Goal: Task Accomplishment & Management: Manage account settings

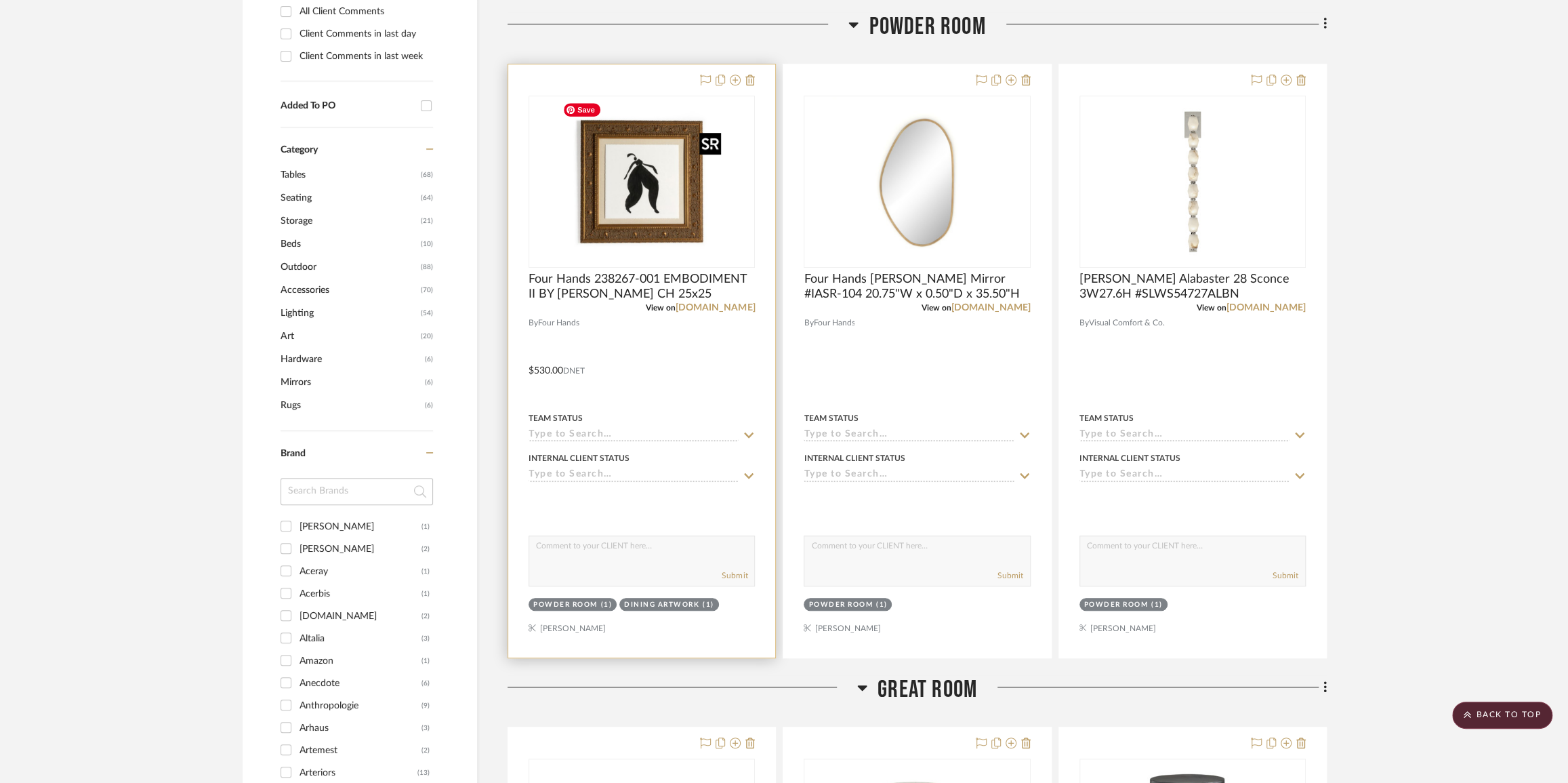
click at [679, 186] on img "0" at bounding box center [642, 182] width 169 height 169
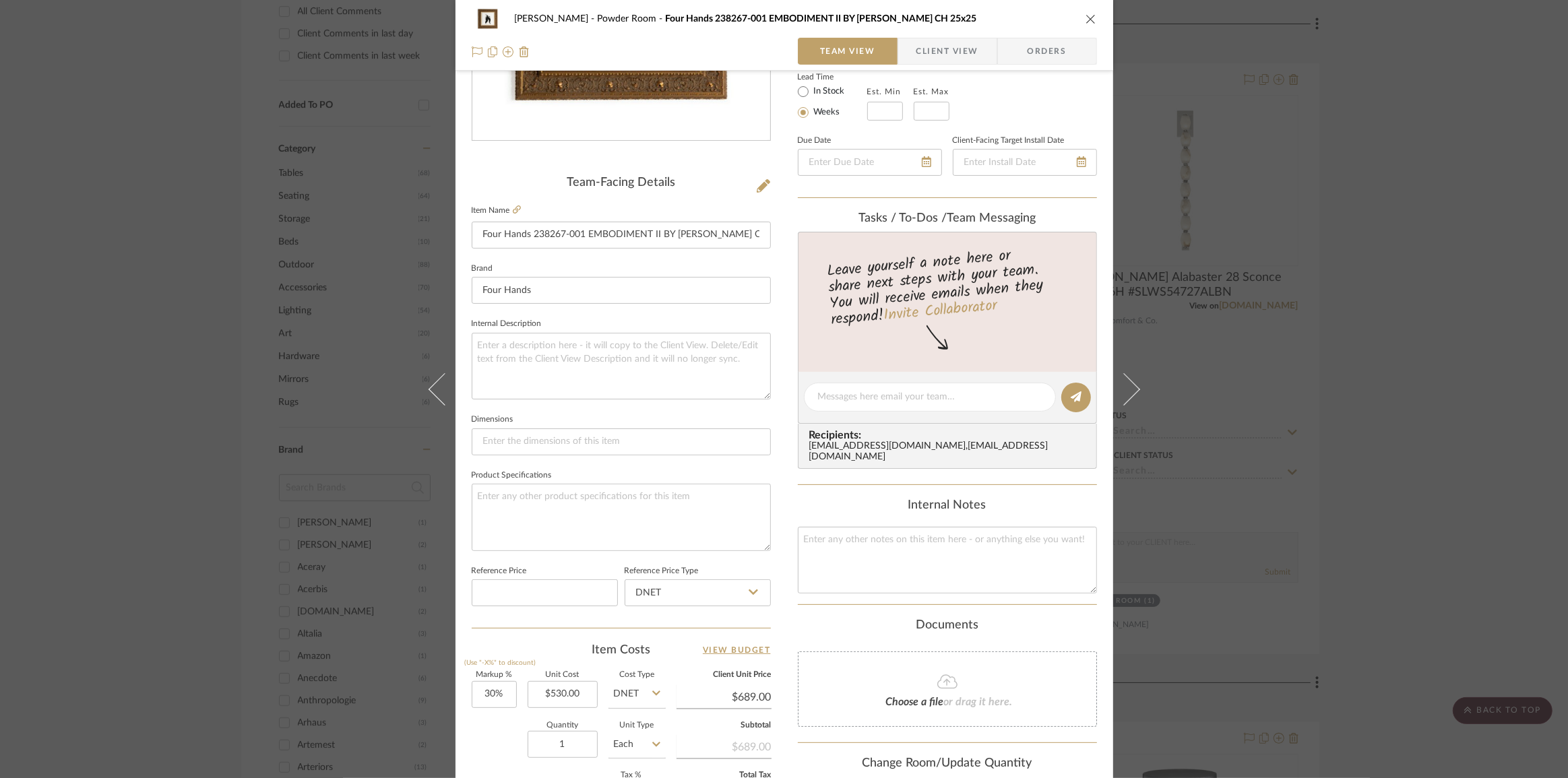
scroll to position [472, 0]
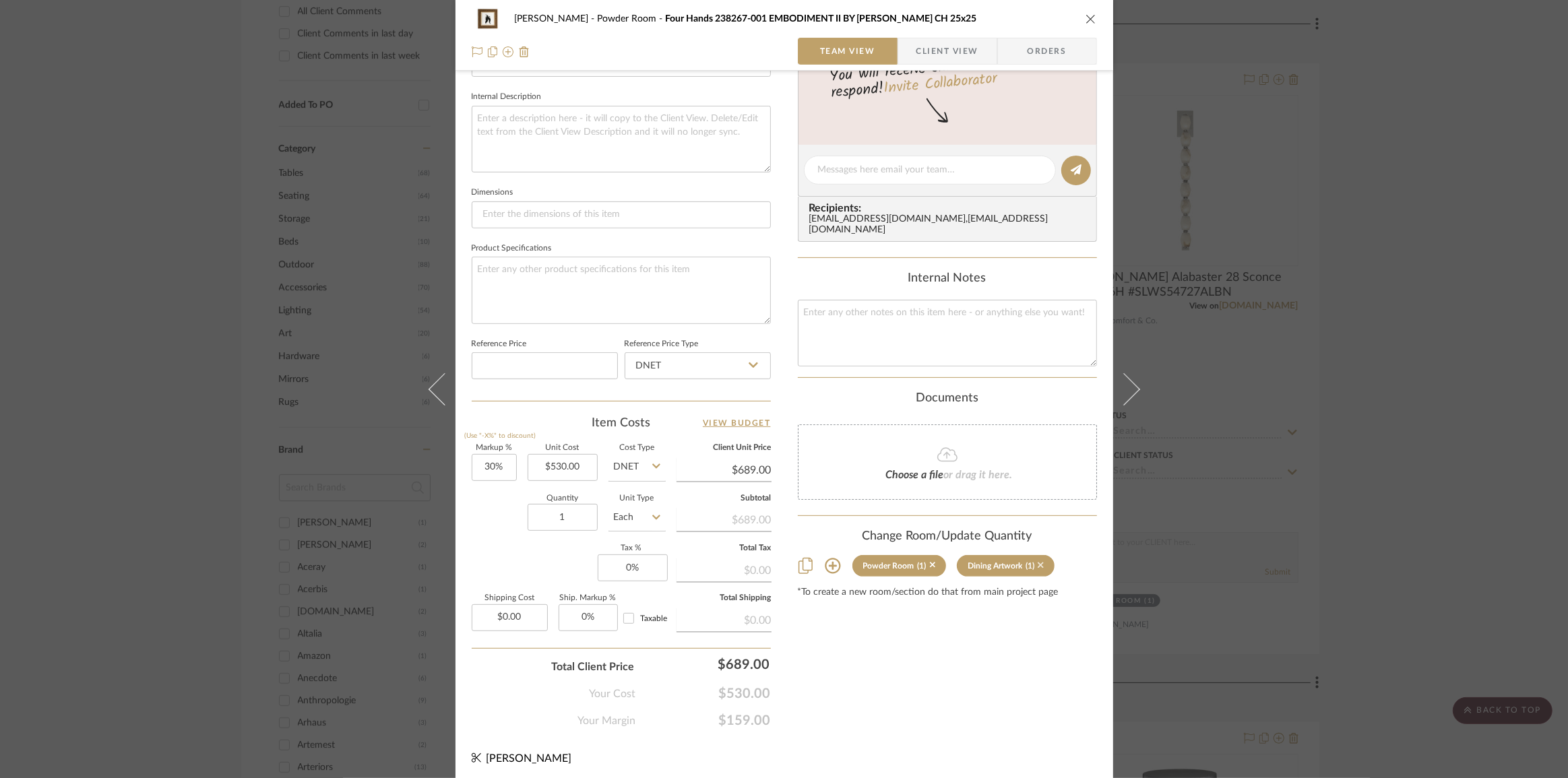
click at [1038, 563] on icon at bounding box center [1041, 566] width 6 height 6
click at [930, 564] on icon at bounding box center [933, 565] width 6 height 10
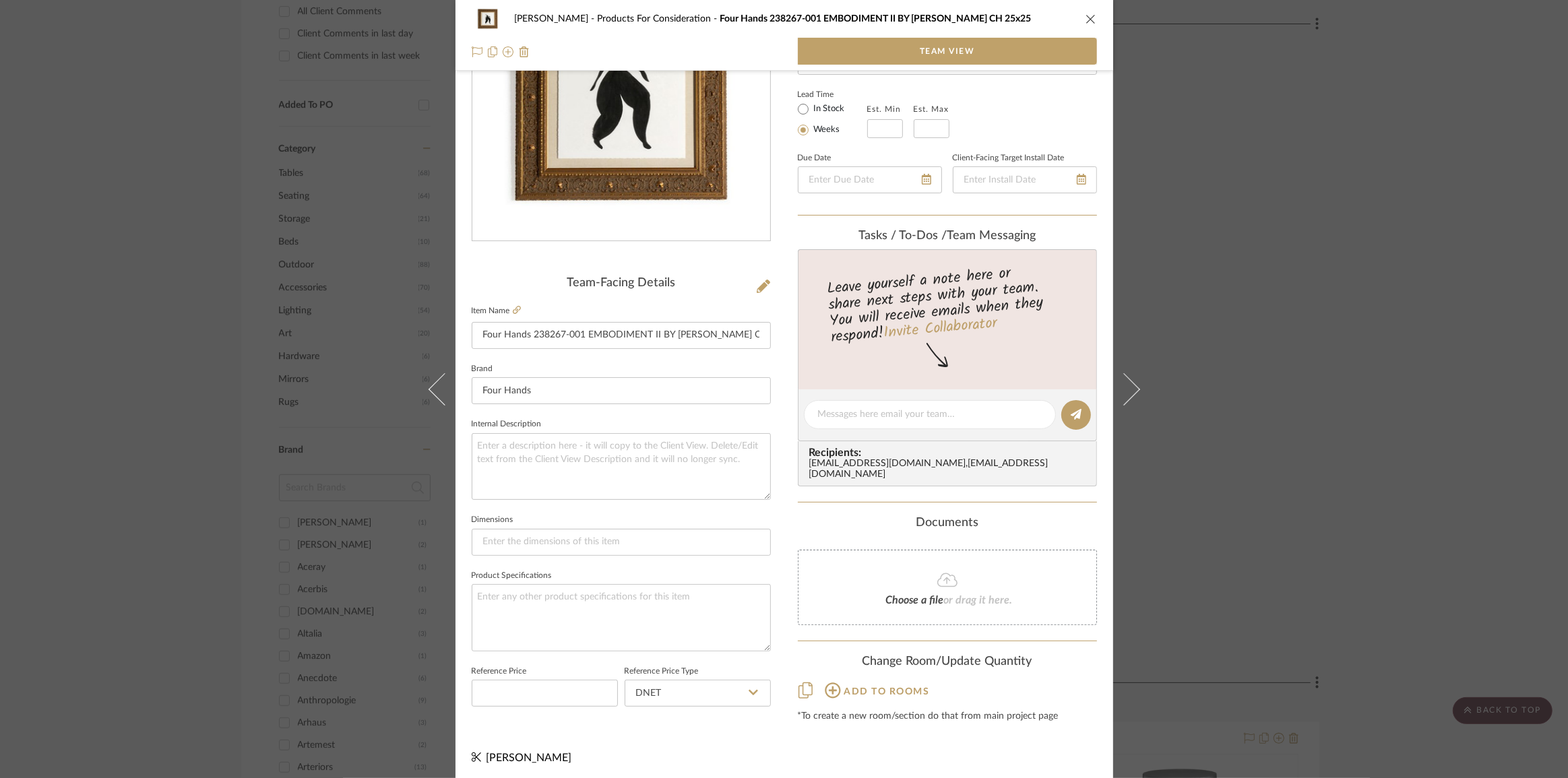
click at [1387, 541] on div "Pasternak Products For Consideration Four Hands 238267-001 EMBODIMENT II BY SAN…" at bounding box center [784, 389] width 1568 height 778
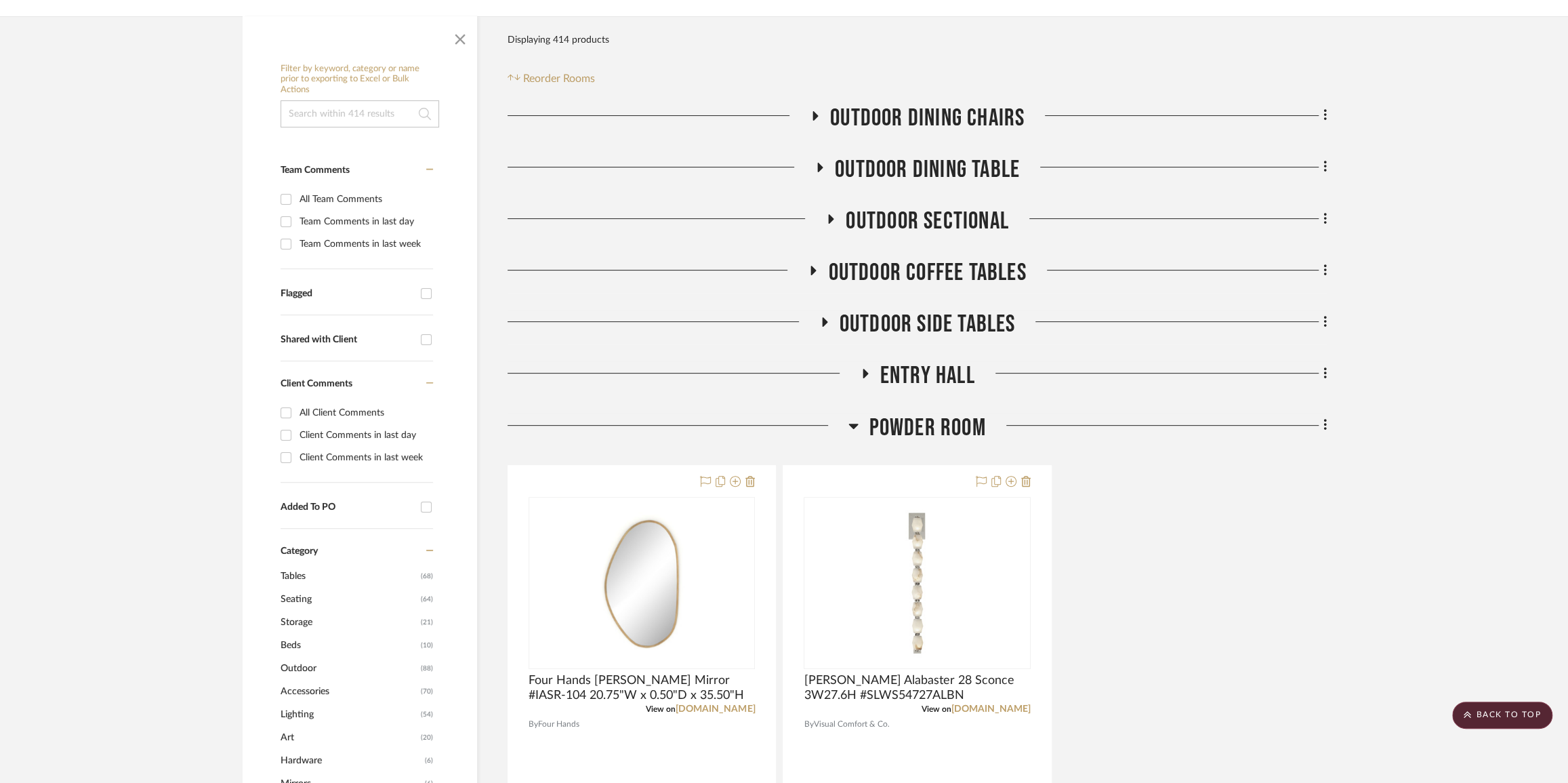
scroll to position [0, 0]
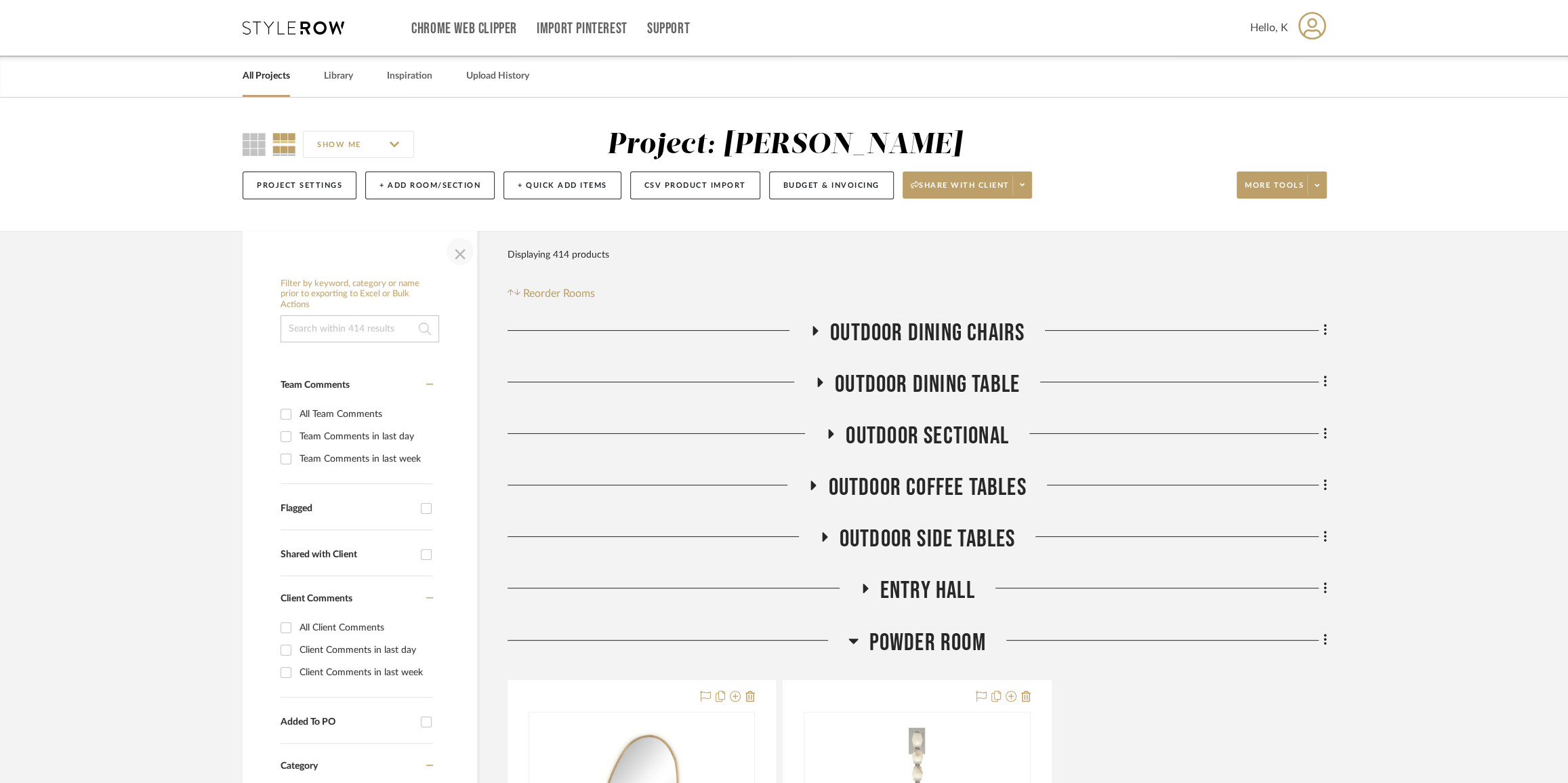
click at [468, 249] on span "button" at bounding box center [460, 252] width 32 height 32
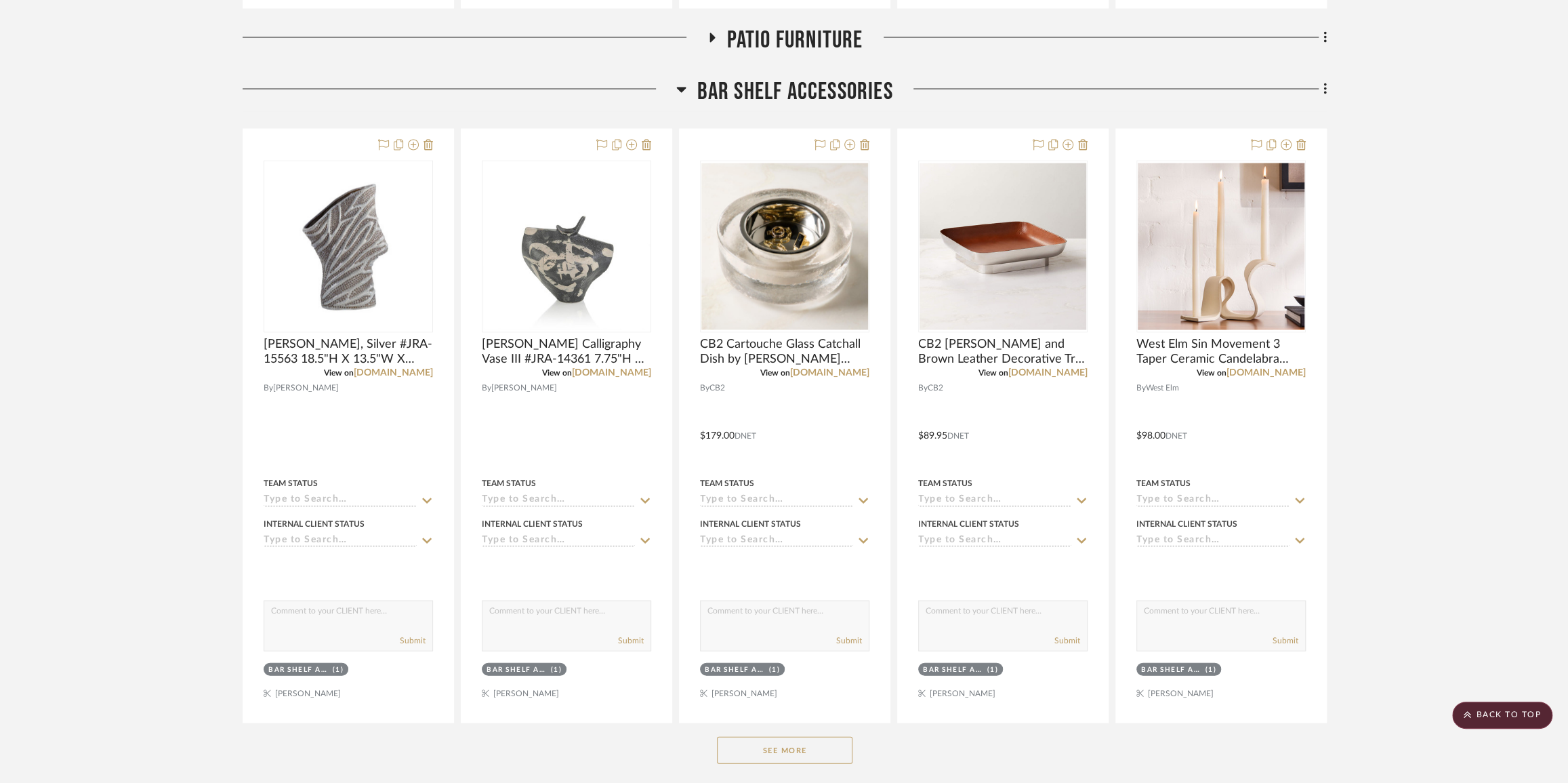
scroll to position [10892, 0]
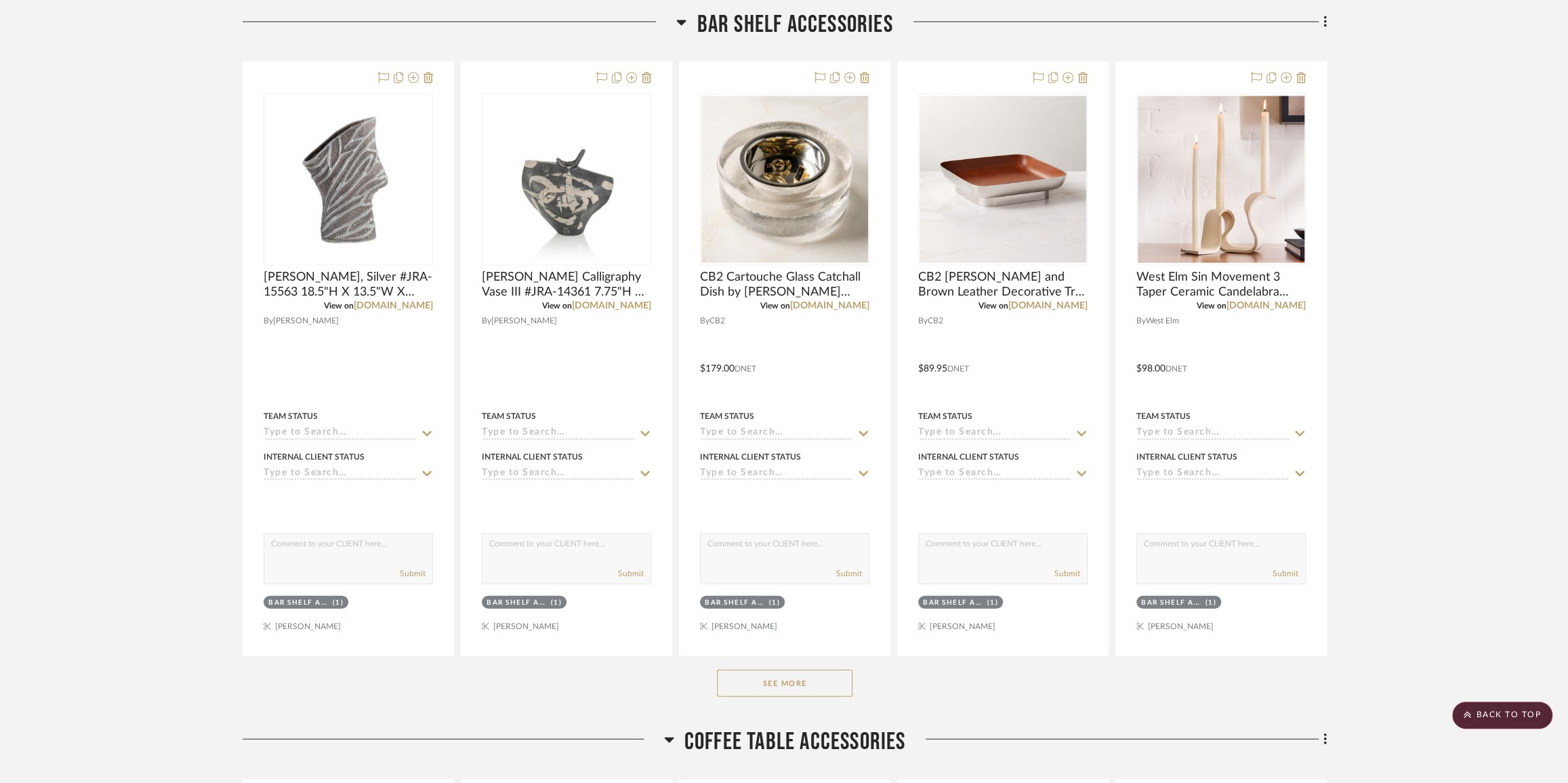
click at [797, 697] on button "See More" at bounding box center [785, 684] width 135 height 27
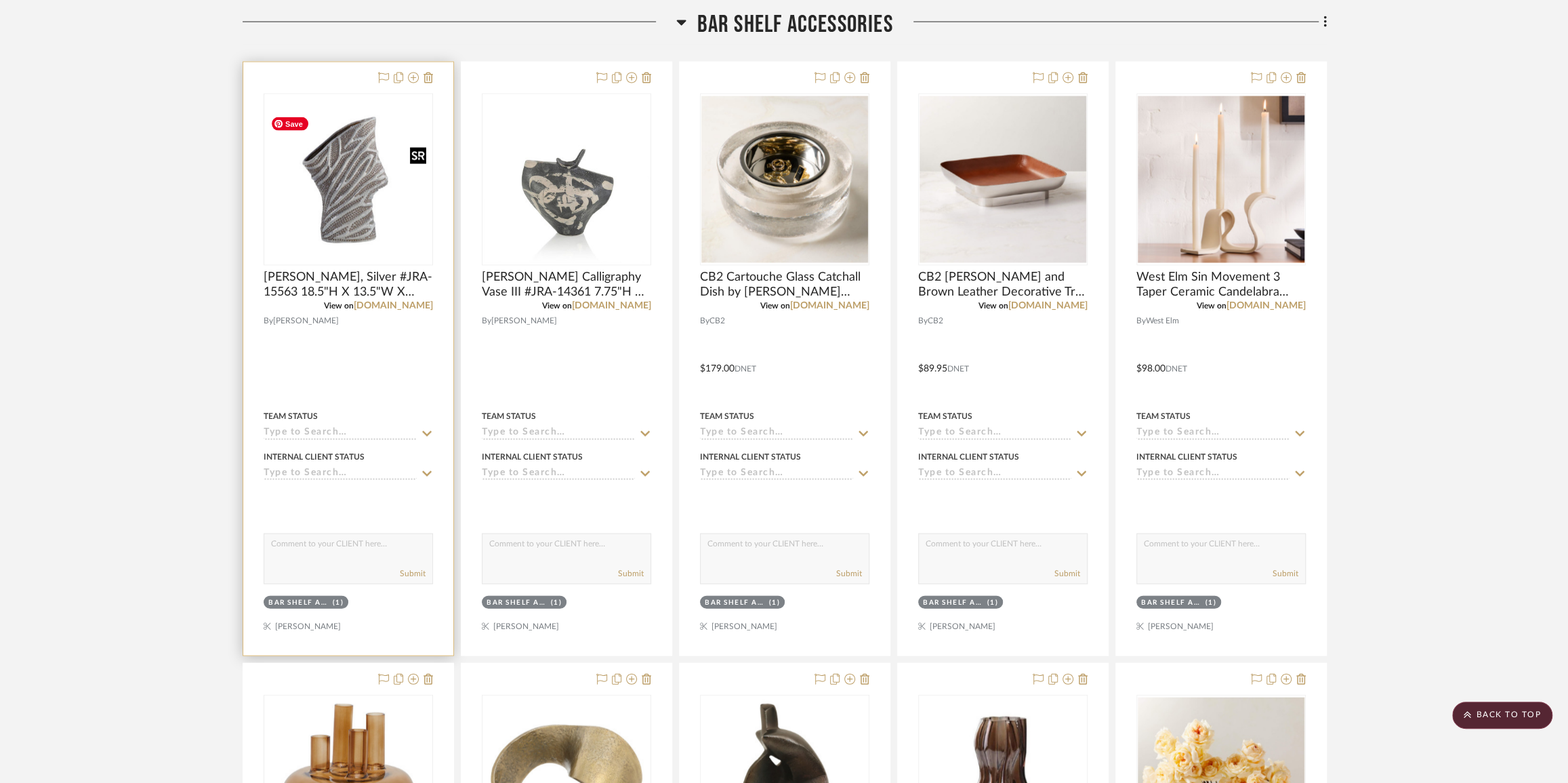
click at [374, 177] on img "0" at bounding box center [348, 180] width 167 height 167
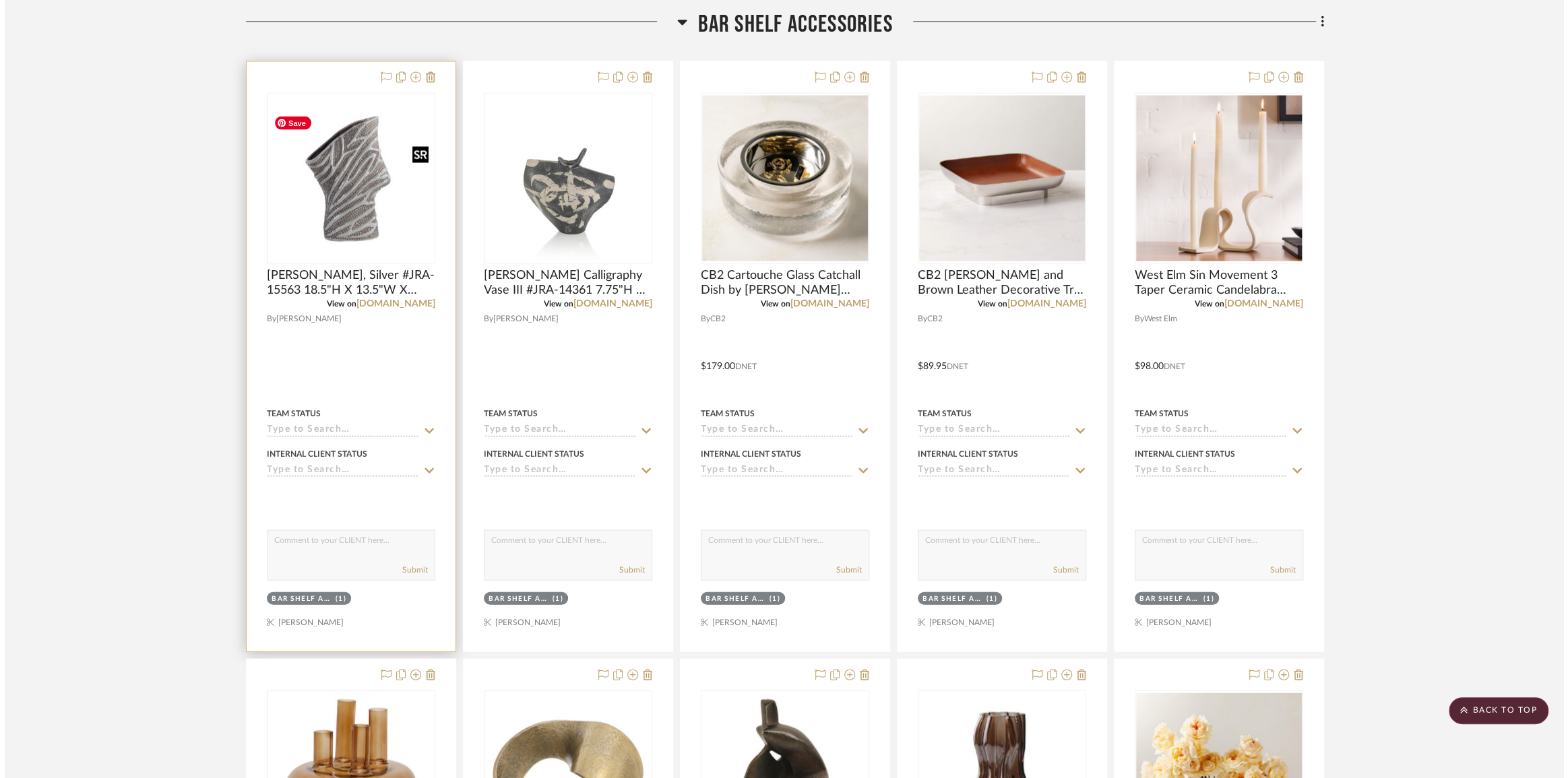
scroll to position [0, 0]
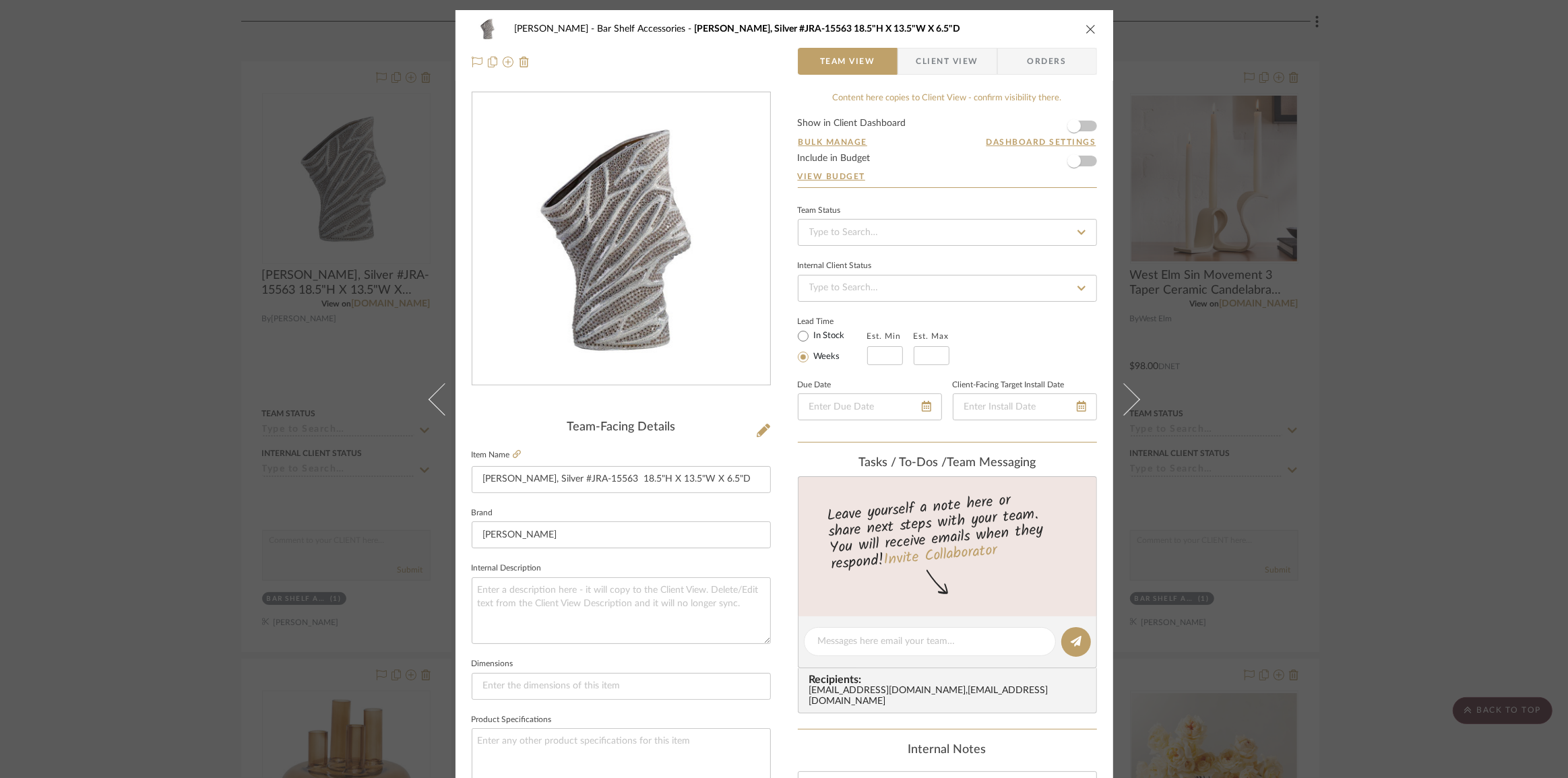
click at [1433, 131] on div "Pasternak Bar Shelf Accessories John-Richard Porcelain Mesh Vase, Silver #JRA-1…" at bounding box center [784, 389] width 1568 height 778
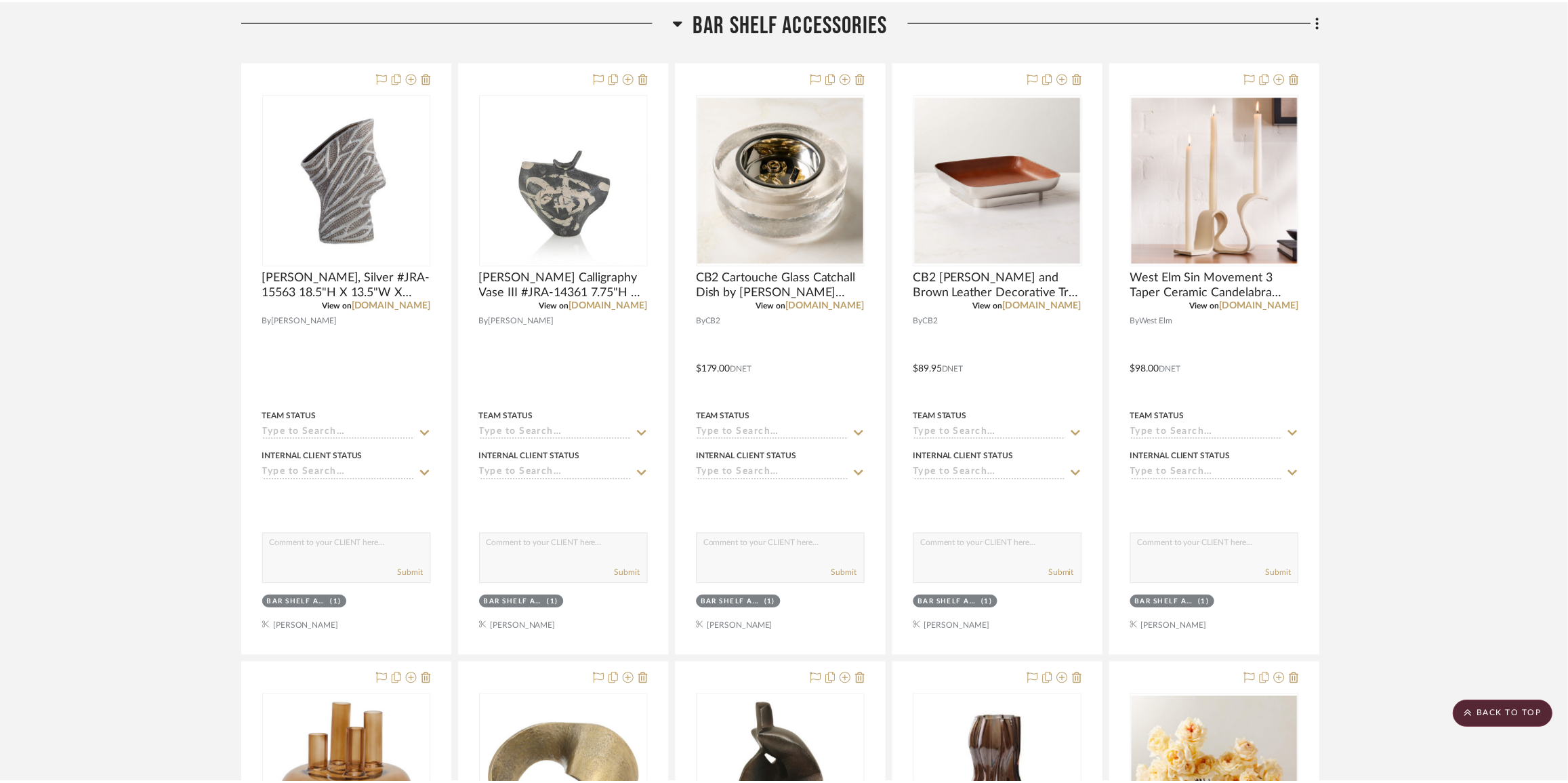
scroll to position [10892, 0]
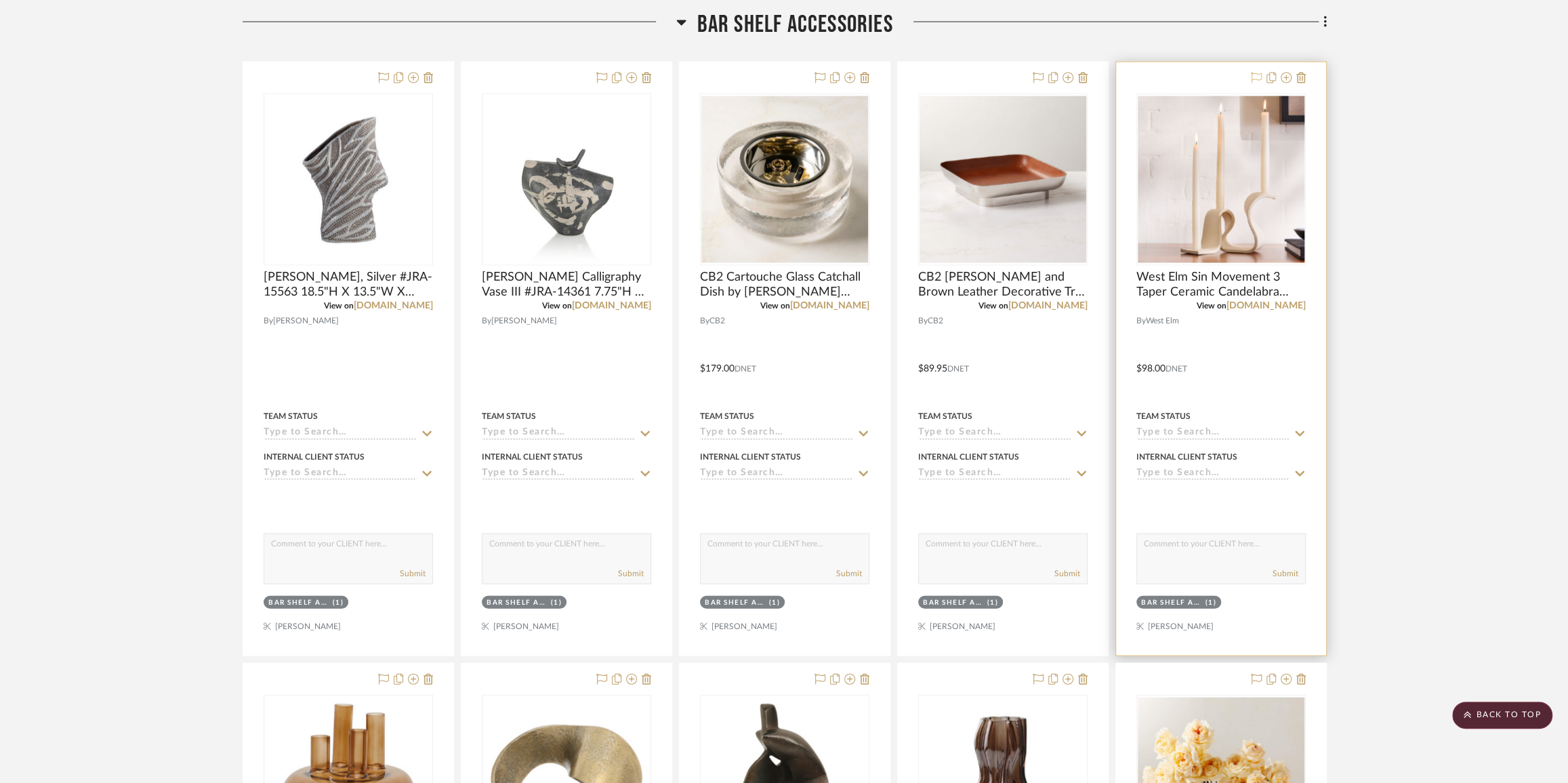
click at [1251, 83] on icon at bounding box center [1256, 78] width 11 height 11
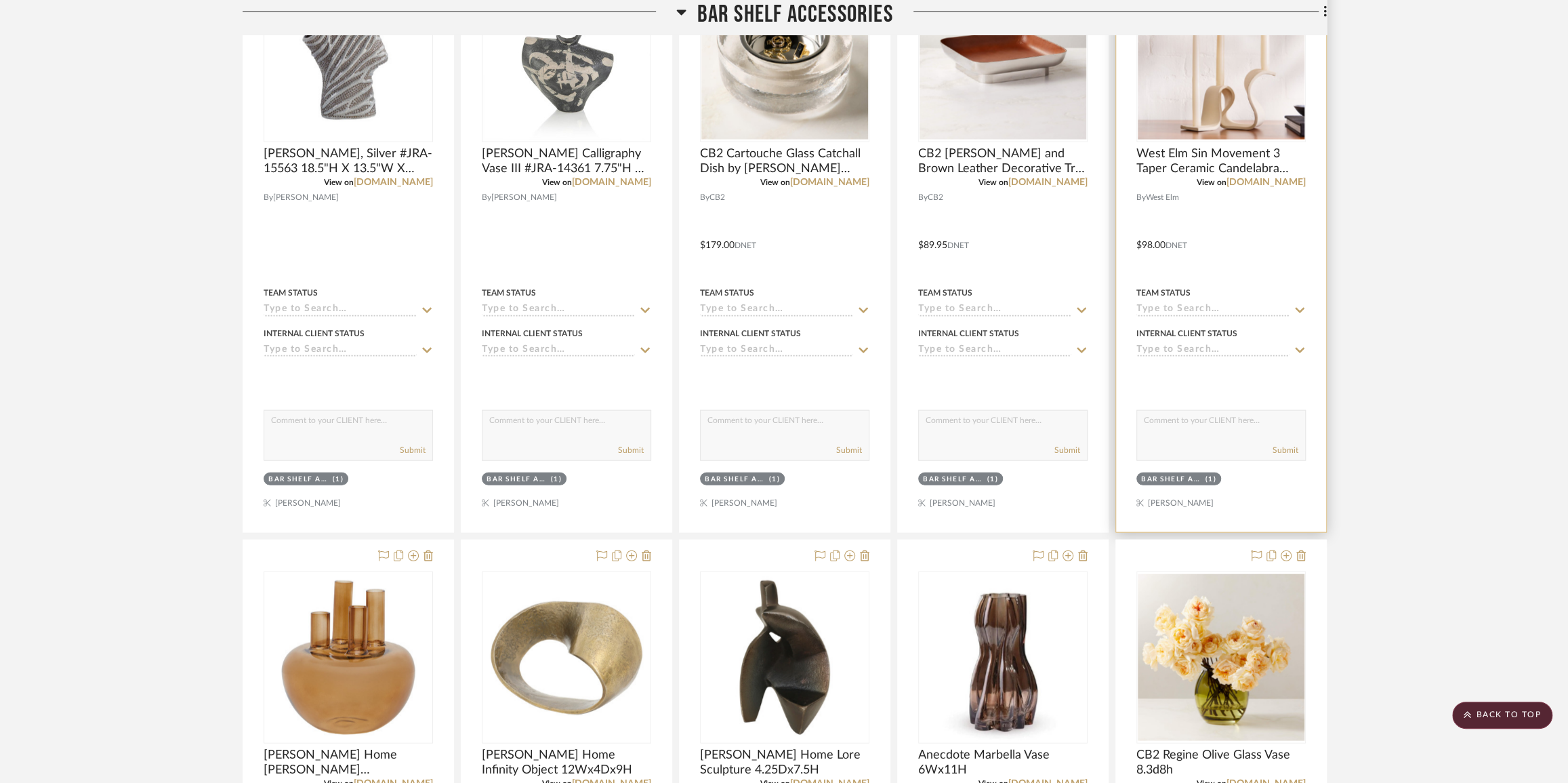
scroll to position [11078, 0]
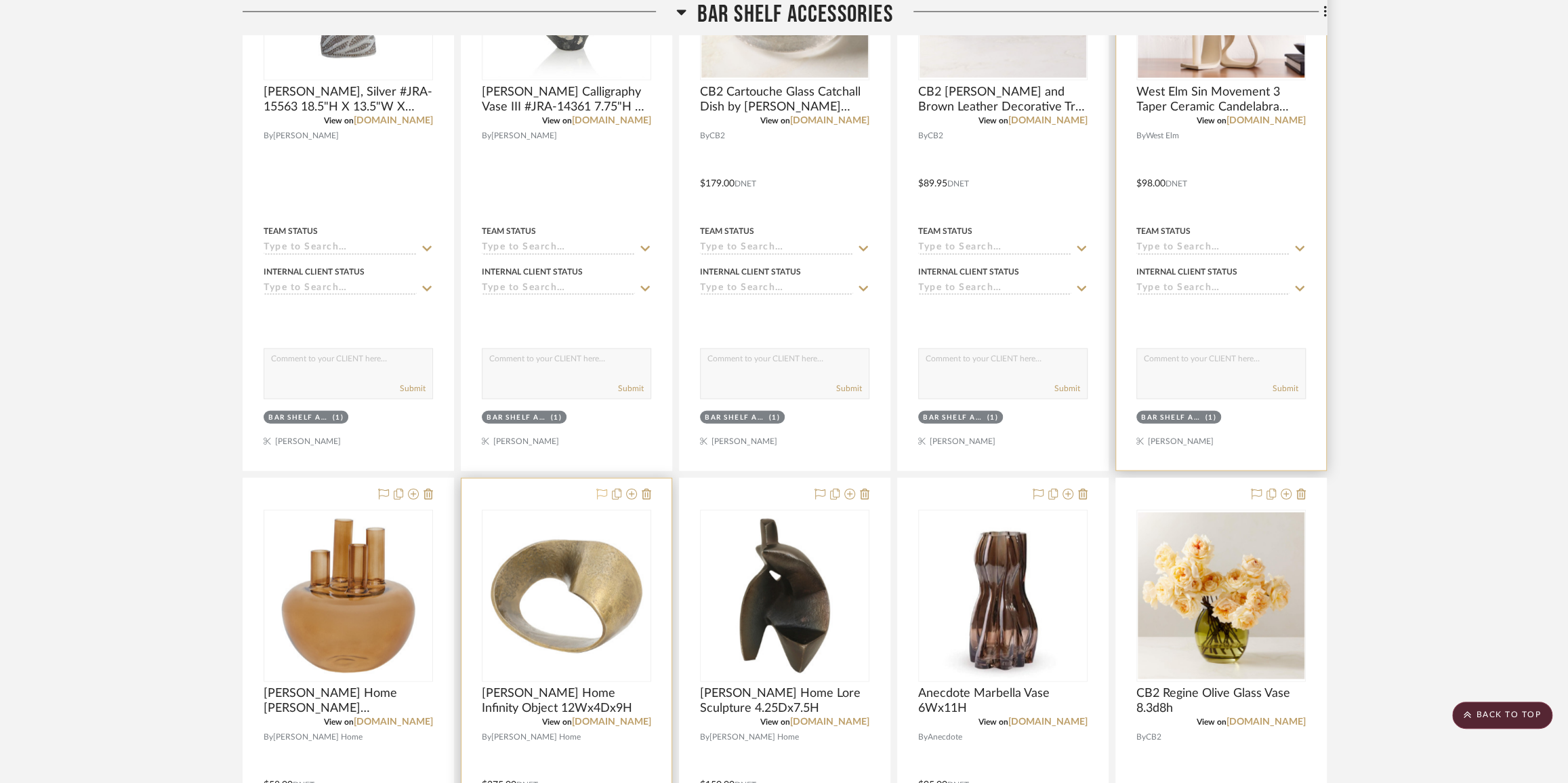
click at [597, 500] on icon at bounding box center [602, 494] width 11 height 11
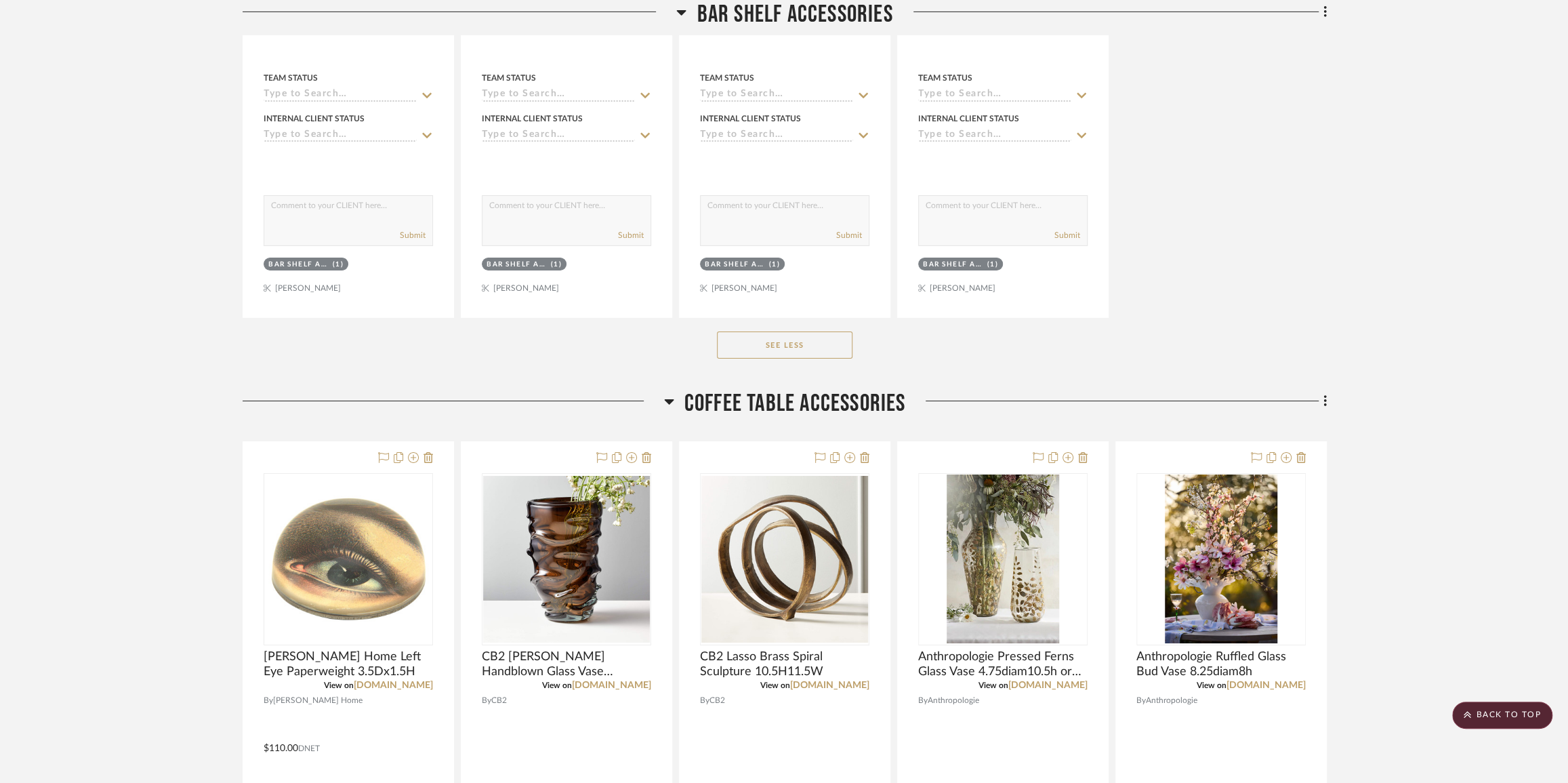
scroll to position [12496, 0]
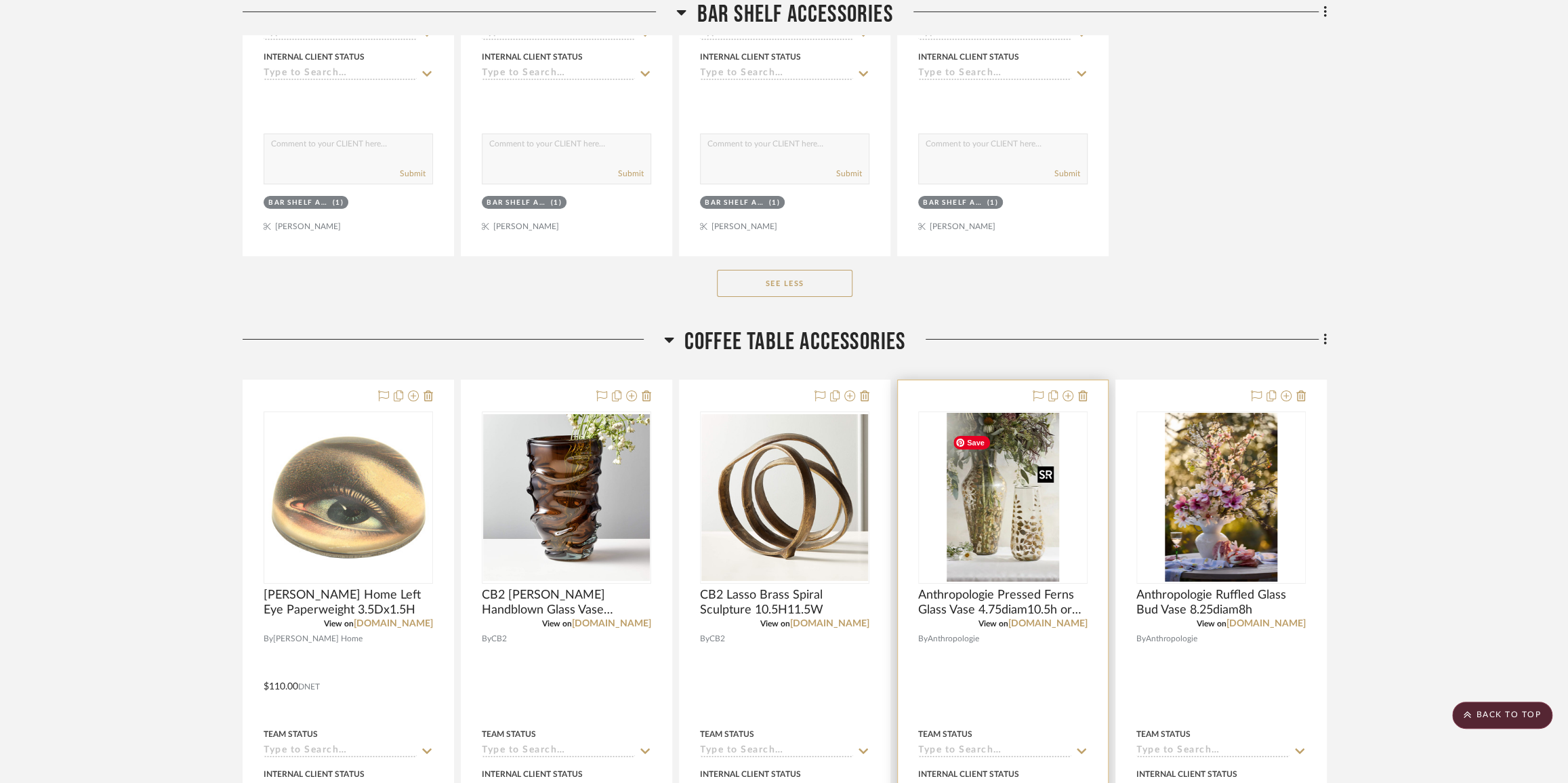
click at [1012, 569] on img "0" at bounding box center [1002, 497] width 113 height 169
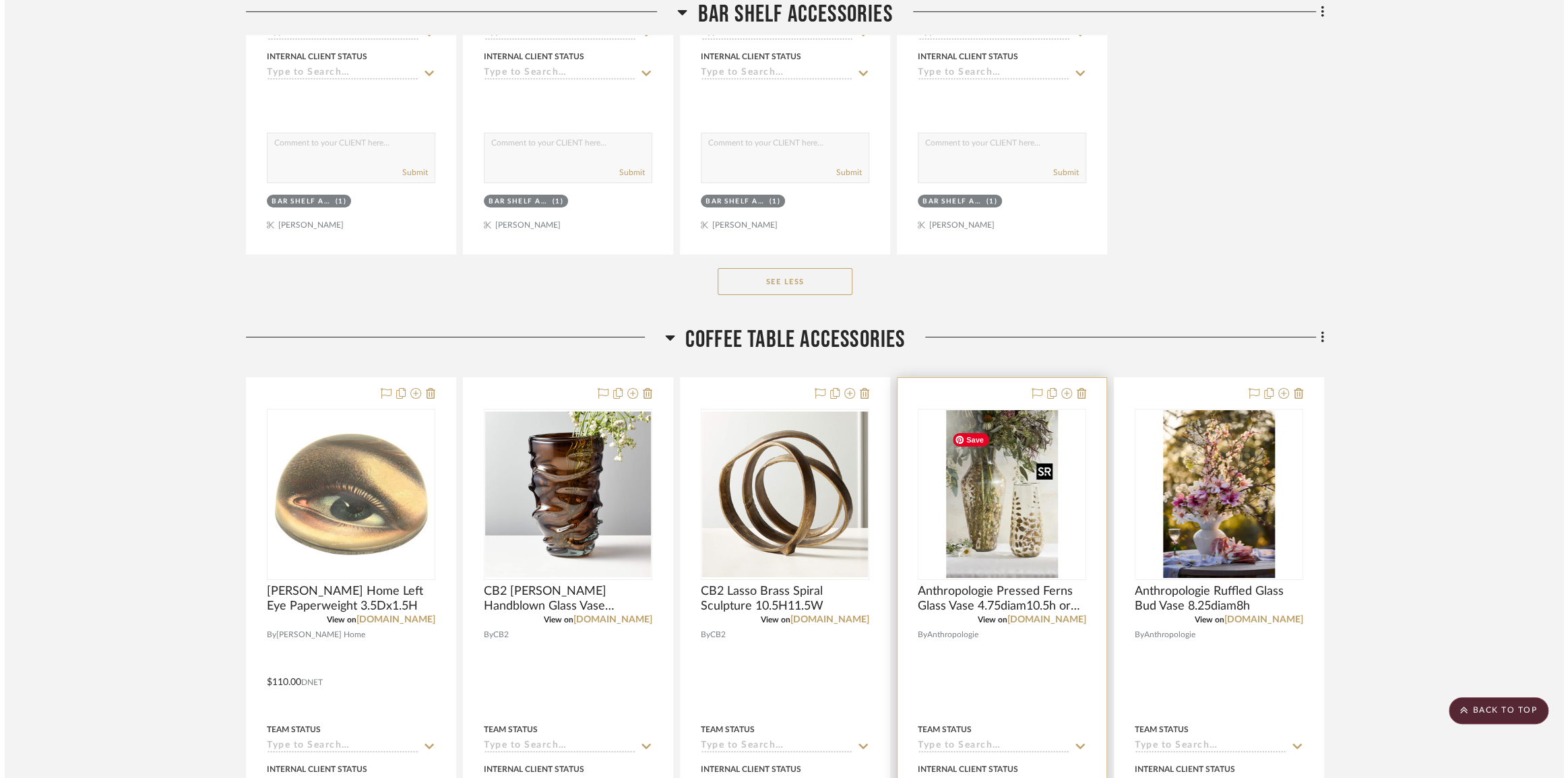
scroll to position [0, 0]
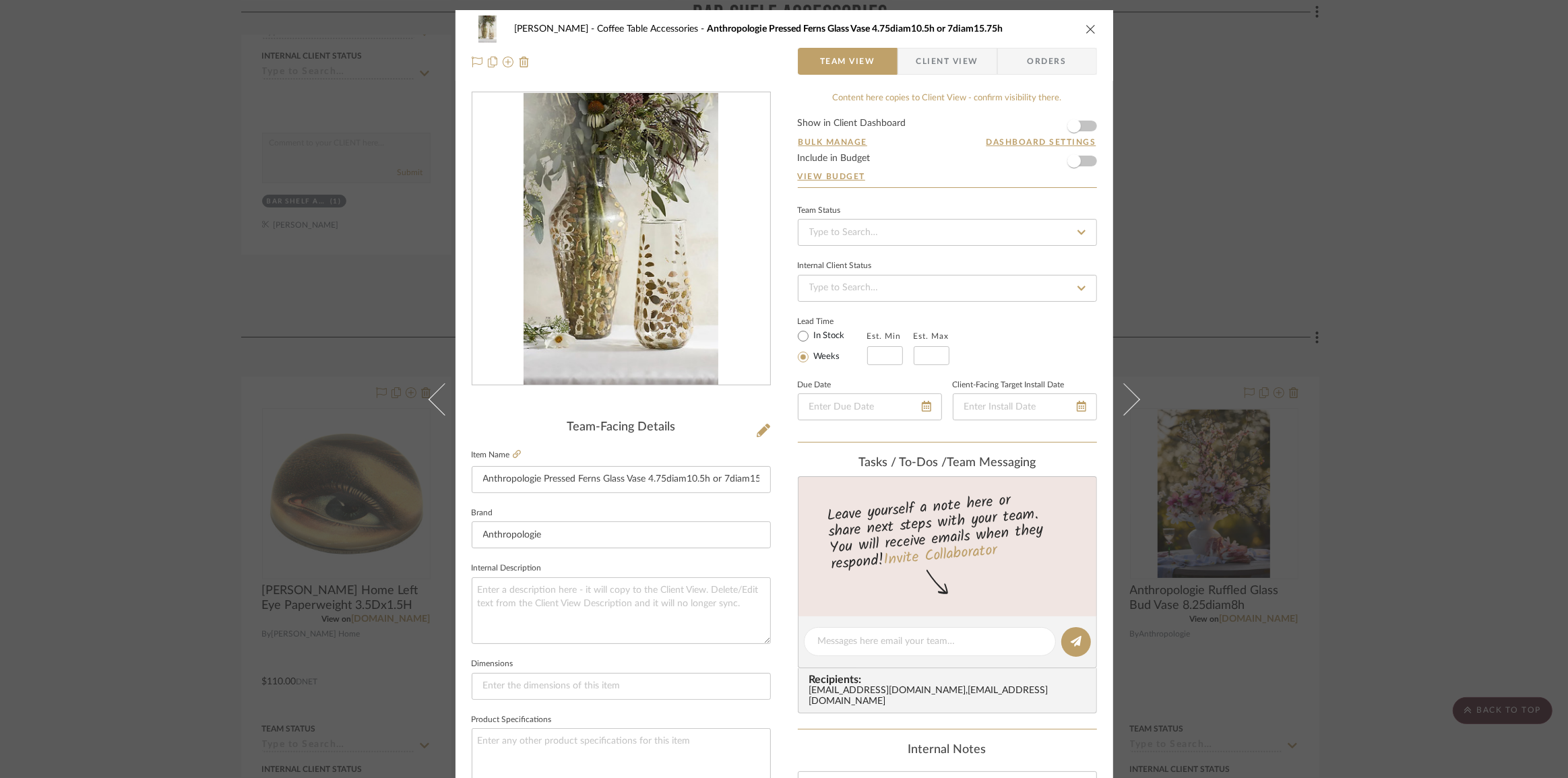
click at [1088, 31] on icon "close" at bounding box center [1091, 29] width 11 height 11
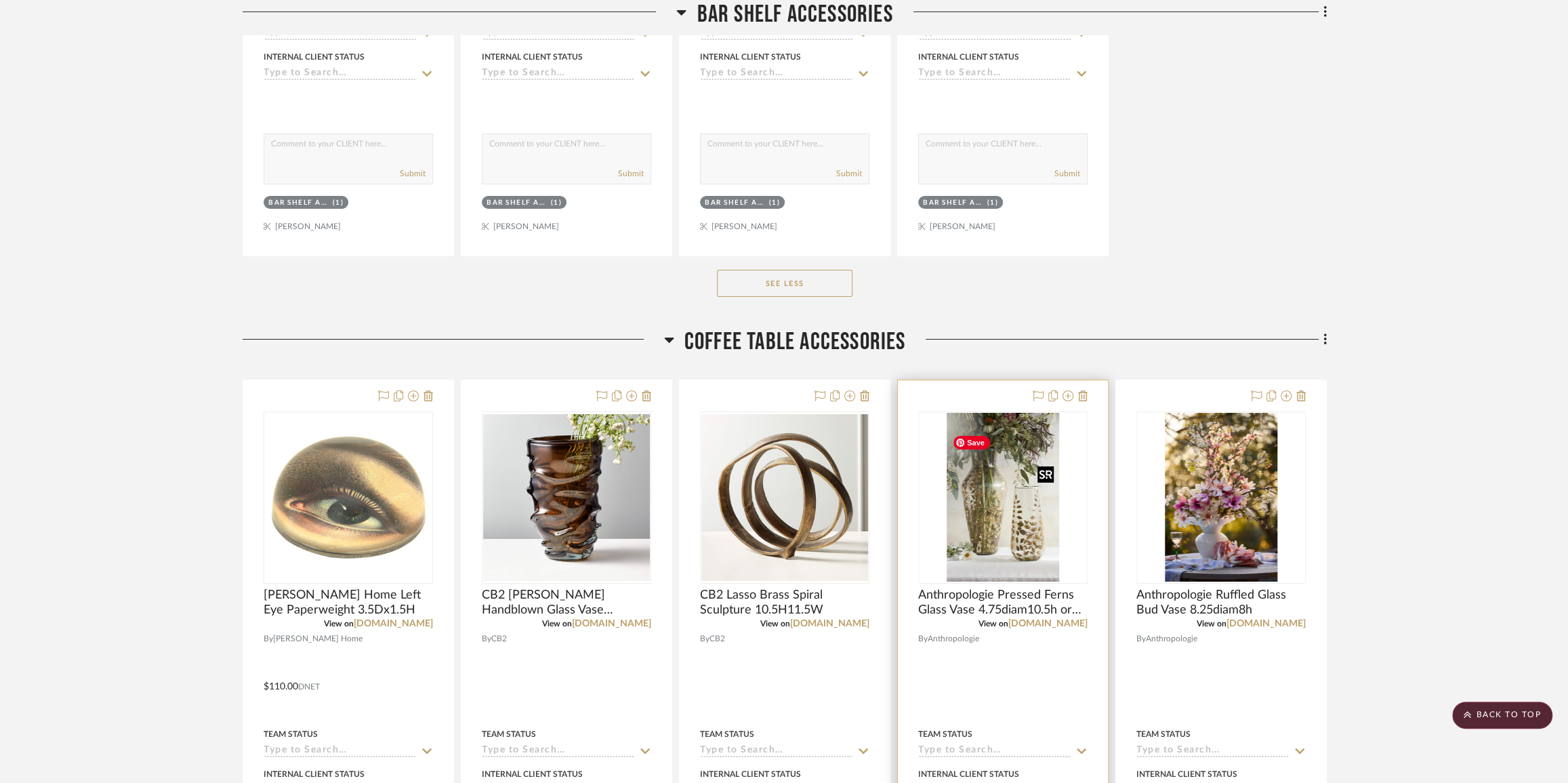
scroll to position [12619, 0]
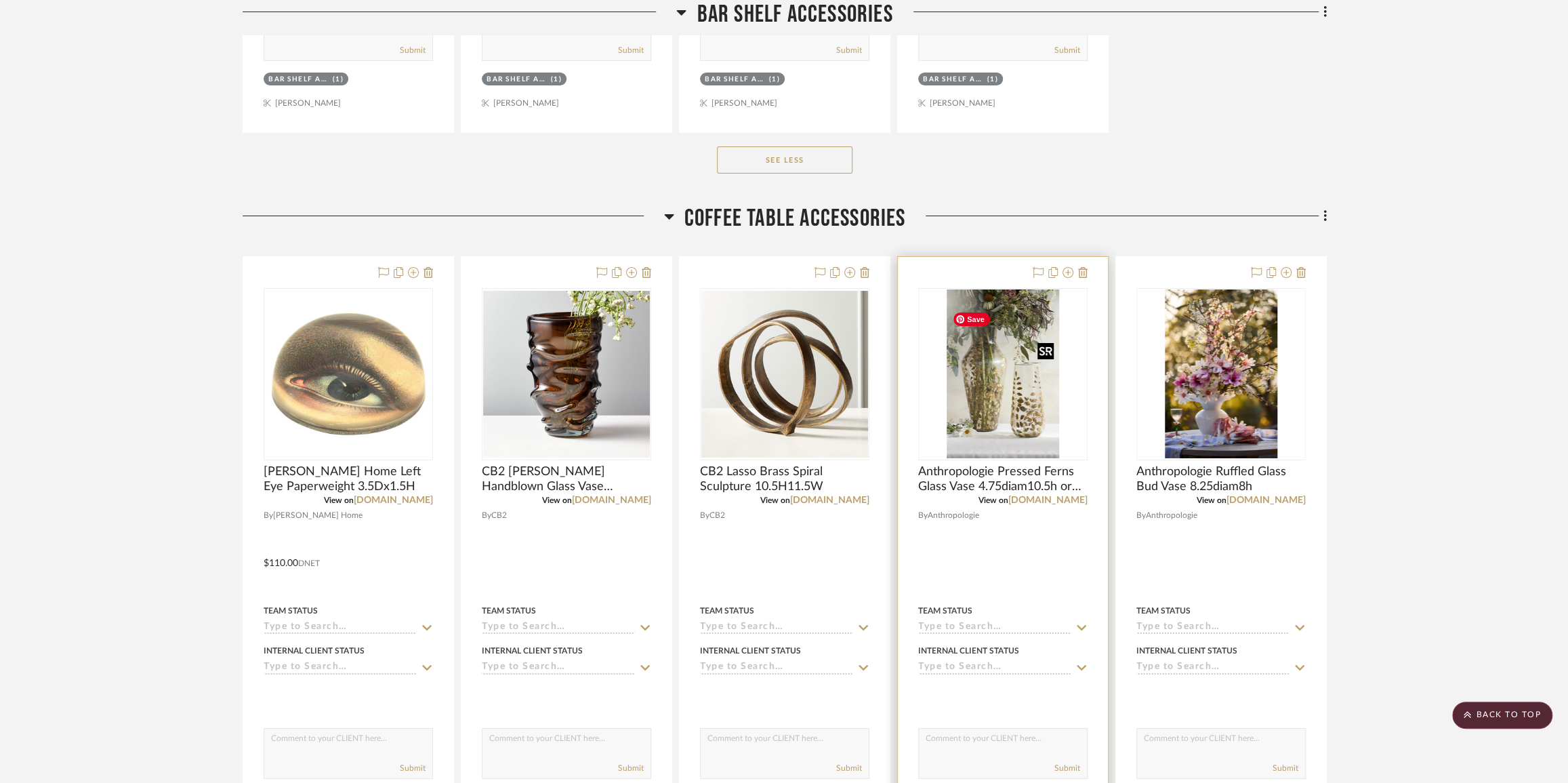
click at [1044, 589] on div at bounding box center [1003, 553] width 210 height 593
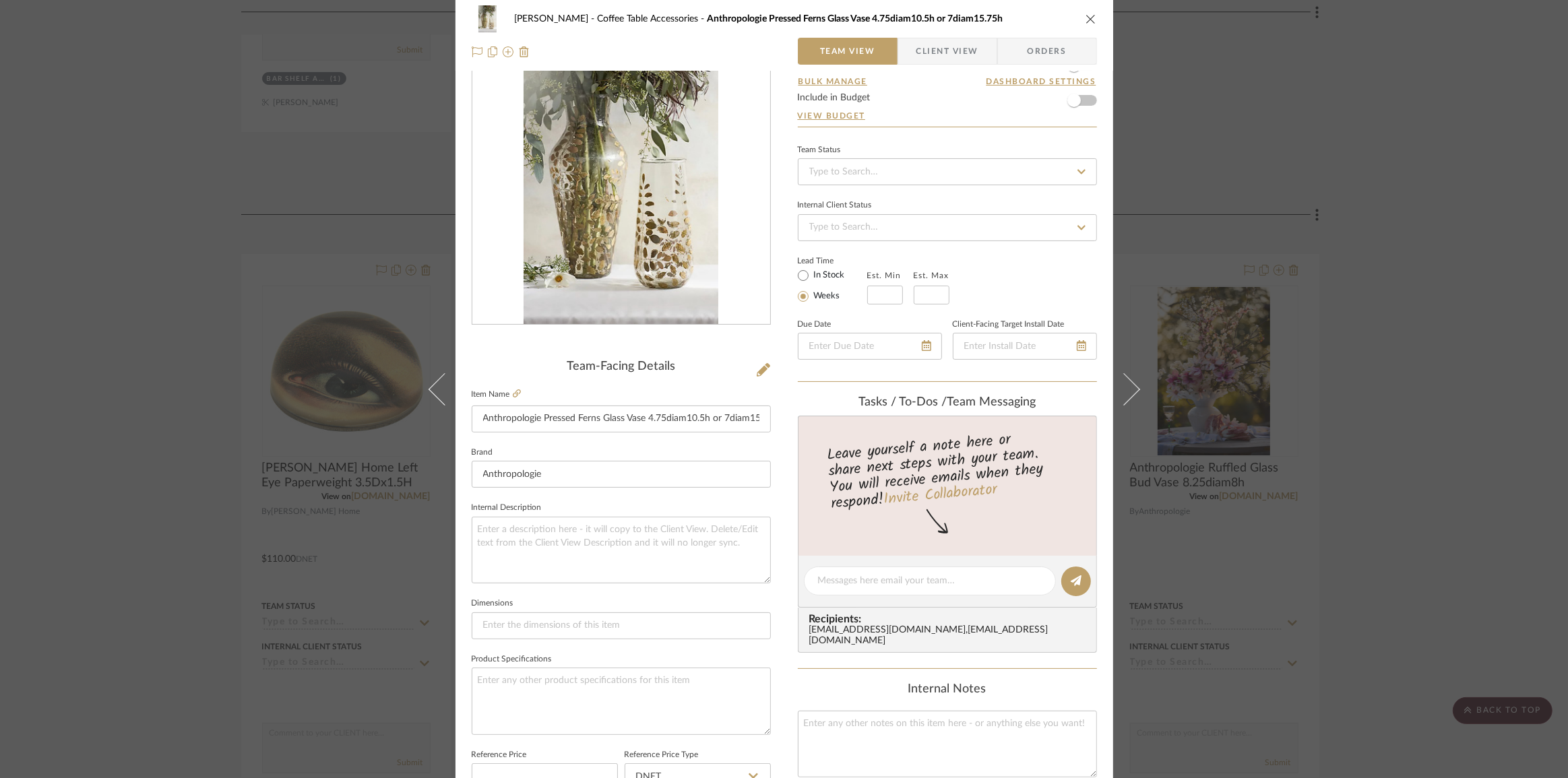
scroll to position [0, 0]
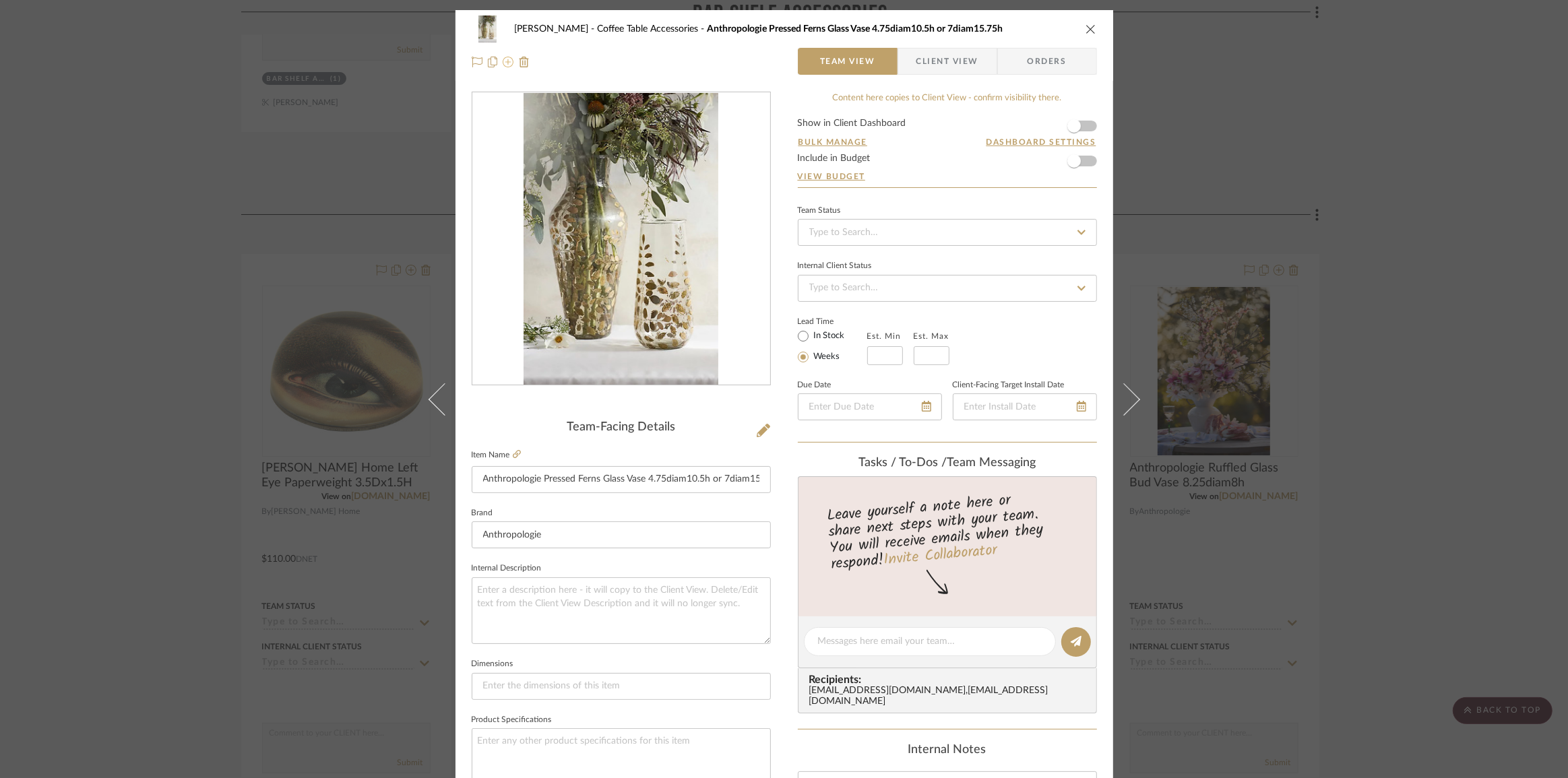
click at [505, 64] on icon at bounding box center [508, 61] width 11 height 11
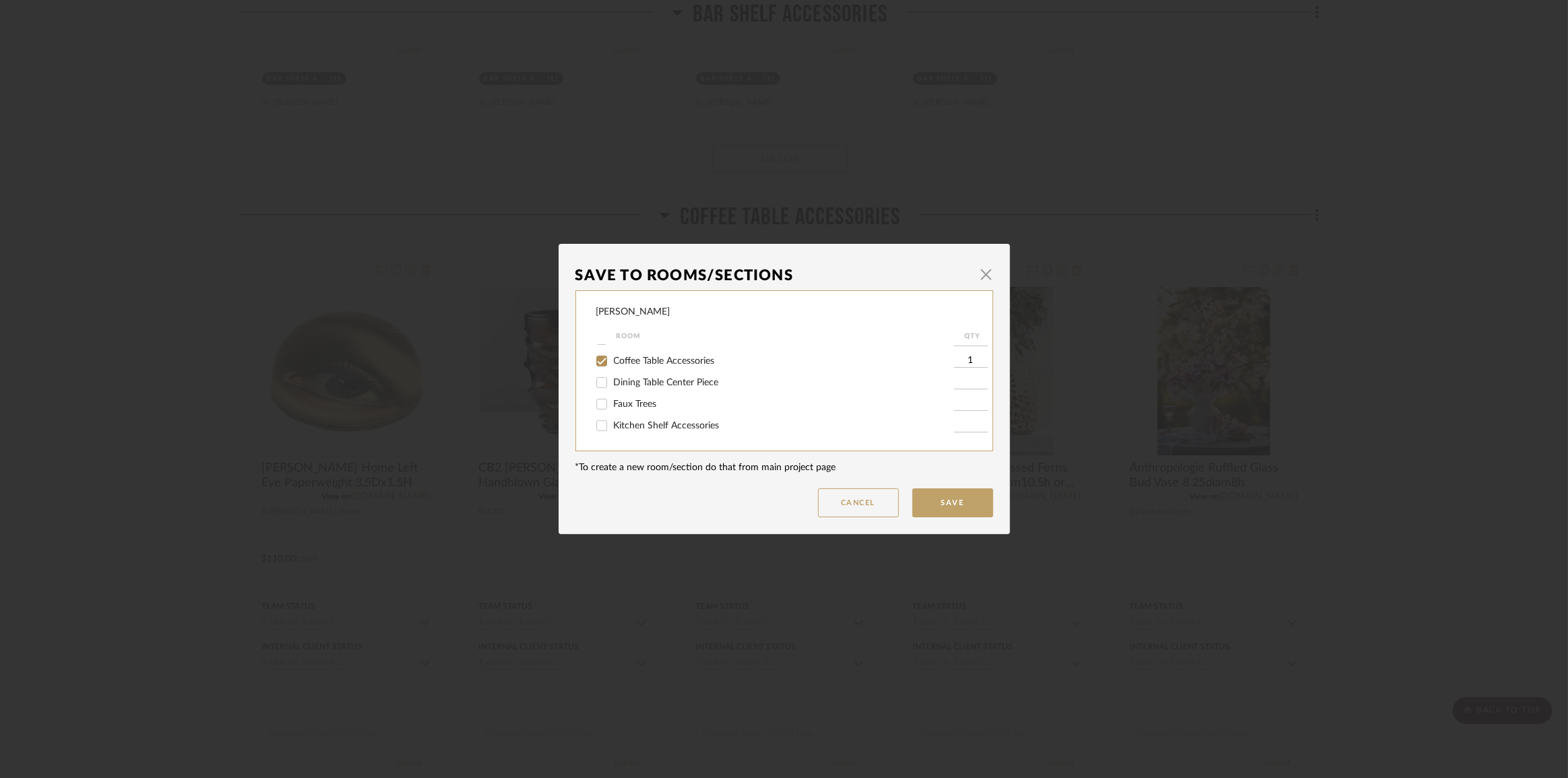
scroll to position [428, 0]
click at [599, 422] on input "Coffee Table Accessories" at bounding box center [601, 422] width 21 height 21
checkbox input "false"
click at [596, 403] on input "Bar Shelf Accessories" at bounding box center [601, 401] width 21 height 21
checkbox input "true"
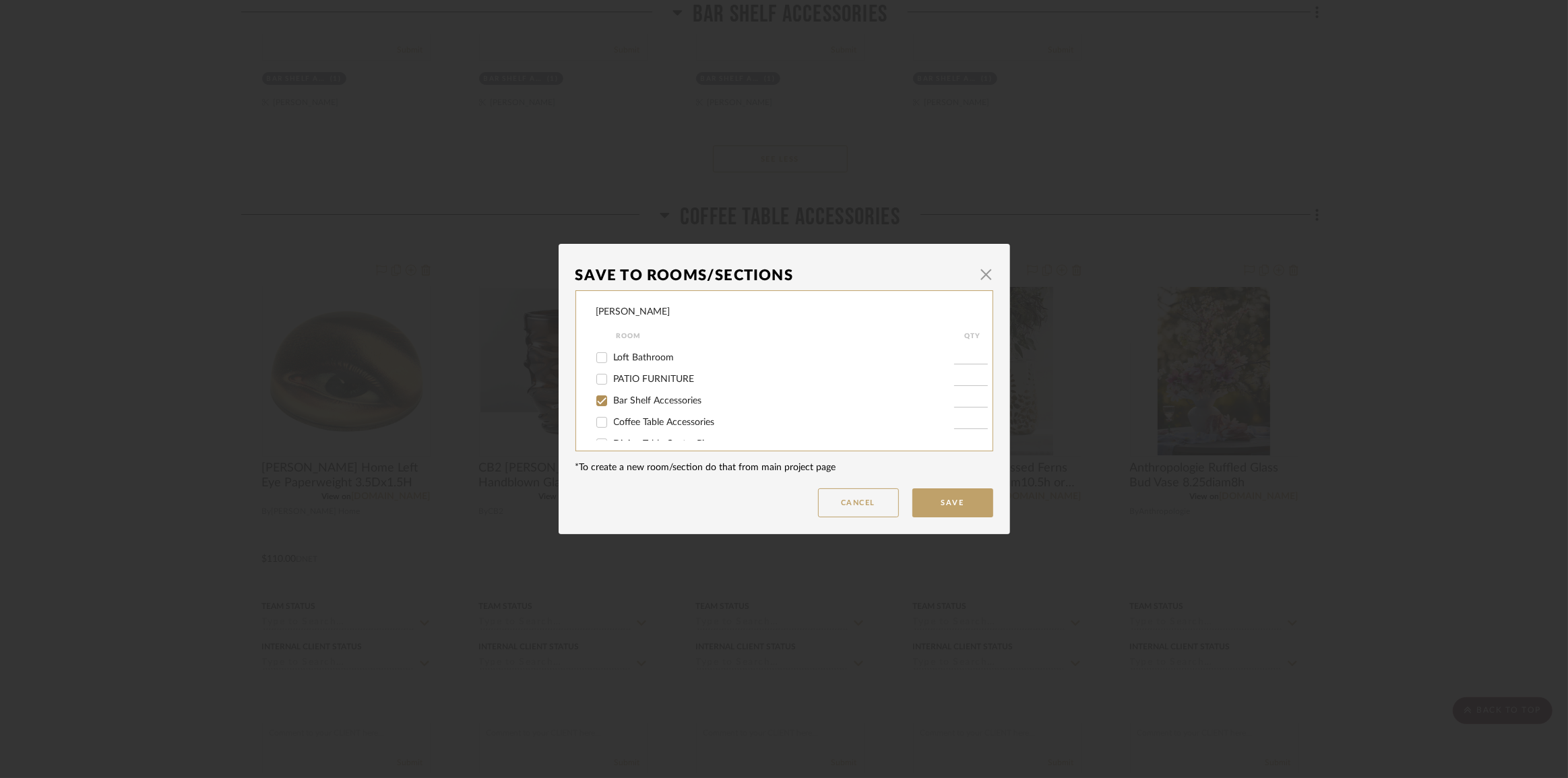
type input "1"
click at [957, 502] on button "Save" at bounding box center [953, 503] width 81 height 29
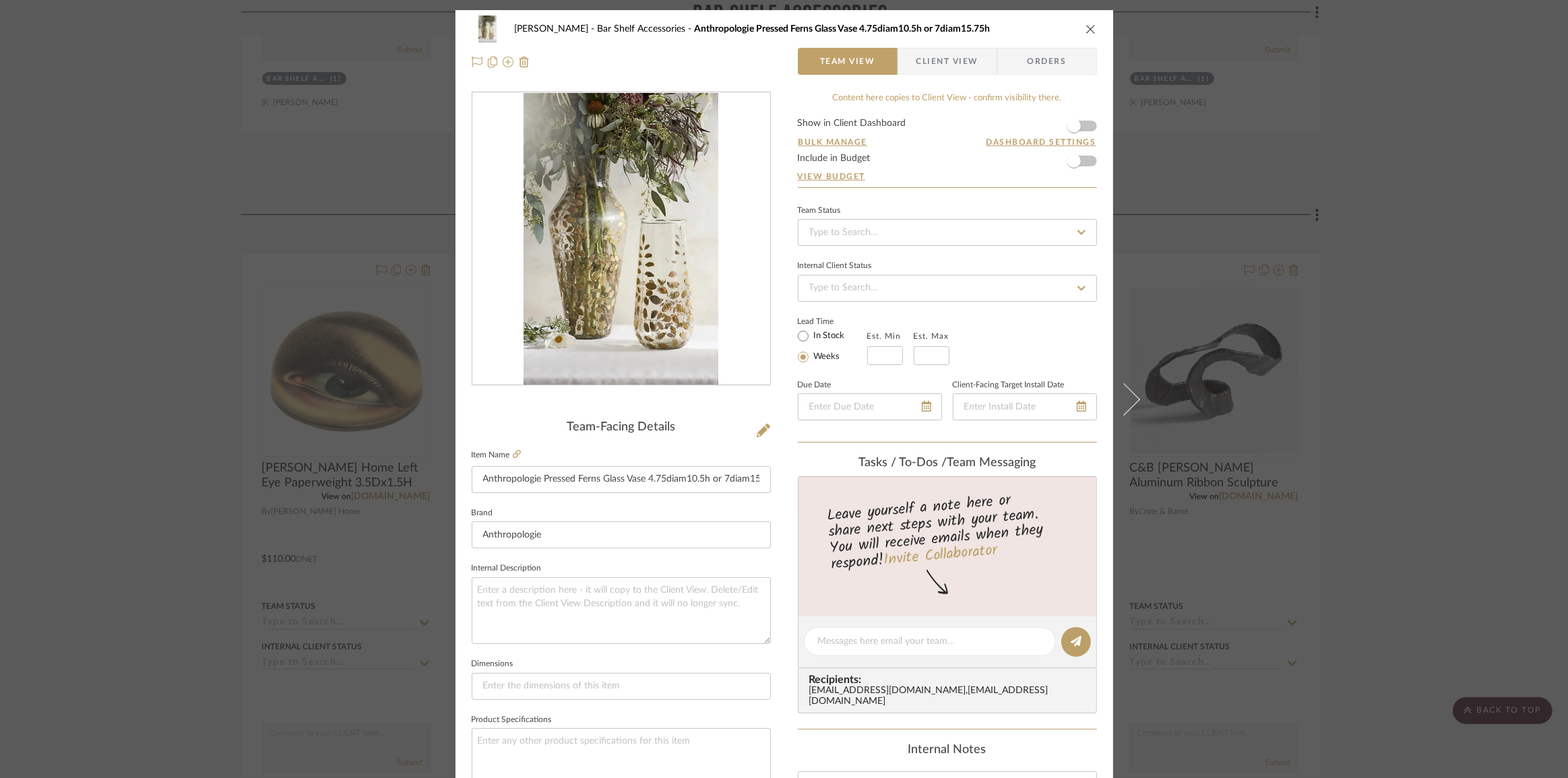
click at [1374, 206] on div "Pasternak Bar Shelf Accessories Anthropologie Pressed Ferns Glass Vase 4.75diam…" at bounding box center [784, 389] width 1568 height 778
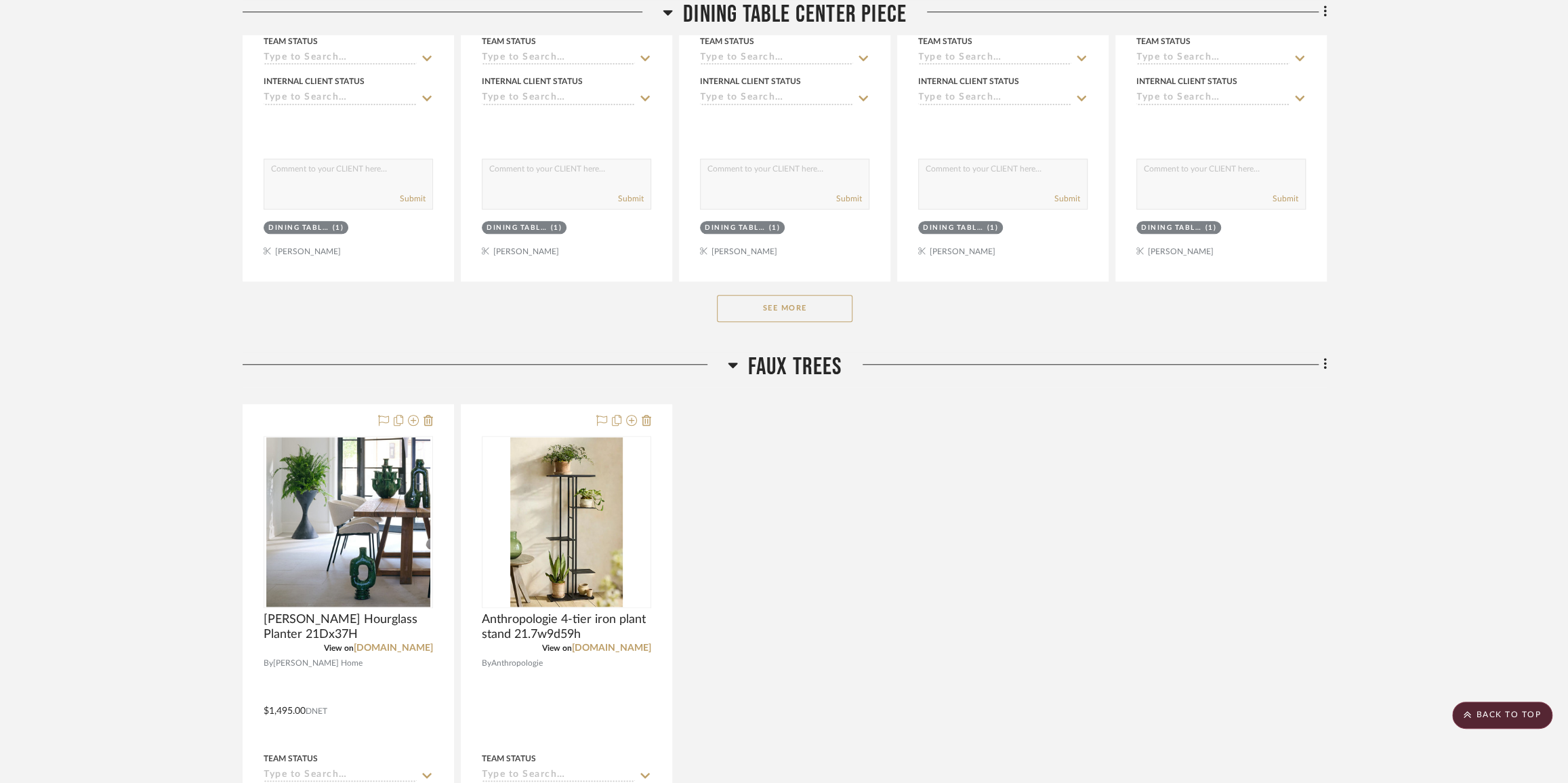
scroll to position [13790, 0]
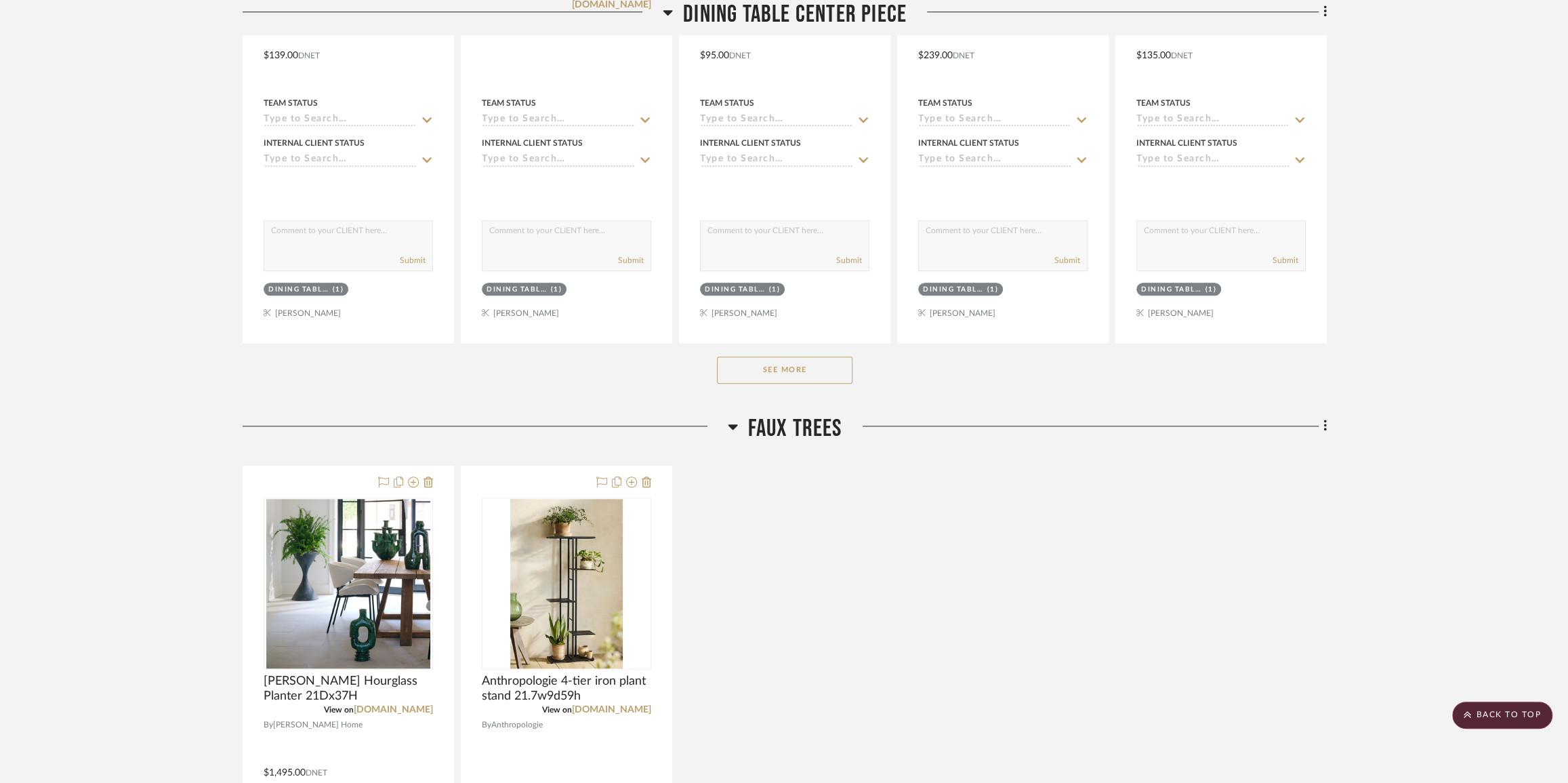
click at [774, 384] on button "See More" at bounding box center [785, 370] width 135 height 27
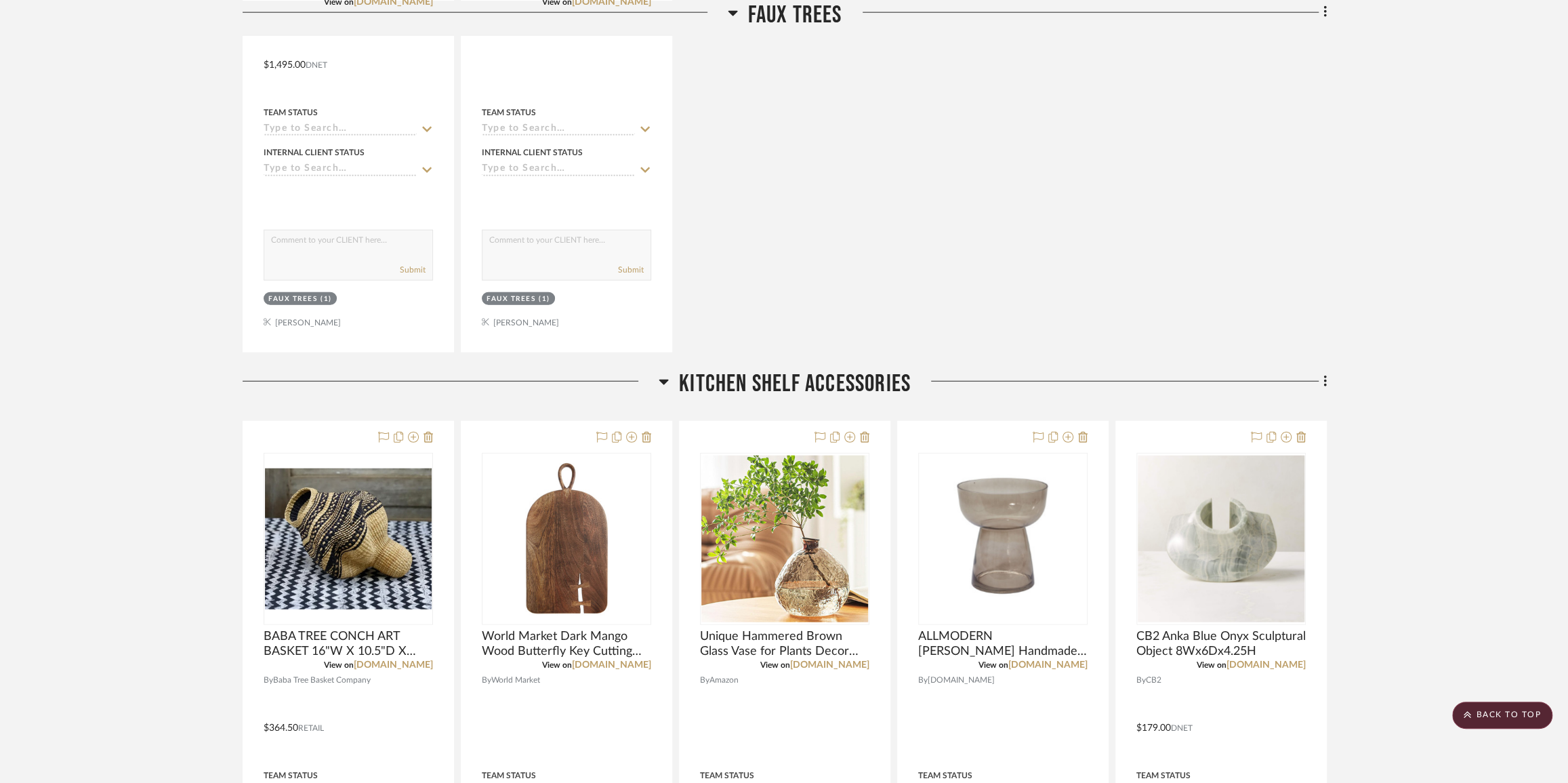
scroll to position [15887, 0]
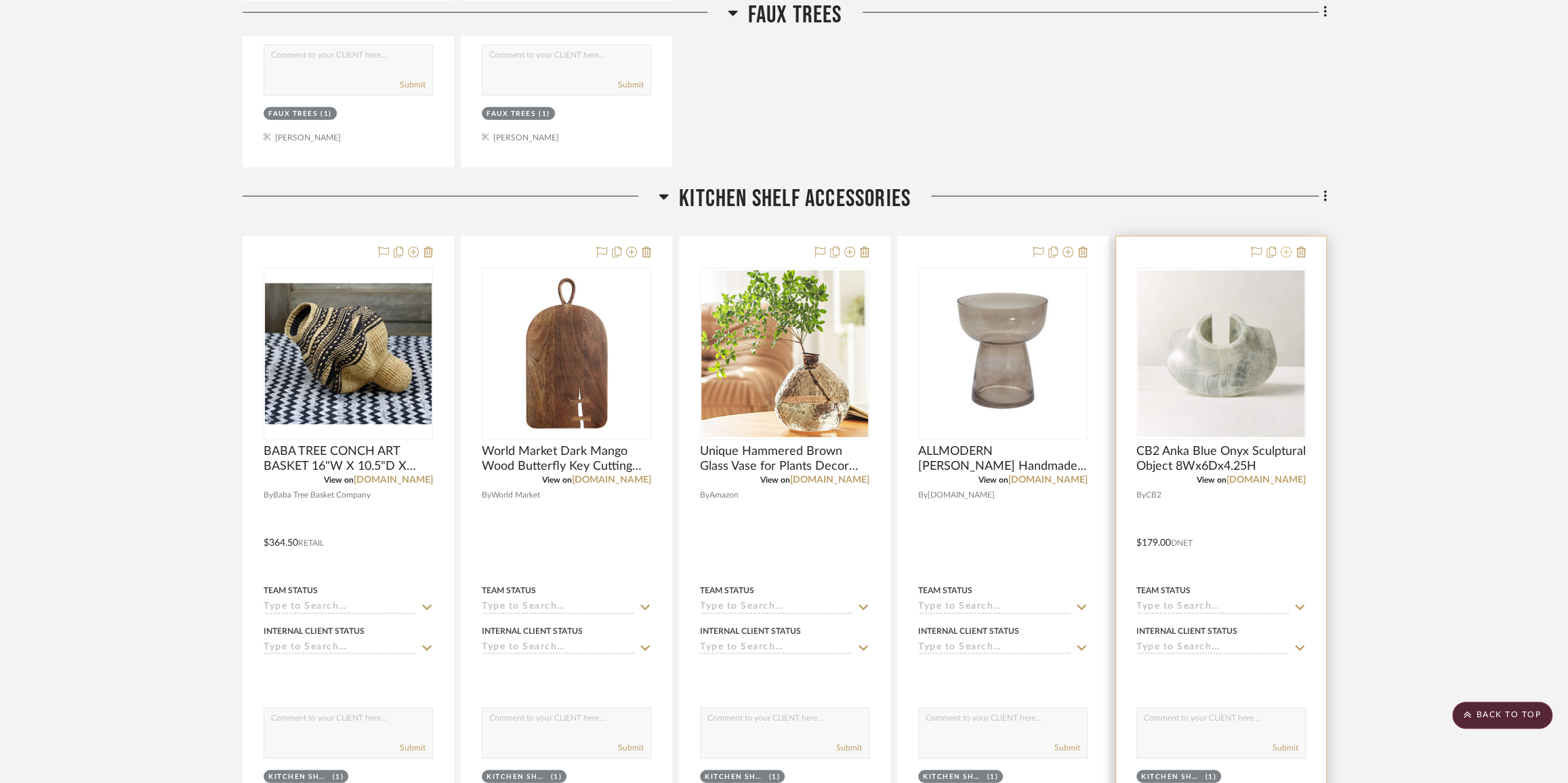
click at [1283, 258] on icon at bounding box center [1286, 252] width 11 height 11
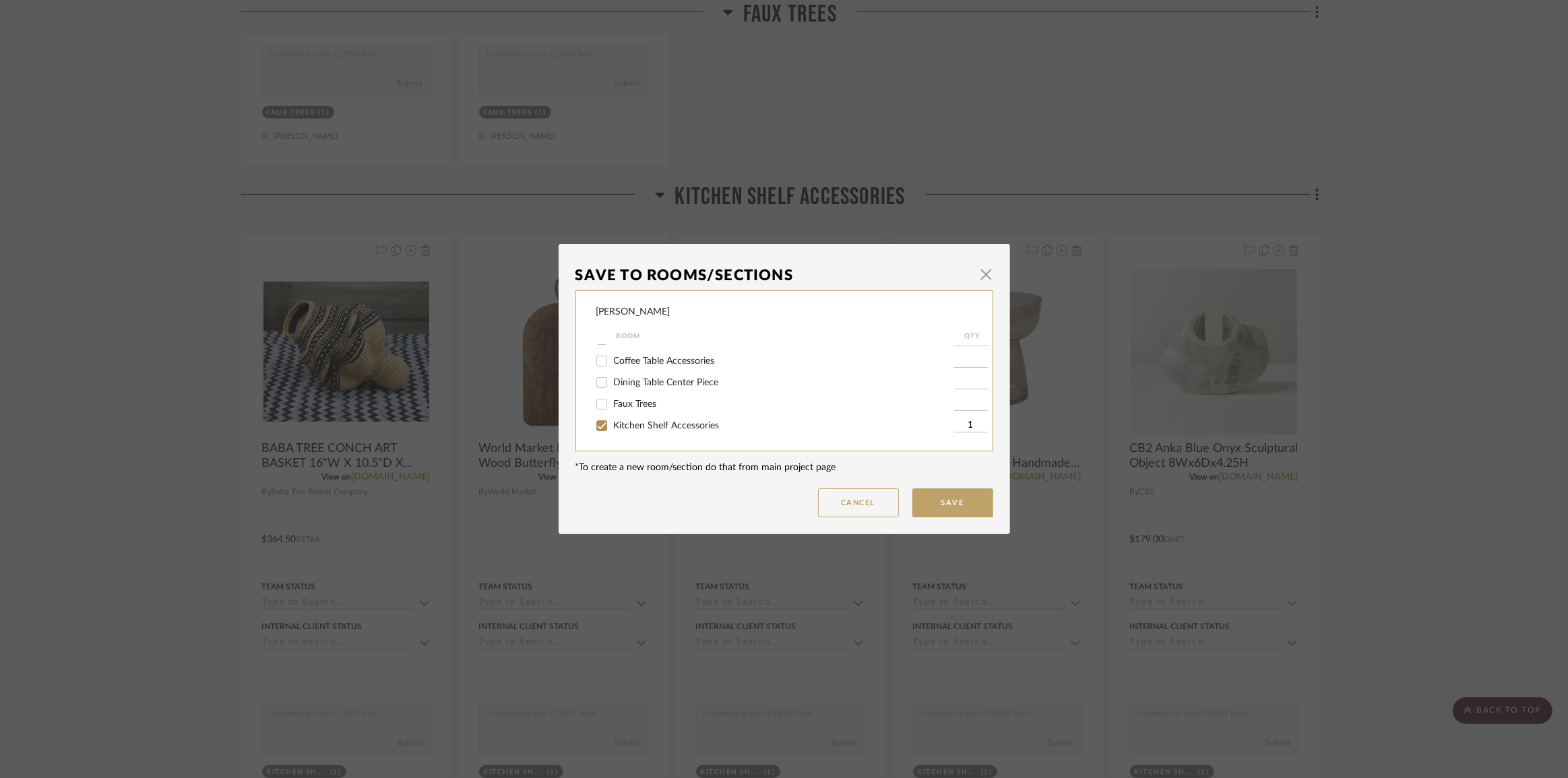
scroll to position [428, 0]
click at [614, 399] on span "Bar Shelf Accessories" at bounding box center [658, 401] width 88 height 10
click at [613, 399] on input "Bar Shelf Accessories" at bounding box center [601, 401] width 21 height 21
checkbox input "true"
type input "1"
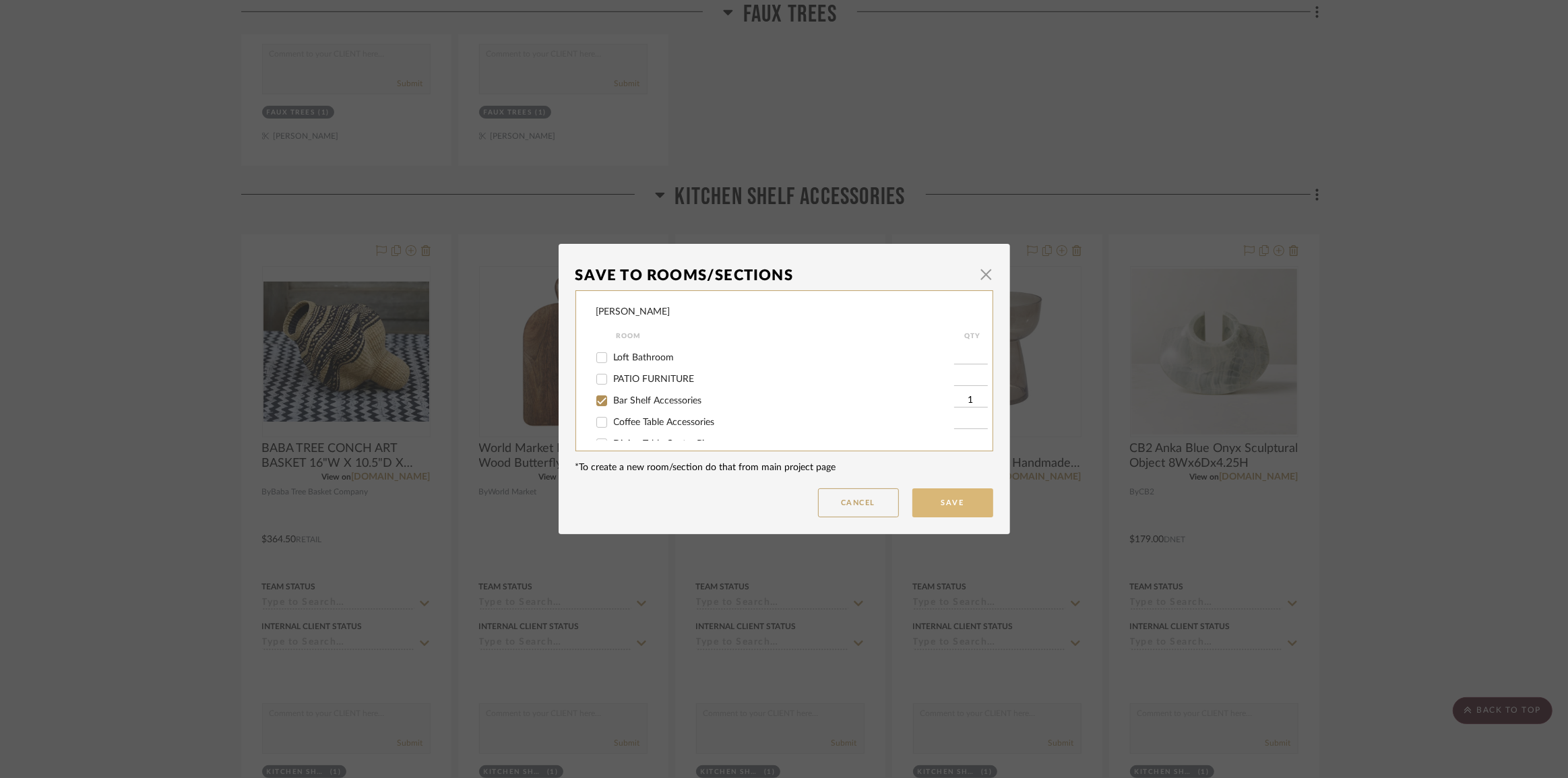
click at [959, 505] on button "Save" at bounding box center [953, 503] width 81 height 29
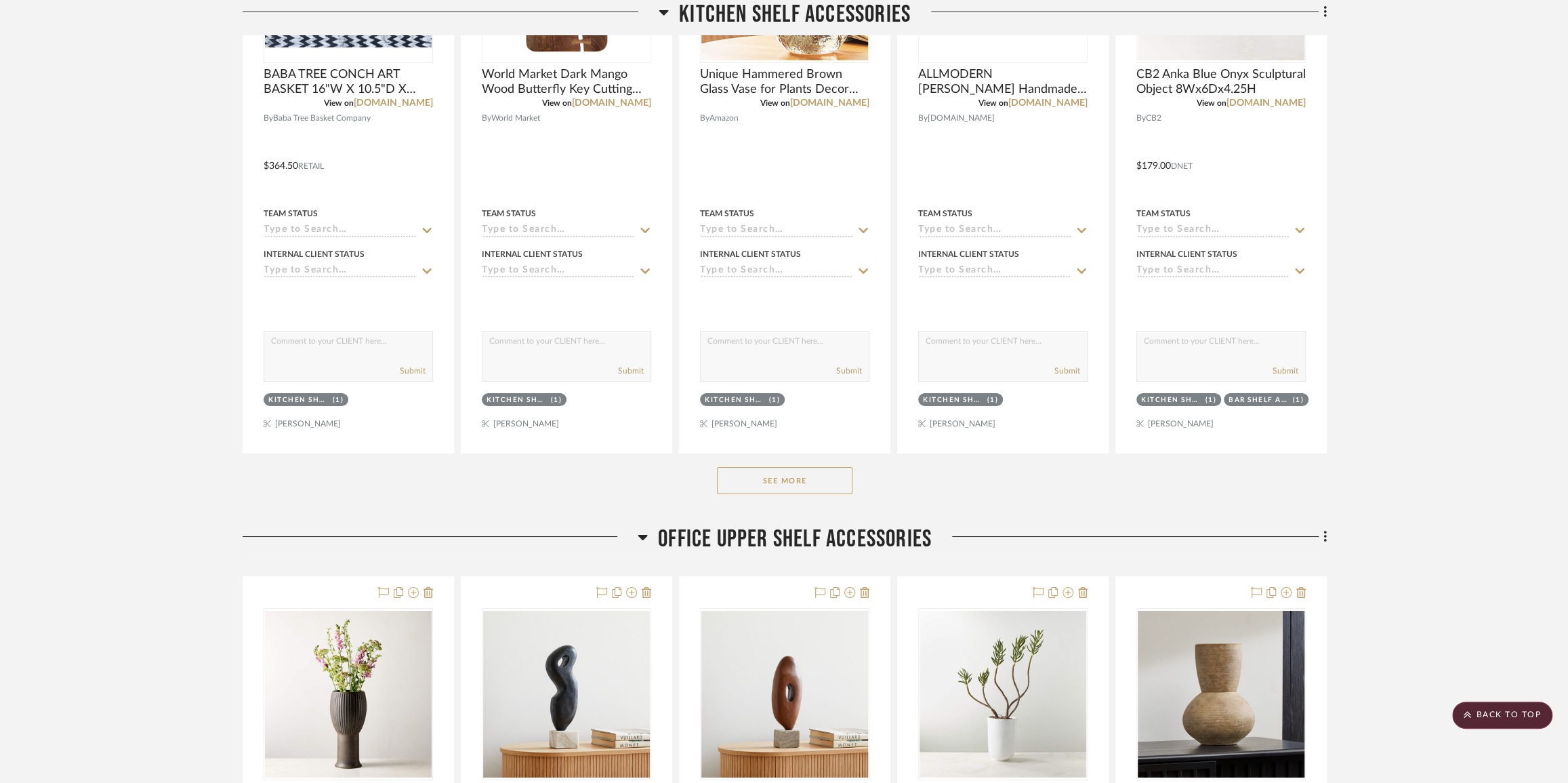
scroll to position [16926, 0]
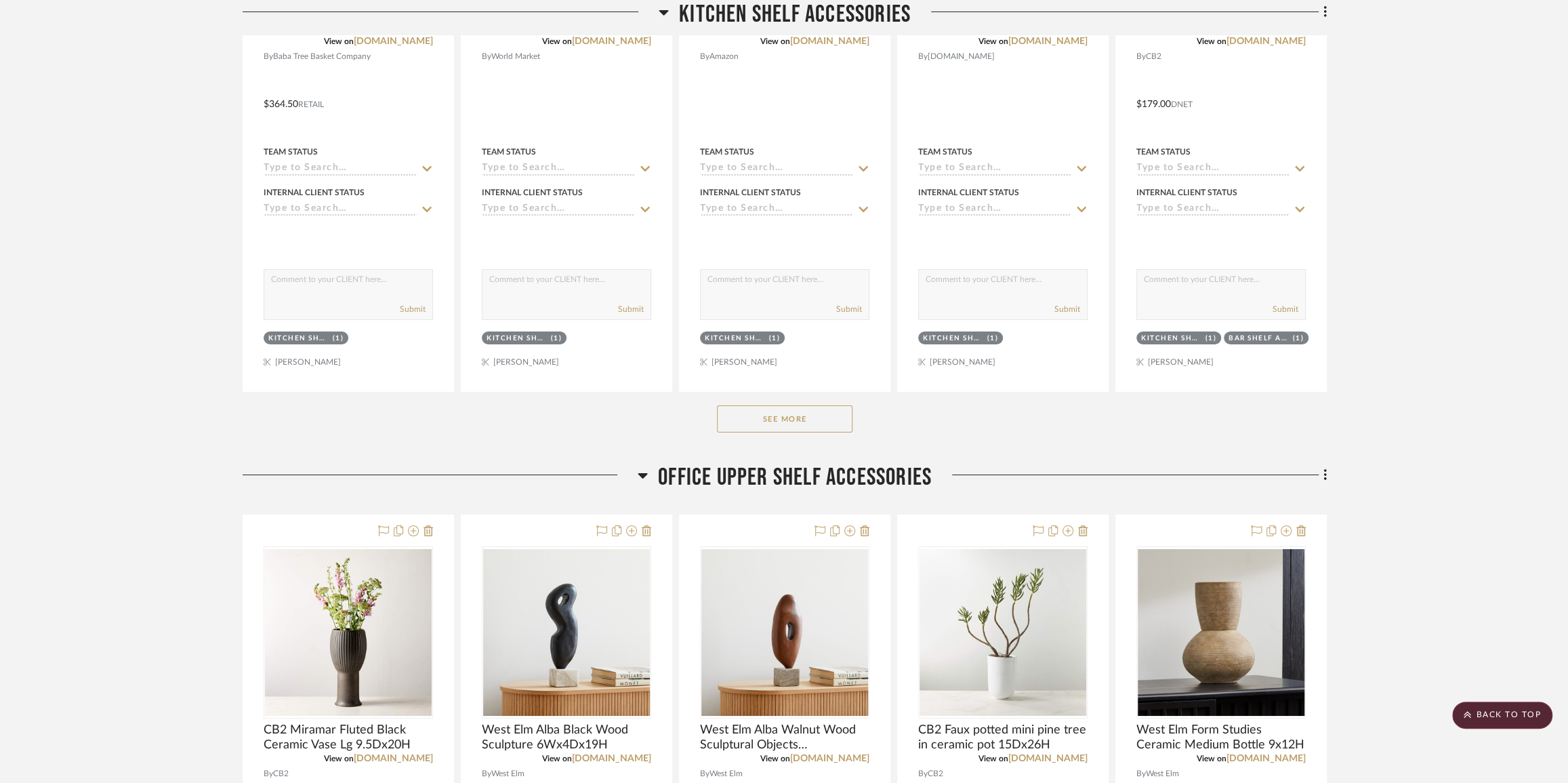
click at [780, 433] on button "See More" at bounding box center [785, 419] width 135 height 27
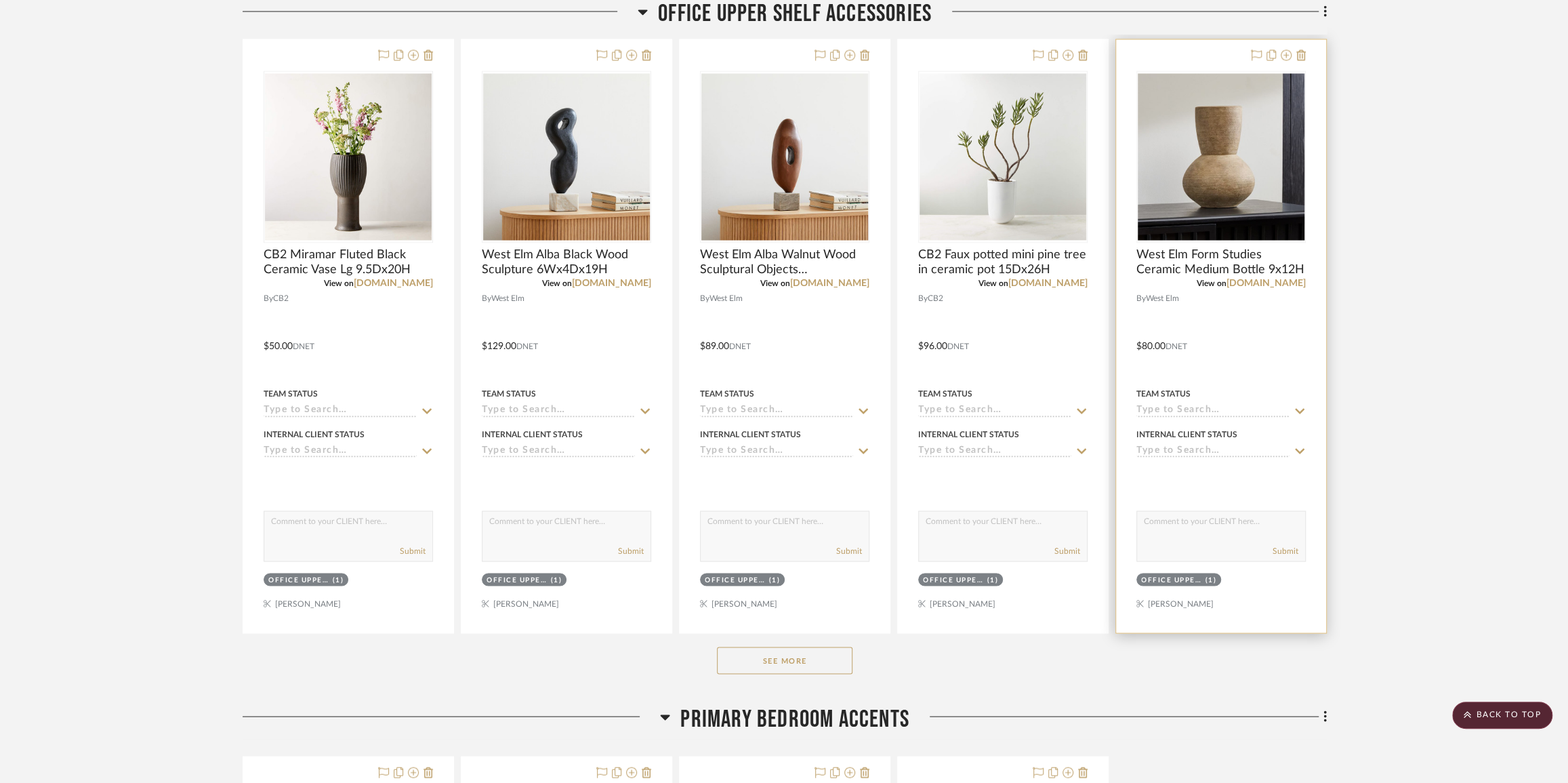
scroll to position [19331, 0]
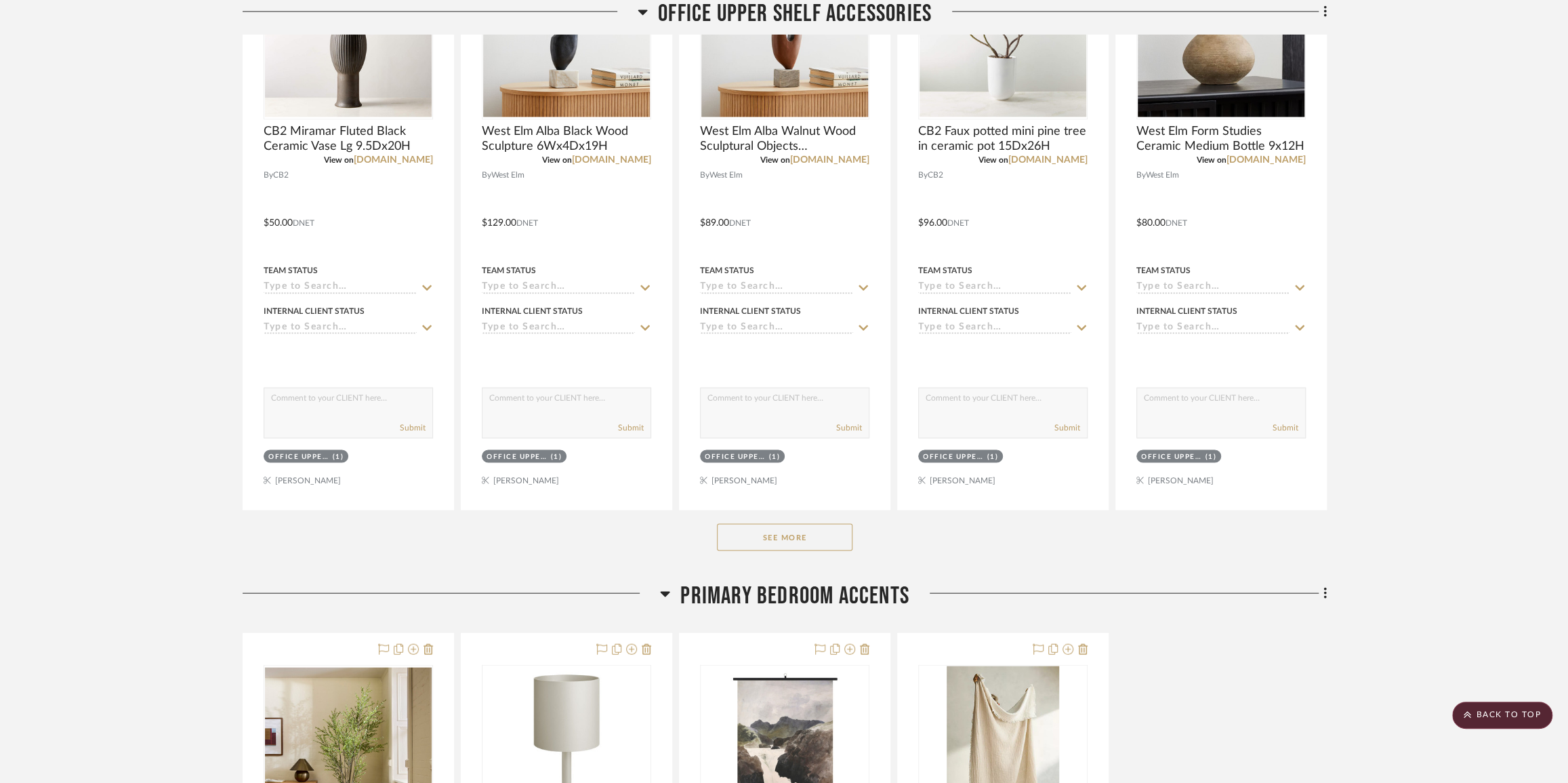
click at [819, 550] on button "See More" at bounding box center [785, 536] width 135 height 27
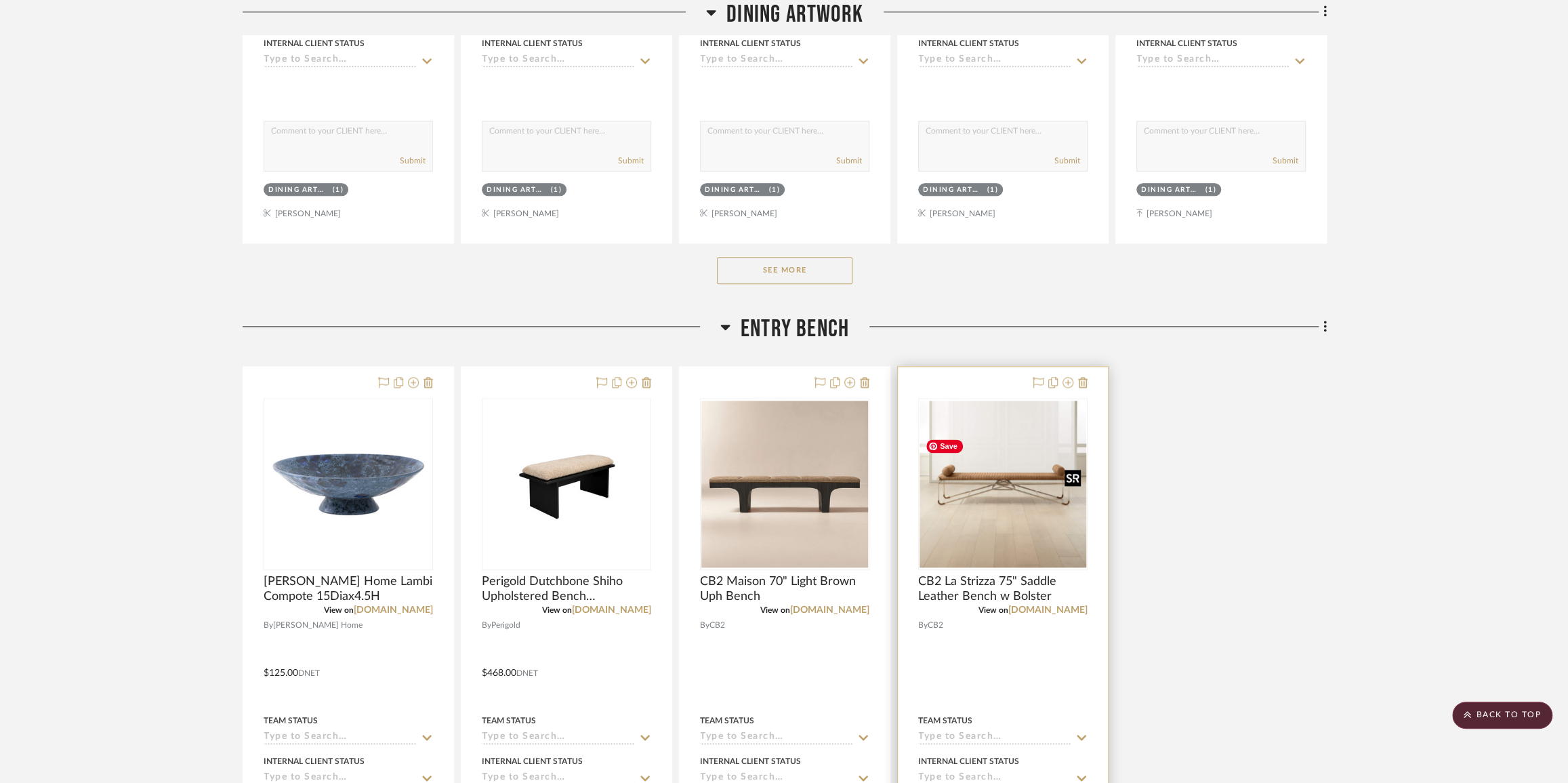
scroll to position [23092, 0]
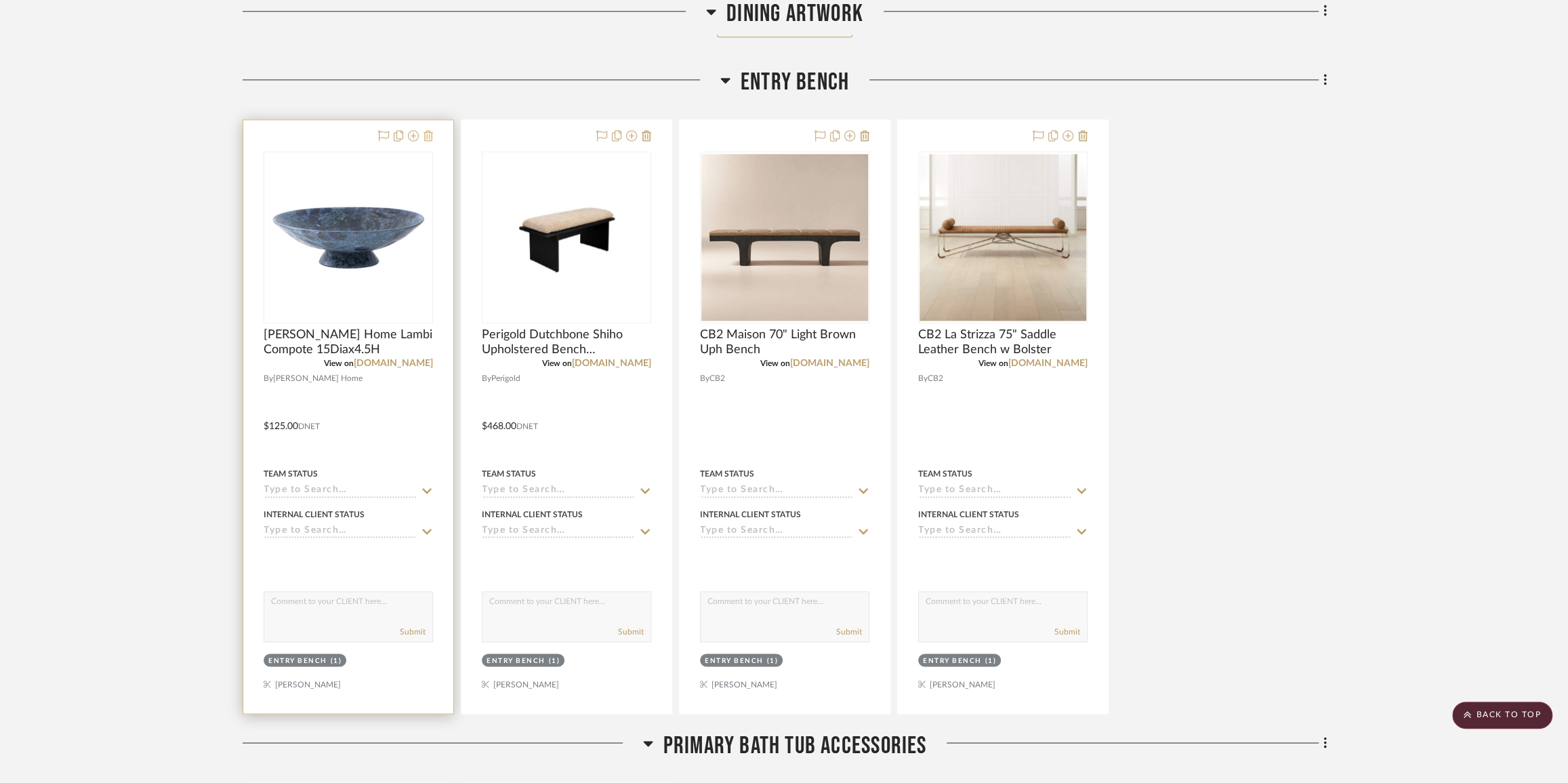
click at [430, 141] on icon at bounding box center [428, 135] width 10 height 11
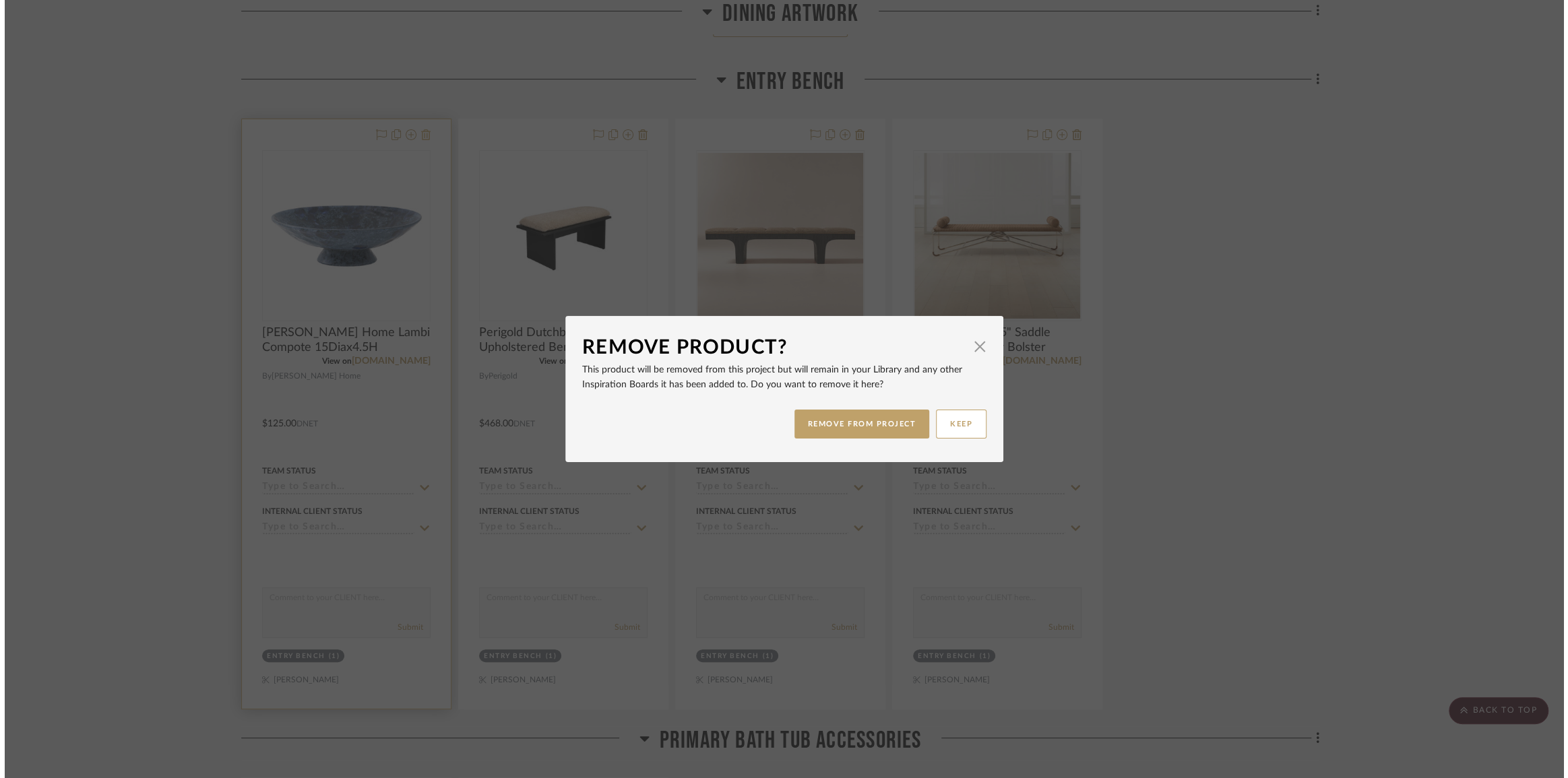
scroll to position [0, 0]
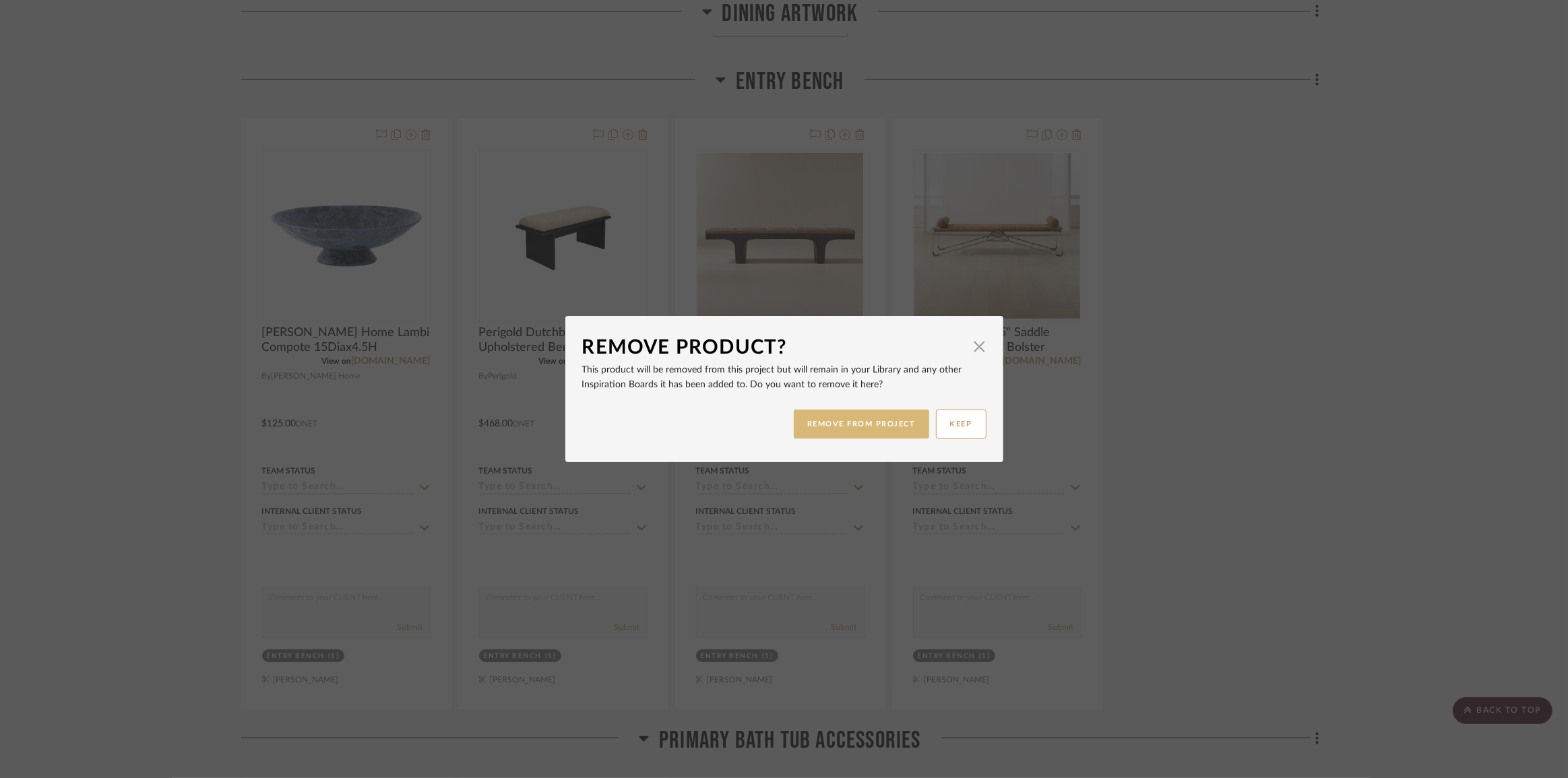
click at [840, 418] on button "REMOVE FROM PROJECT" at bounding box center [862, 424] width 135 height 29
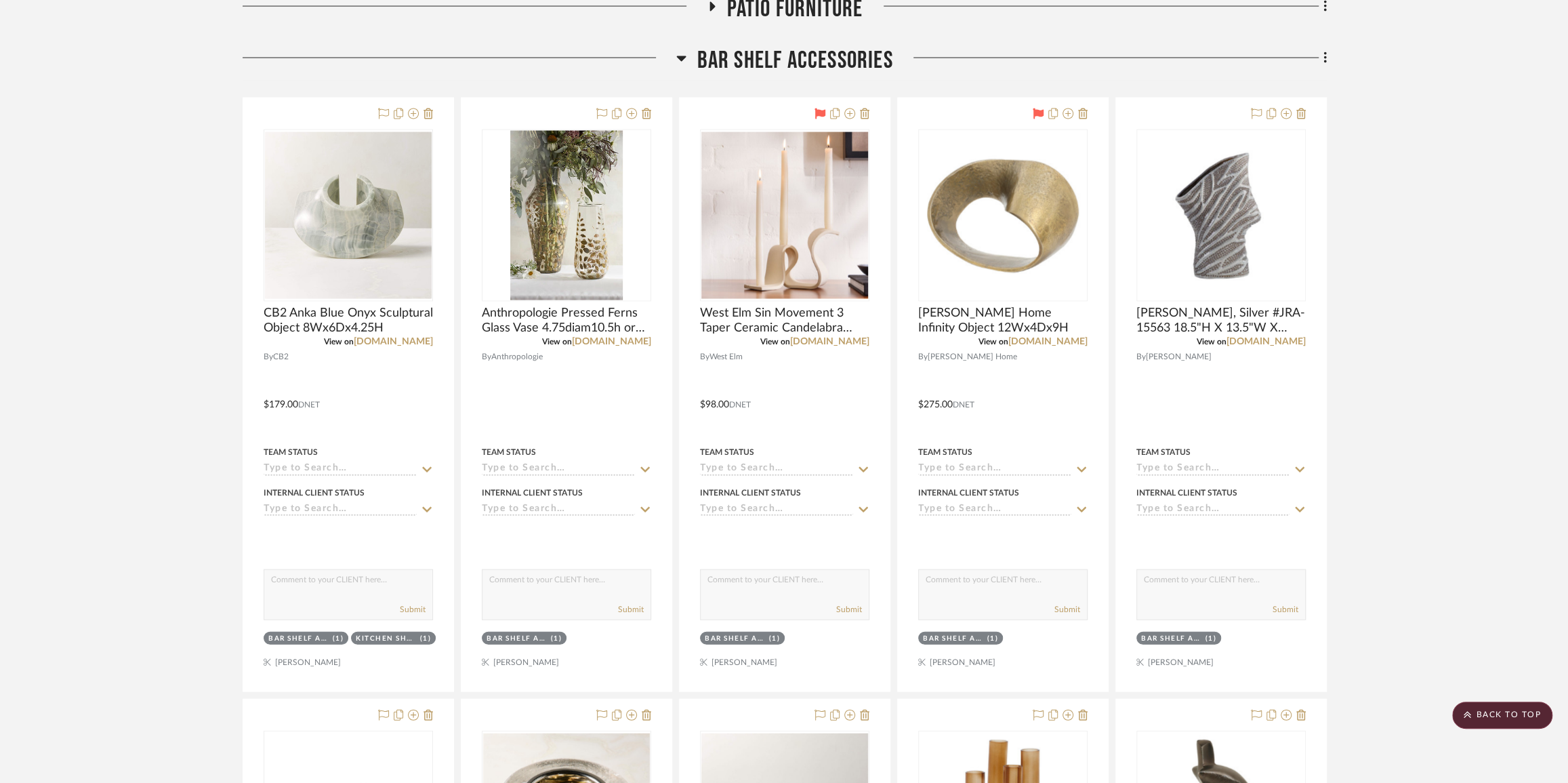
scroll to position [10816, 0]
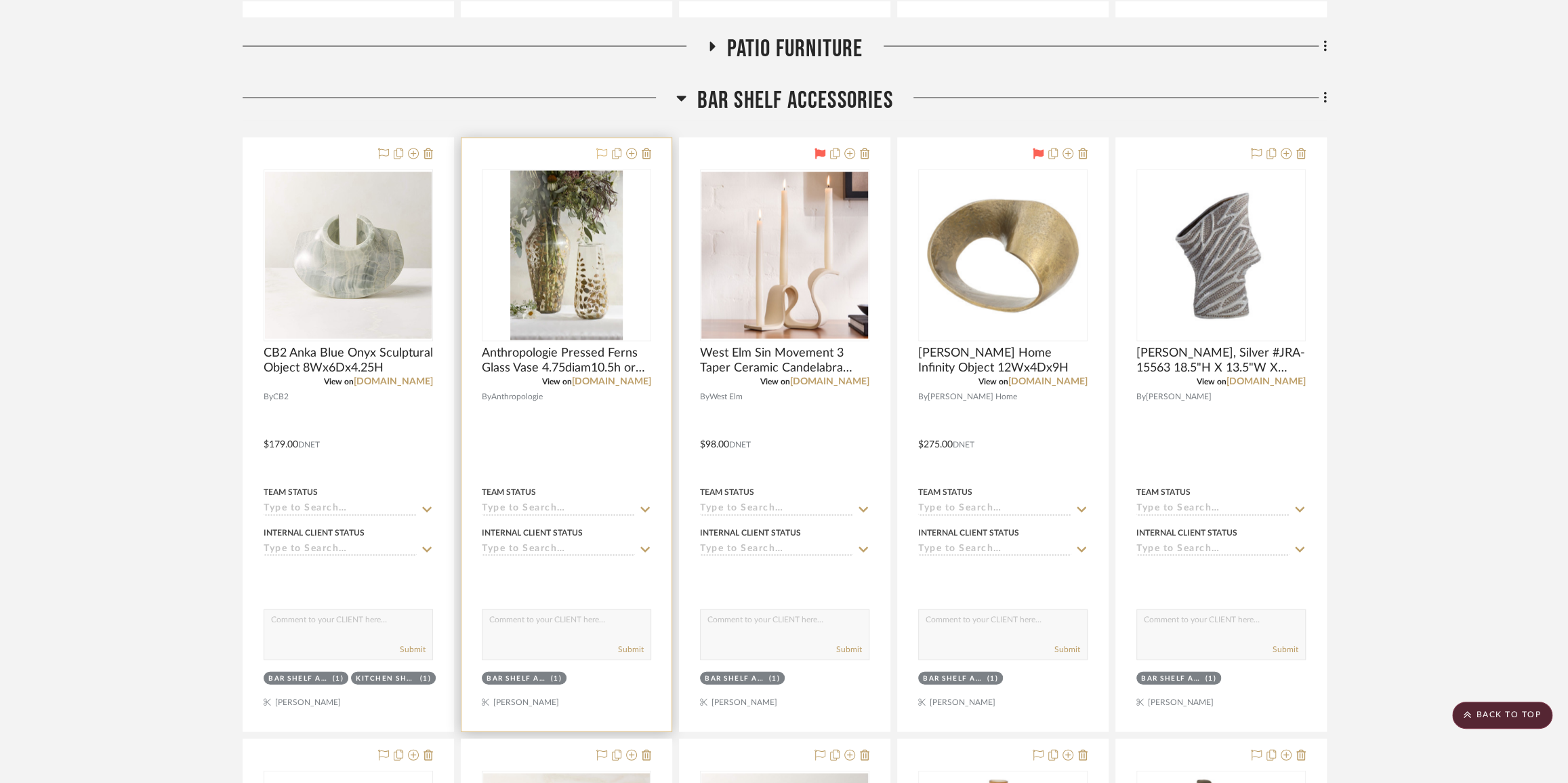
click at [598, 160] on icon at bounding box center [602, 154] width 11 height 11
click at [381, 160] on icon at bounding box center [383, 154] width 11 height 11
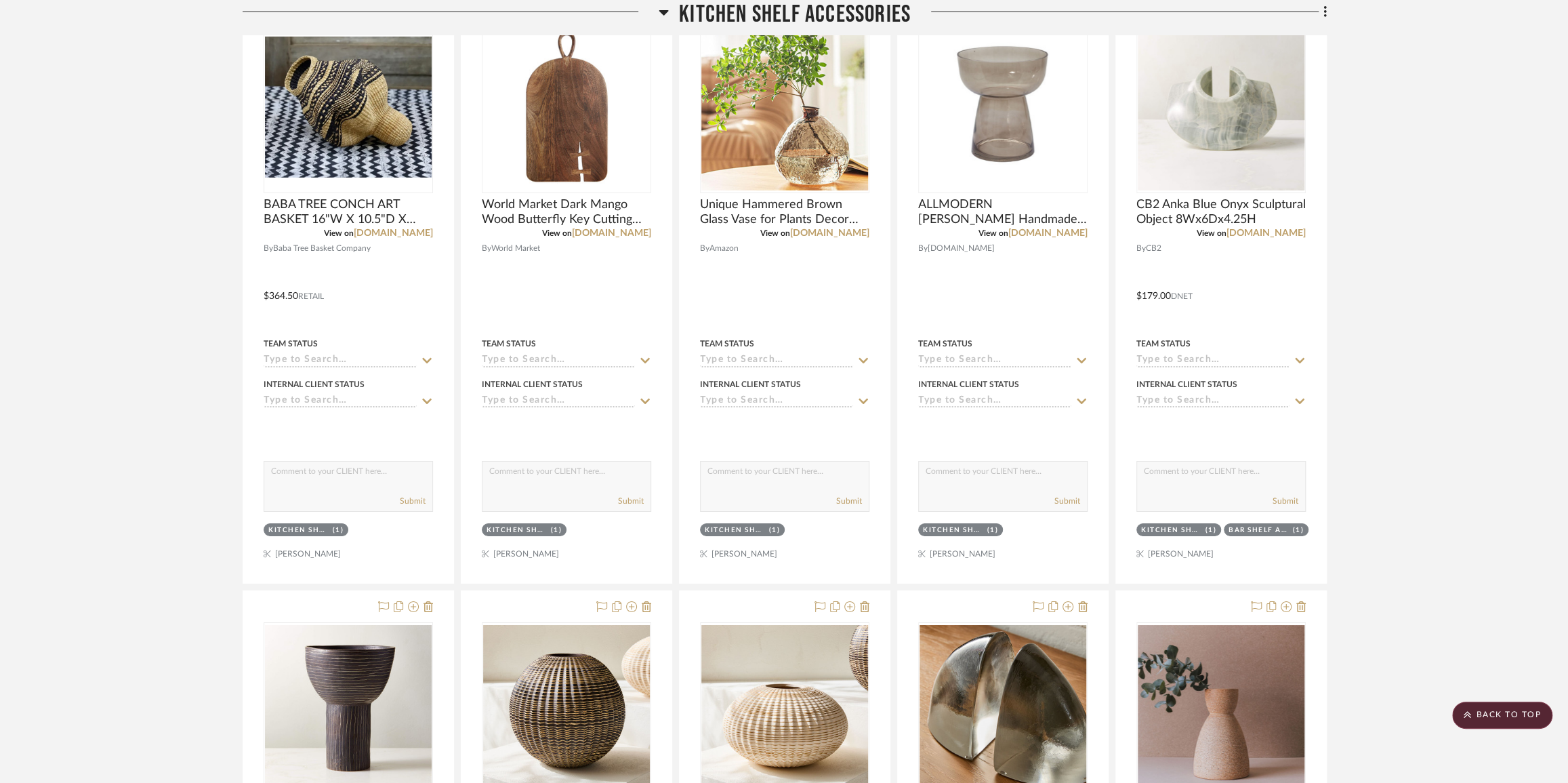
scroll to position [16673, 0]
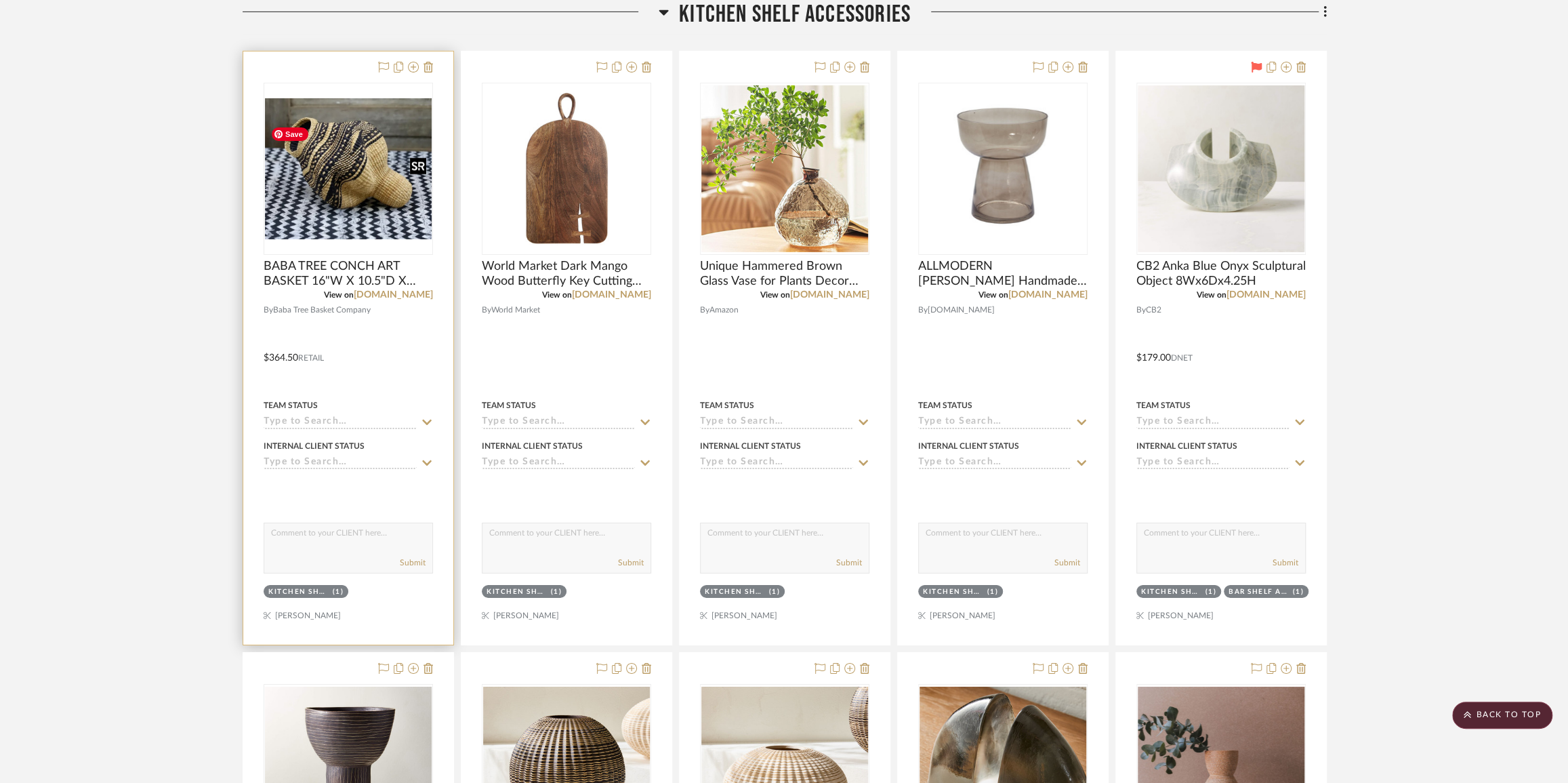
click at [0, 0] on img at bounding box center [0, 0] width 0 height 0
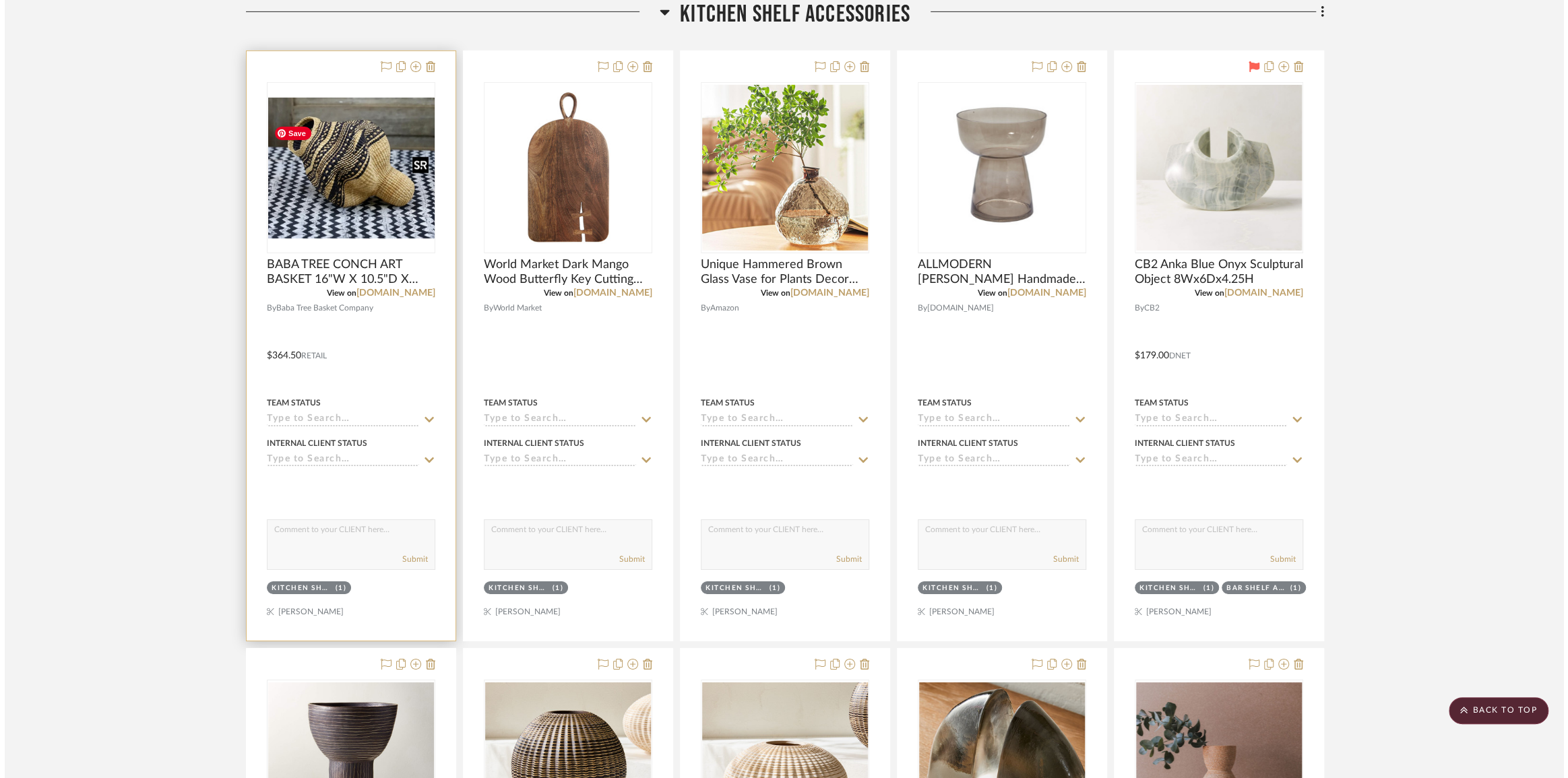
scroll to position [0, 0]
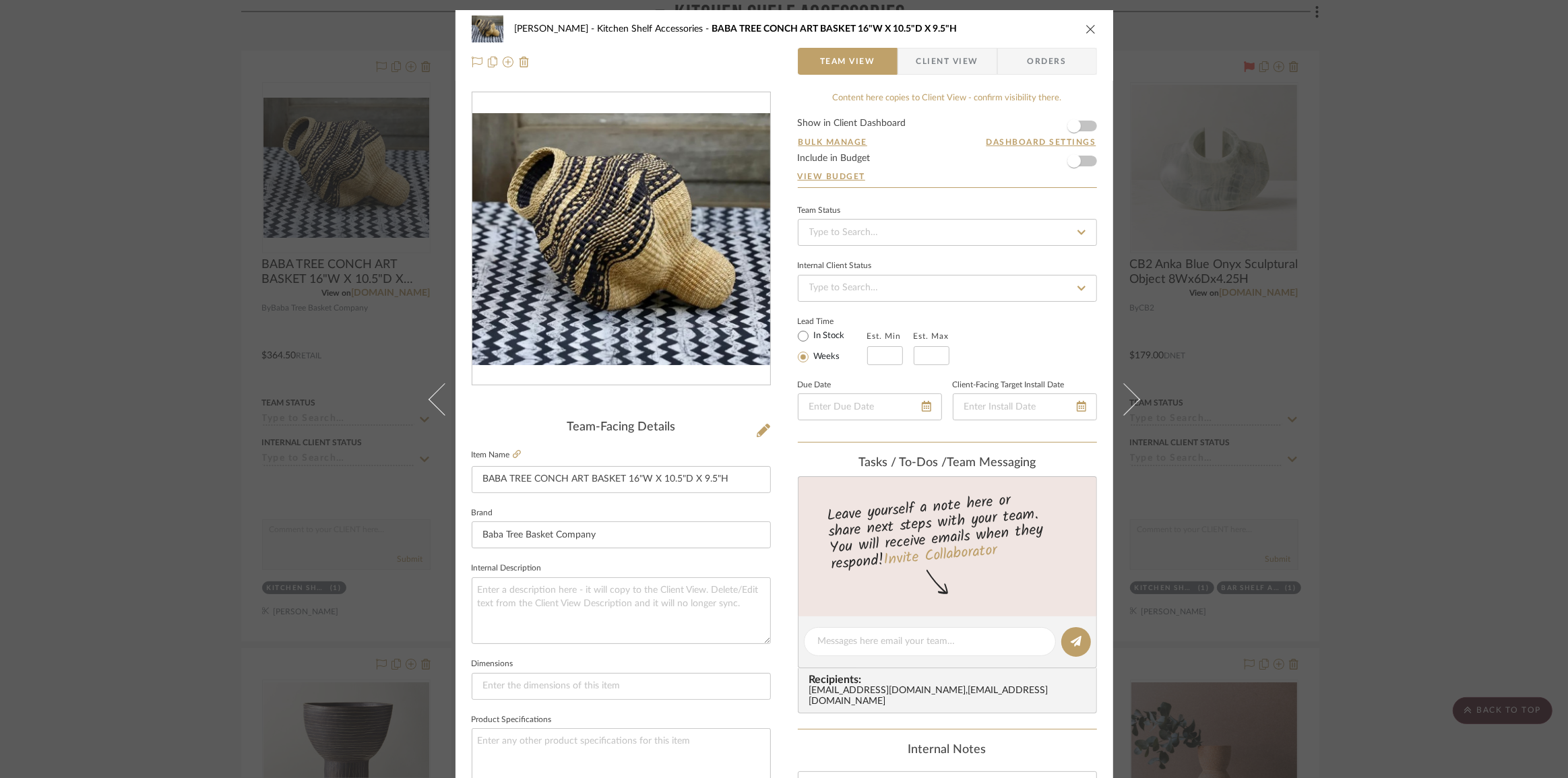
click at [1086, 24] on icon "close" at bounding box center [1091, 29] width 11 height 11
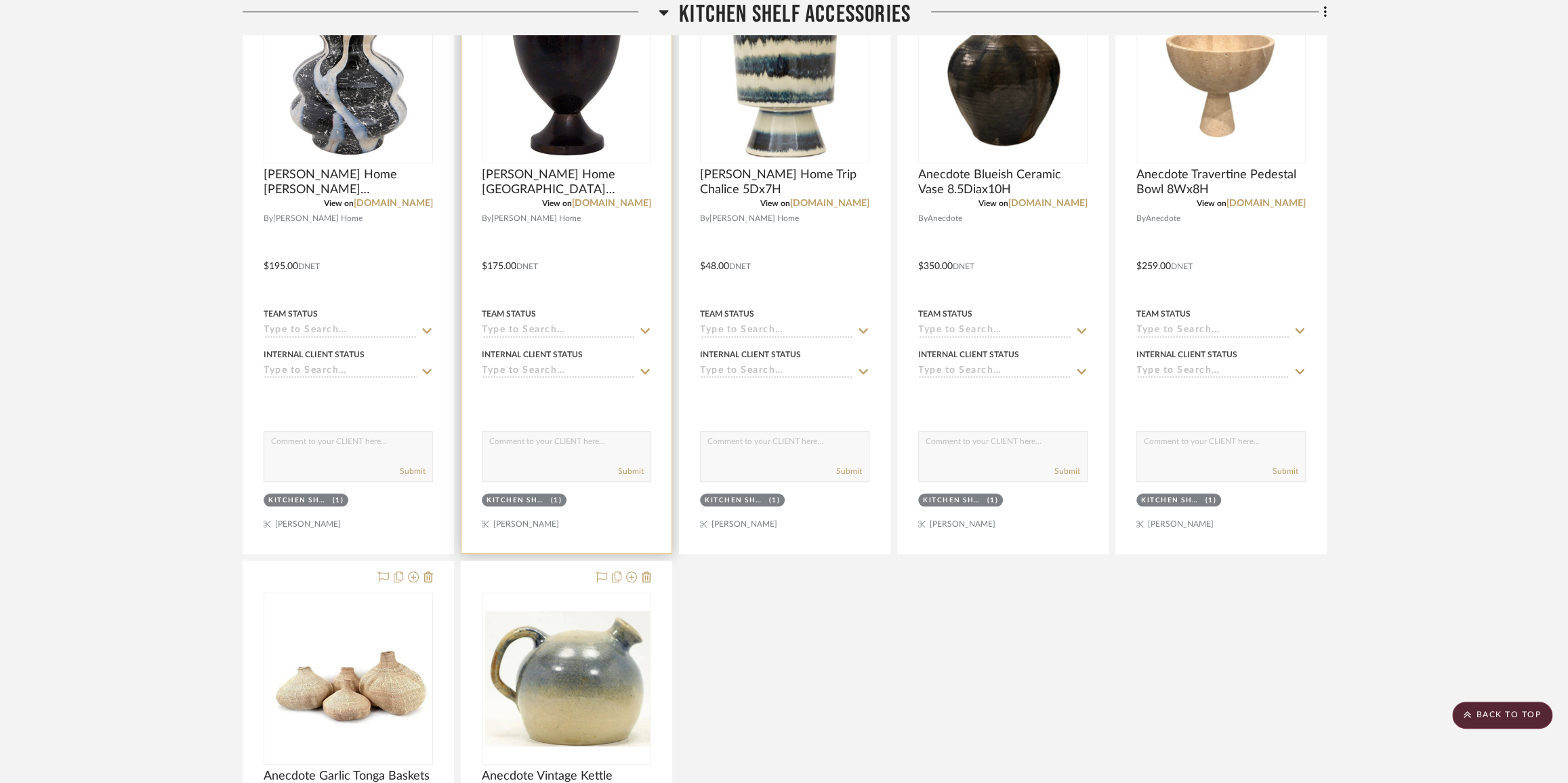
scroll to position [17782, 0]
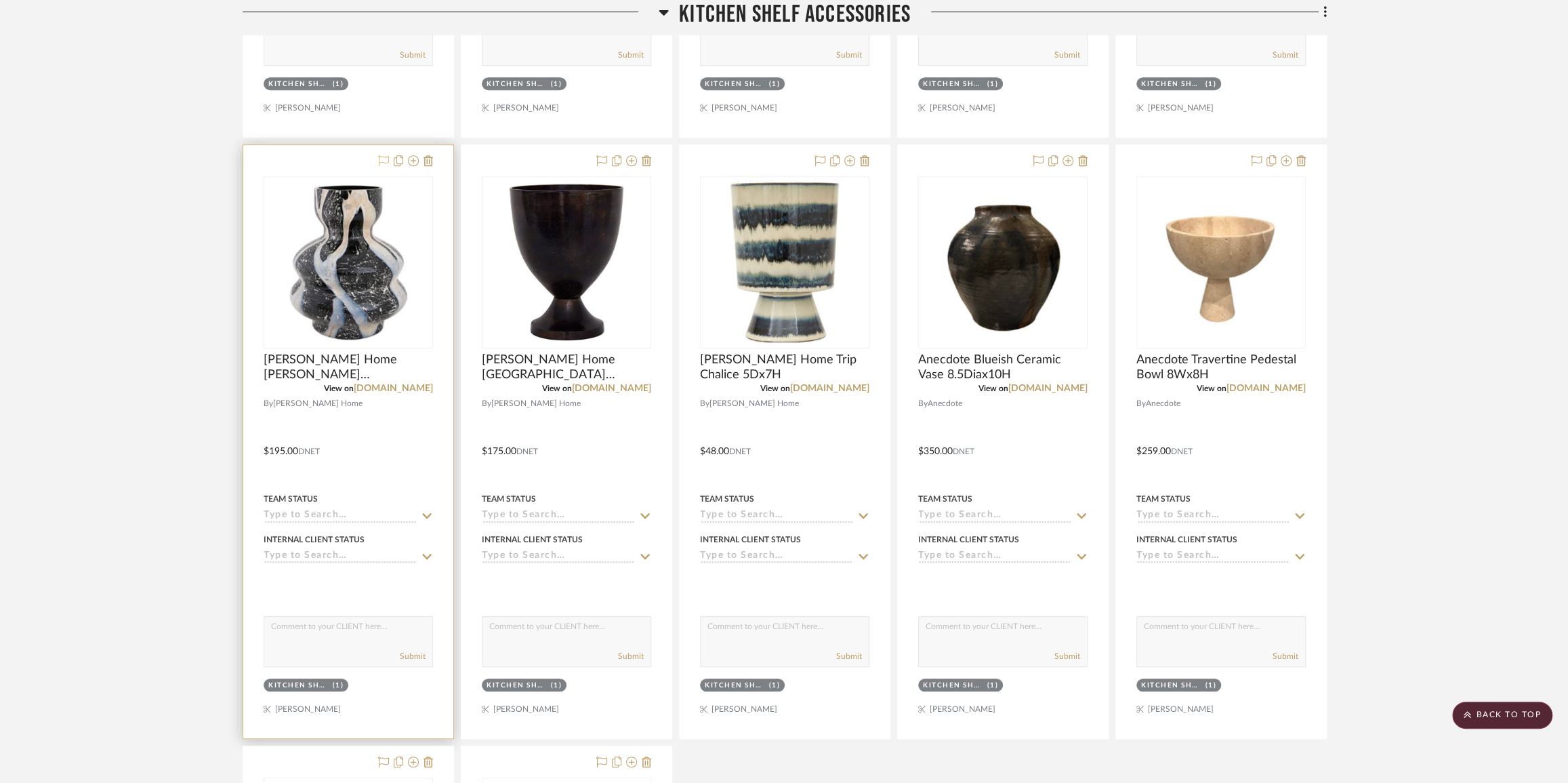
click at [385, 166] on icon at bounding box center [383, 160] width 11 height 11
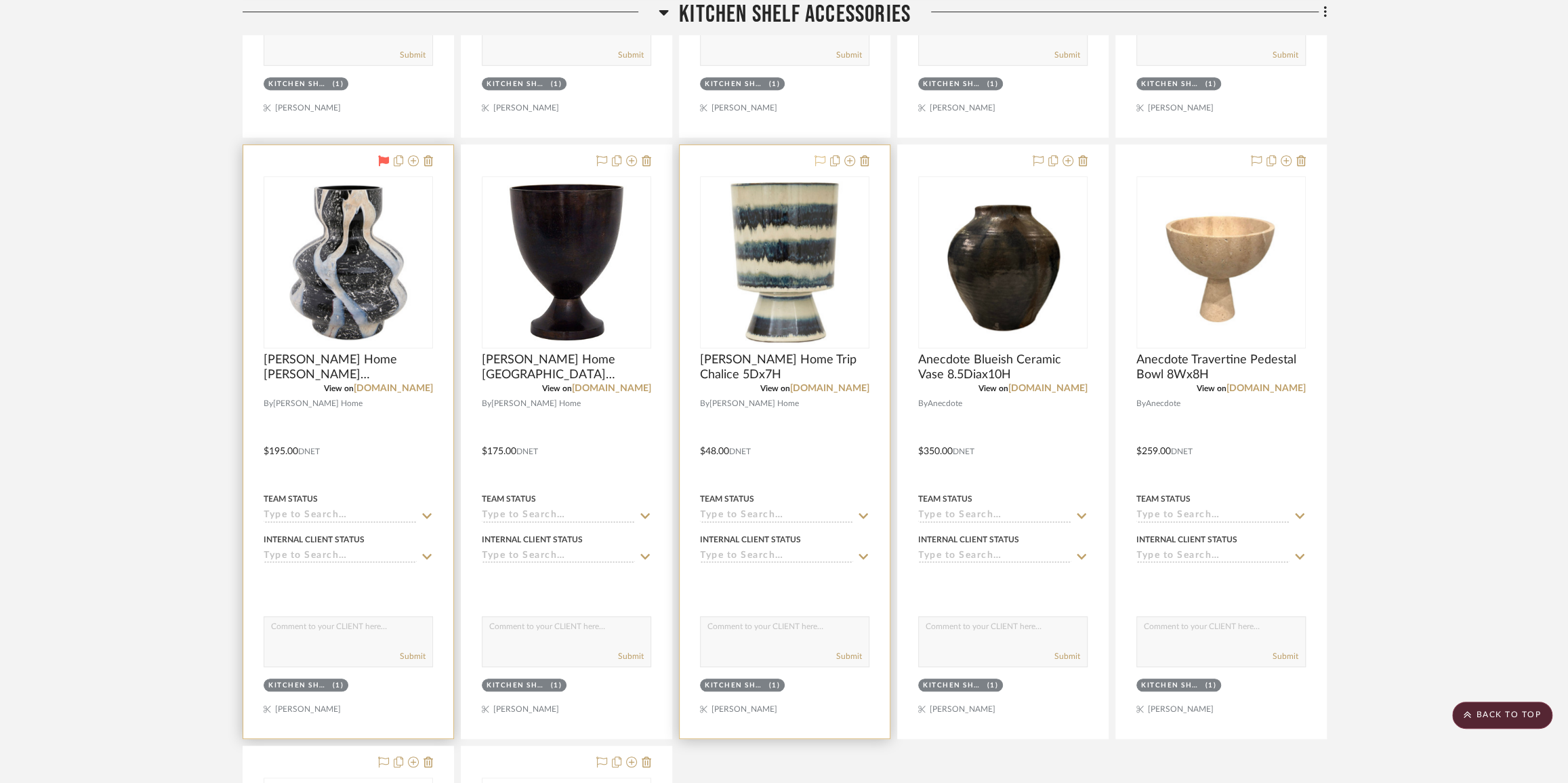
click at [818, 166] on icon at bounding box center [820, 160] width 11 height 11
click at [1038, 166] on icon at bounding box center [1038, 160] width 11 height 11
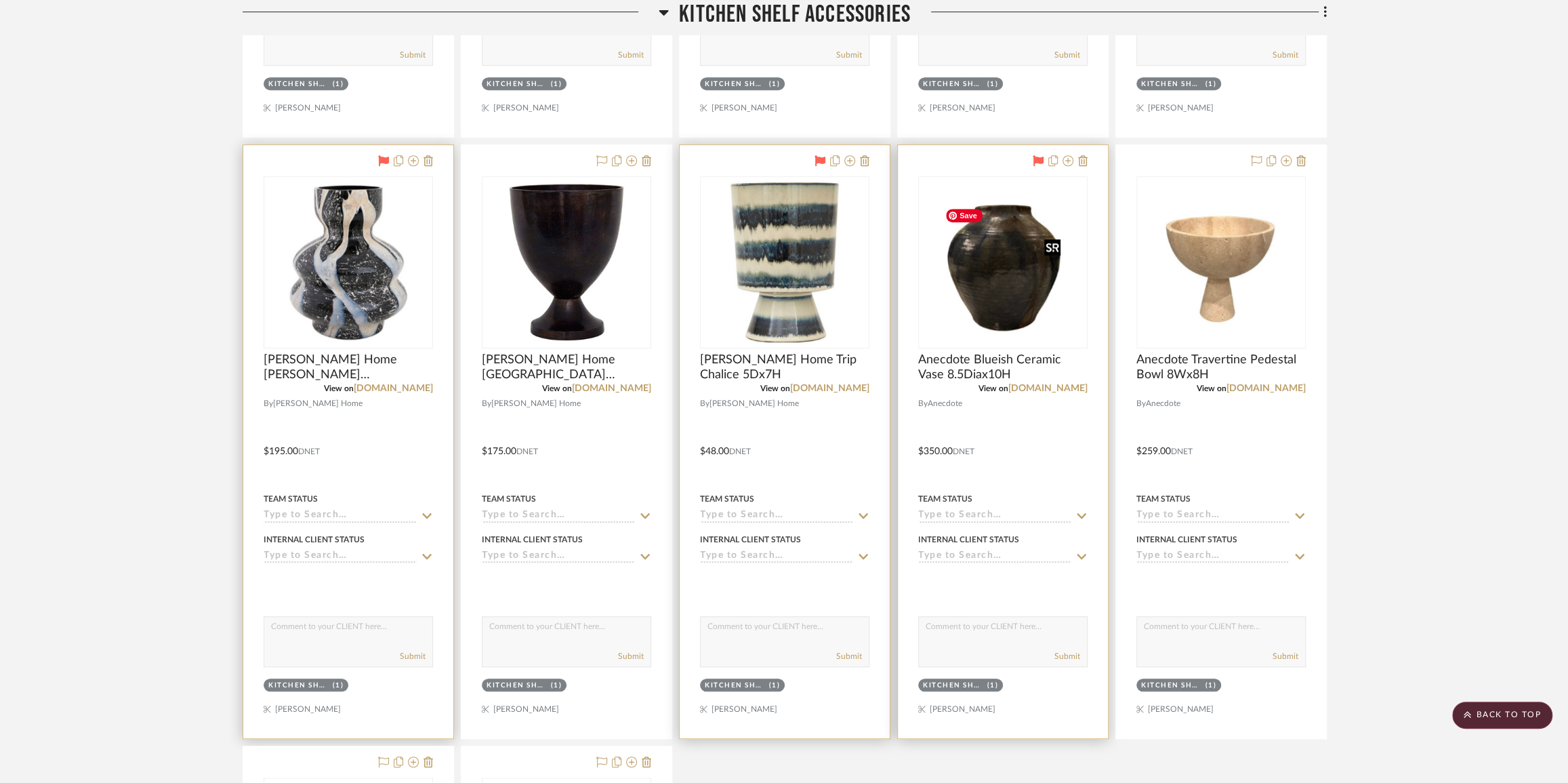
scroll to position [17968, 0]
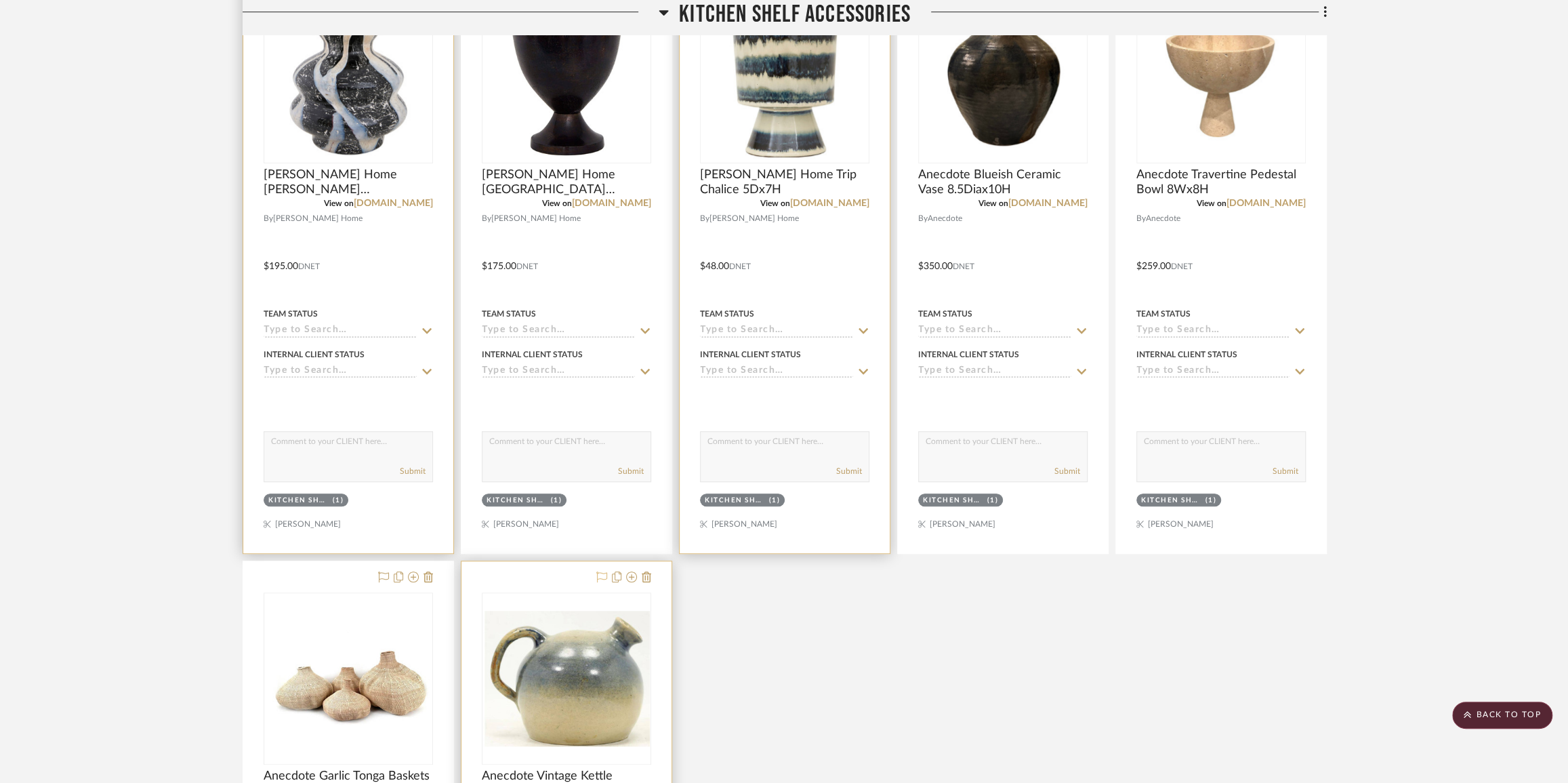
click at [602, 583] on icon at bounding box center [602, 577] width 11 height 11
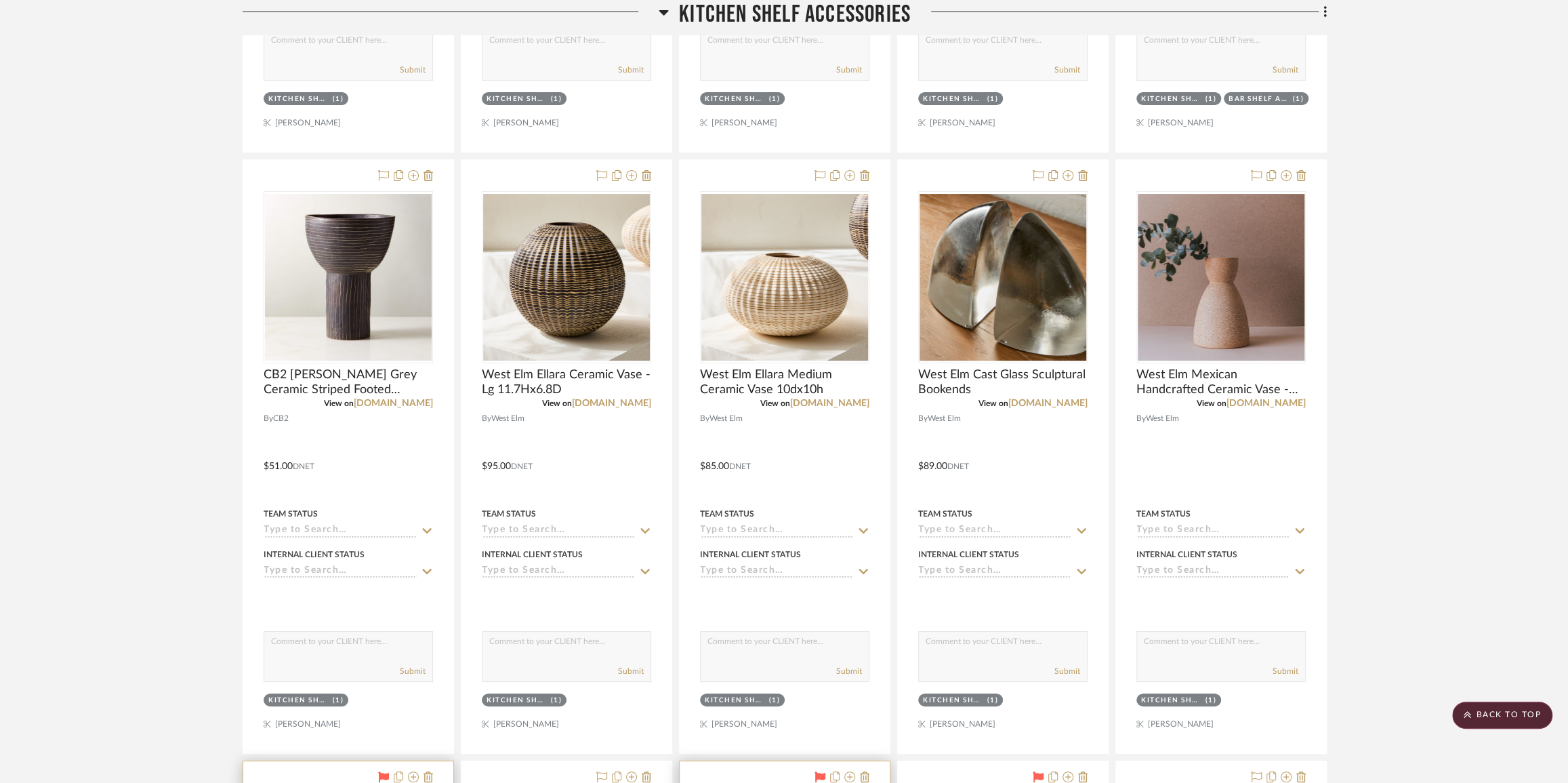
scroll to position [17105, 0]
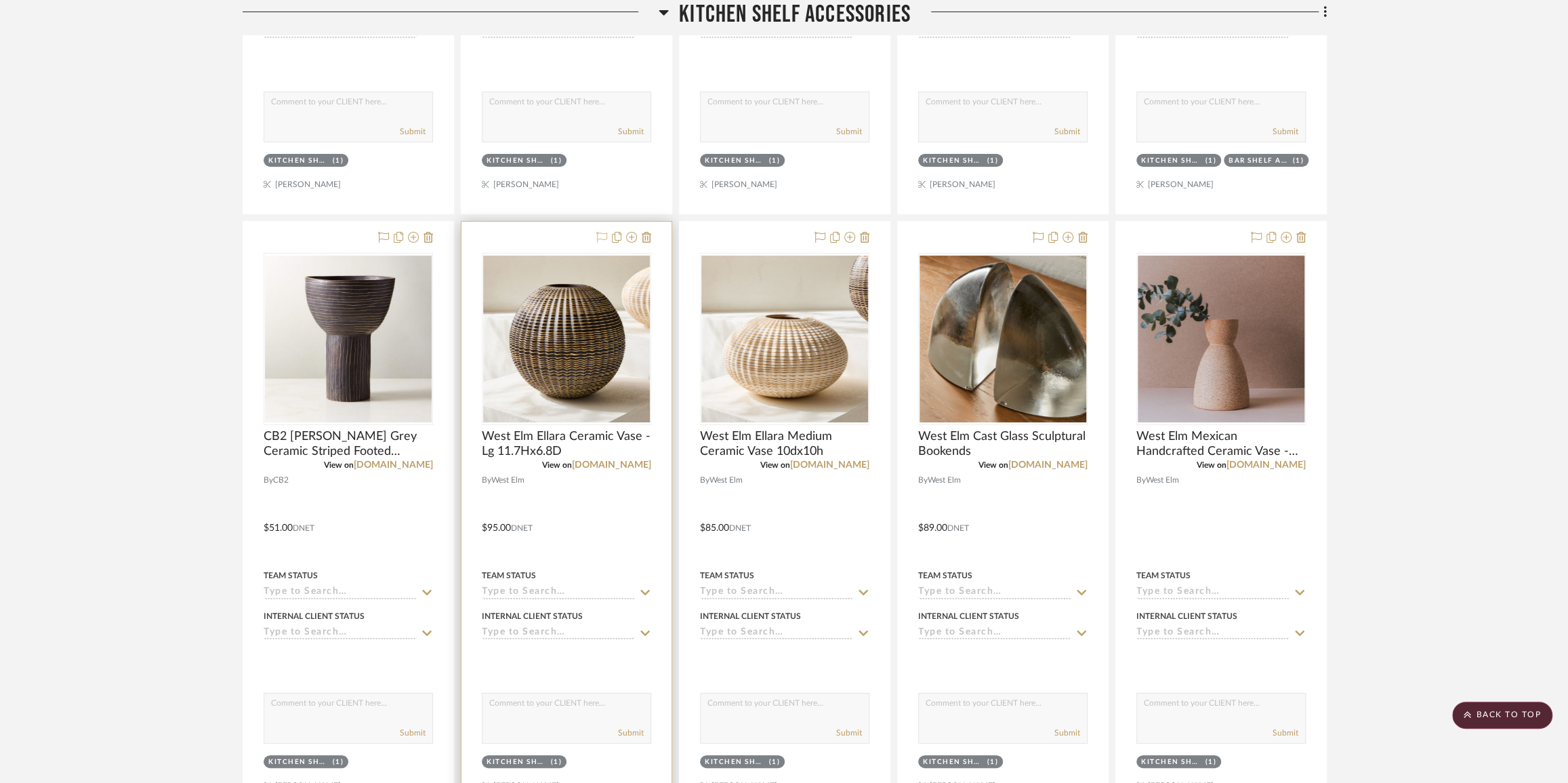
click at [600, 243] on icon at bounding box center [602, 237] width 11 height 11
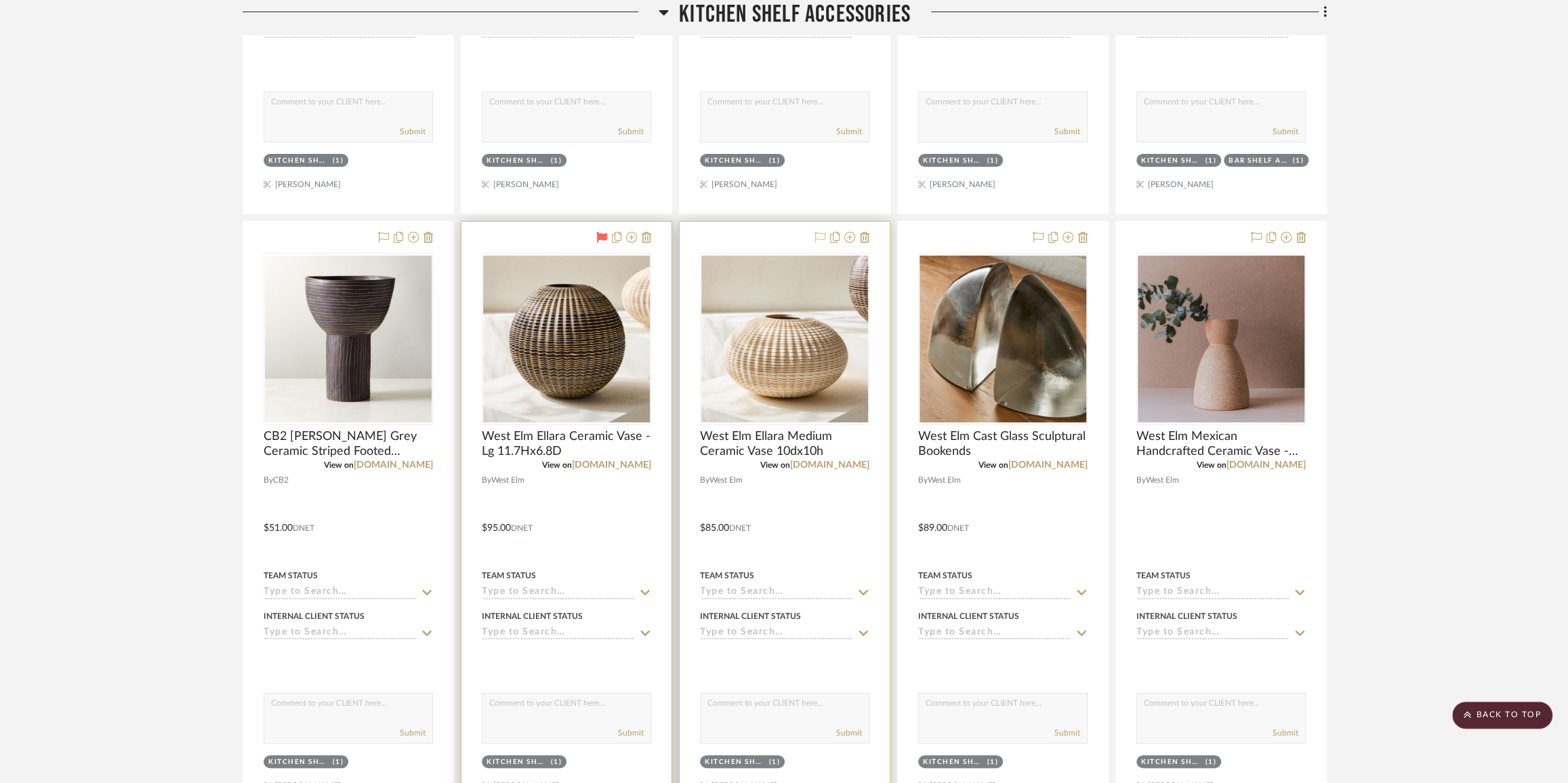
click at [814, 247] on div at bounding box center [839, 238] width 60 height 16
click at [817, 243] on icon at bounding box center [820, 237] width 11 height 11
click at [1041, 243] on icon at bounding box center [1038, 237] width 11 height 11
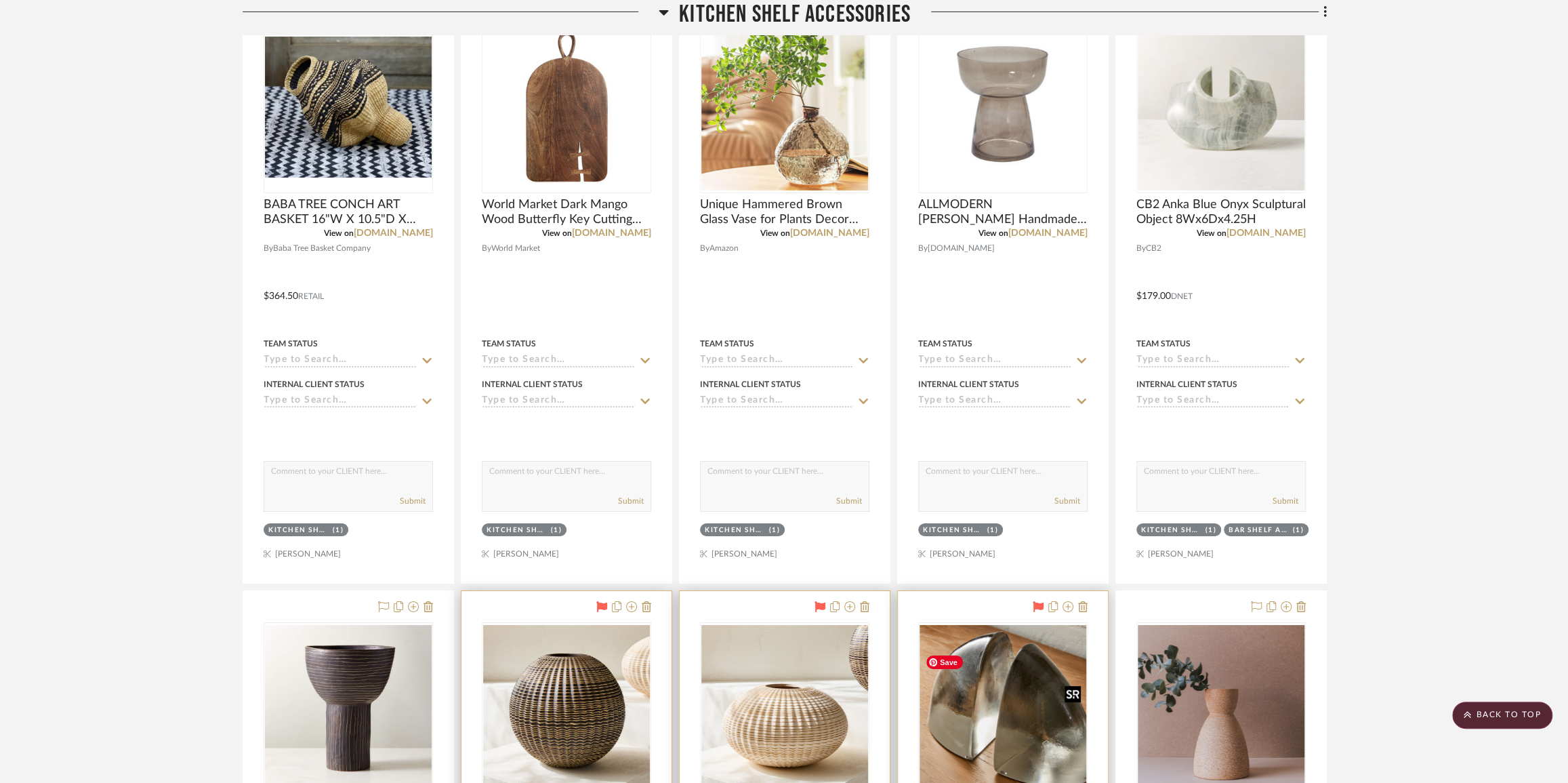
scroll to position [16673, 0]
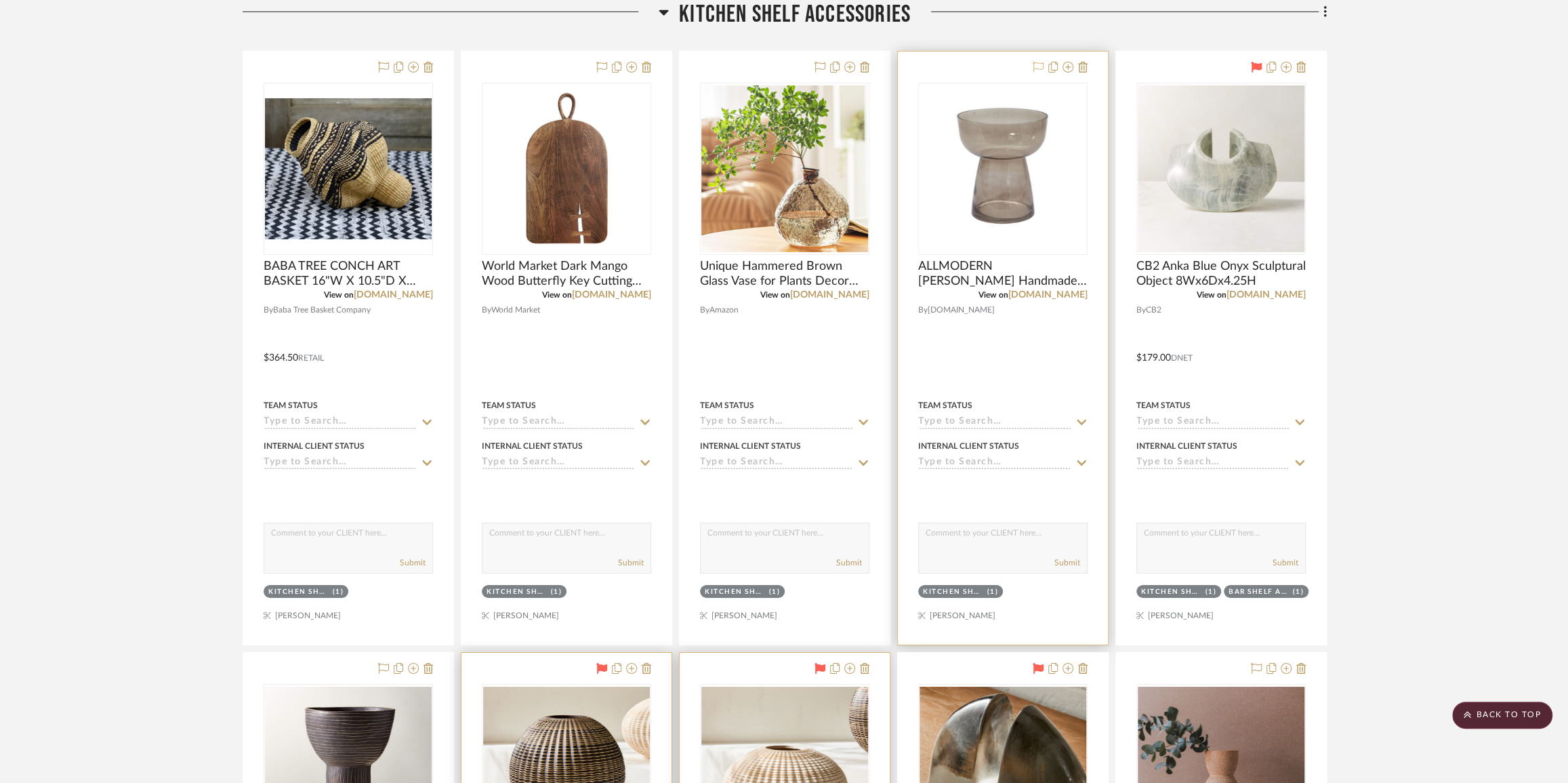
click at [1038, 73] on icon at bounding box center [1038, 67] width 11 height 11
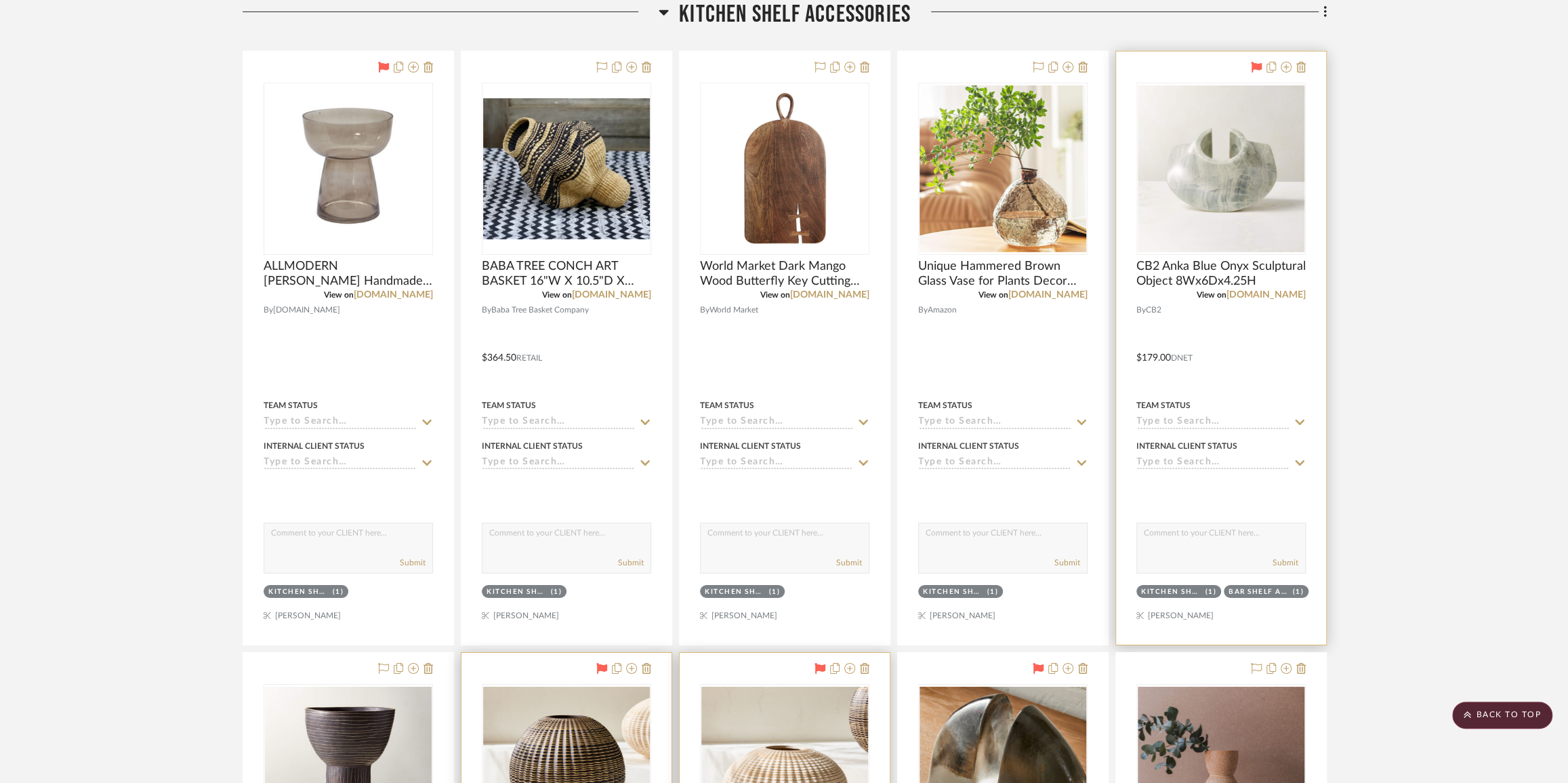
click at [1211, 598] on div "(1)" at bounding box center [1211, 592] width 12 height 10
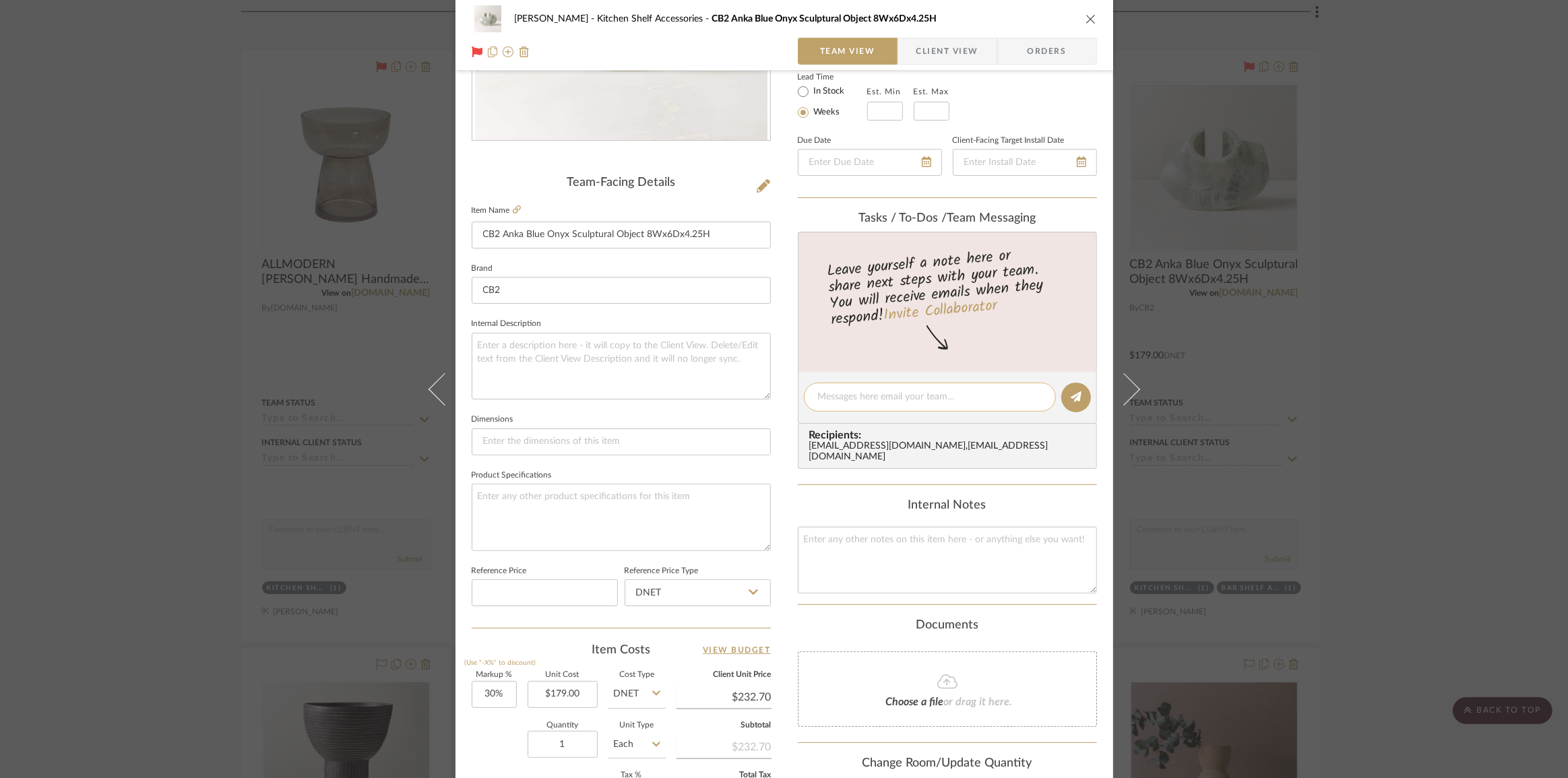
scroll to position [428, 0]
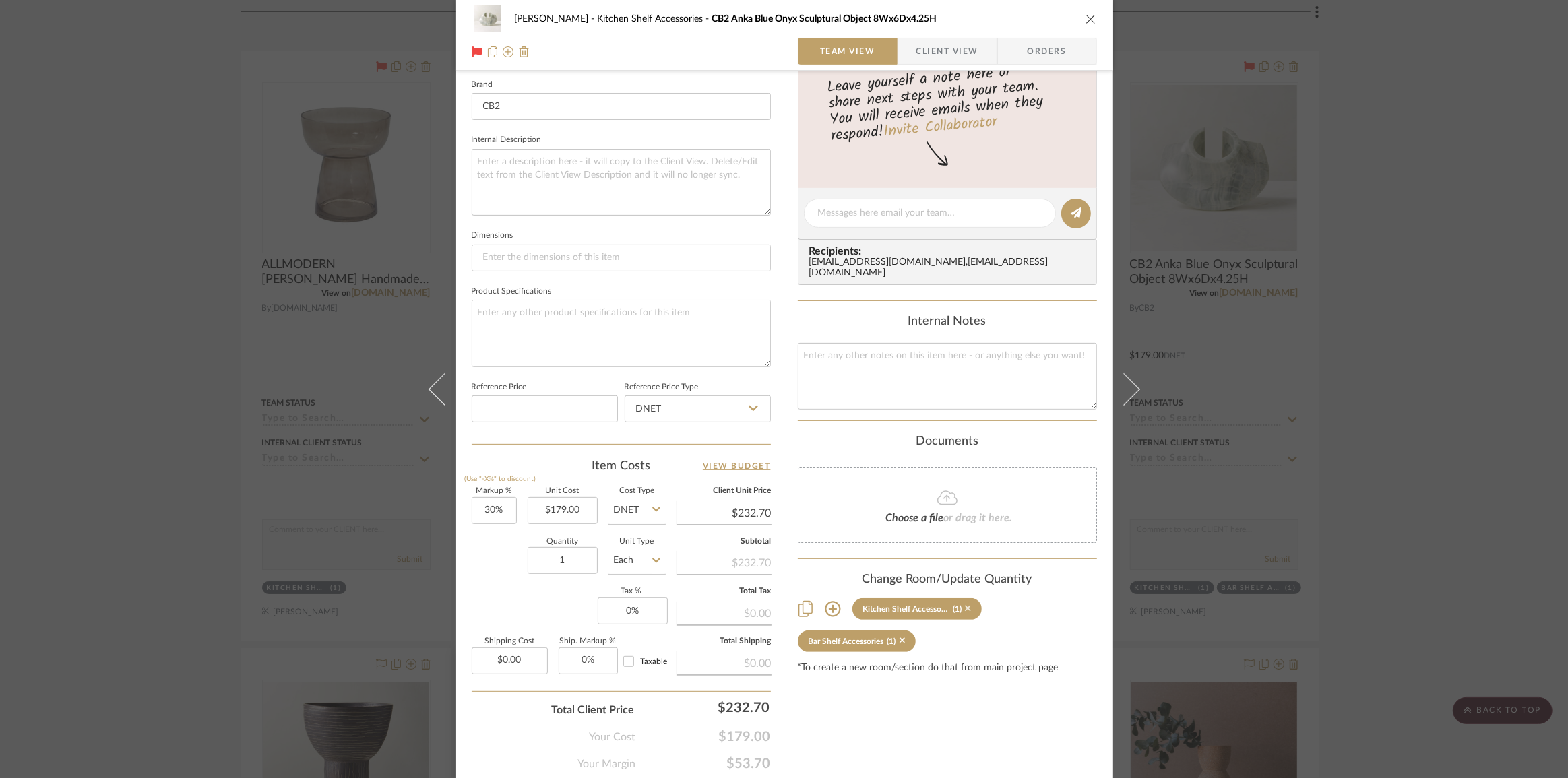
click at [965, 605] on icon at bounding box center [968, 608] width 6 height 6
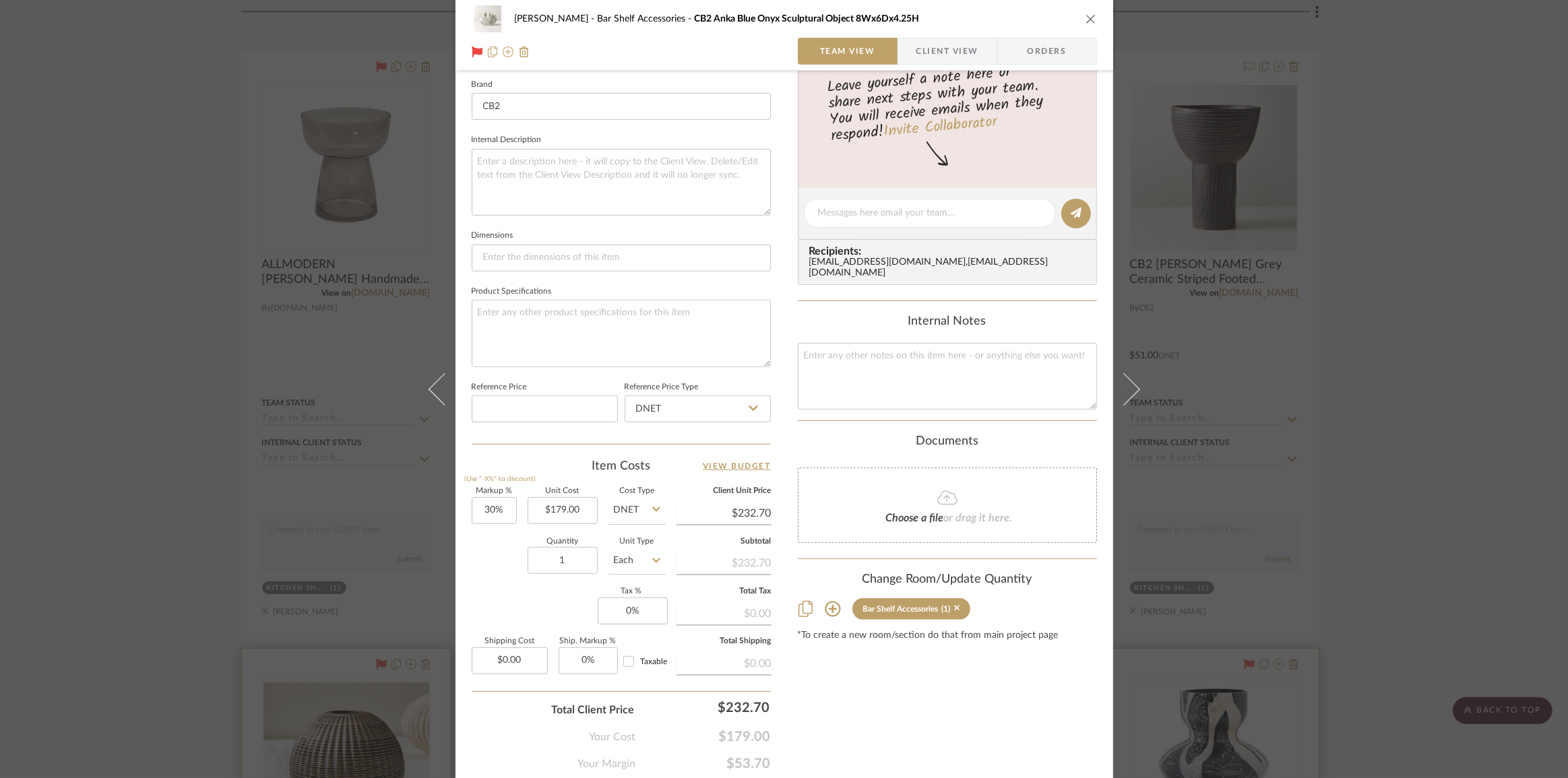
click at [1395, 486] on div "Pasternak Bar Shelf Accessories CB2 Anka Blue Onyx Sculptural Object 8Wx6Dx4.25…" at bounding box center [784, 389] width 1568 height 778
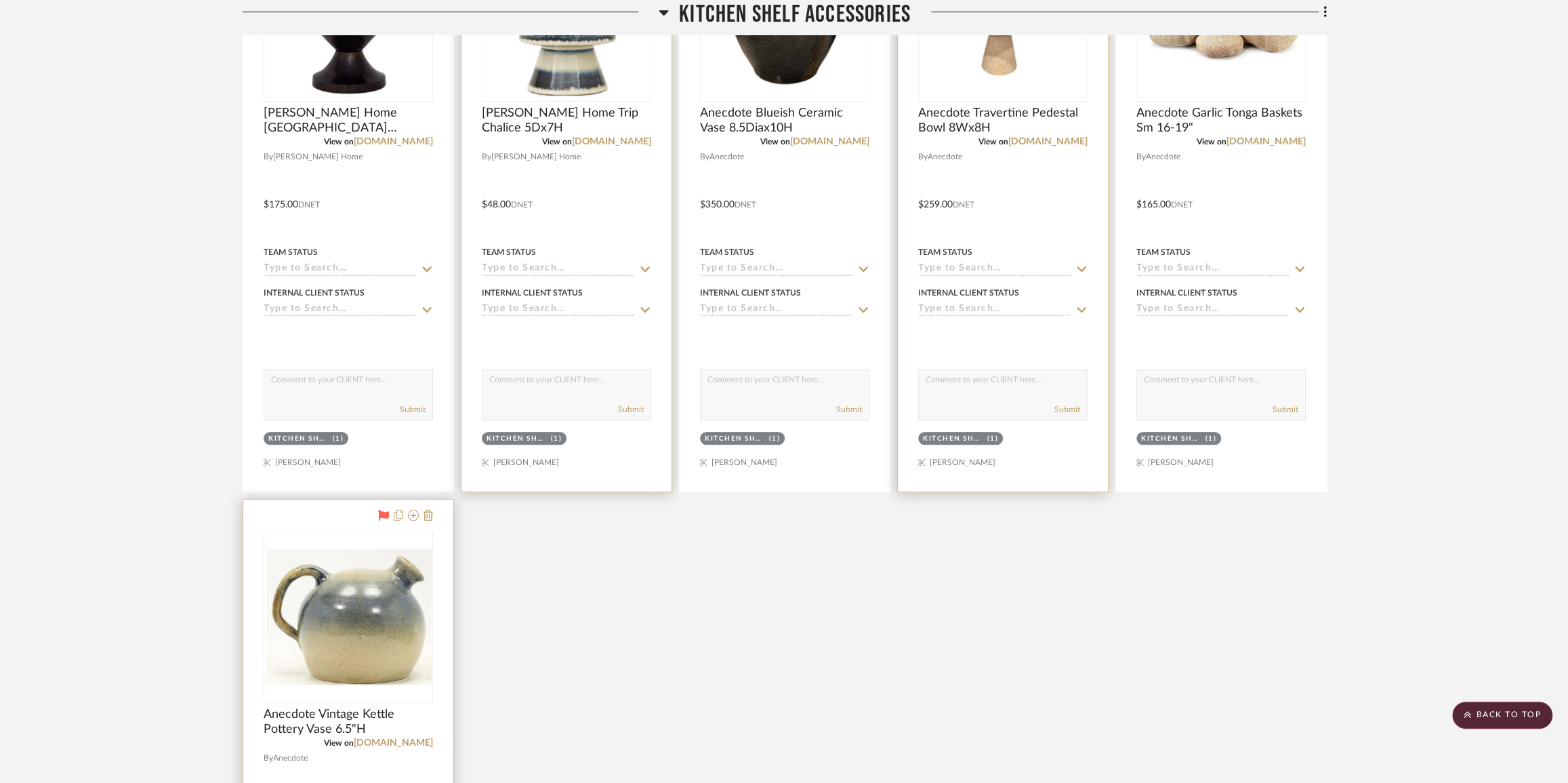
scroll to position [18214, 0]
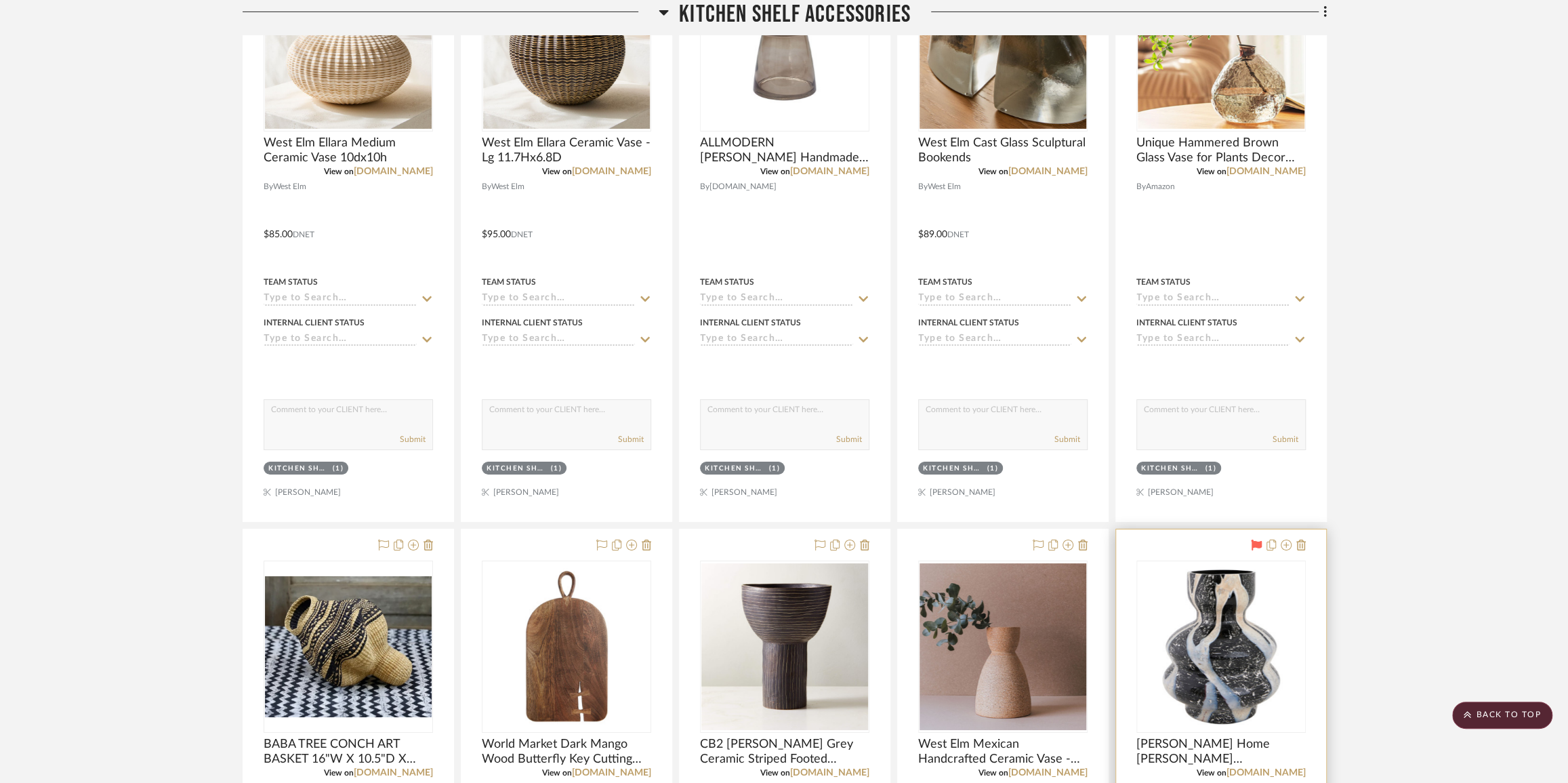
scroll to position [16673, 0]
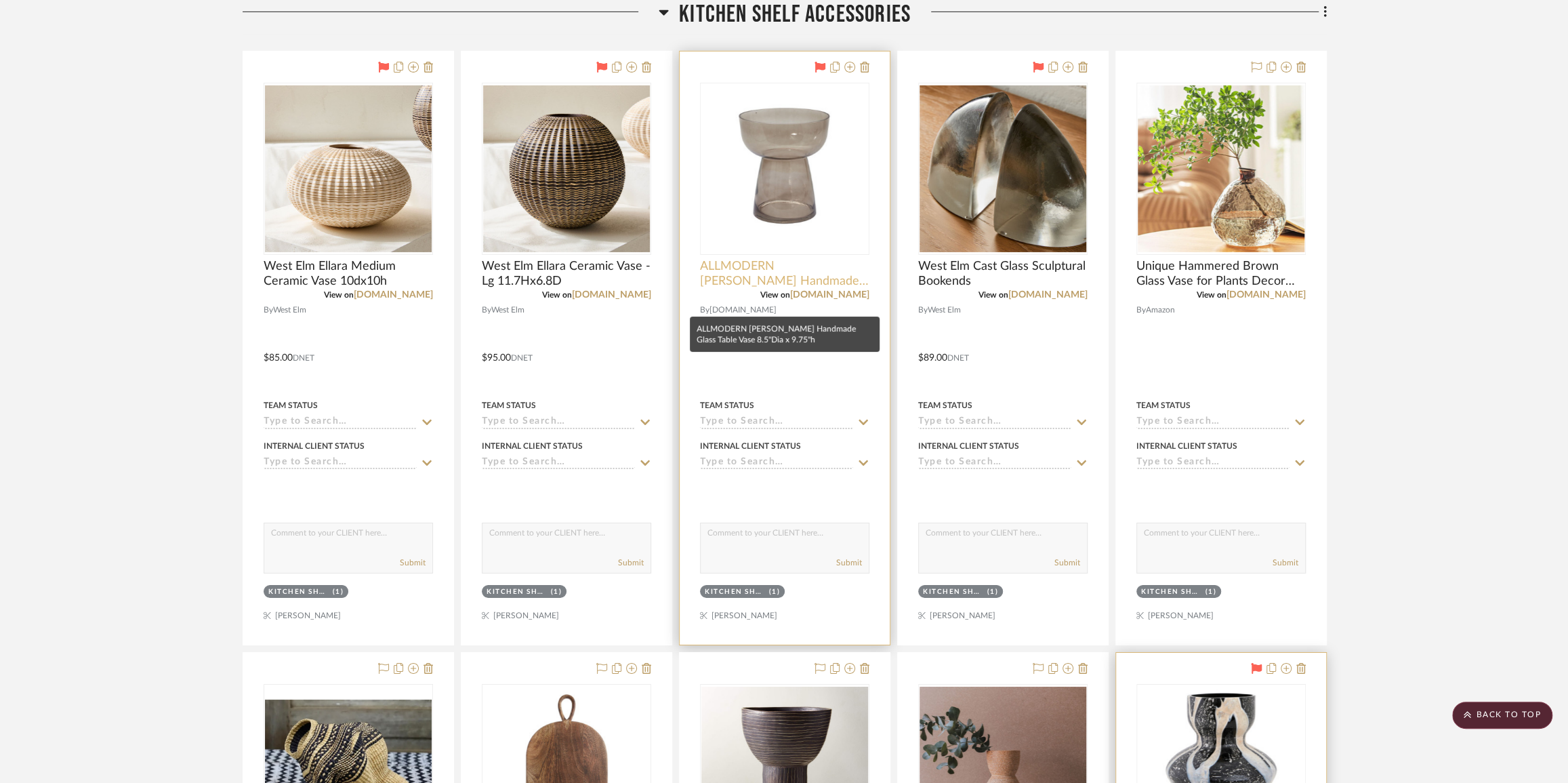
click at [847, 286] on span "ALLMODERN [PERSON_NAME] Handmade Glass Table Vase 8.5"Dia x 9.75"h" at bounding box center [785, 274] width 169 height 30
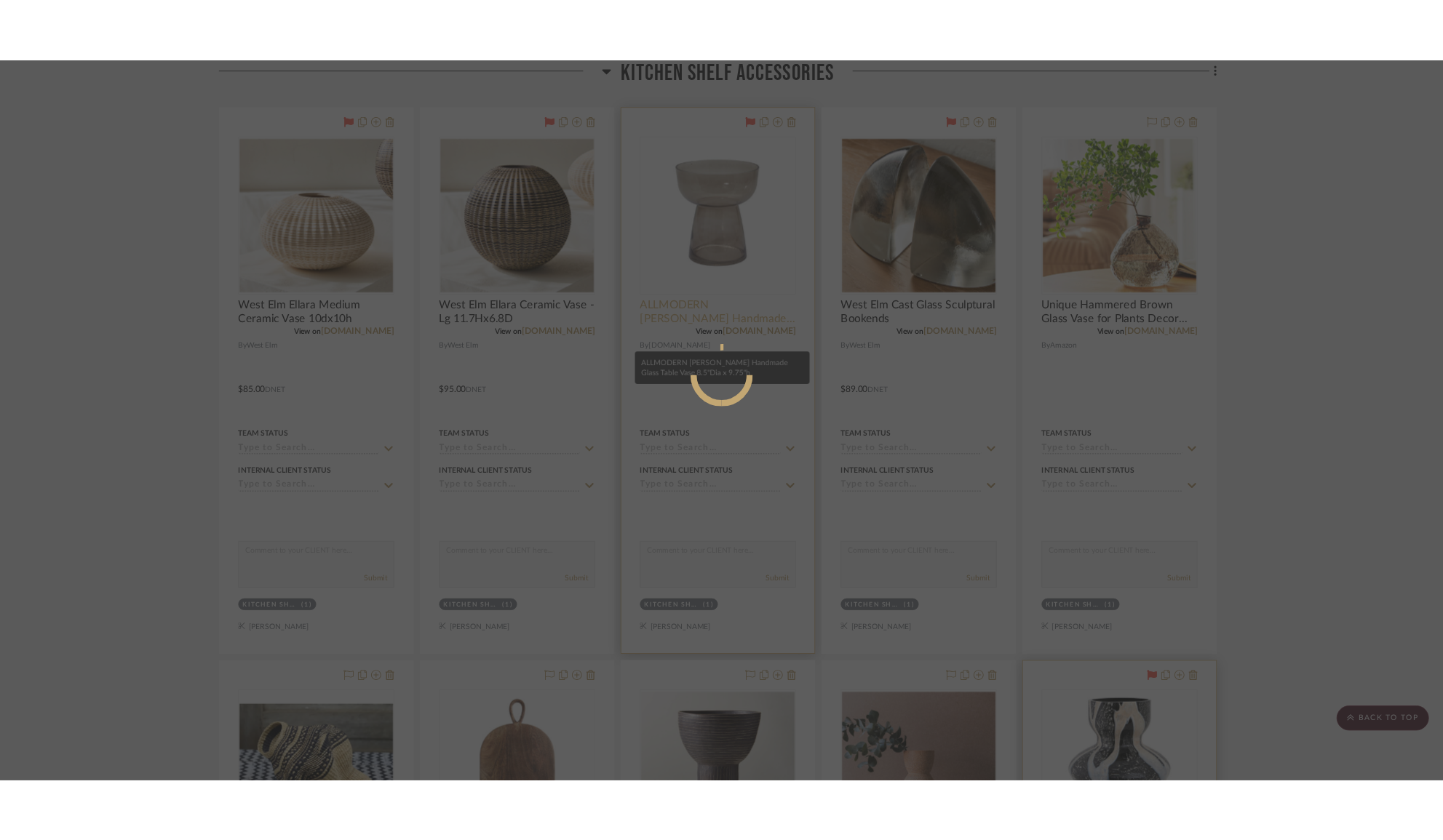
scroll to position [0, 0]
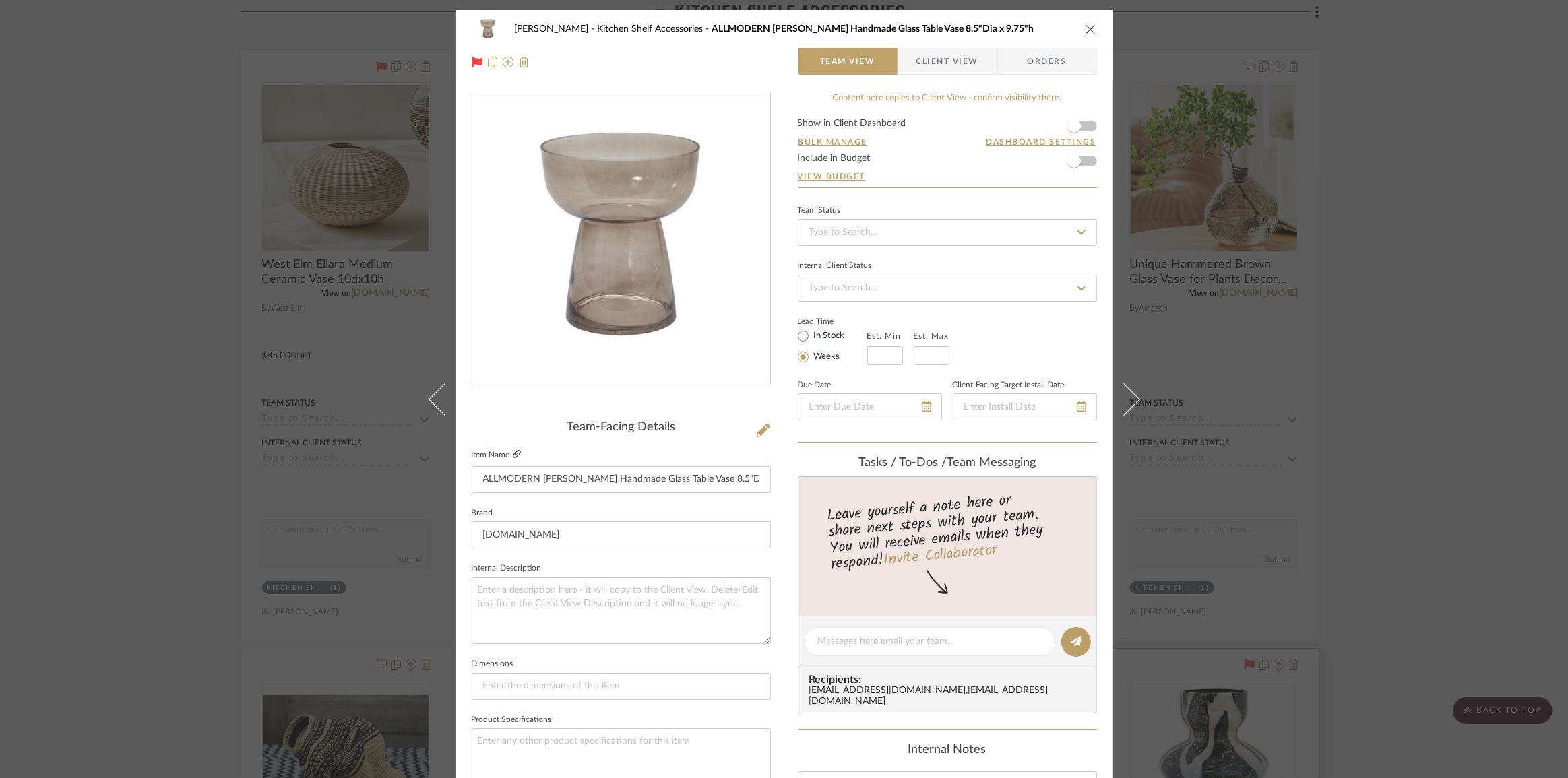
click at [513, 457] on icon at bounding box center [516, 454] width 8 height 8
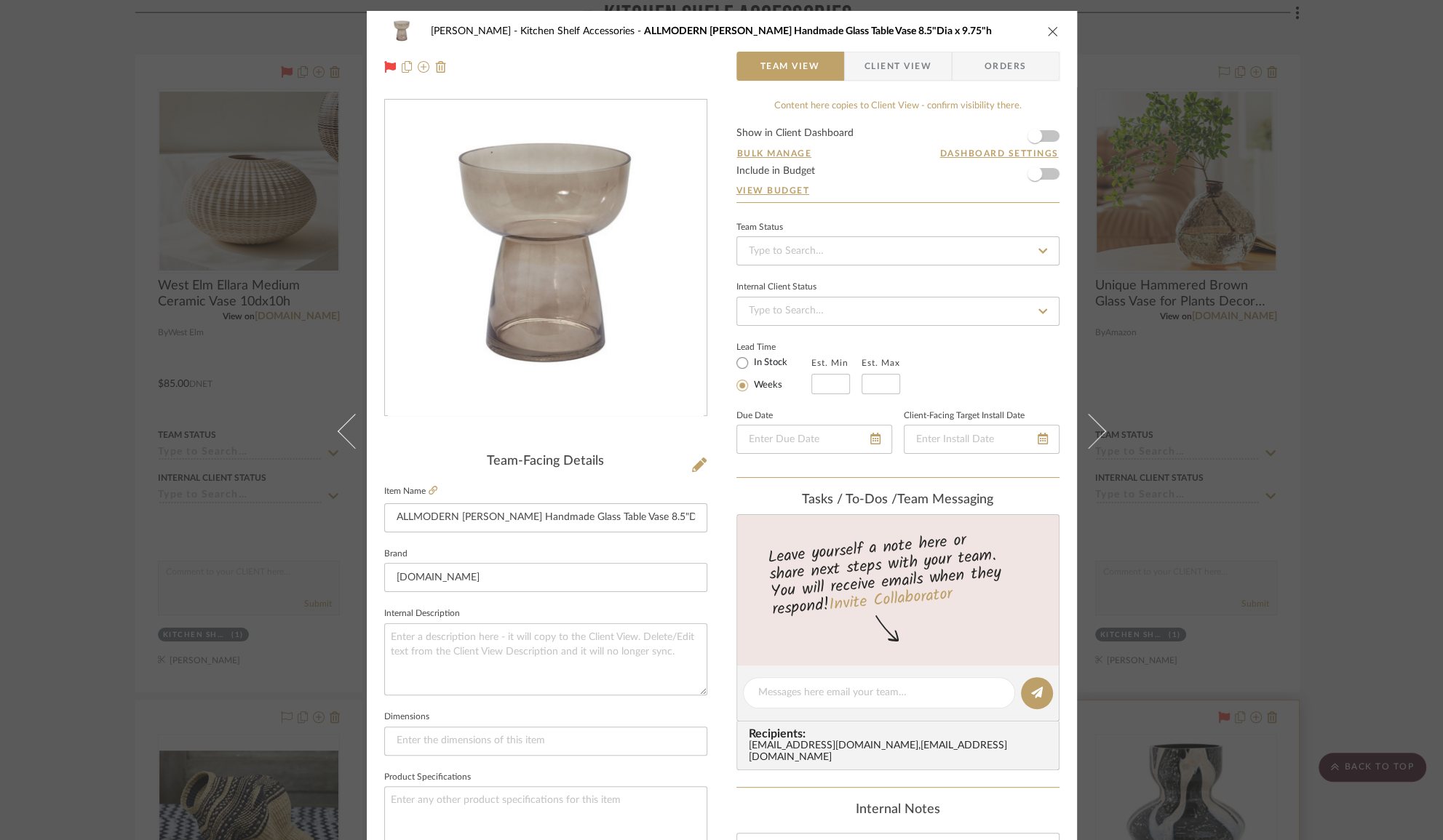
click at [1051, 32] on icon "close" at bounding box center [1053, 31] width 12 height 12
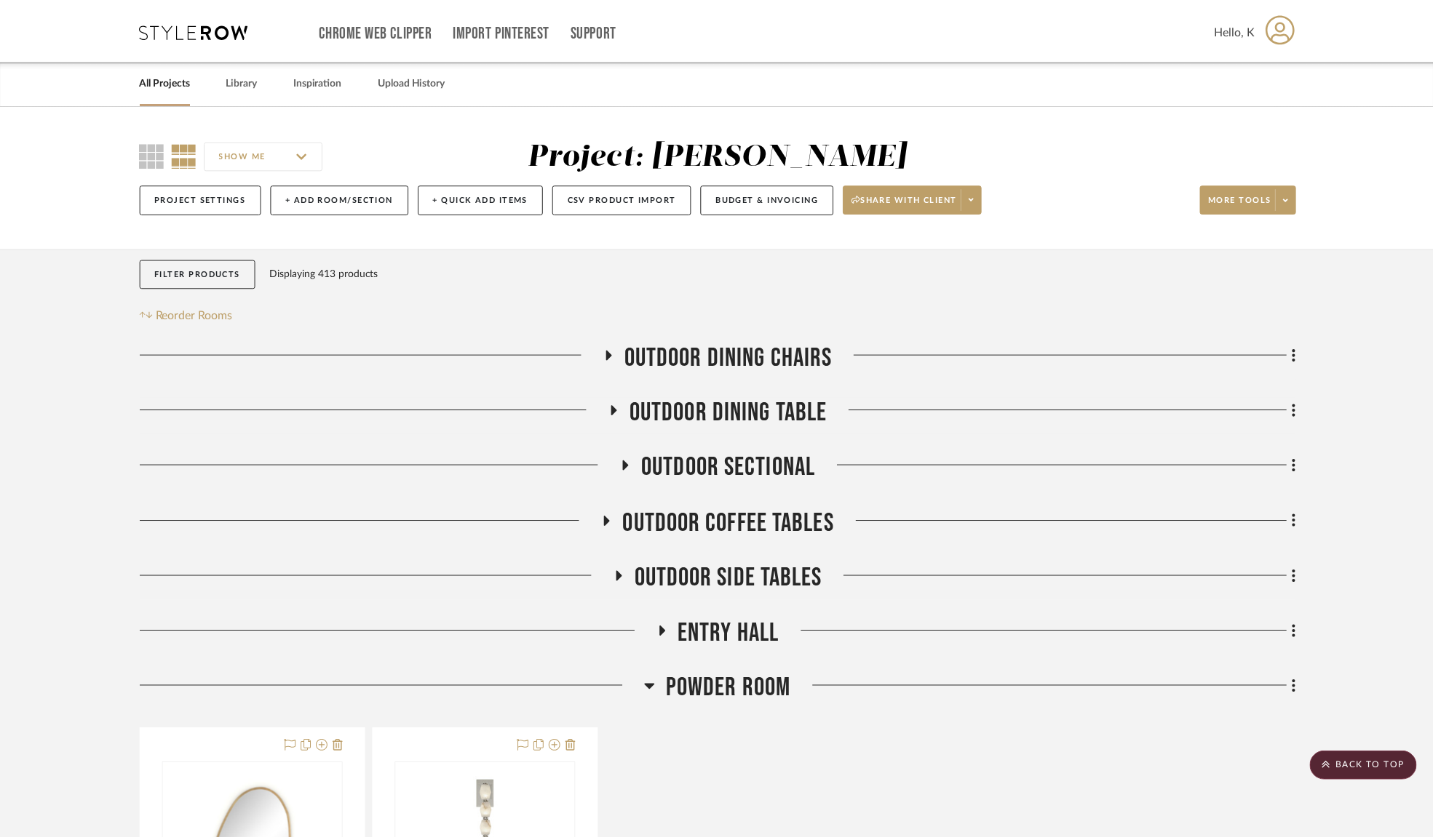
scroll to position [17887, 0]
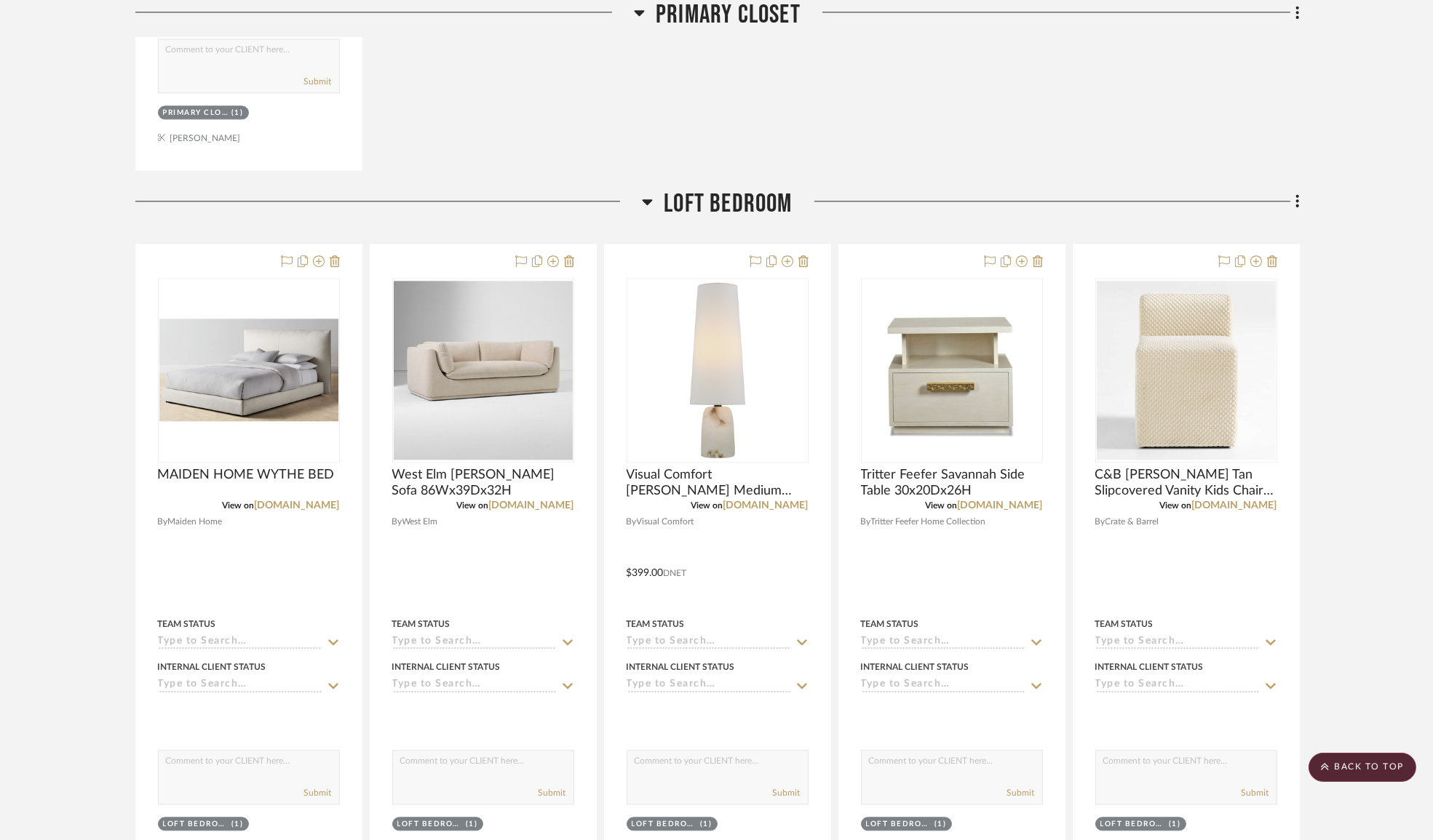
scroll to position [9604, 0]
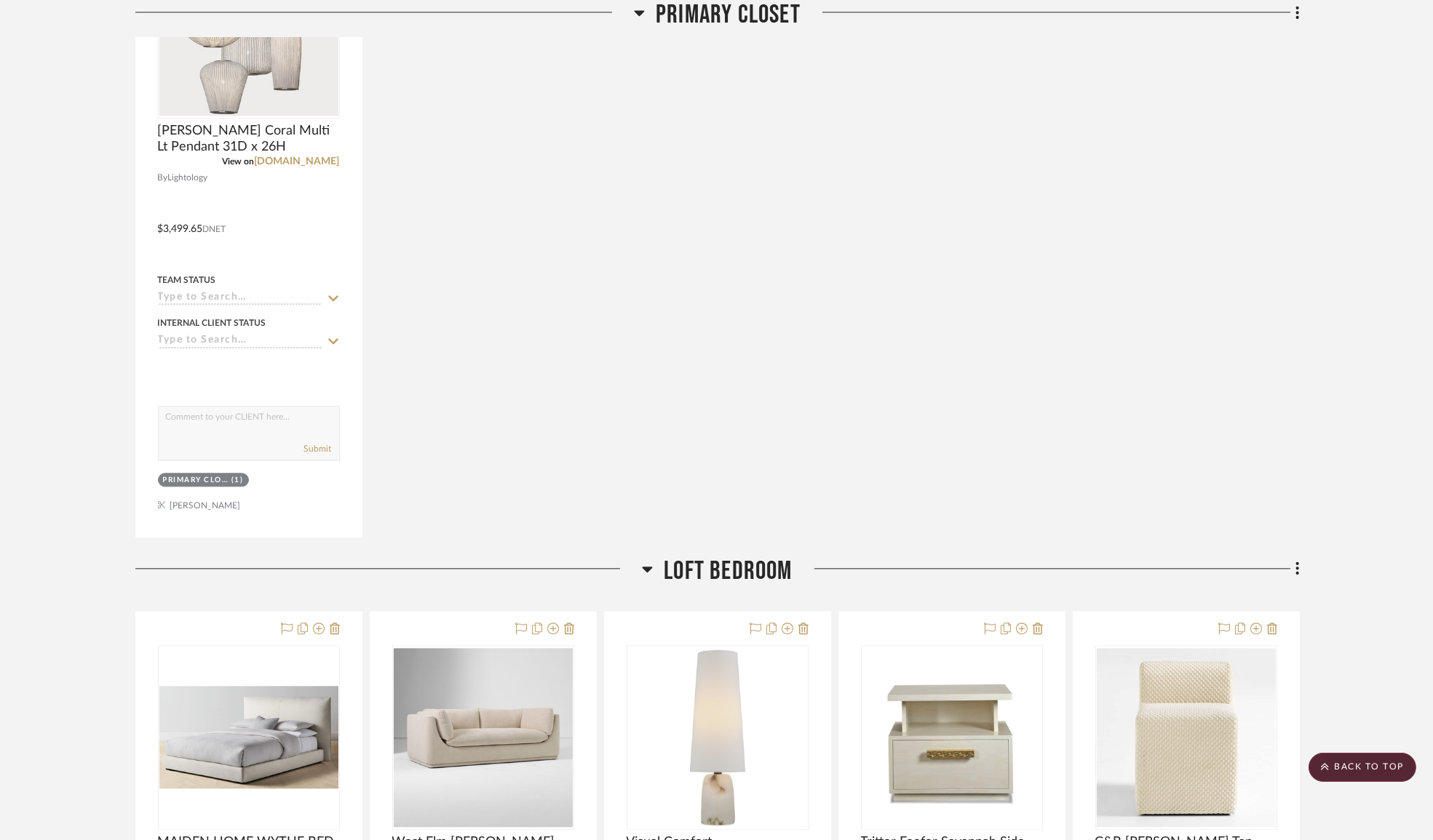
click at [650, 572] on icon at bounding box center [647, 569] width 10 height 6
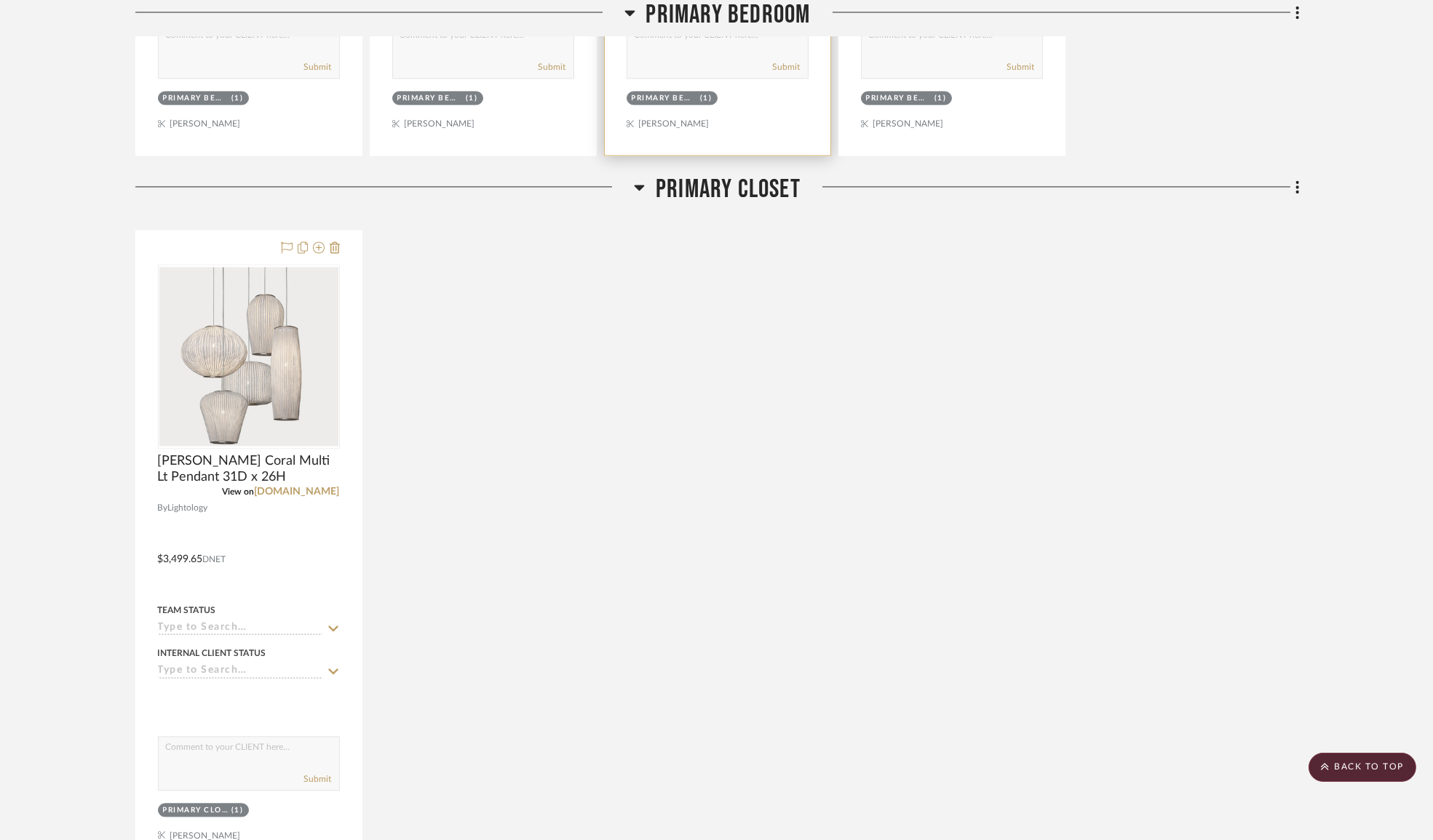
scroll to position [9075, 0]
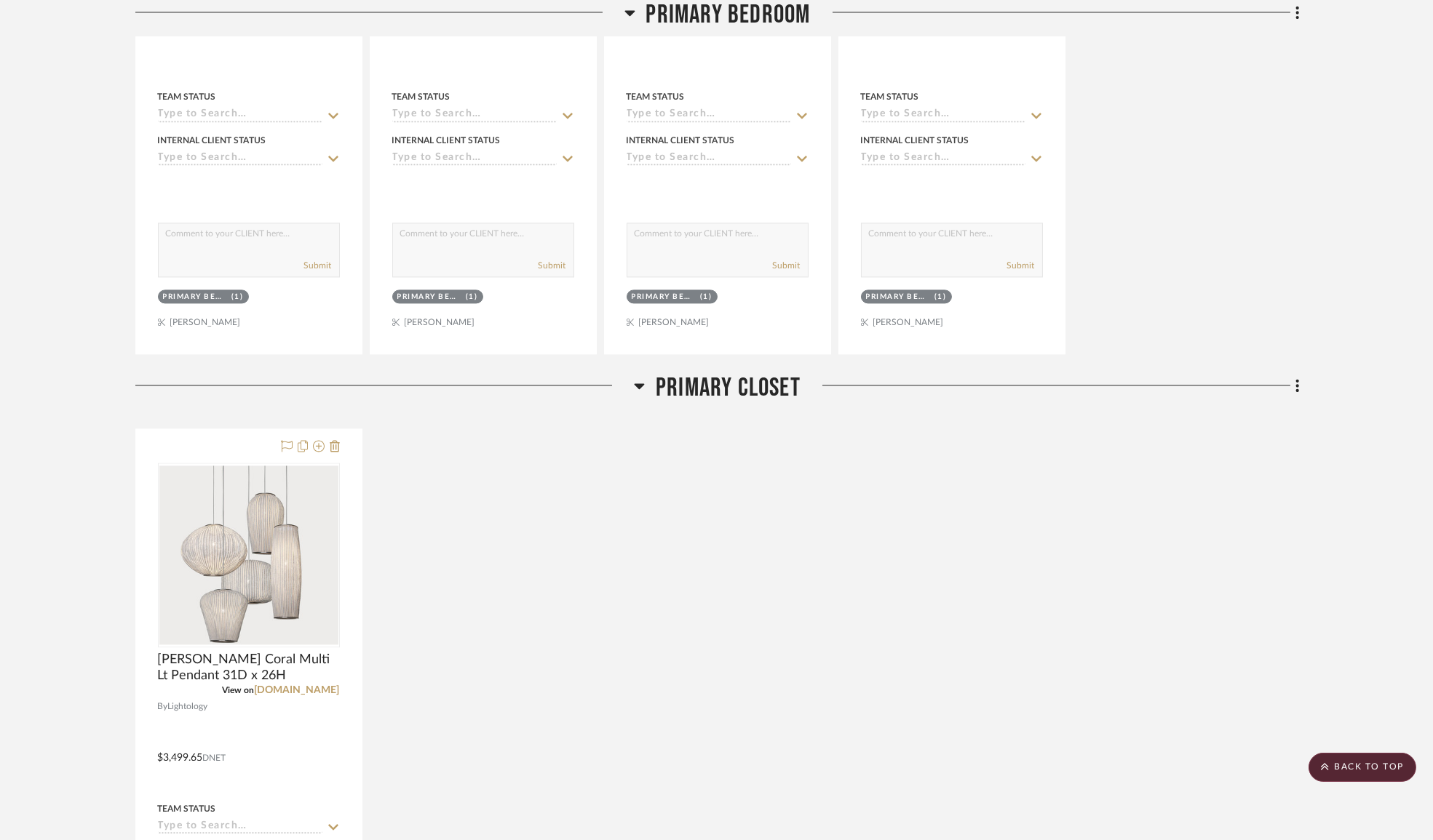
click at [643, 389] on icon at bounding box center [640, 386] width 10 height 6
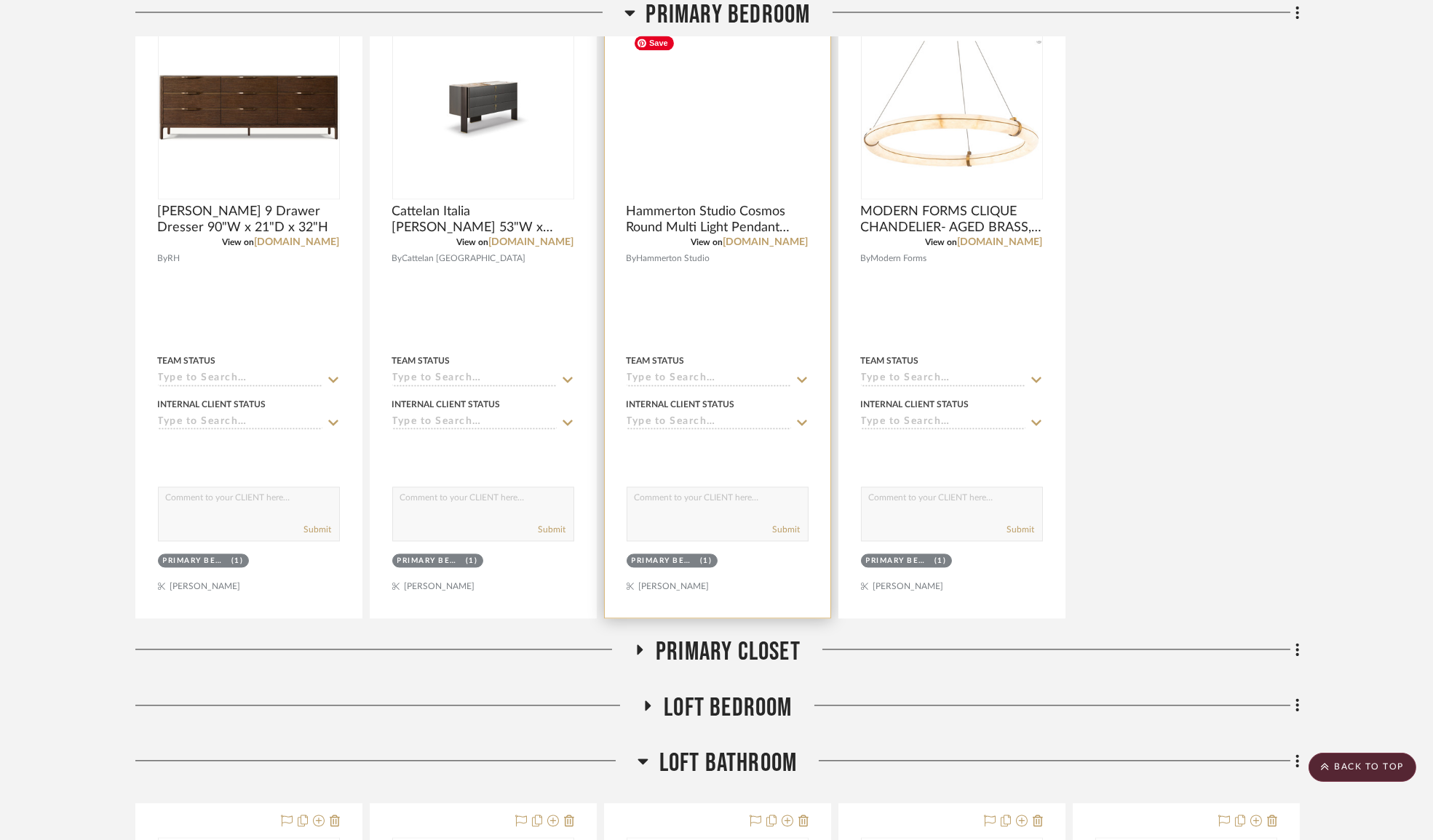
scroll to position [8480, 0]
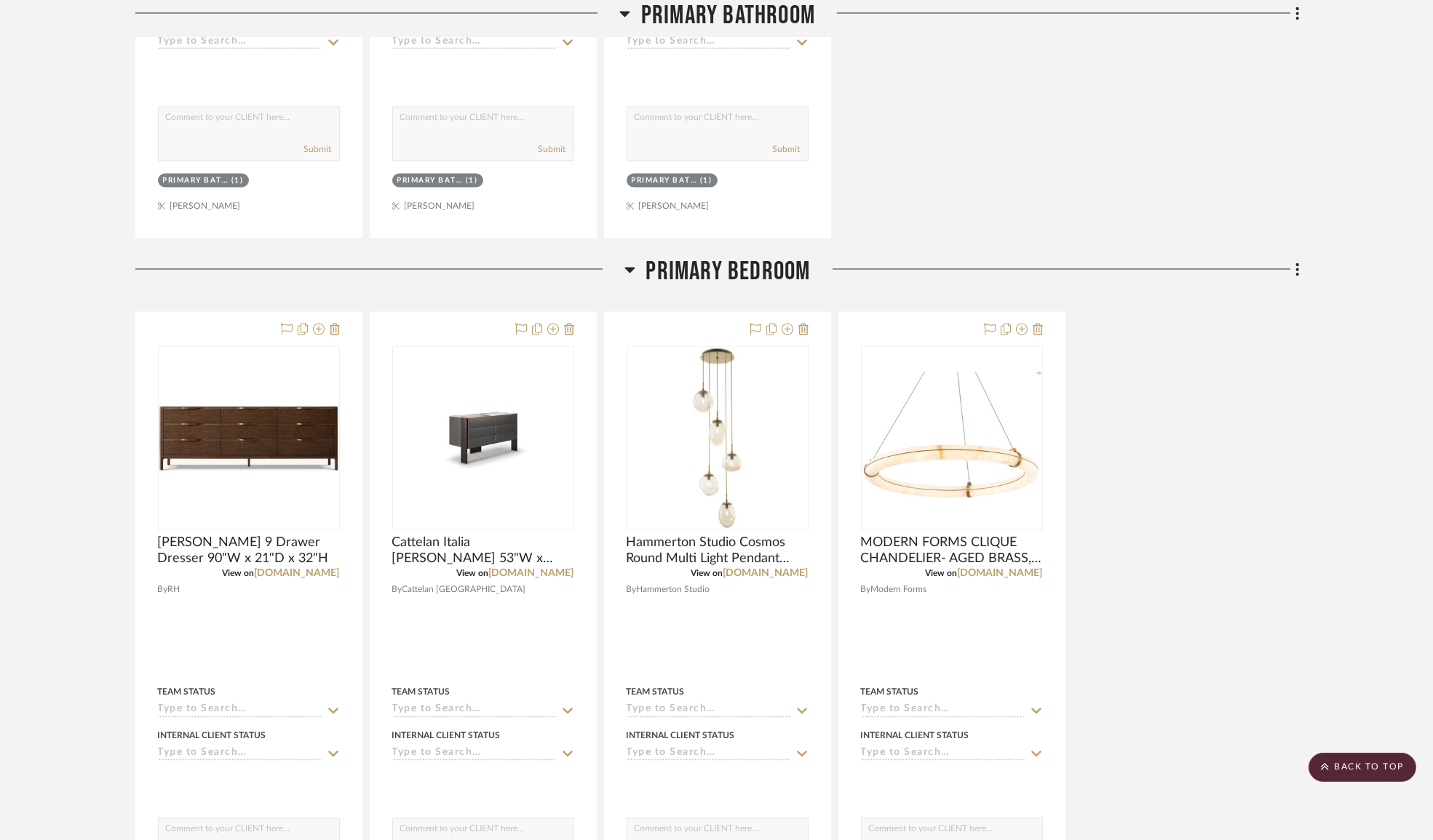
click at [632, 278] on icon at bounding box center [630, 269] width 11 height 17
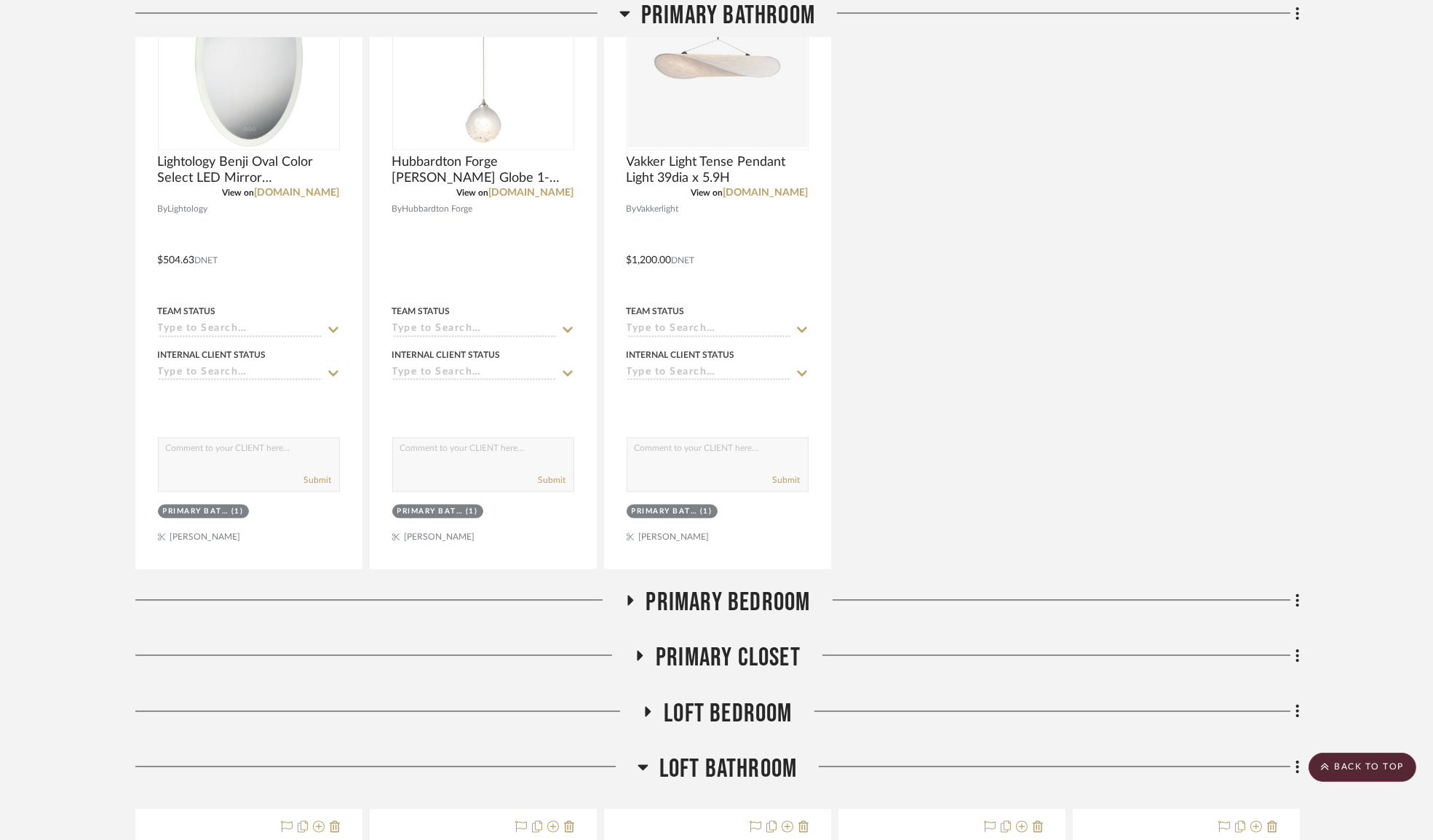
scroll to position [7818, 0]
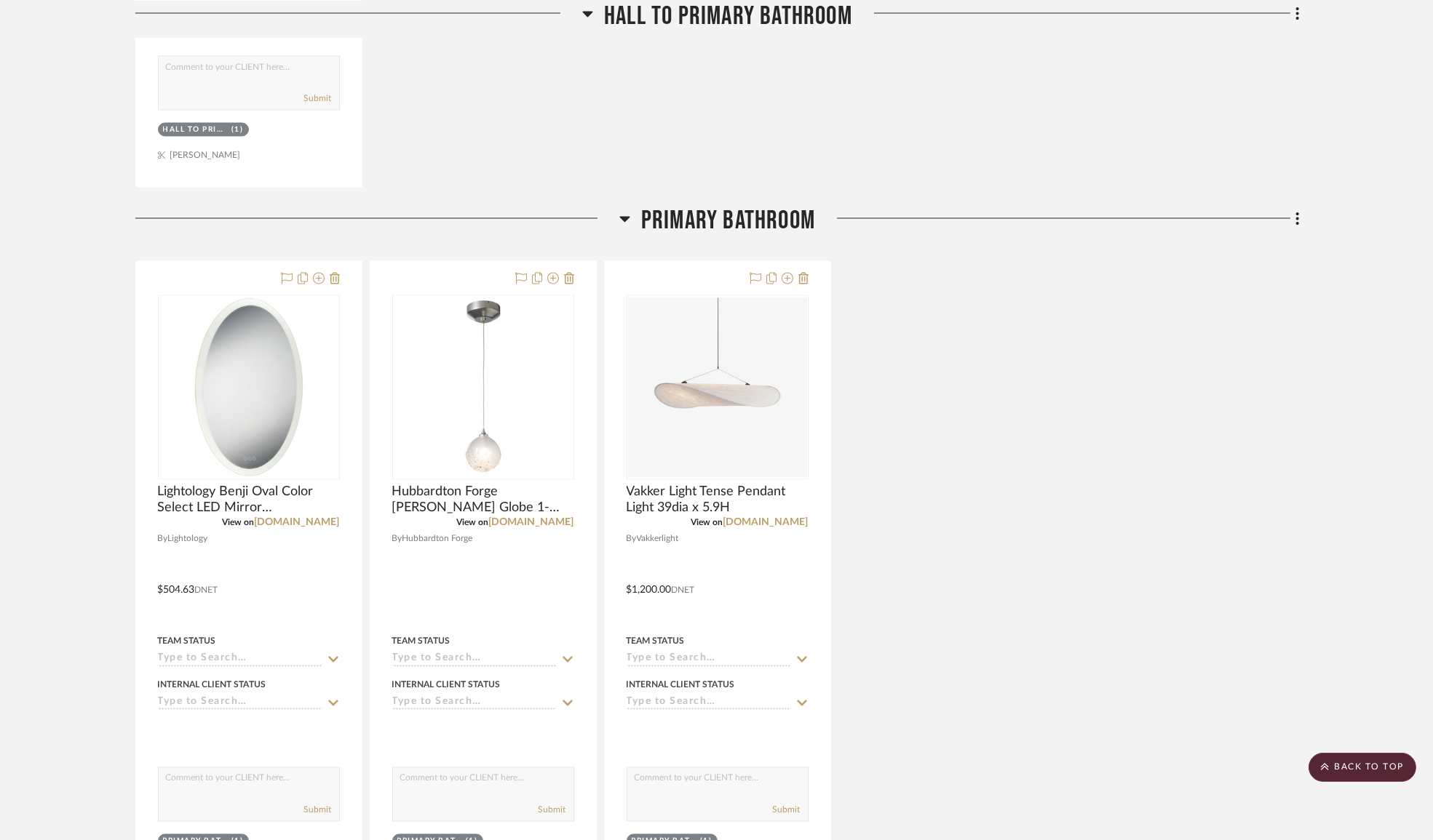
click at [621, 226] on icon at bounding box center [625, 219] width 11 height 17
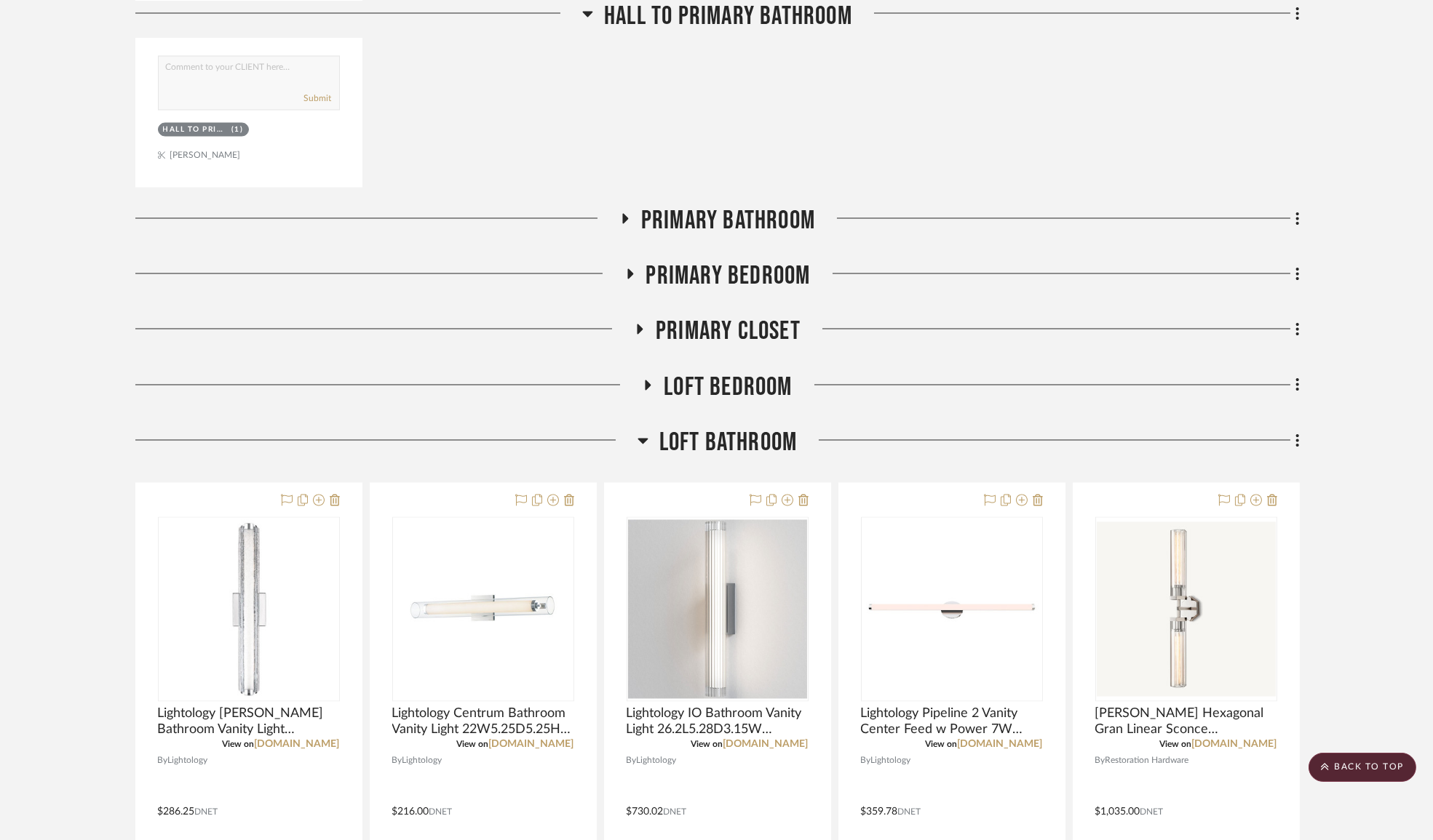
click at [576, 9] on div at bounding box center [358, 18] width 448 height 37
click at [582, 13] on icon at bounding box center [587, 13] width 11 height 17
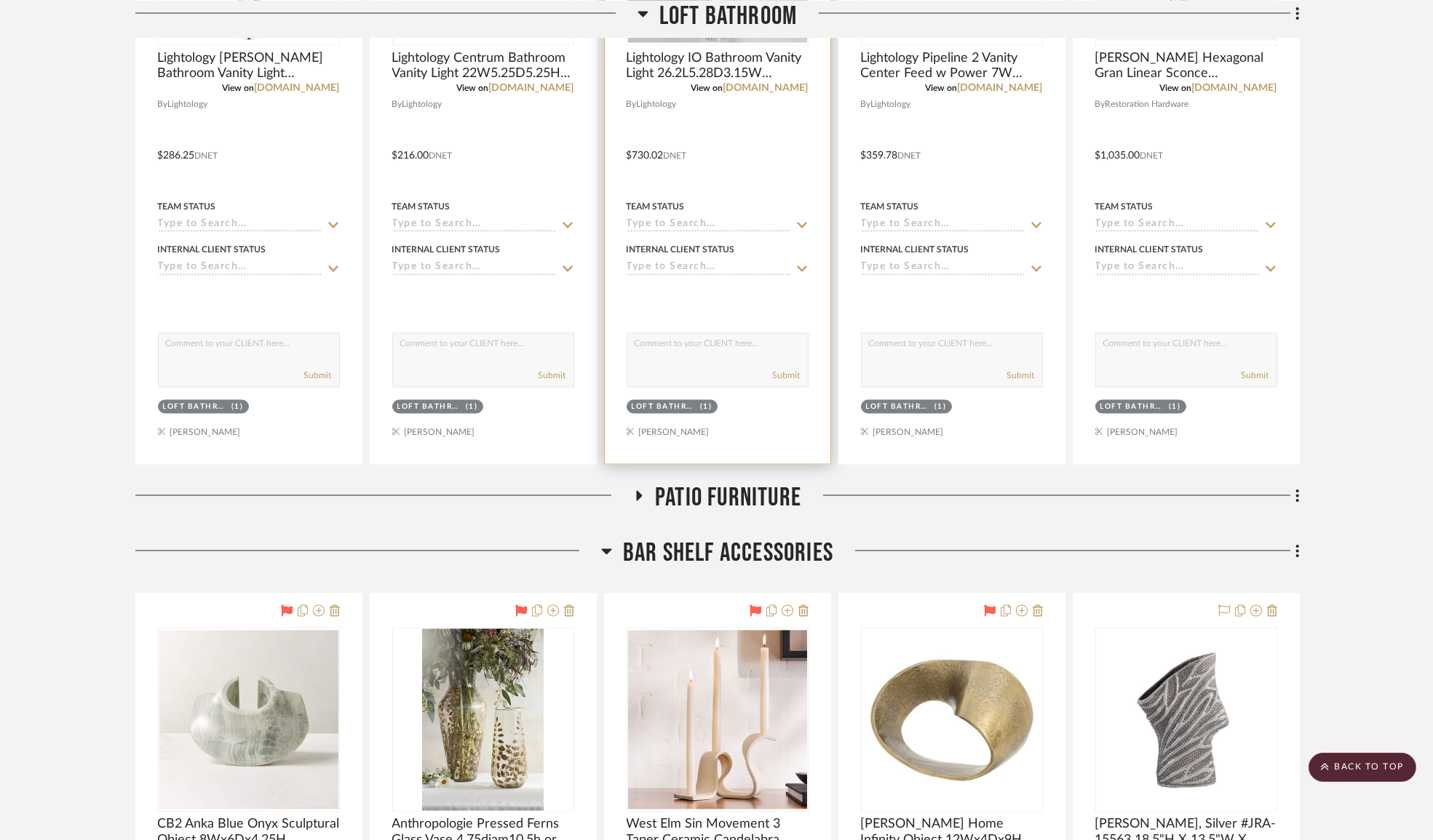
scroll to position [7554, 0]
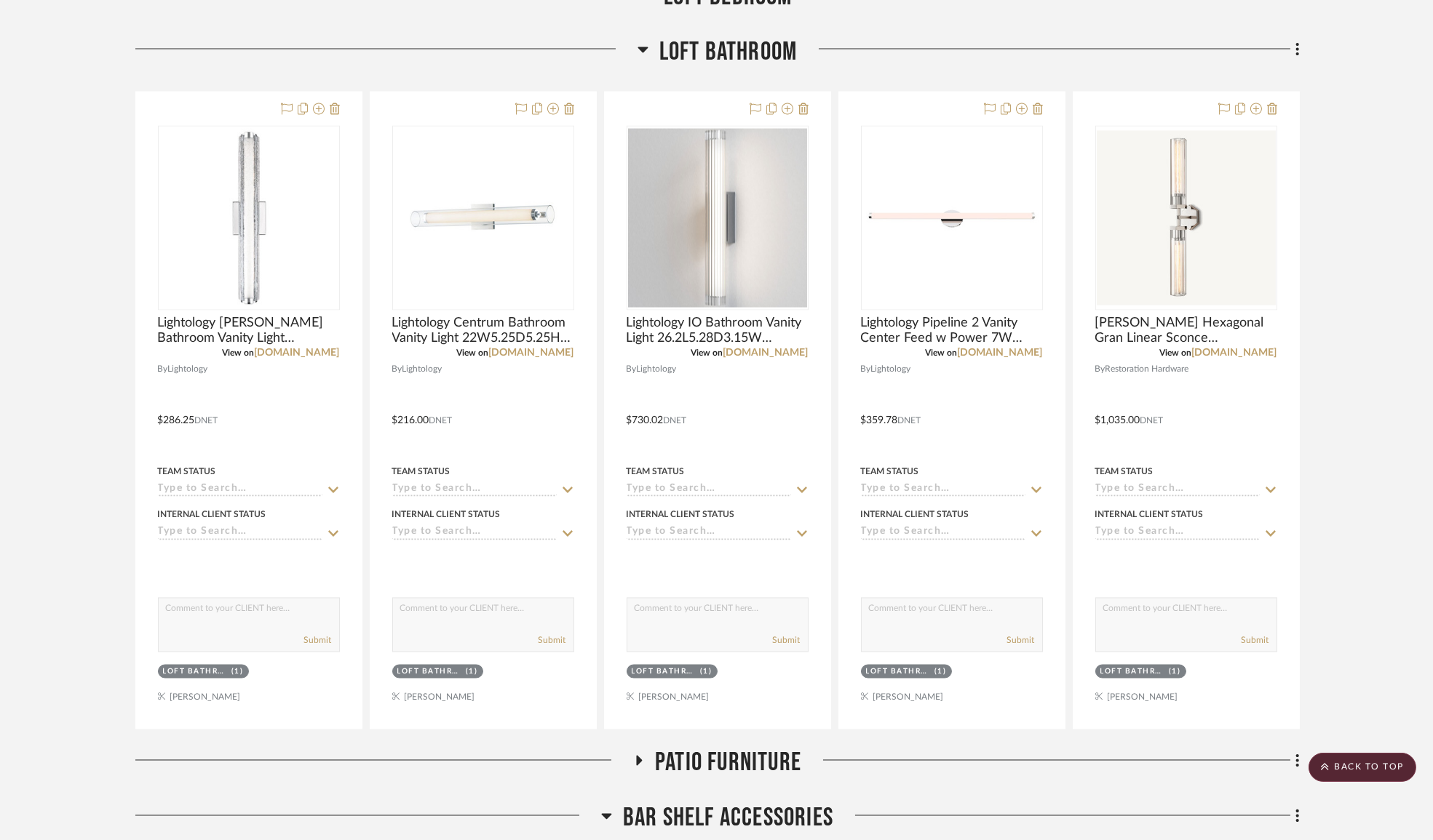
click at [639, 53] on icon at bounding box center [642, 50] width 10 height 6
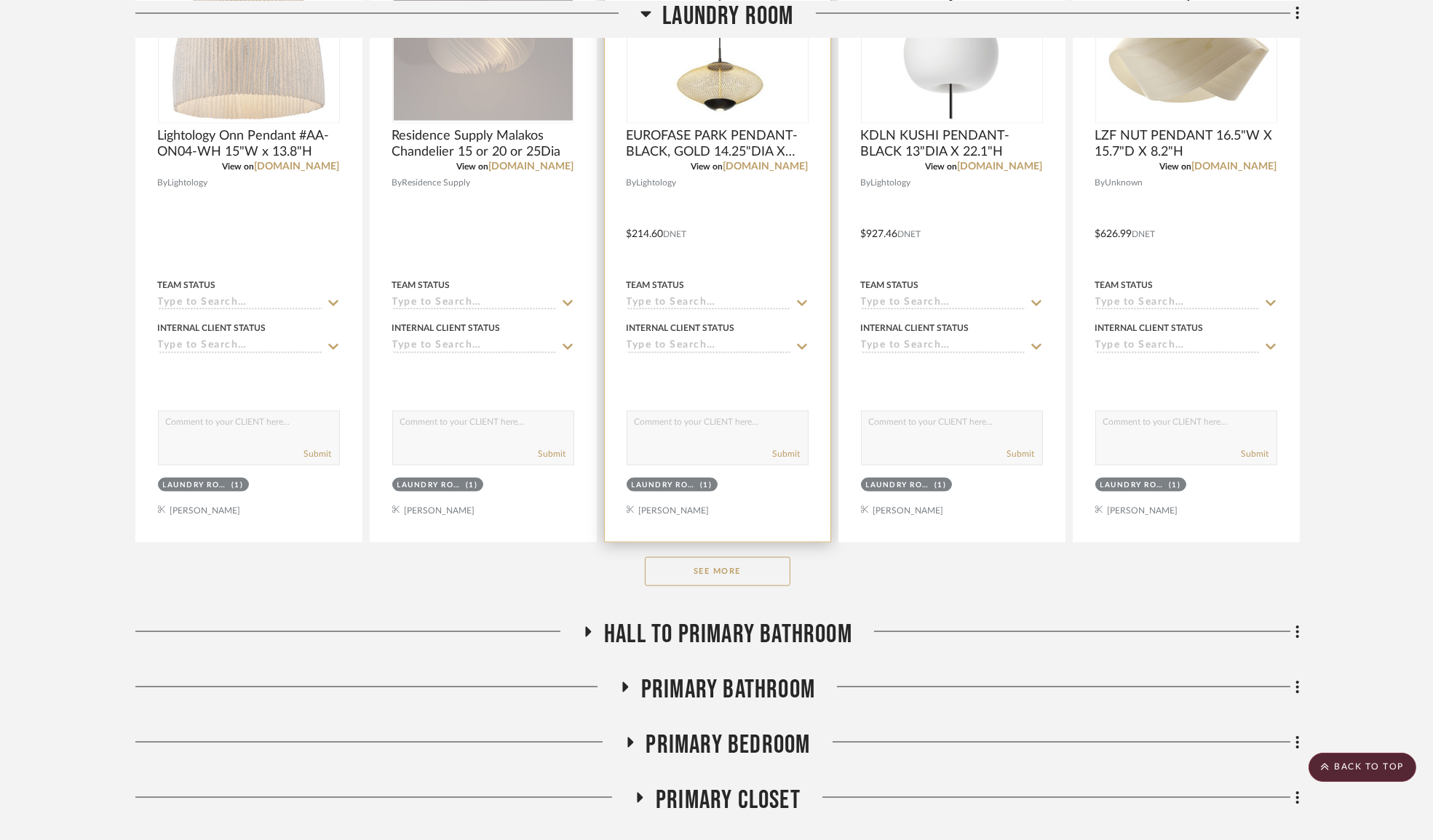
scroll to position [6429, 0]
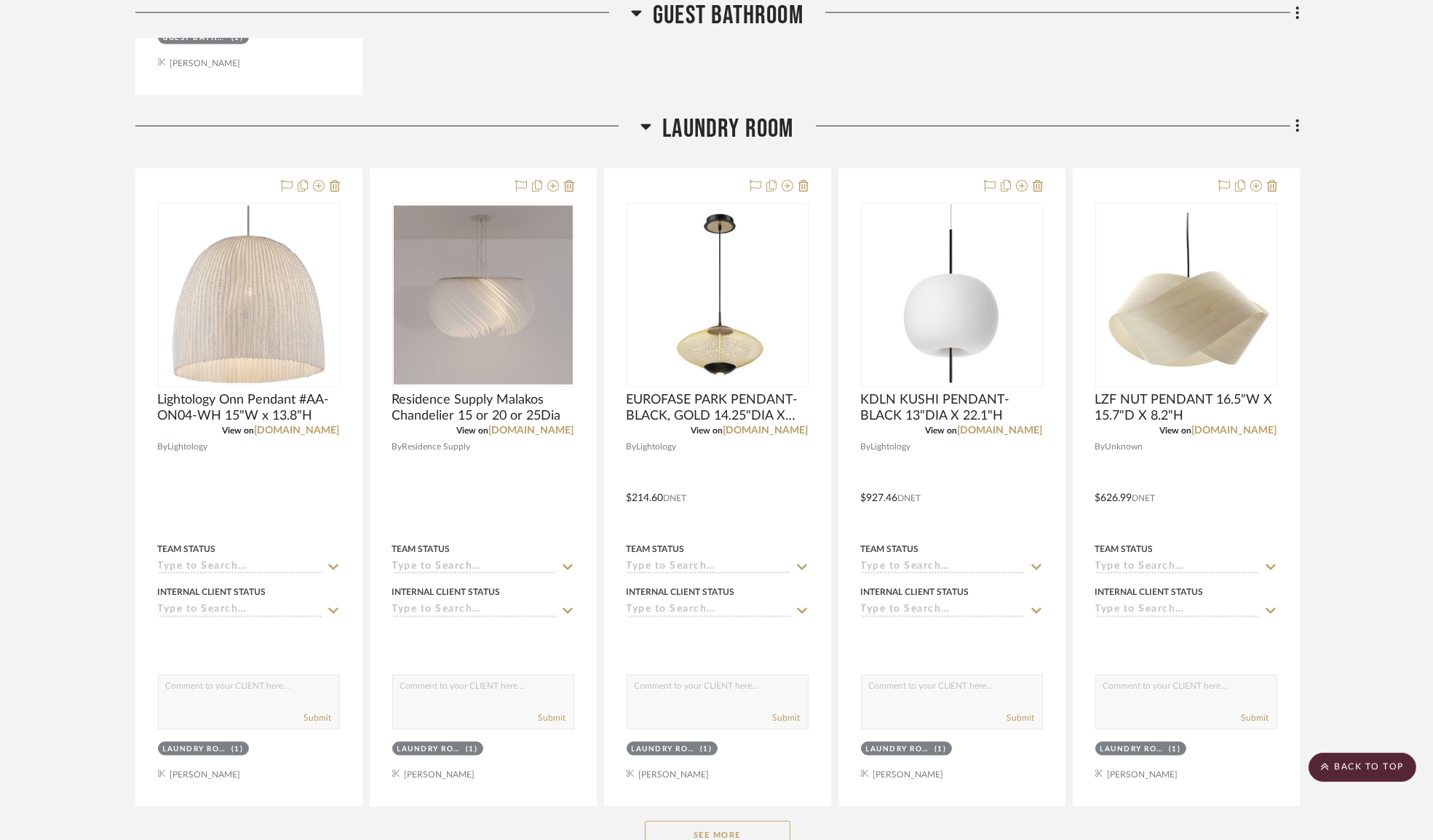
click at [649, 127] on icon at bounding box center [646, 126] width 11 height 17
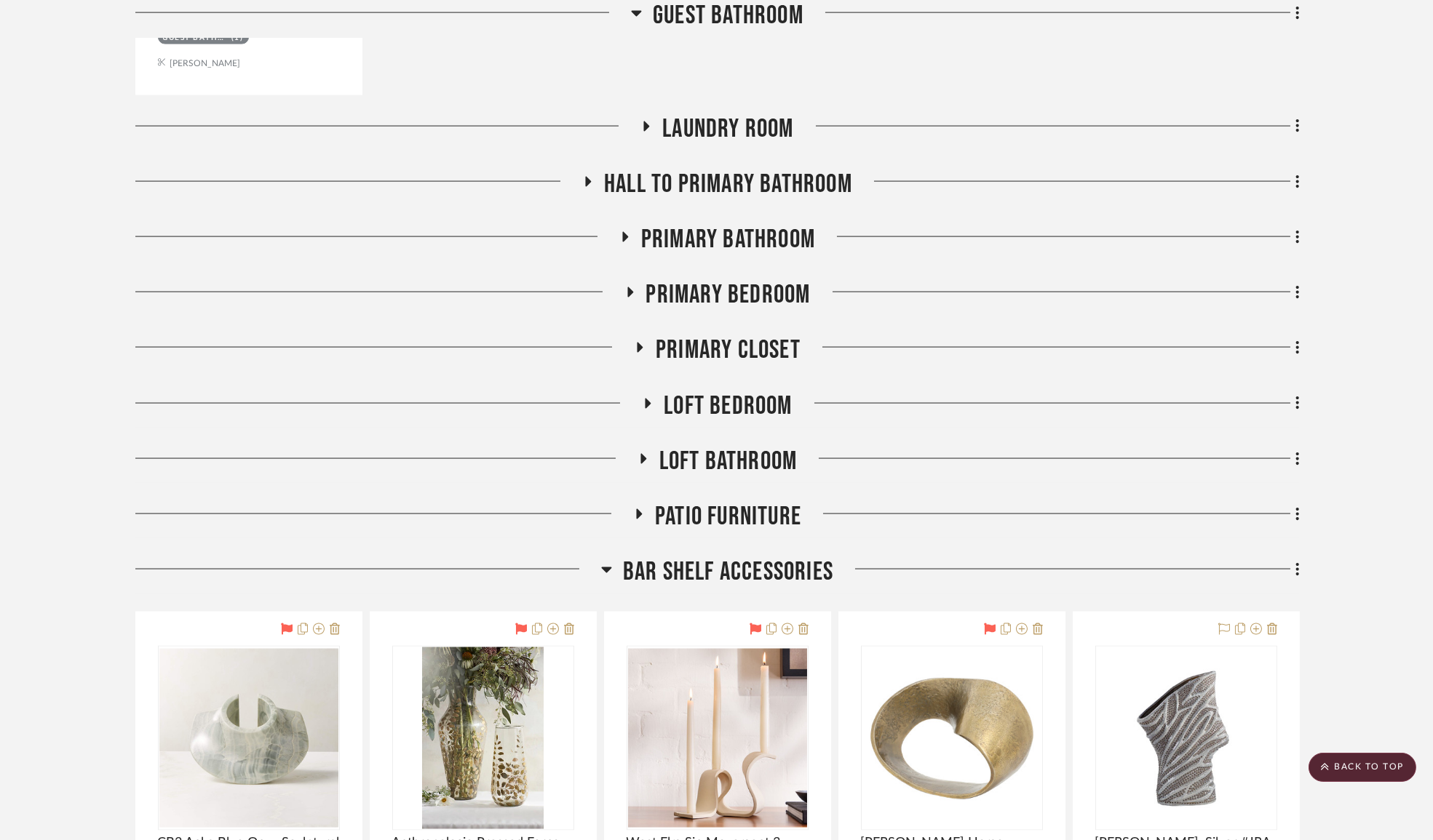
click at [637, 9] on icon at bounding box center [636, 13] width 11 height 17
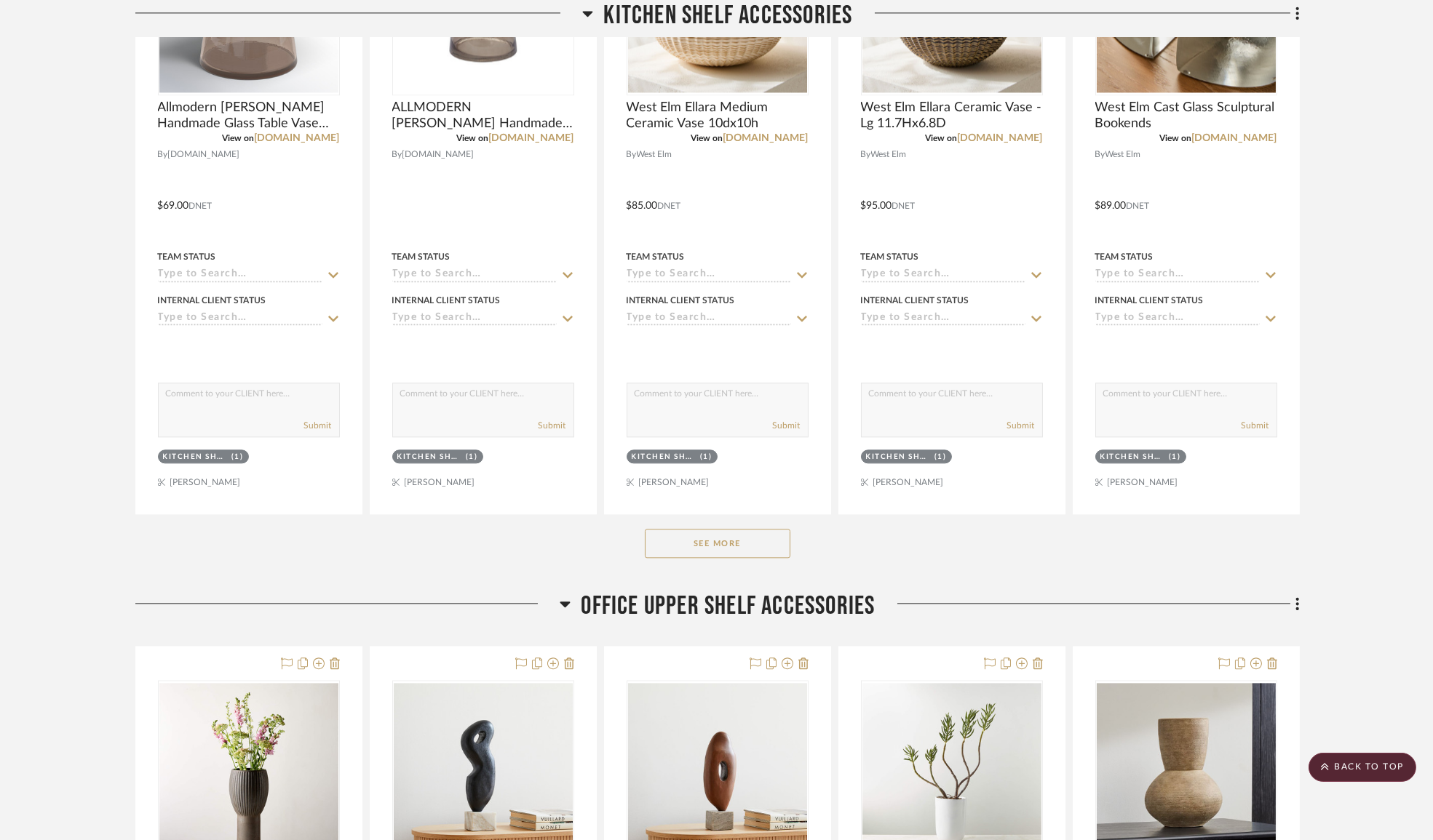
scroll to position [9604, 0]
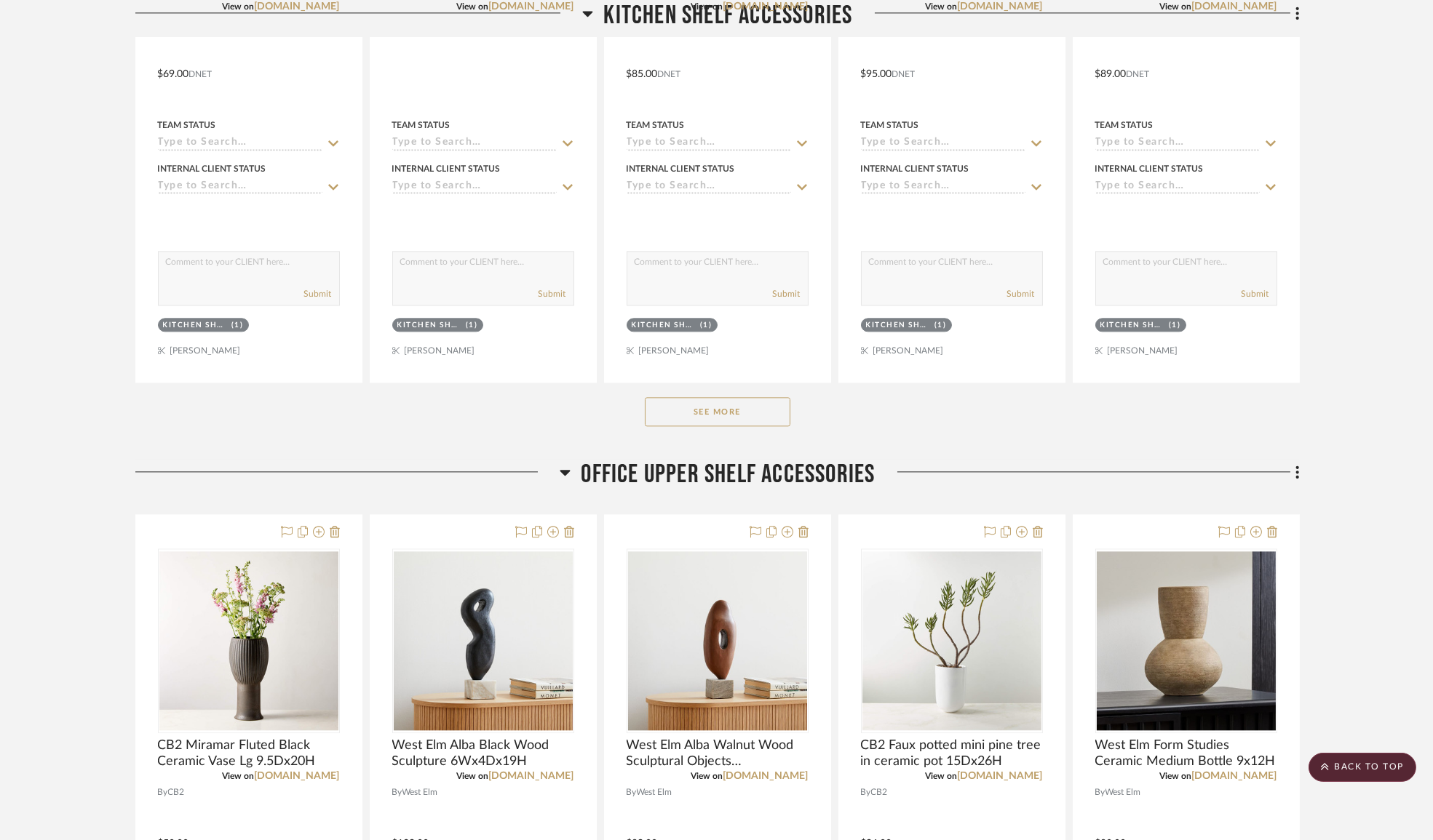
click at [777, 426] on button "See More" at bounding box center [718, 411] width 145 height 29
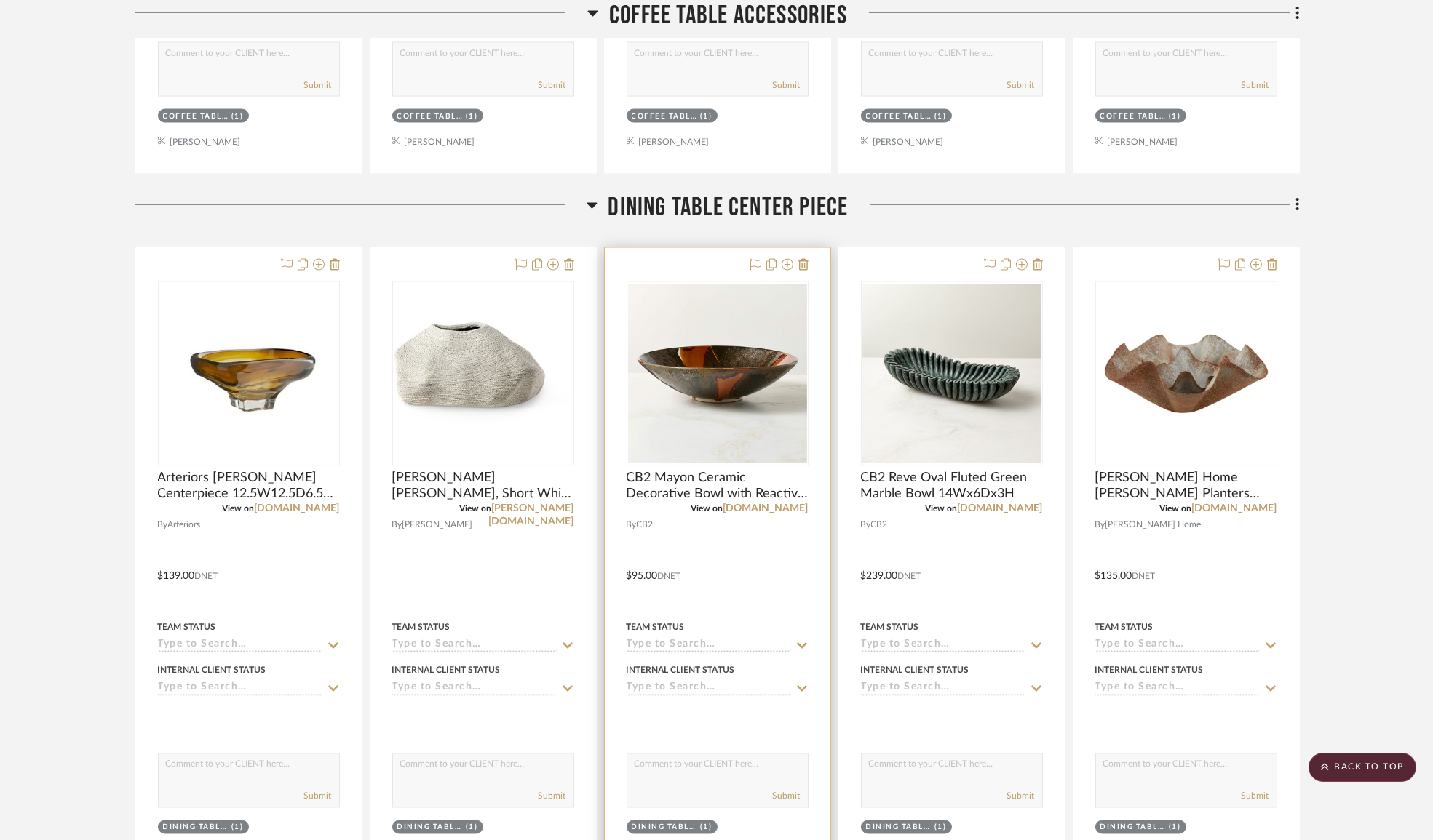
scroll to position [7752, 0]
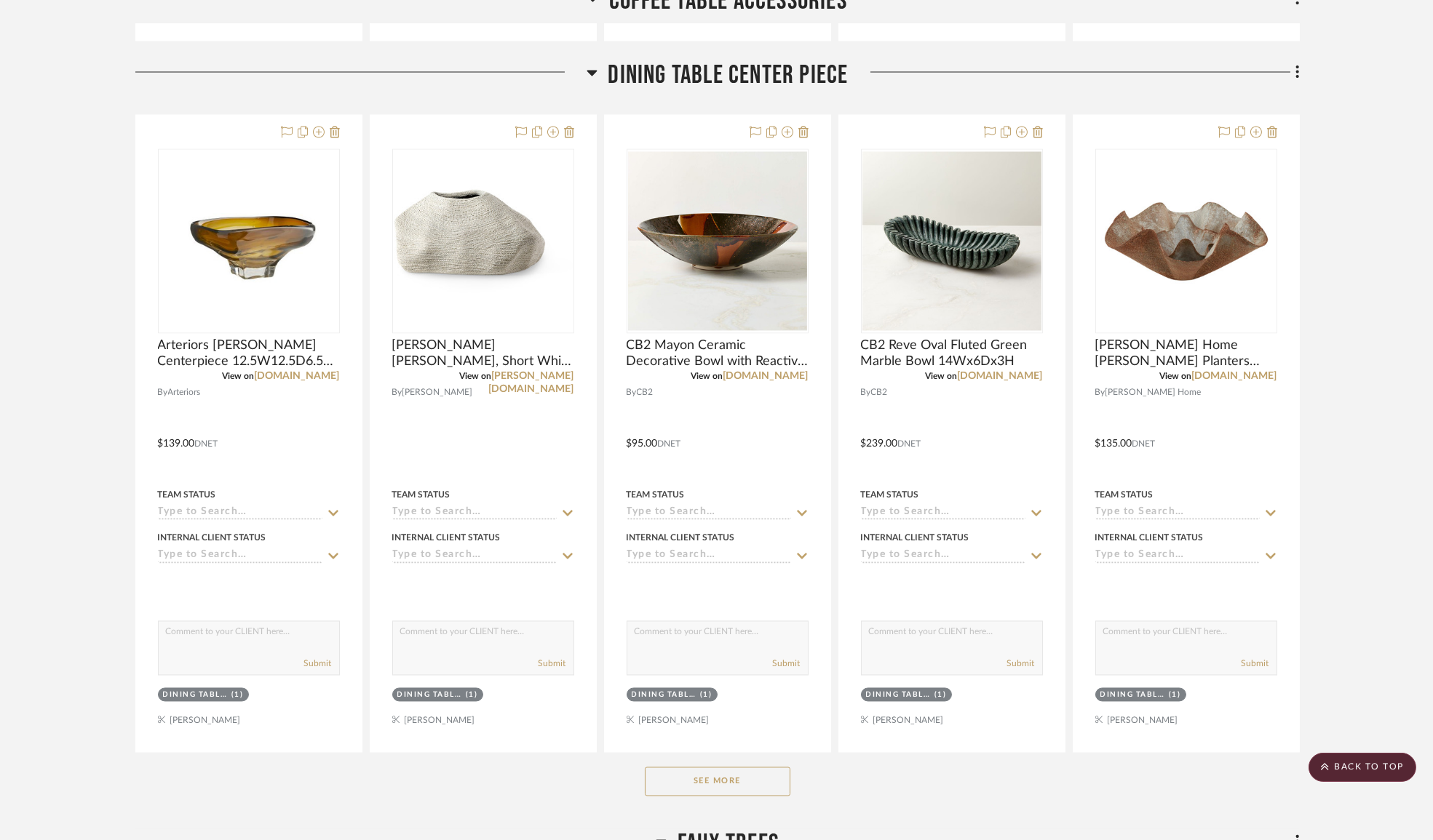
click at [731, 783] on button "See More" at bounding box center [718, 782] width 145 height 29
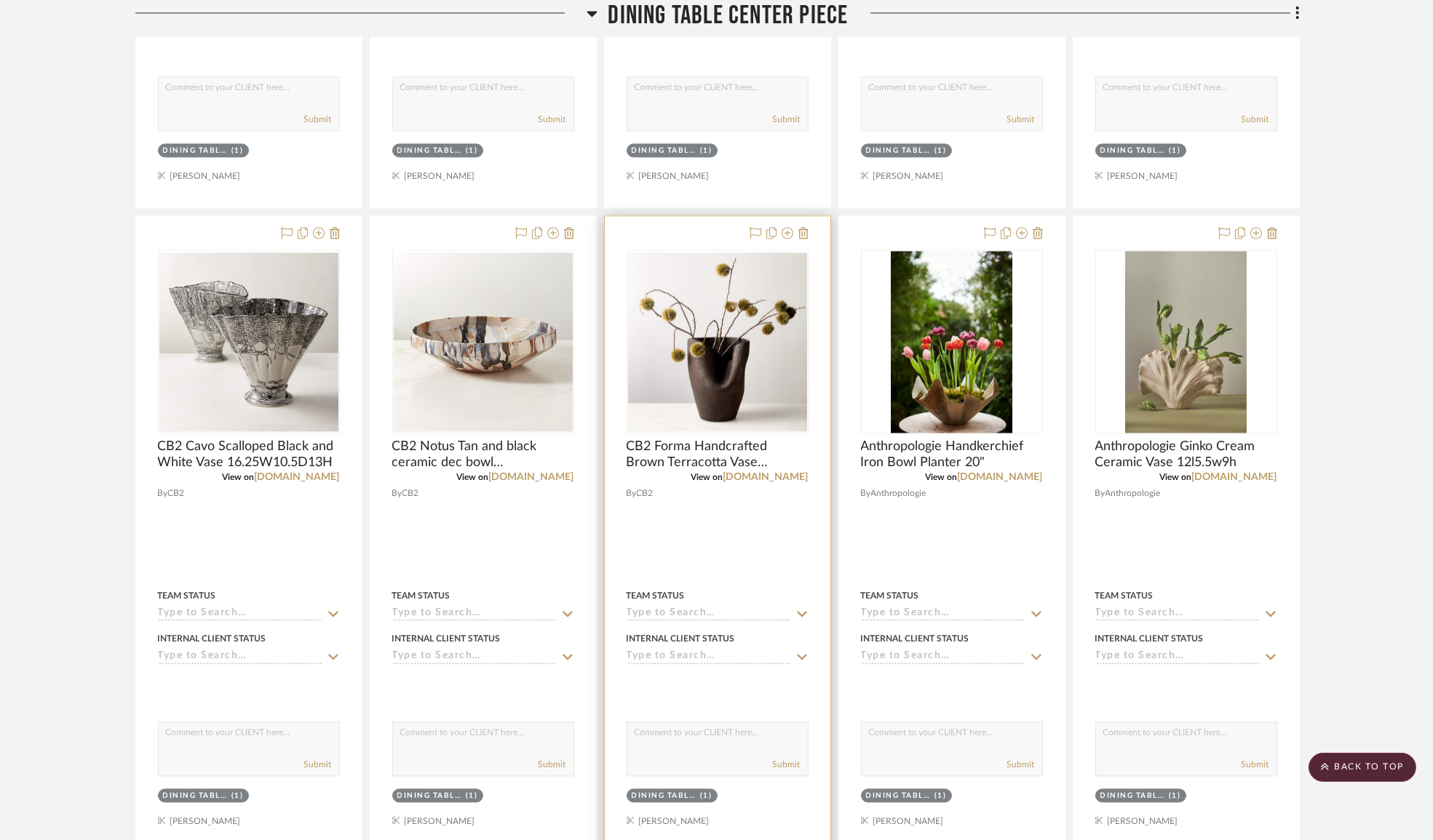
scroll to position [8876, 0]
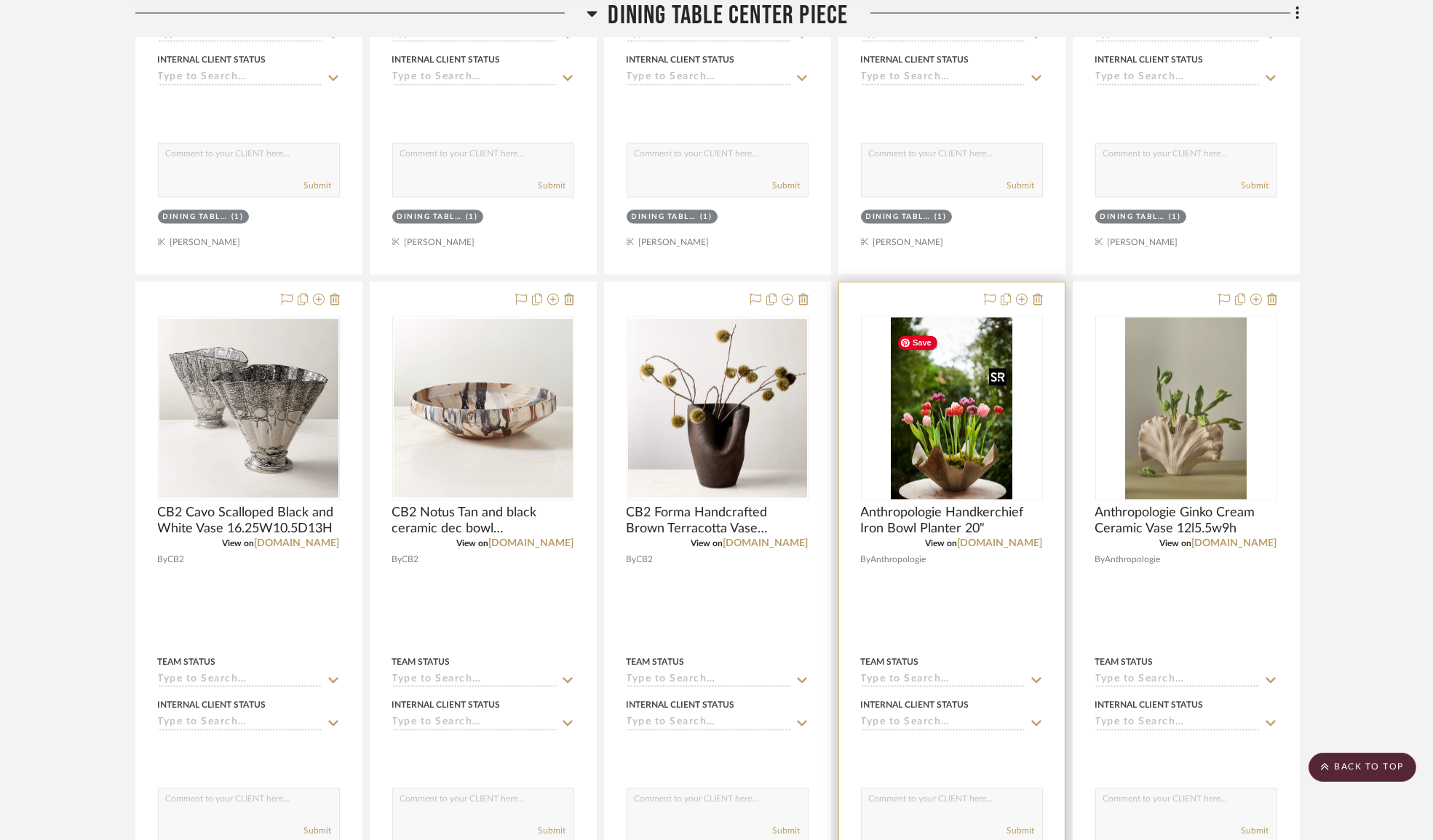
click at [1005, 474] on img "0" at bounding box center [951, 408] width 121 height 182
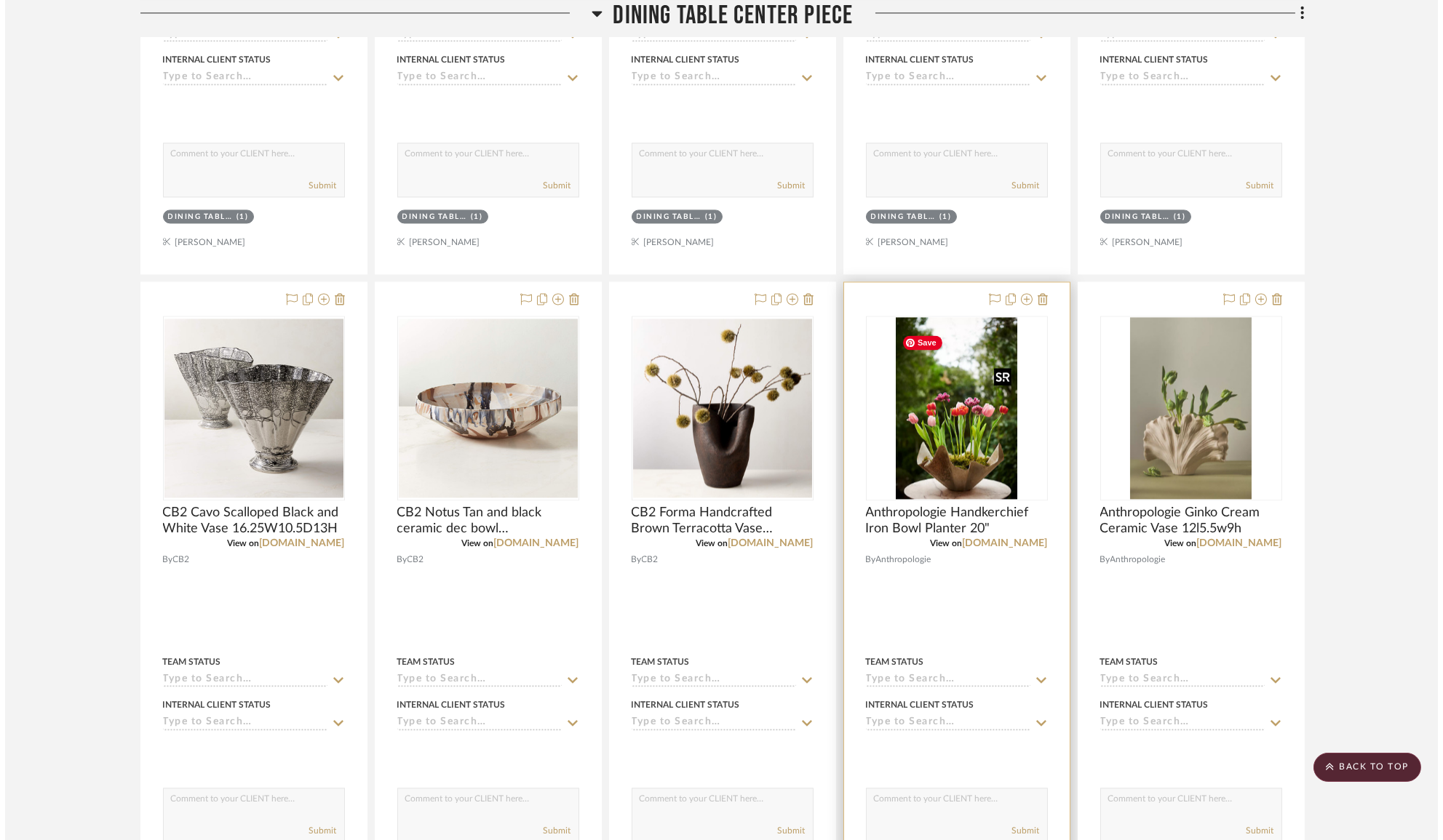
scroll to position [0, 0]
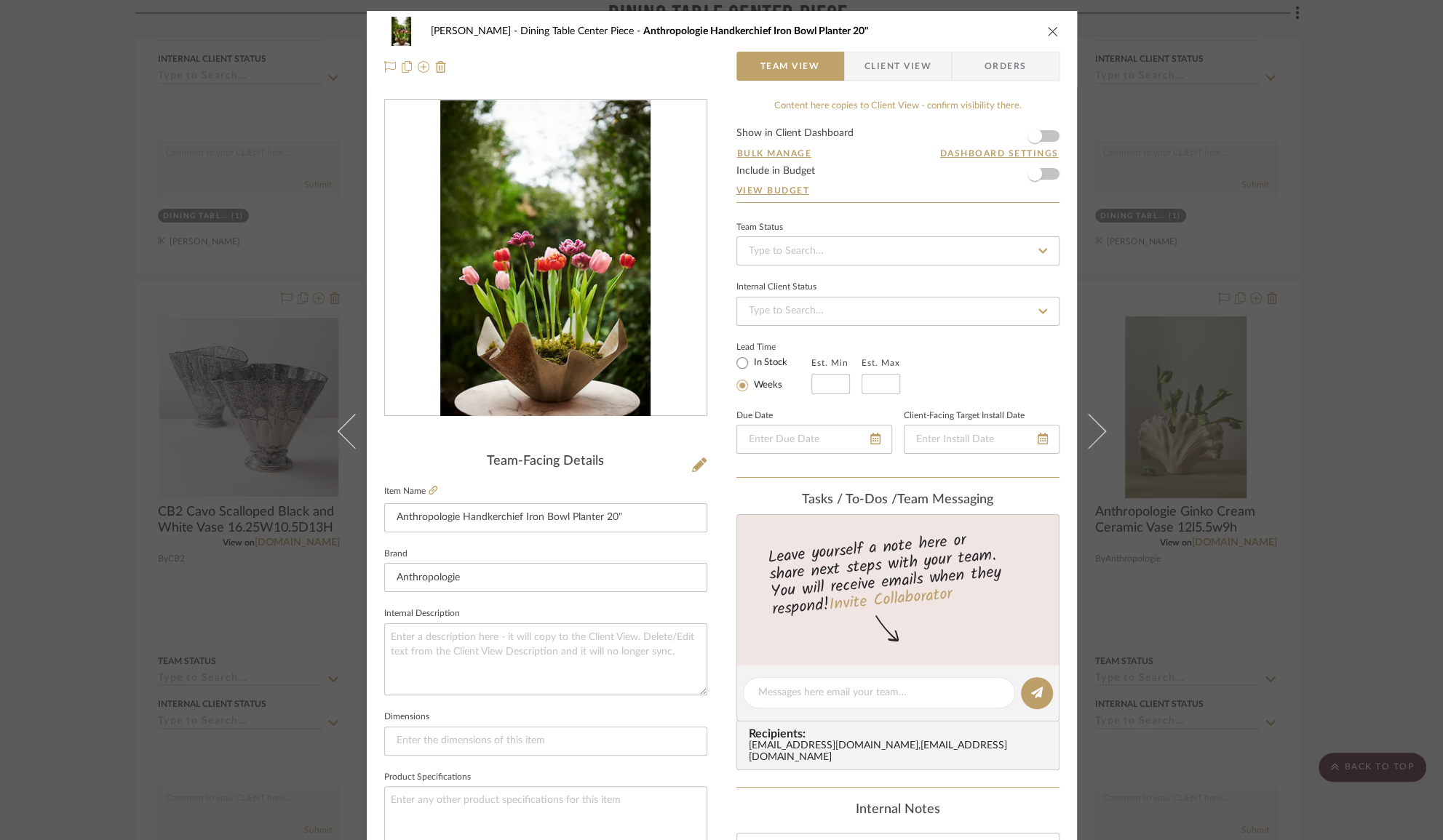
click at [1367, 587] on div "[PERSON_NAME] Dining Table Center Piece Anthropologie Handkerchief Iron Bowl Pl…" at bounding box center [721, 420] width 1443 height 840
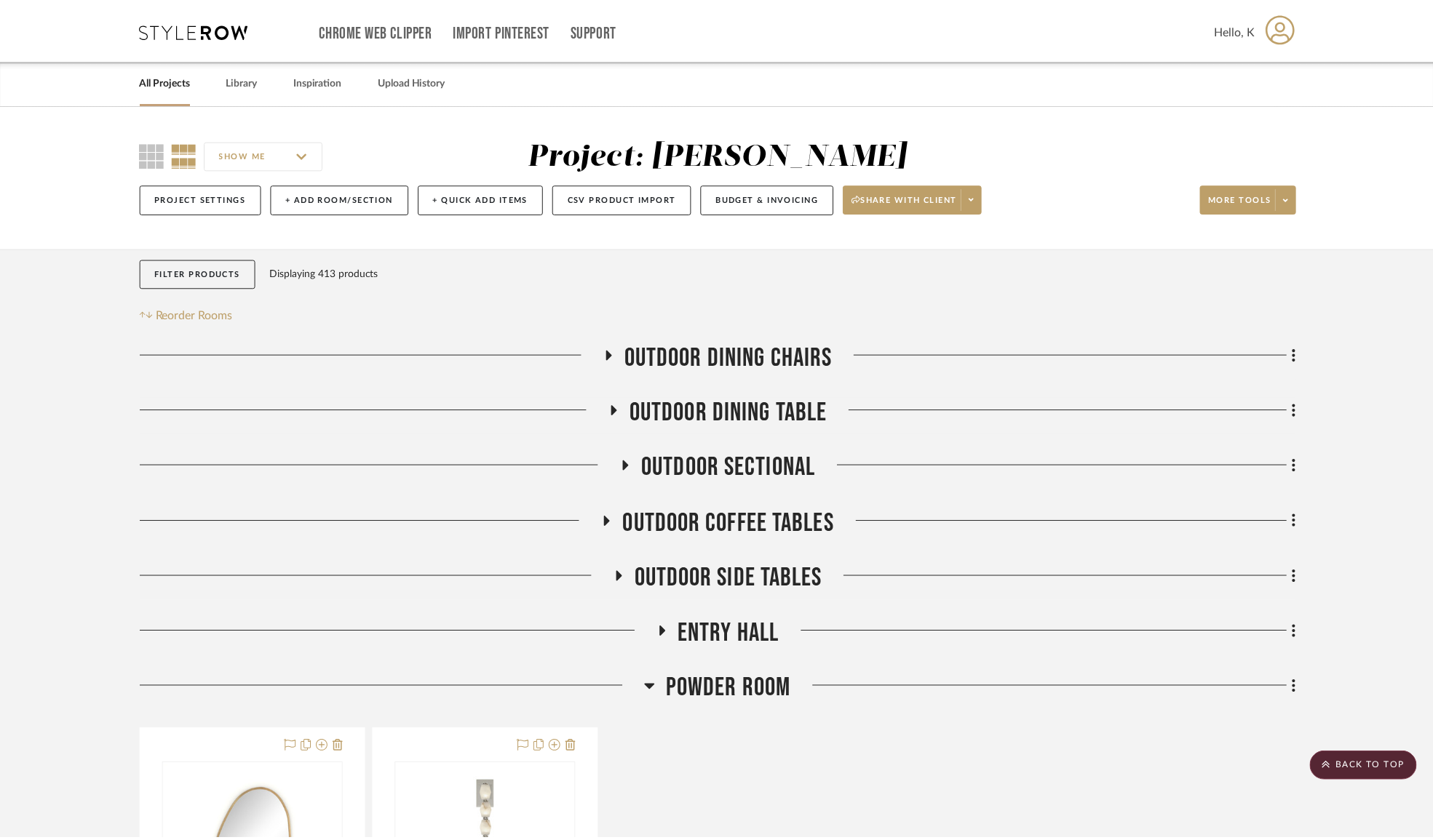
scroll to position [8876, 0]
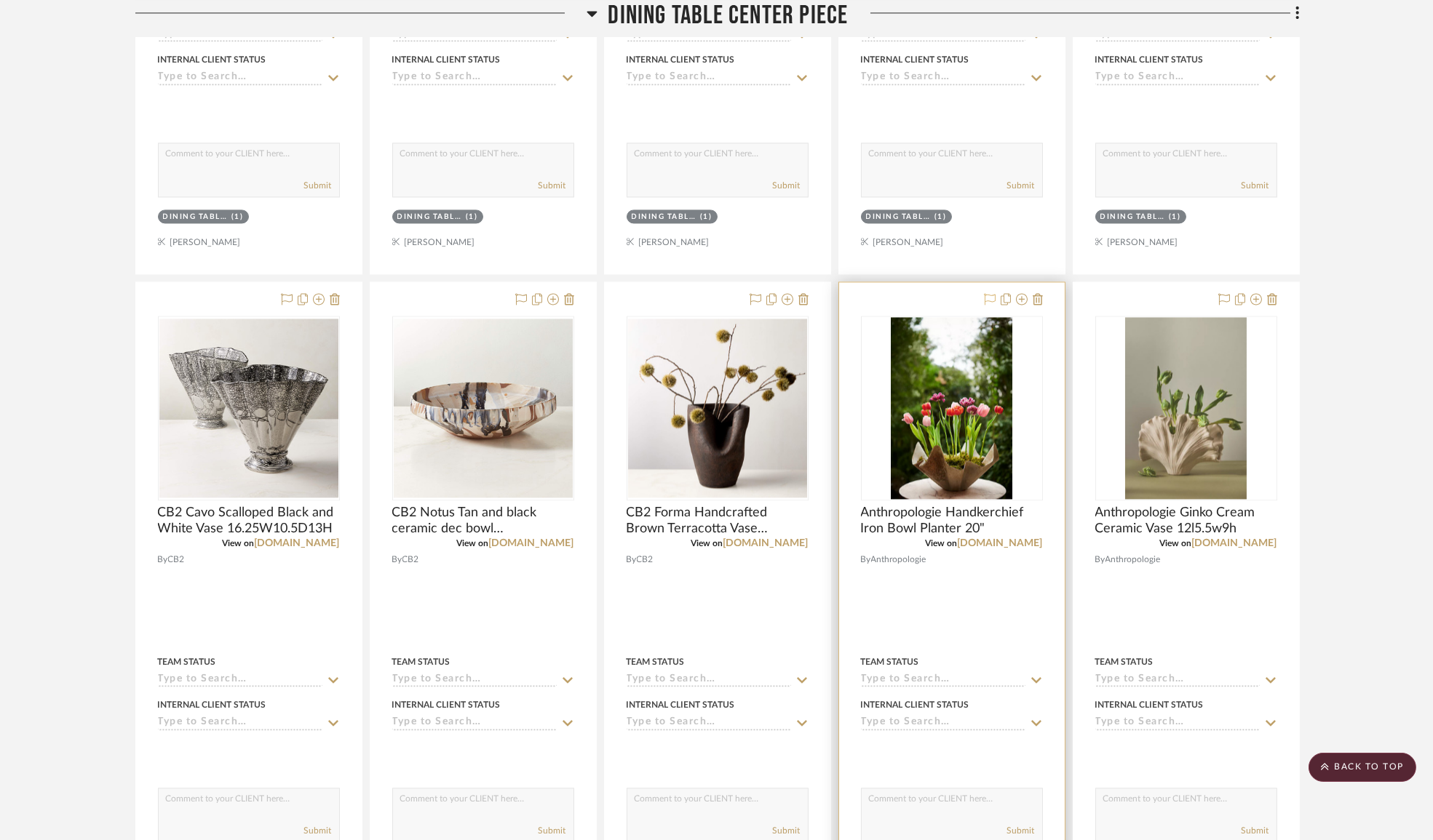
click at [989, 305] on icon at bounding box center [989, 298] width 12 height 12
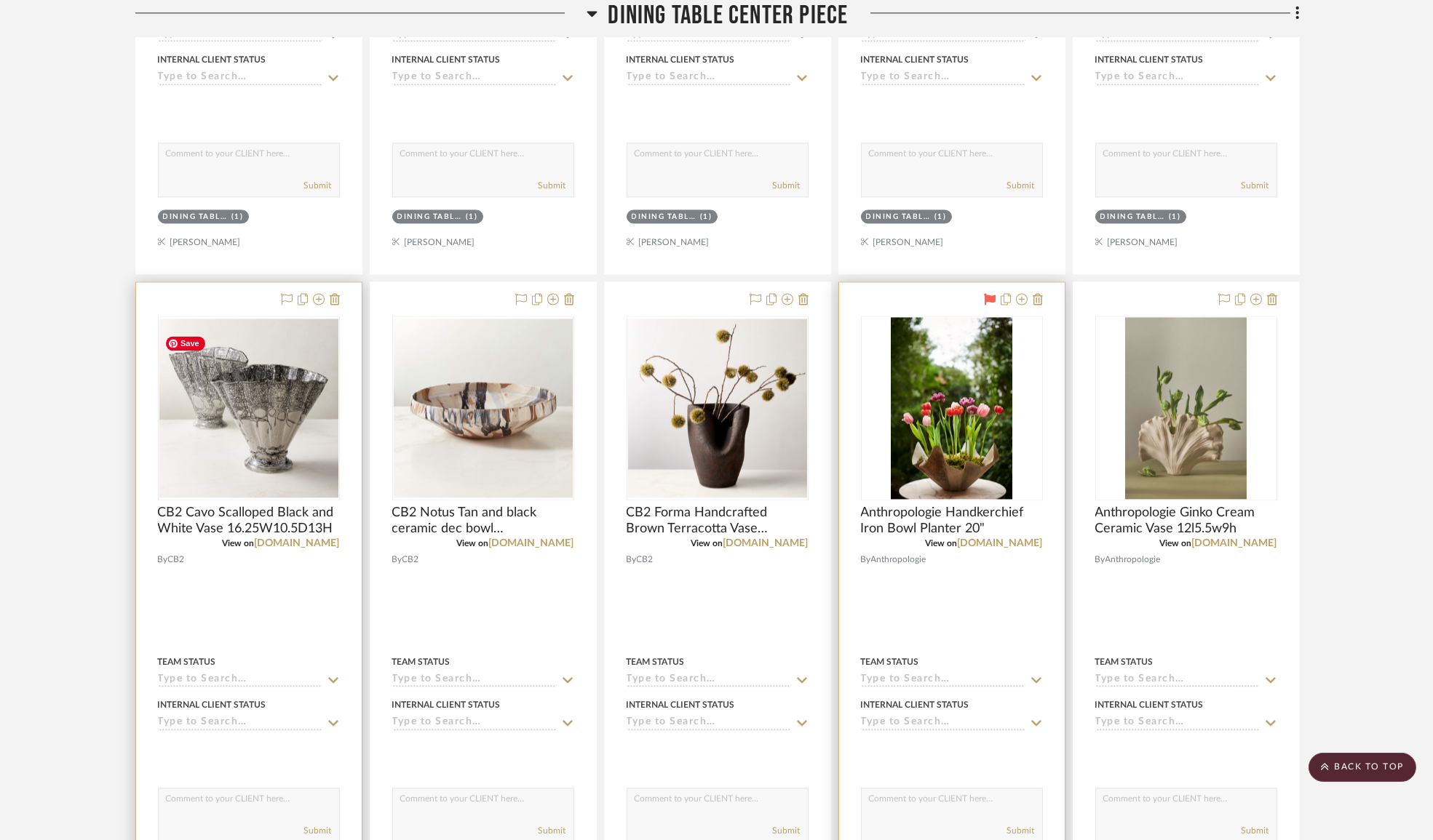
click at [276, 448] on img "0" at bounding box center [249, 408] width 179 height 179
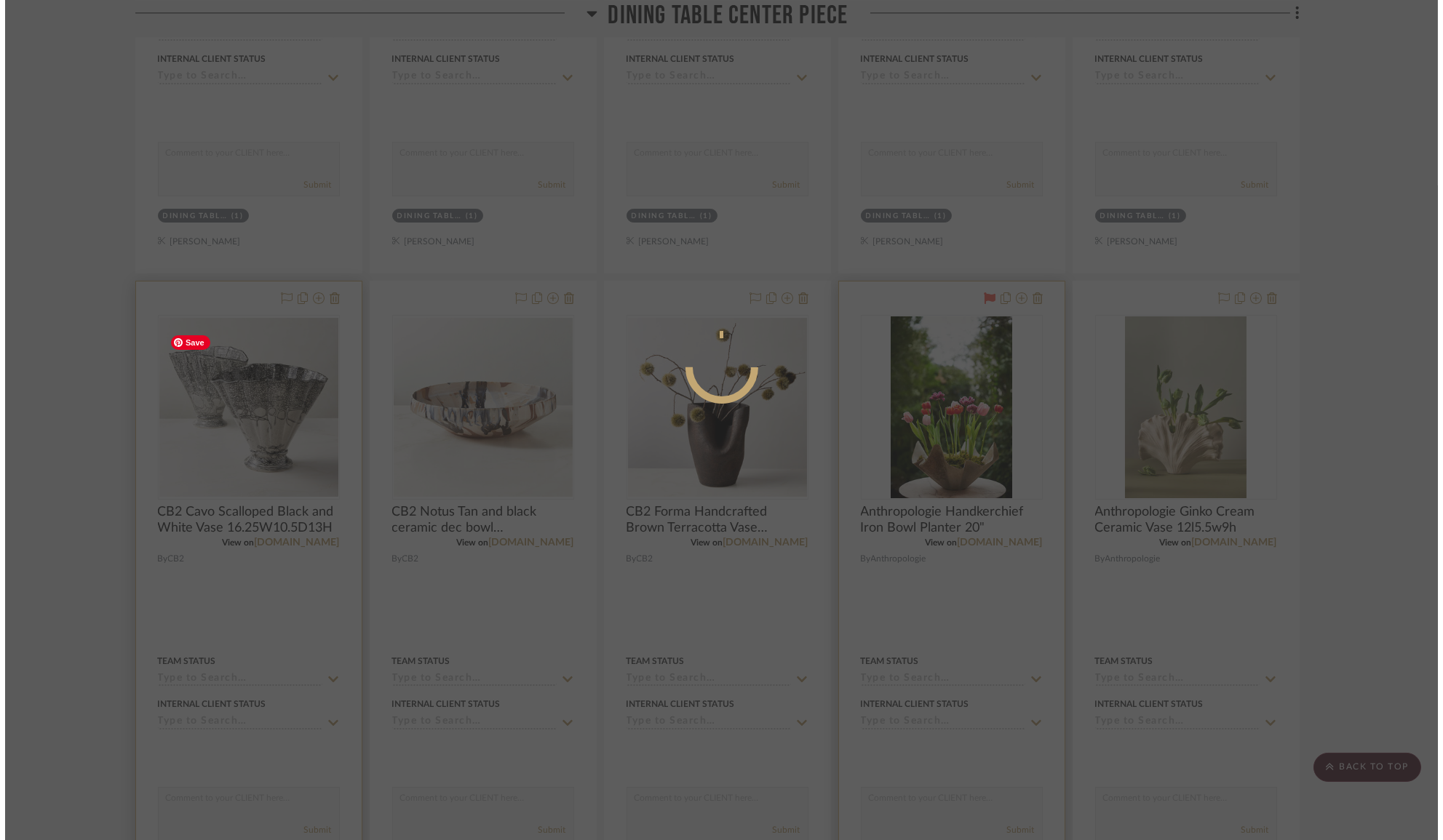
scroll to position [0, 0]
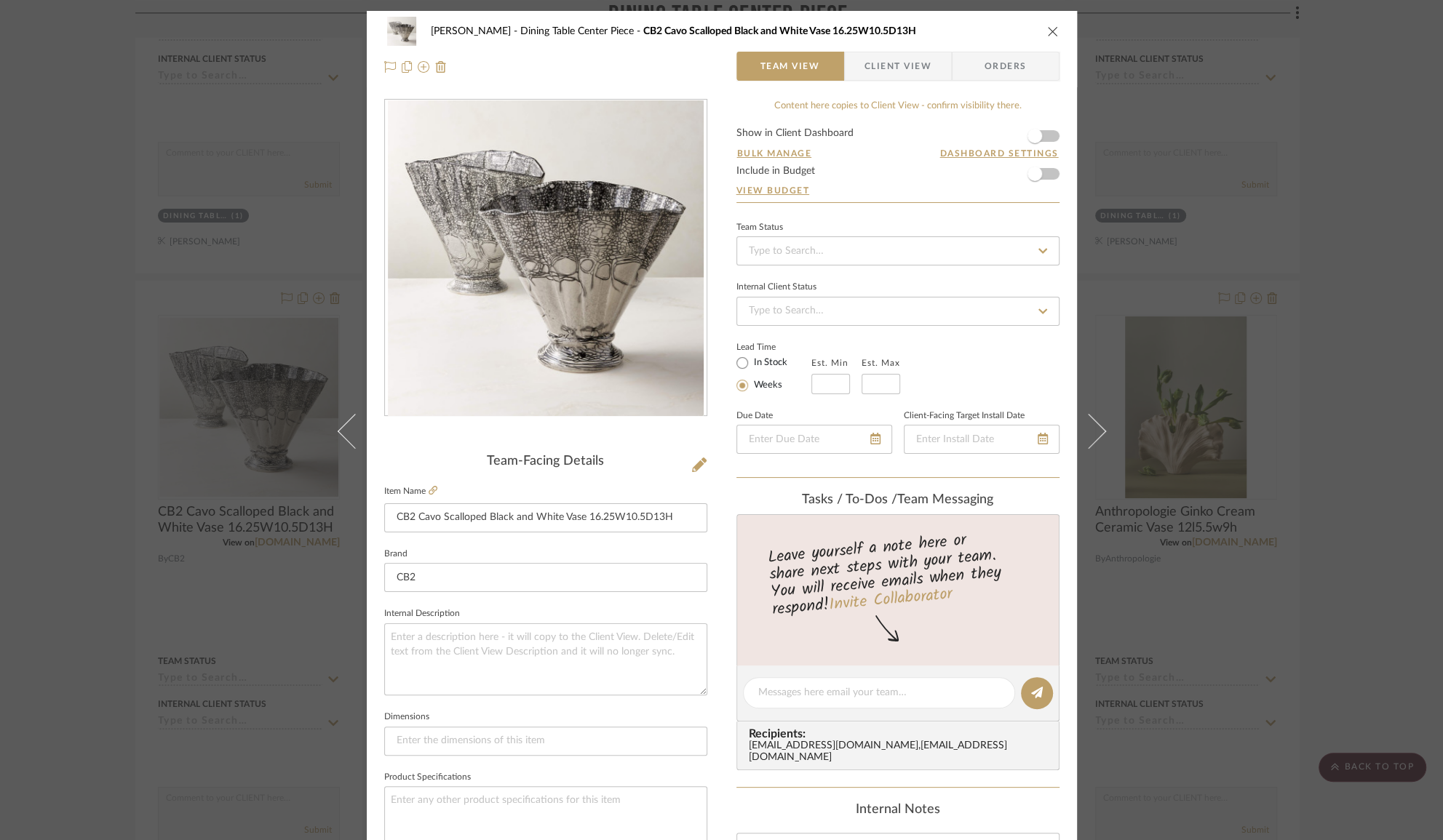
click at [1049, 28] on icon "close" at bounding box center [1053, 31] width 12 height 12
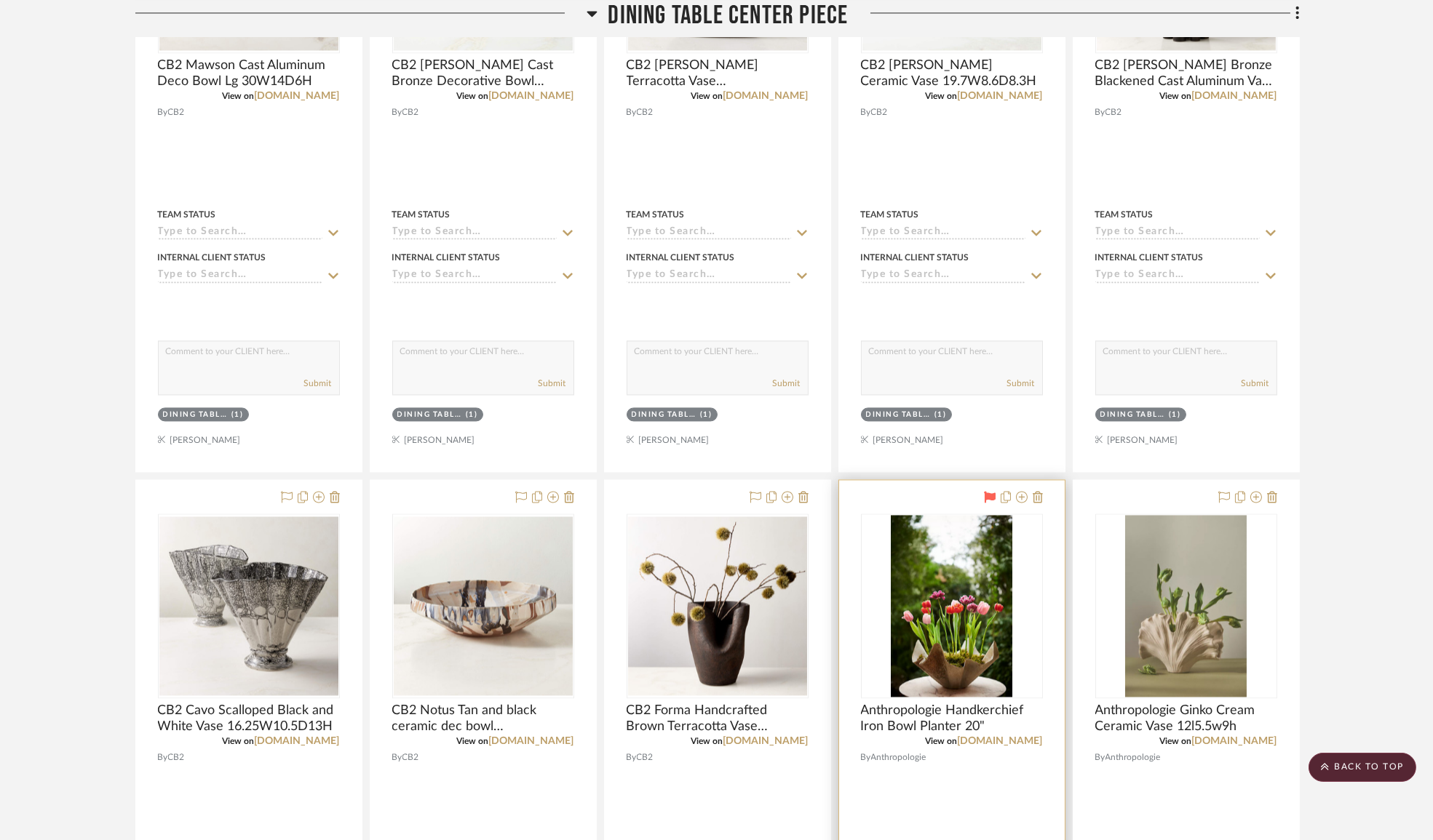
scroll to position [9009, 0]
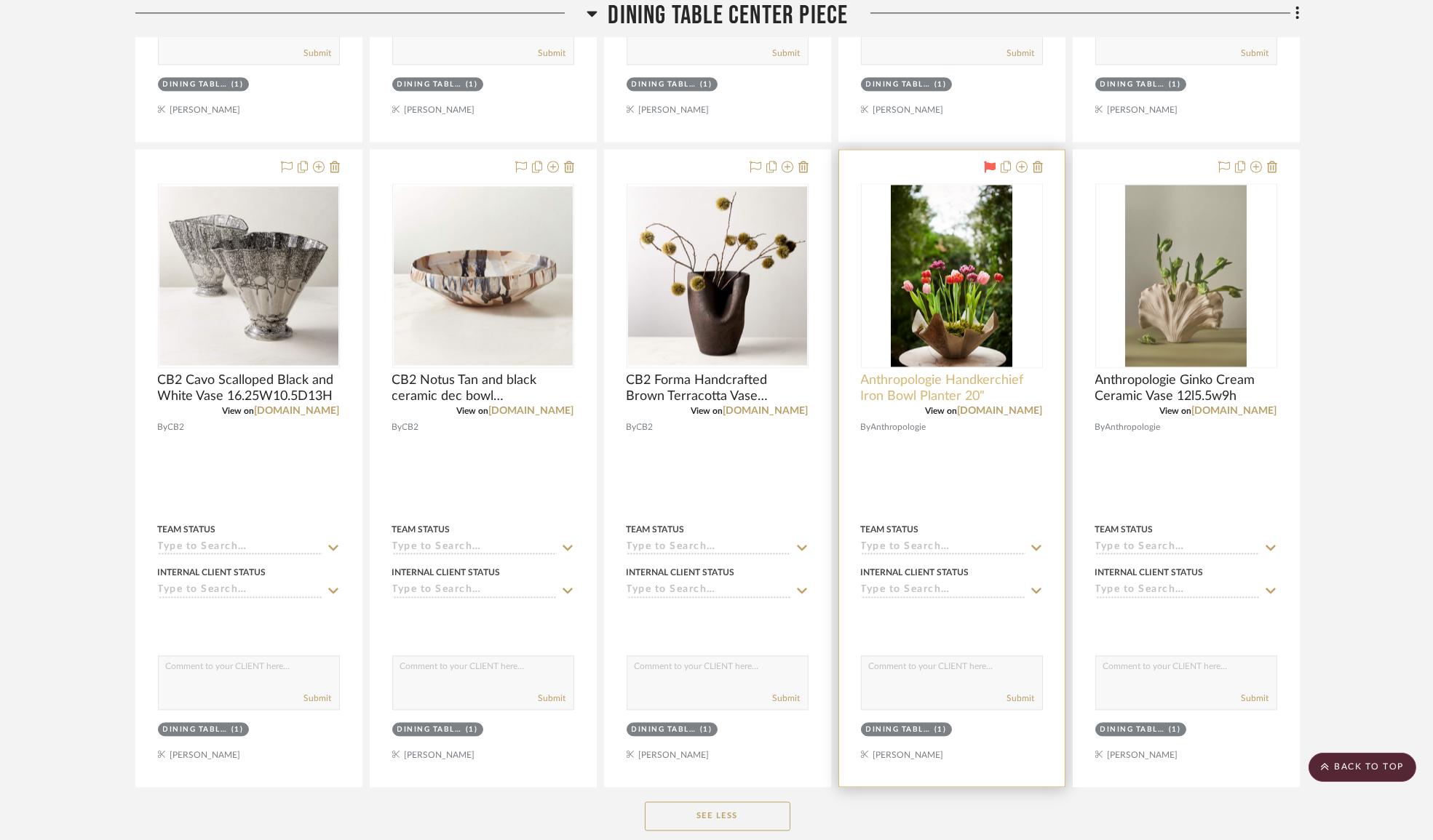
click at [976, 393] on span "Anthropologie Handkerchief Iron Bowl Planter 20"" at bounding box center [951, 388] width 182 height 32
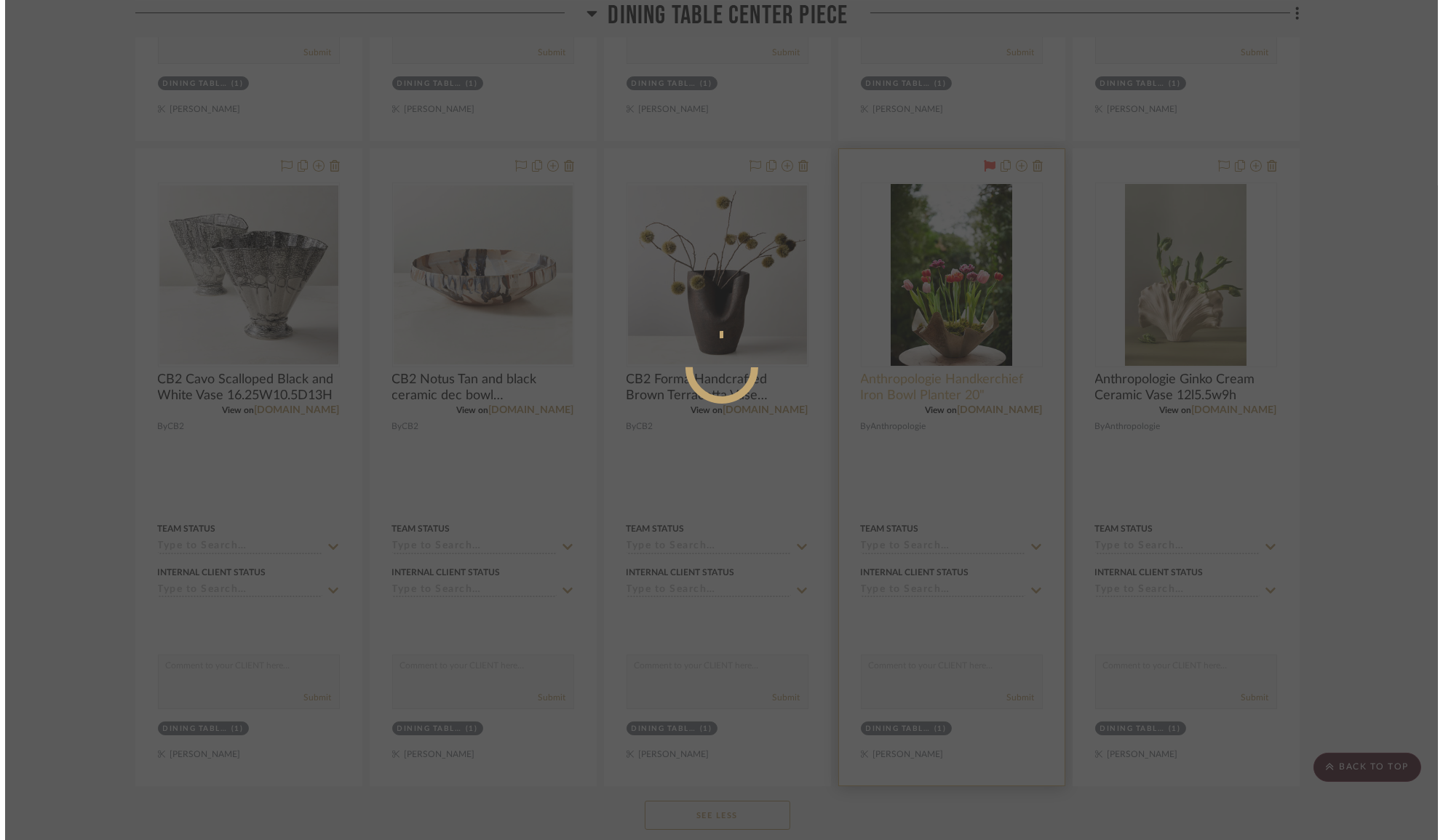
scroll to position [0, 0]
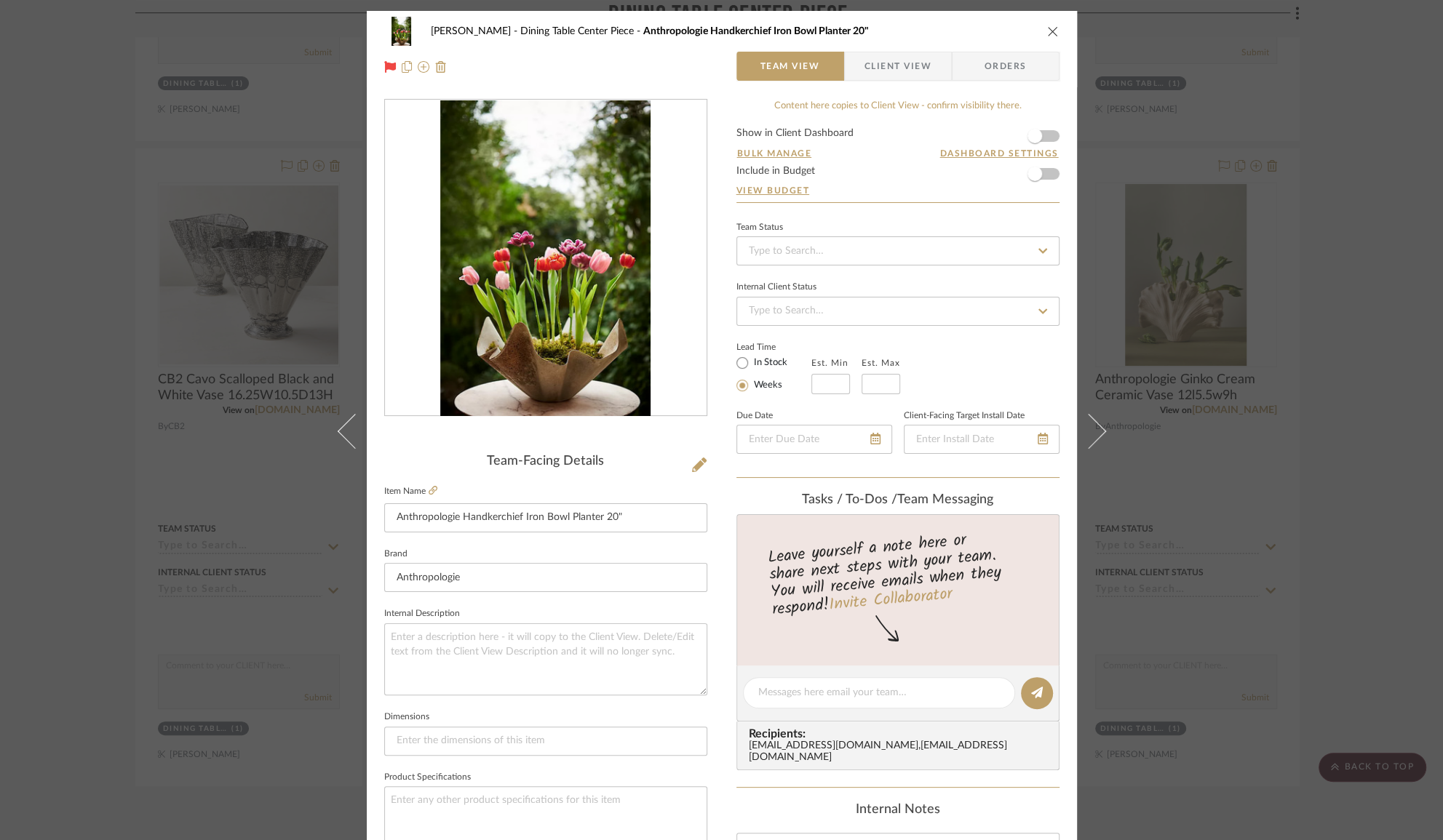
click at [1340, 339] on div "[PERSON_NAME] Dining Table Center Piece Anthropologie Handkerchief Iron Bowl Pl…" at bounding box center [721, 420] width 1443 height 840
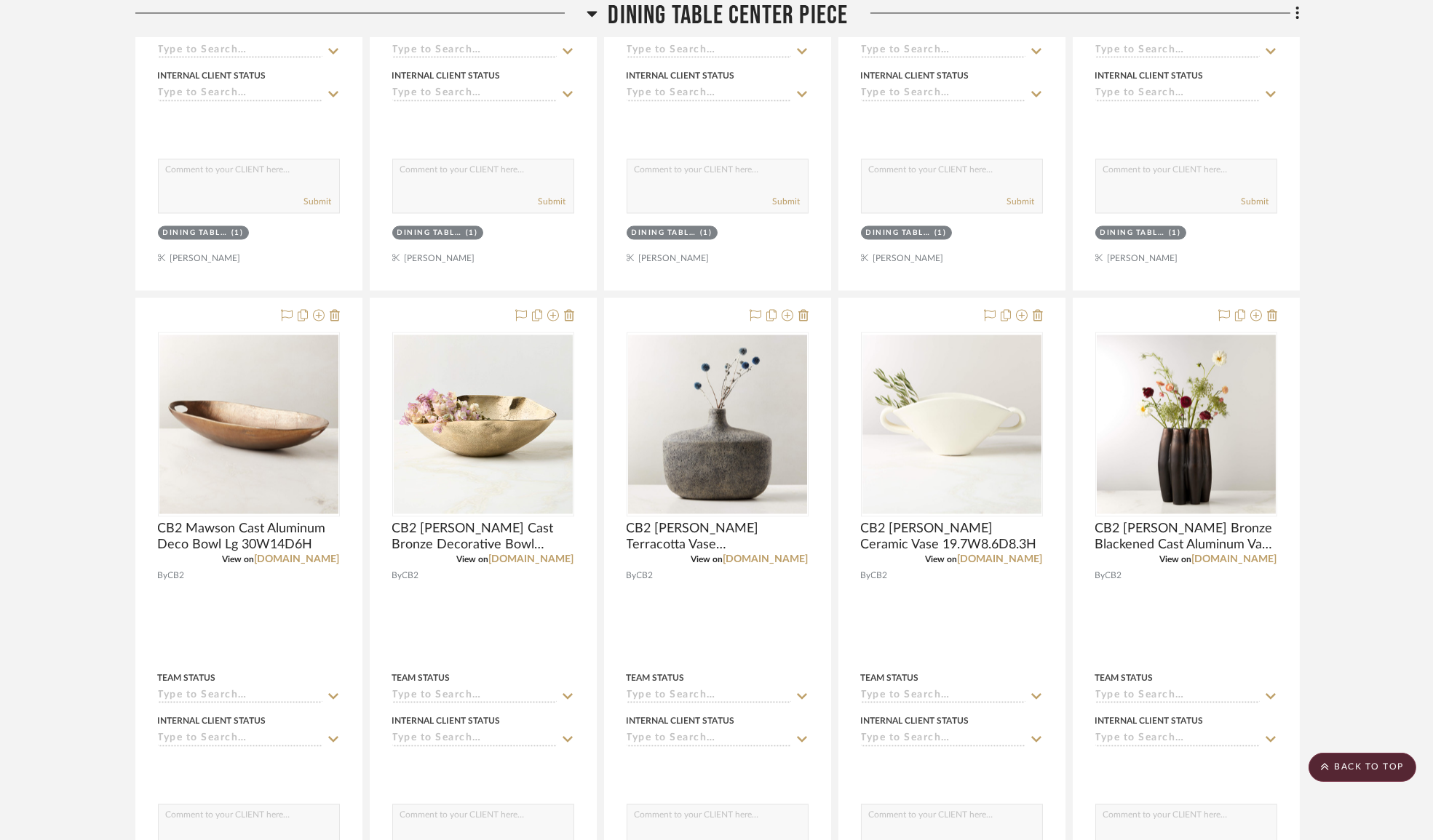
scroll to position [7818, 0]
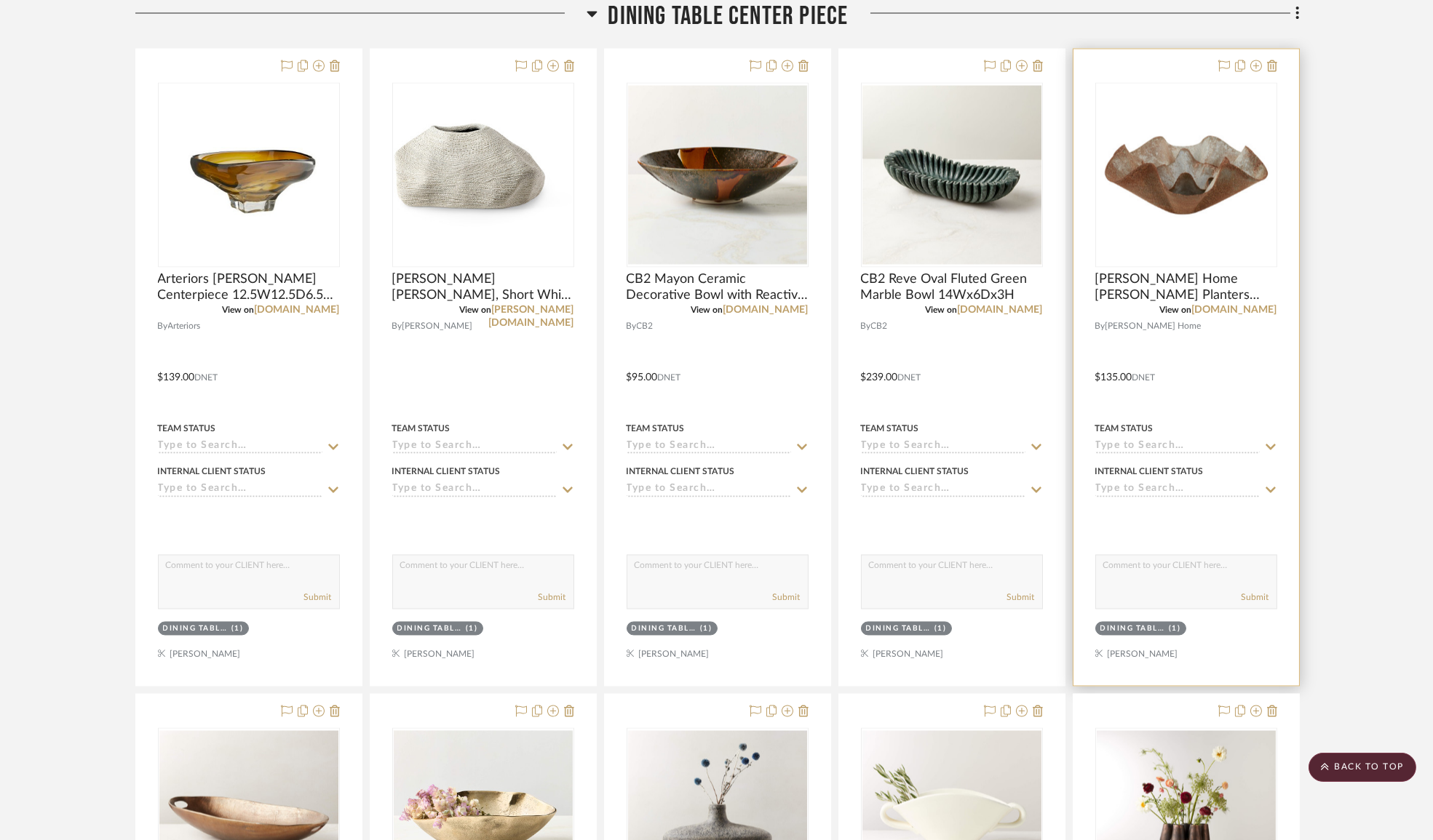
click at [1188, 223] on img "0" at bounding box center [1186, 175] width 179 height 95
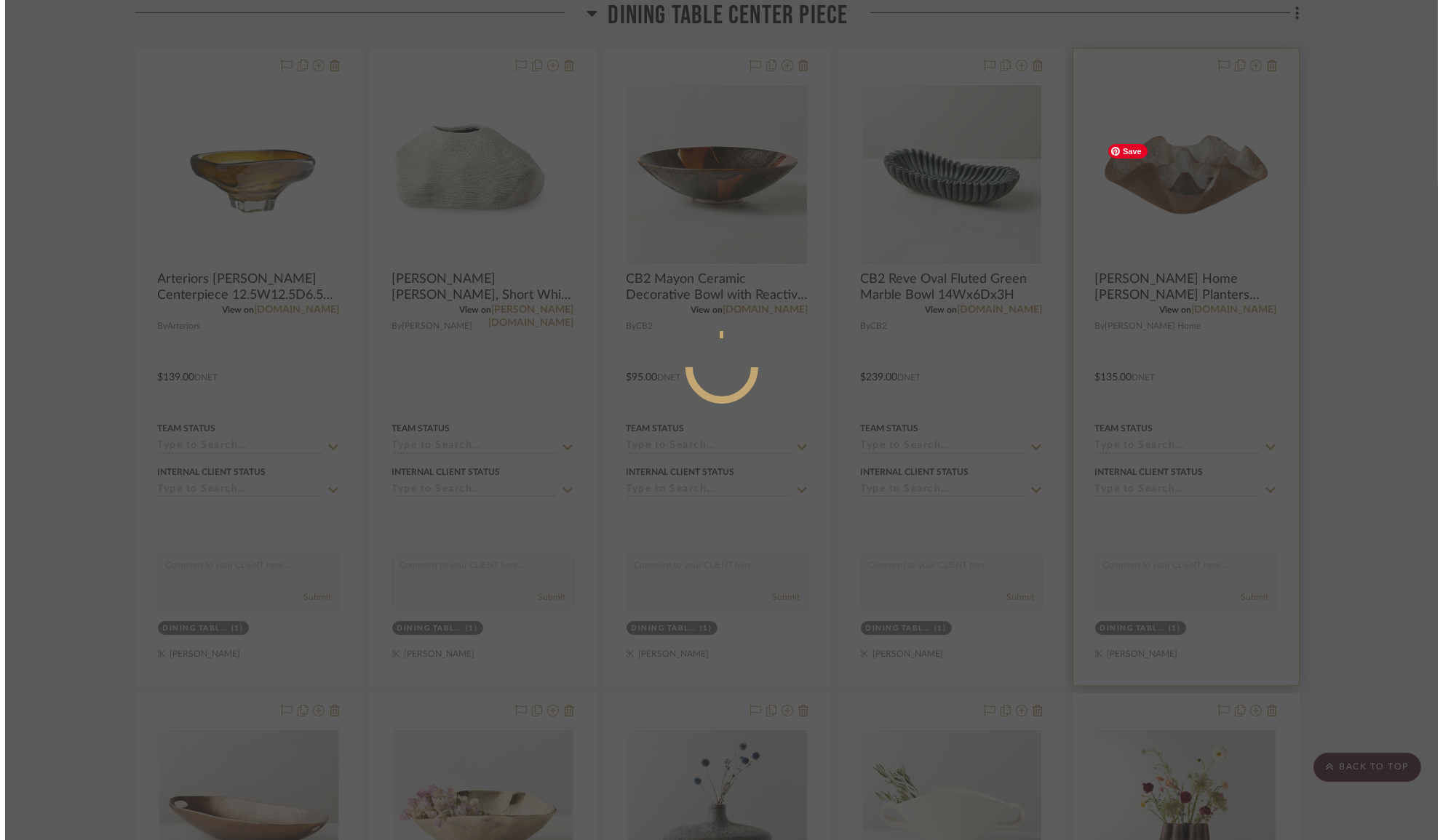
scroll to position [0, 0]
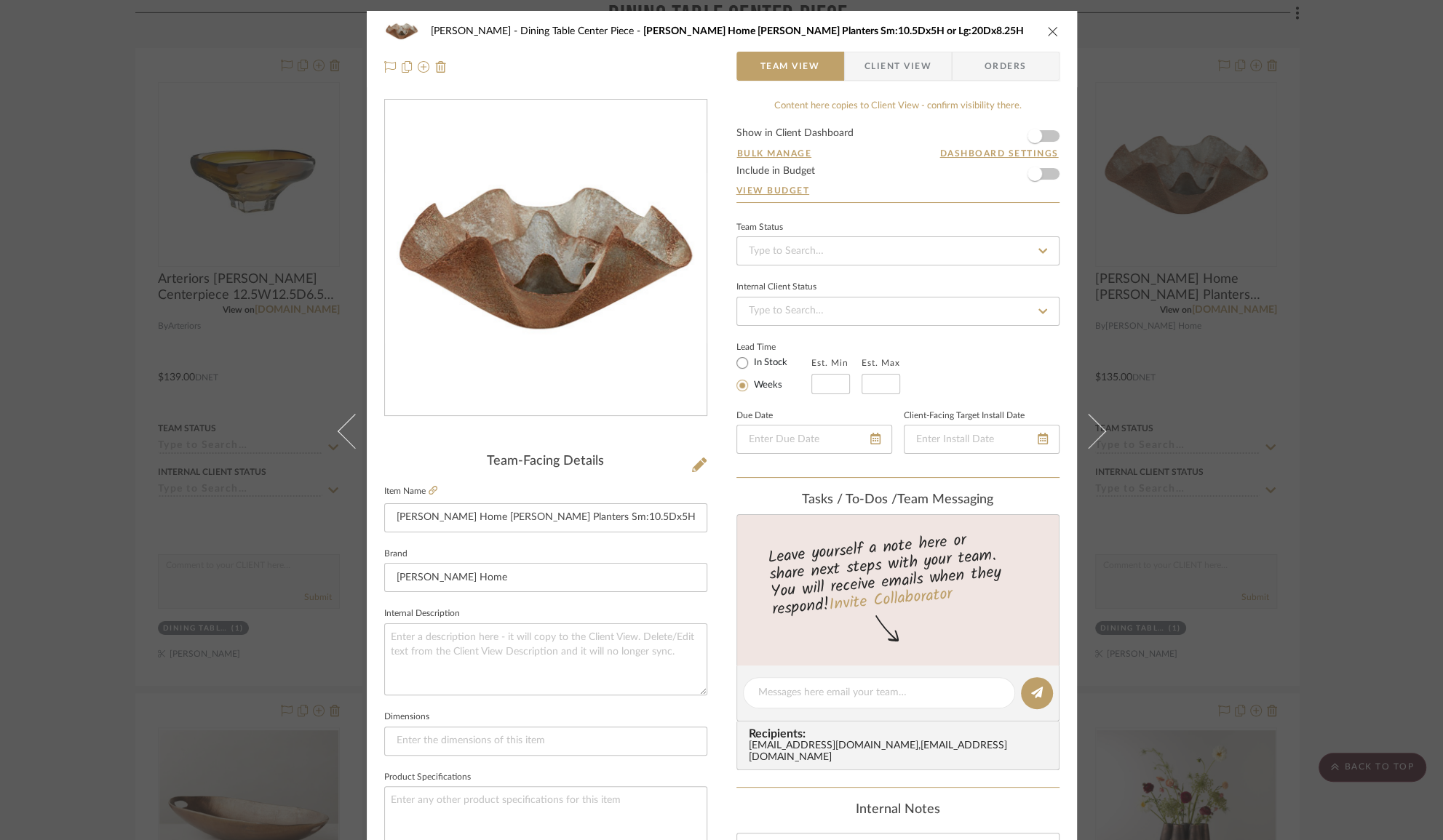
click at [1047, 27] on icon "close" at bounding box center [1053, 31] width 12 height 12
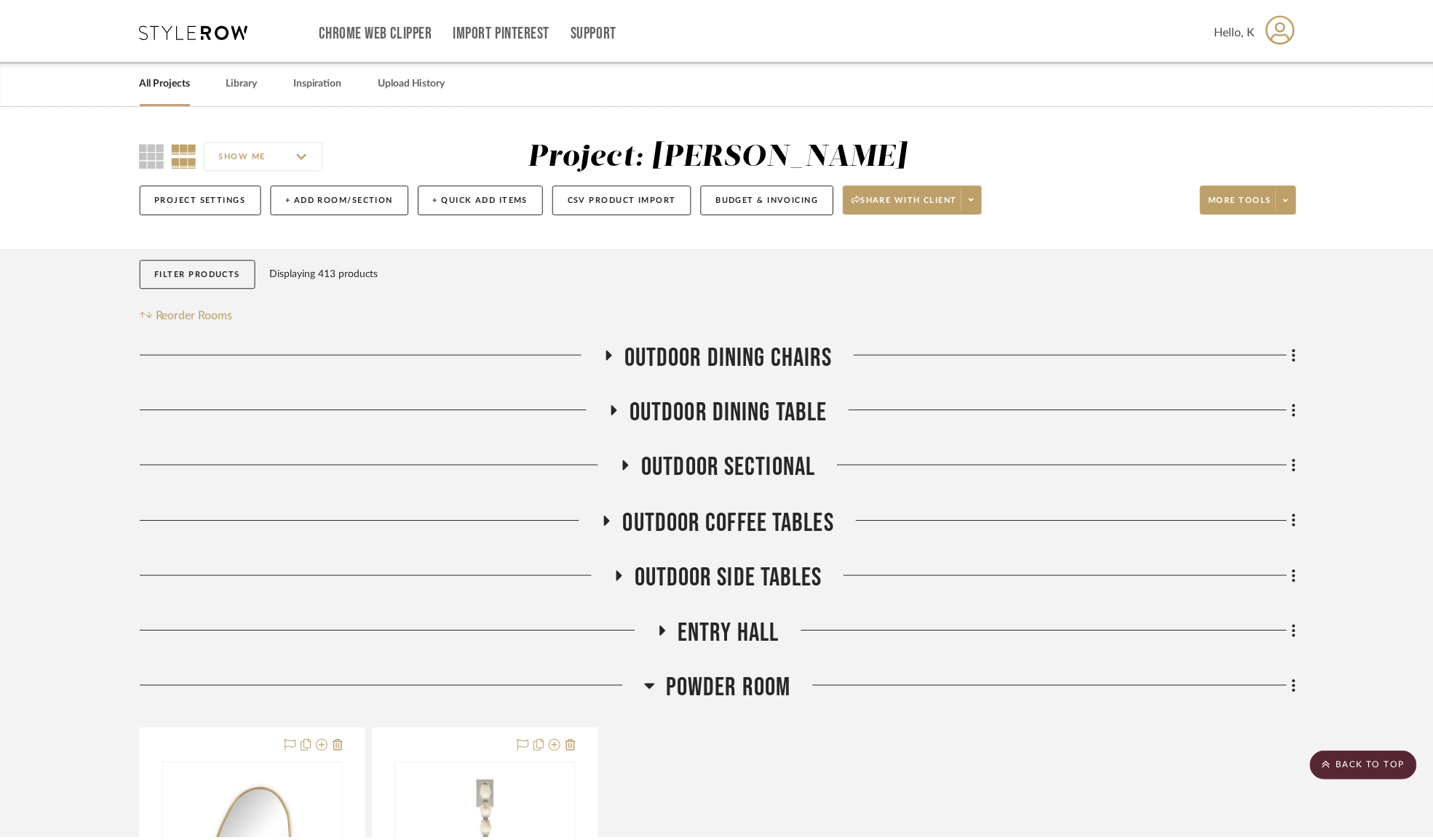
scroll to position [7818, 0]
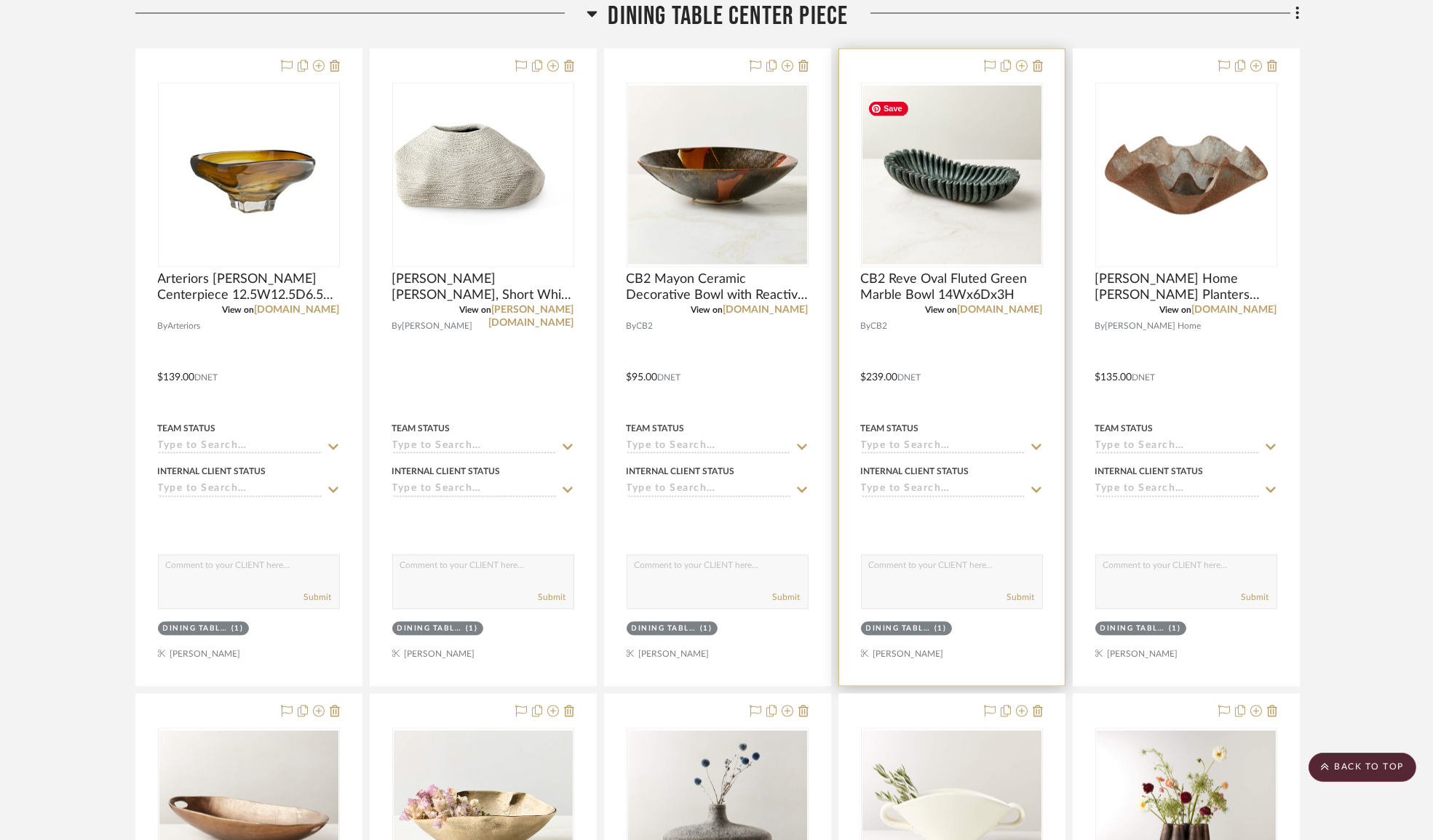
click at [990, 208] on img "0" at bounding box center [951, 175] width 179 height 179
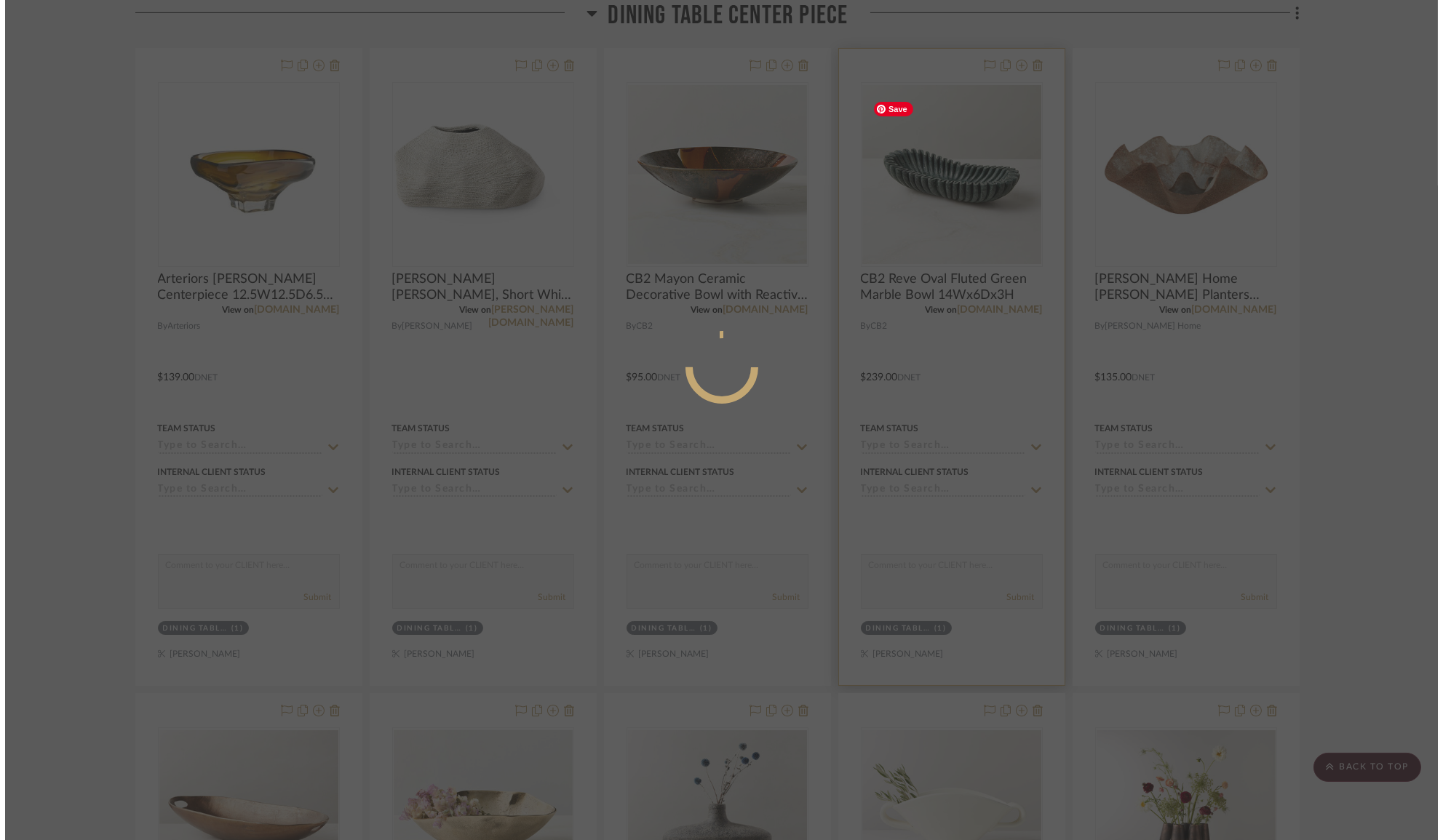
scroll to position [0, 0]
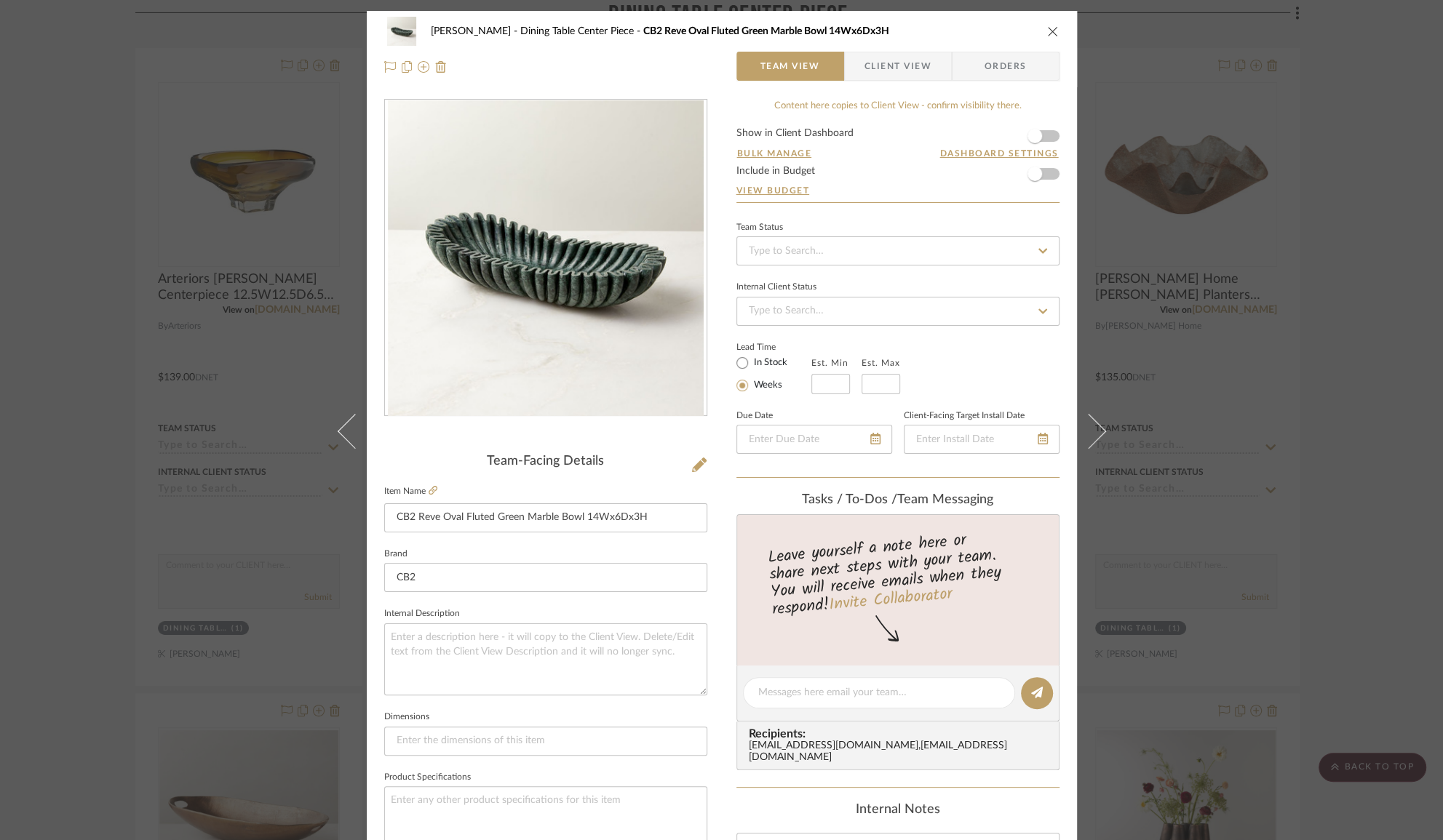
click at [1047, 33] on icon "close" at bounding box center [1053, 31] width 12 height 12
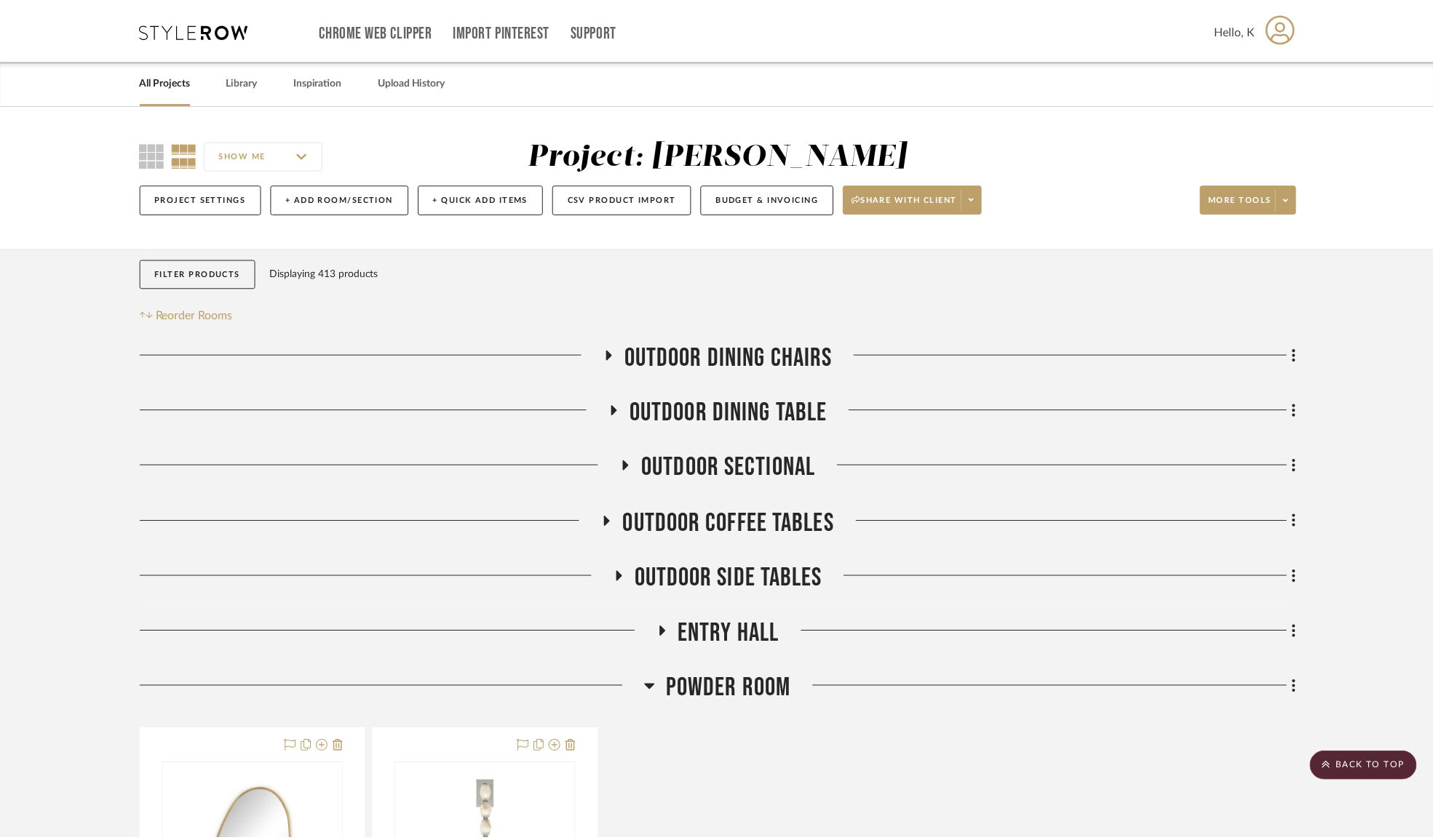
scroll to position [7818, 0]
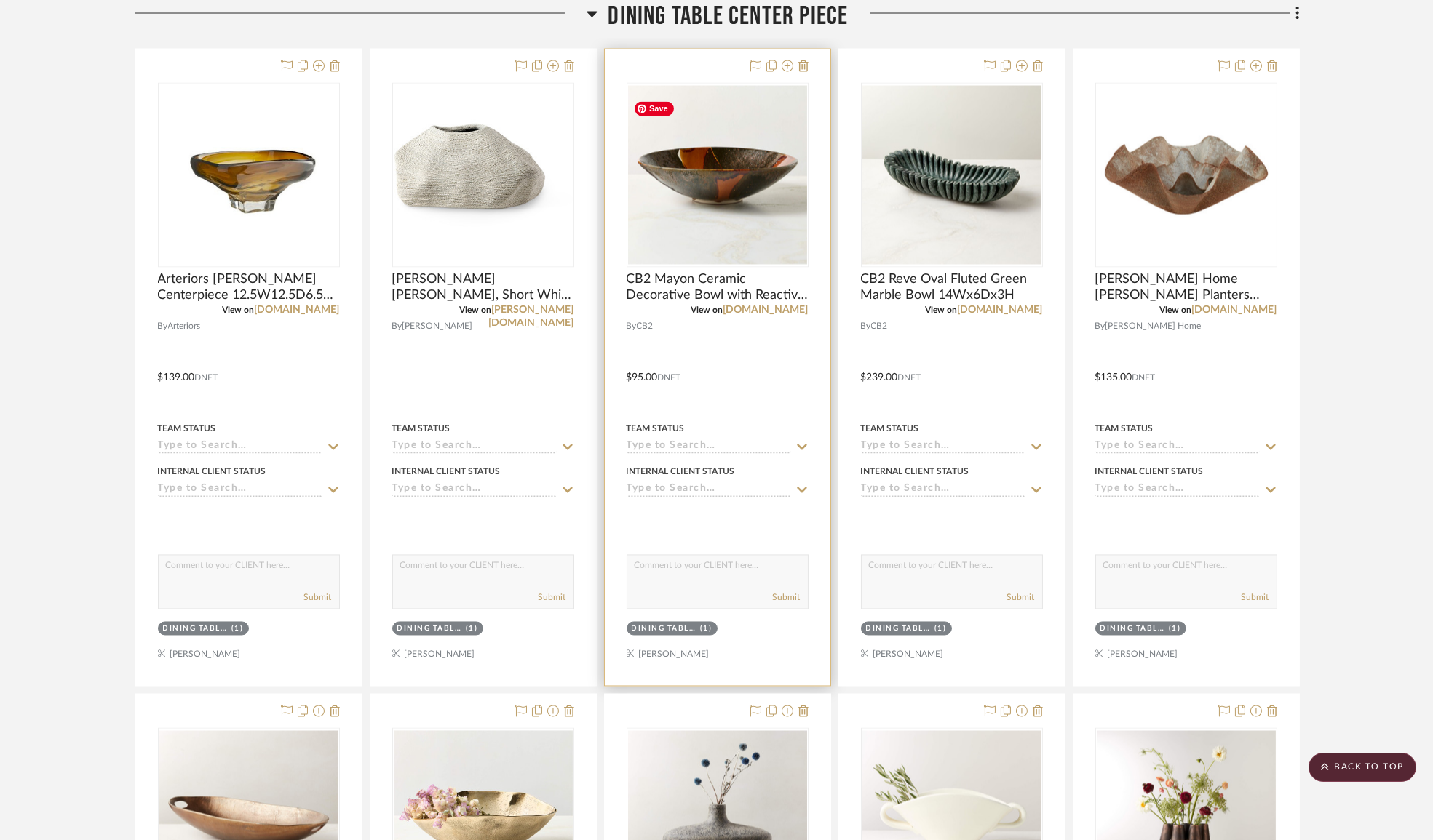
click at [737, 196] on img "0" at bounding box center [717, 175] width 179 height 179
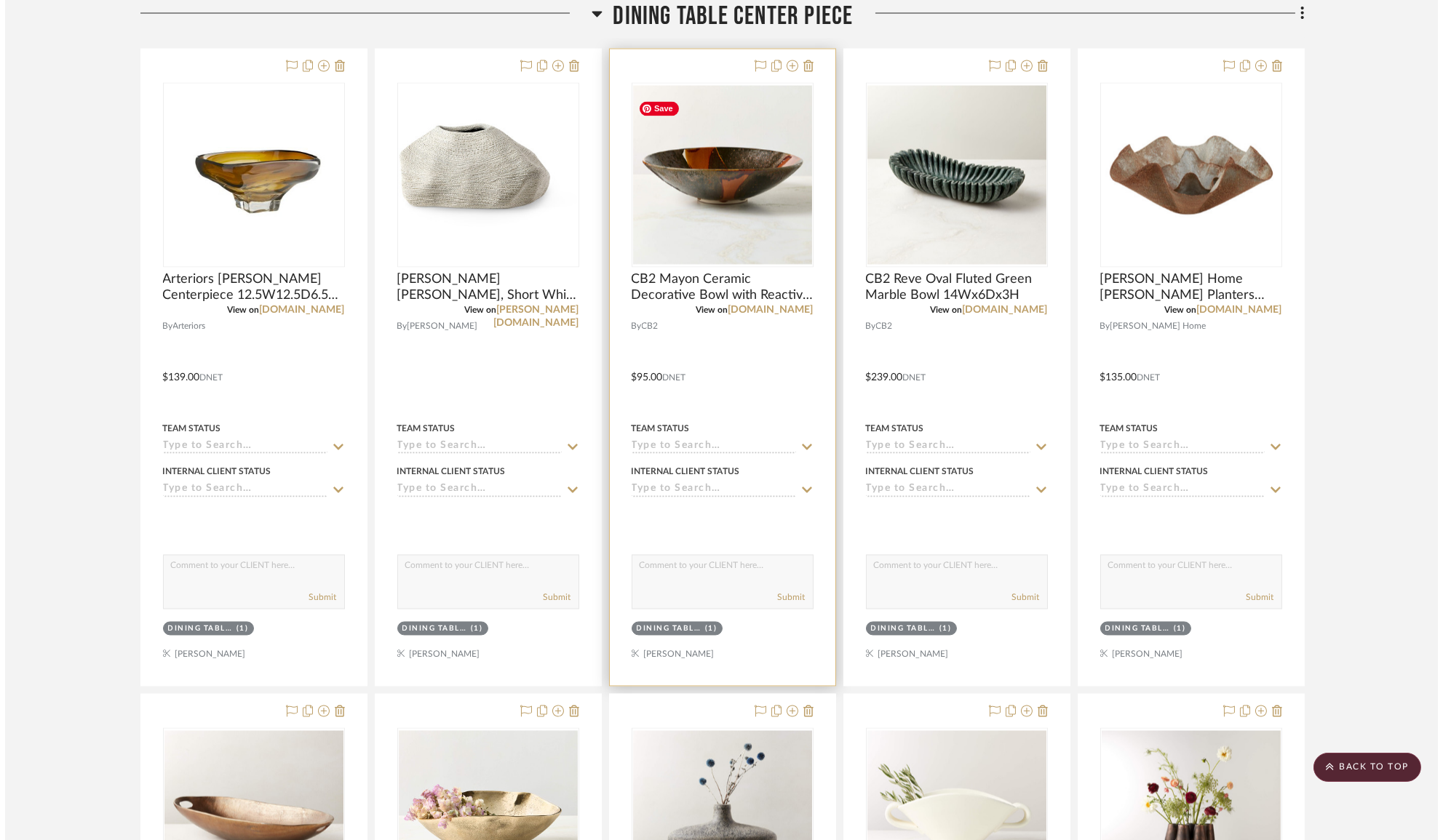
scroll to position [0, 0]
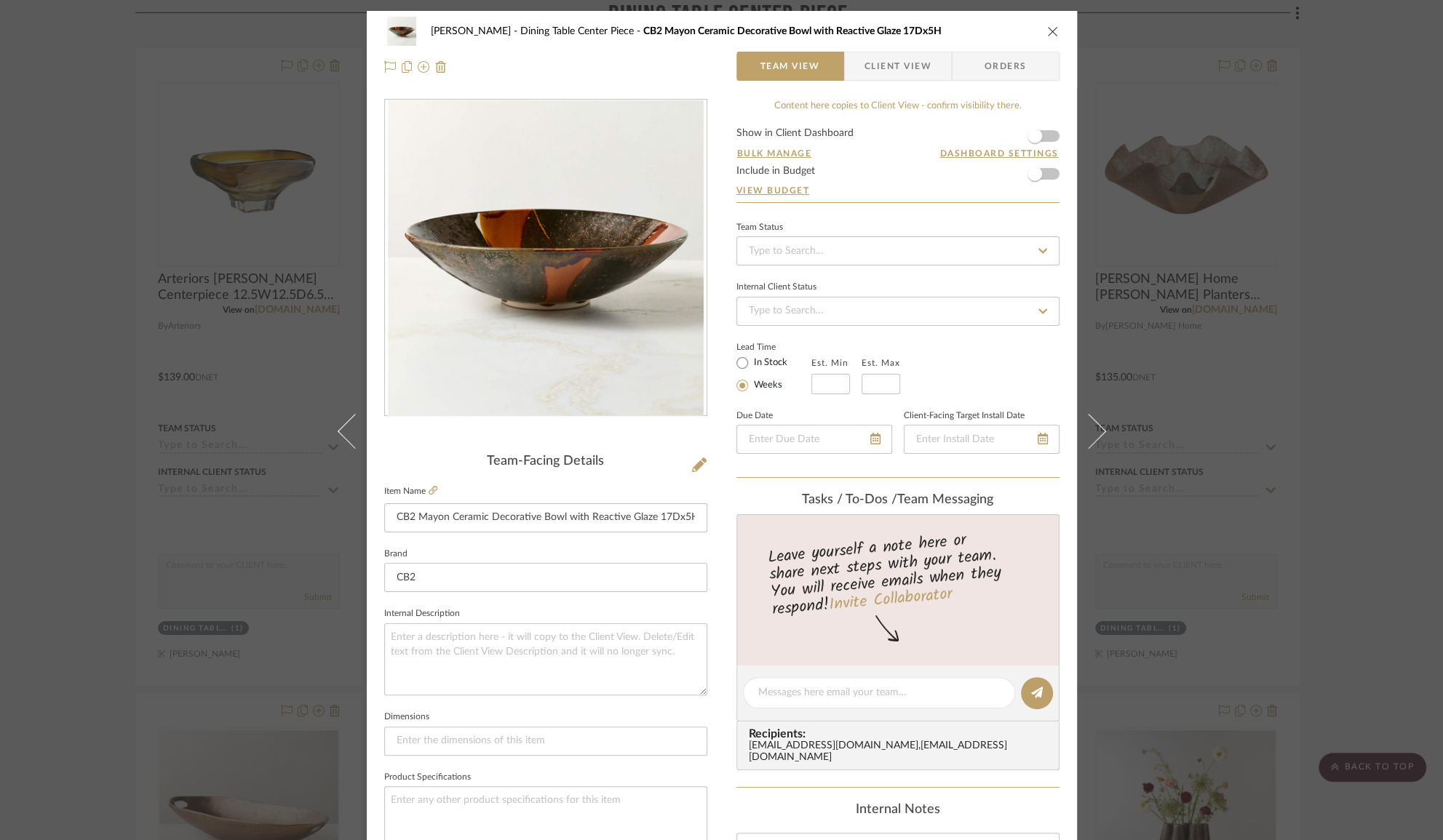
click at [1047, 30] on icon "close" at bounding box center [1053, 31] width 12 height 12
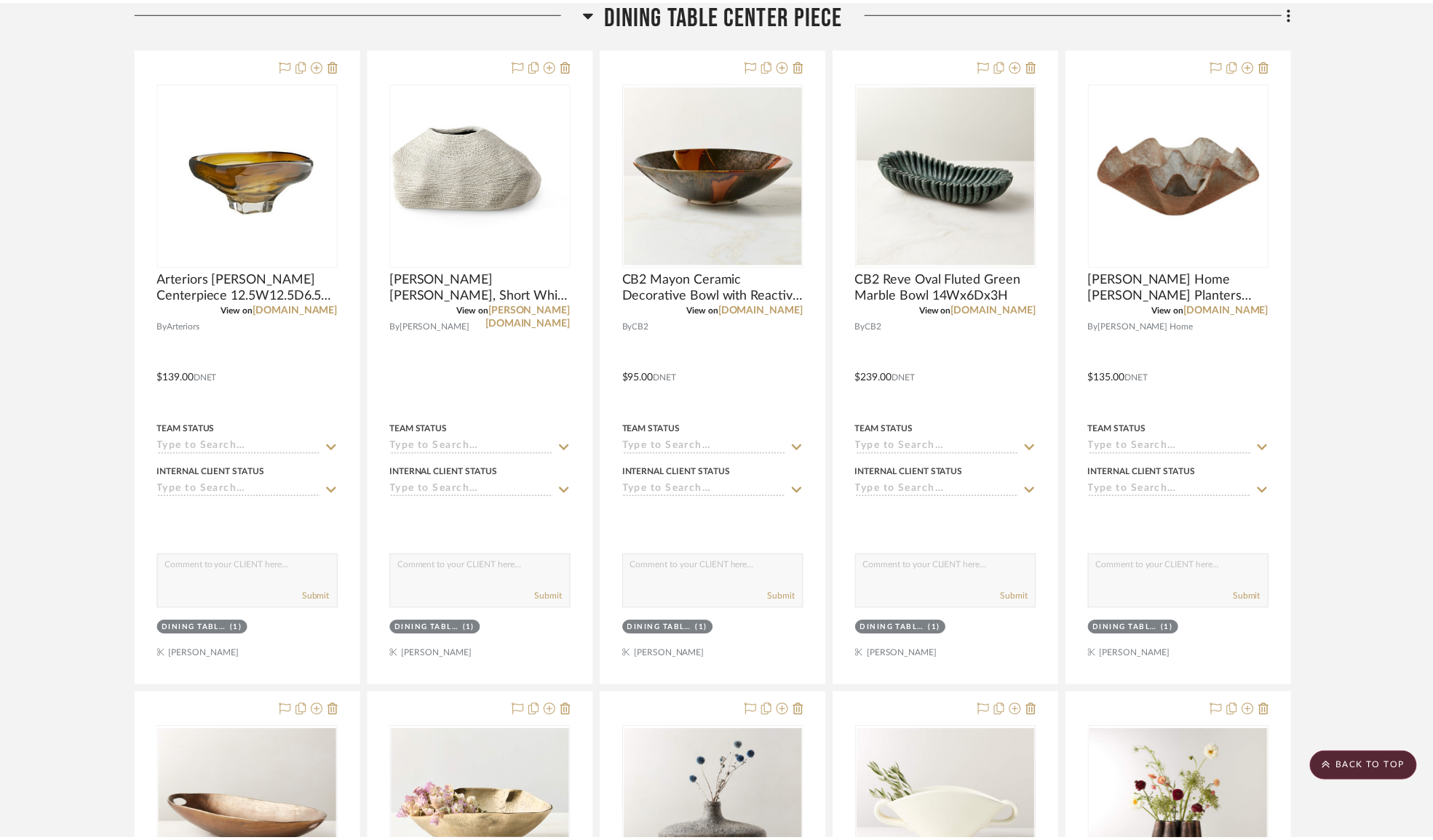
scroll to position [7818, 0]
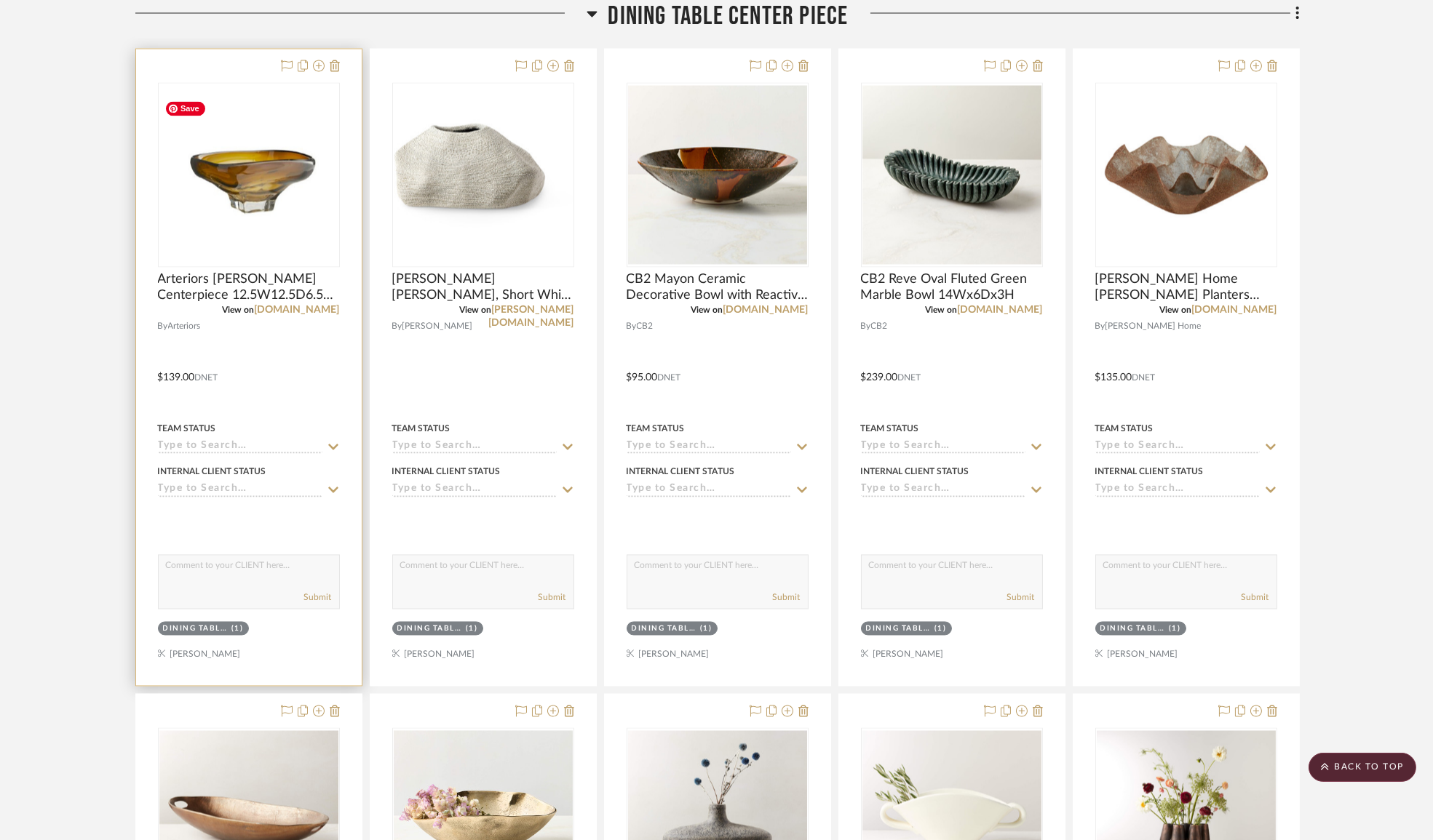
click at [292, 186] on img "0" at bounding box center [249, 175] width 179 height 179
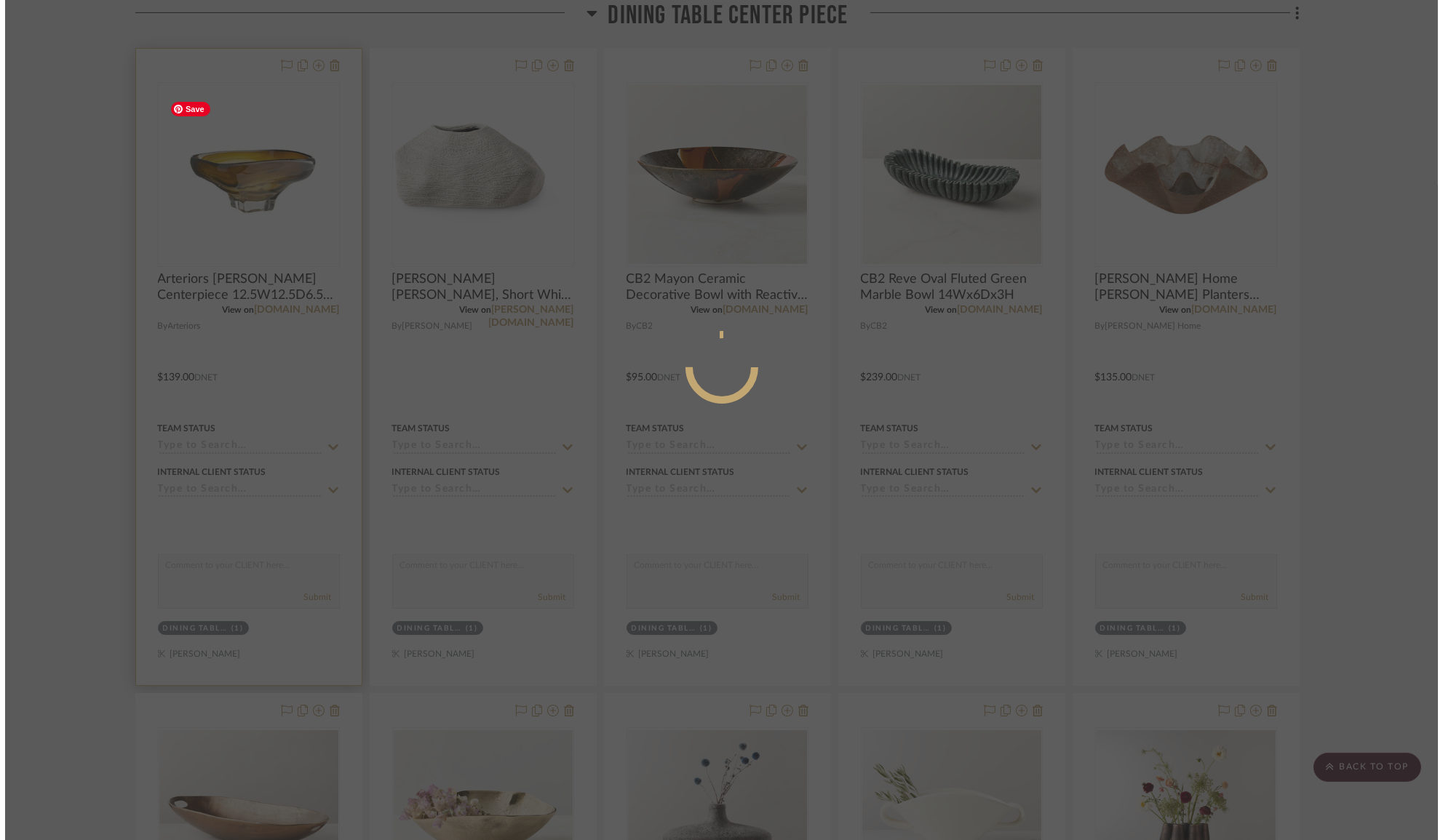
scroll to position [0, 0]
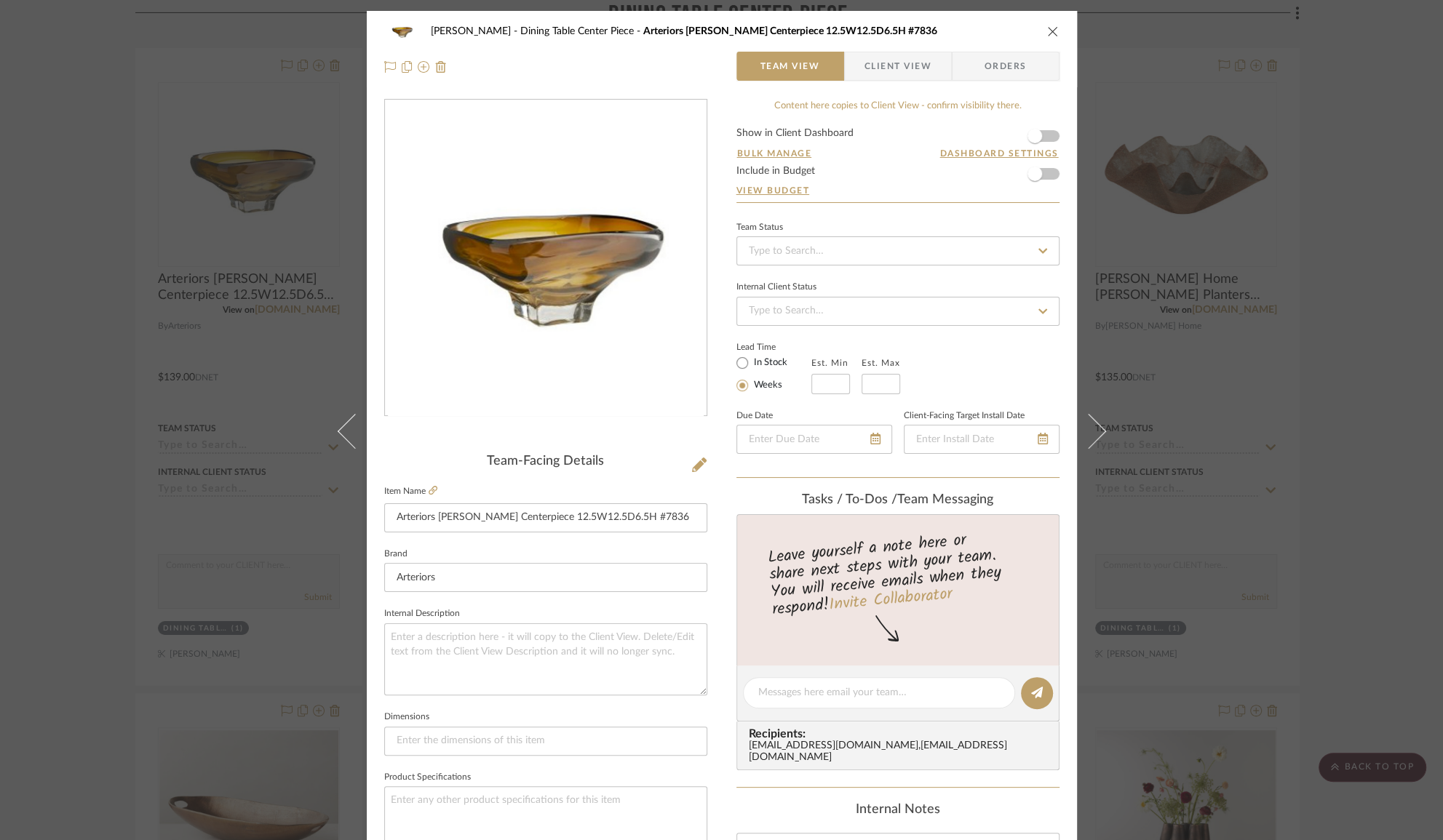
click at [1040, 28] on div "[PERSON_NAME] Dining Table Center Piece Arteriors [PERSON_NAME] Centerpiece 12.…" at bounding box center [722, 31] width 675 height 29
click at [1038, 36] on div "[PERSON_NAME] Dining Table Center Piece Arteriors [PERSON_NAME] Centerpiece 12.…" at bounding box center [722, 31] width 675 height 29
click at [1047, 29] on icon "close" at bounding box center [1053, 31] width 12 height 12
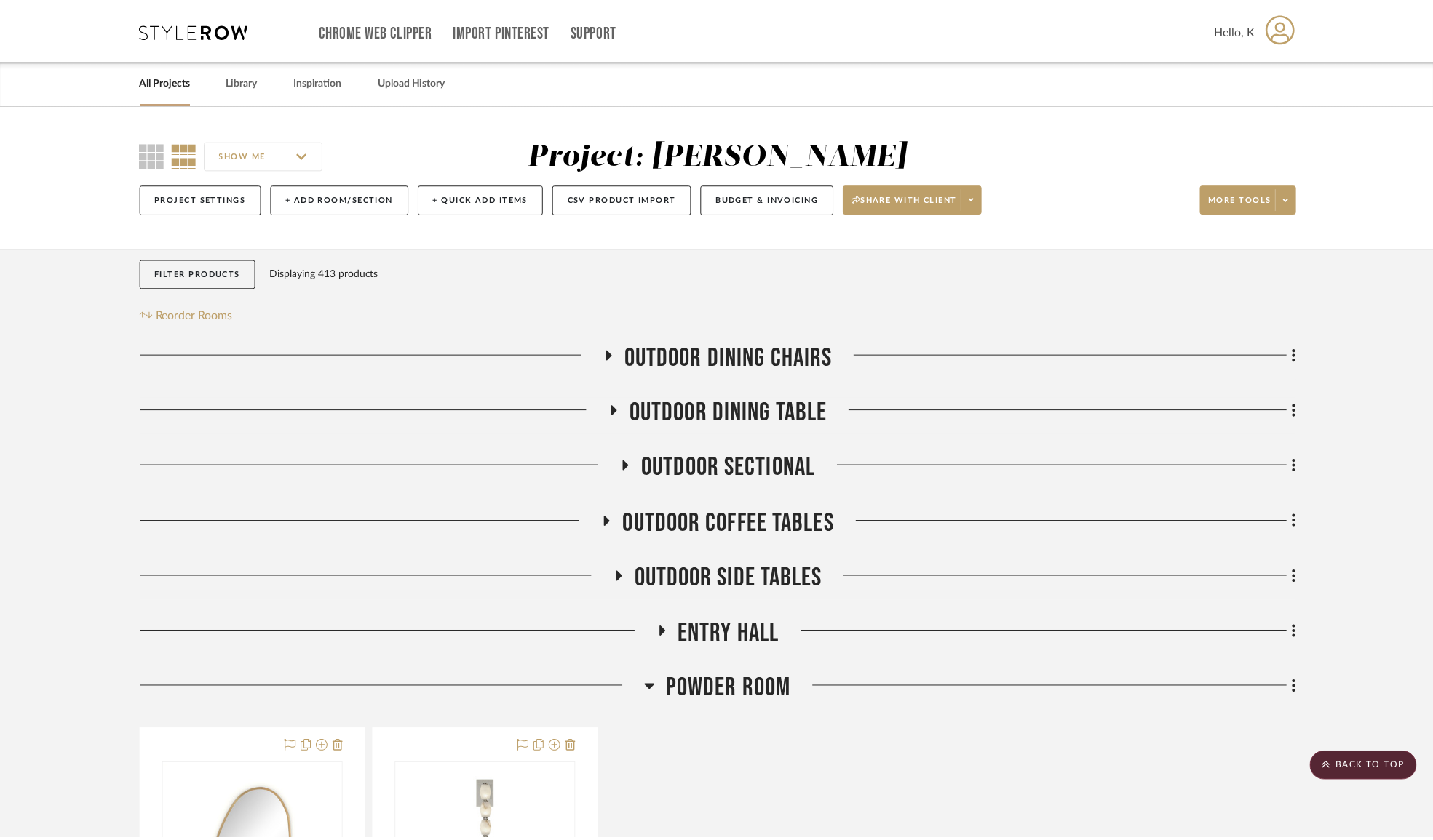
scroll to position [7818, 0]
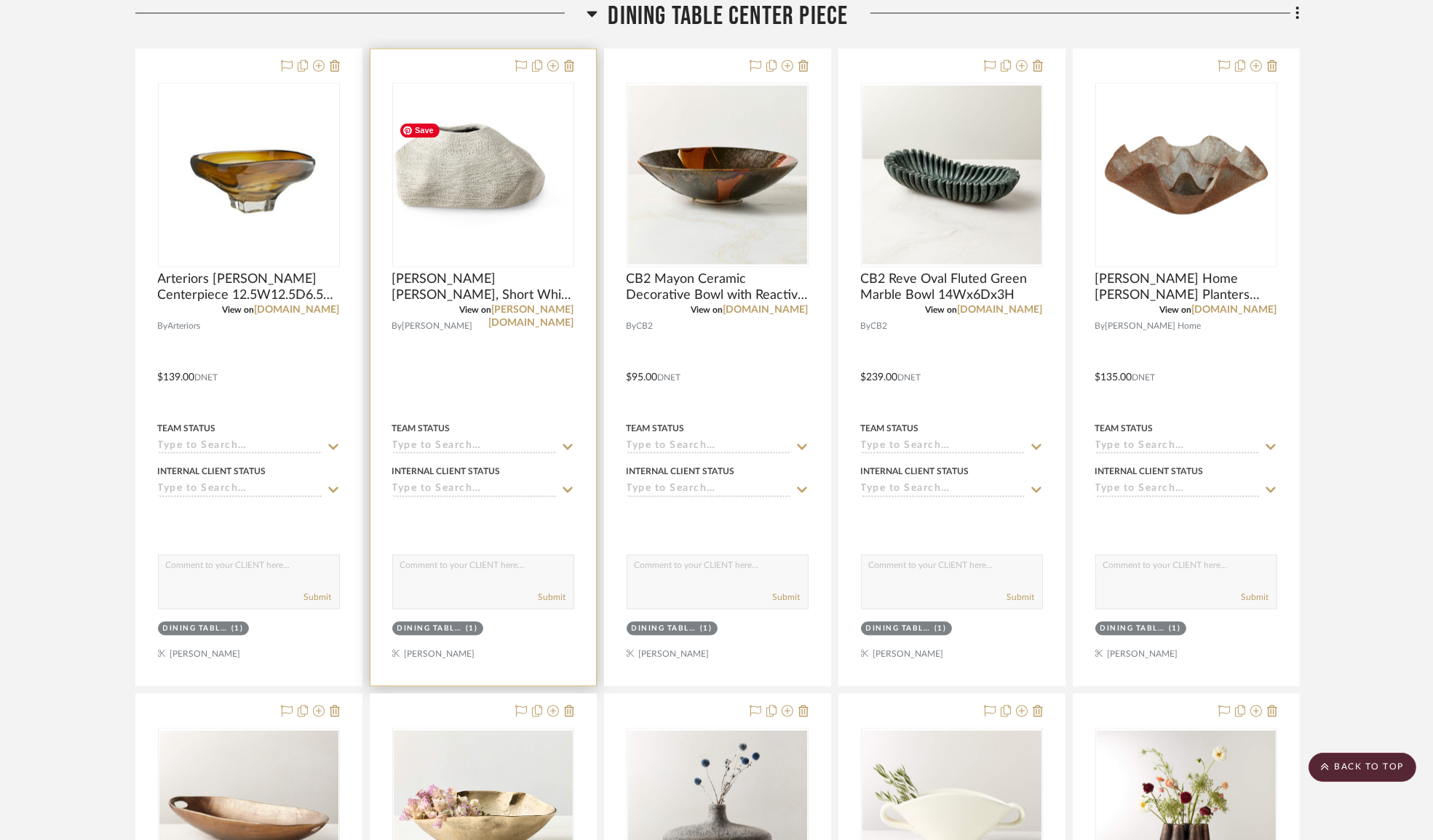
click at [509, 189] on img "0" at bounding box center [483, 174] width 179 height 134
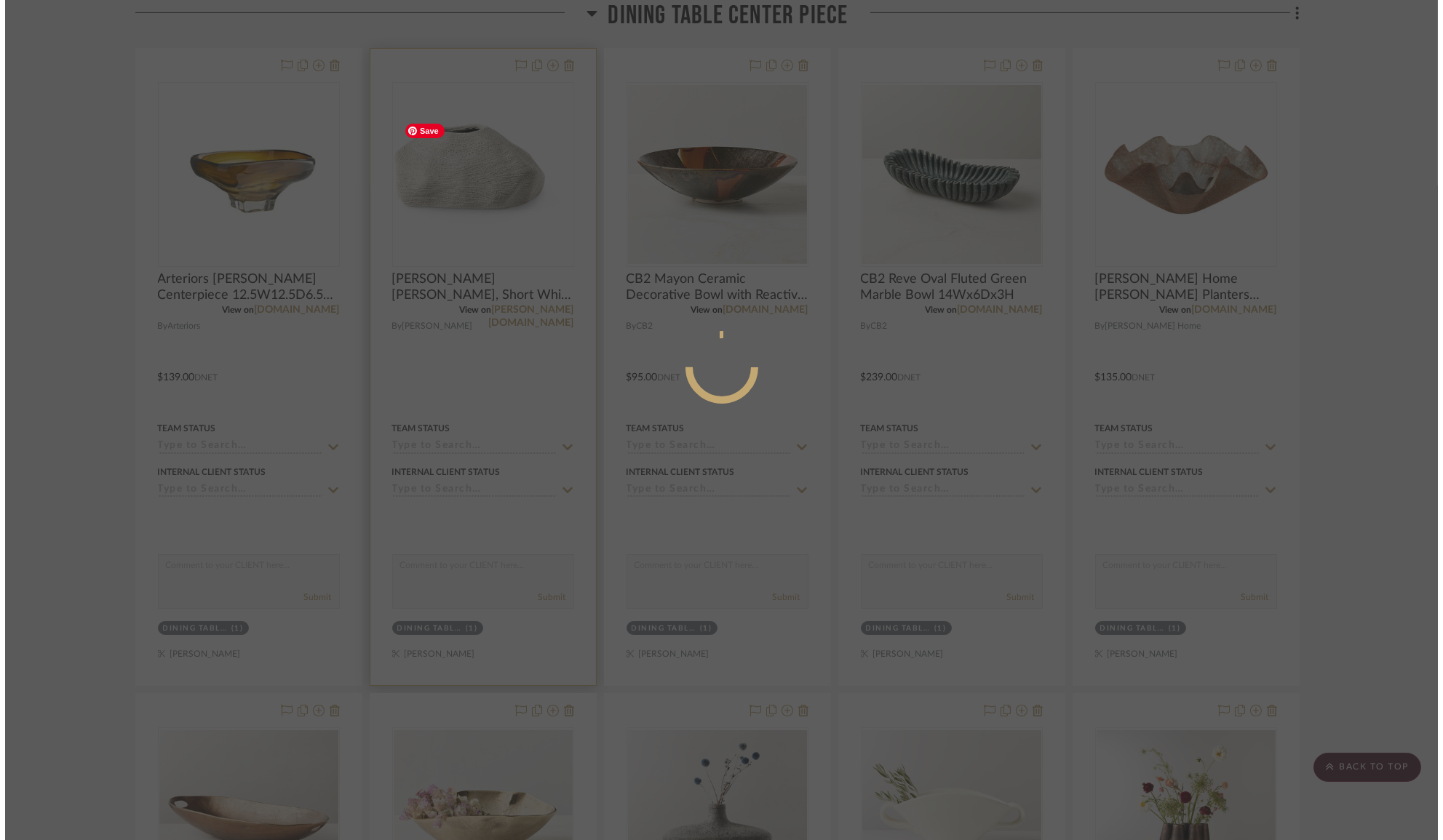
scroll to position [0, 0]
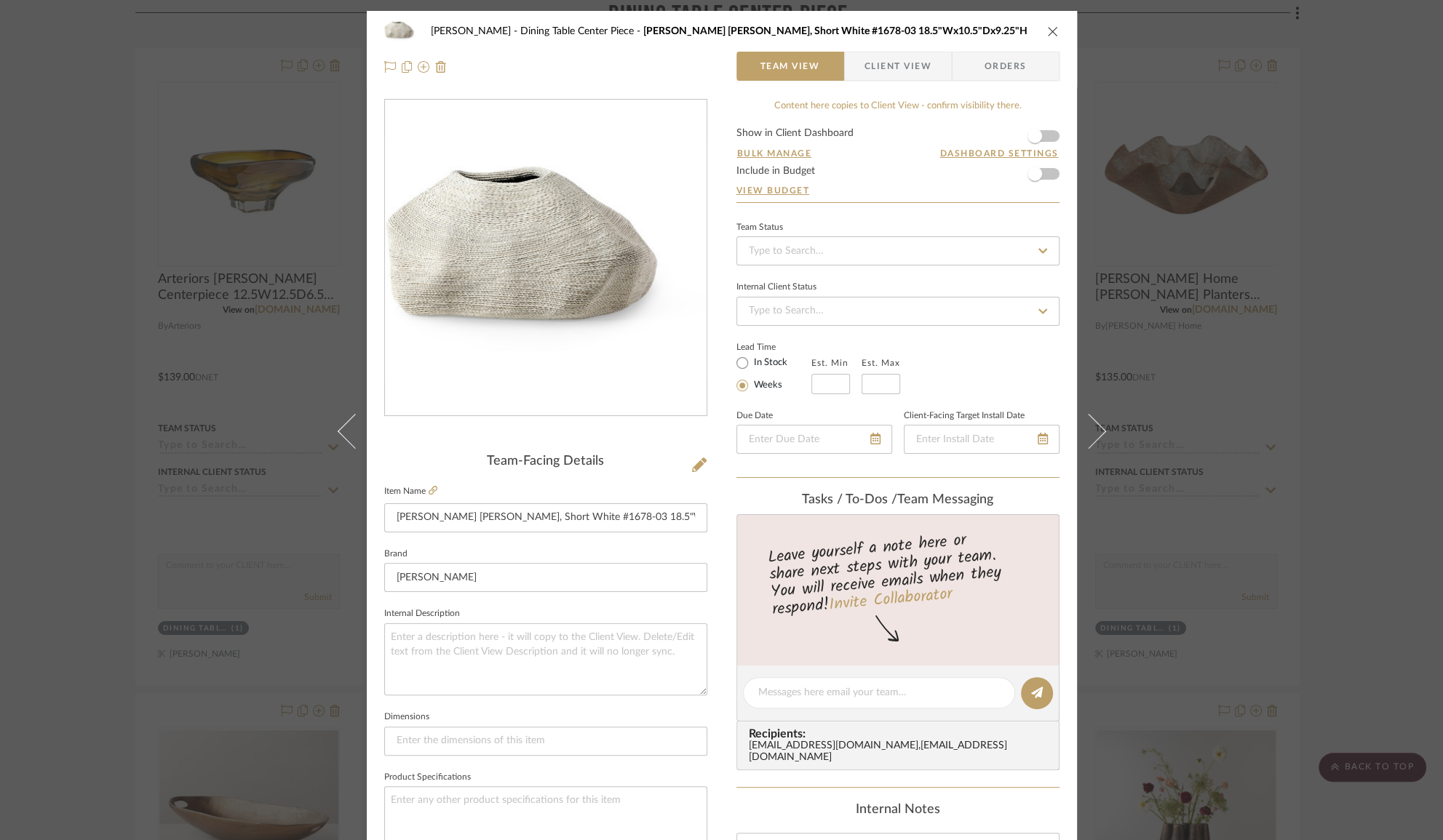
click at [1048, 29] on icon "close" at bounding box center [1053, 31] width 12 height 12
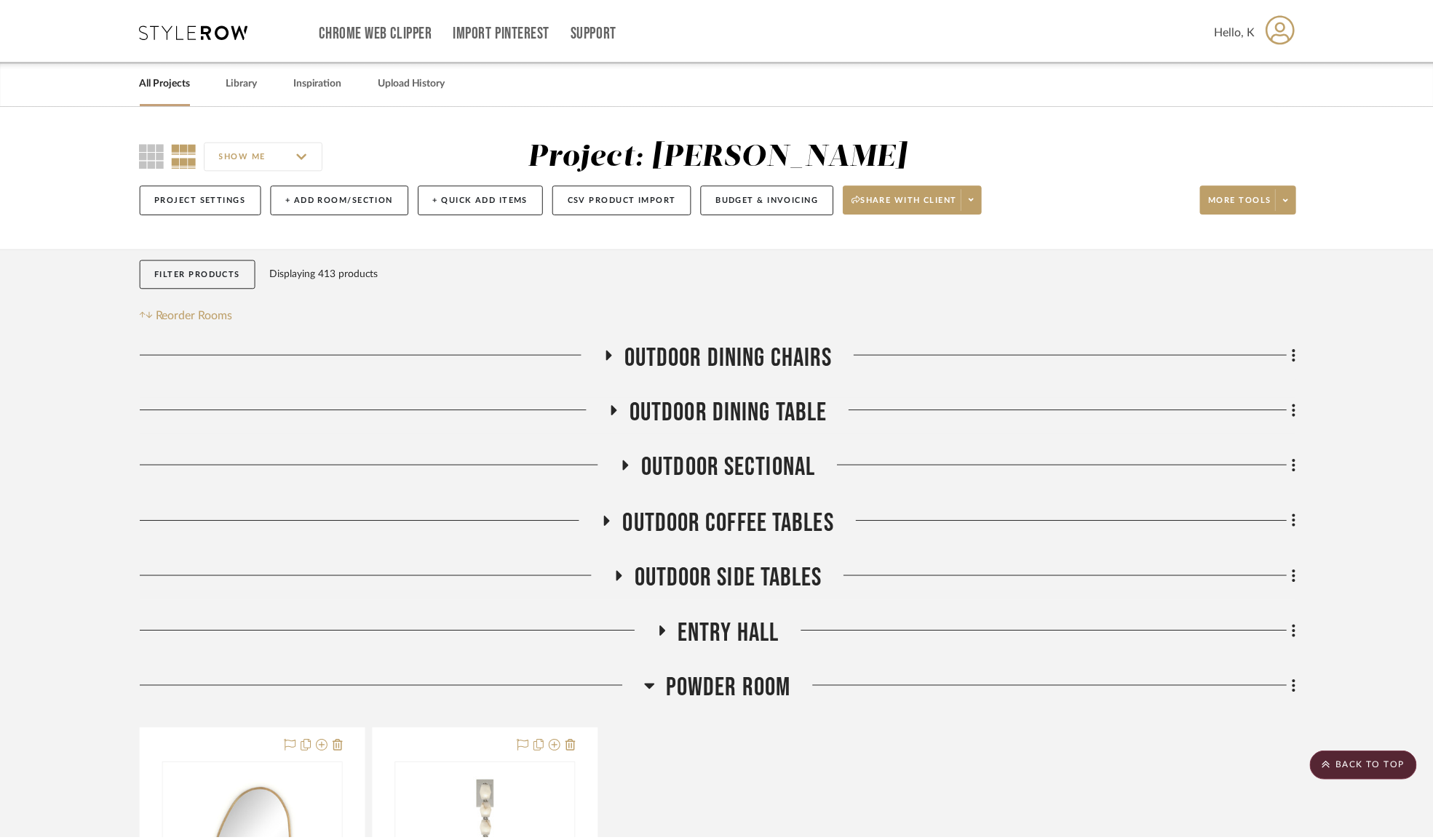
scroll to position [7818, 0]
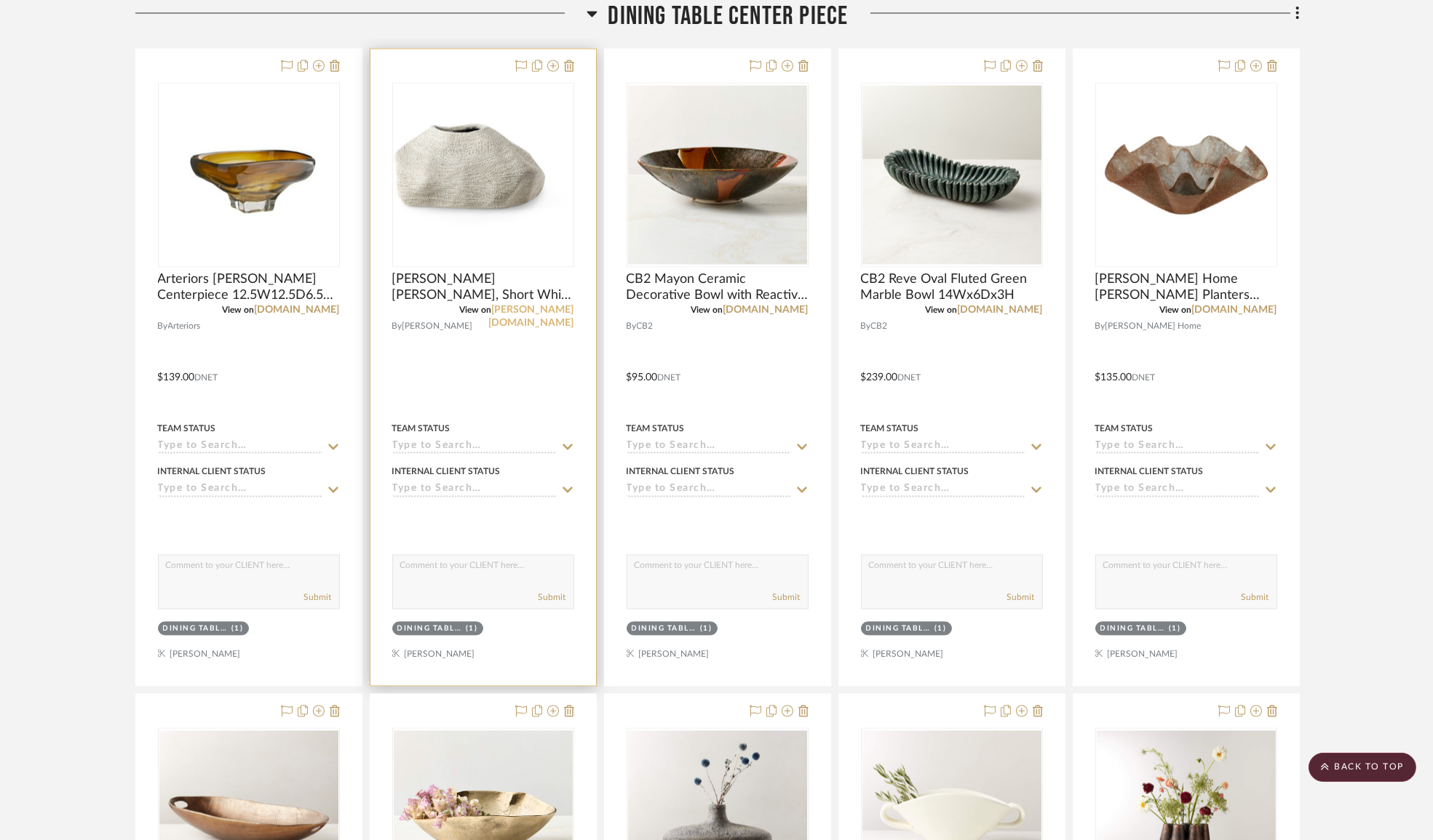
click at [544, 320] on link "[PERSON_NAME][DOMAIN_NAME]" at bounding box center [531, 317] width 85 height 23
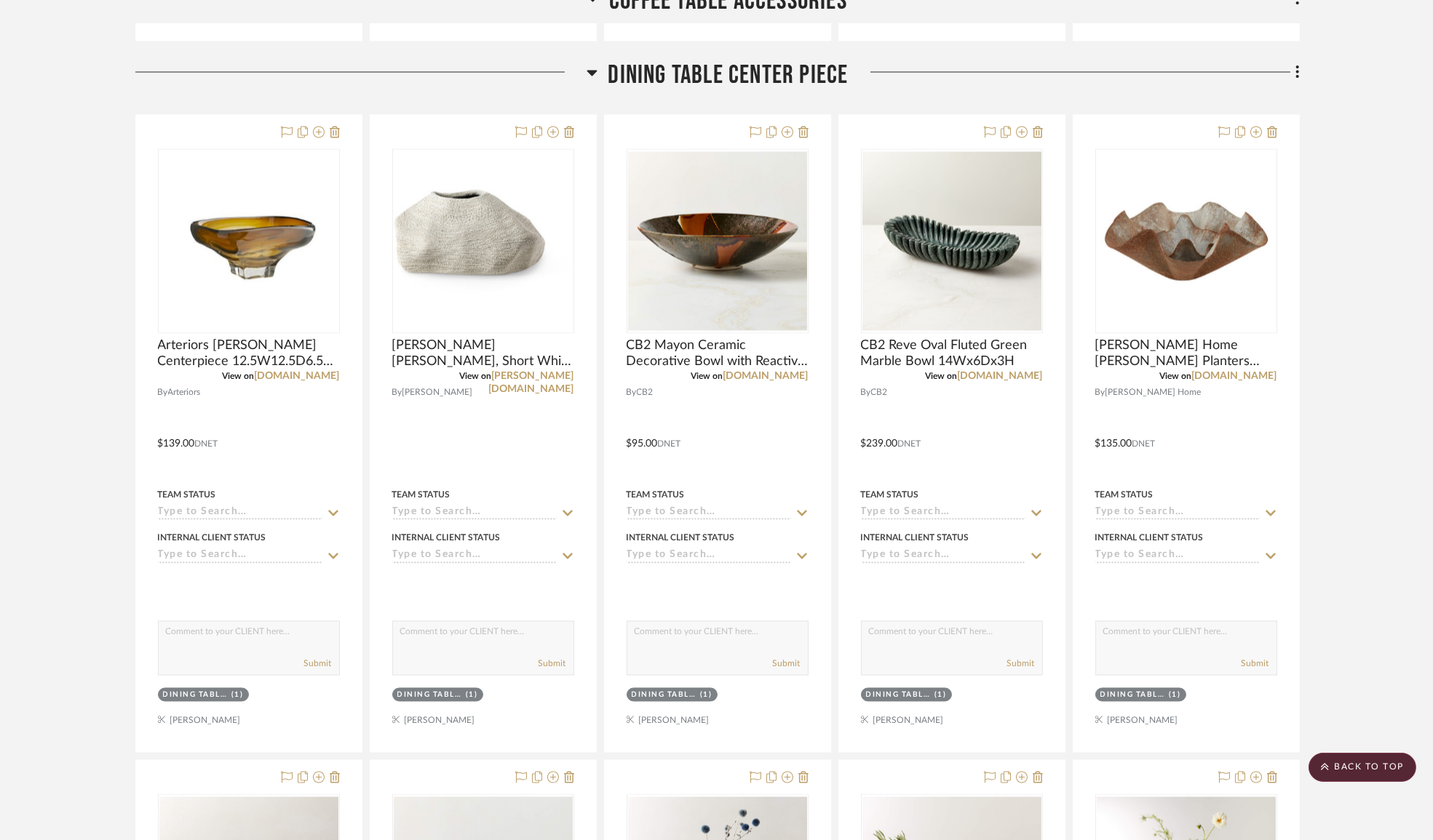
scroll to position [8017, 0]
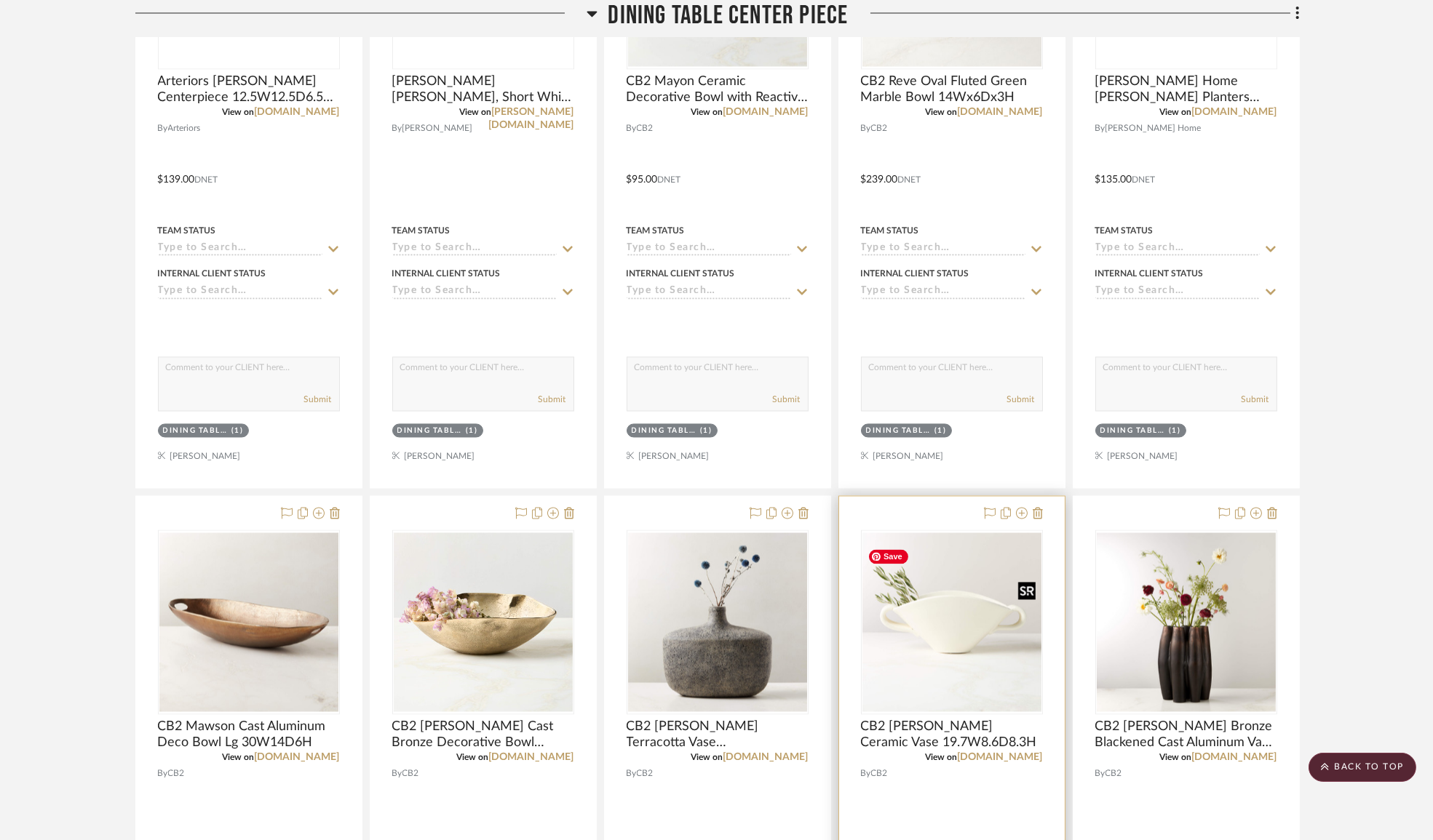
click at [952, 637] on img "0" at bounding box center [951, 622] width 179 height 179
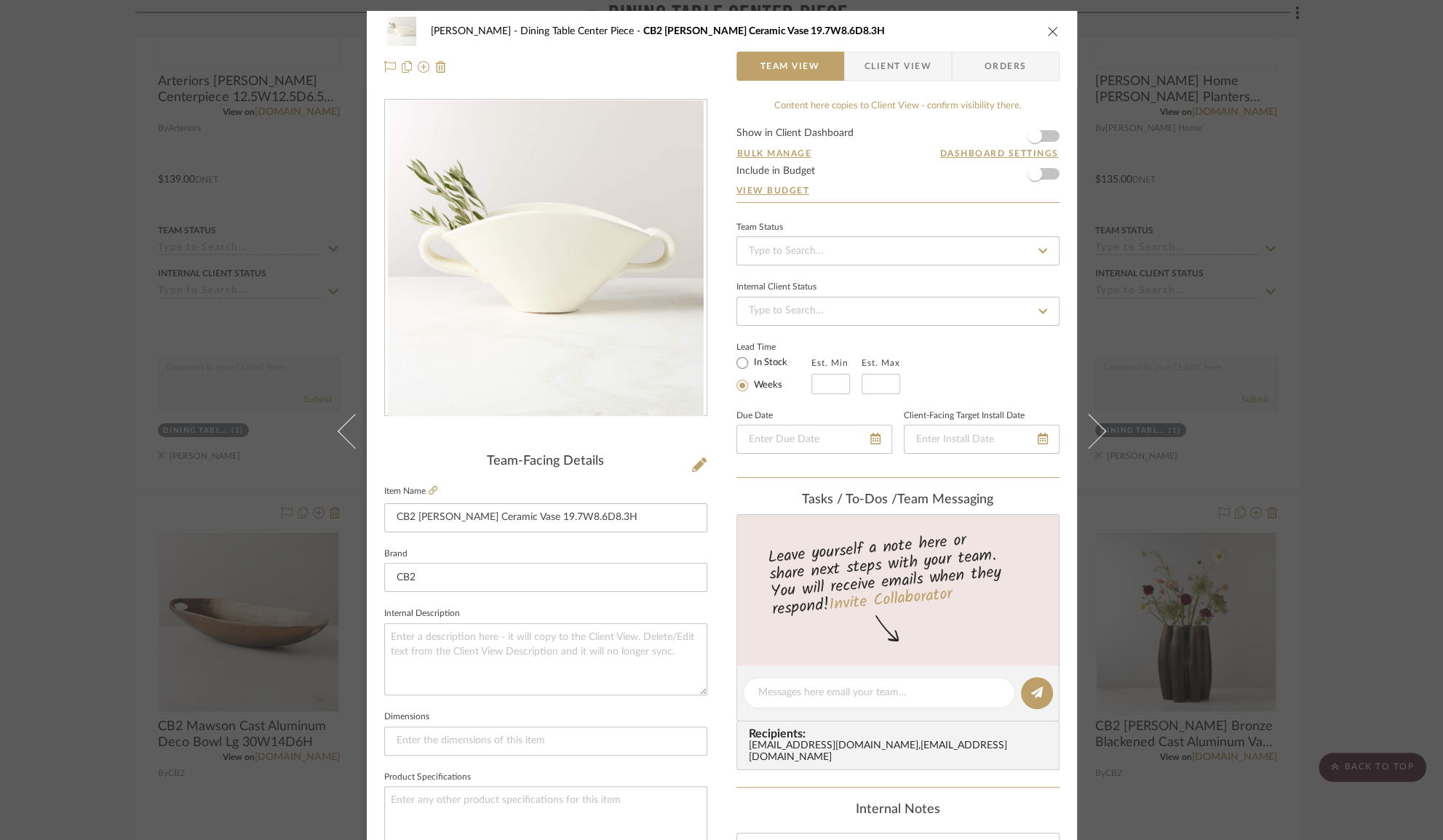
click at [1047, 32] on icon "close" at bounding box center [1053, 31] width 12 height 12
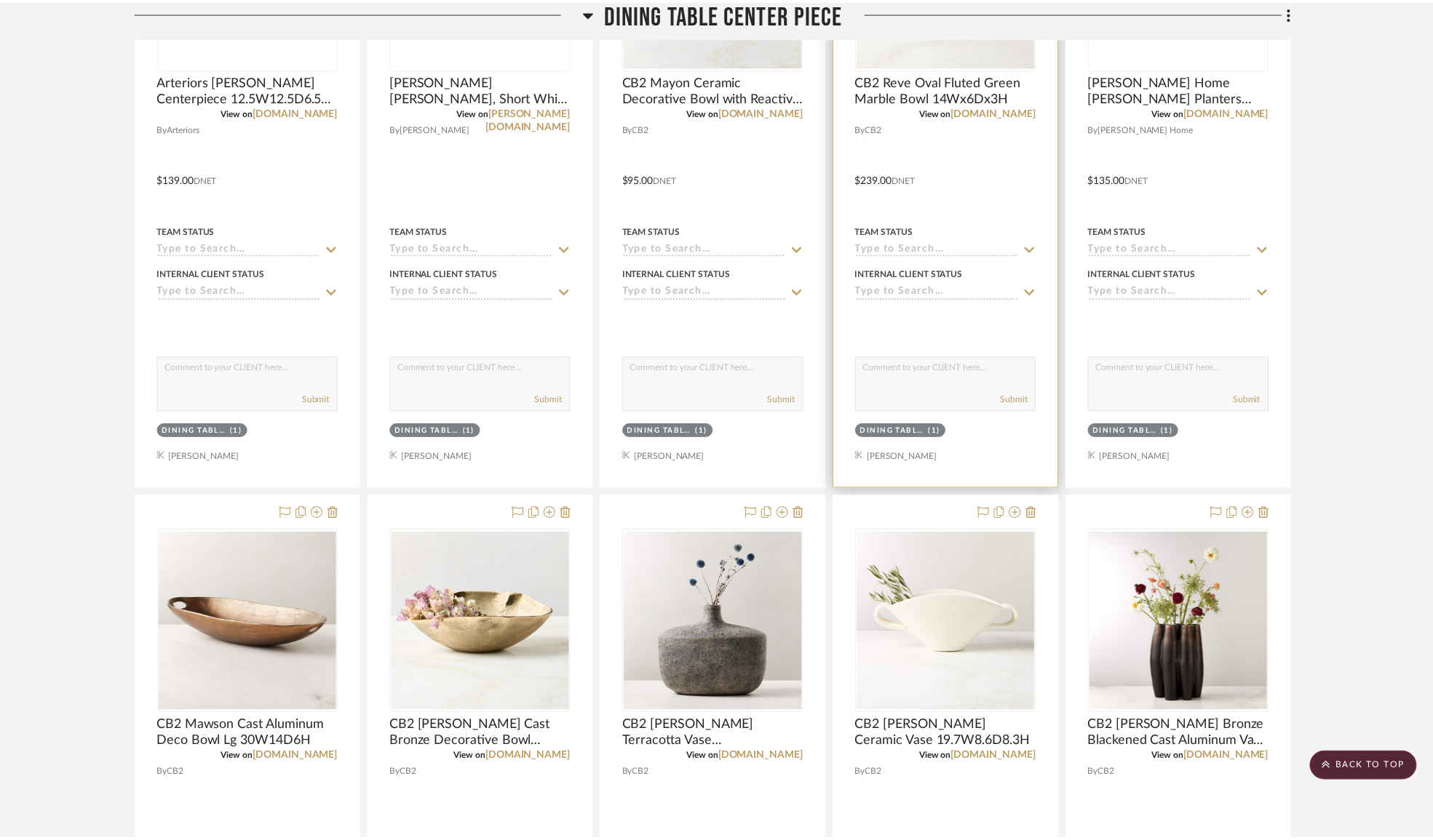
scroll to position [8017, 0]
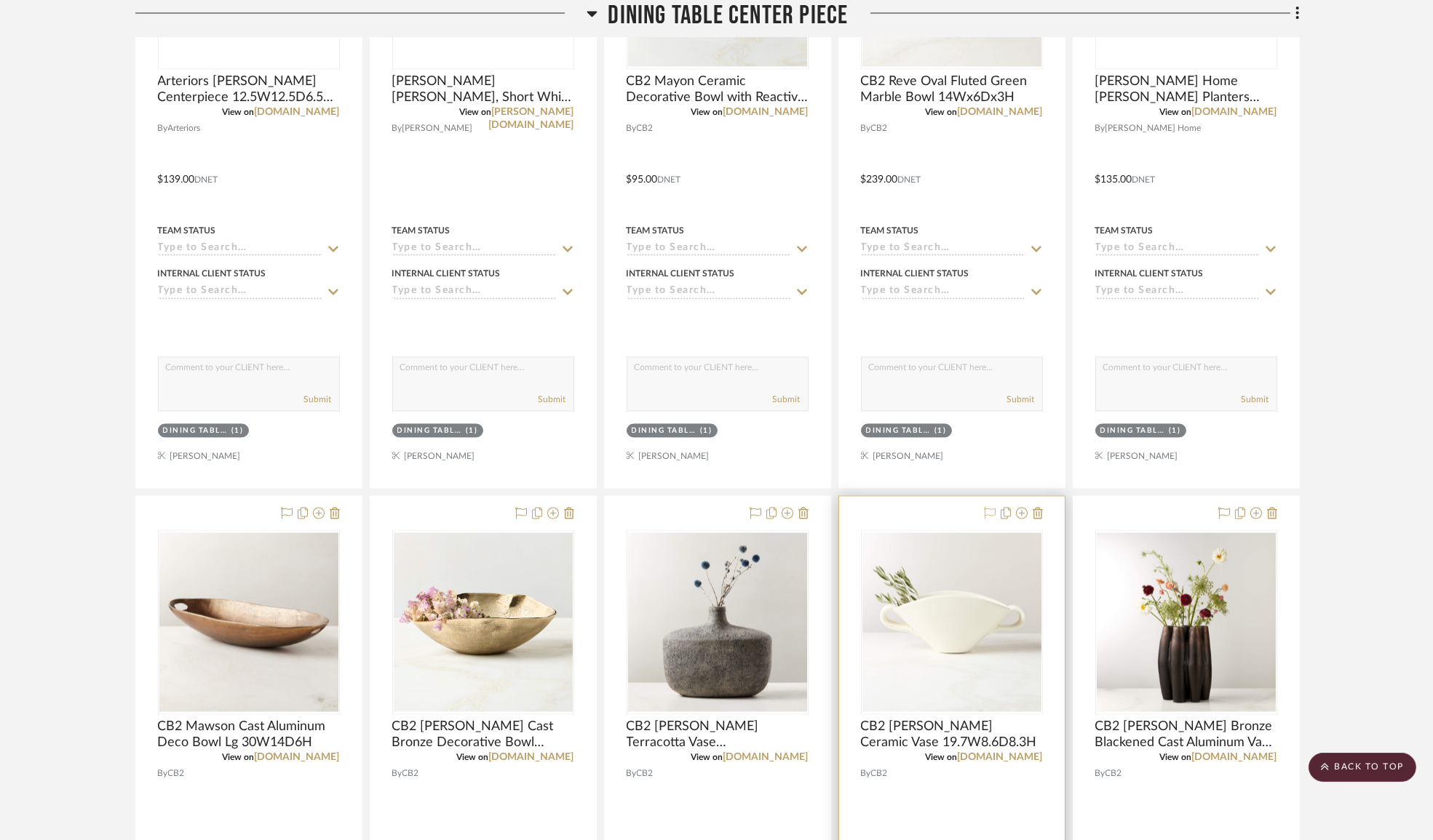
click at [991, 519] on icon at bounding box center [989, 512] width 12 height 12
click at [1227, 519] on icon at bounding box center [1224, 512] width 12 height 12
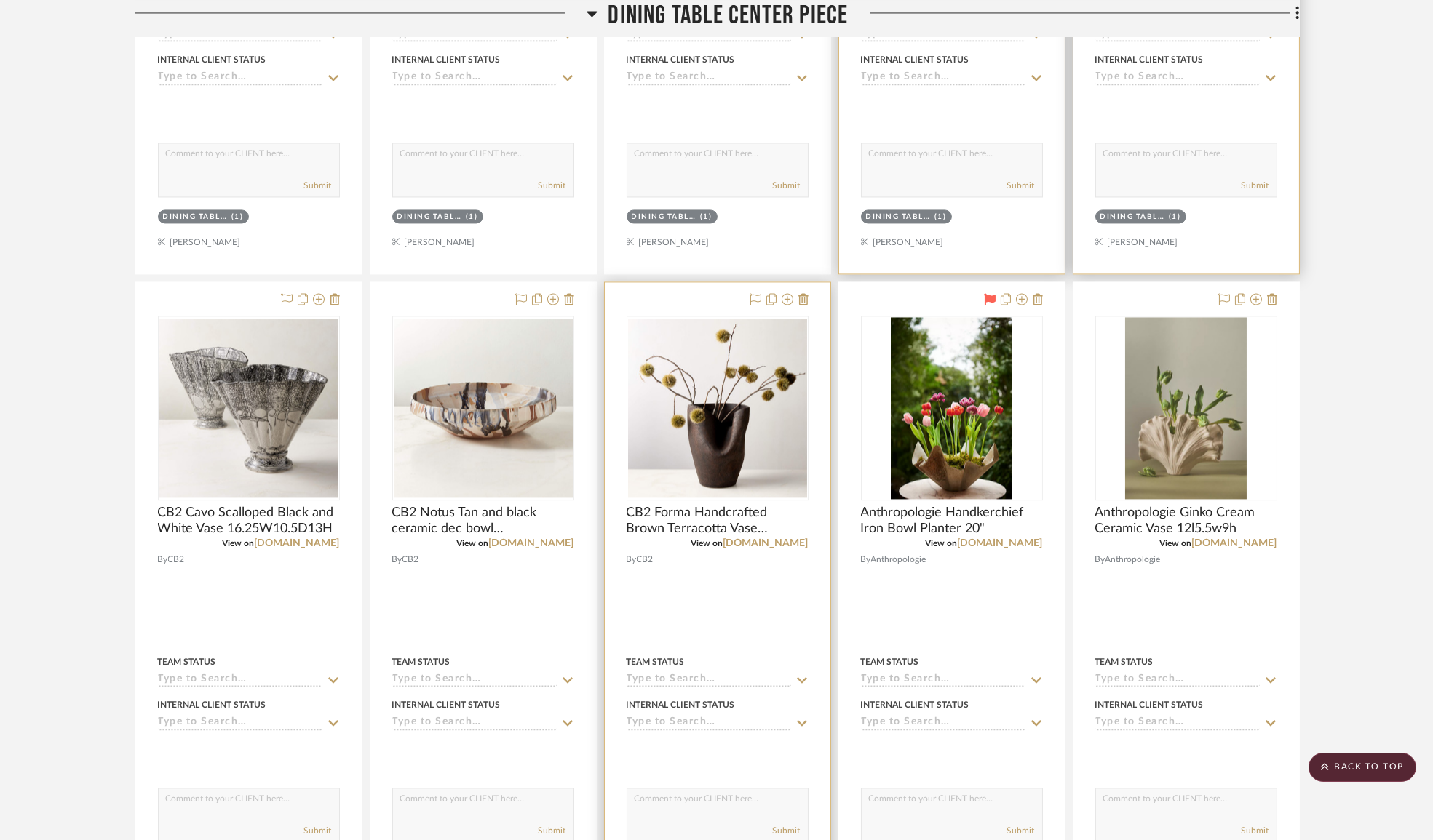
scroll to position [8811, 0]
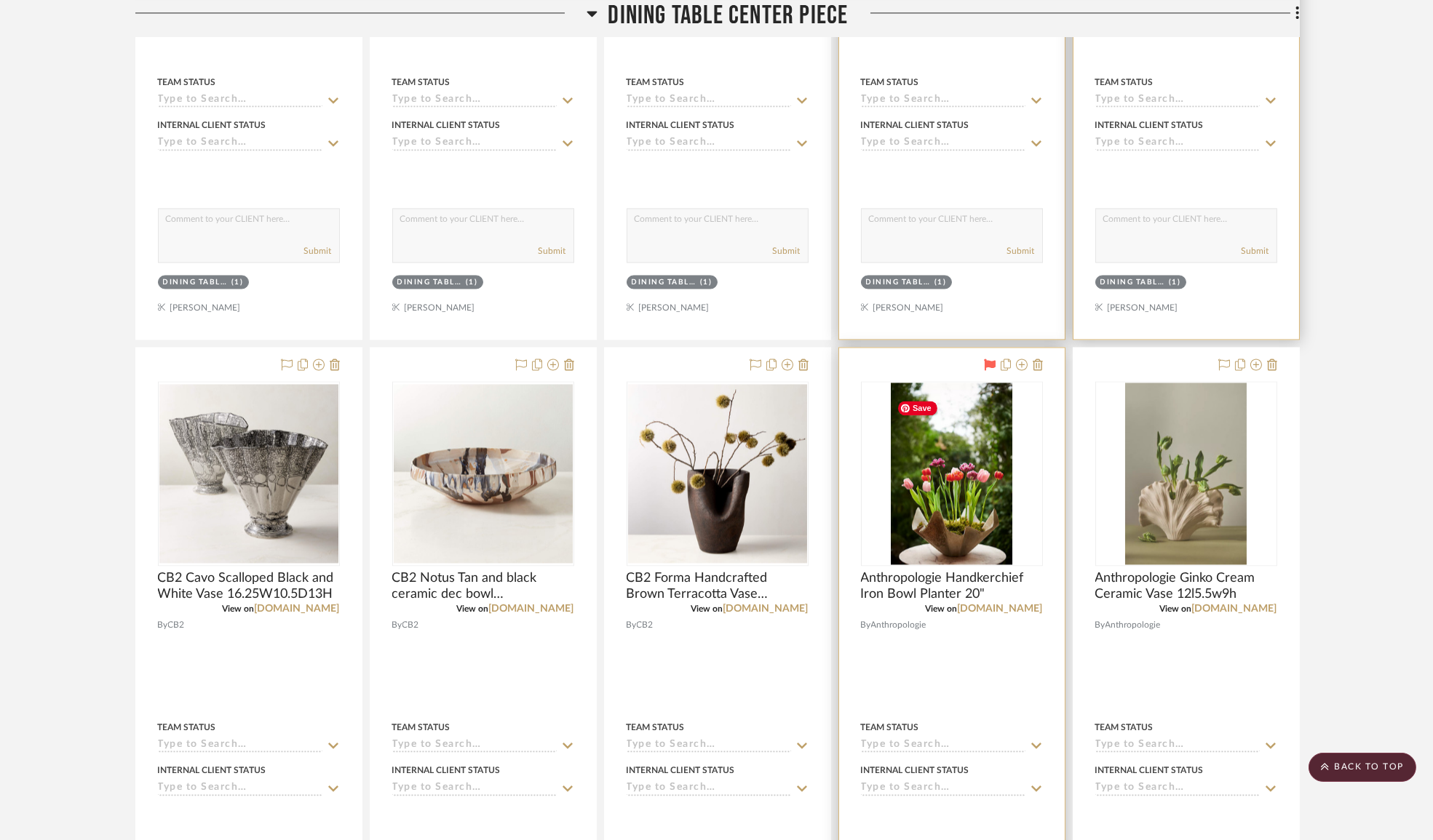
click at [945, 557] on img "0" at bounding box center [951, 474] width 121 height 182
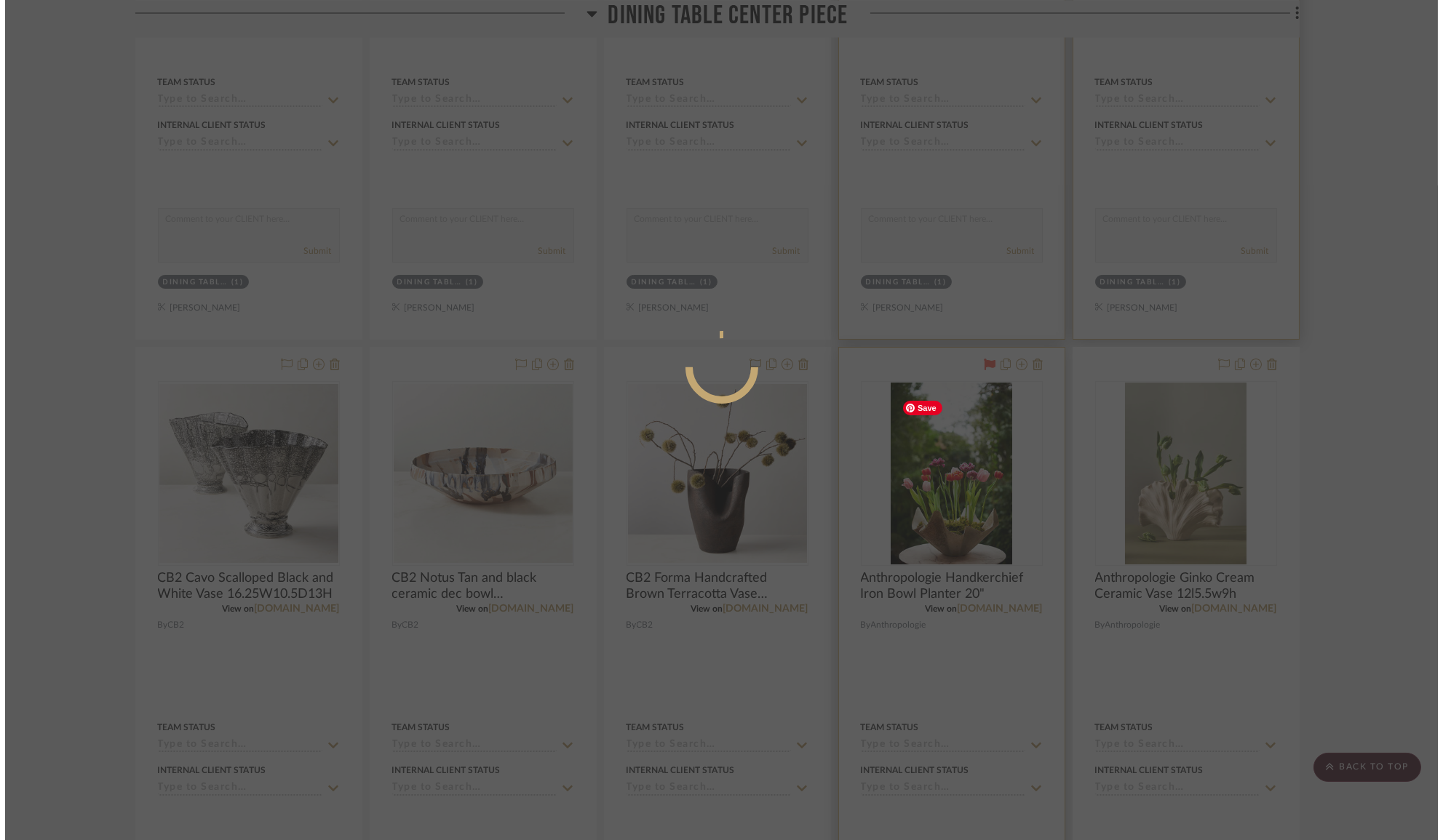
scroll to position [0, 0]
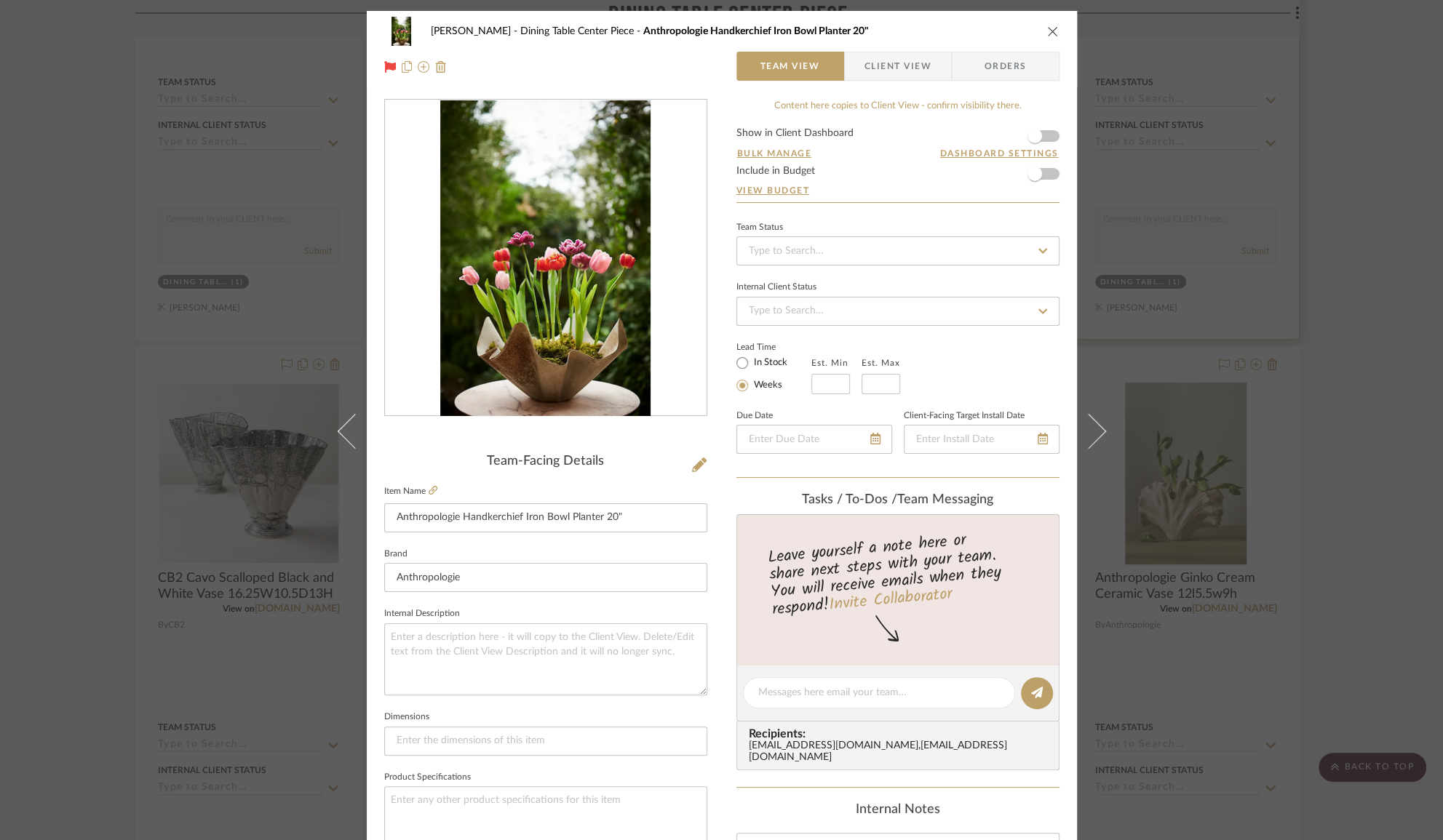
click at [1328, 237] on div "[PERSON_NAME] Dining Table Center Piece Anthropologie Handkerchief Iron Bowl Pl…" at bounding box center [721, 420] width 1443 height 840
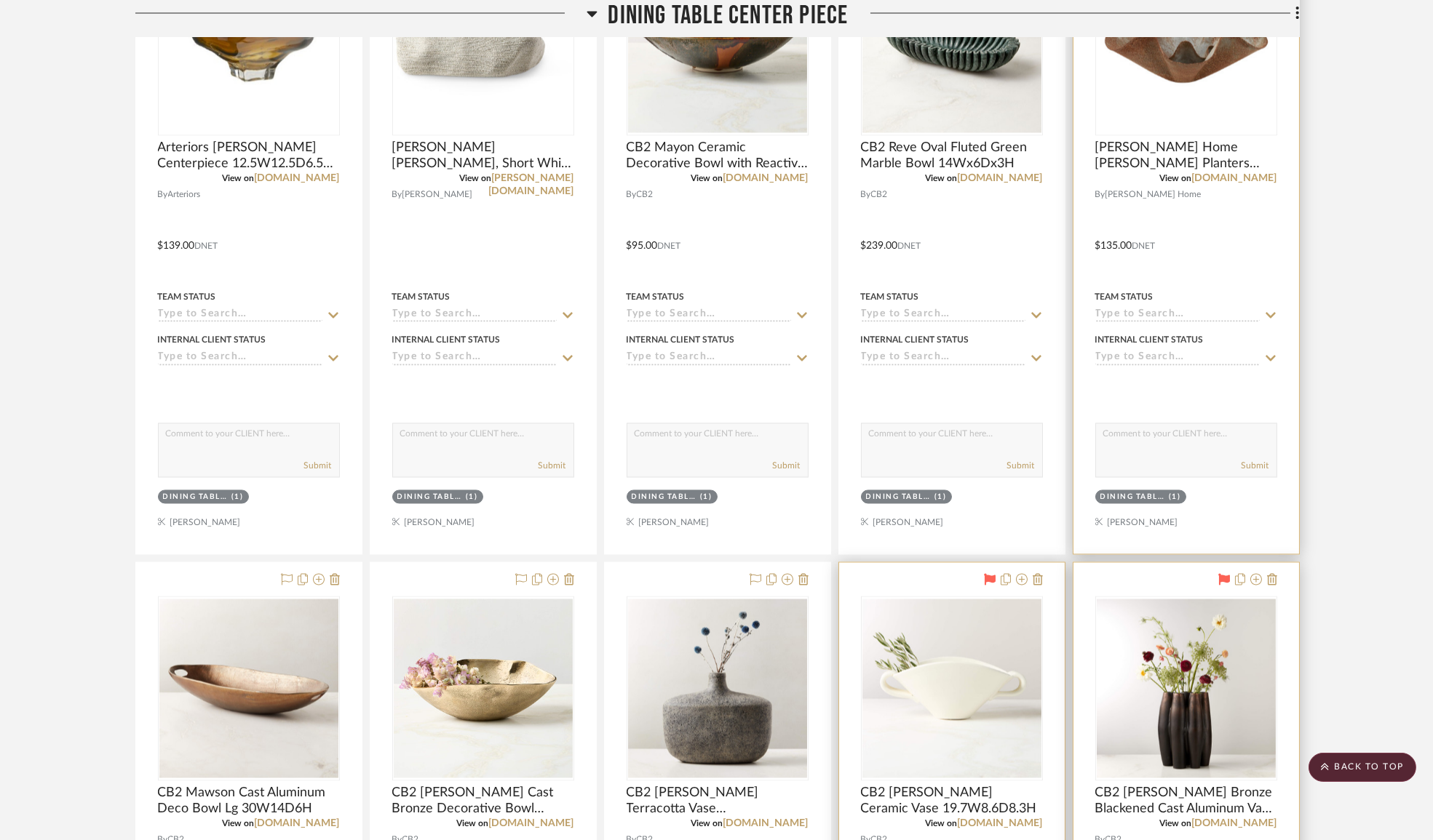
scroll to position [7884, 0]
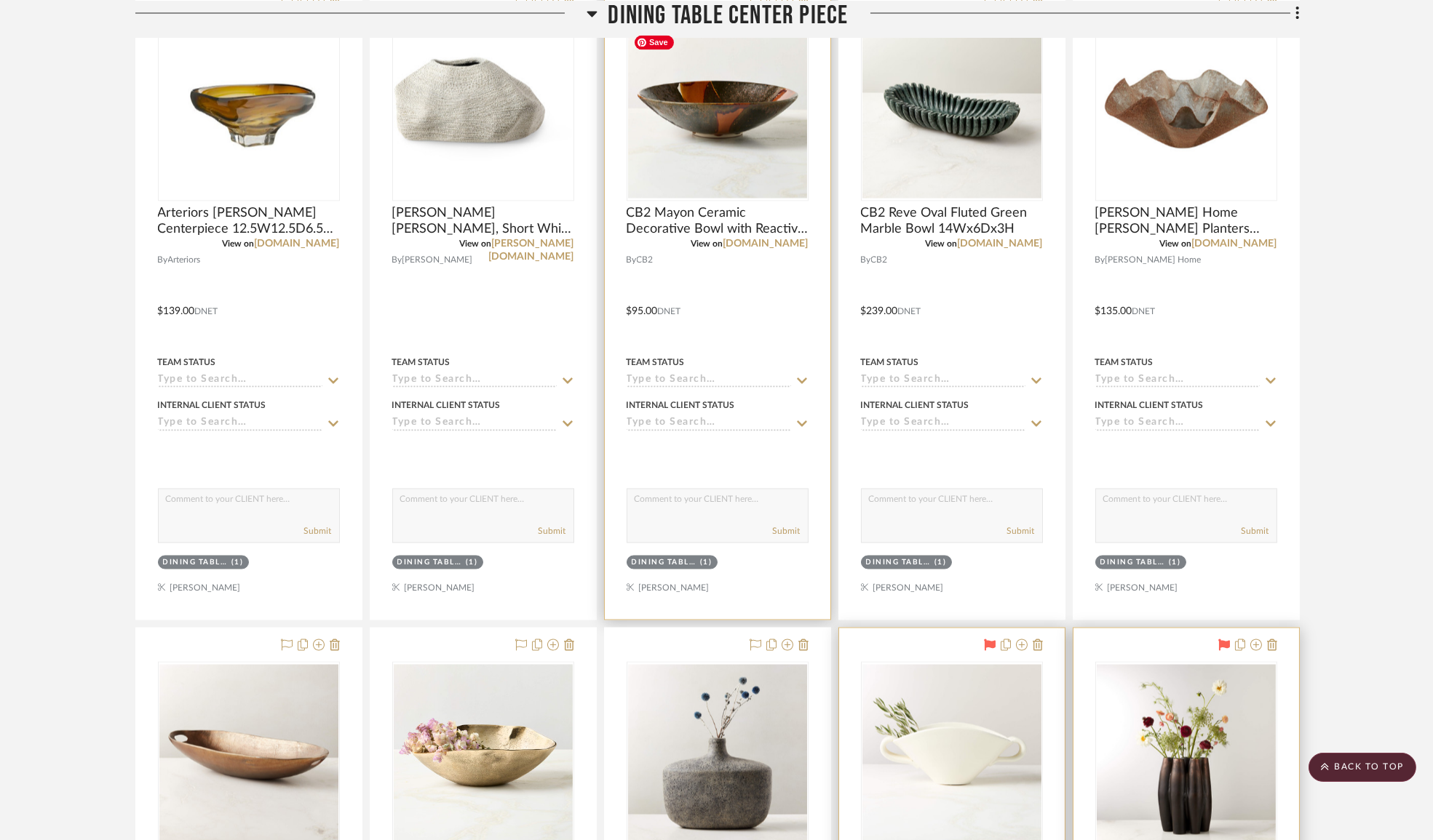
click at [741, 122] on img "0" at bounding box center [717, 109] width 179 height 179
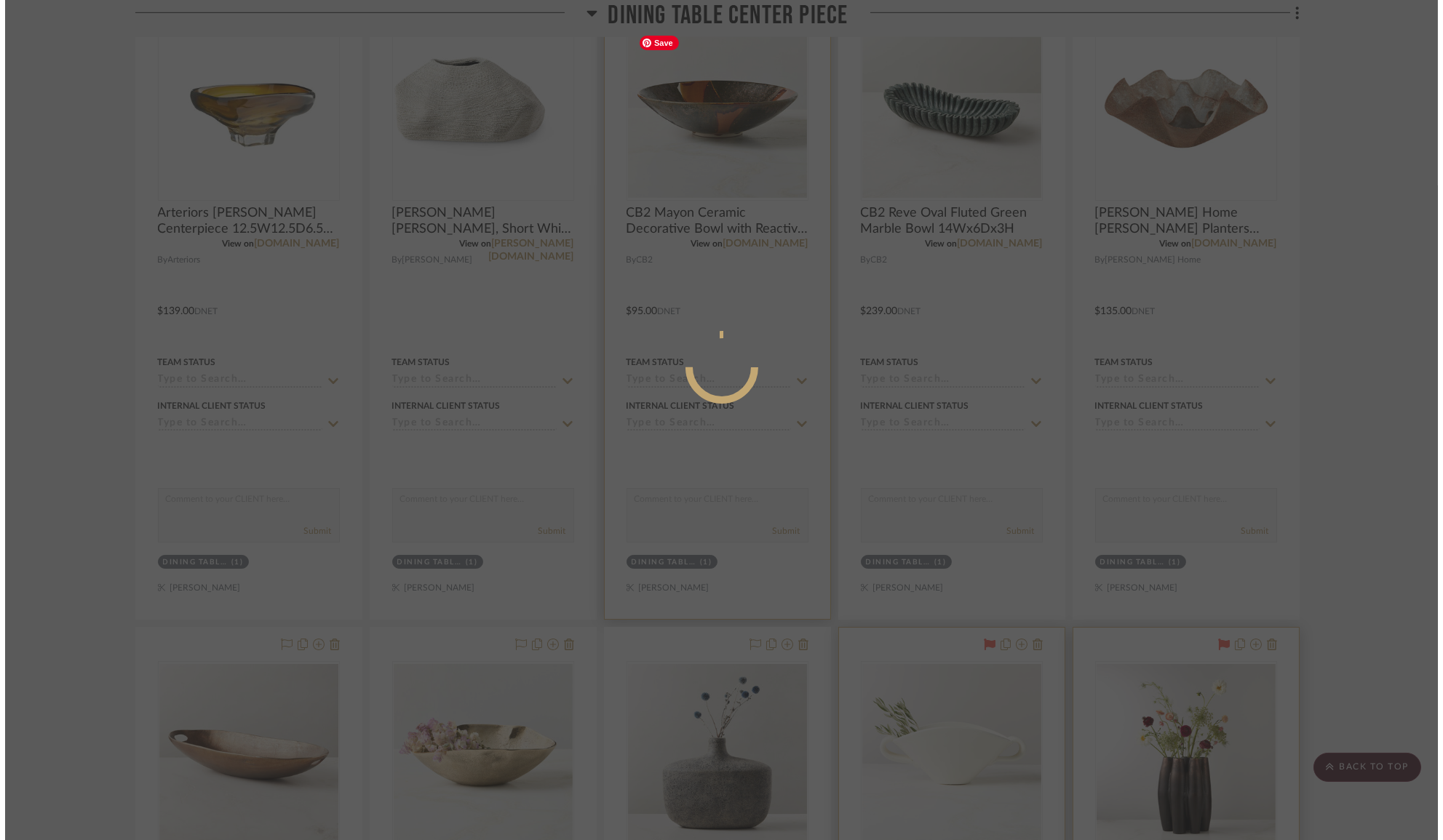
scroll to position [0, 0]
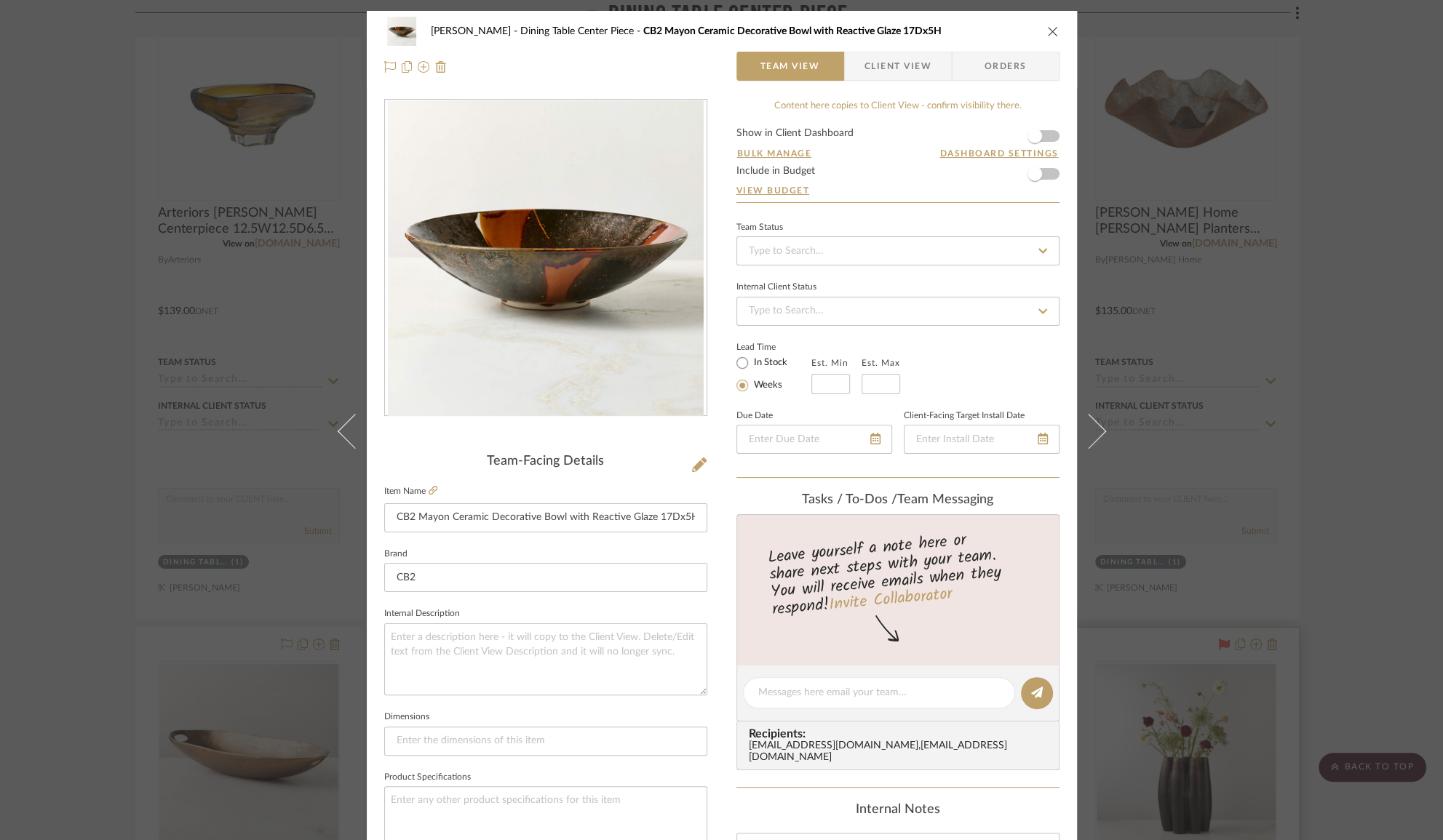
click at [1343, 380] on div "[PERSON_NAME] Dining Table Center Piece CB2 Mayon Ceramic Decorative Bowl with …" at bounding box center [721, 420] width 1443 height 840
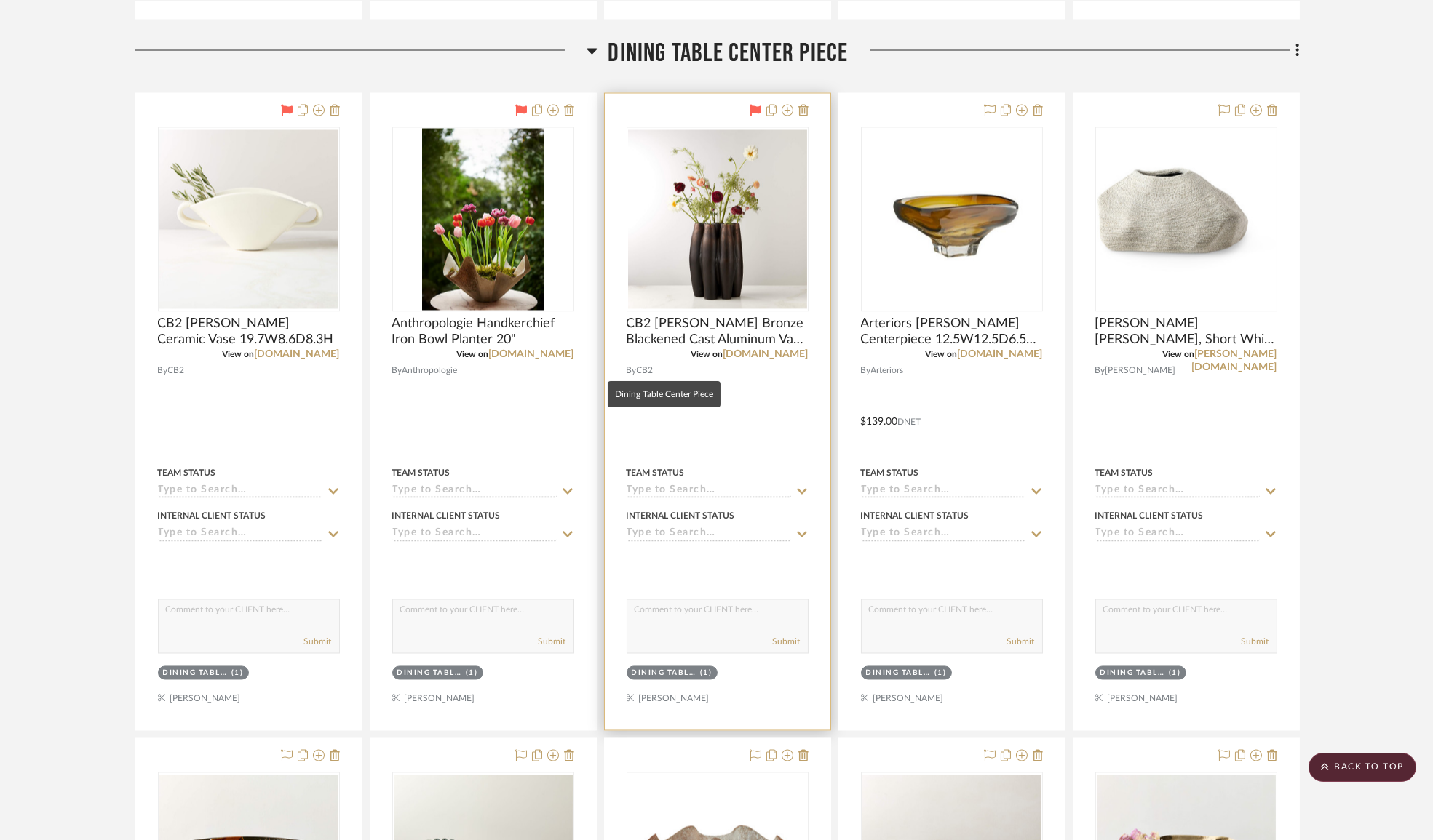
scroll to position [7708, 0]
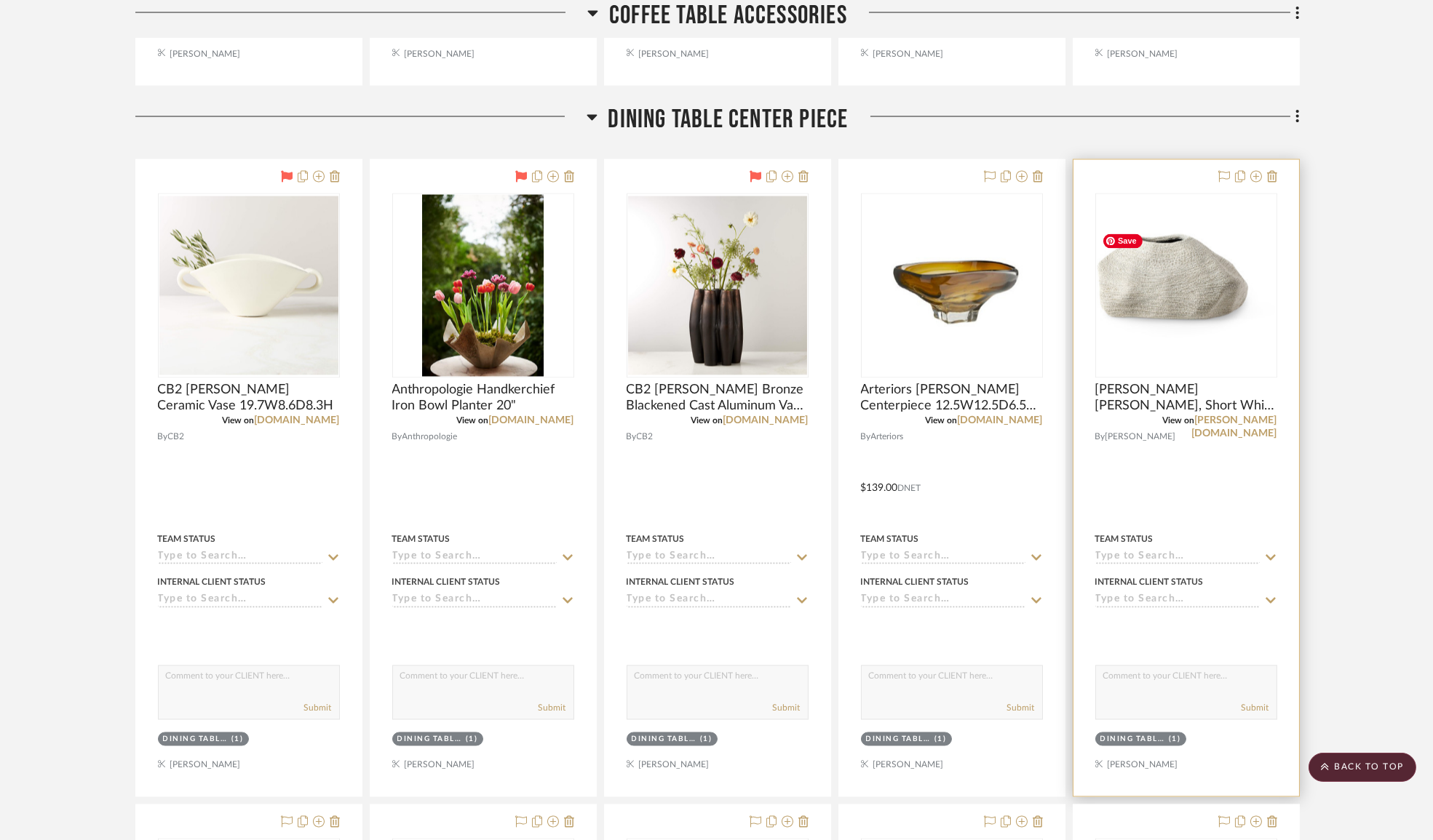
click at [1193, 292] on img "0" at bounding box center [1186, 285] width 179 height 134
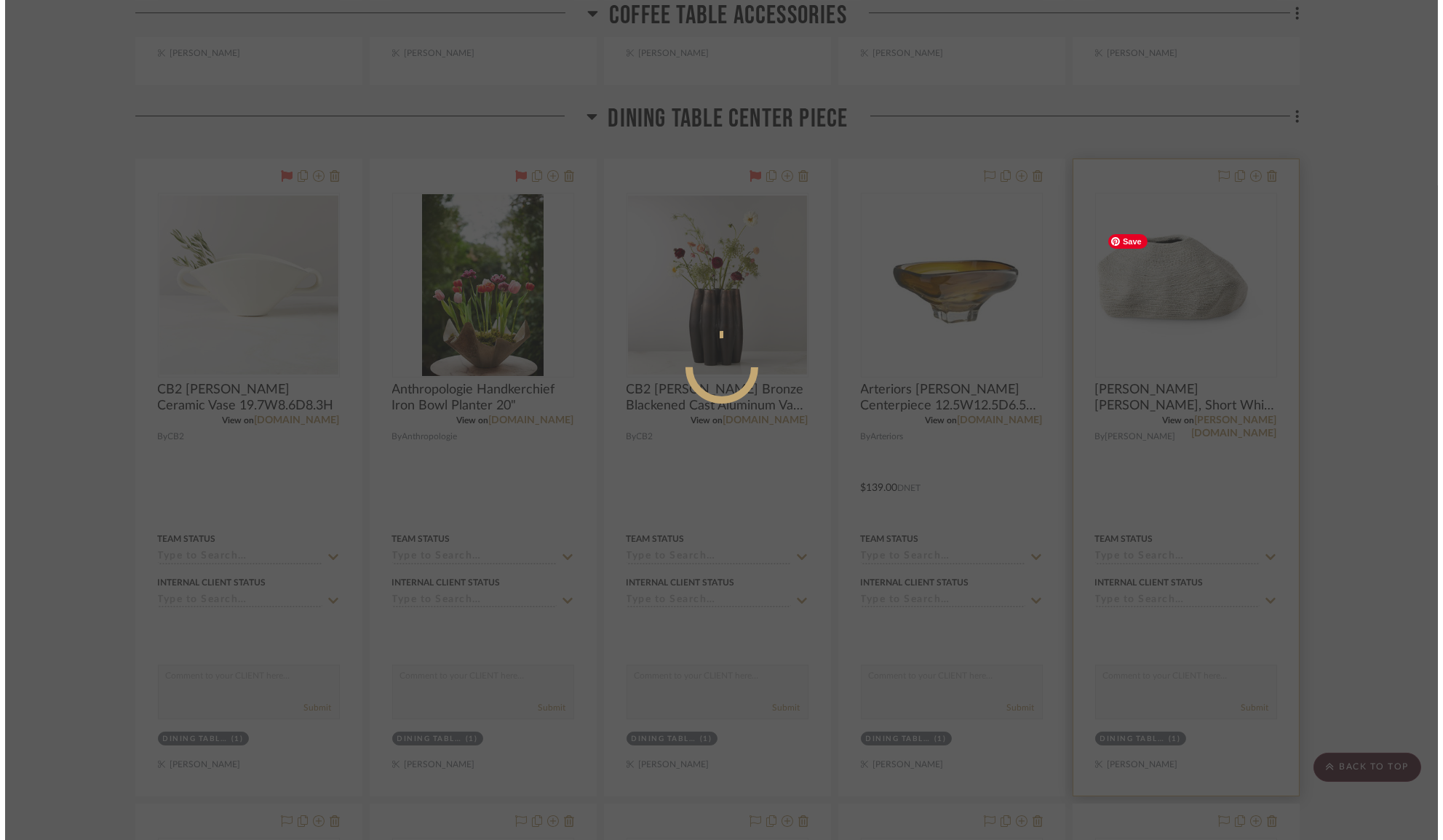
scroll to position [0, 0]
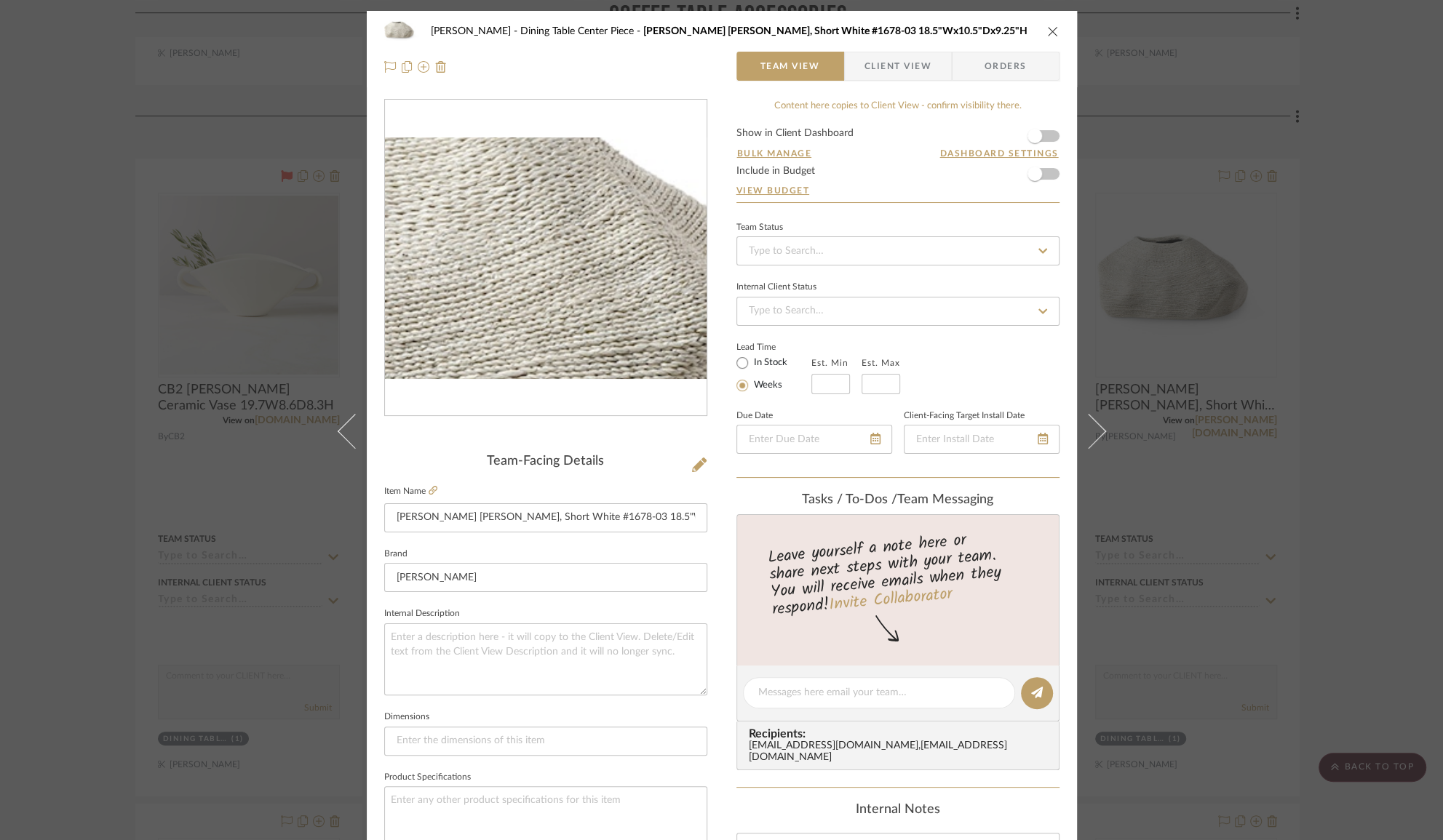
click at [561, 231] on img "0" at bounding box center [546, 258] width 321 height 242
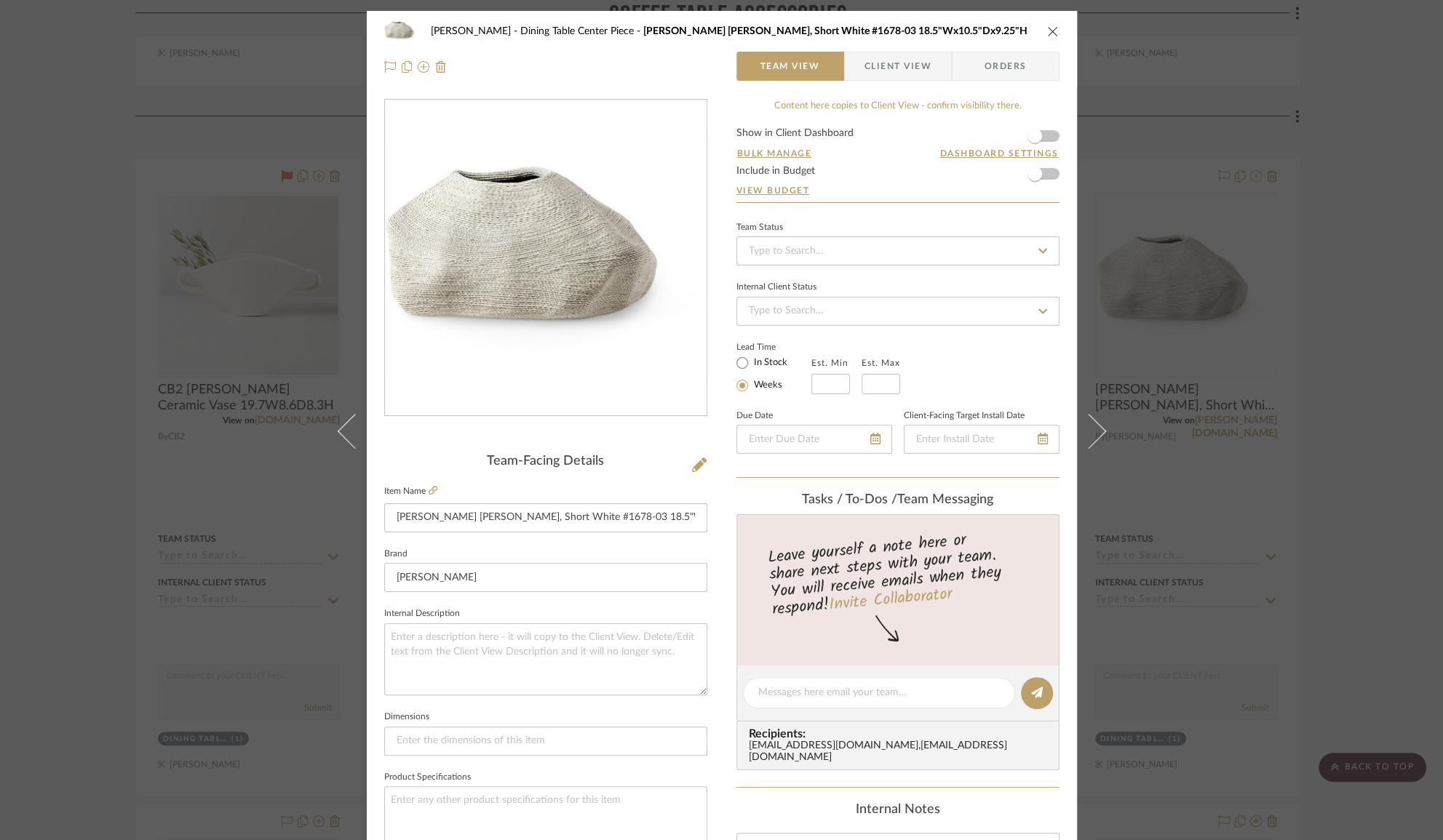
drag, startPoint x: 724, startPoint y: 343, endPoint x: 561, endPoint y: 233, distance: 196.6
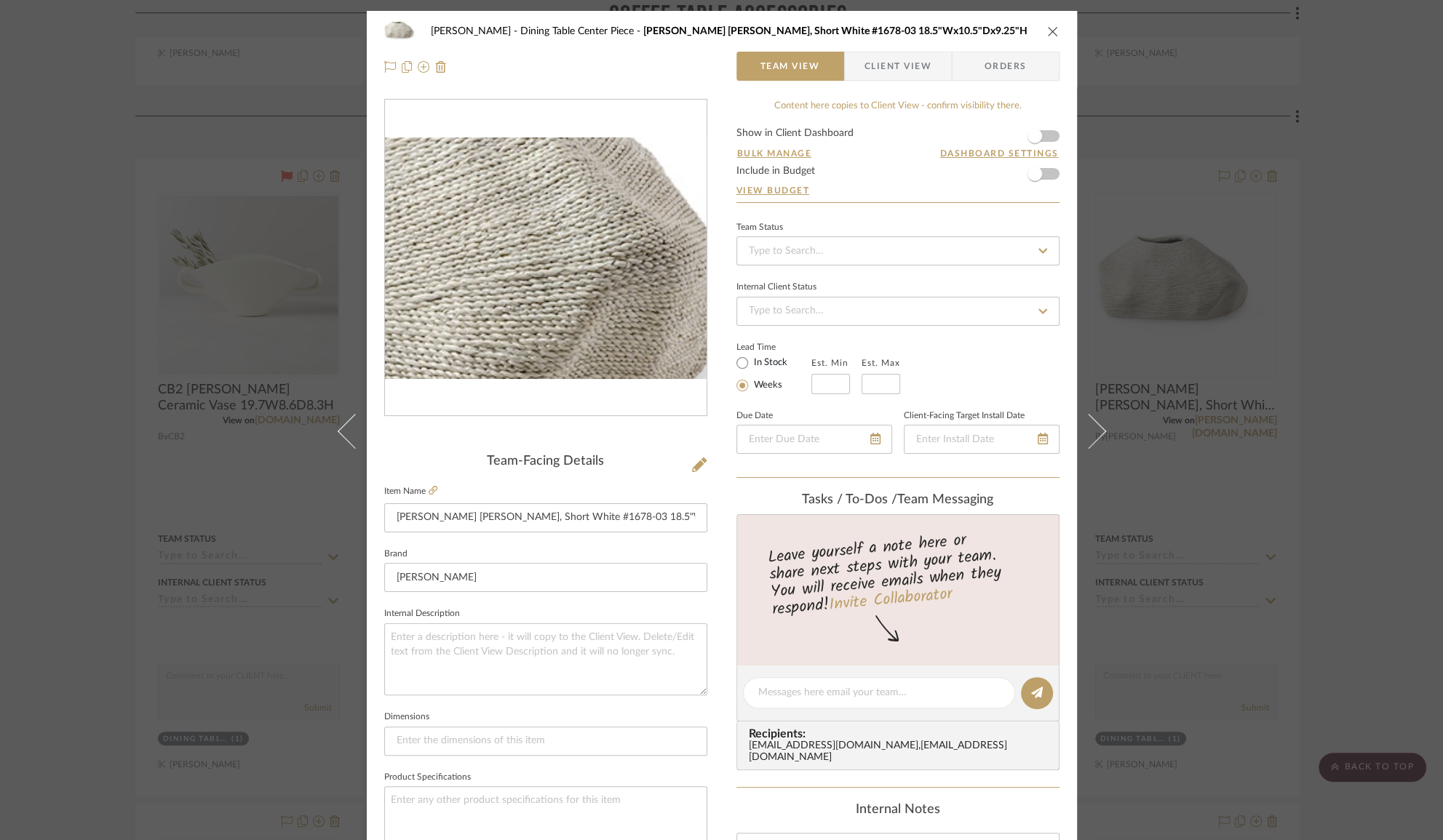
click at [589, 256] on img "0" at bounding box center [546, 258] width 321 height 242
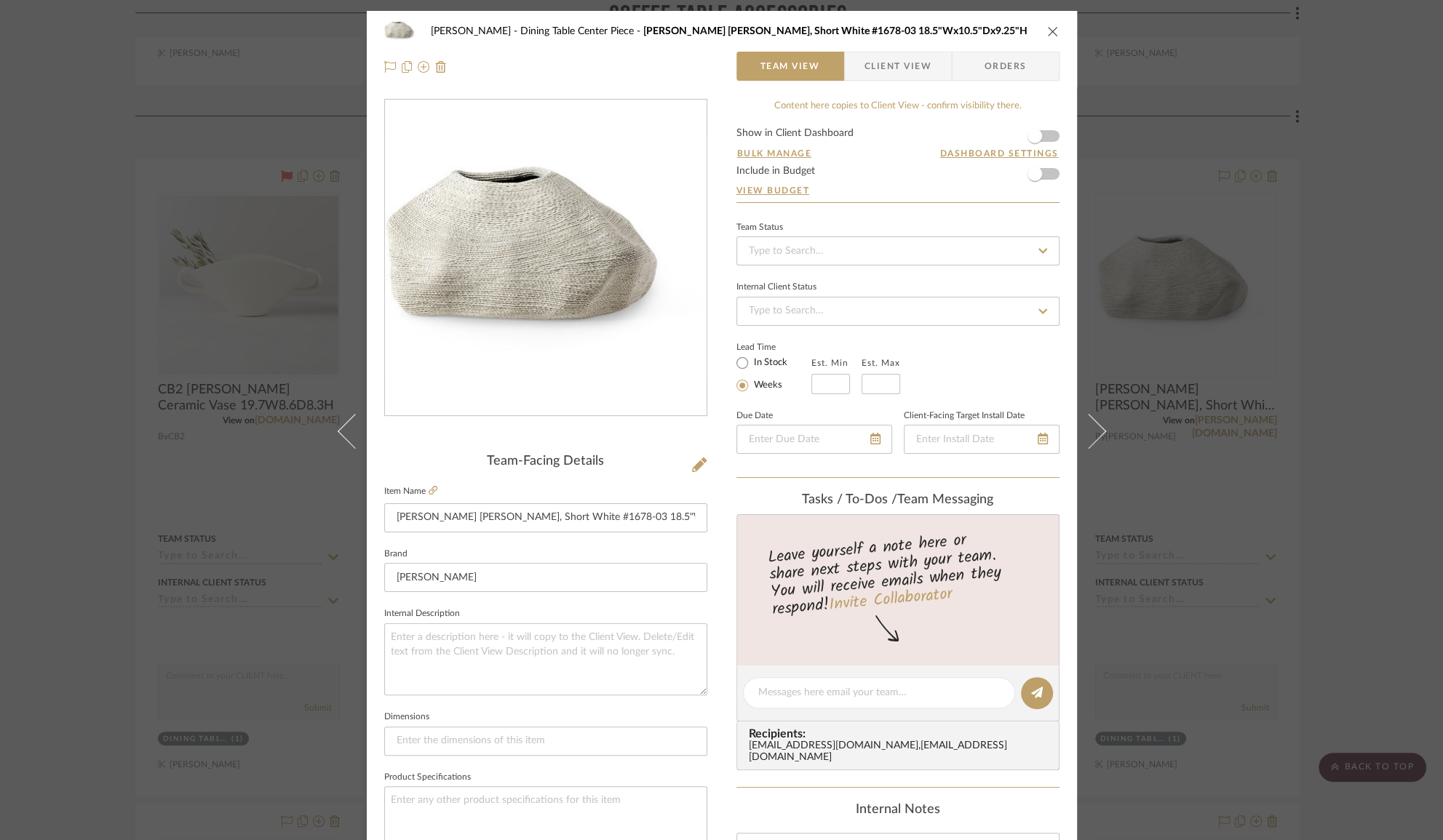
drag, startPoint x: 705, startPoint y: 405, endPoint x: 626, endPoint y: 262, distance: 163.4
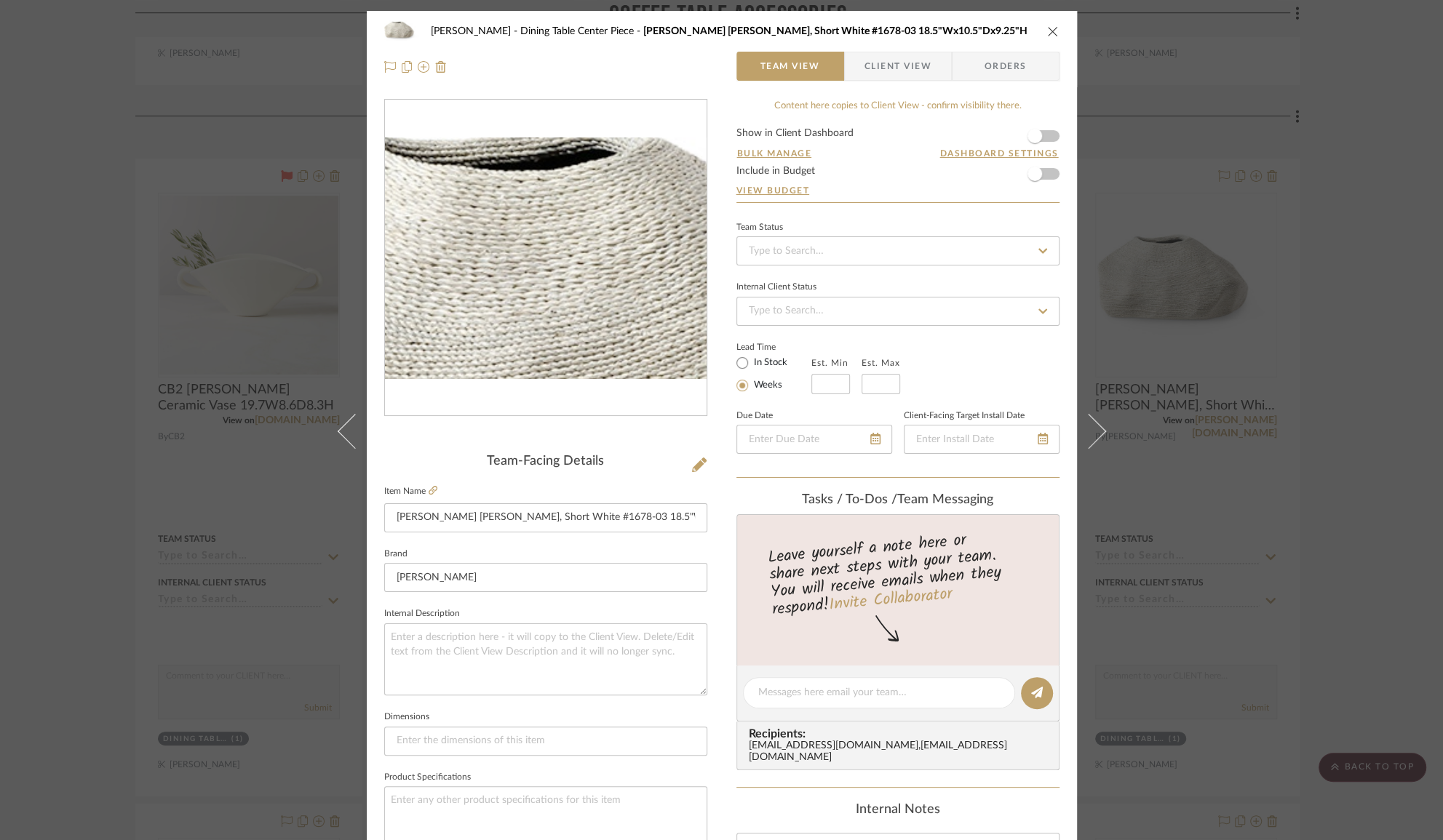
drag, startPoint x: 626, startPoint y: 262, endPoint x: 511, endPoint y: 212, distance: 125.4
click at [511, 212] on img "0" at bounding box center [546, 258] width 321 height 242
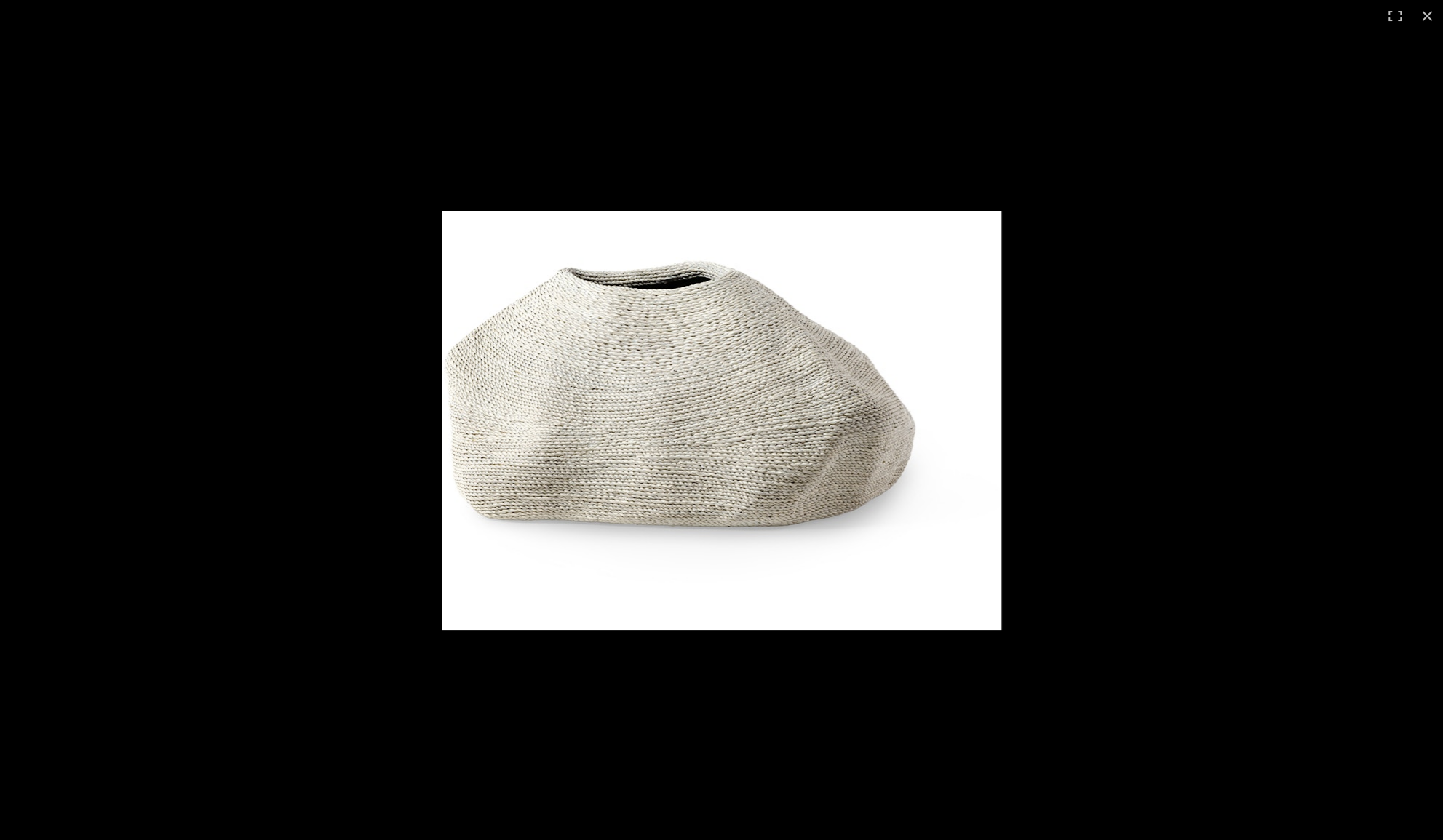
click at [1216, 208] on div at bounding box center [721, 420] width 1443 height 840
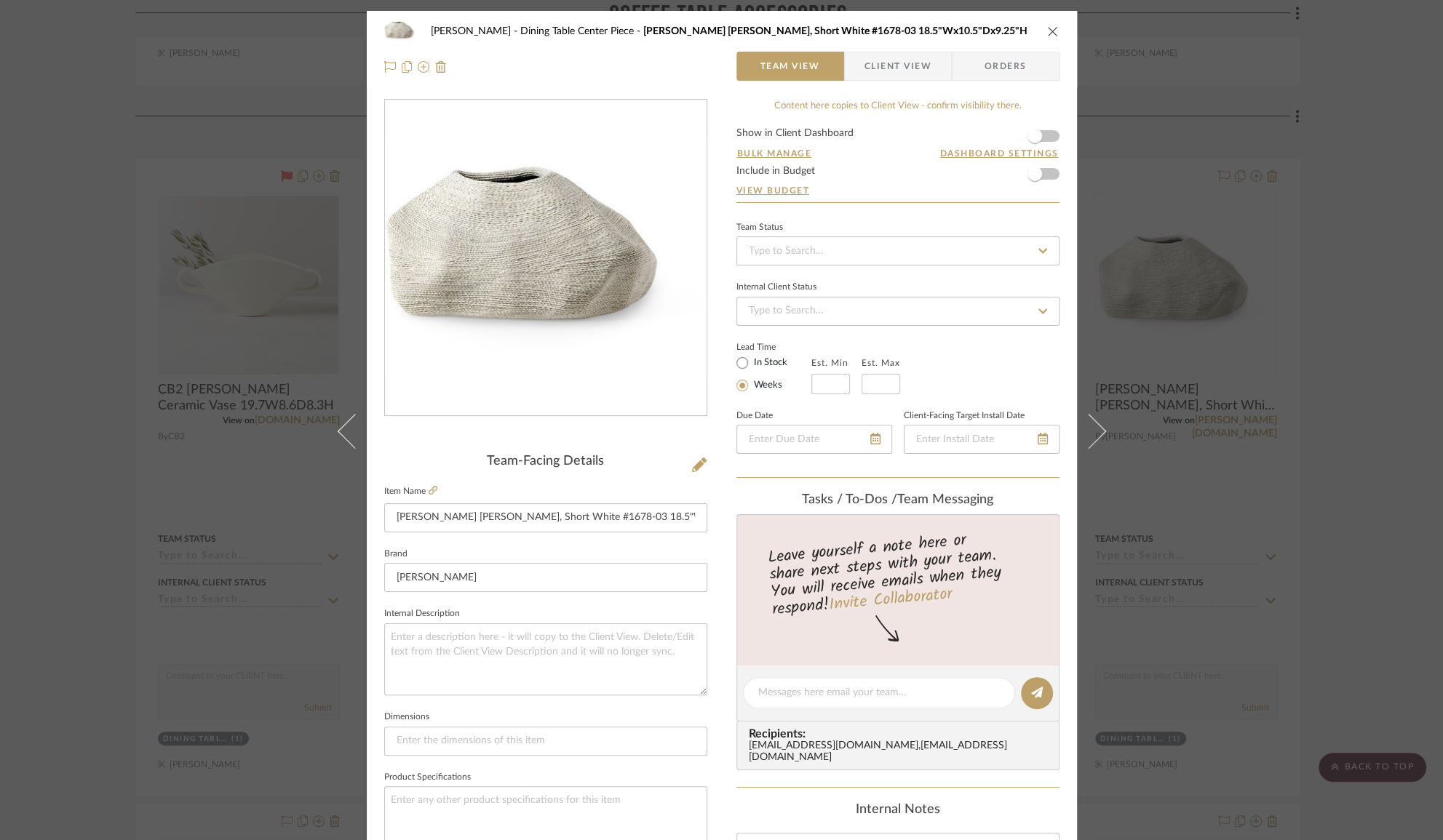
click at [1298, 96] on div "[PERSON_NAME] Dining Table Center Piece [PERSON_NAME] Jaden Urn, Short White #1…" at bounding box center [721, 420] width 1443 height 840
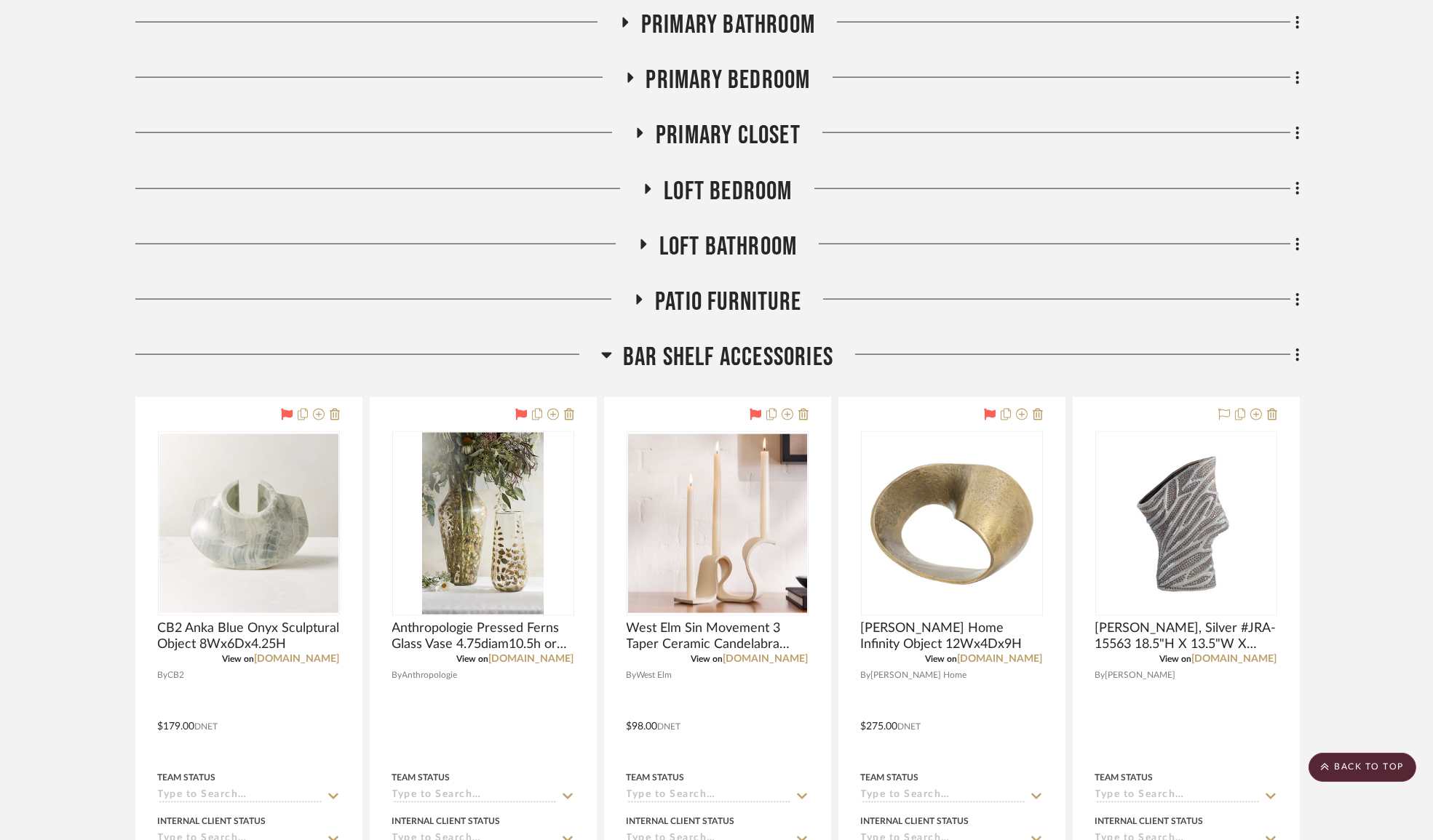
scroll to position [6319, 0]
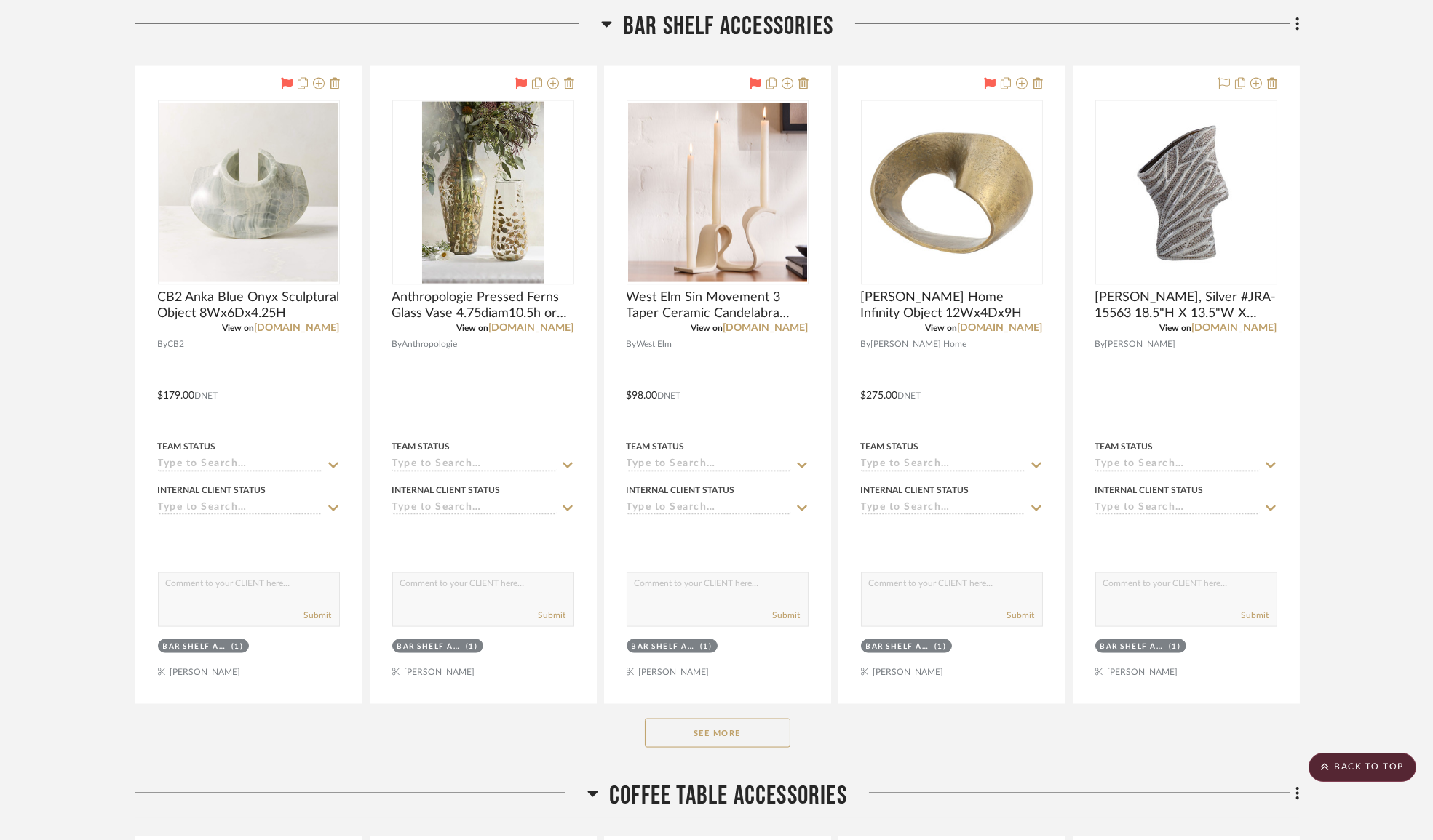
click at [737, 737] on button "See More" at bounding box center [718, 733] width 145 height 29
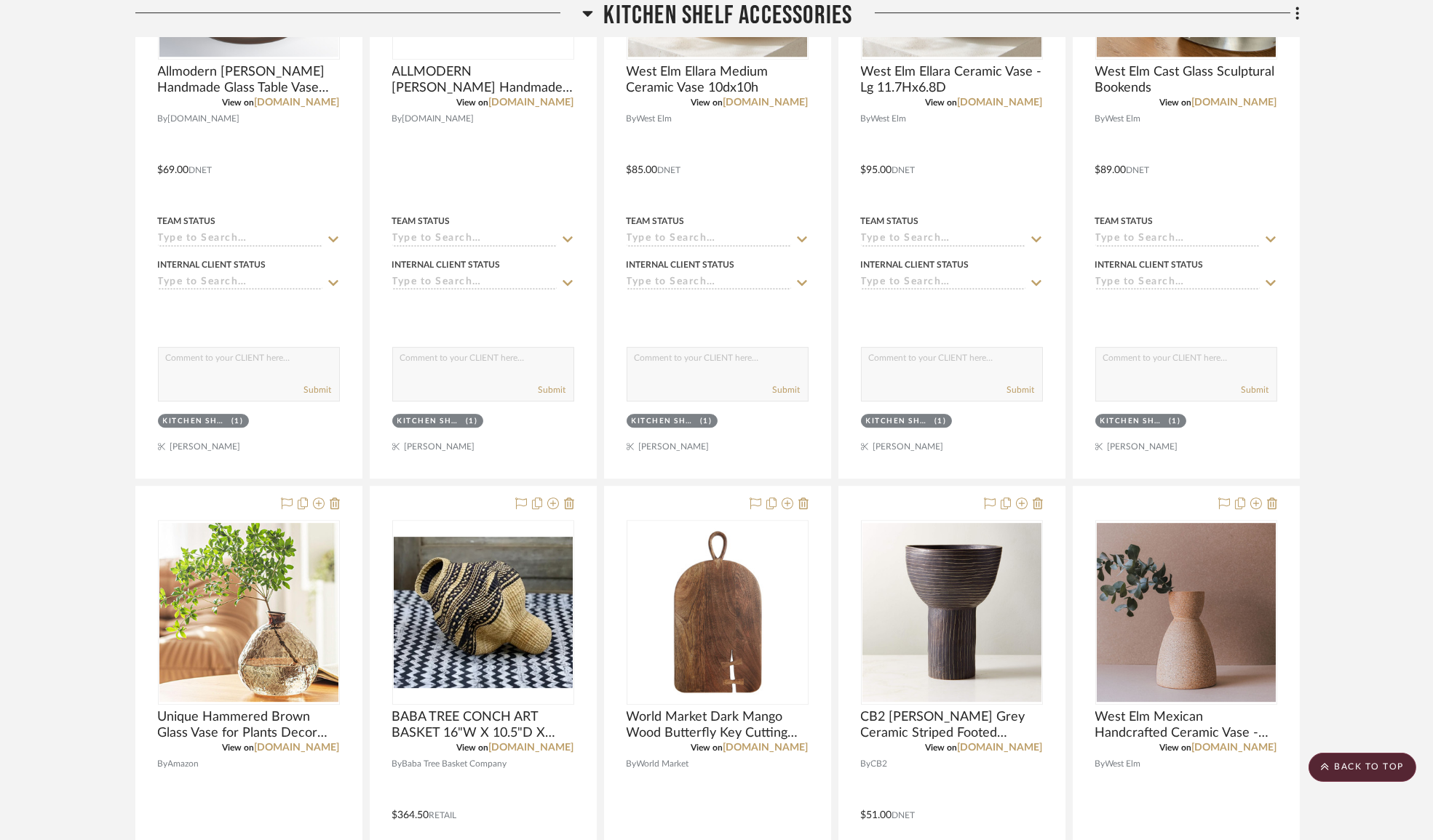
scroll to position [12668, 0]
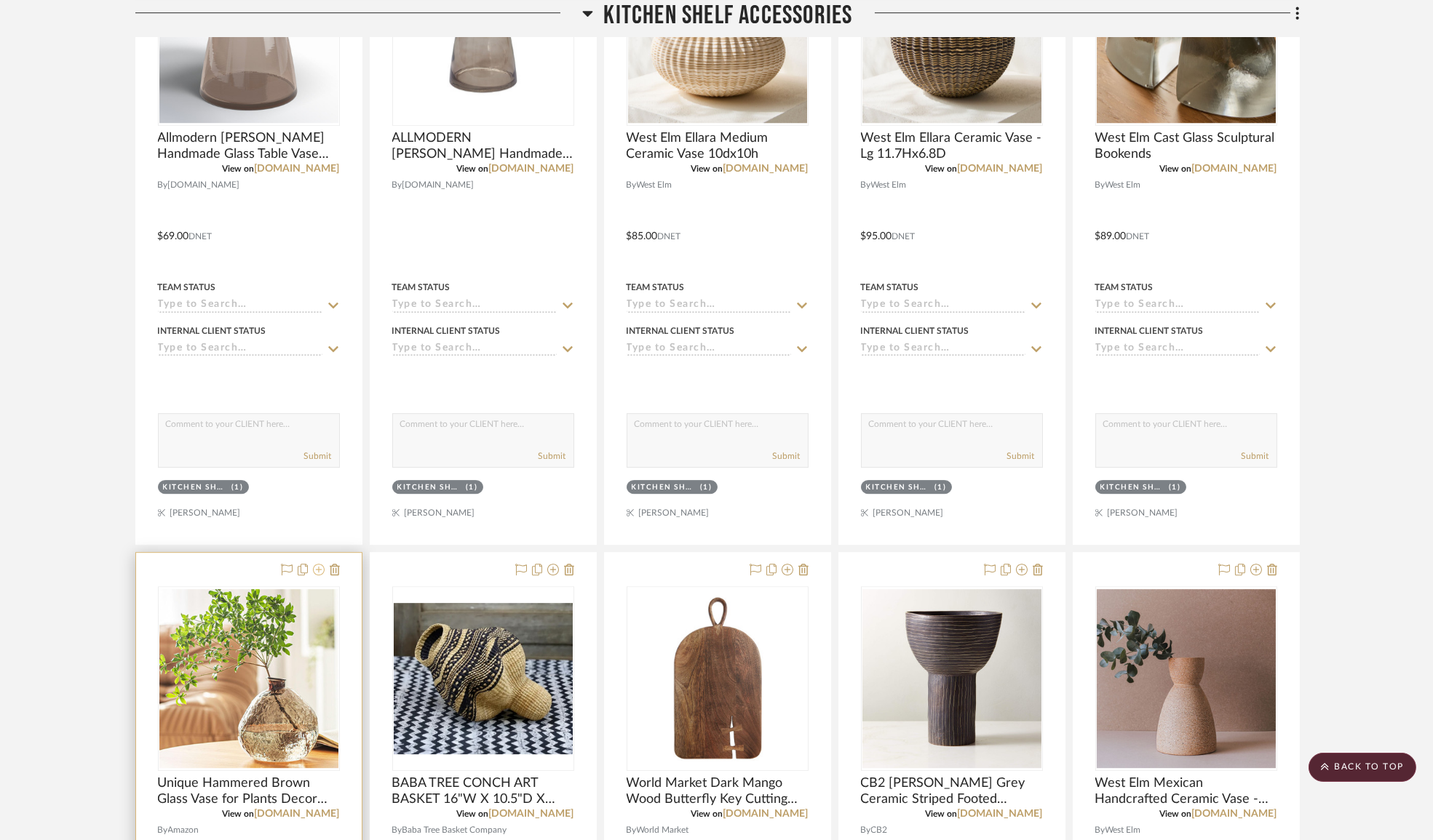
click at [319, 576] on icon at bounding box center [318, 569] width 12 height 12
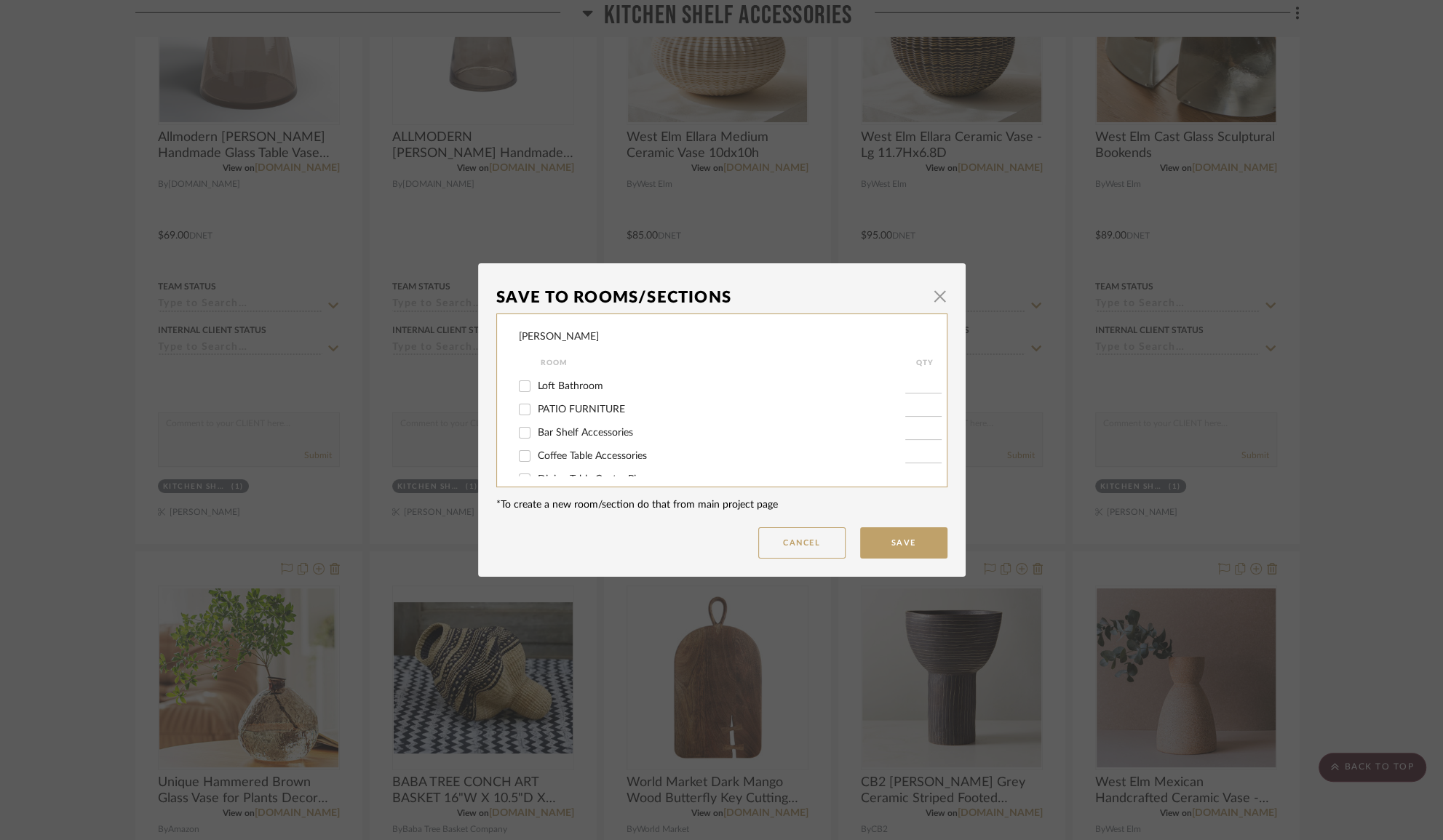
scroll to position [529, 0]
click at [560, 388] on span "Coffee Table Accessories" at bounding box center [592, 390] width 109 height 10
click at [536, 388] on input "Coffee Table Accessories" at bounding box center [524, 389] width 23 height 23
checkbox input "true"
type input "1"
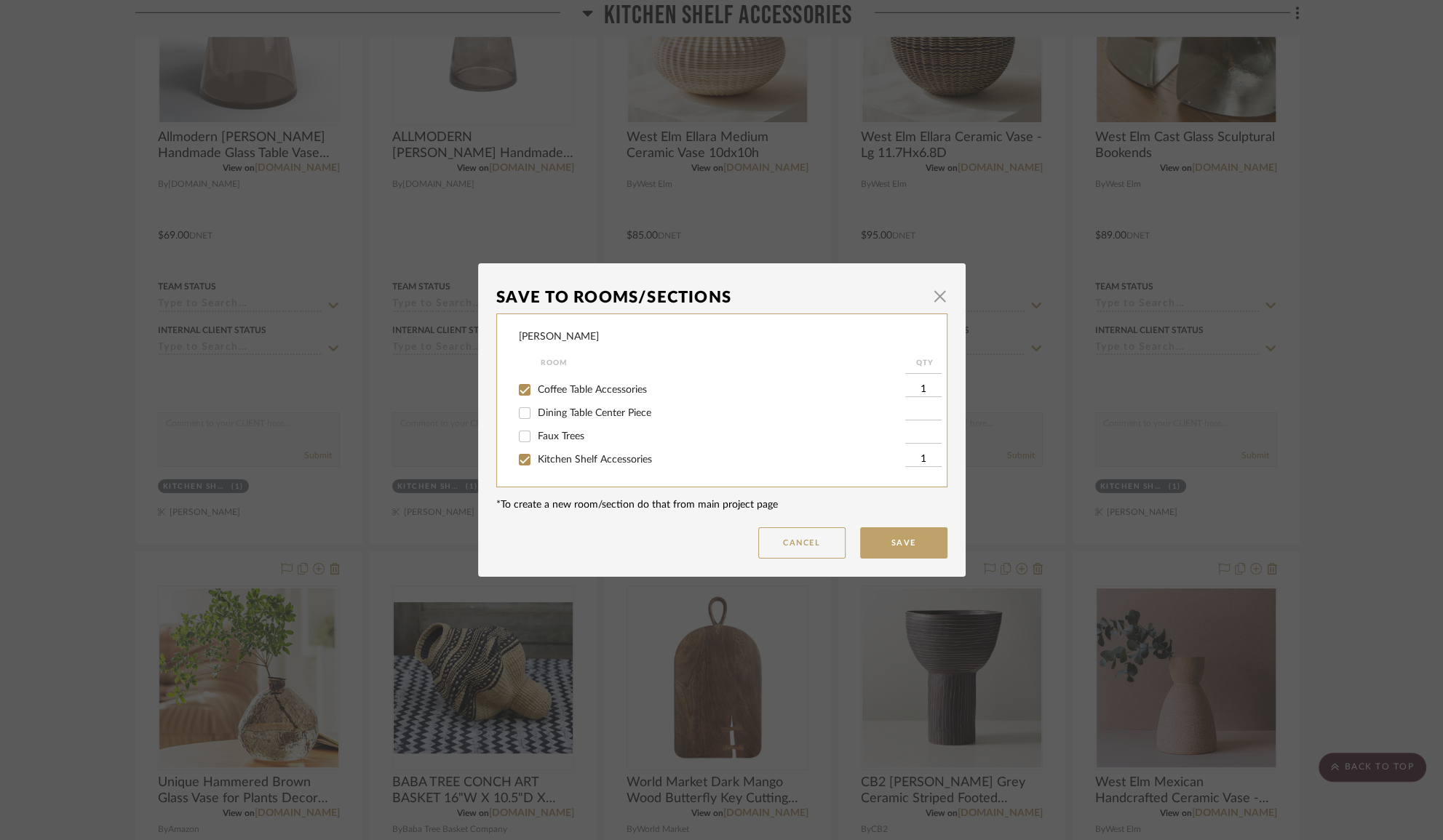
click at [539, 457] on span "Kitchen Shelf Accessories" at bounding box center [595, 459] width 115 height 10
click at [536, 457] on input "Kitchen Shelf Accessories" at bounding box center [524, 459] width 23 height 23
checkbox input "false"
click at [918, 546] on button "Save" at bounding box center [904, 543] width 88 height 32
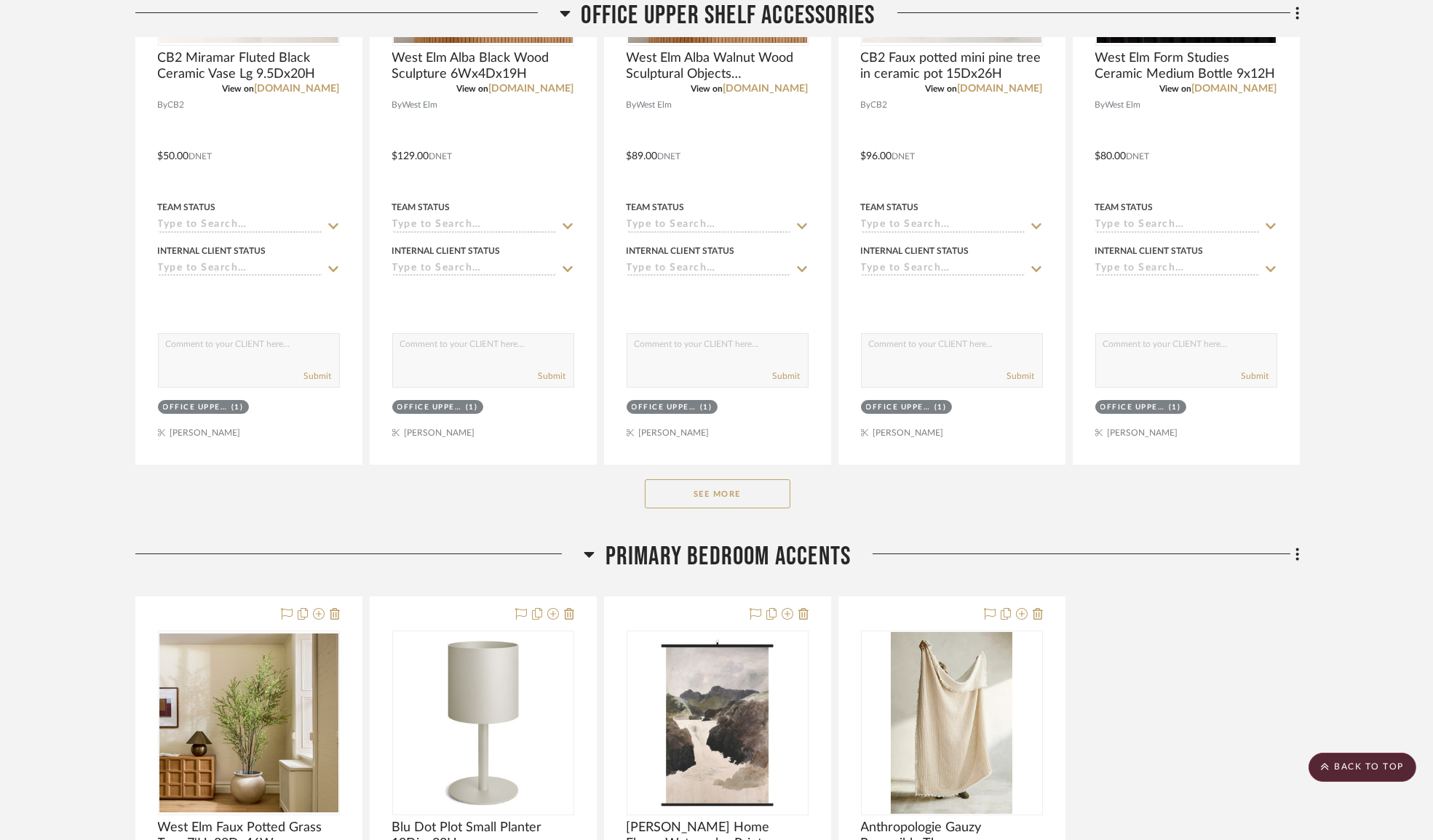
scroll to position [15579, 0]
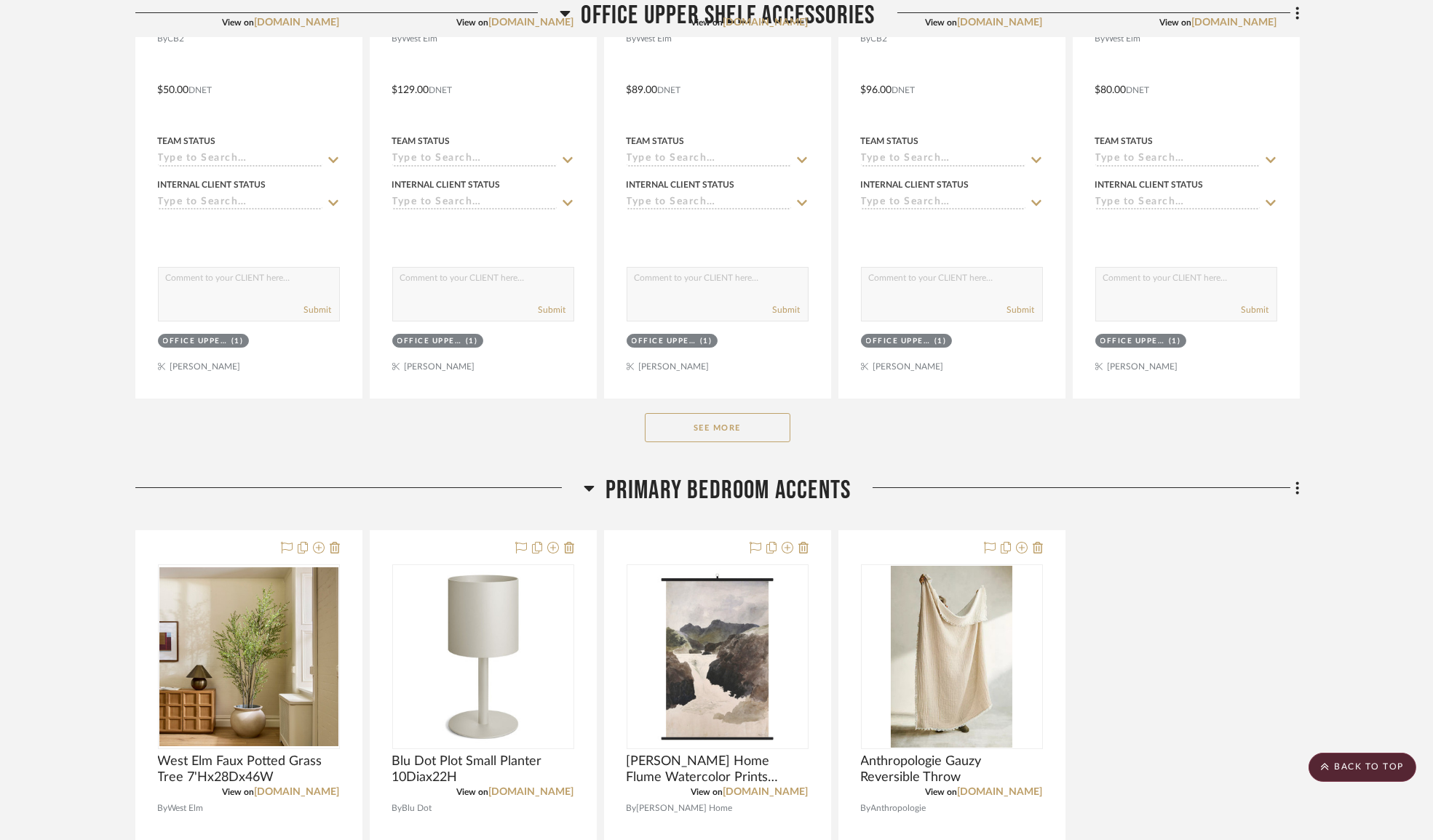
click at [748, 442] on button "See More" at bounding box center [718, 427] width 145 height 29
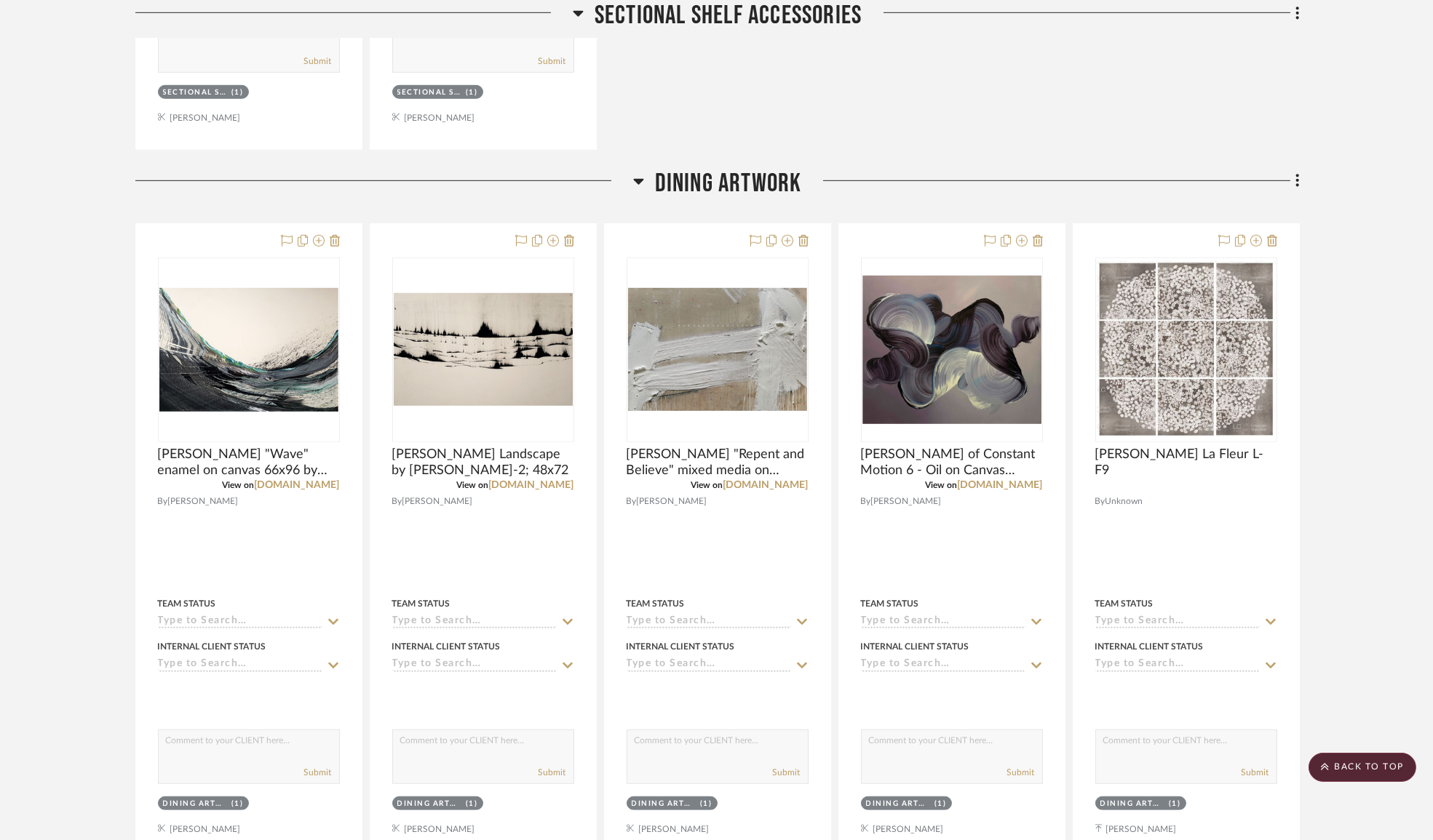
scroll to position [18534, 0]
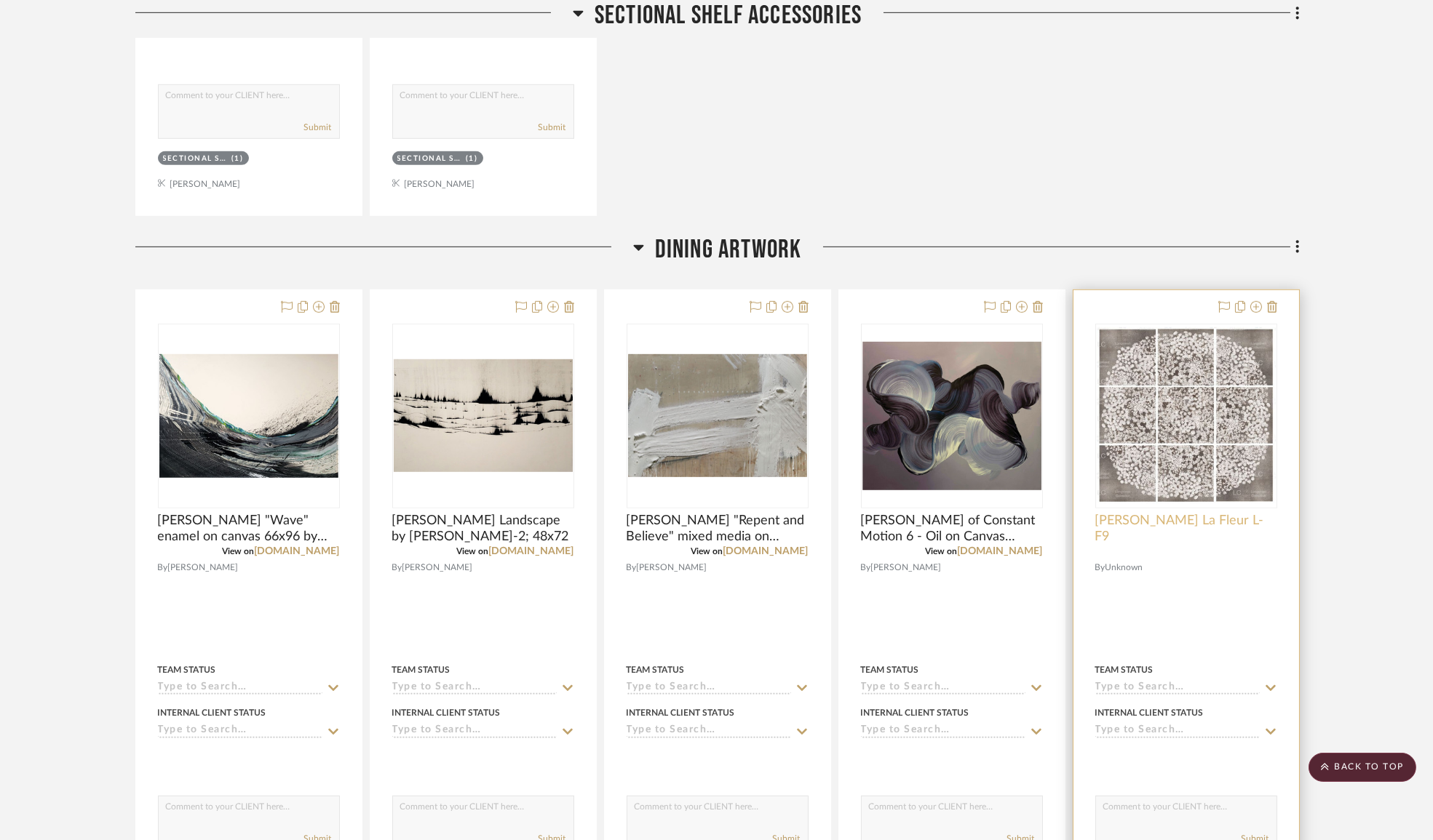
click at [1169, 545] on span "[PERSON_NAME] La Fleur L-F9" at bounding box center [1186, 529] width 182 height 32
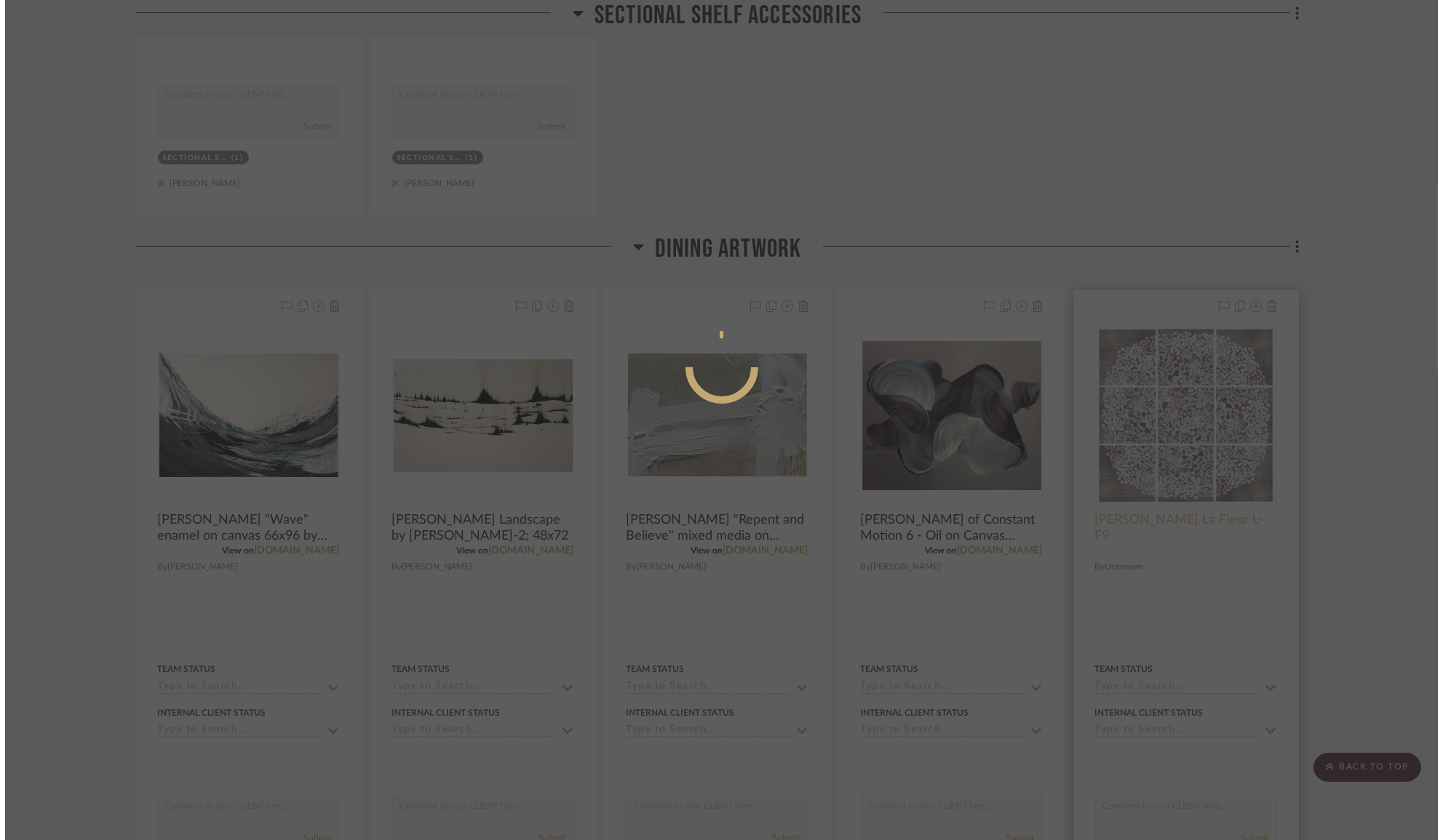
scroll to position [0, 0]
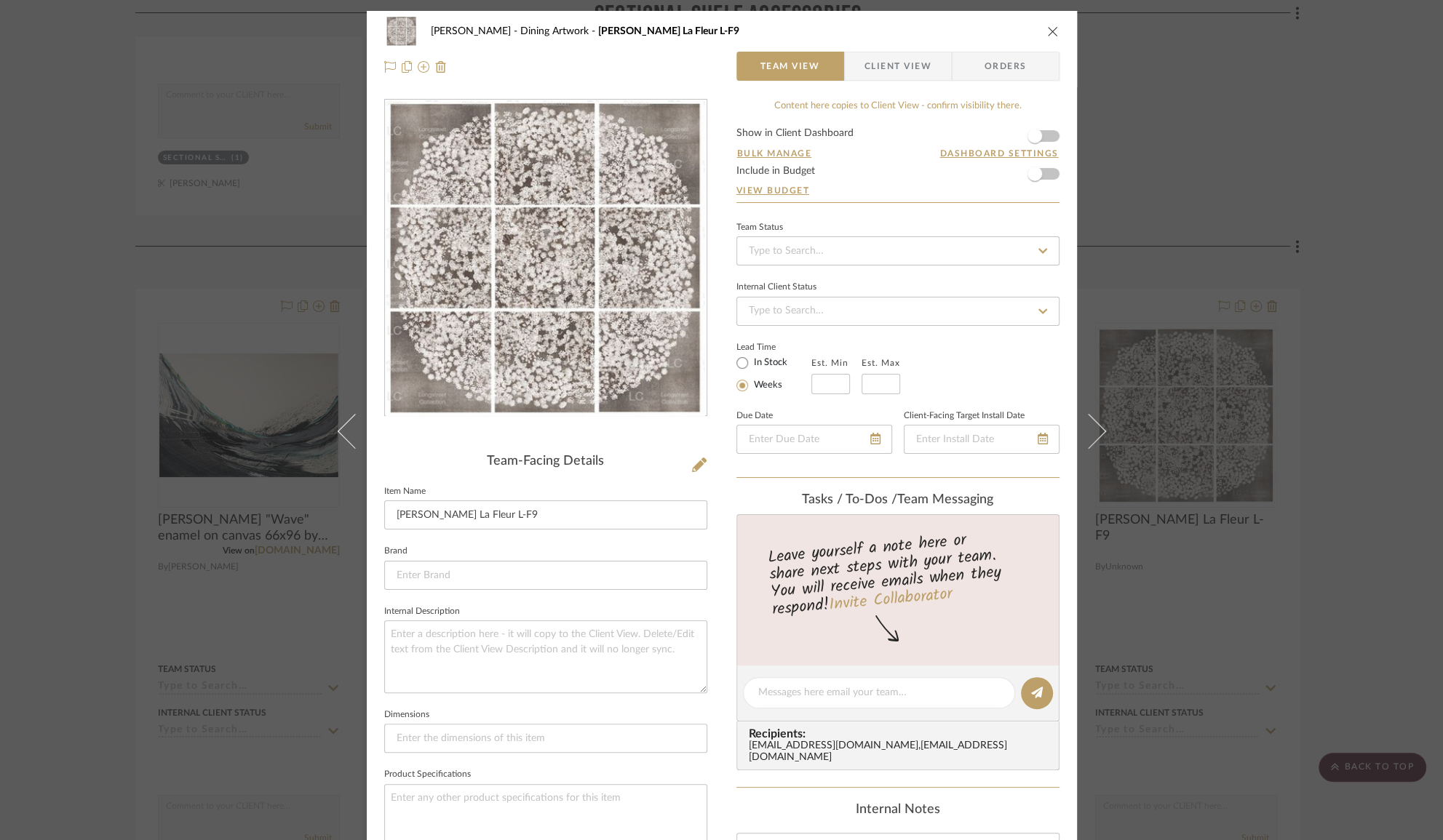
click at [1293, 251] on div "[PERSON_NAME] Dining Artwork [PERSON_NAME] La Fleur L-F9 Team View Client View …" at bounding box center [721, 420] width 1443 height 840
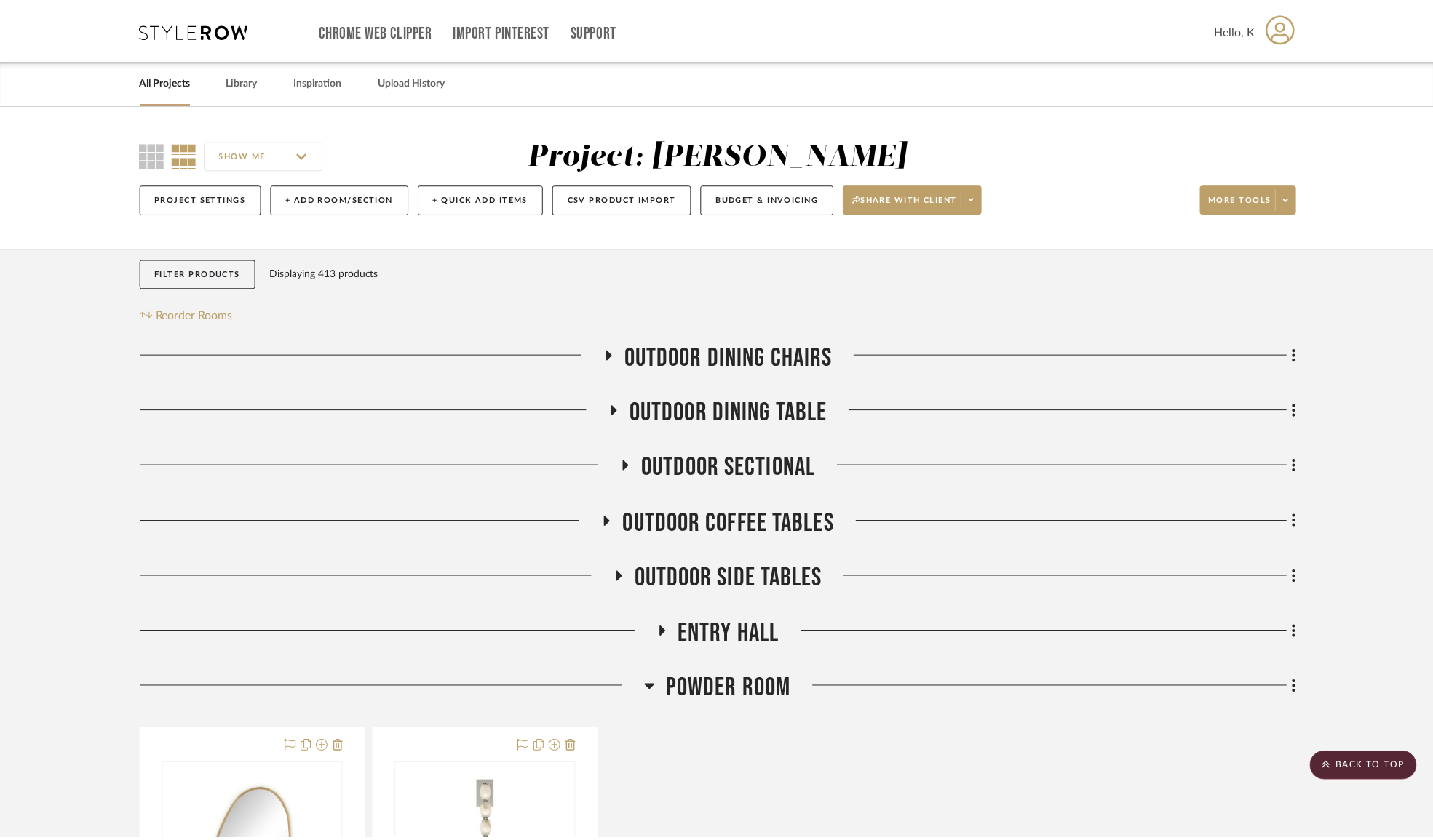
scroll to position [18534, 0]
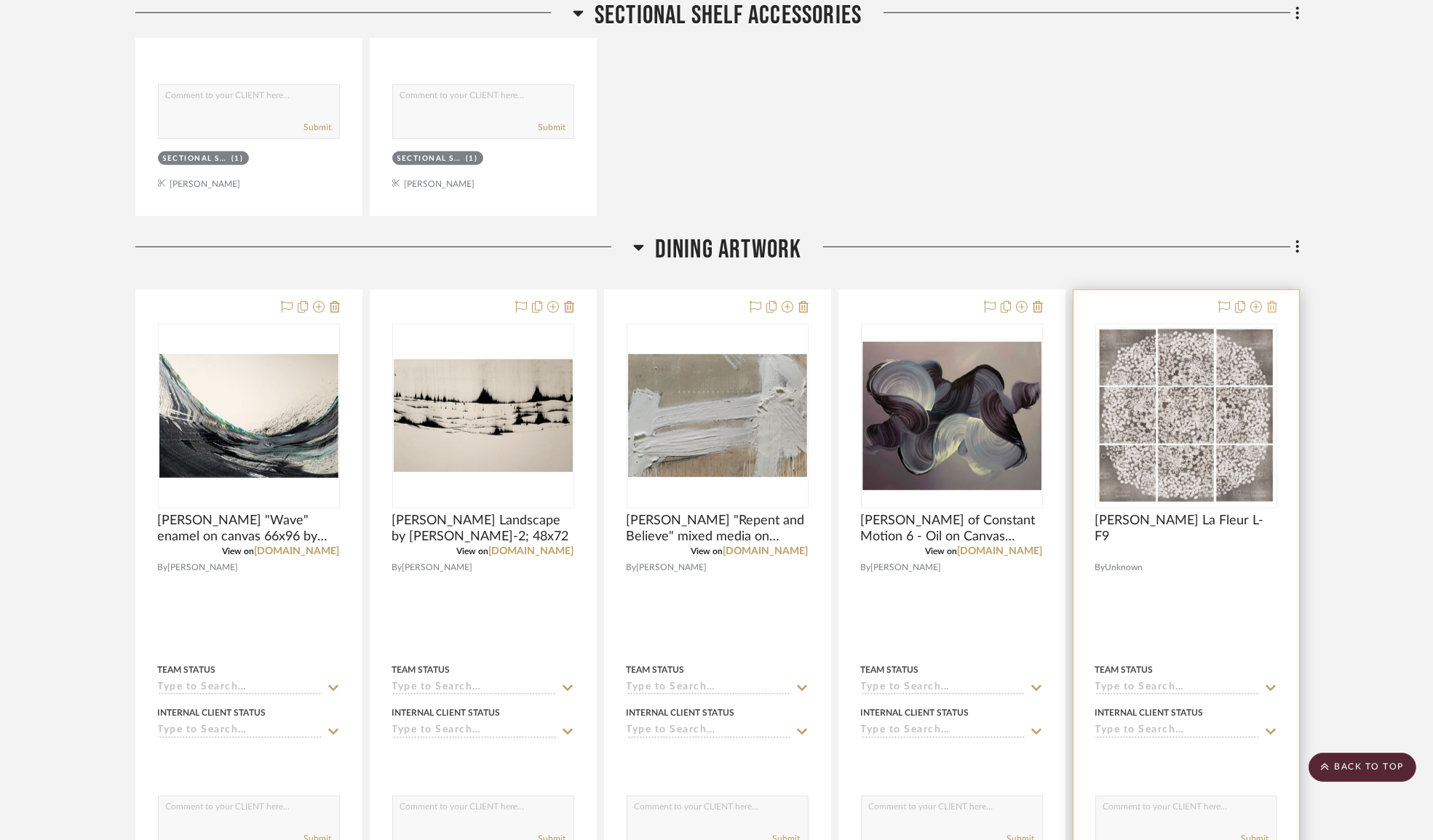
click at [1266, 313] on icon at bounding box center [1271, 307] width 10 height 12
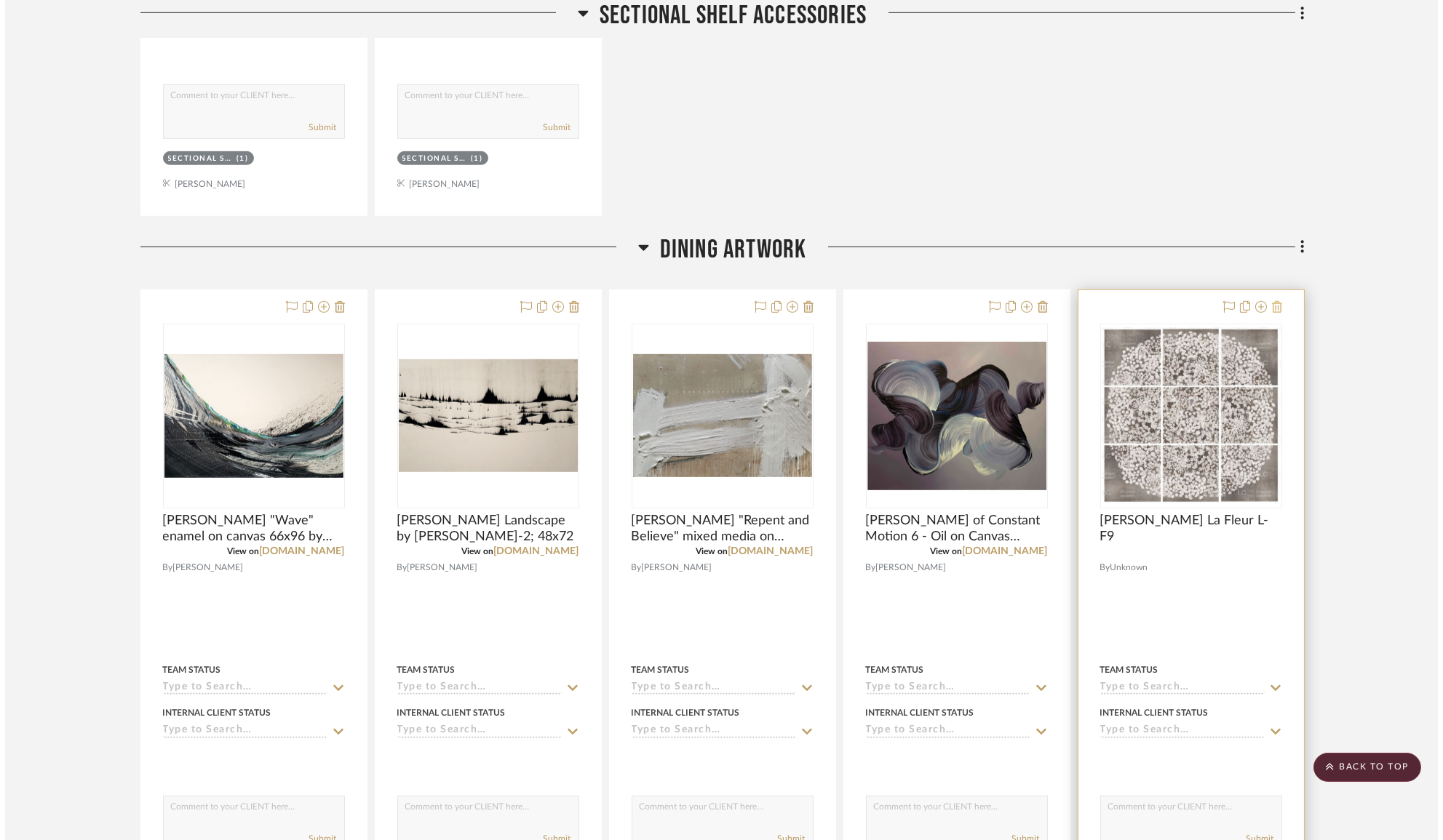
scroll to position [0, 0]
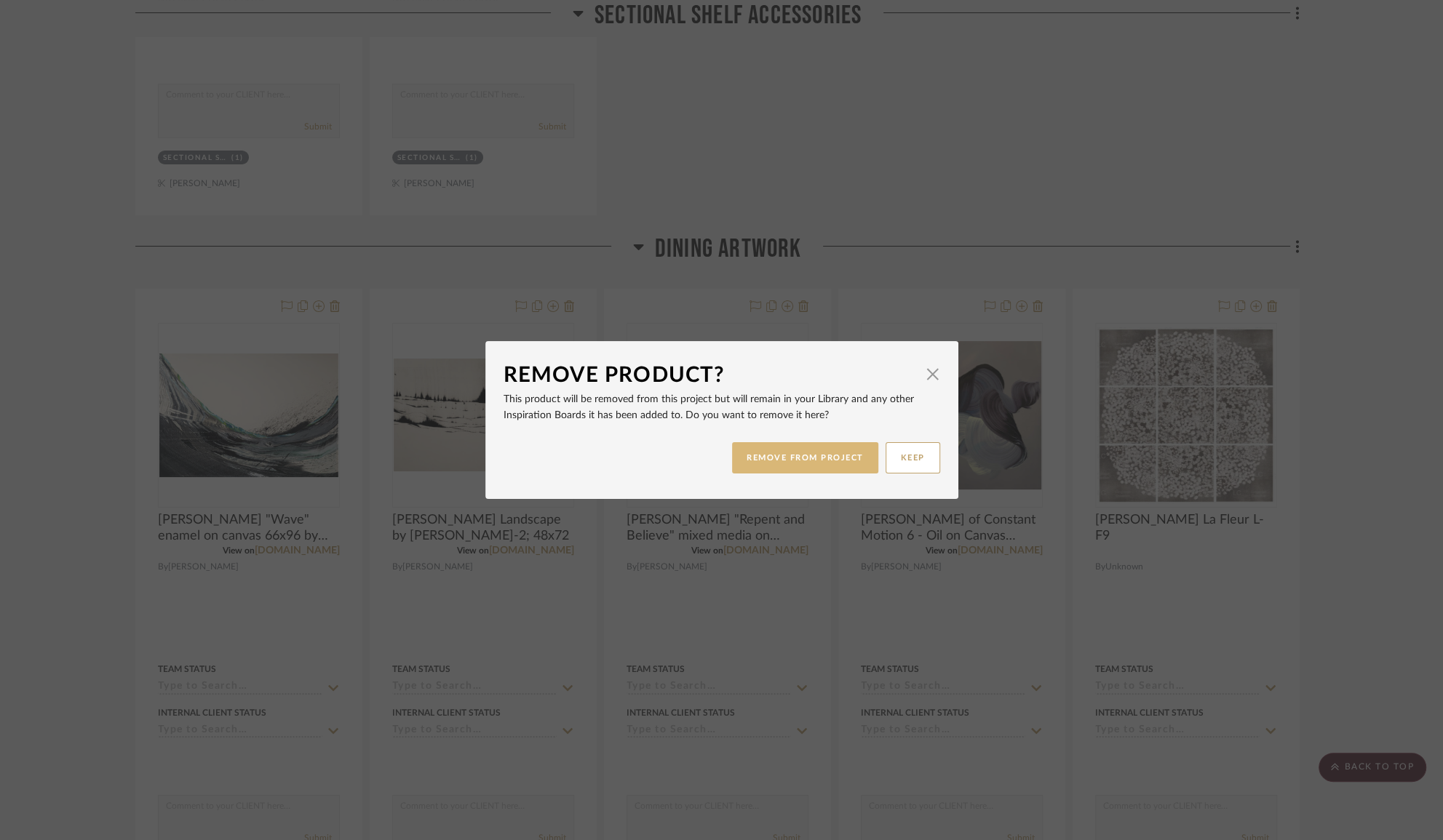
click at [794, 452] on button "REMOVE FROM PROJECT" at bounding box center [805, 458] width 146 height 32
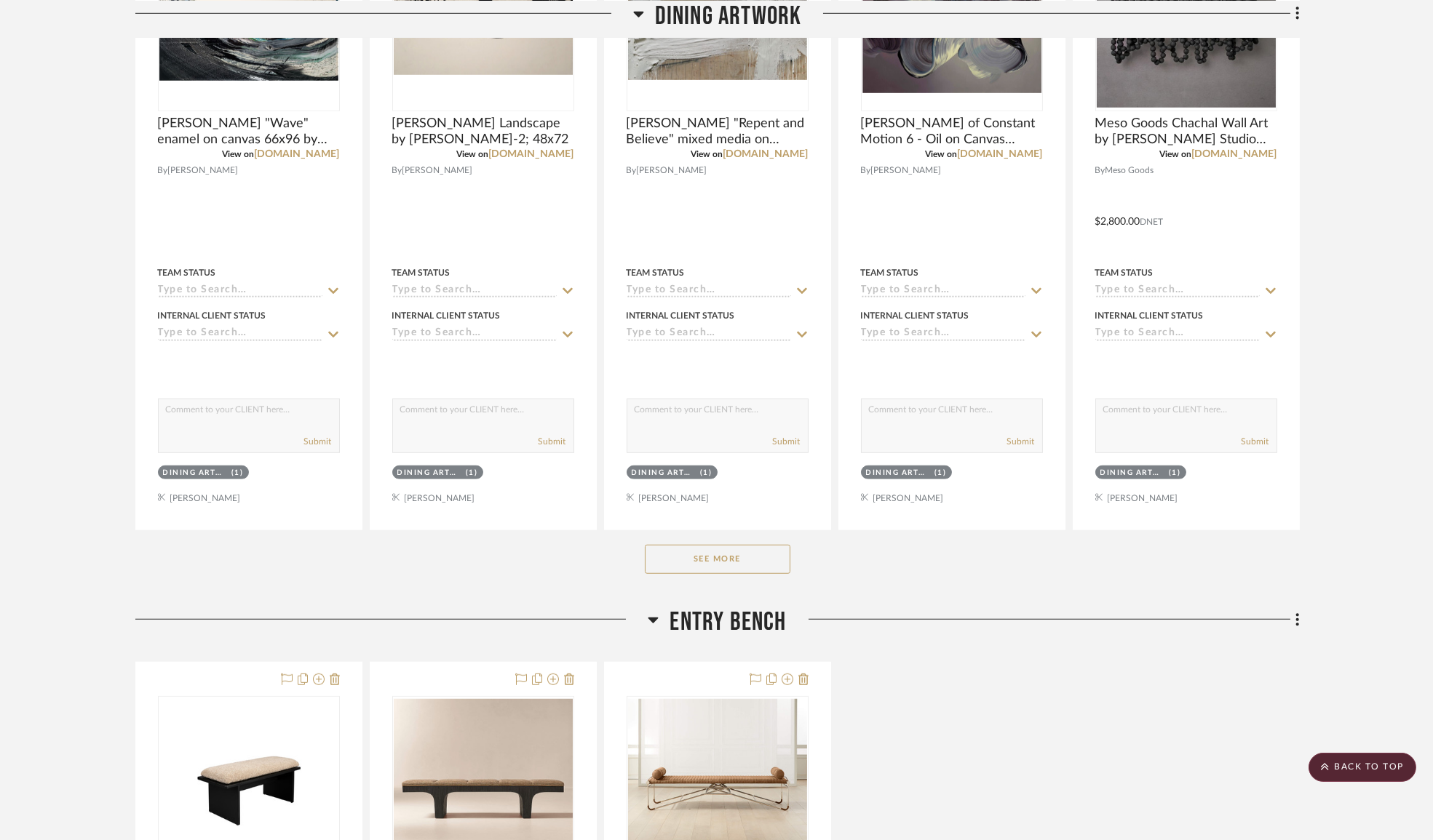
scroll to position [18996, 0]
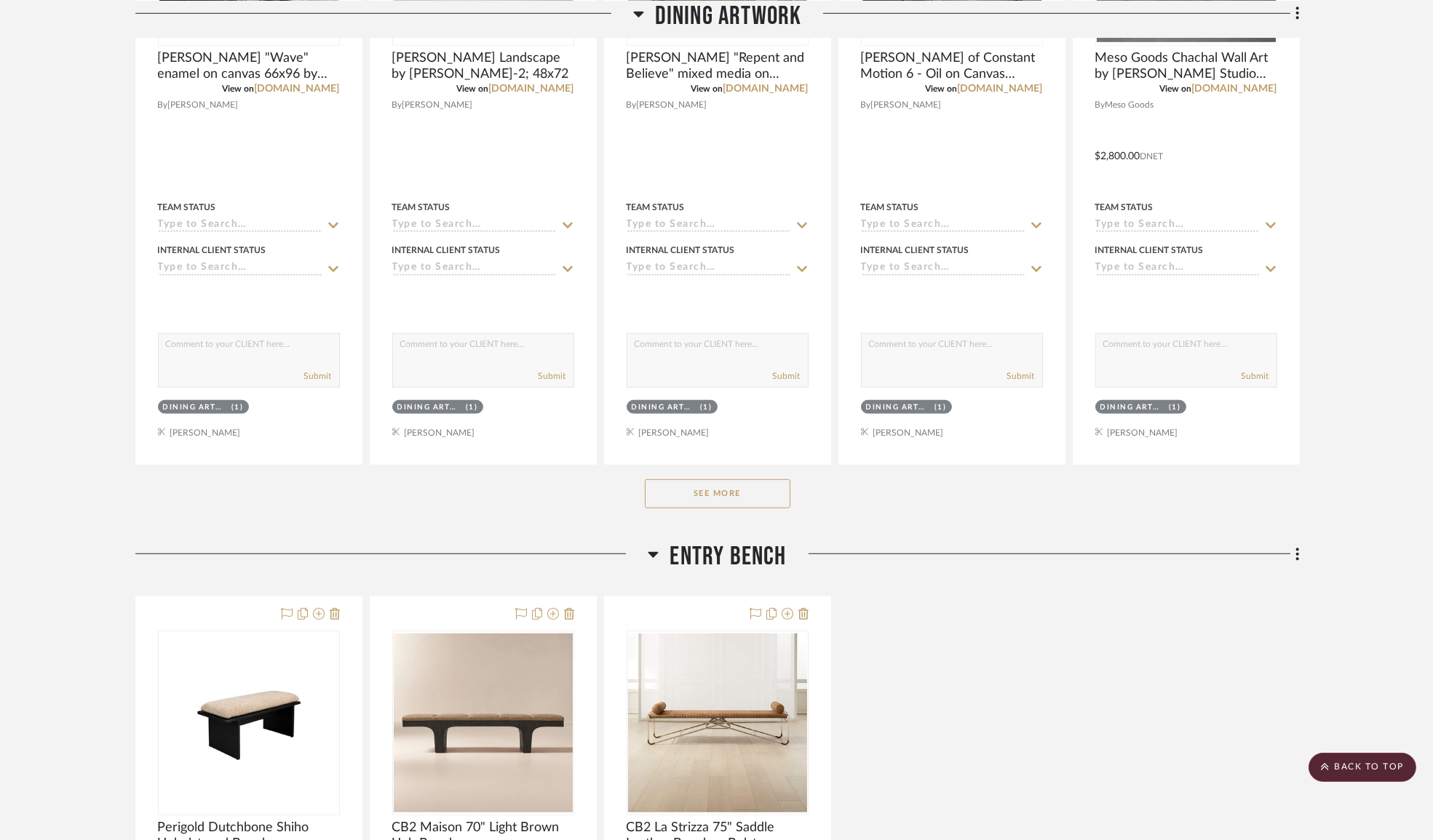
click at [727, 508] on button "See More" at bounding box center [718, 493] width 145 height 29
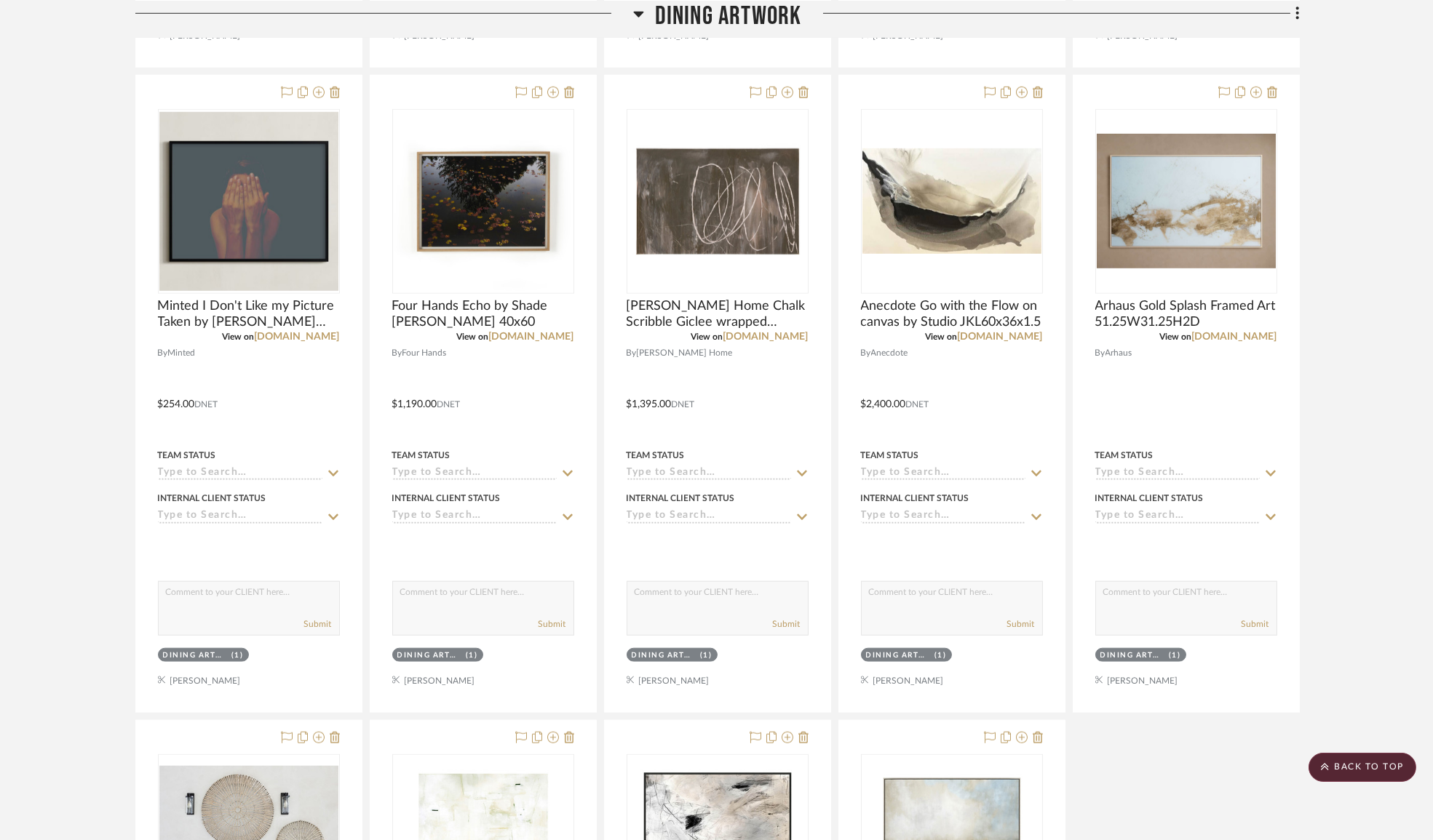
scroll to position [19659, 0]
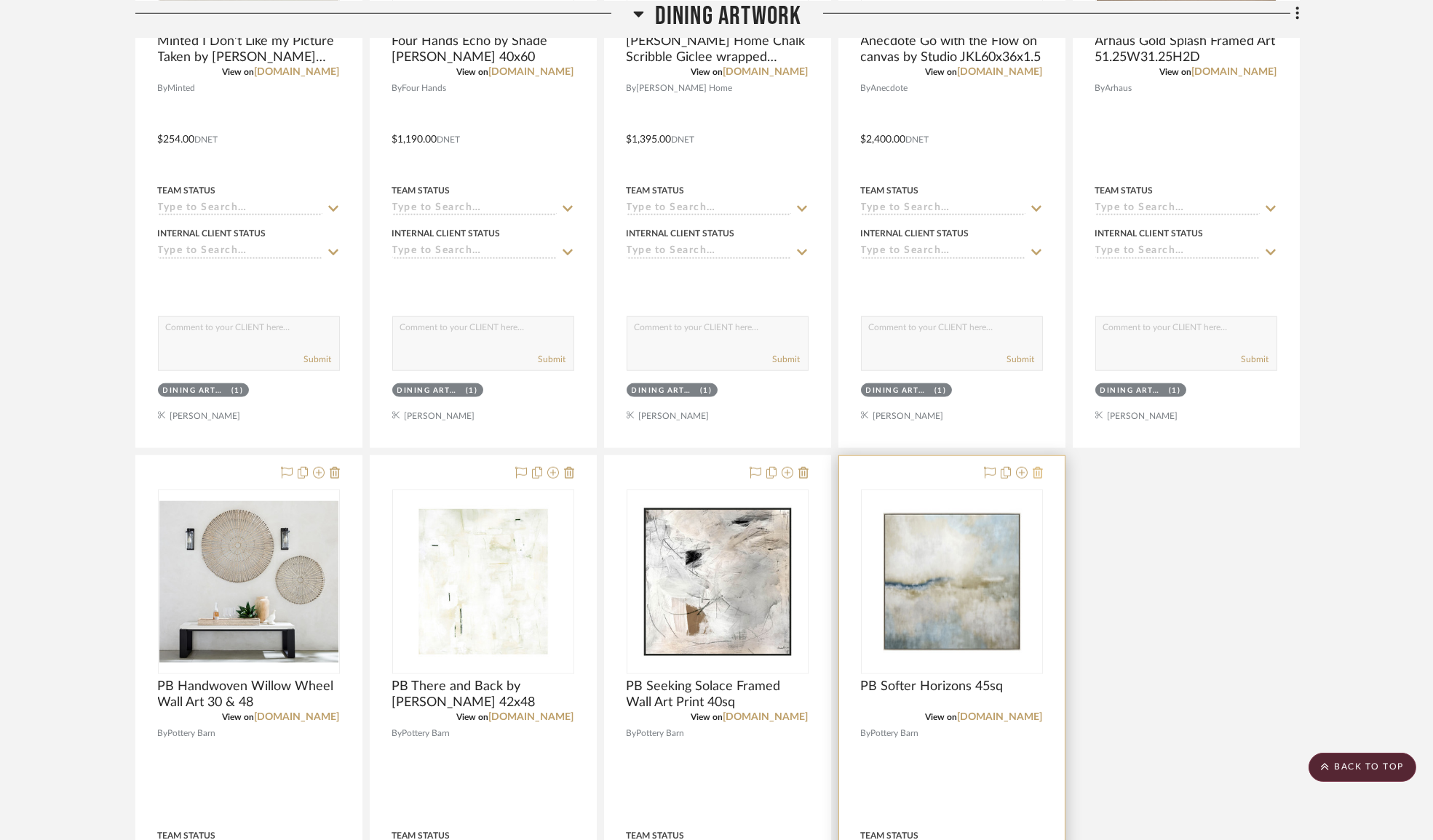
click at [1036, 478] on icon at bounding box center [1037, 473] width 10 height 12
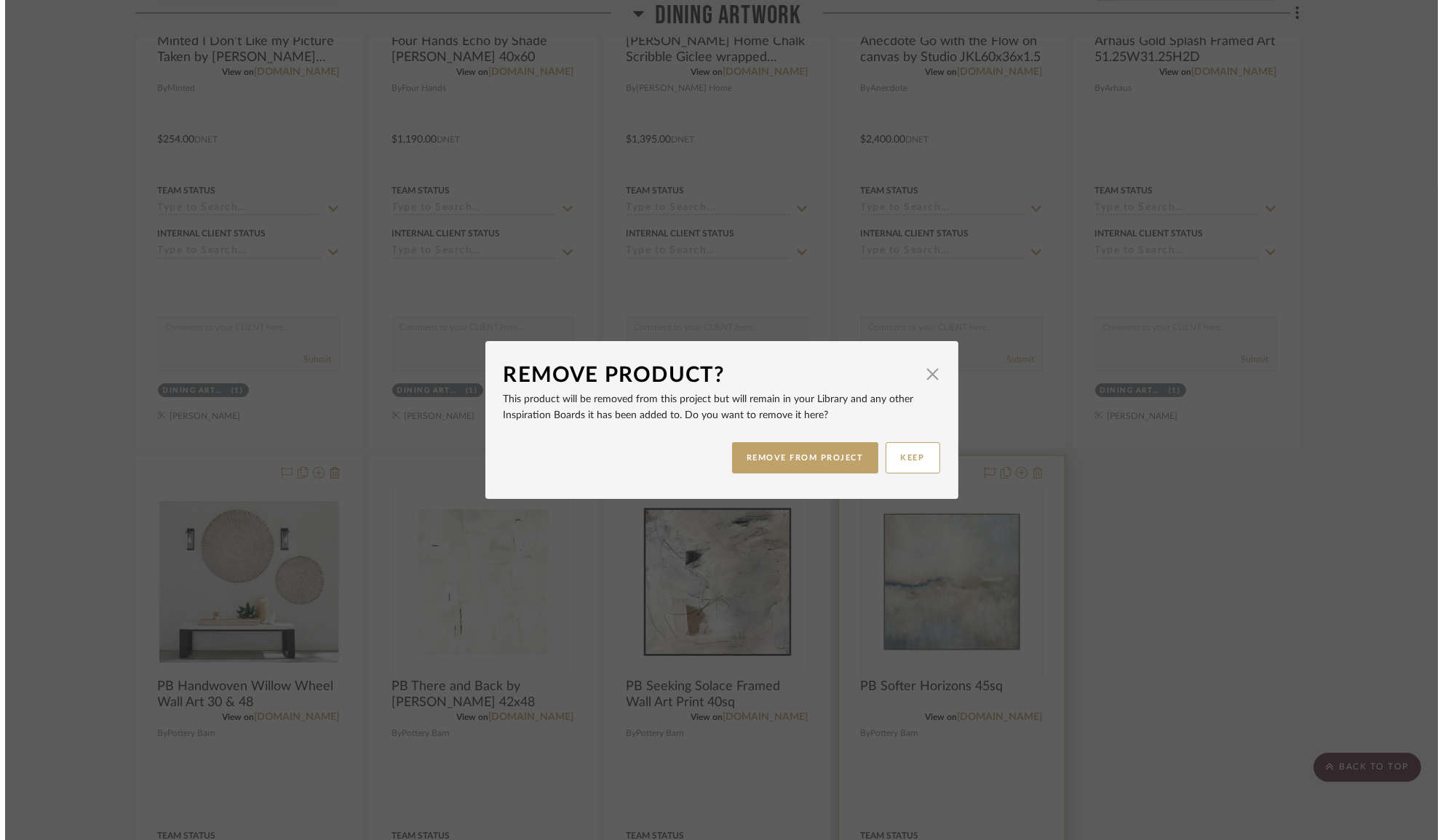
scroll to position [0, 0]
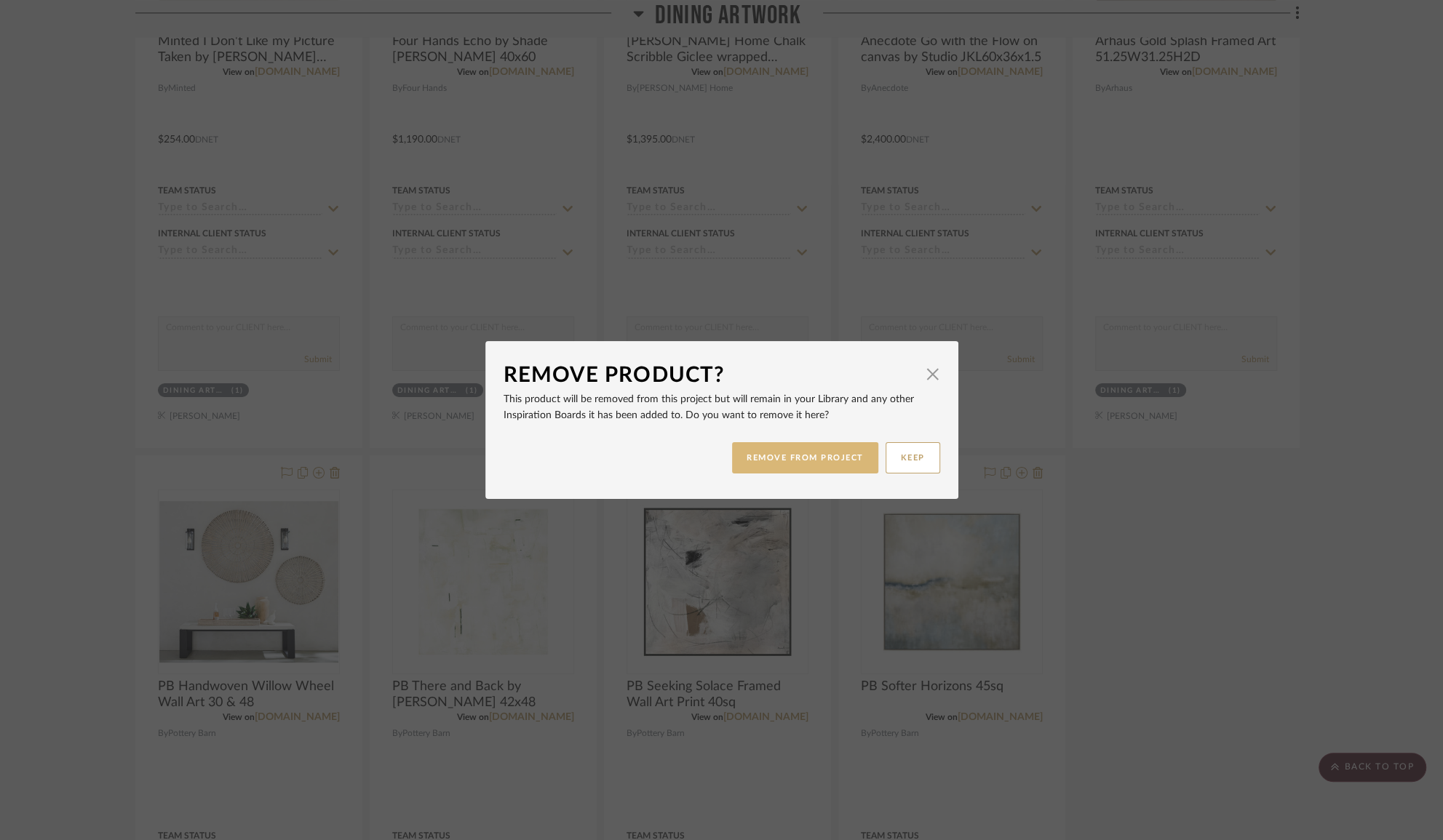
click at [830, 452] on button "REMOVE FROM PROJECT" at bounding box center [805, 458] width 146 height 32
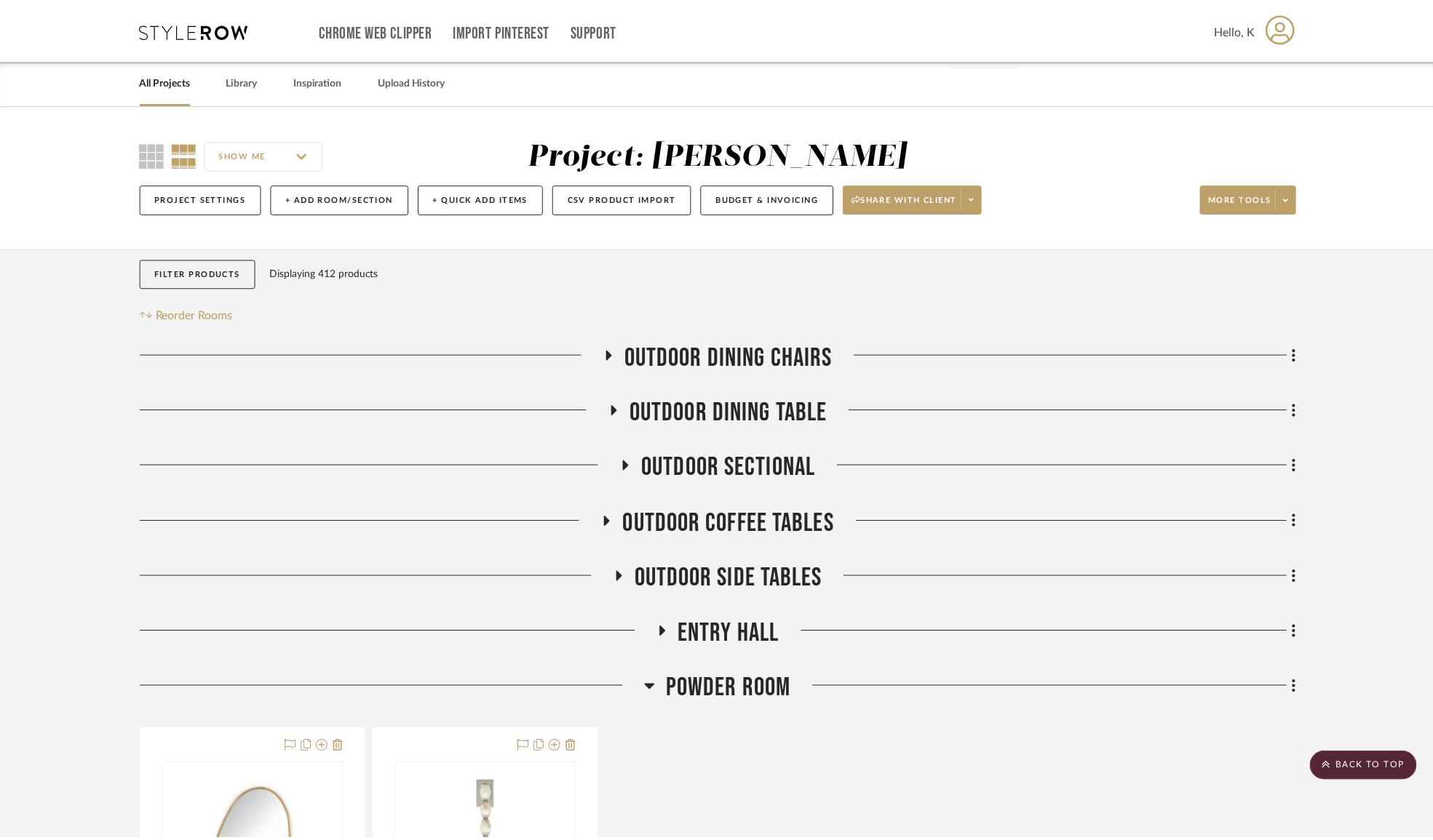
scroll to position [19659, 0]
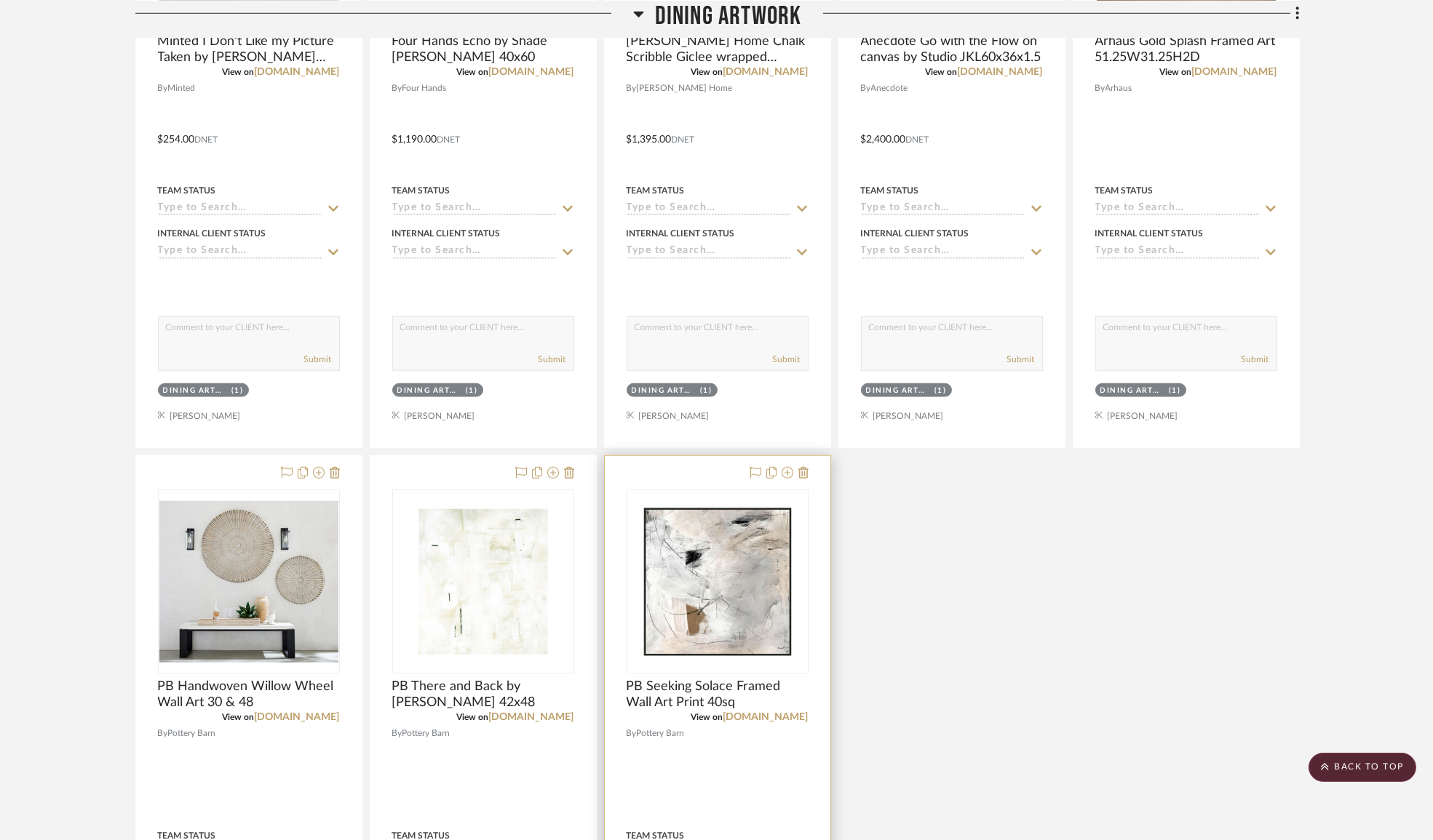
click at [794, 488] on div at bounding box center [718, 774] width 226 height 636
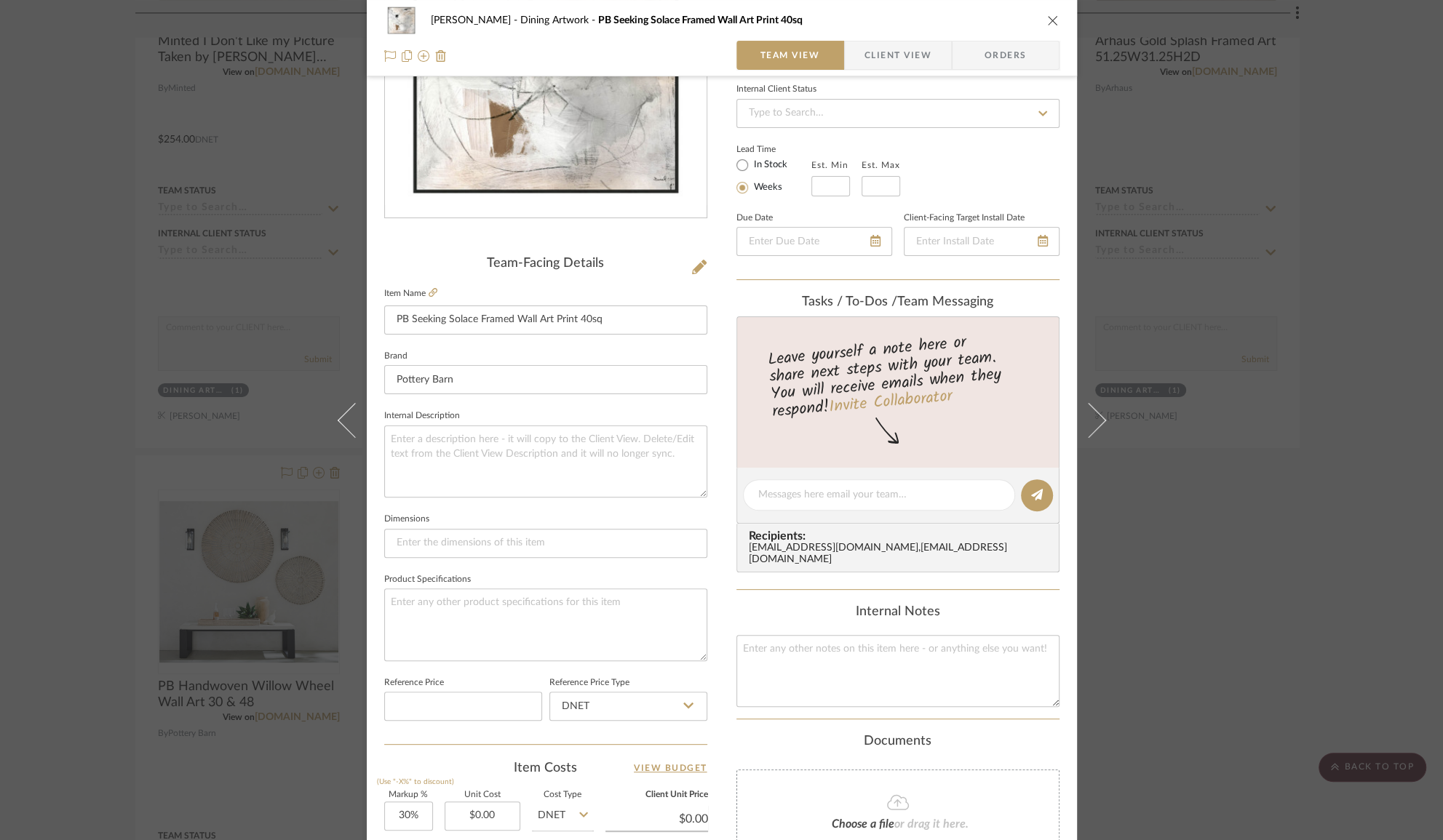
scroll to position [463, 0]
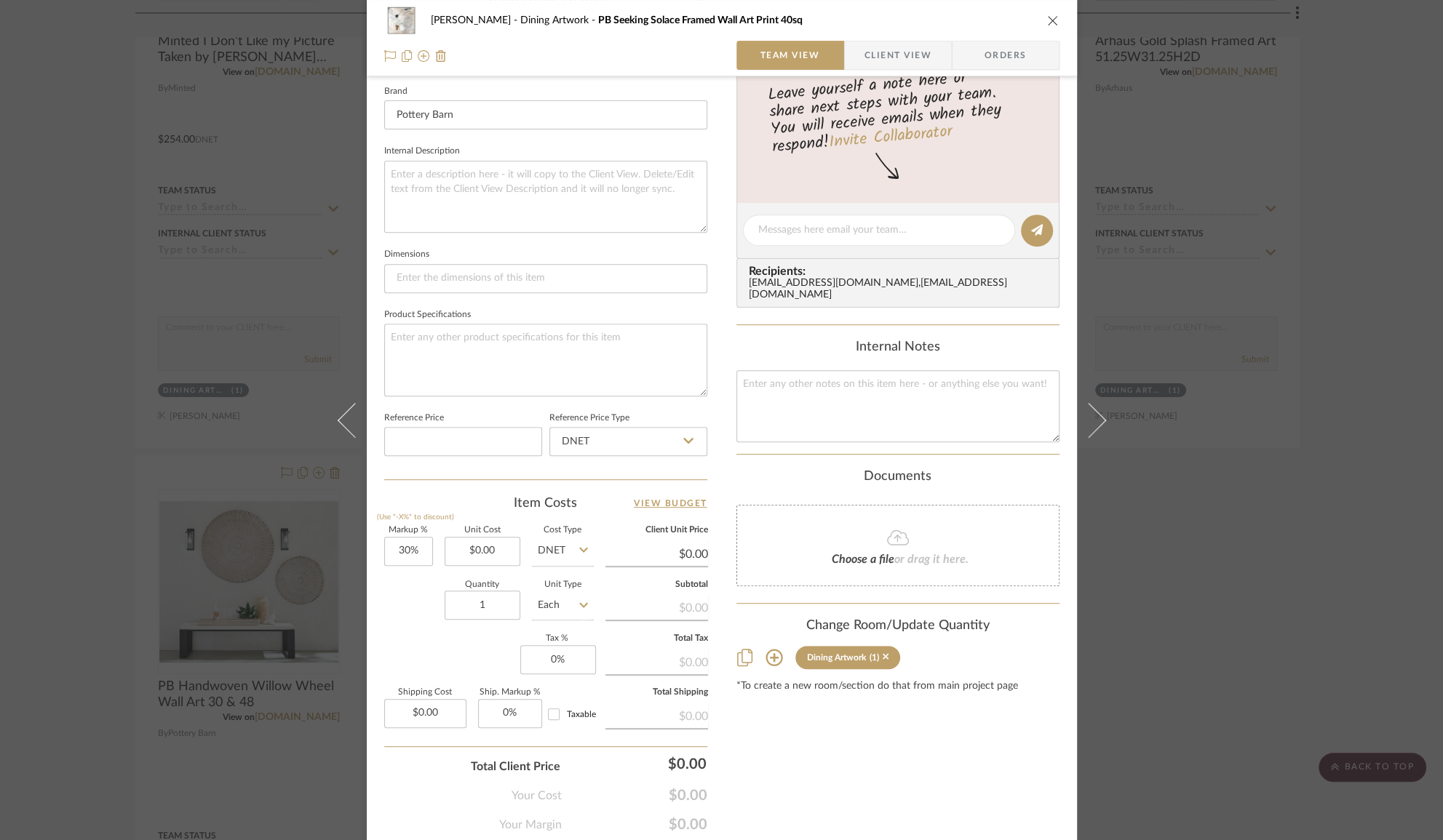
click at [877, 653] on div "(1)" at bounding box center [879, 658] width 20 height 10
click at [883, 654] on icon at bounding box center [886, 657] width 6 height 10
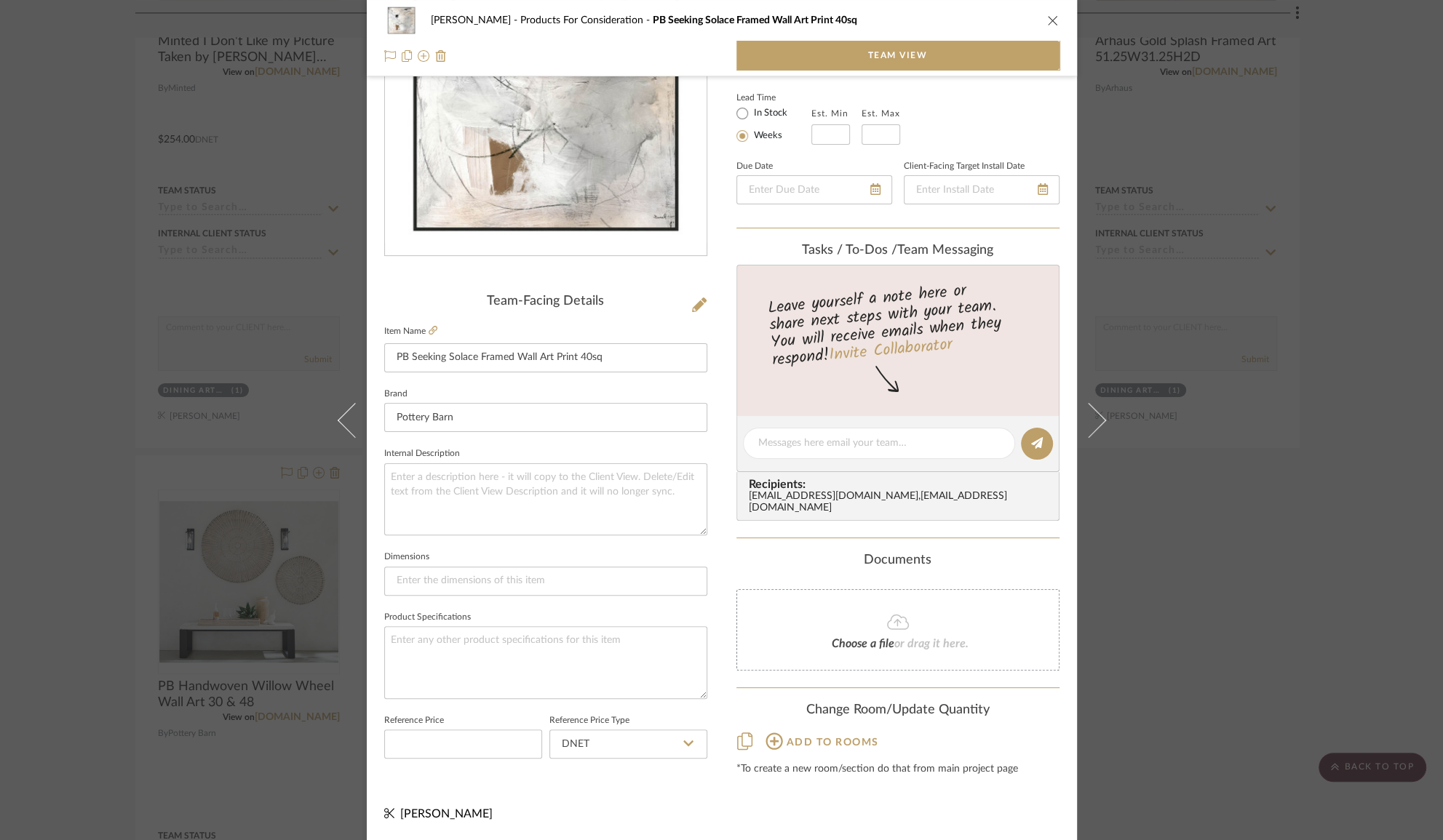
scroll to position [156, 0]
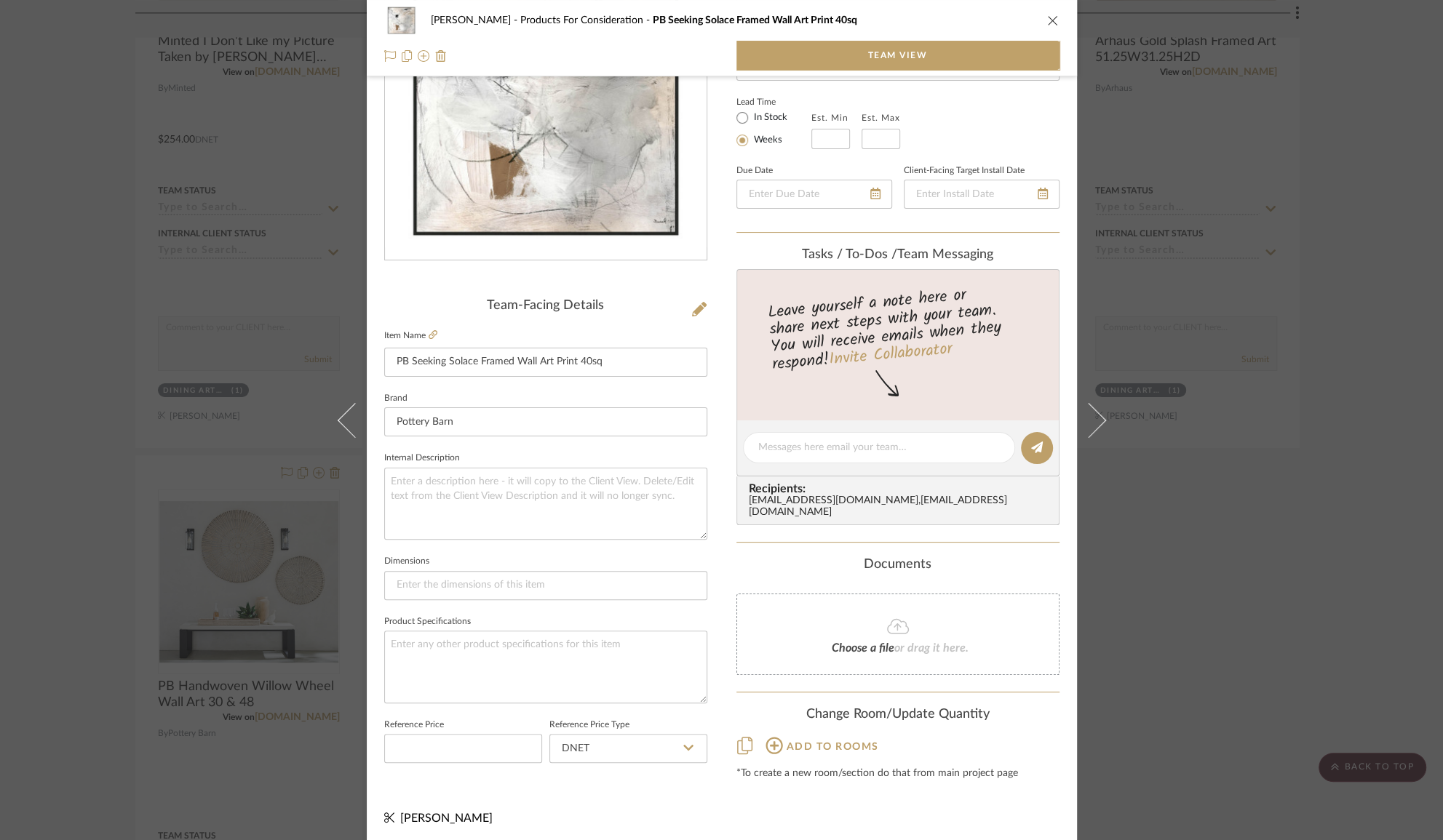
click at [1151, 537] on div "[PERSON_NAME] Products For Consideration PB Seeking Solace Framed Wall Art Prin…" at bounding box center [721, 420] width 1443 height 840
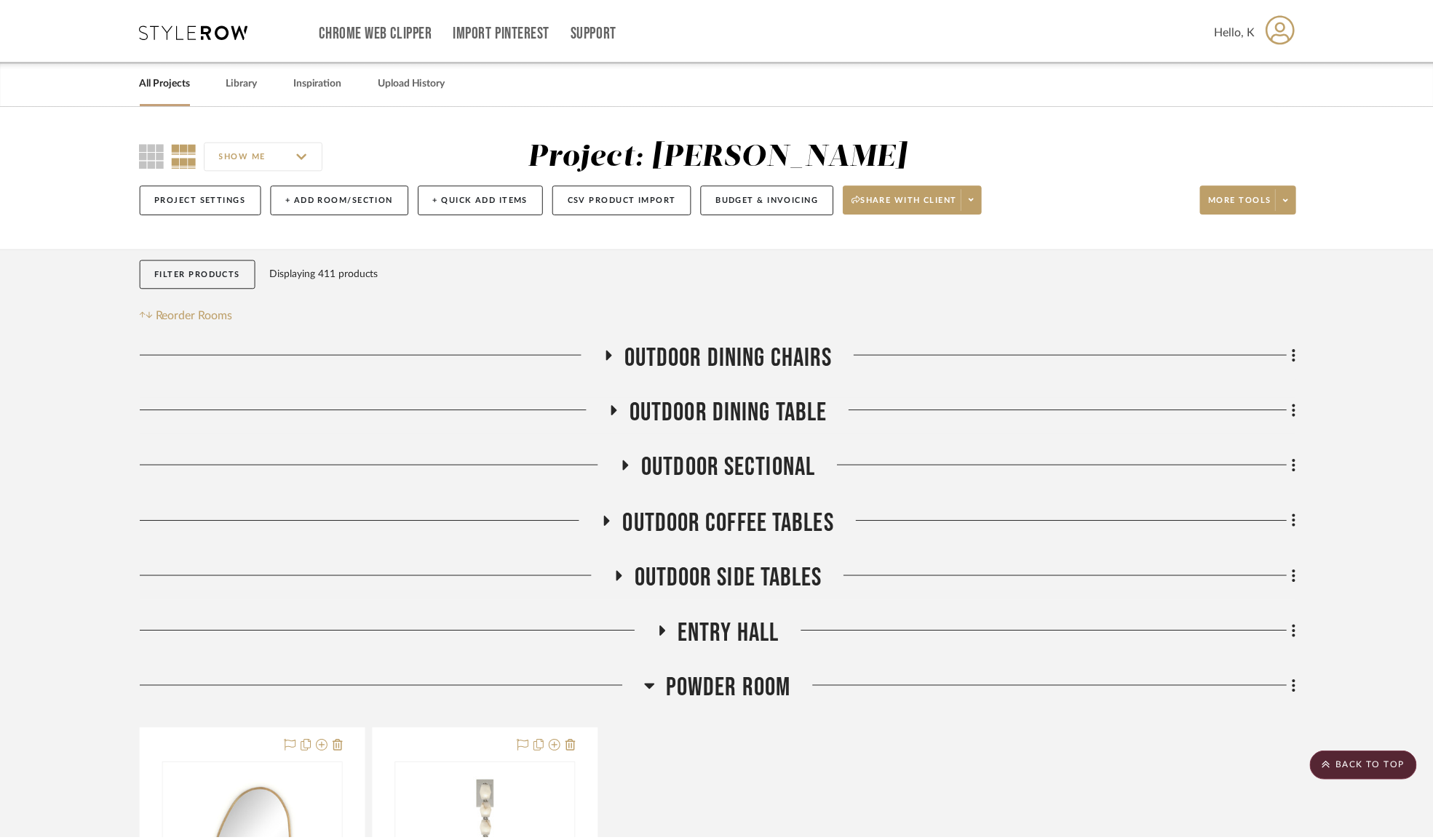
scroll to position [19659, 0]
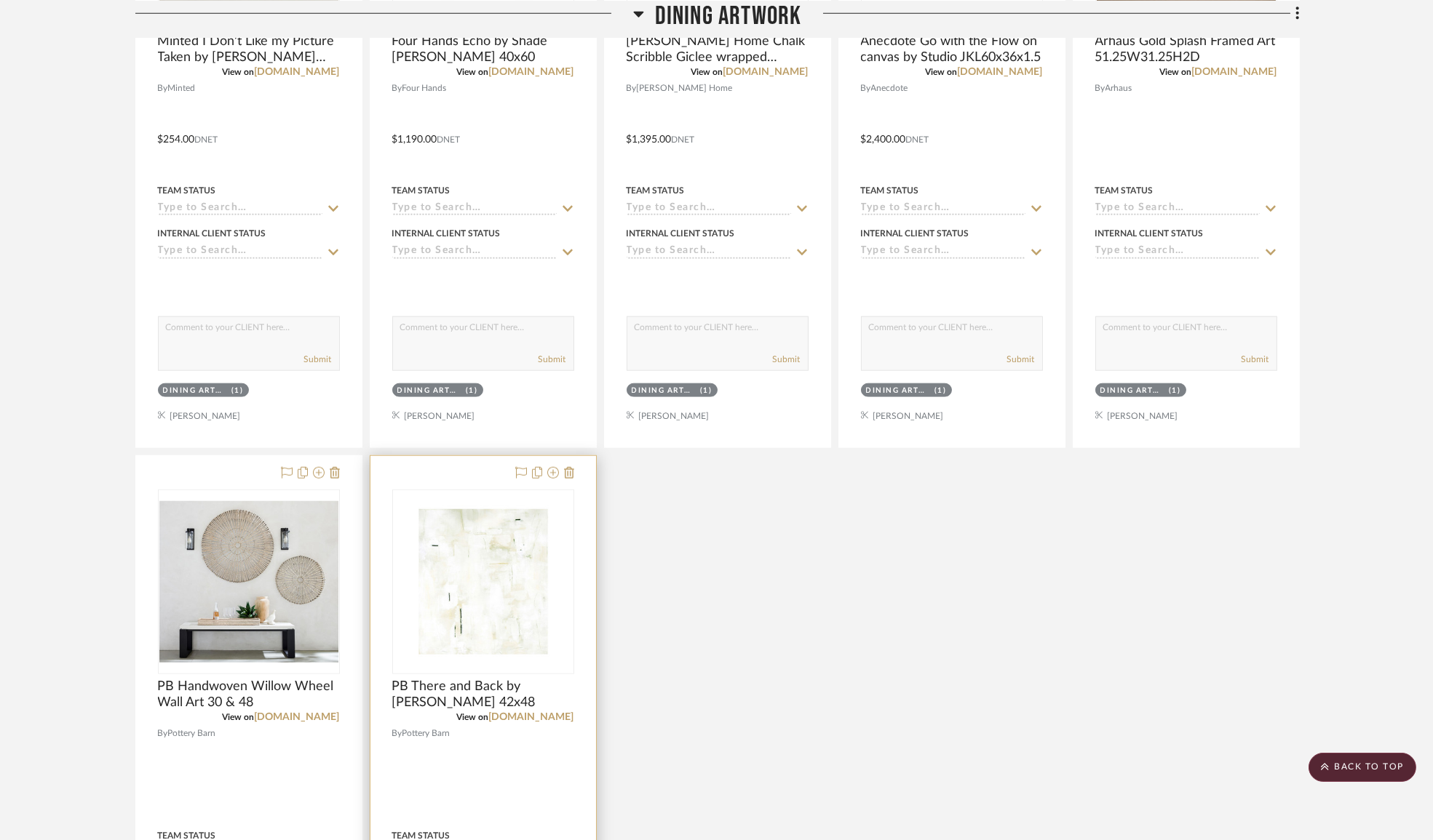
click at [560, 489] on div at bounding box center [483, 774] width 226 height 636
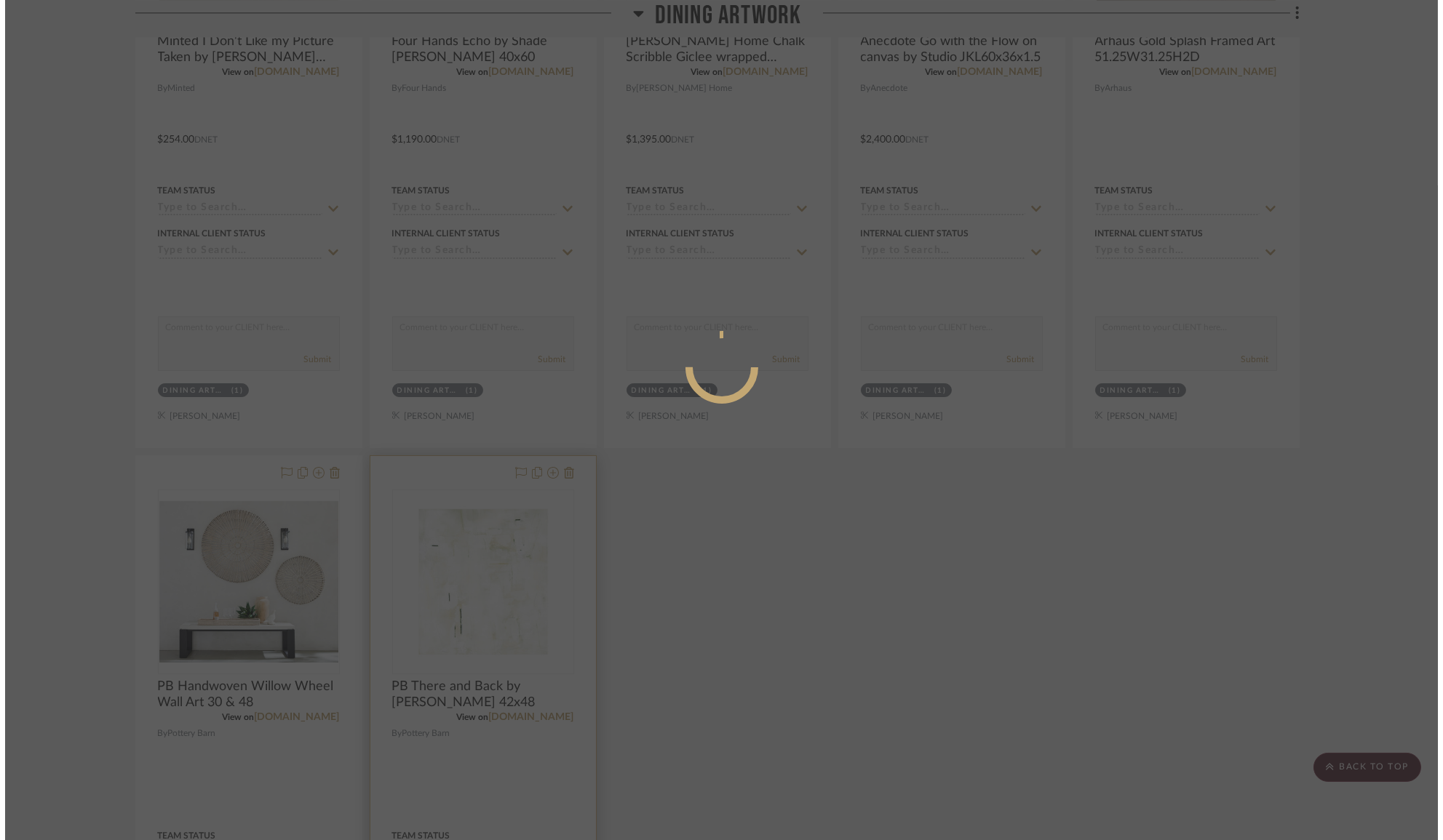
scroll to position [0, 0]
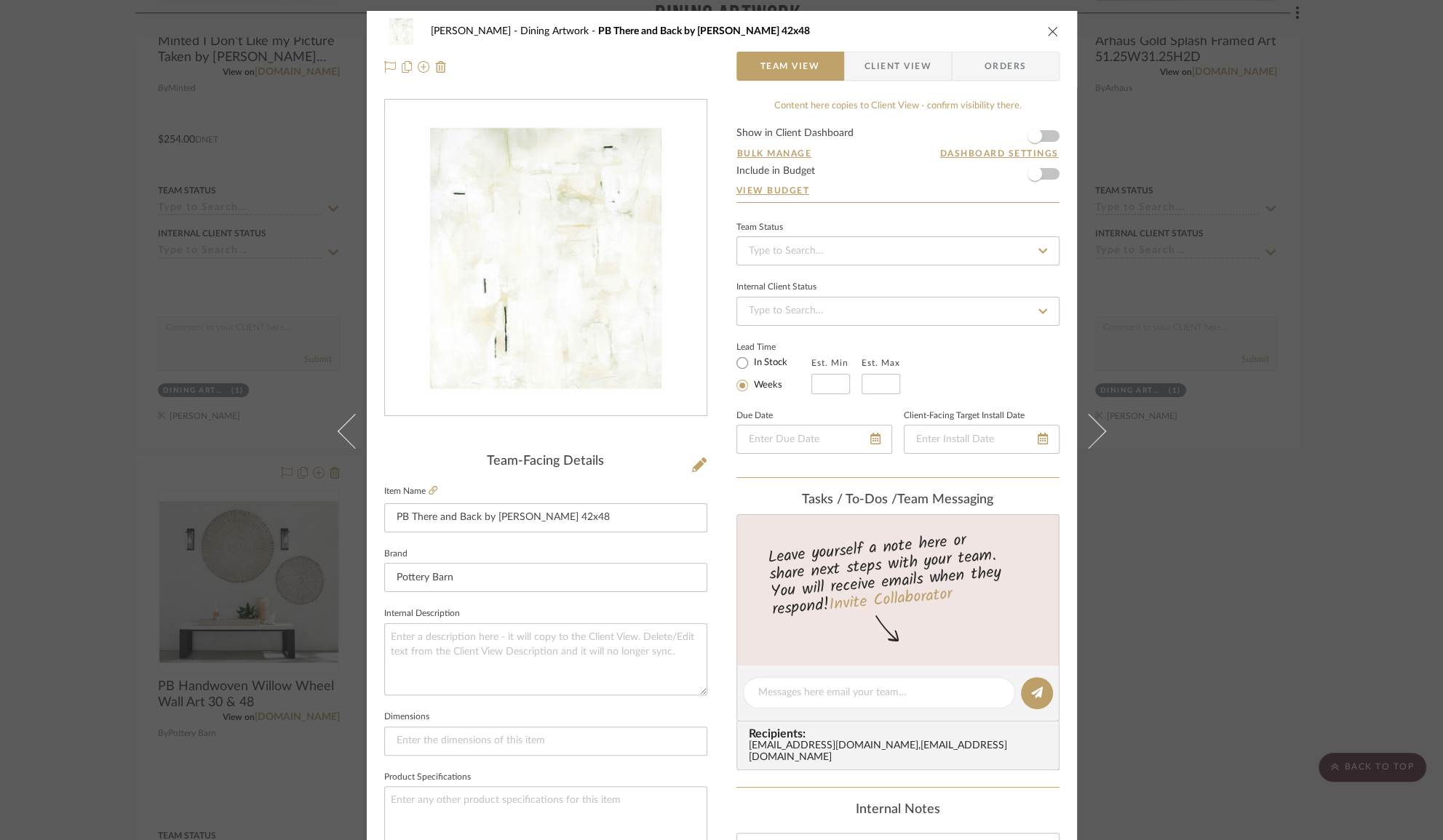
click at [1163, 711] on div "[PERSON_NAME] Dining Artwork PB There and Back by [PERSON_NAME] 42x48 Team View…" at bounding box center [721, 420] width 1443 height 840
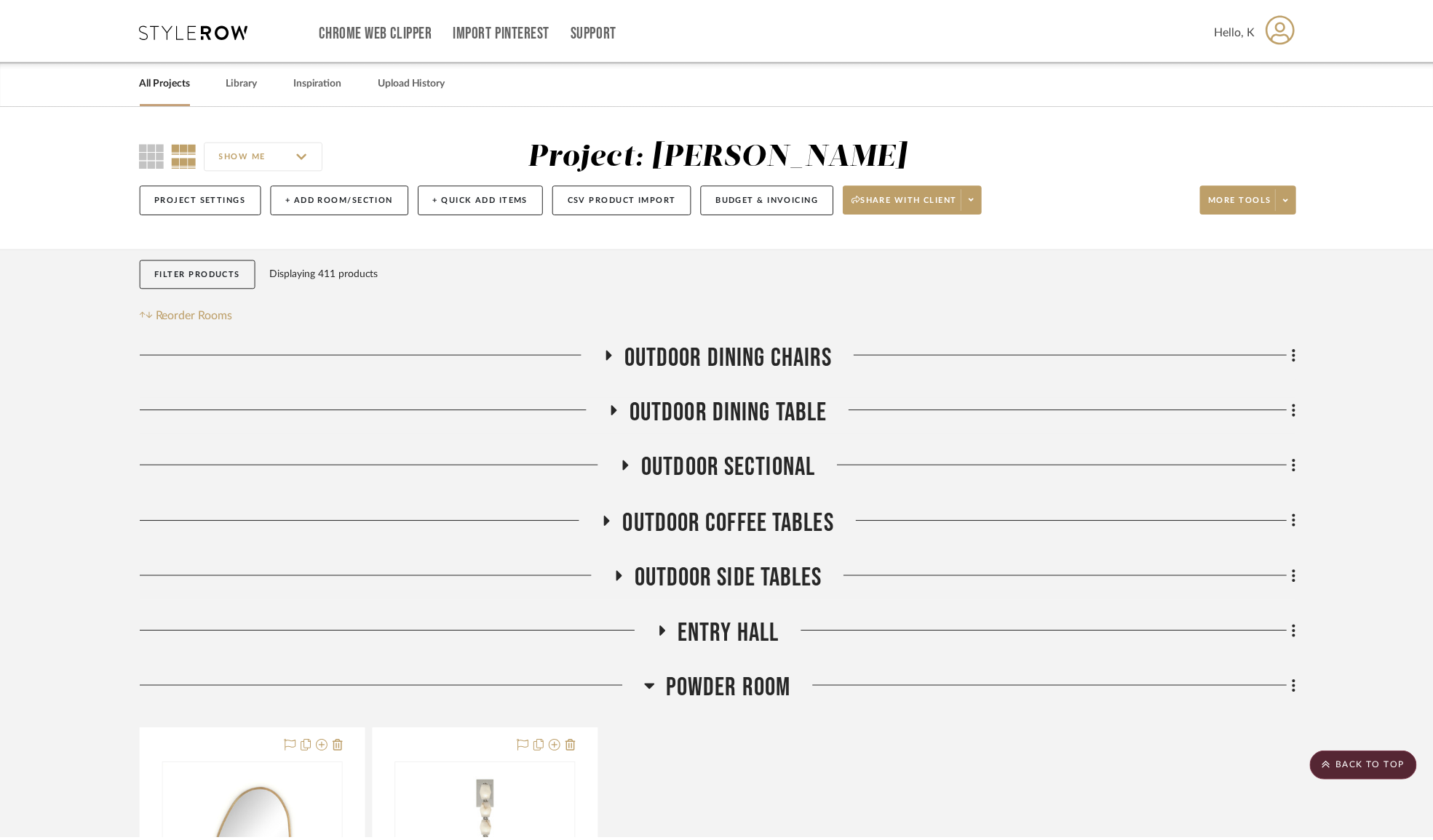
scroll to position [19659, 0]
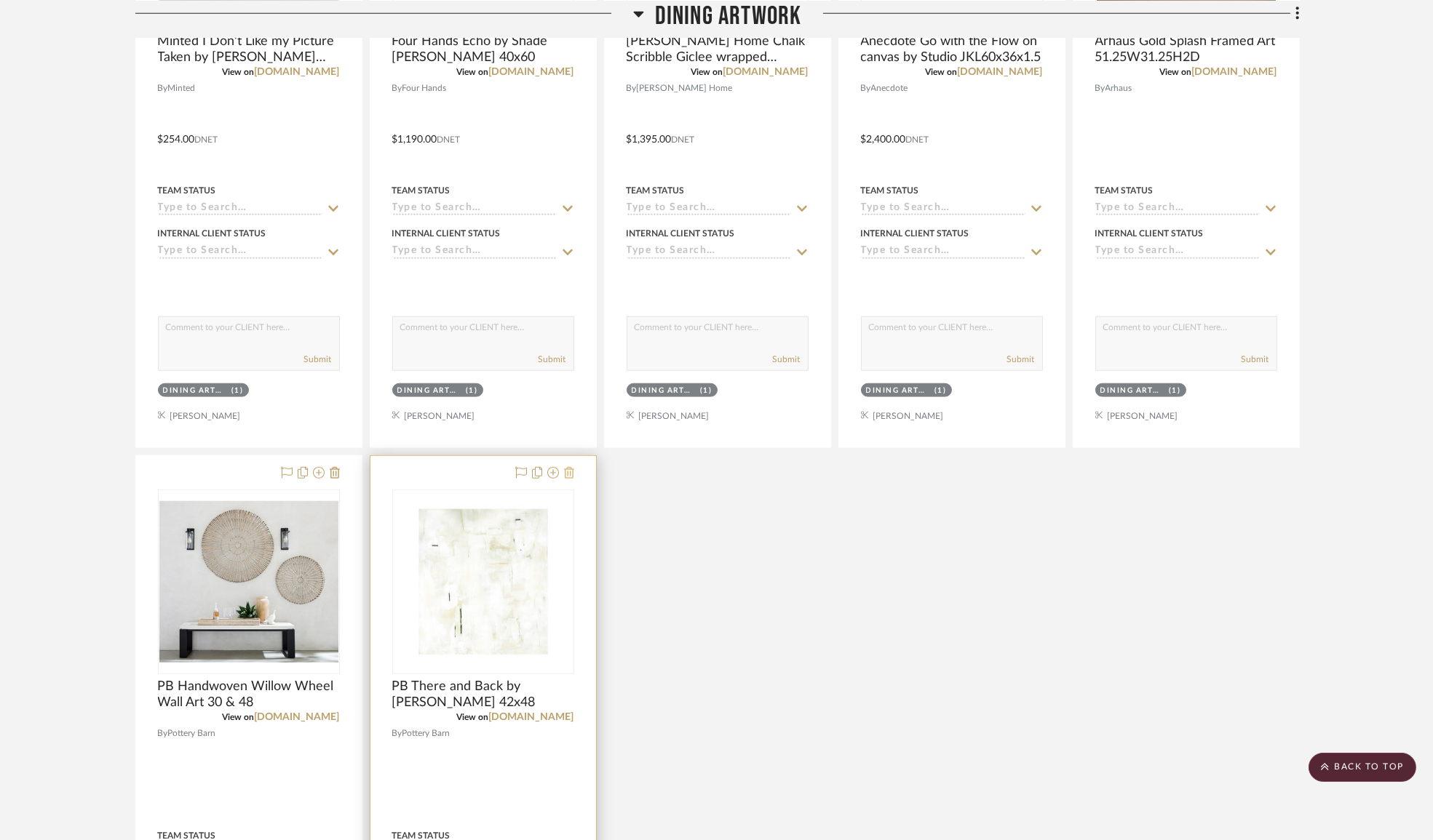
click at [568, 478] on icon at bounding box center [568, 473] width 10 height 12
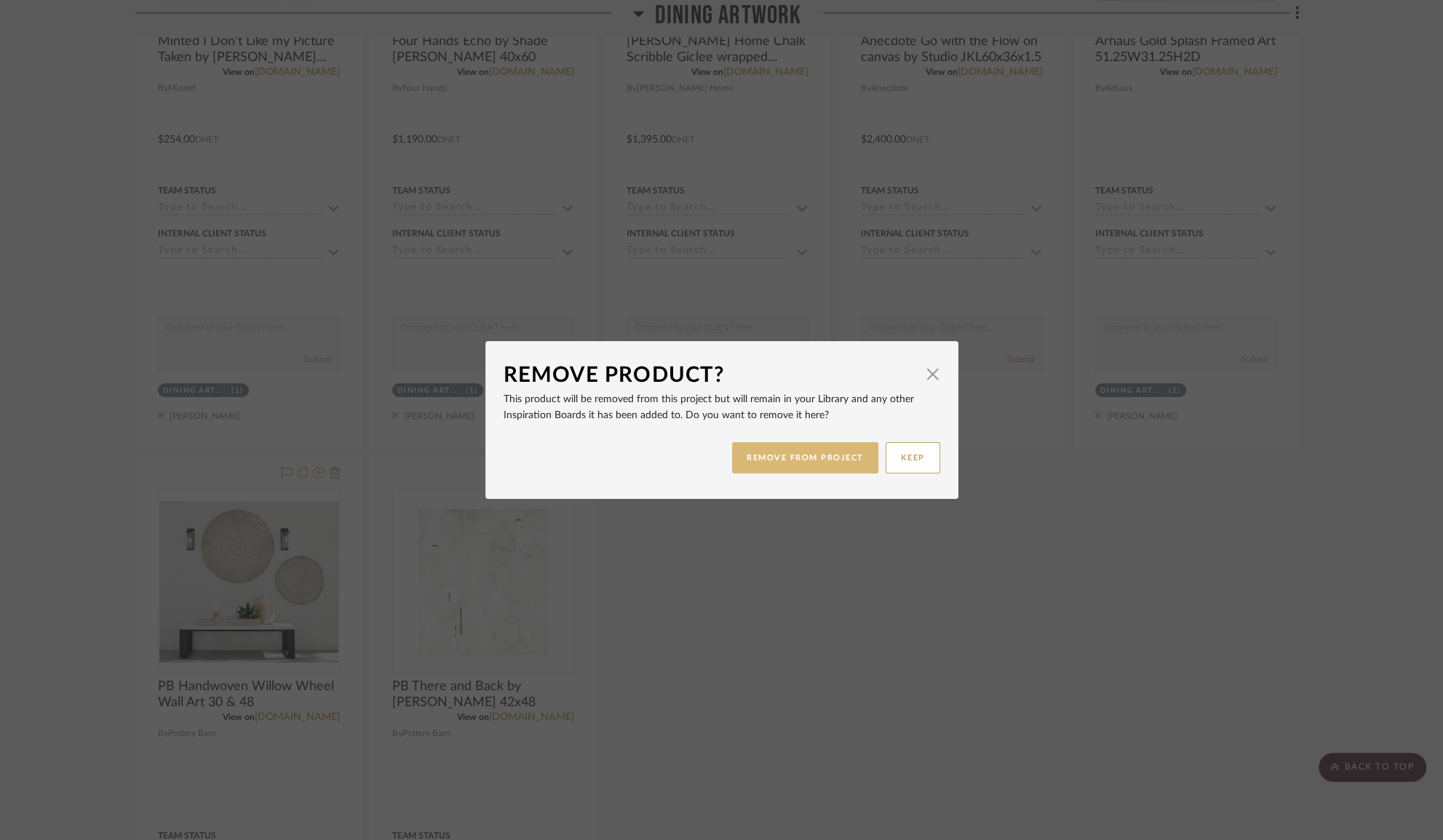
click at [787, 460] on button "REMOVE FROM PROJECT" at bounding box center [805, 458] width 146 height 32
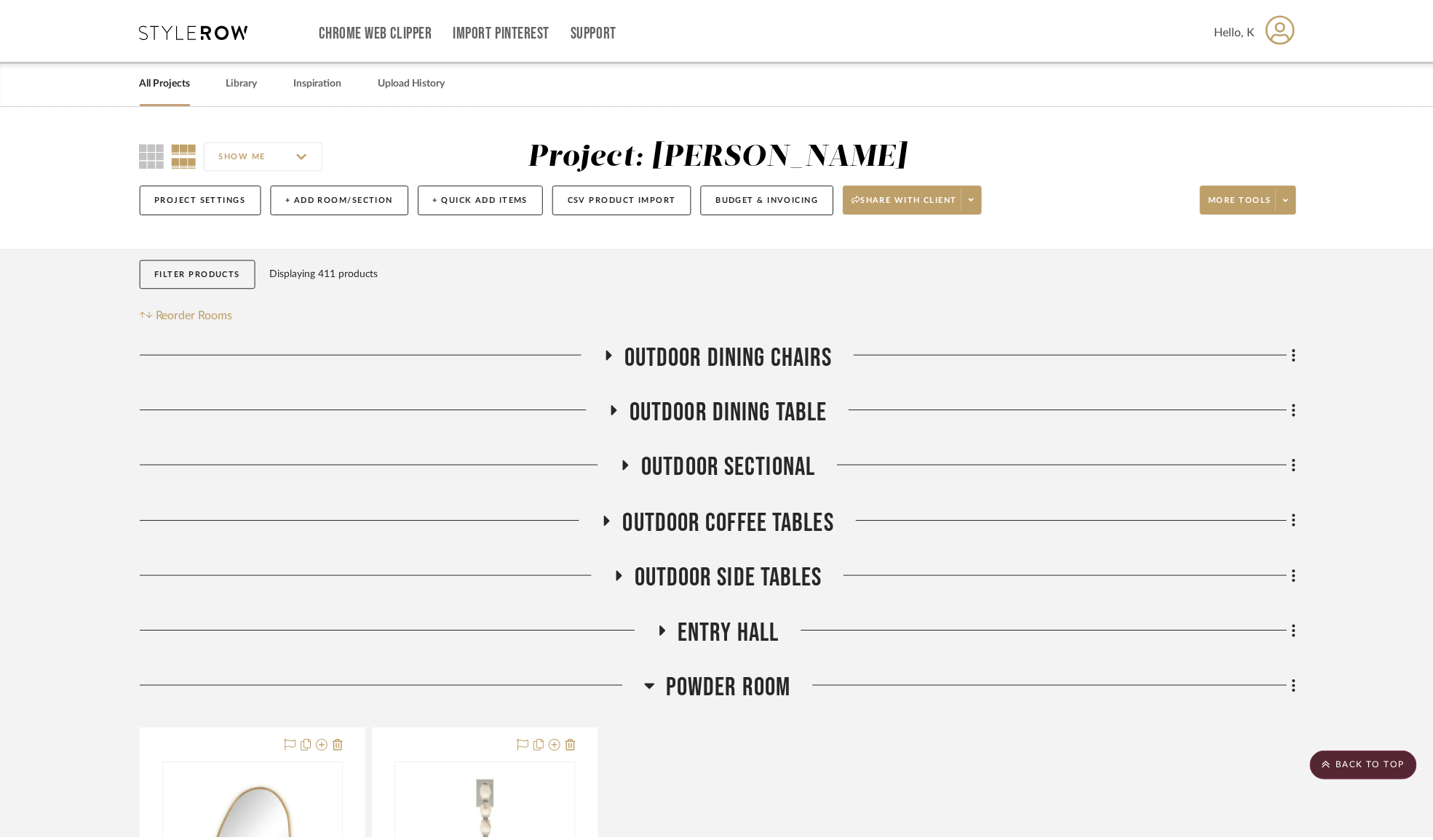
scroll to position [19659, 0]
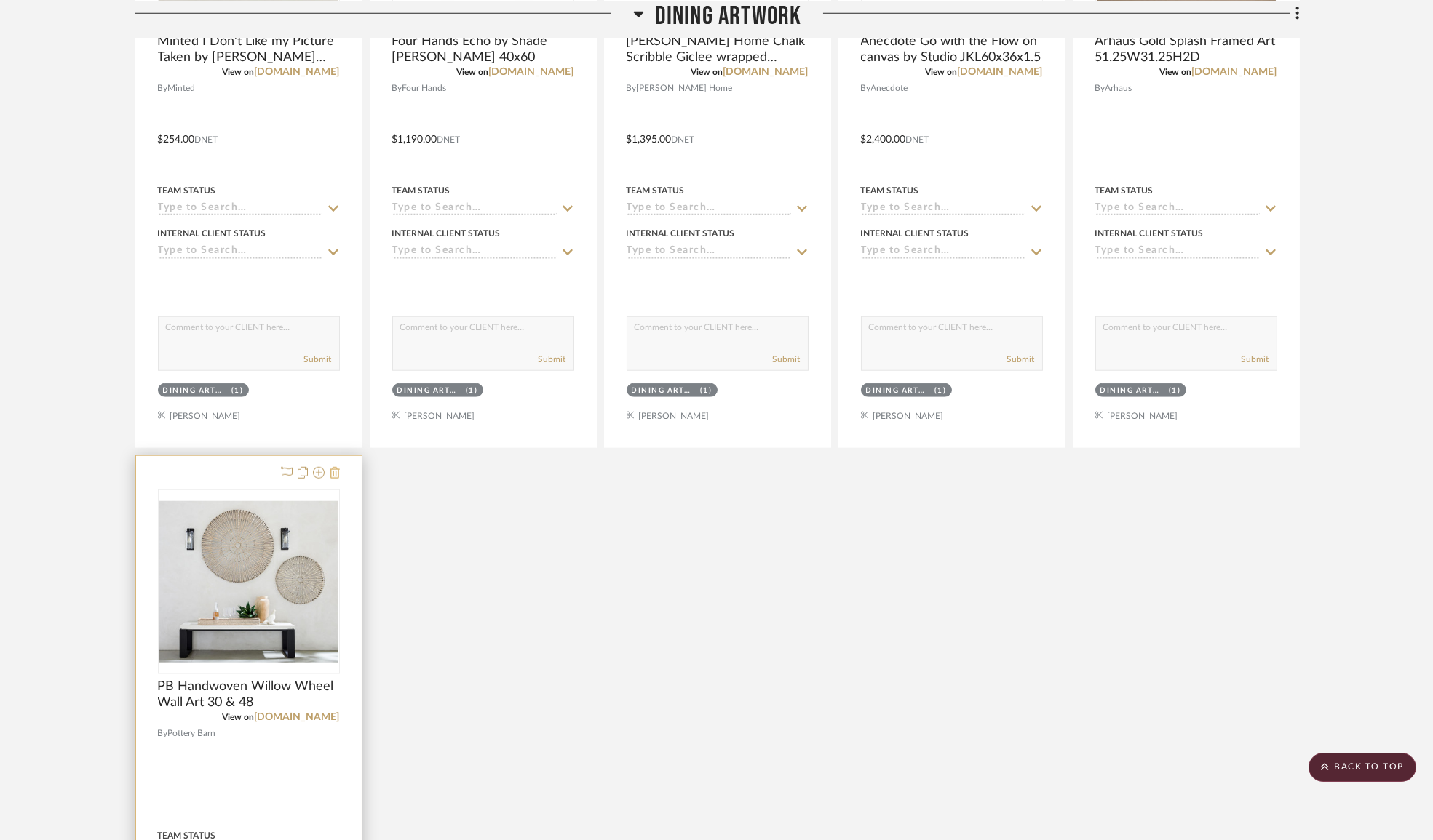
click at [333, 478] on icon at bounding box center [334, 473] width 10 height 12
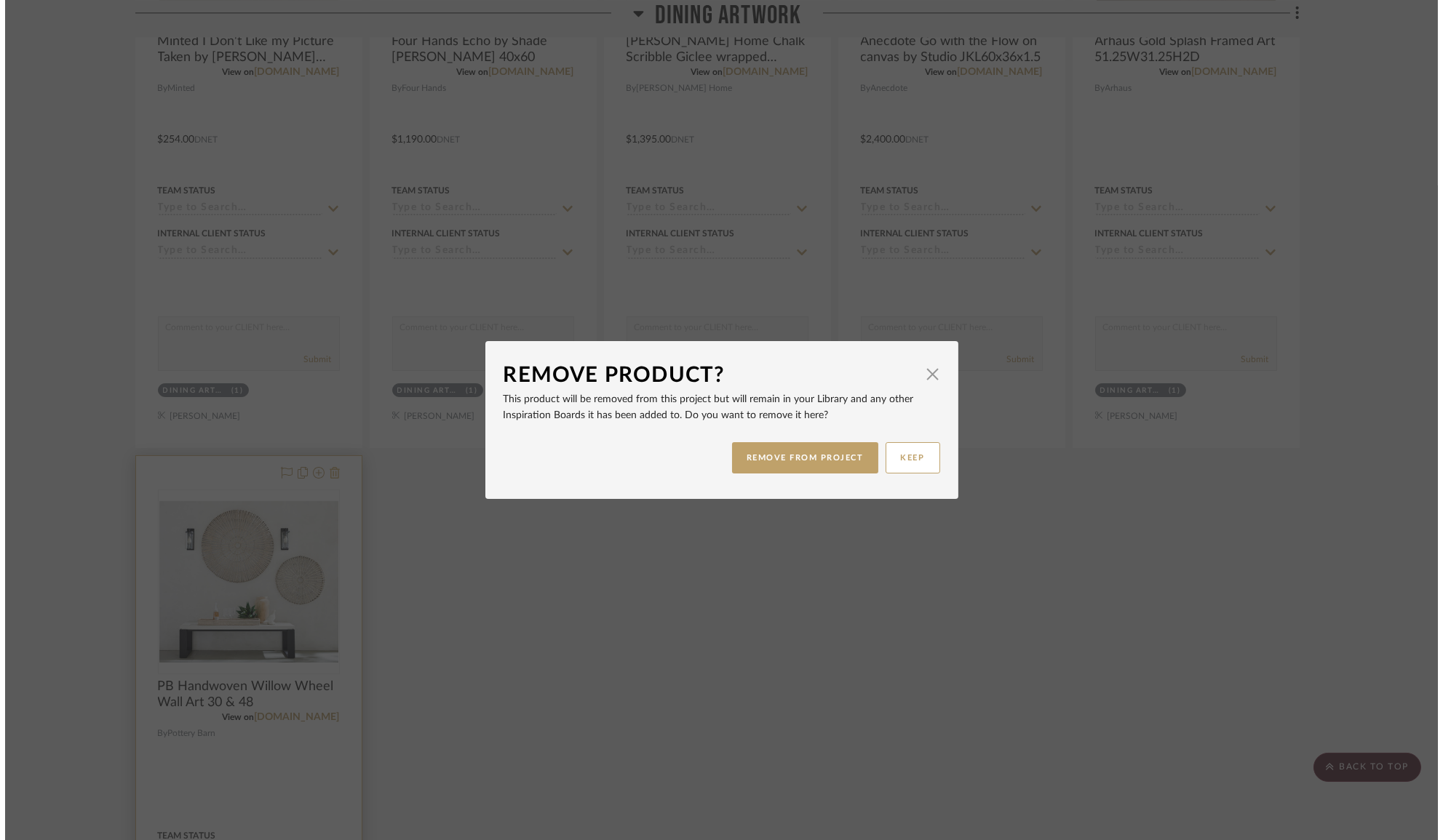
scroll to position [0, 0]
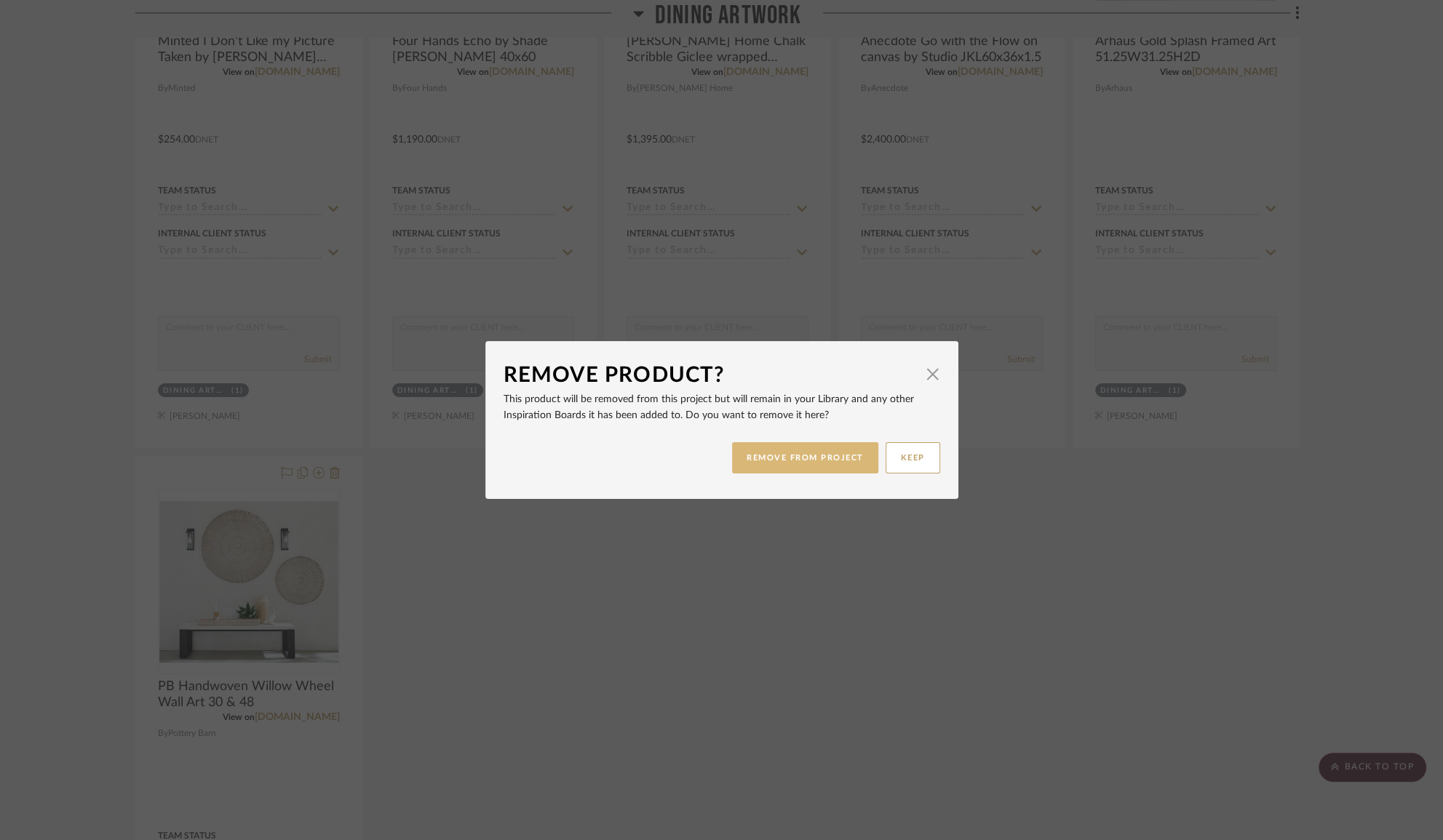
click at [812, 459] on button "REMOVE FROM PROJECT" at bounding box center [805, 458] width 146 height 32
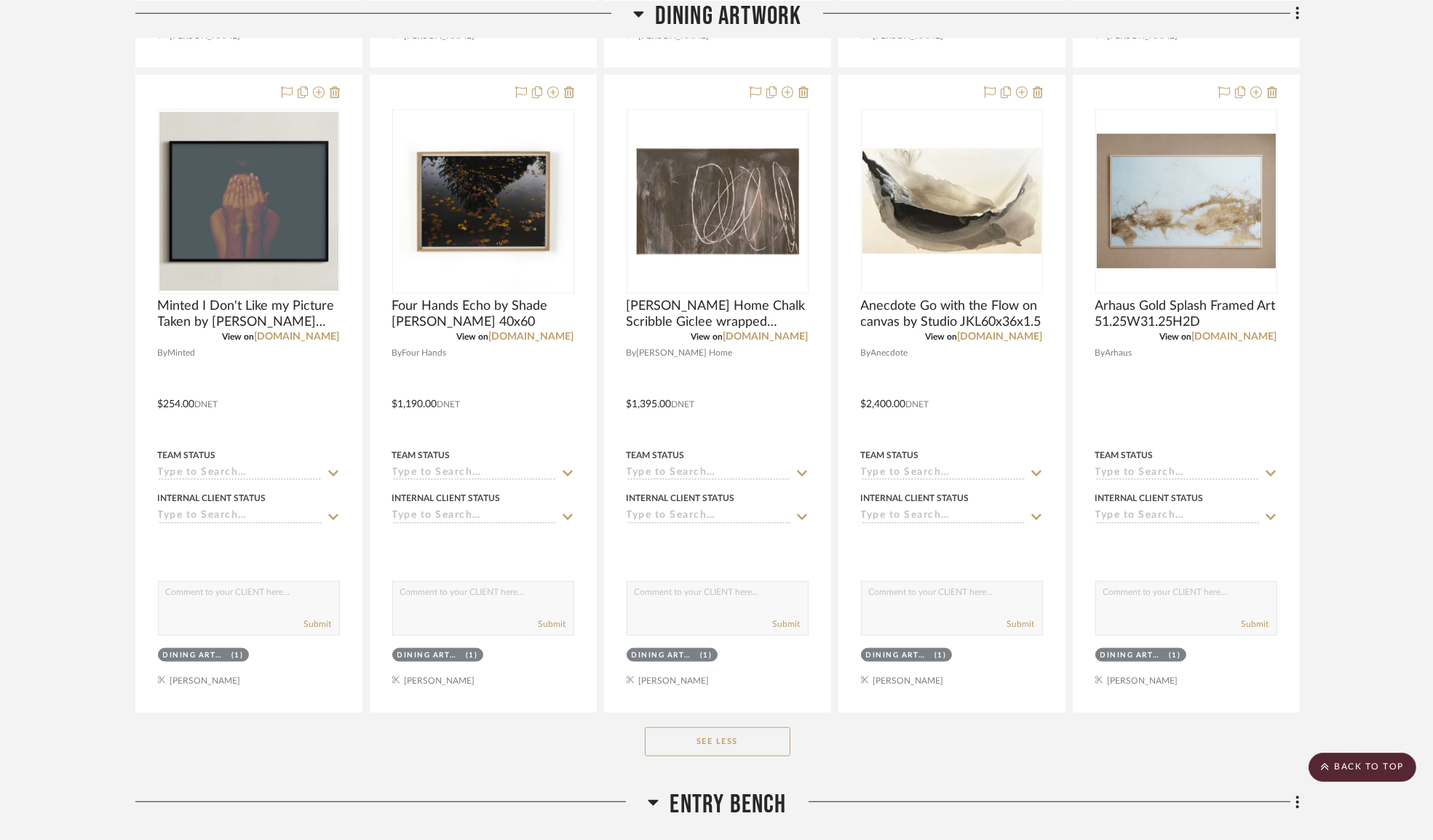
scroll to position [19129, 0]
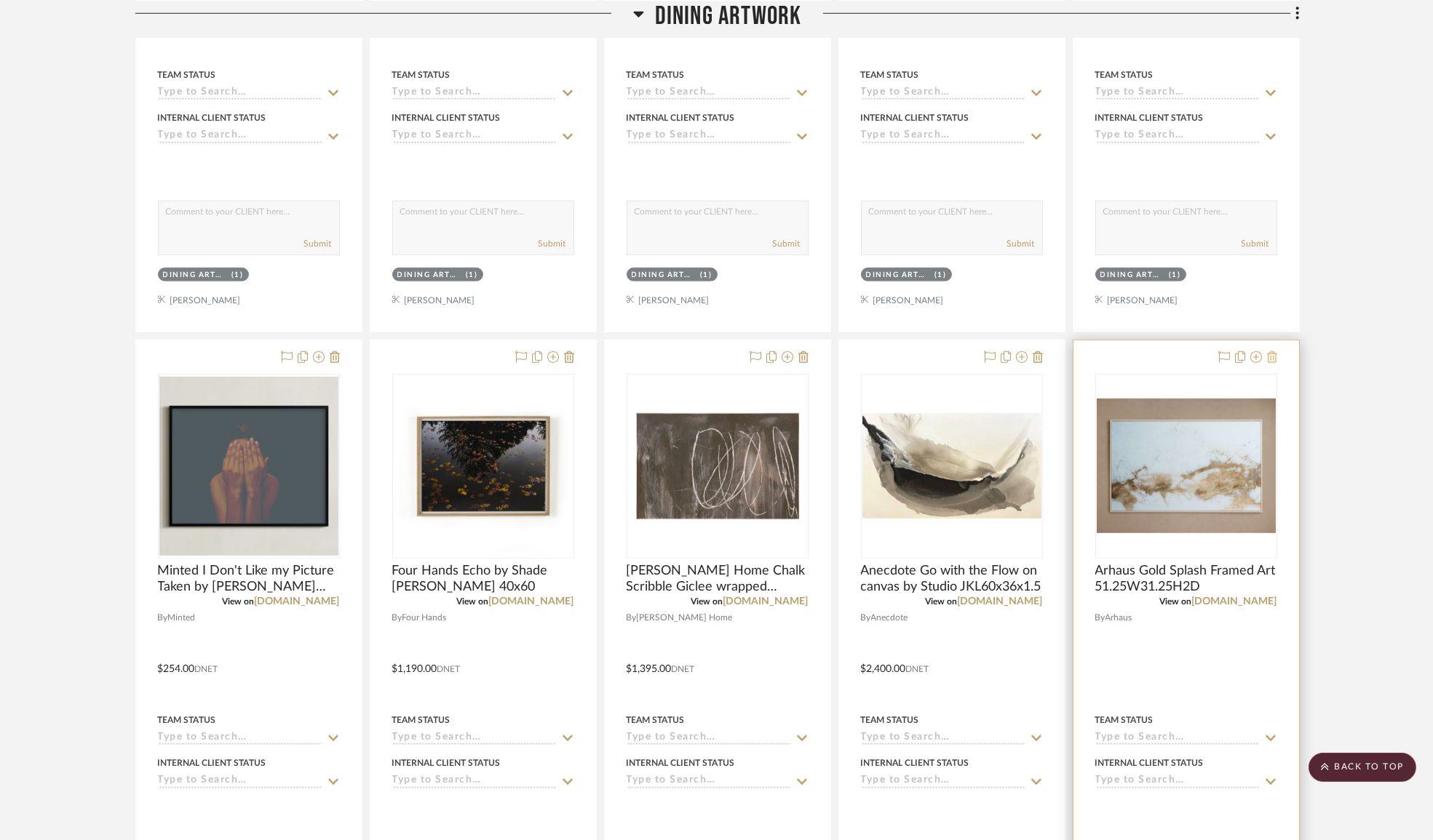
click at [1273, 363] on icon at bounding box center [1271, 357] width 10 height 12
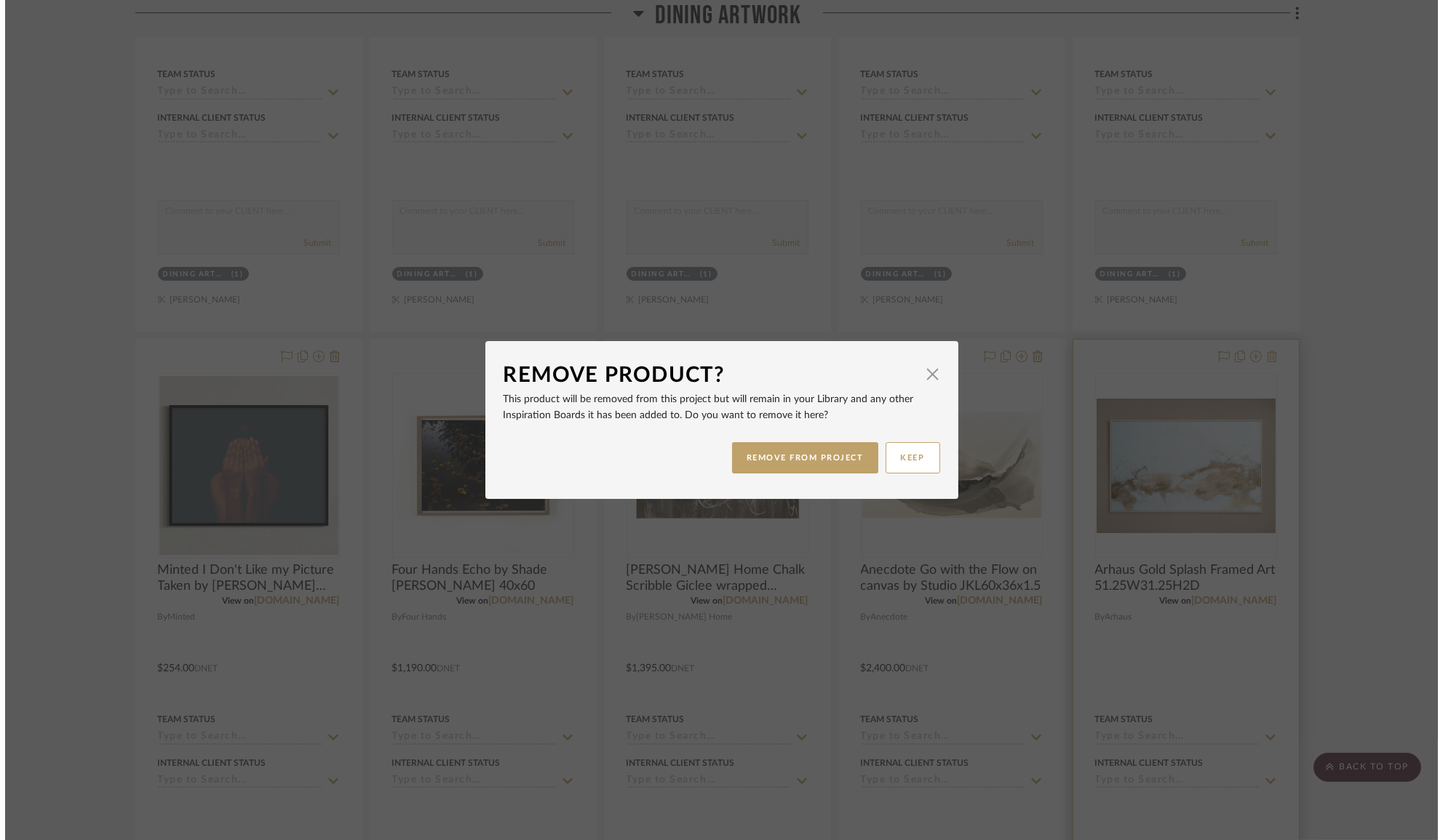
scroll to position [0, 0]
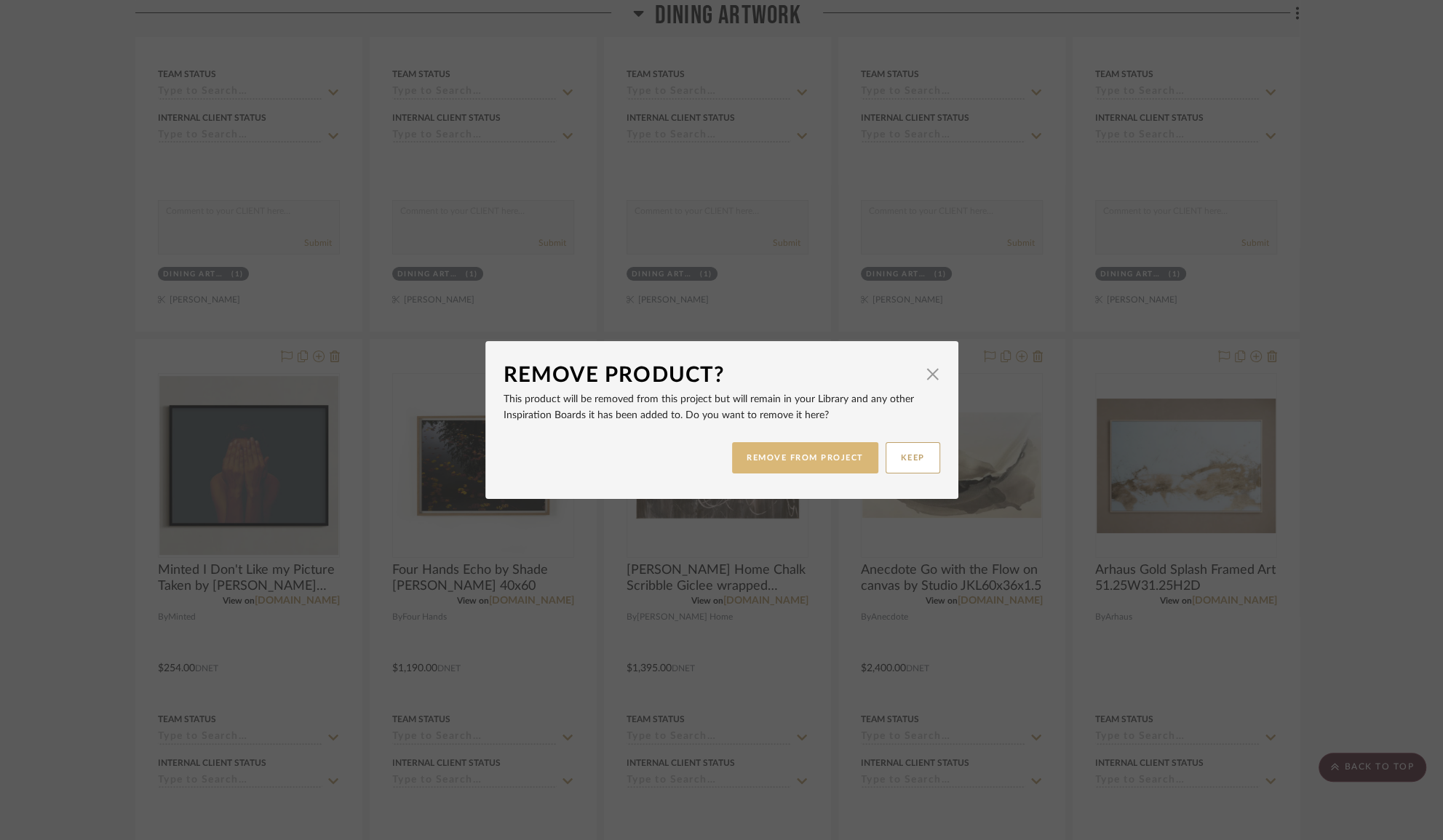
click at [784, 462] on button "REMOVE FROM PROJECT" at bounding box center [805, 458] width 146 height 32
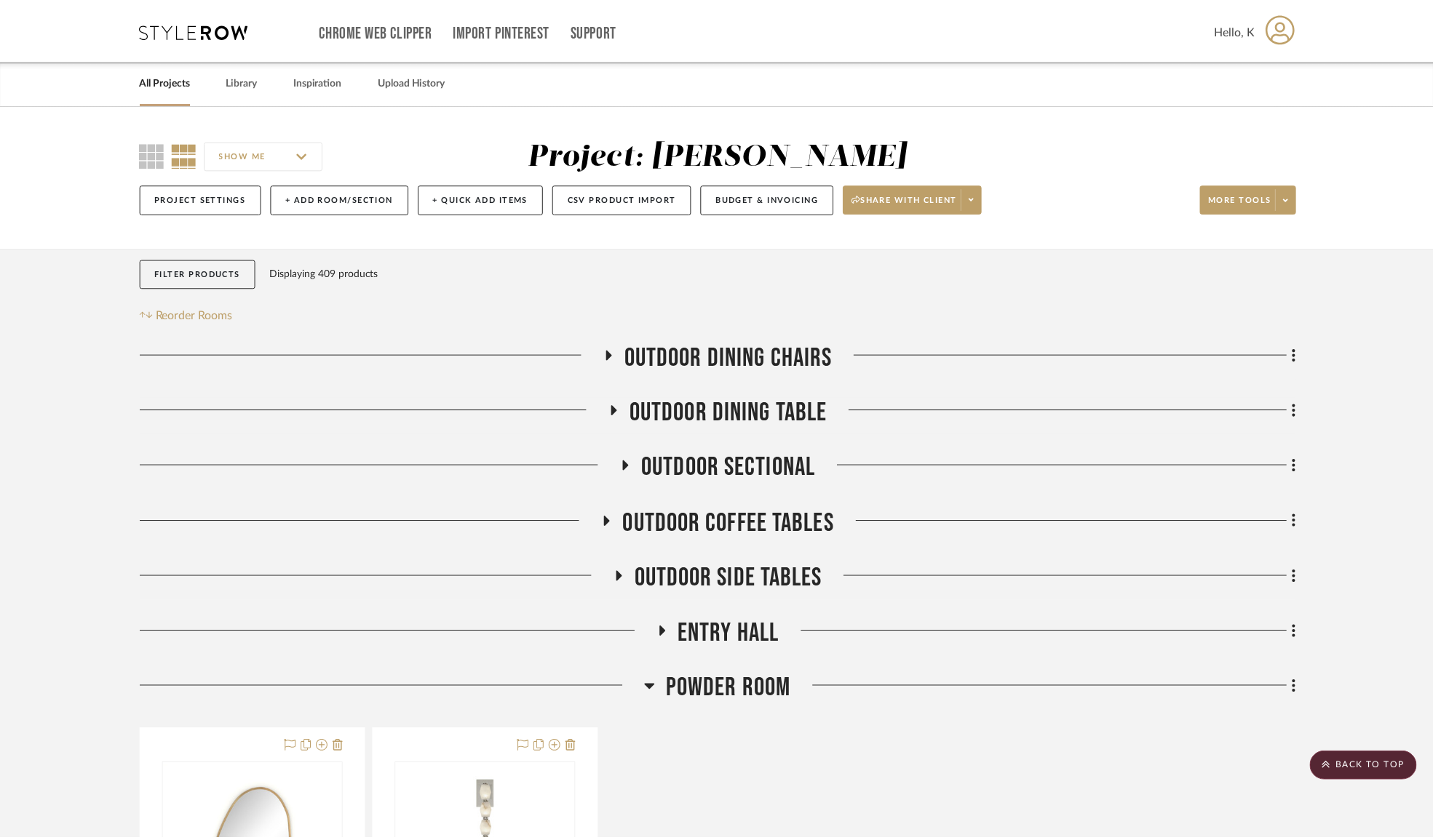
scroll to position [19129, 0]
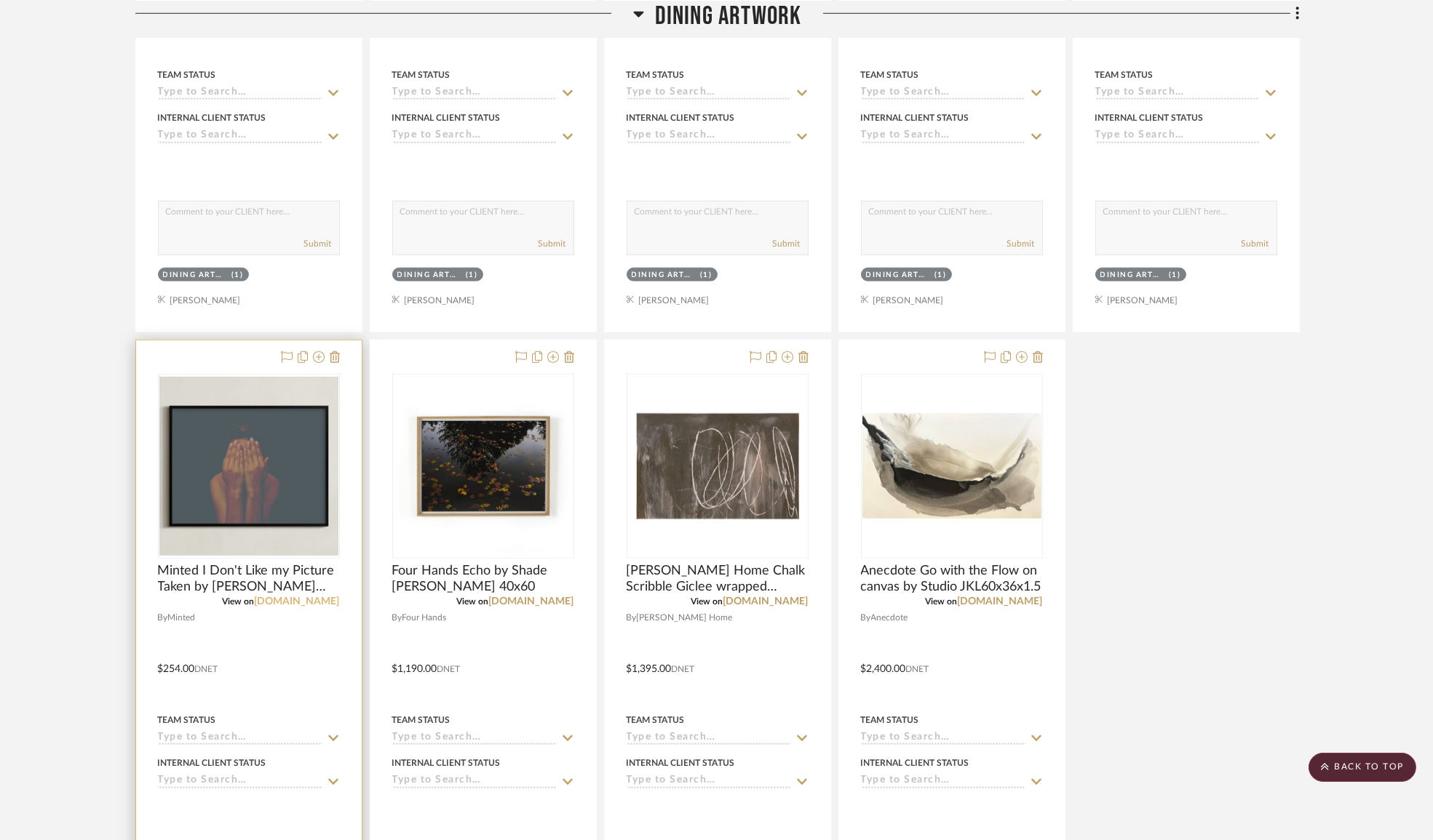
click at [314, 607] on link "[DOMAIN_NAME]" at bounding box center [298, 602] width 85 height 10
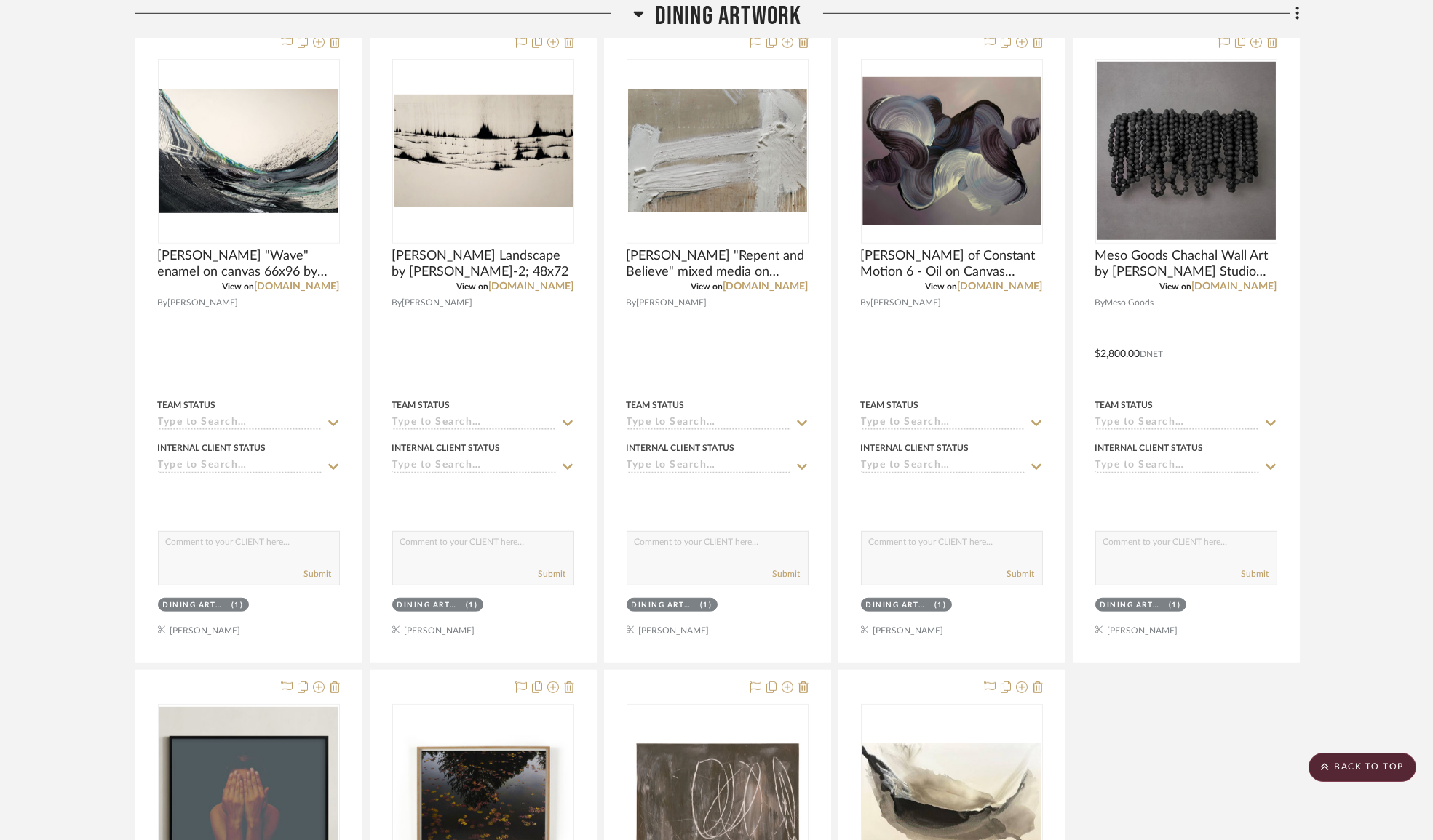
scroll to position [18732, 0]
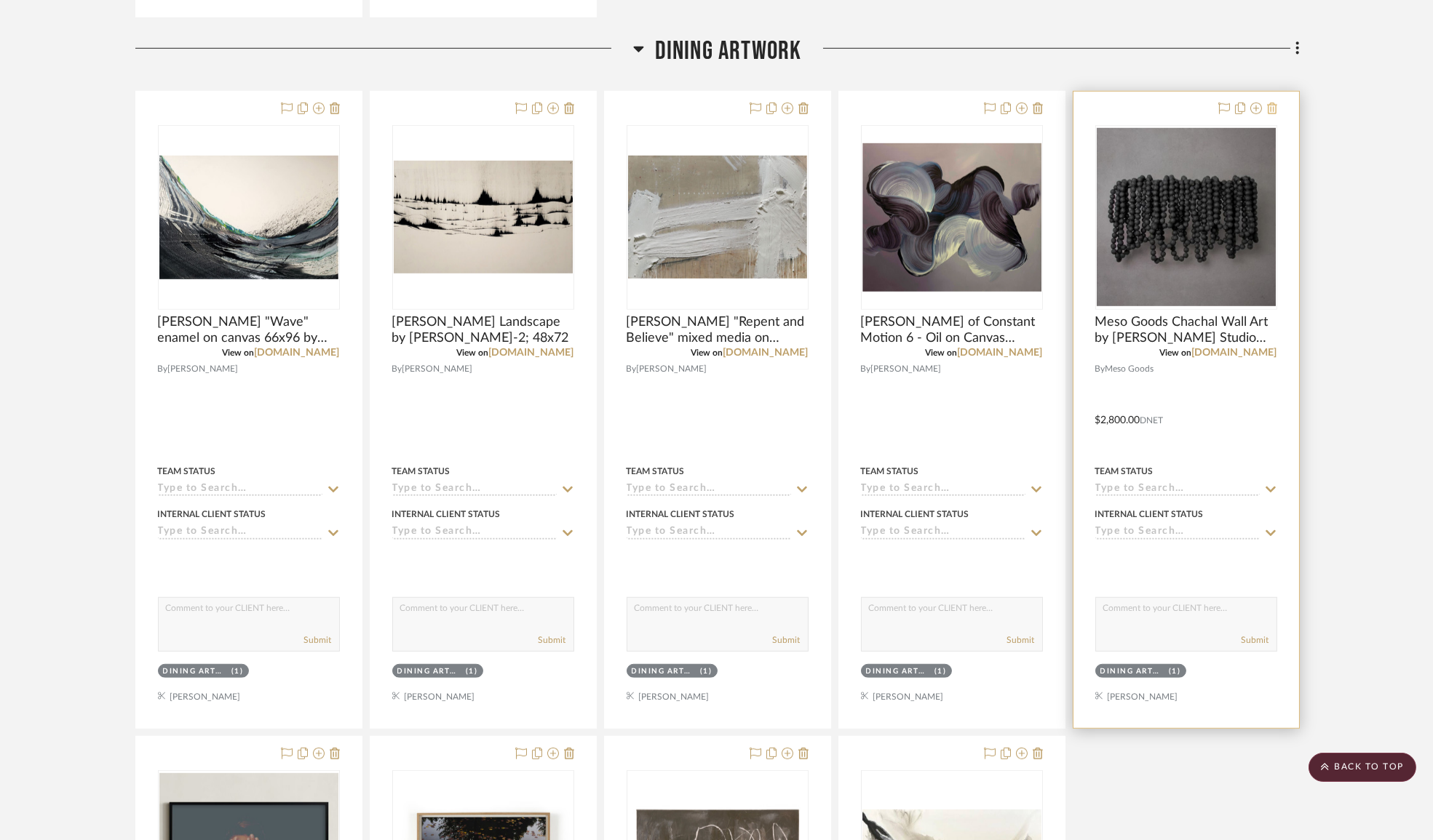
click at [1274, 114] on icon at bounding box center [1271, 108] width 10 height 12
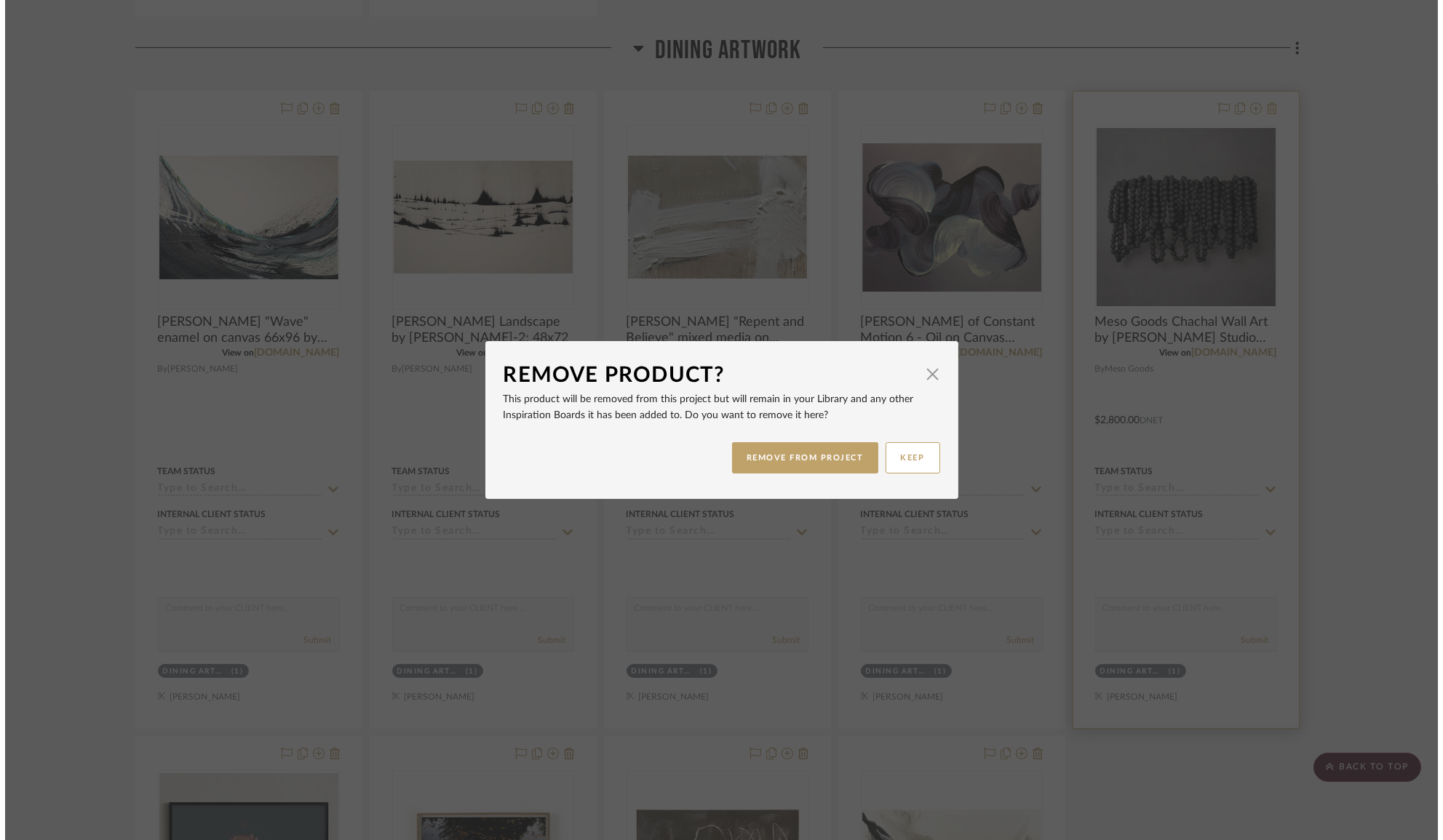
scroll to position [0, 0]
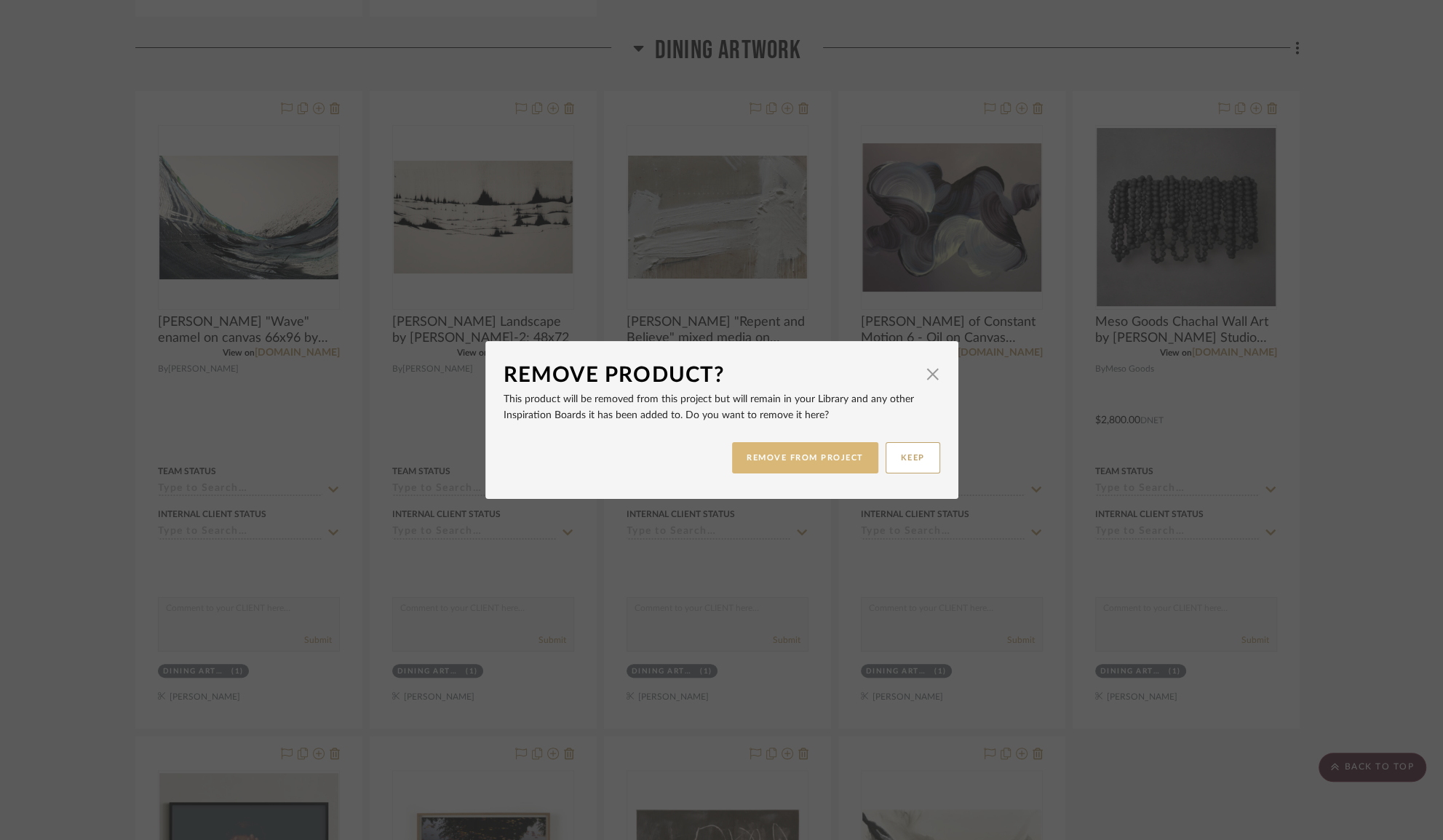
click at [863, 456] on button "REMOVE FROM PROJECT" at bounding box center [805, 458] width 146 height 32
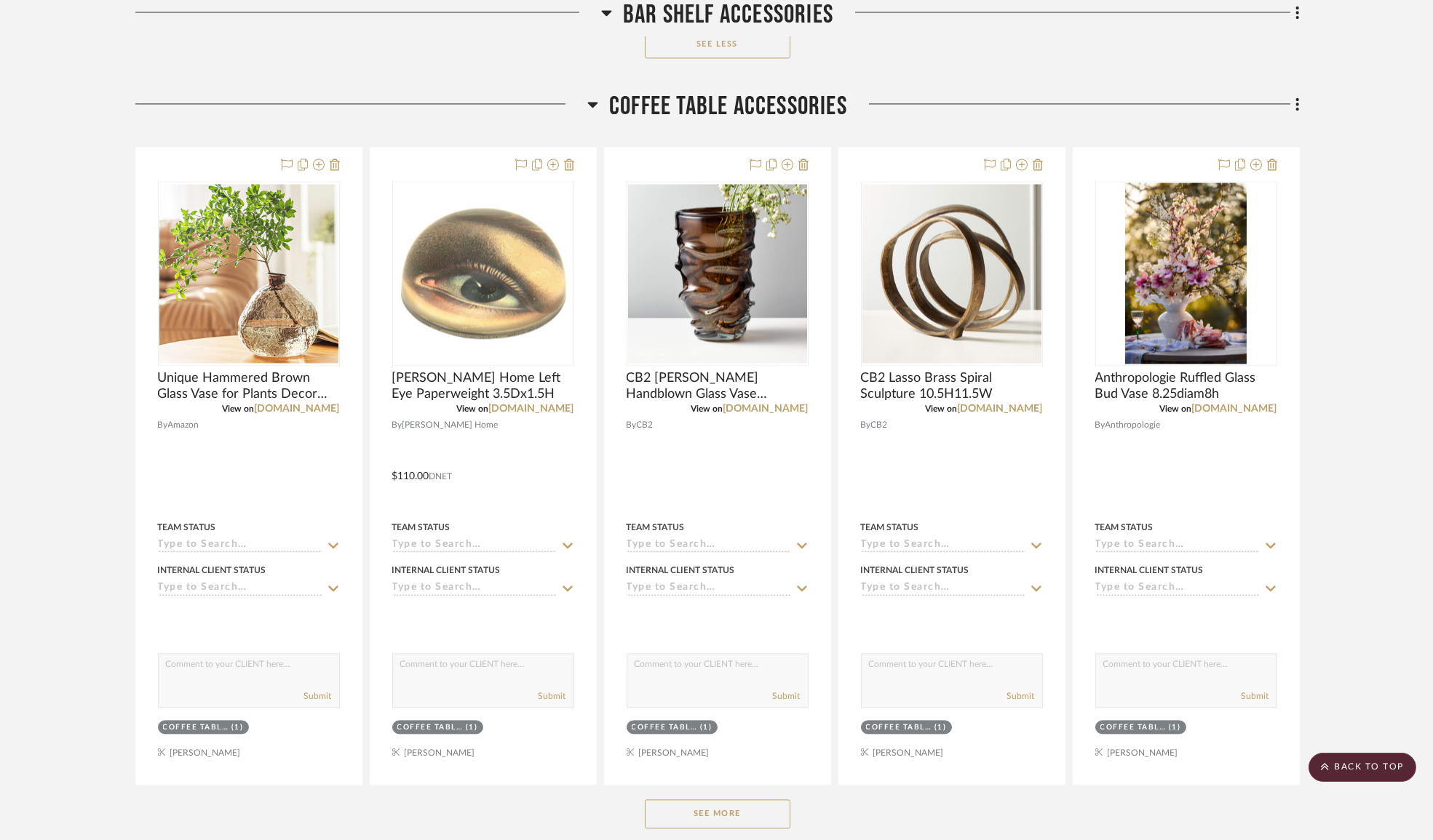
scroll to position [8878, 0]
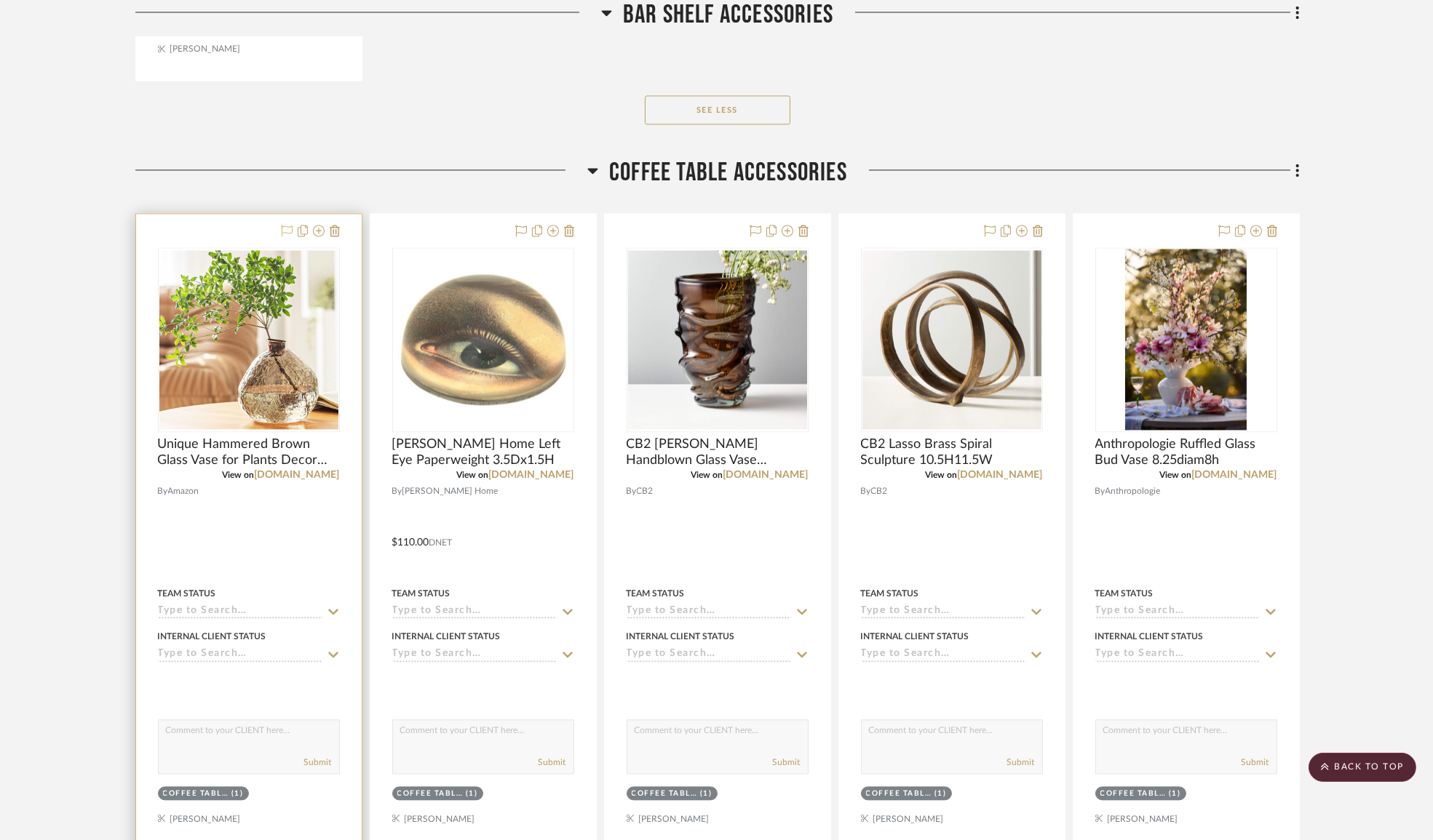
click at [283, 237] on icon at bounding box center [287, 231] width 12 height 12
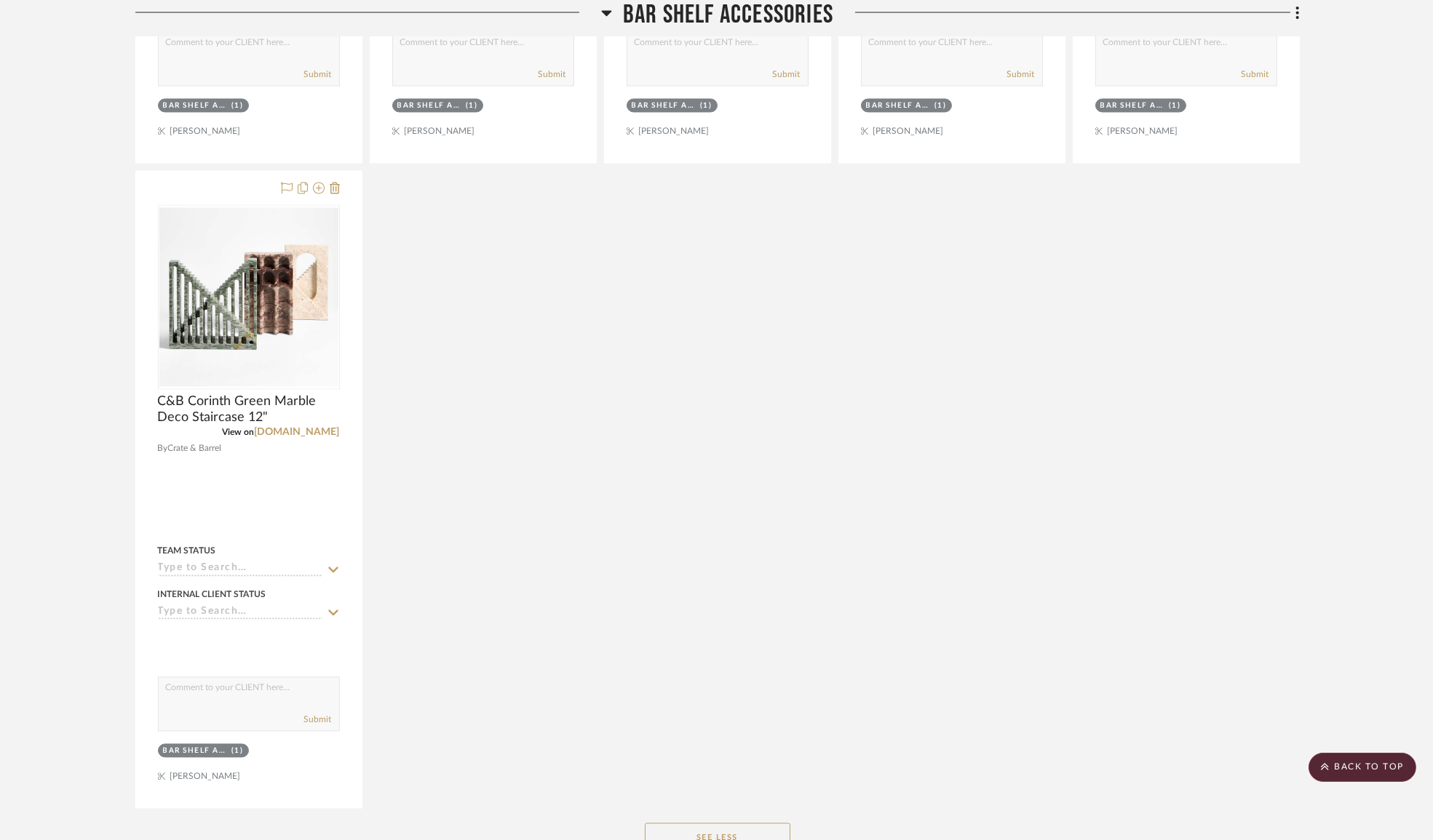
scroll to position [8084, 0]
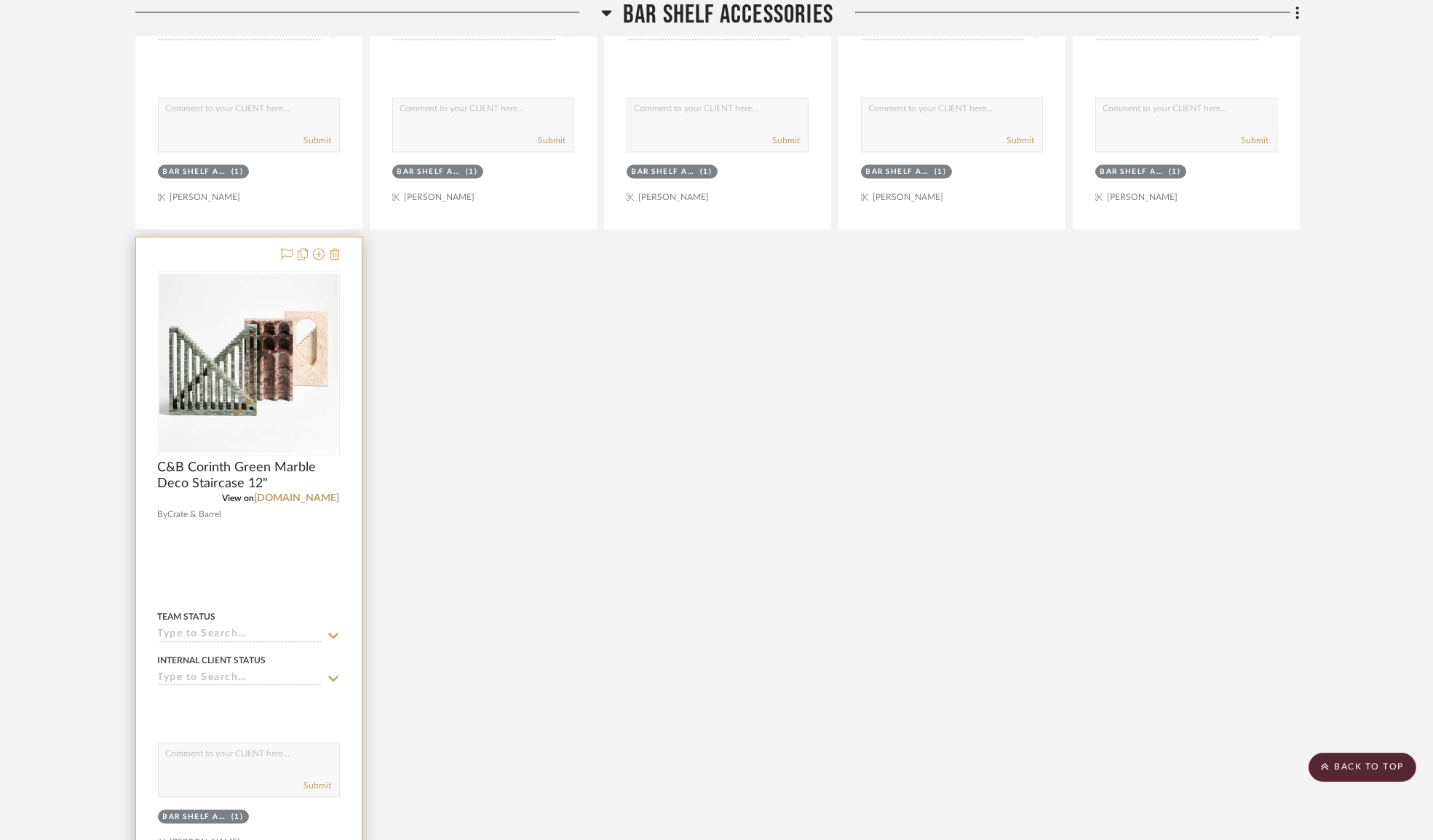
click at [338, 260] on icon at bounding box center [334, 253] width 10 height 12
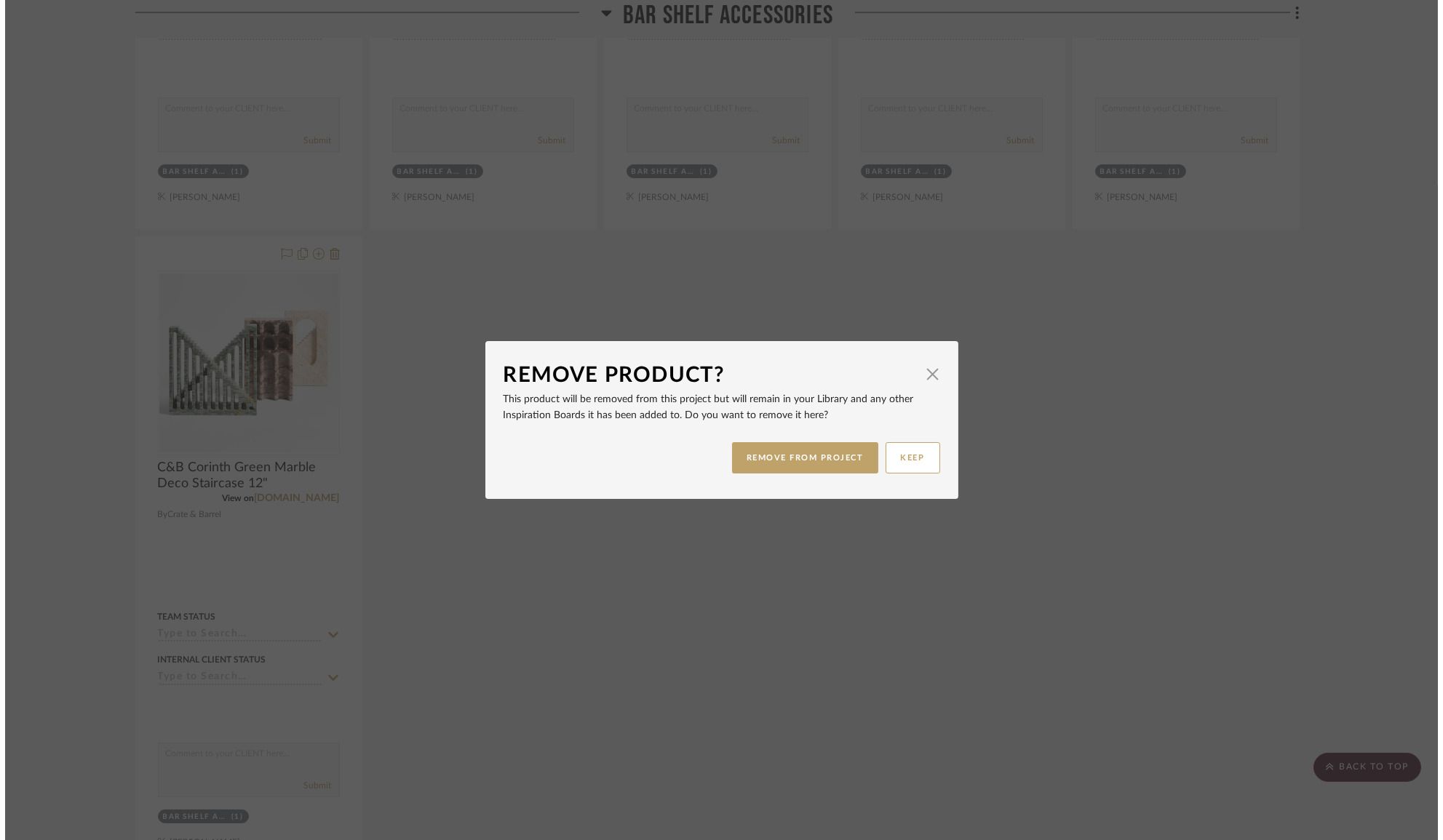
scroll to position [0, 0]
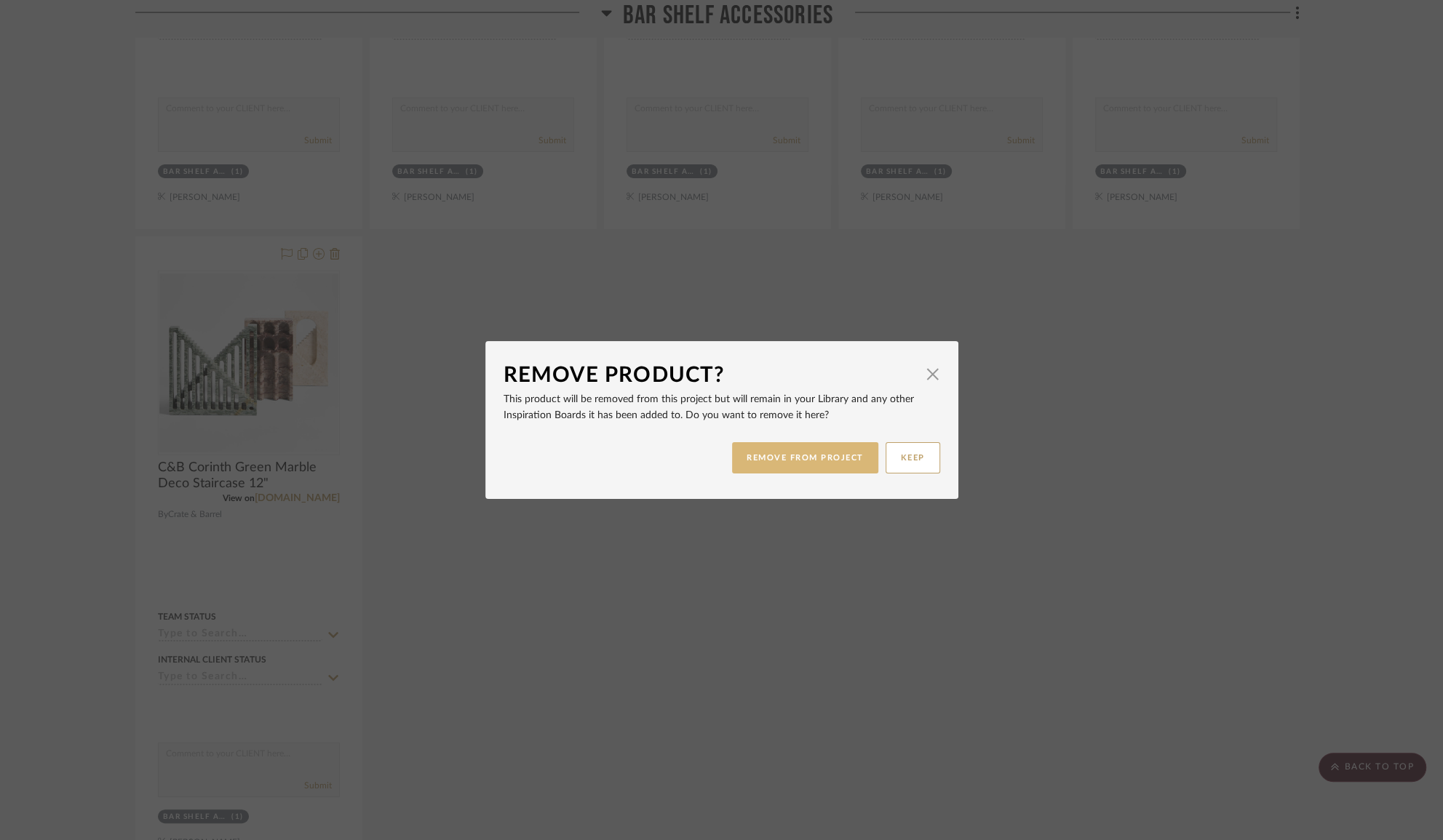
click at [750, 459] on button "REMOVE FROM PROJECT" at bounding box center [805, 458] width 146 height 32
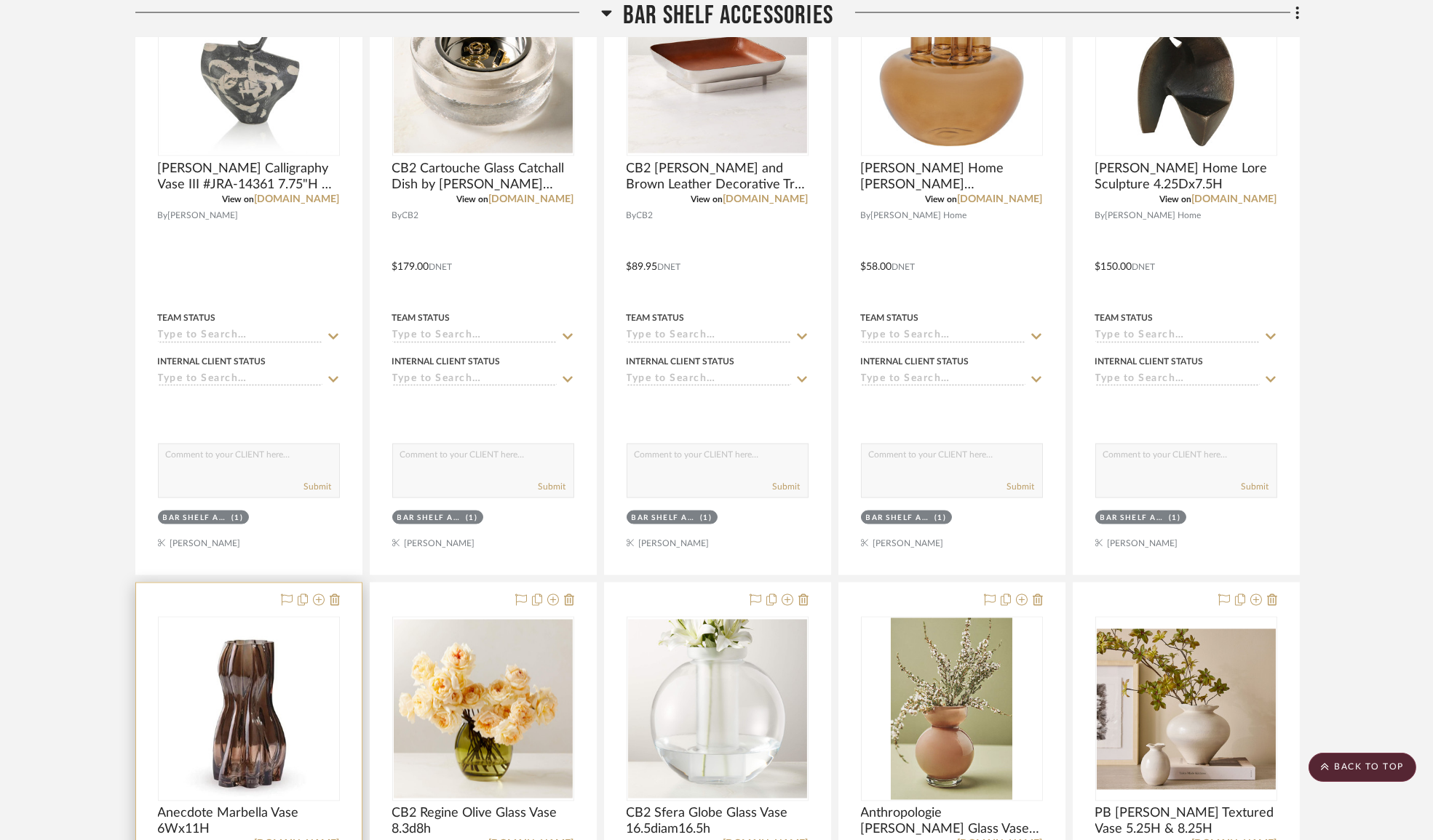
scroll to position [6961, 0]
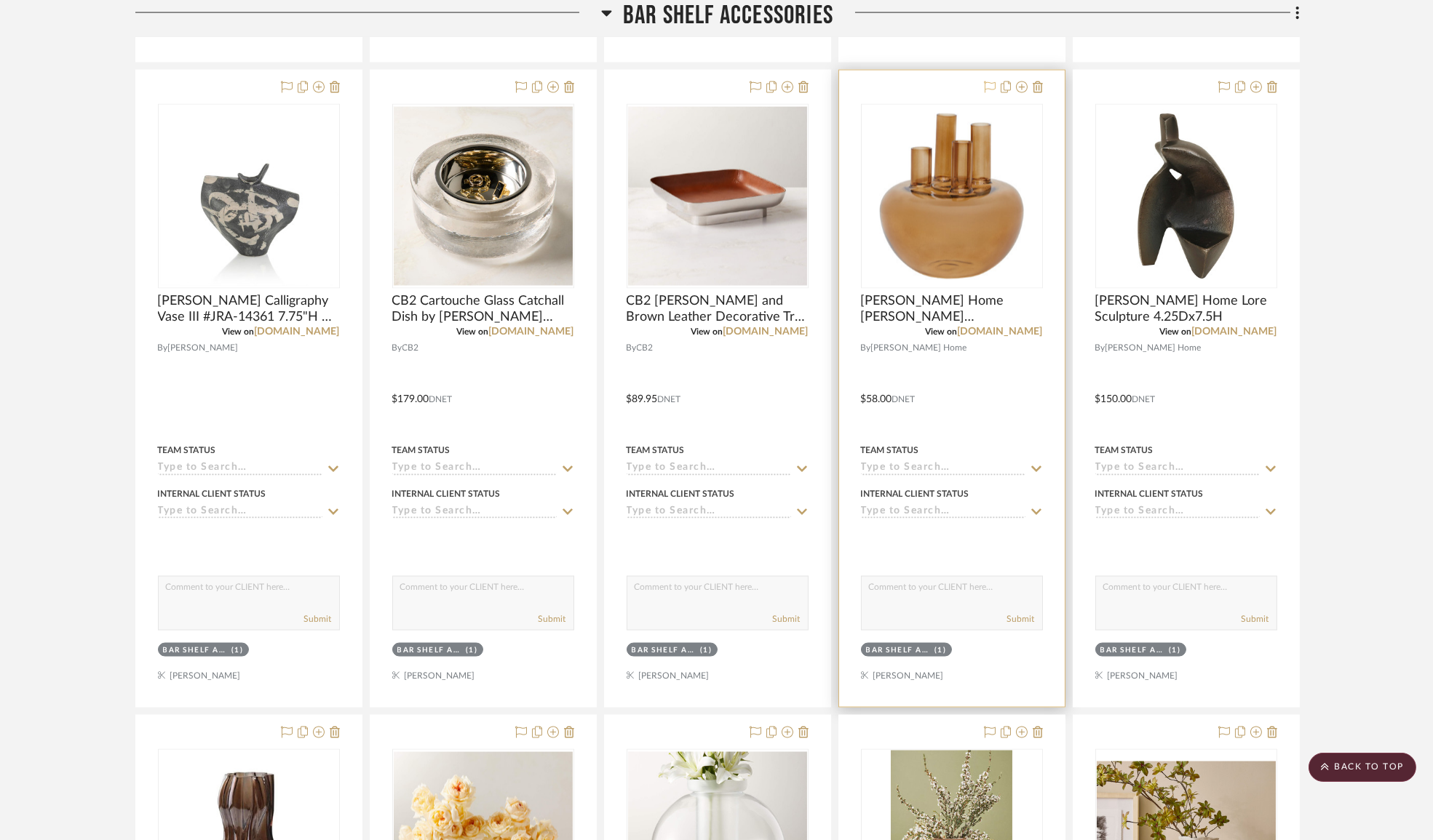
click at [989, 93] on icon at bounding box center [989, 87] width 12 height 12
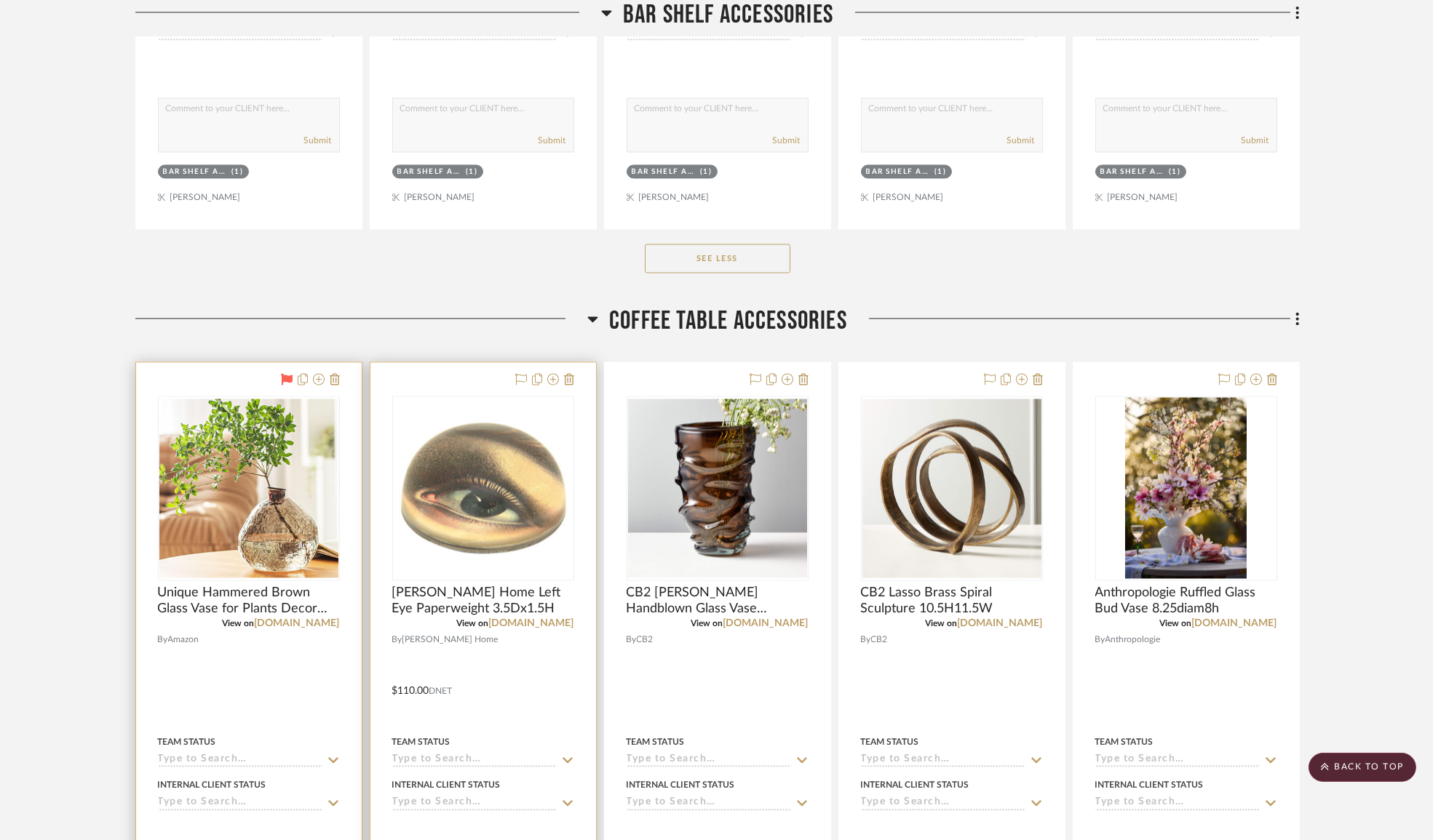
scroll to position [8283, 0]
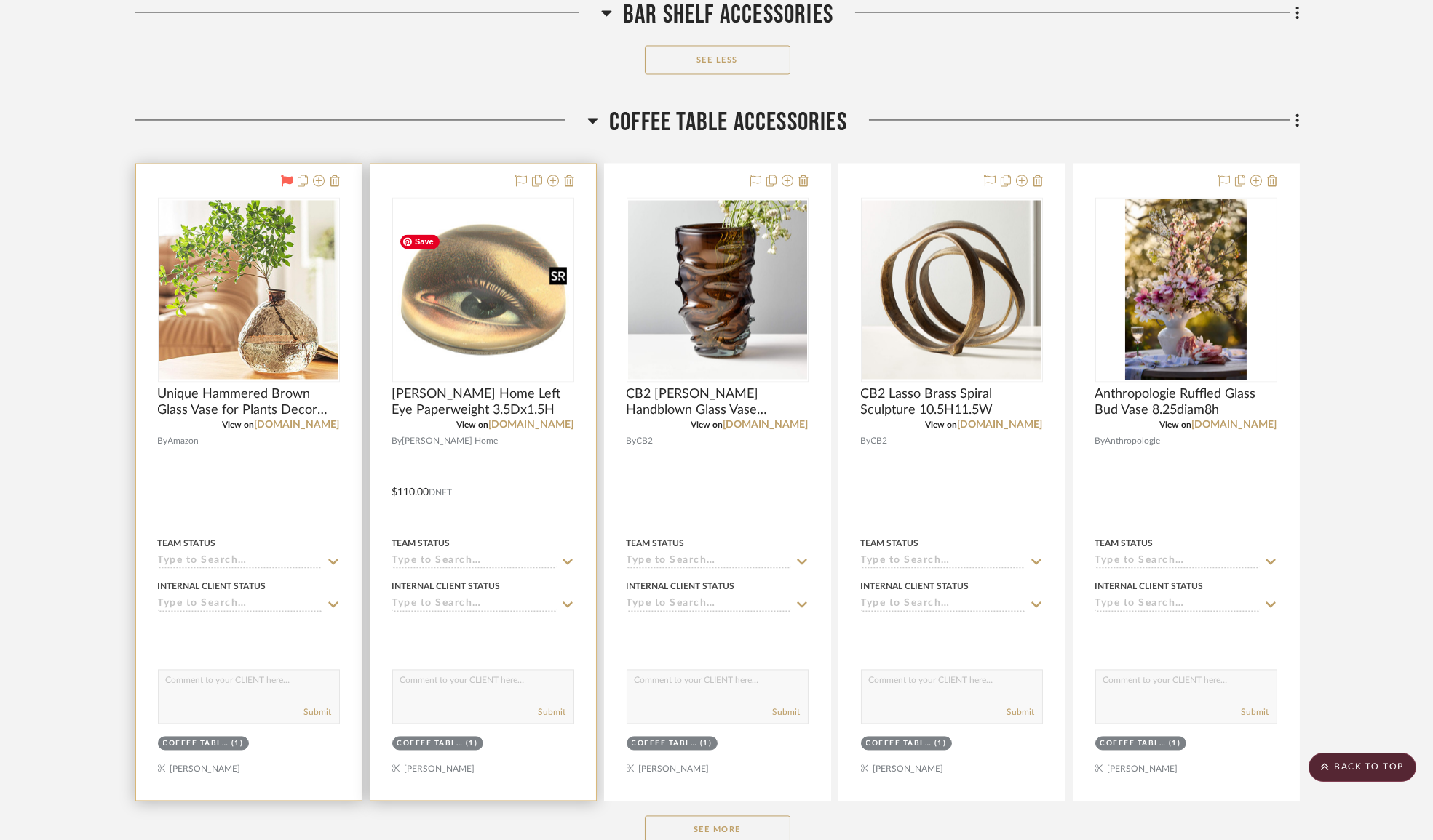
click at [502, 266] on img "0" at bounding box center [483, 289] width 179 height 144
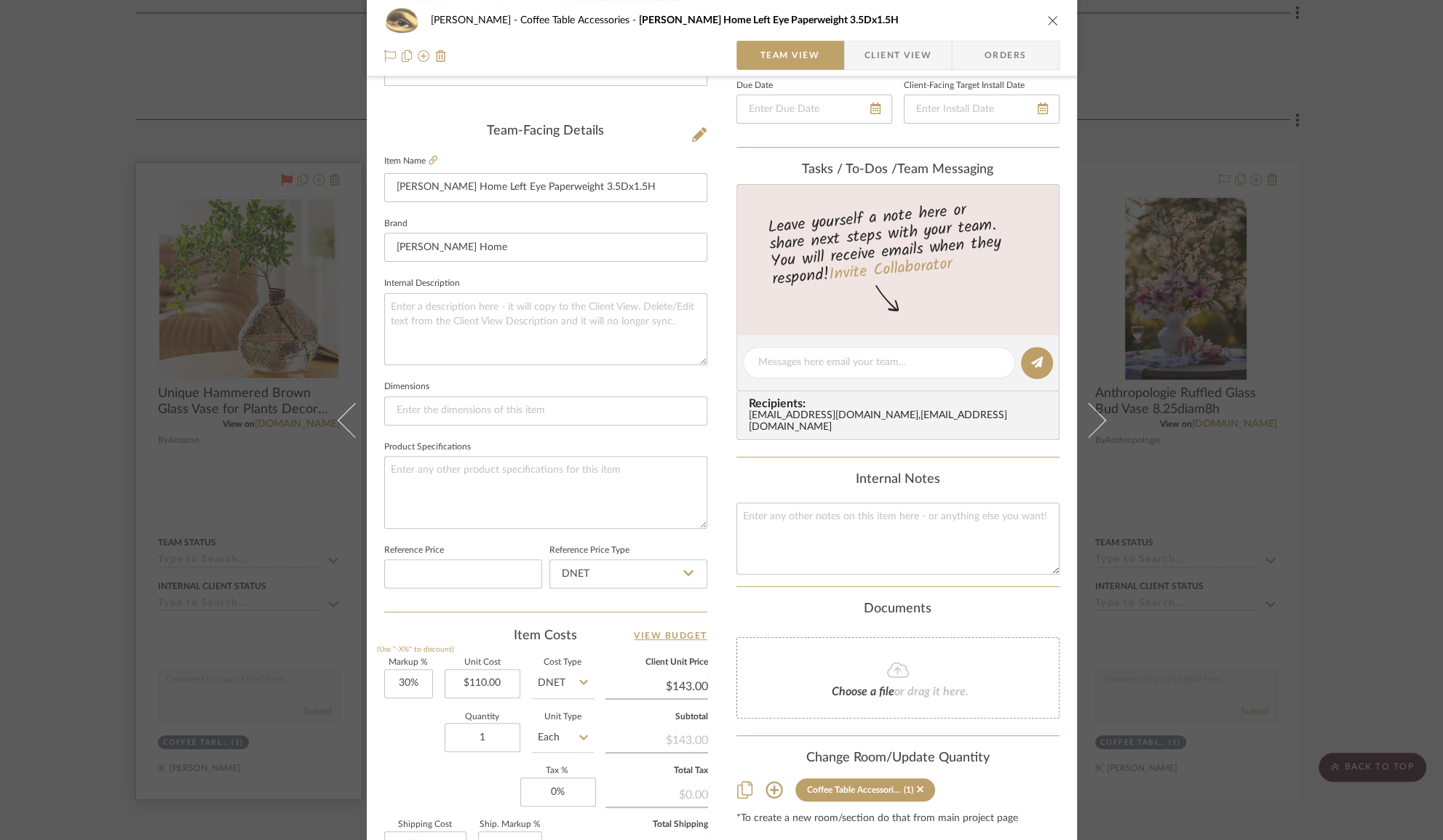
scroll to position [0, 0]
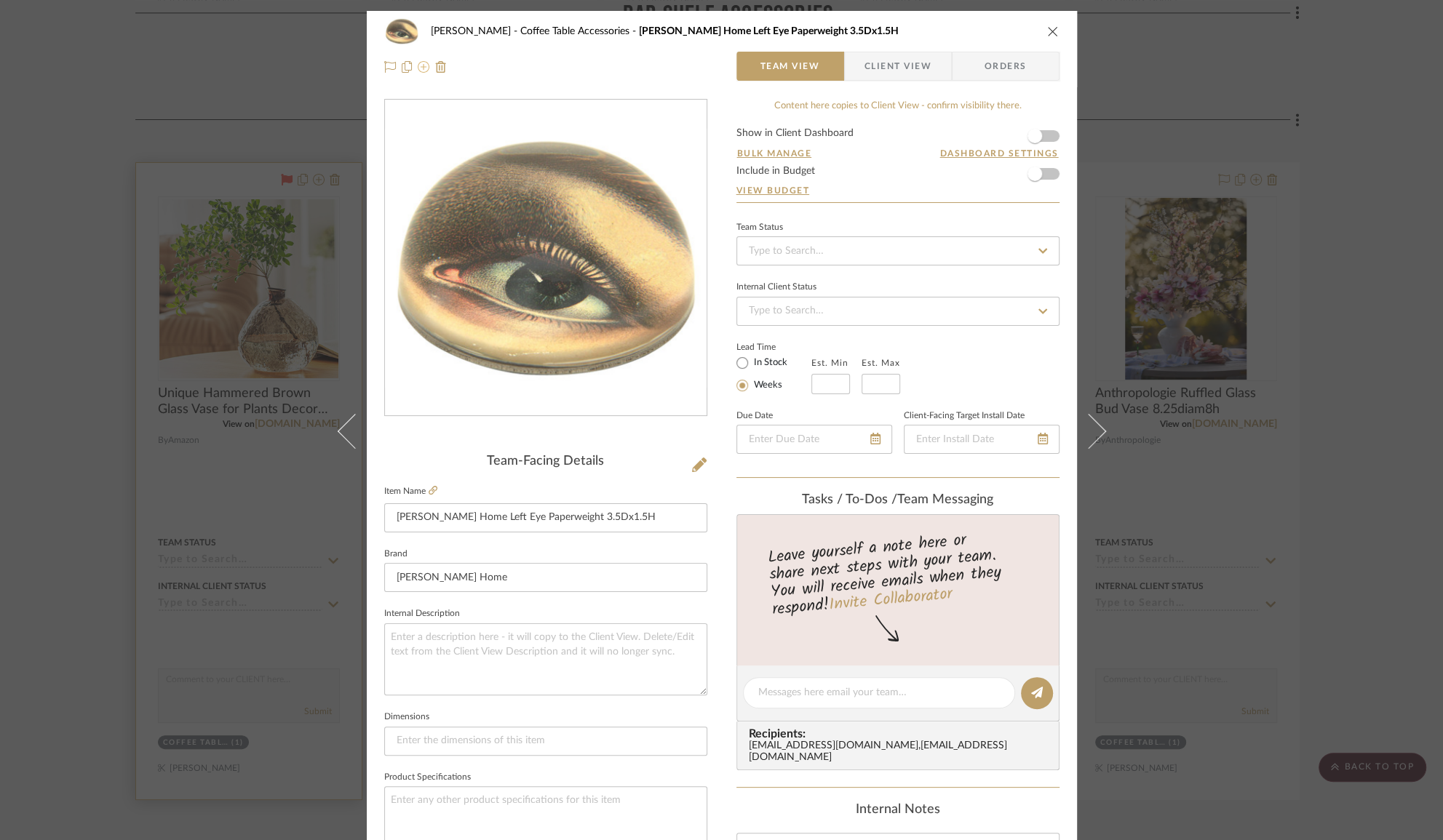
click at [420, 68] on icon at bounding box center [423, 66] width 12 height 12
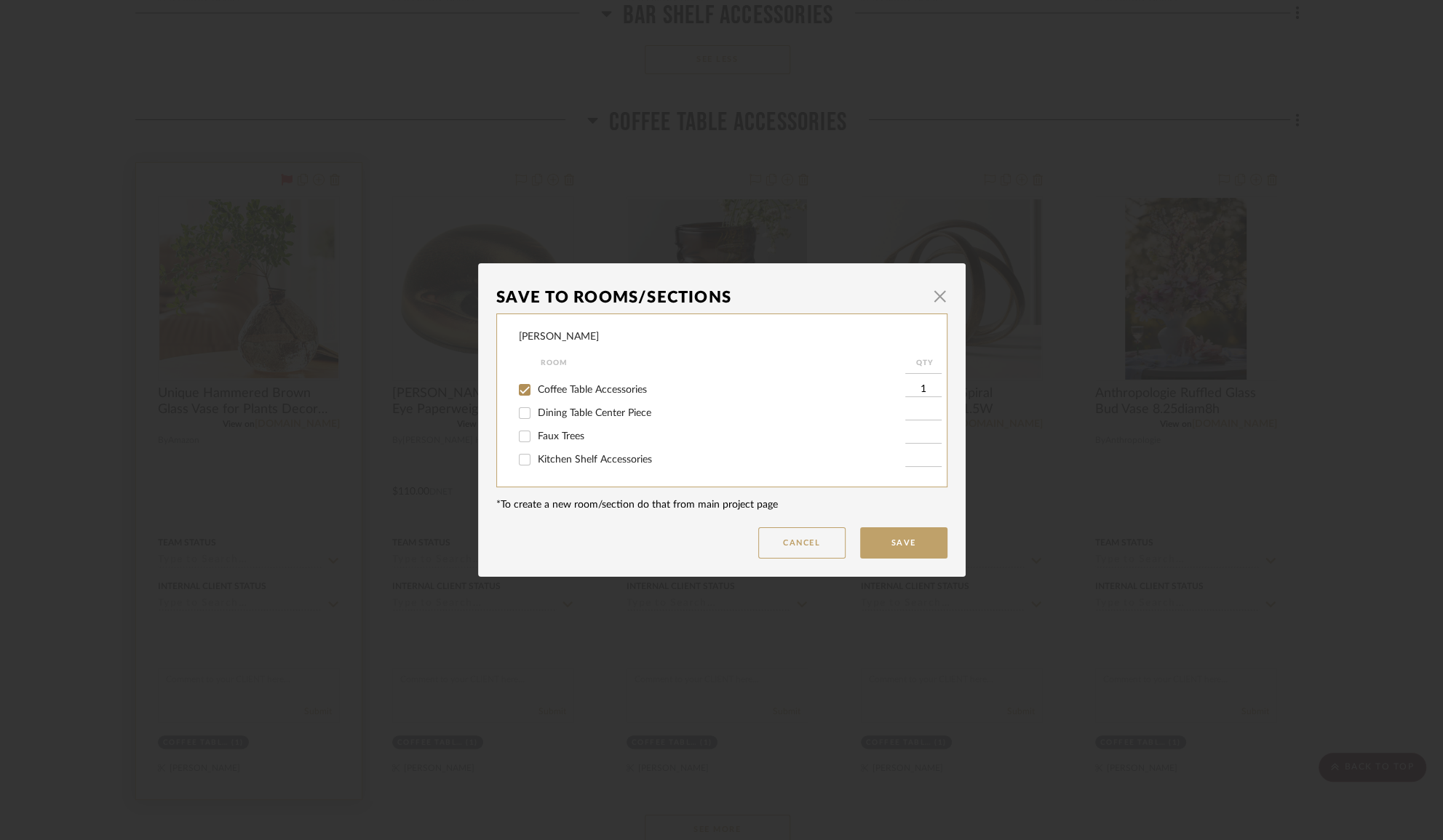
scroll to position [595, 0]
click at [587, 463] on span "Sectional Shelf Accessories" at bounding box center [599, 463] width 122 height 10
click at [536, 463] on input "Sectional Shelf Accessories" at bounding box center [524, 463] width 23 height 23
checkbox input "true"
type input "1"
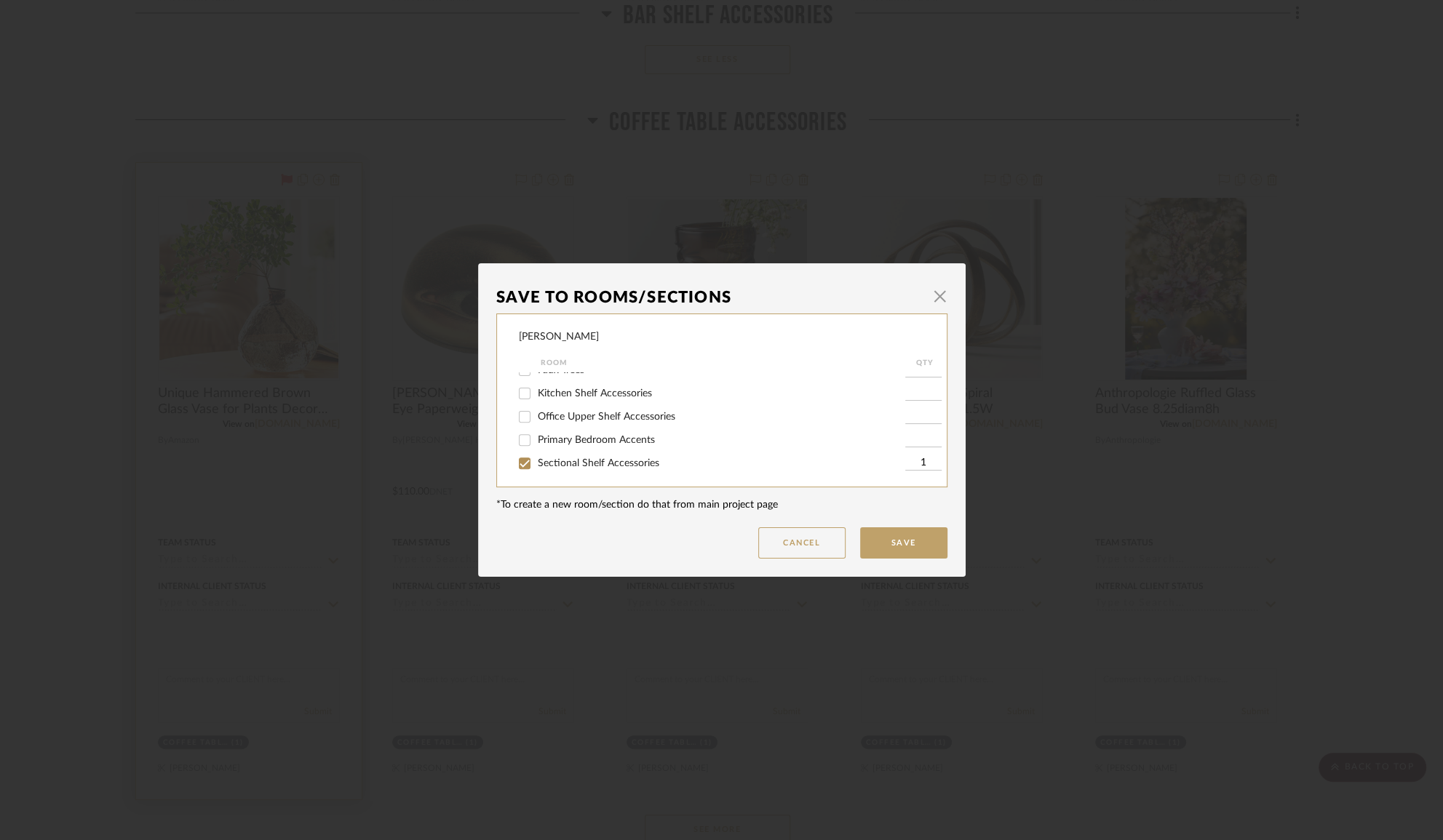
scroll to position [463, 0]
click at [514, 451] on input "Coffee Table Accessories" at bounding box center [524, 456] width 23 height 23
checkbox input "false"
click at [862, 550] on button "Save" at bounding box center [904, 543] width 88 height 32
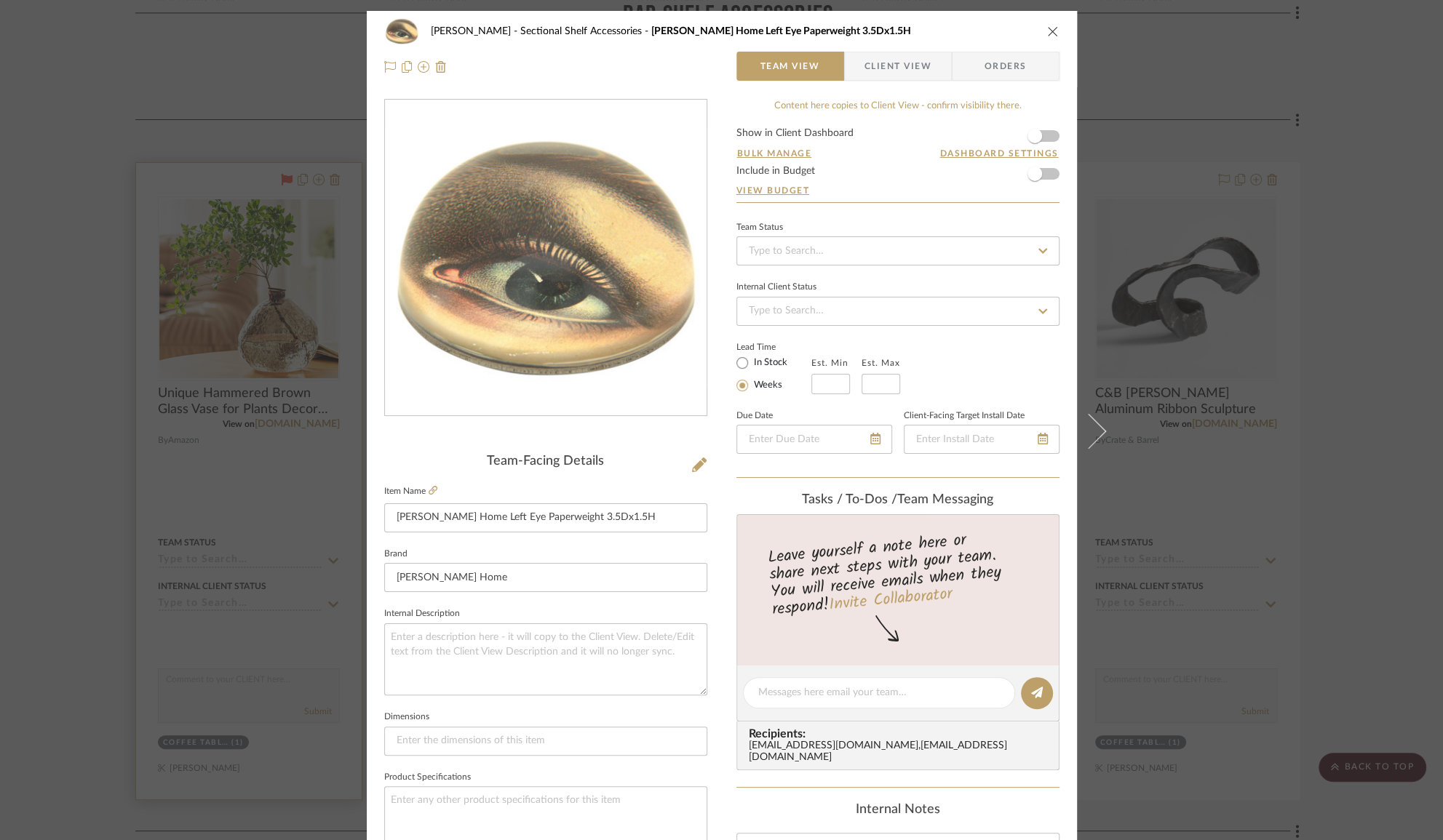
click at [1396, 332] on div "[PERSON_NAME] Sectional Shelf Accessories [PERSON_NAME] Home Left Eye Paperweig…" at bounding box center [721, 420] width 1443 height 840
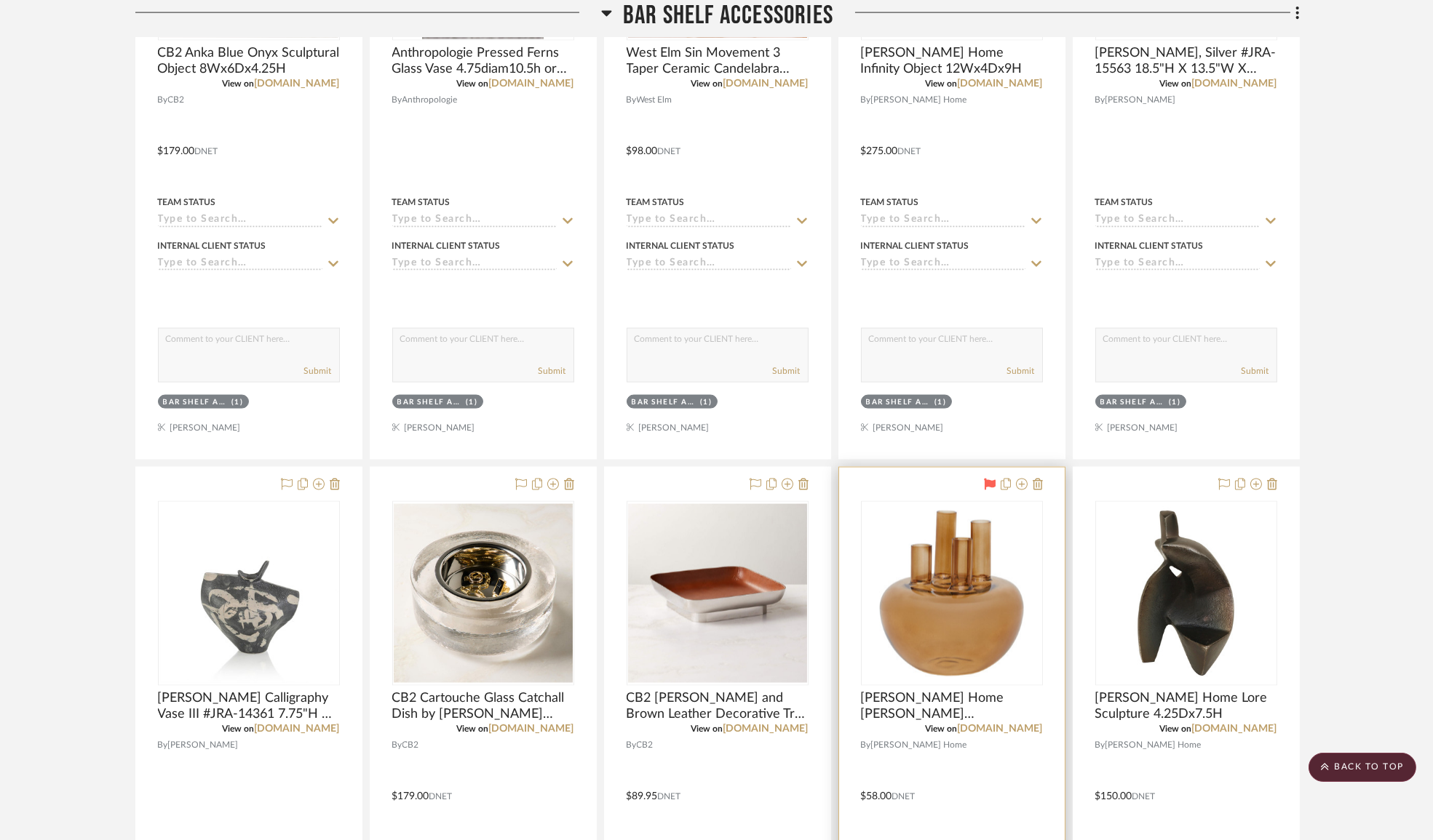
scroll to position [6828, 0]
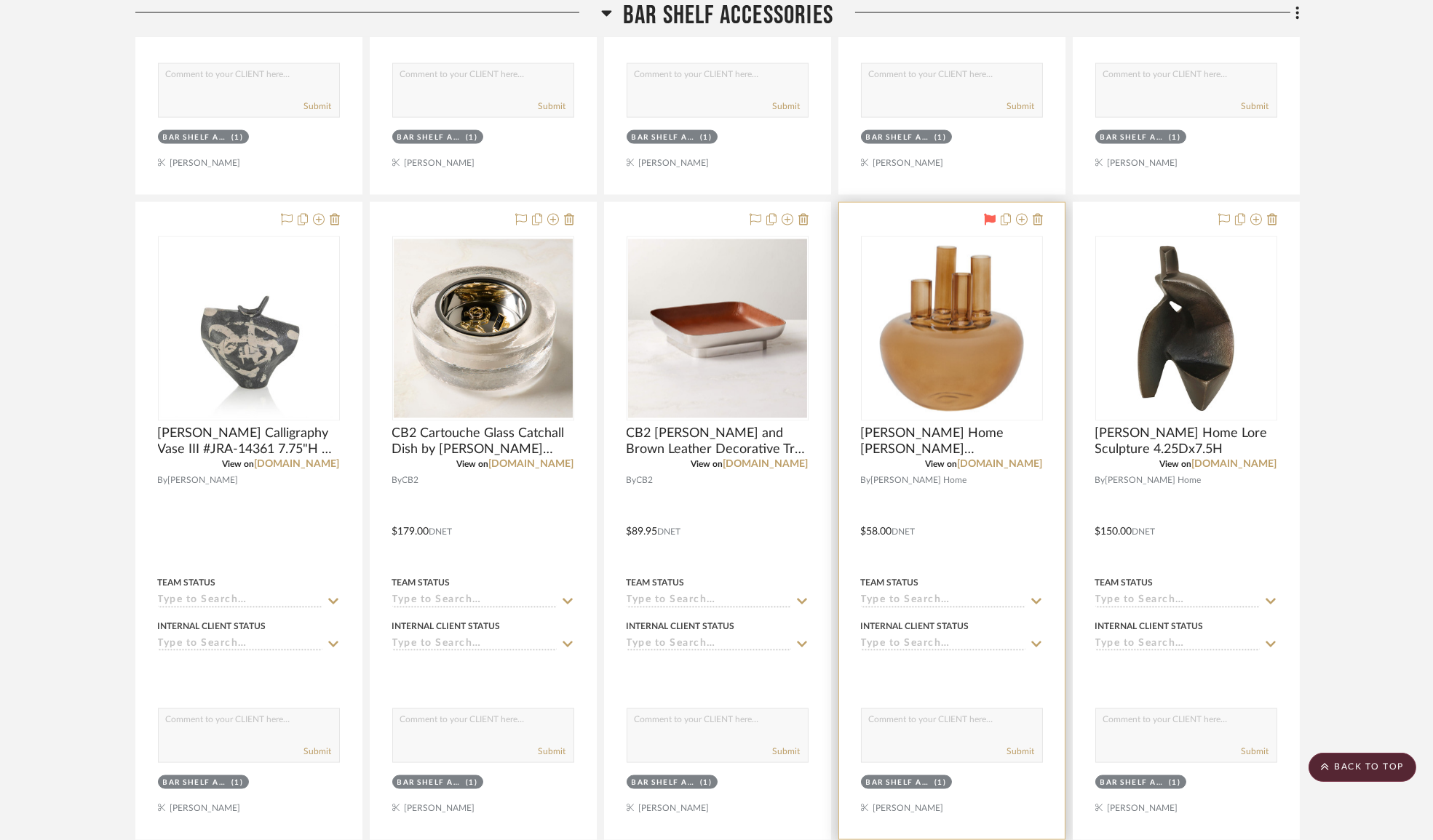
click at [899, 224] on div at bounding box center [952, 521] width 226 height 636
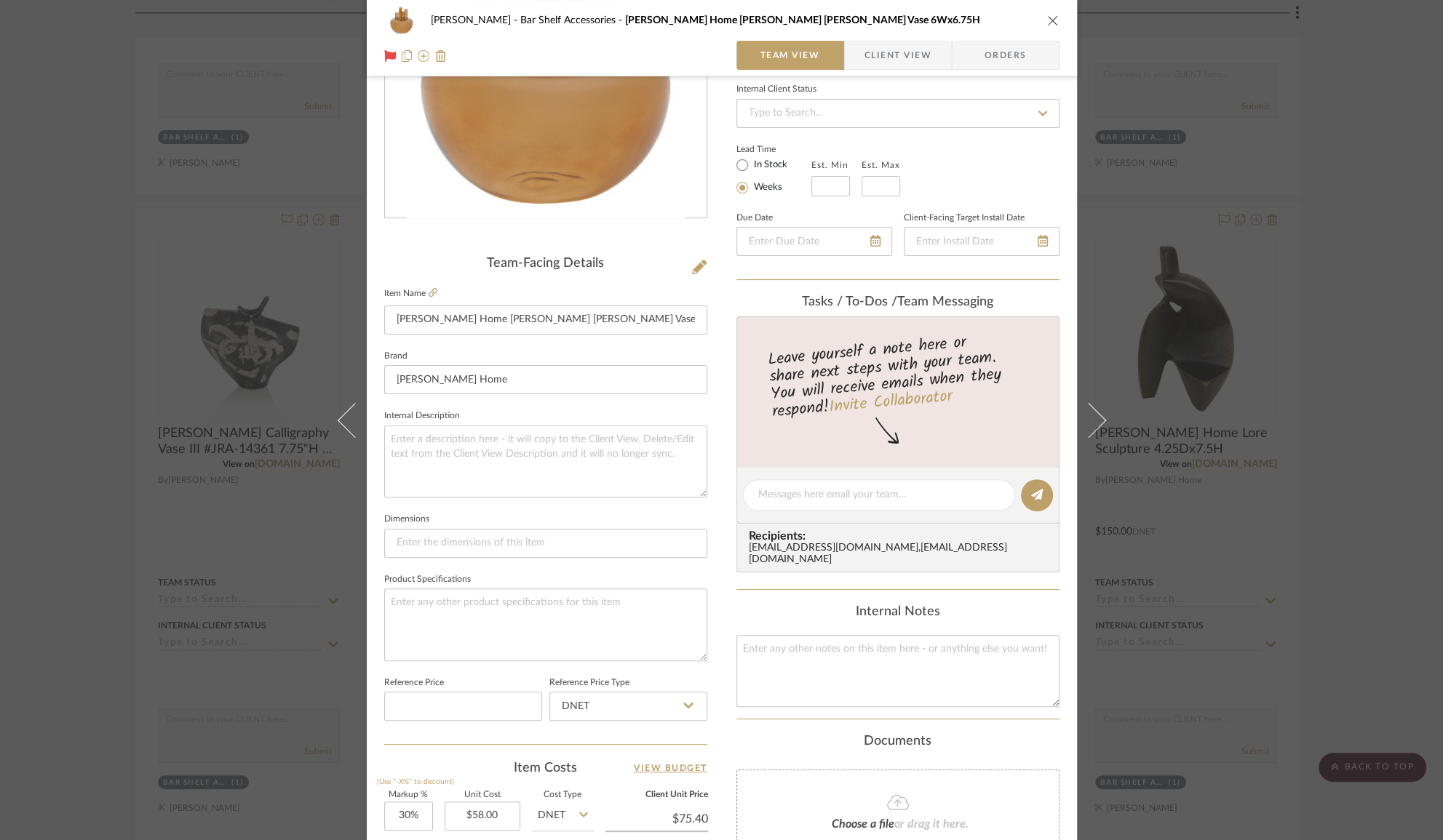
scroll to position [0, 0]
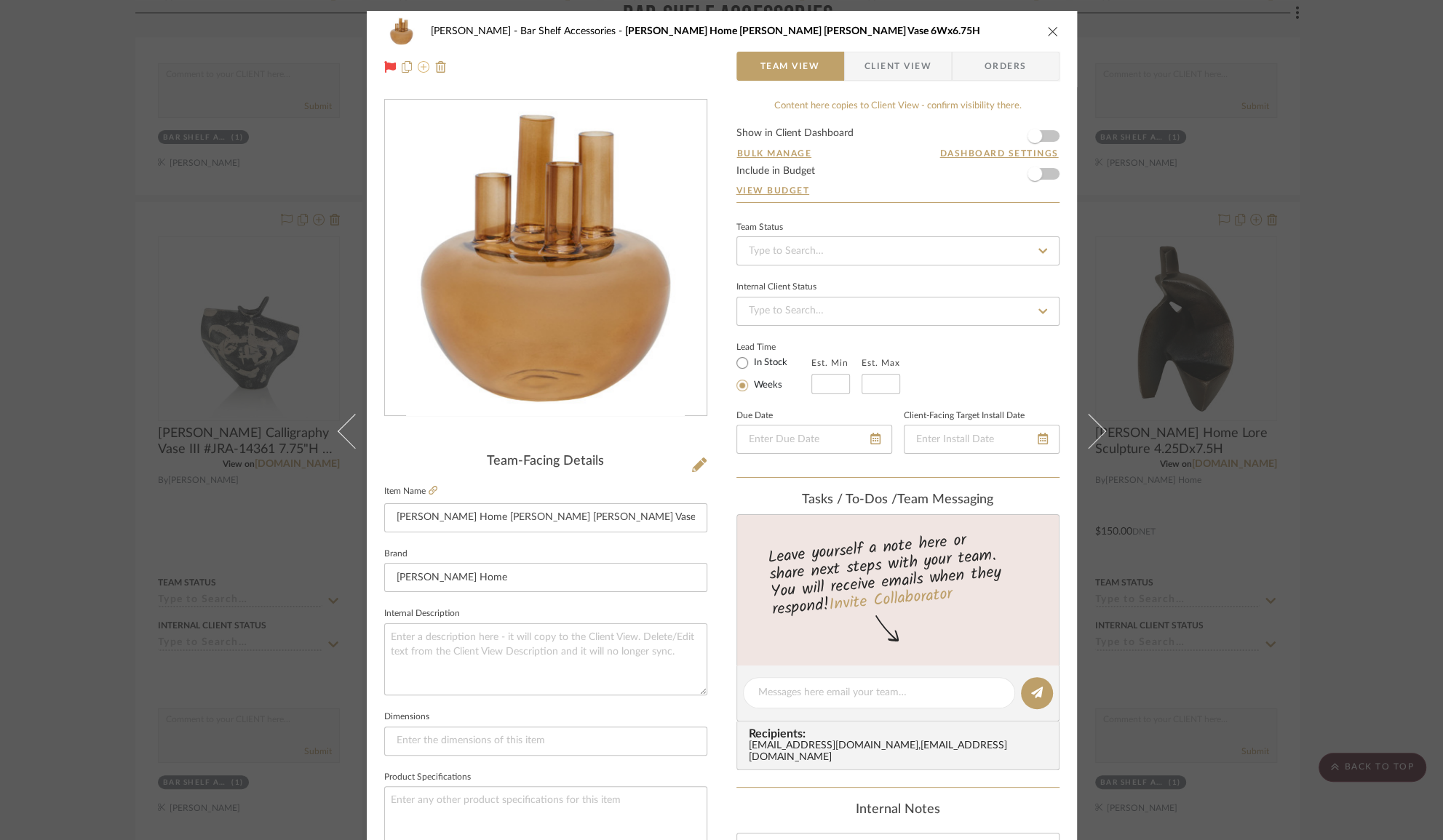
click at [420, 67] on icon at bounding box center [423, 66] width 12 height 12
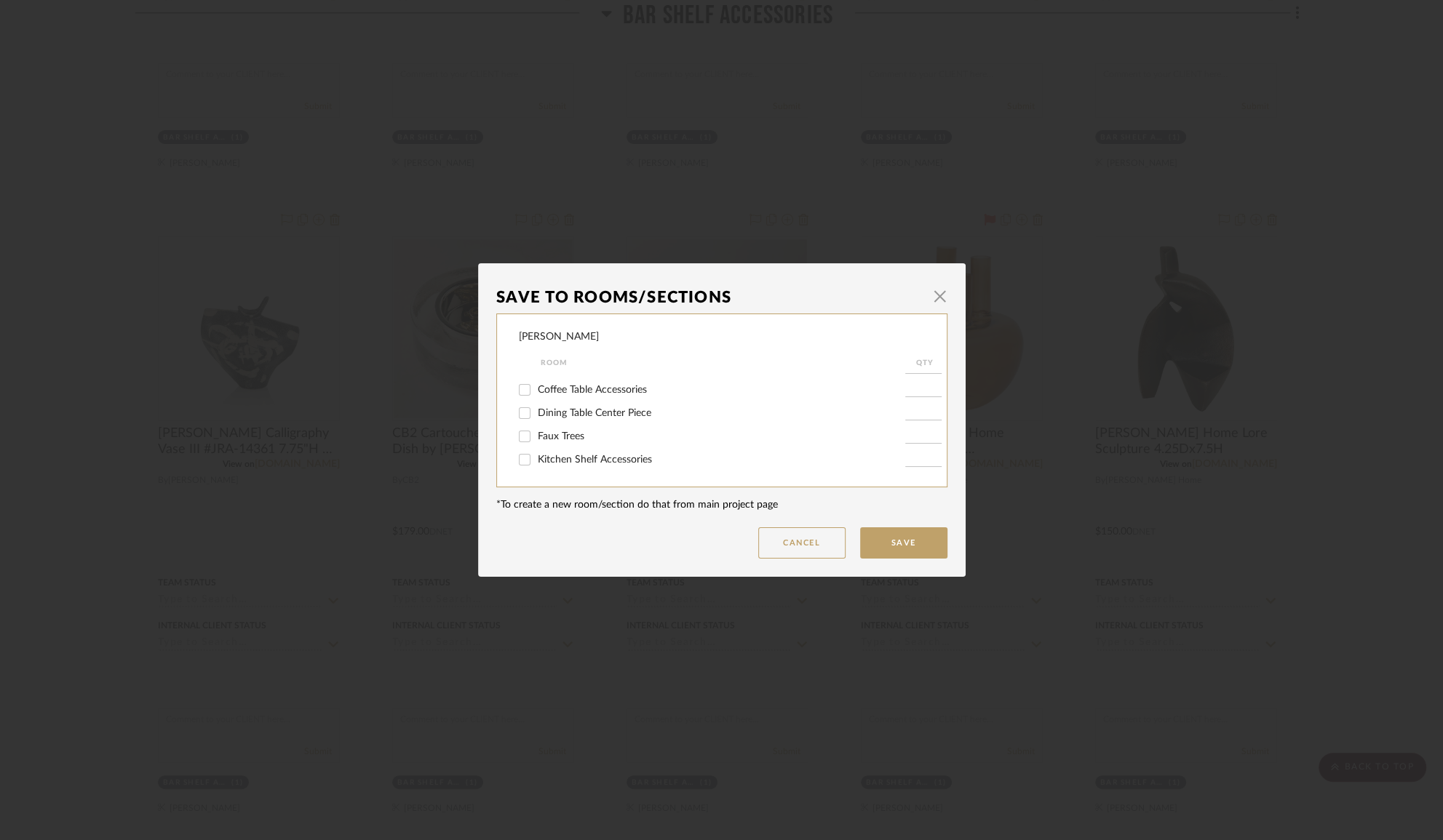
scroll to position [463, 0]
click at [518, 457] on input "Coffee Table Accessories" at bounding box center [524, 456] width 23 height 23
checkbox input "true"
type input "1"
click at [517, 433] on input "Bar Shelf Accessories" at bounding box center [524, 433] width 23 height 23
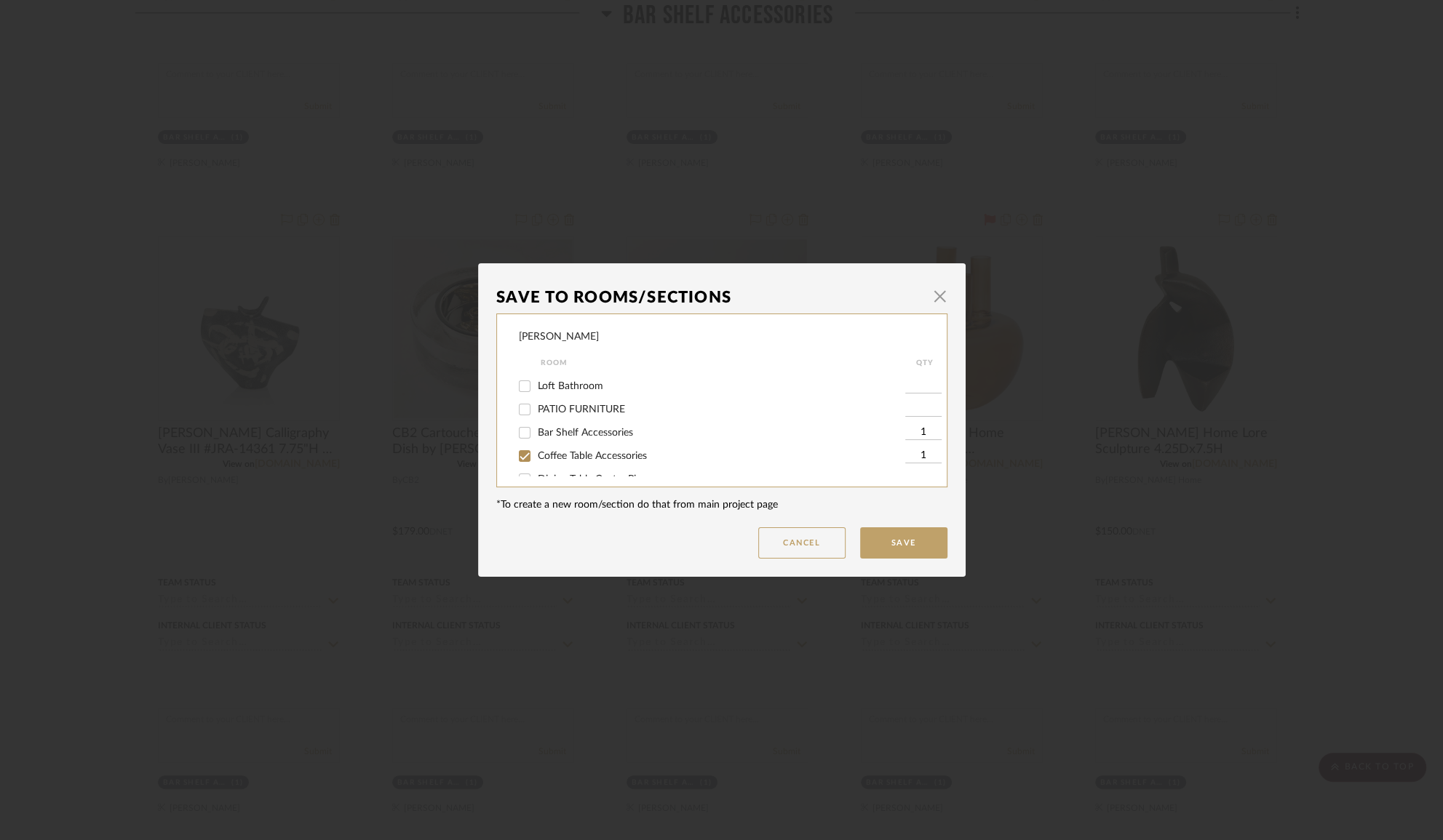
checkbox input "false"
click at [927, 534] on button "Save" at bounding box center [904, 543] width 88 height 32
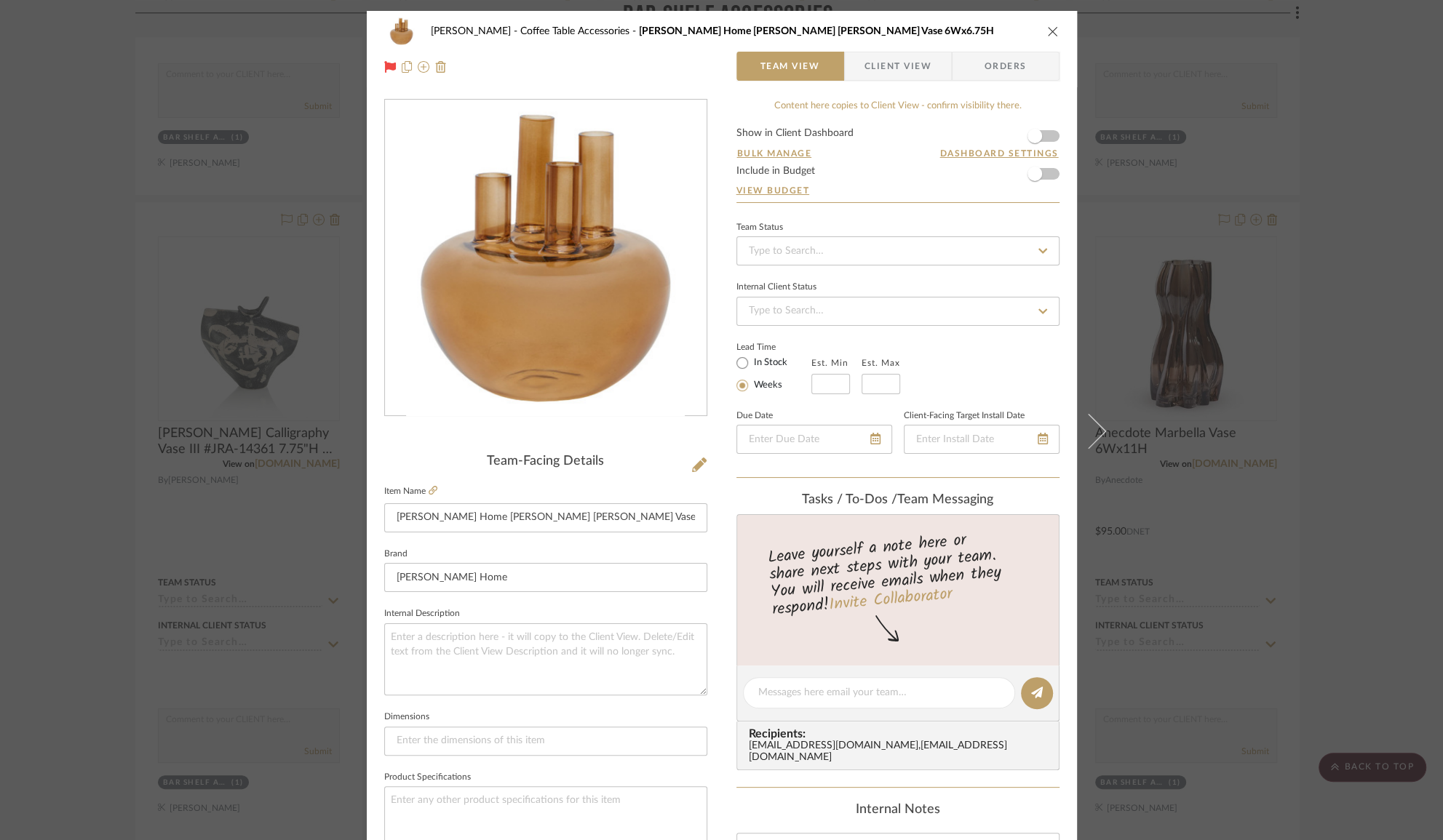
click at [1329, 265] on div "[PERSON_NAME] Coffee Table Accessories [PERSON_NAME] Home [PERSON_NAME] [PERSON…" at bounding box center [721, 420] width 1443 height 840
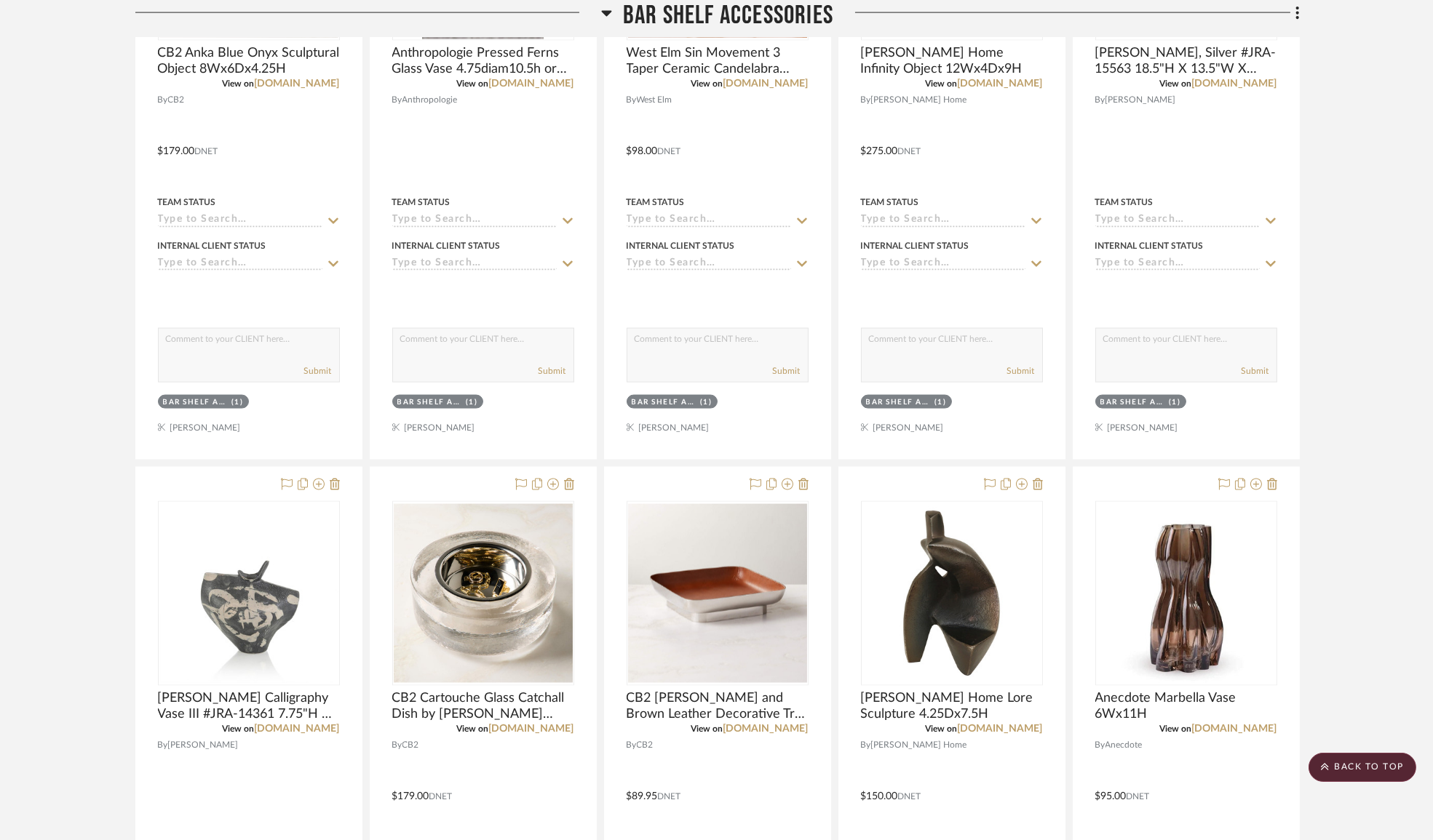
scroll to position [6629, 0]
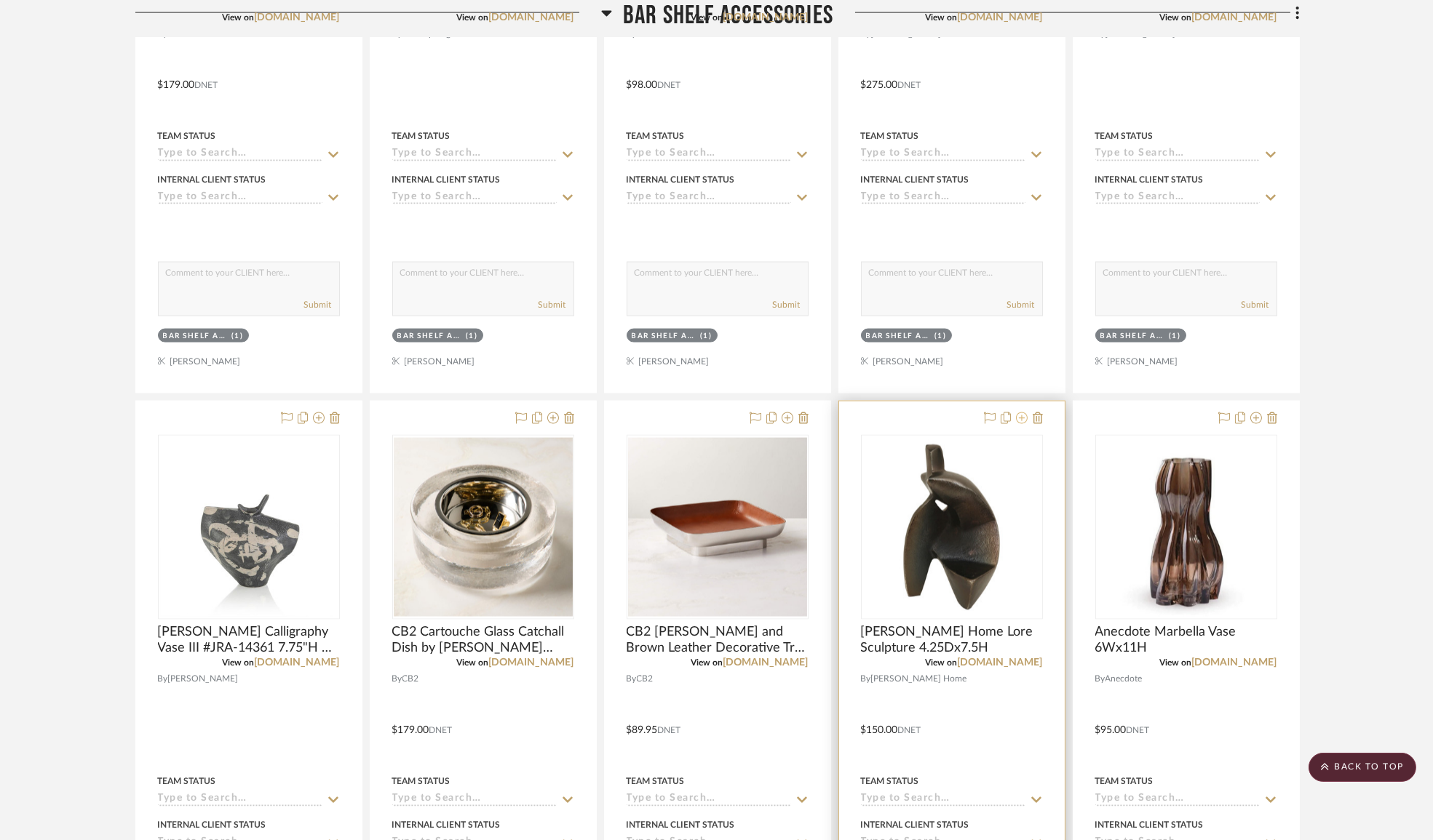
click at [1018, 424] on icon at bounding box center [1022, 418] width 12 height 12
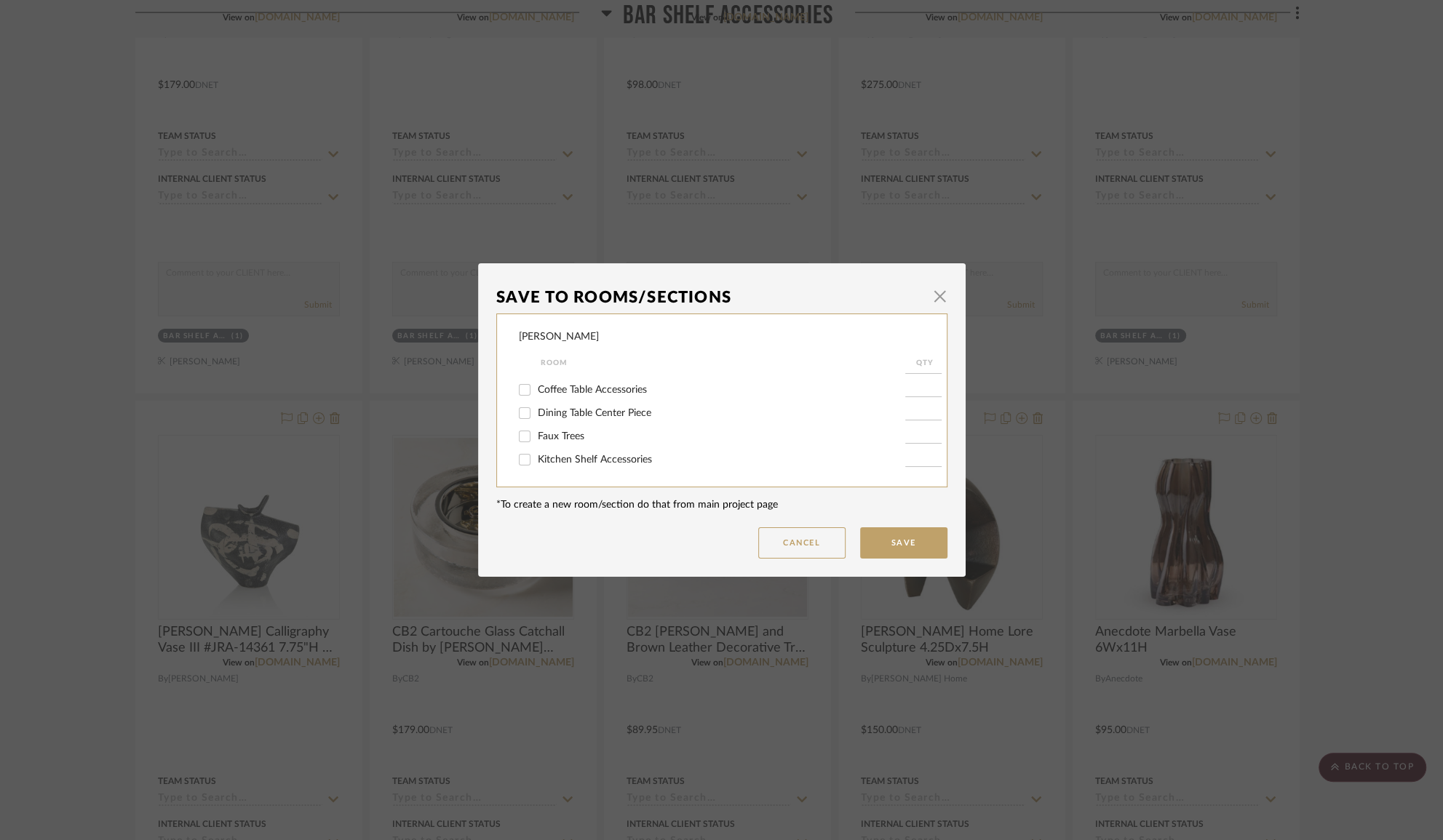
scroll to position [463, 0]
click at [522, 452] on input "Coffee Table Accessories" at bounding box center [524, 456] width 23 height 23
checkbox input "true"
type input "1"
click at [520, 435] on input "Bar Shelf Accessories" at bounding box center [524, 433] width 23 height 23
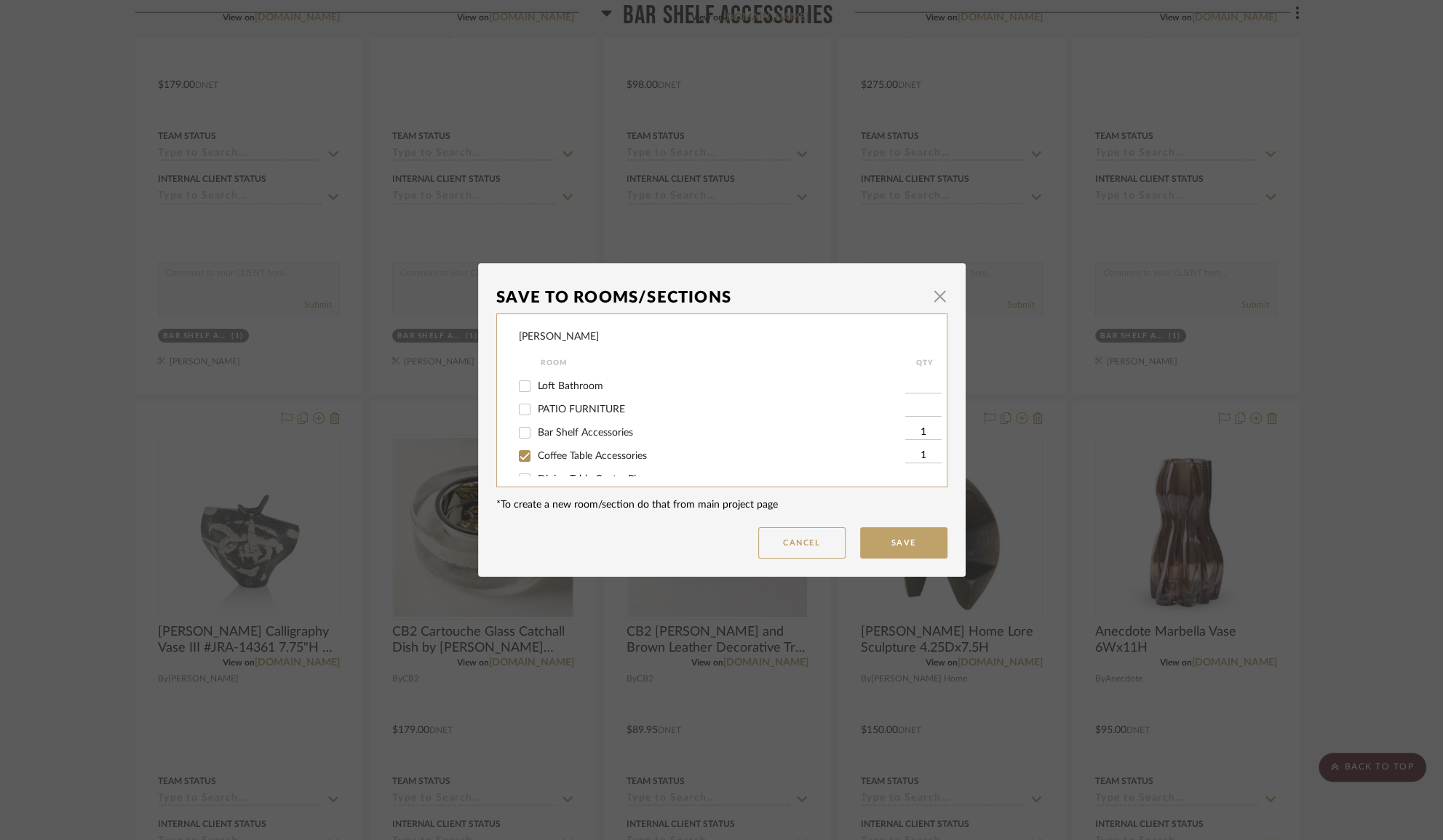
checkbox input "false"
click at [524, 464] on input "Sectional Shelf Accessories" at bounding box center [524, 463] width 23 height 23
checkbox input "true"
type input "1"
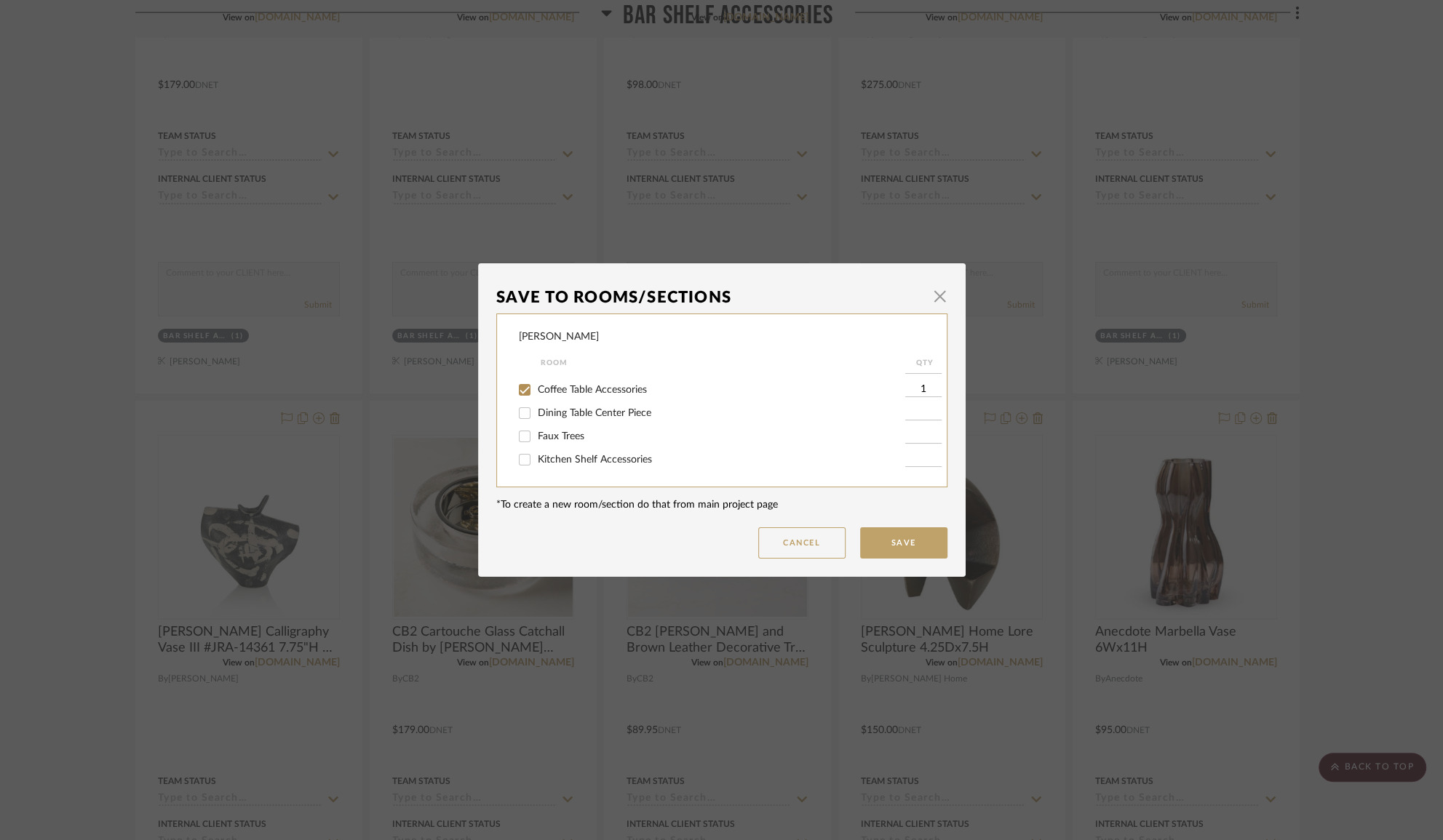
scroll to position [463, 0]
click at [524, 453] on input "Coffee Table Accessories" at bounding box center [524, 456] width 23 height 23
checkbox input "false"
click at [870, 538] on button "Save" at bounding box center [904, 543] width 88 height 32
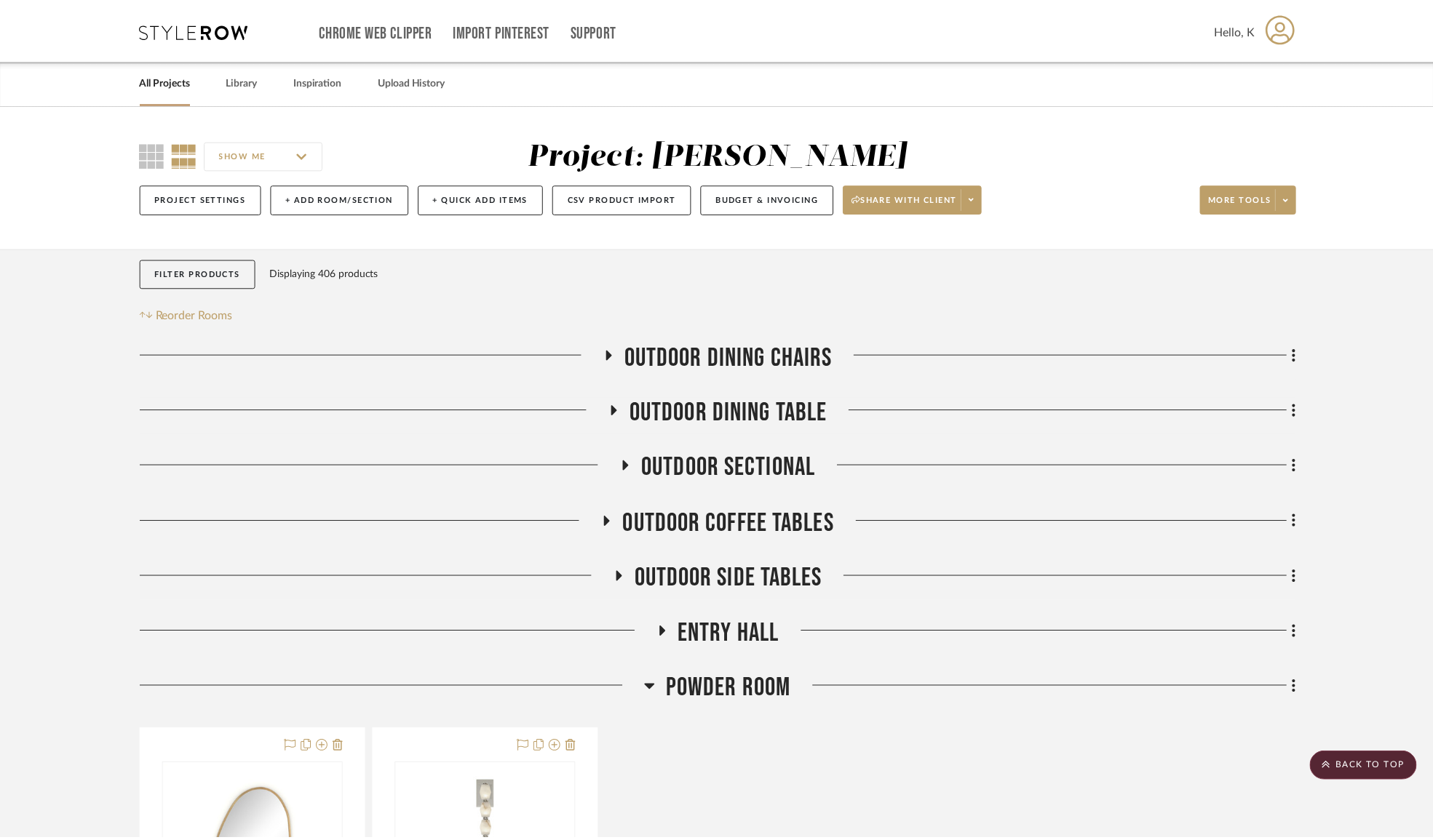
scroll to position [6629, 0]
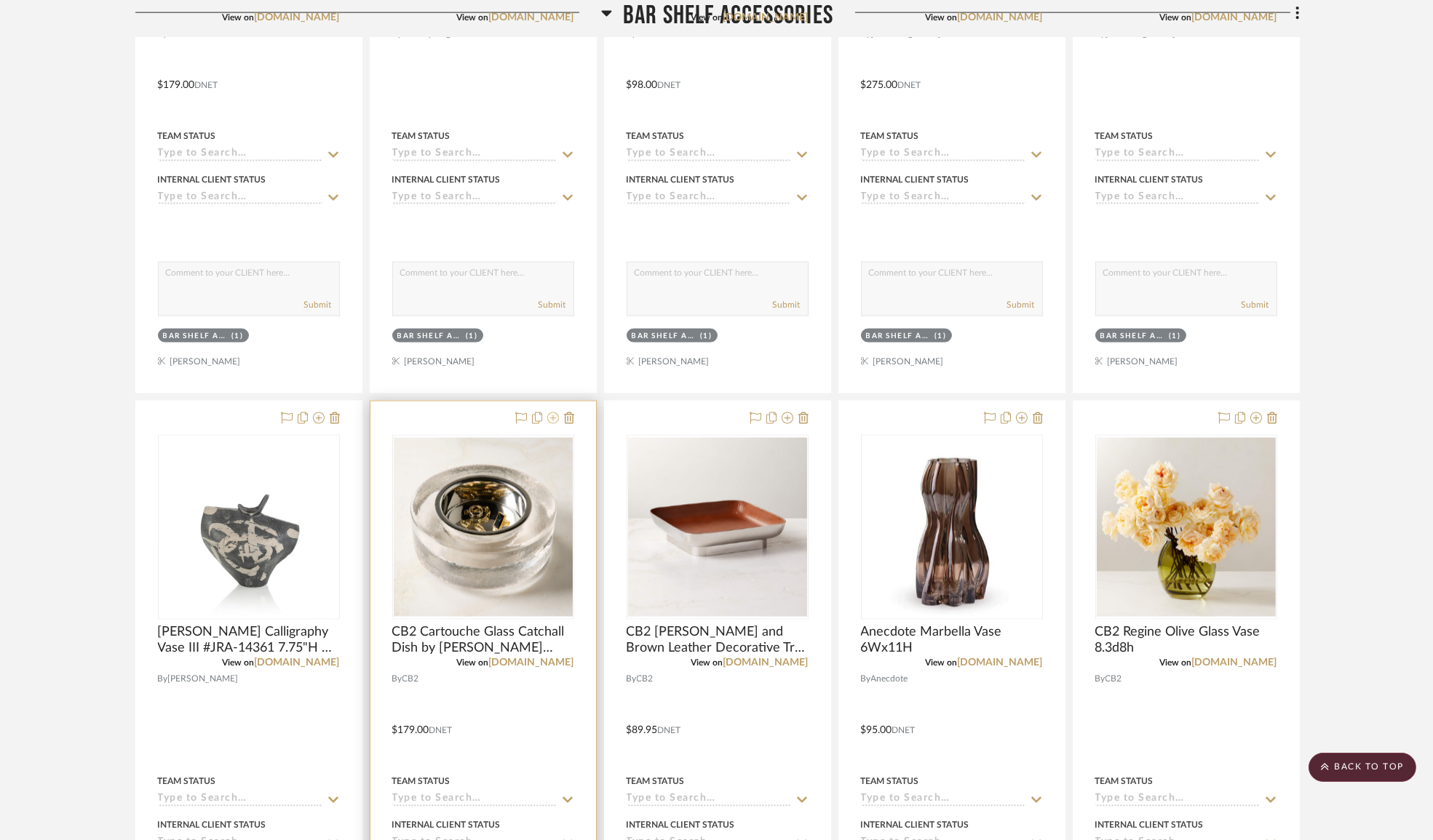
click at [552, 424] on icon at bounding box center [553, 418] width 12 height 12
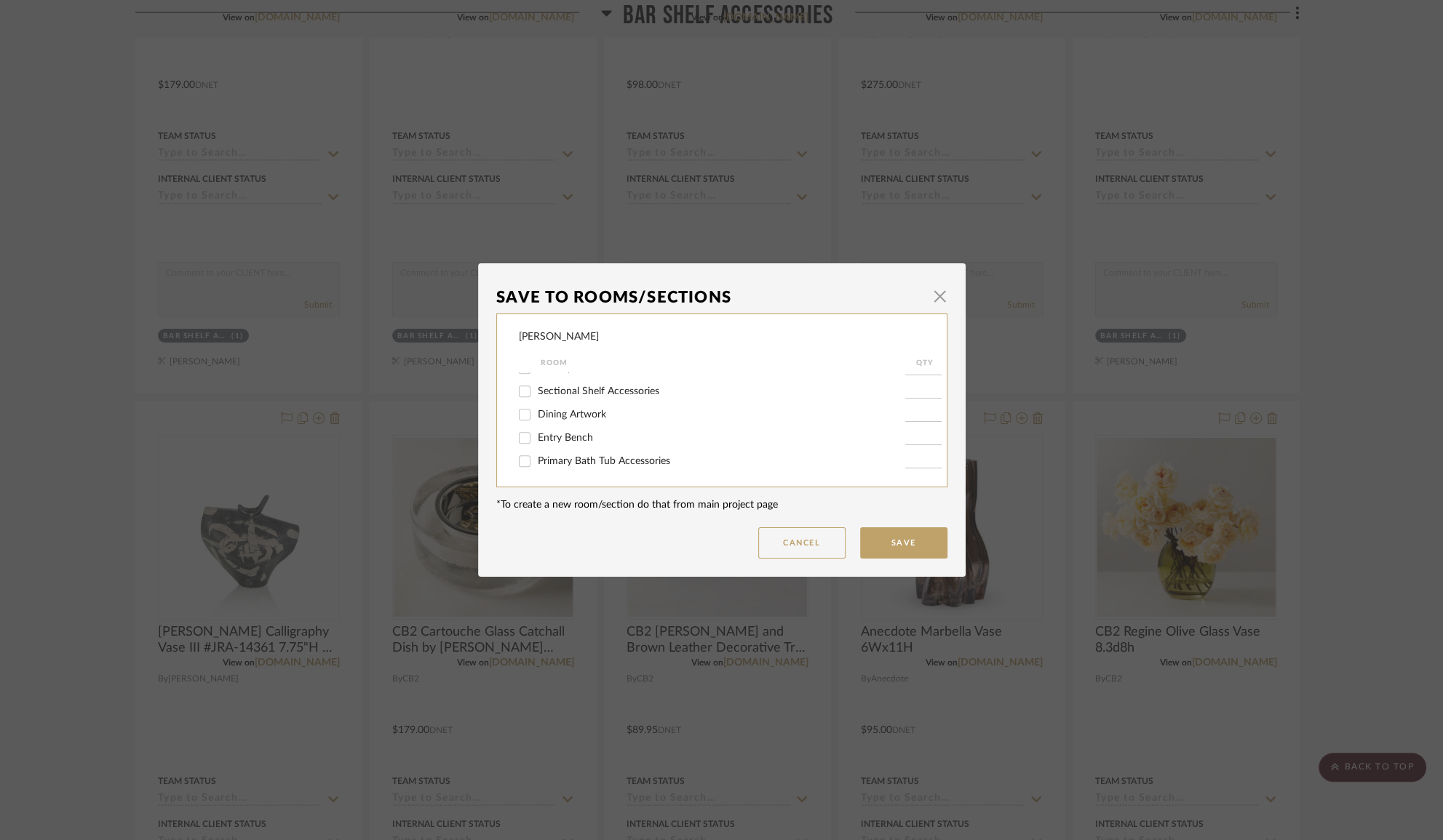
scroll to position [601, 0]
click at [524, 431] on input "Primary Bedroom Accents" at bounding box center [524, 433] width 23 height 23
checkbox input "true"
type input "1"
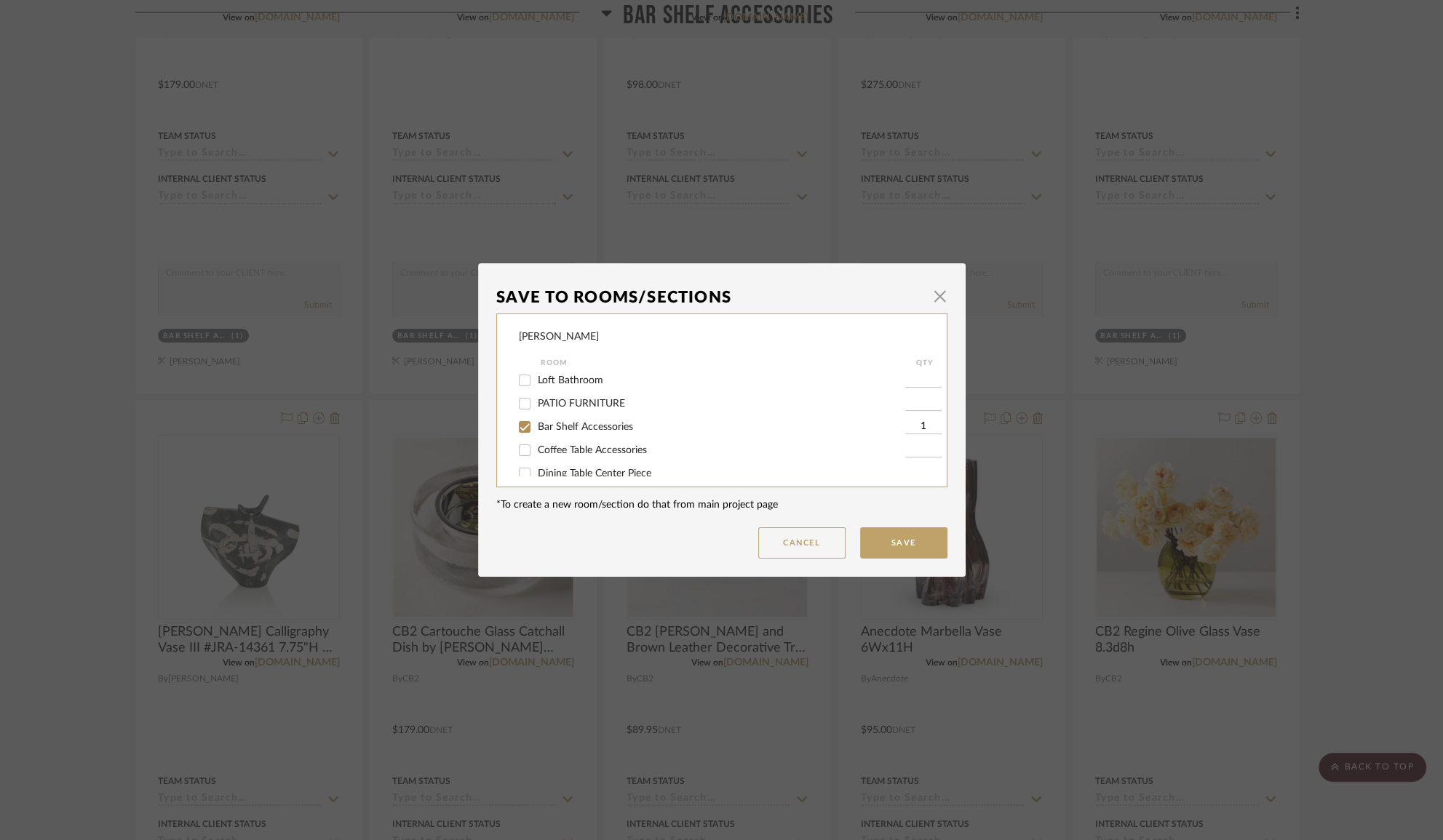
click at [526, 423] on input "Bar Shelf Accessories" at bounding box center [524, 426] width 23 height 23
checkbox input "false"
click at [878, 546] on button "Save" at bounding box center [904, 543] width 88 height 32
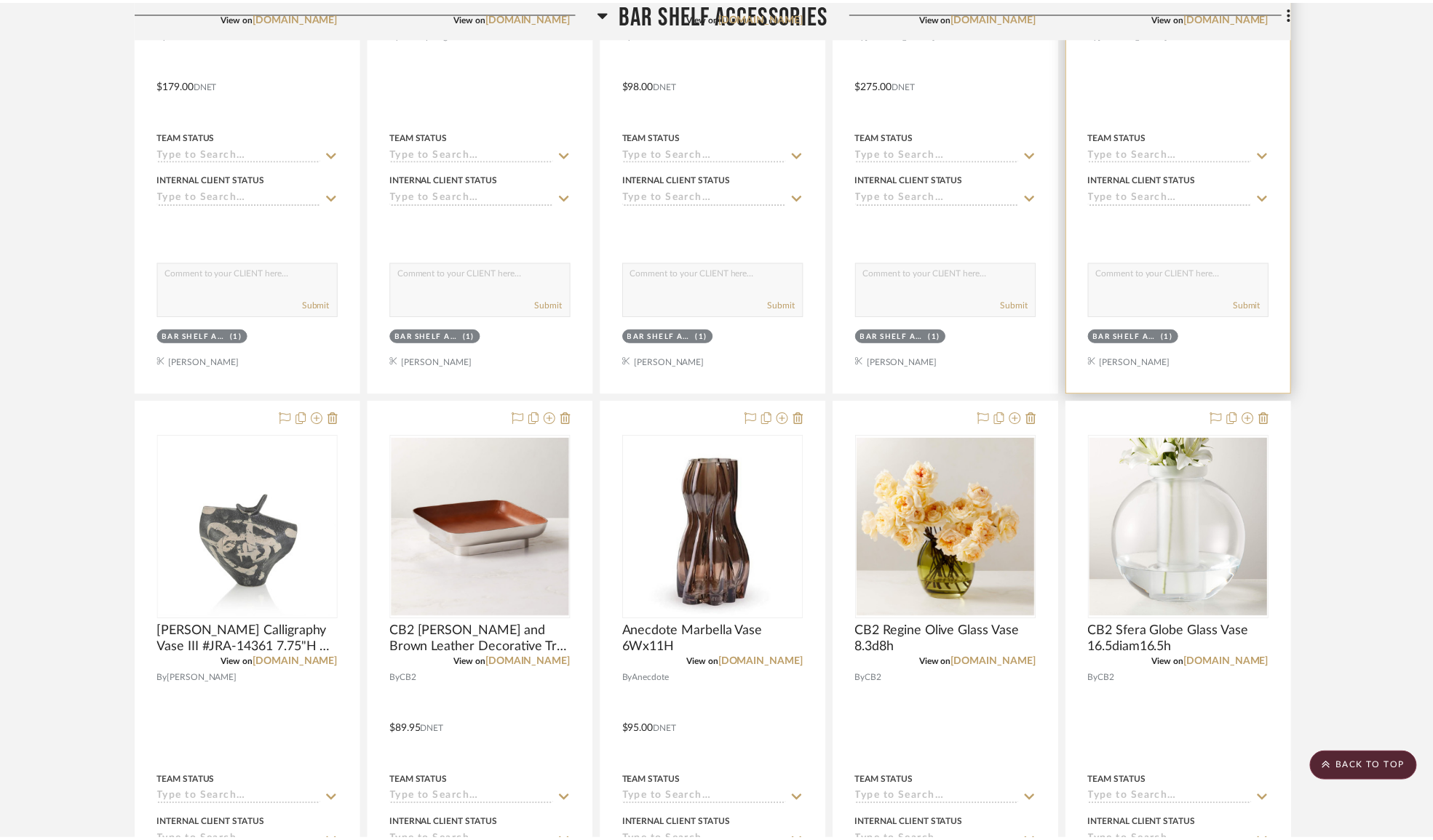
scroll to position [6629, 0]
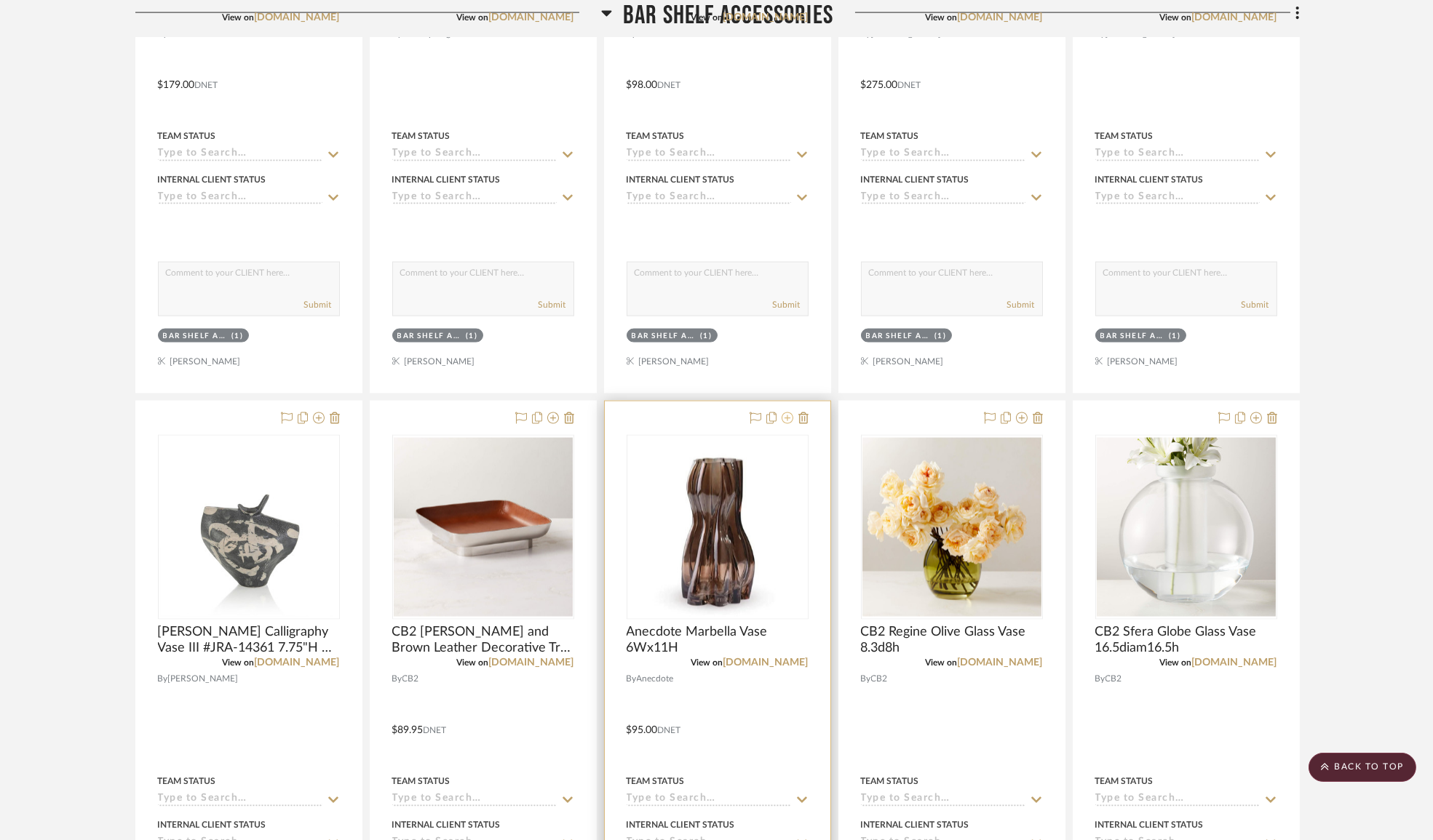
click at [788, 424] on icon at bounding box center [787, 418] width 12 height 12
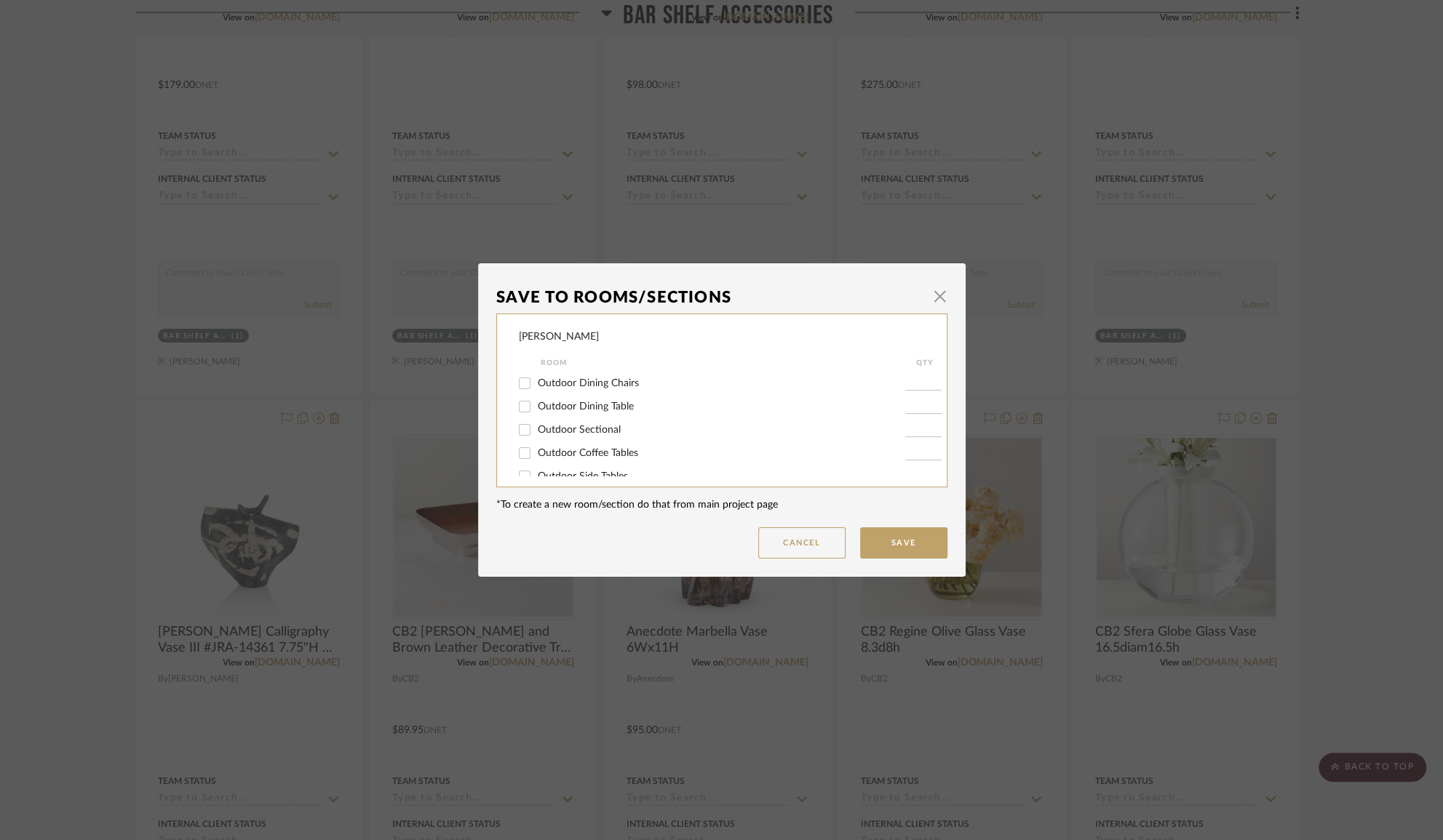
click at [791, 424] on label "Outdoor Sectional" at bounding box center [721, 430] width 367 height 13
click at [536, 423] on input "Outdoor Sectional" at bounding box center [524, 429] width 23 height 23
checkbox input "true"
type input "1"
click at [646, 449] on label "Outdoor Coffee Tables" at bounding box center [721, 454] width 367 height 13
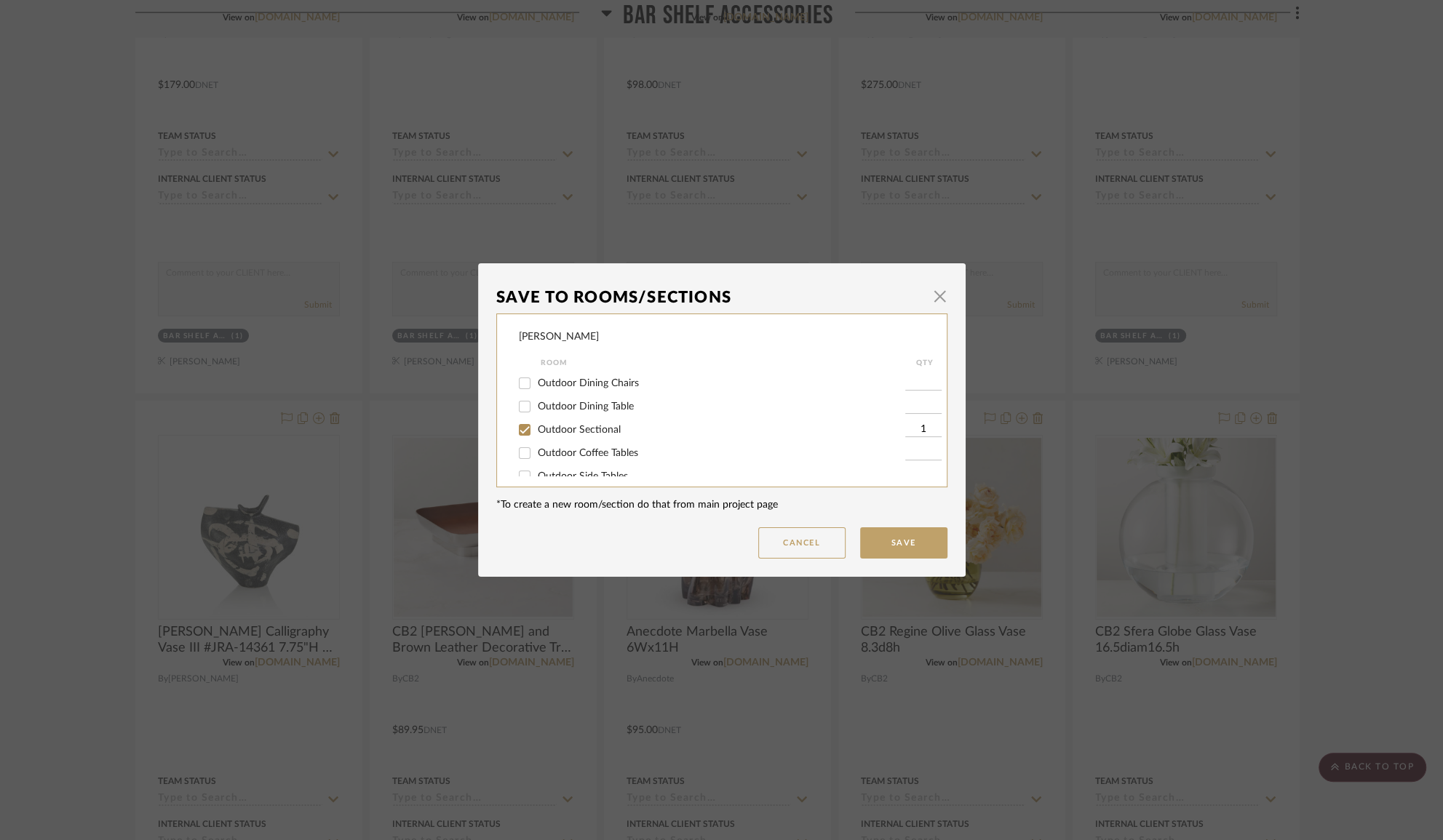
click at [536, 449] on input "Outdoor Coffee Tables" at bounding box center [524, 452] width 23 height 23
checkbox input "true"
type input "1"
click at [516, 433] on input "Outdoor Sectional" at bounding box center [524, 429] width 23 height 23
checkbox input "false"
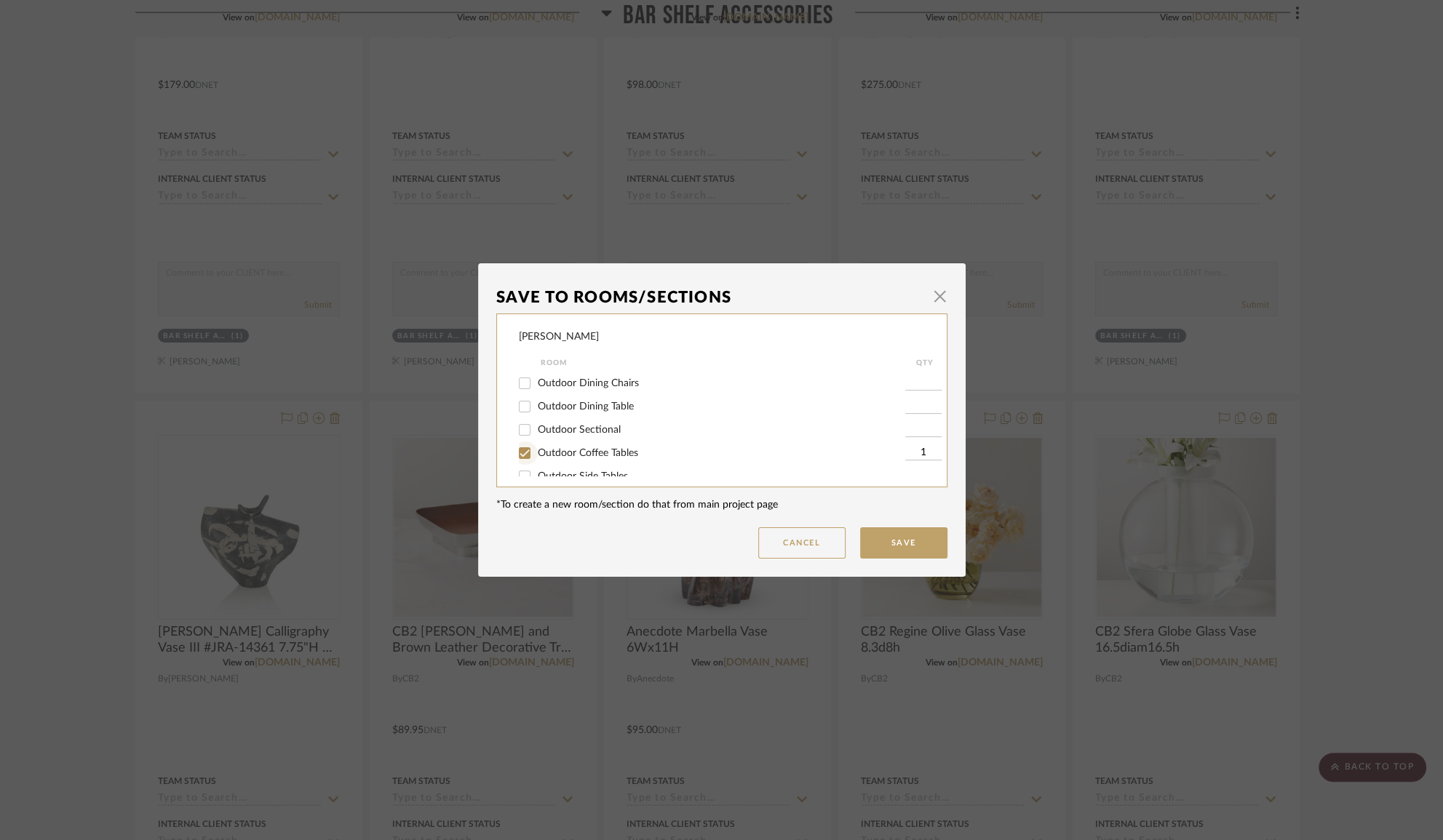
drag, startPoint x: 517, startPoint y: 456, endPoint x: 526, endPoint y: 456, distance: 9.0
click at [518, 456] on input "Outdoor Coffee Tables" at bounding box center [524, 452] width 23 height 23
checkbox input "false"
click at [939, 303] on span "button" at bounding box center [940, 296] width 29 height 29
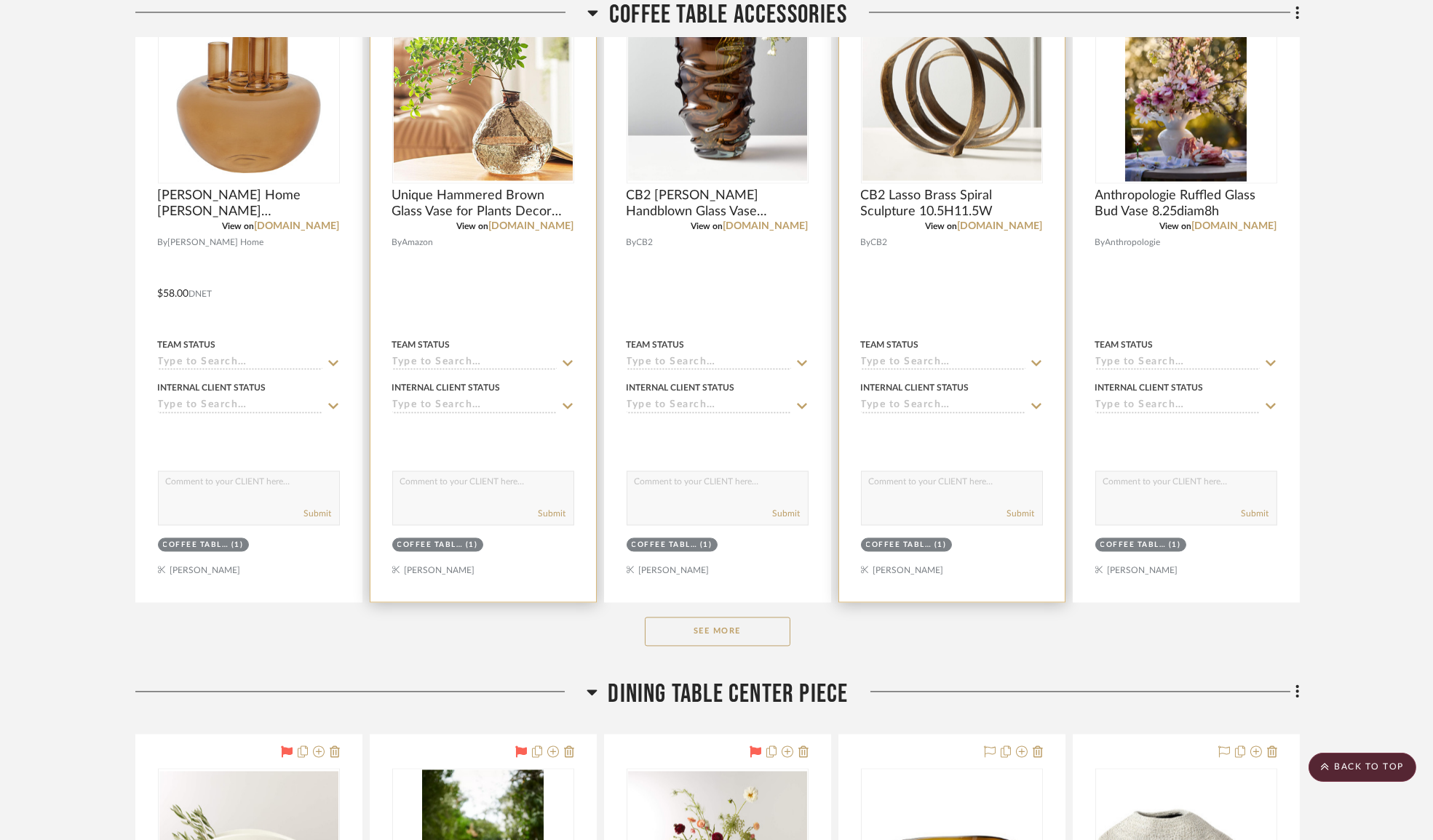
scroll to position [8679, 0]
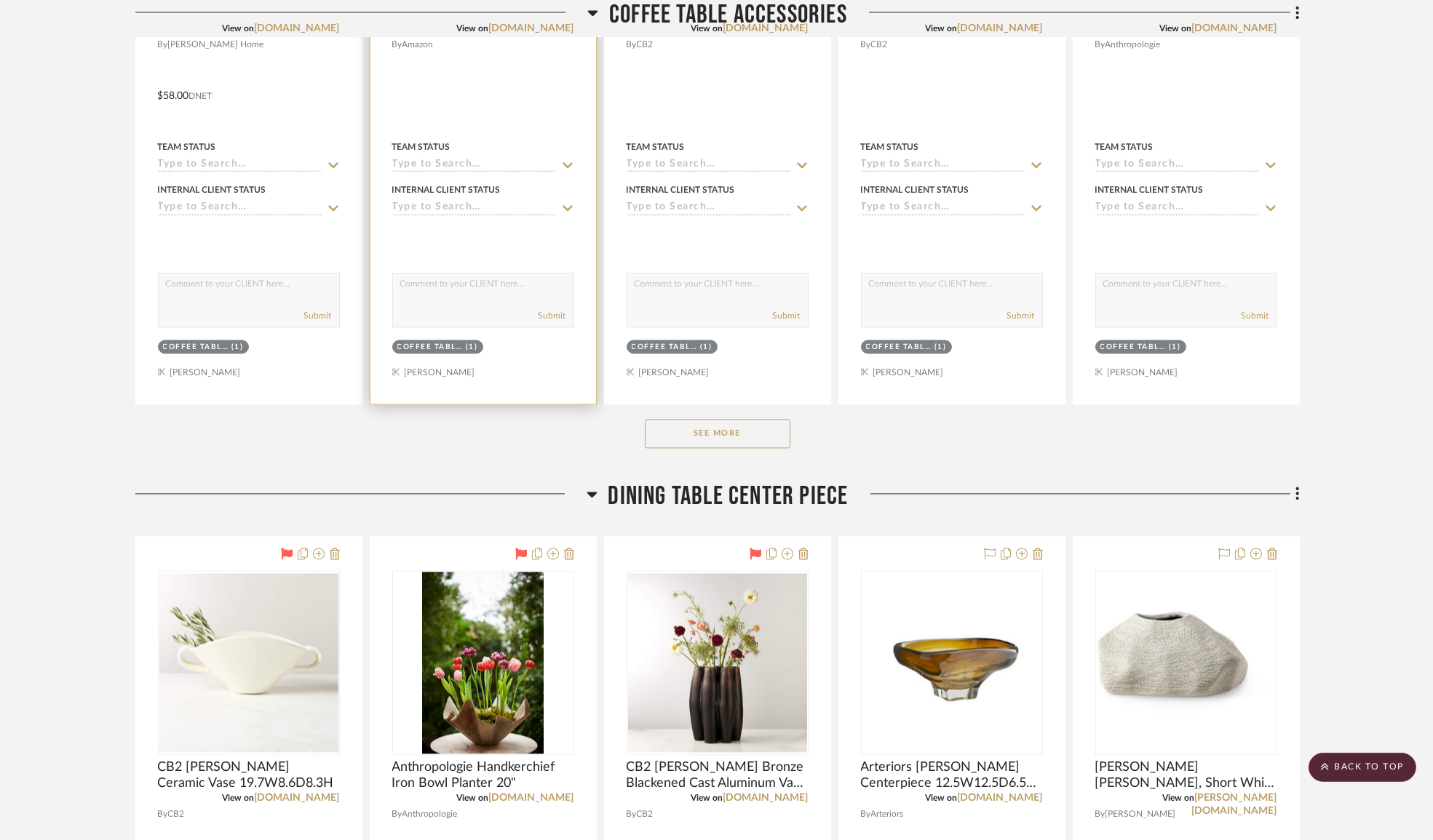
click at [748, 448] on button "See More" at bounding box center [718, 433] width 145 height 29
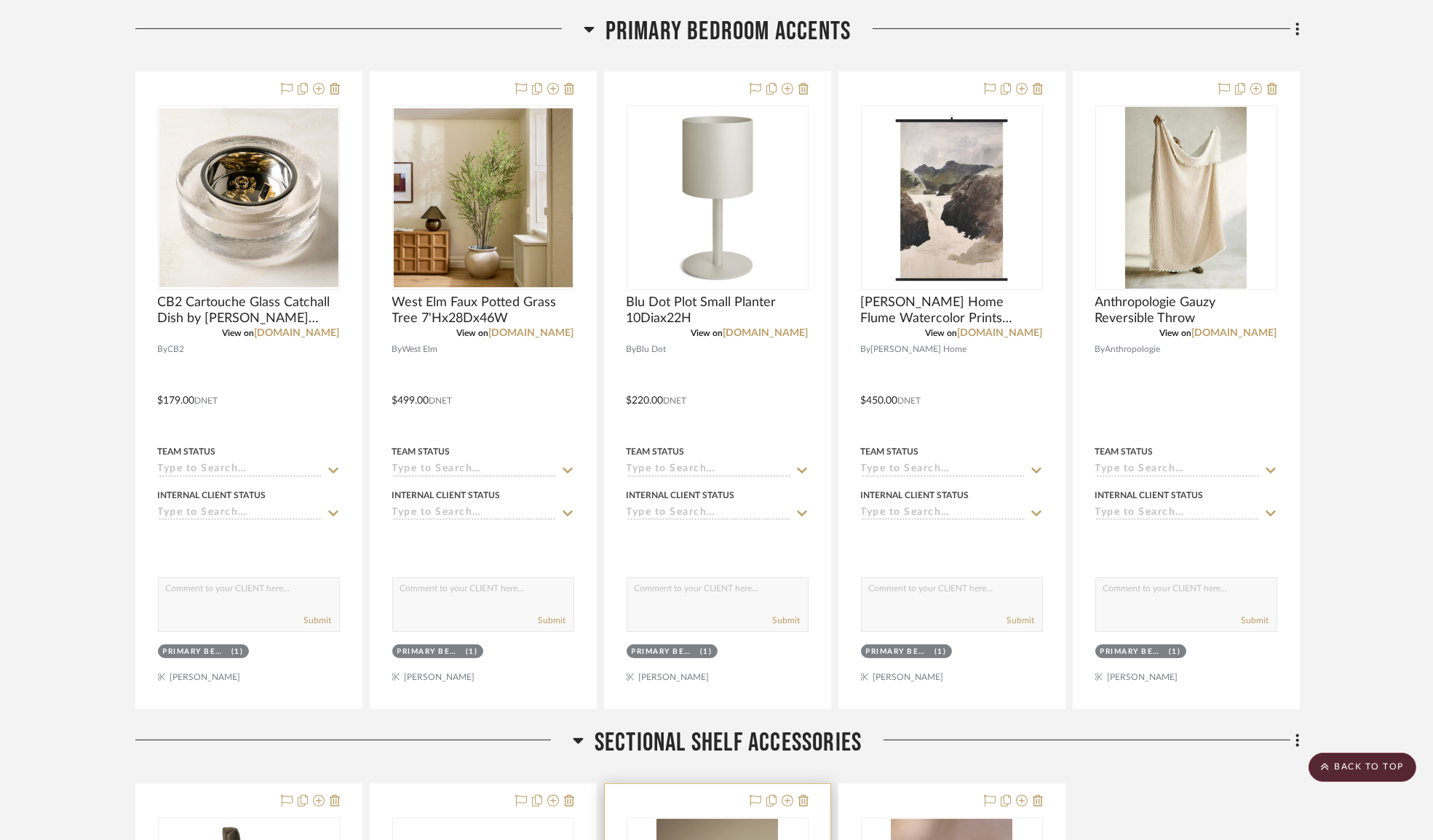
scroll to position [17592, 0]
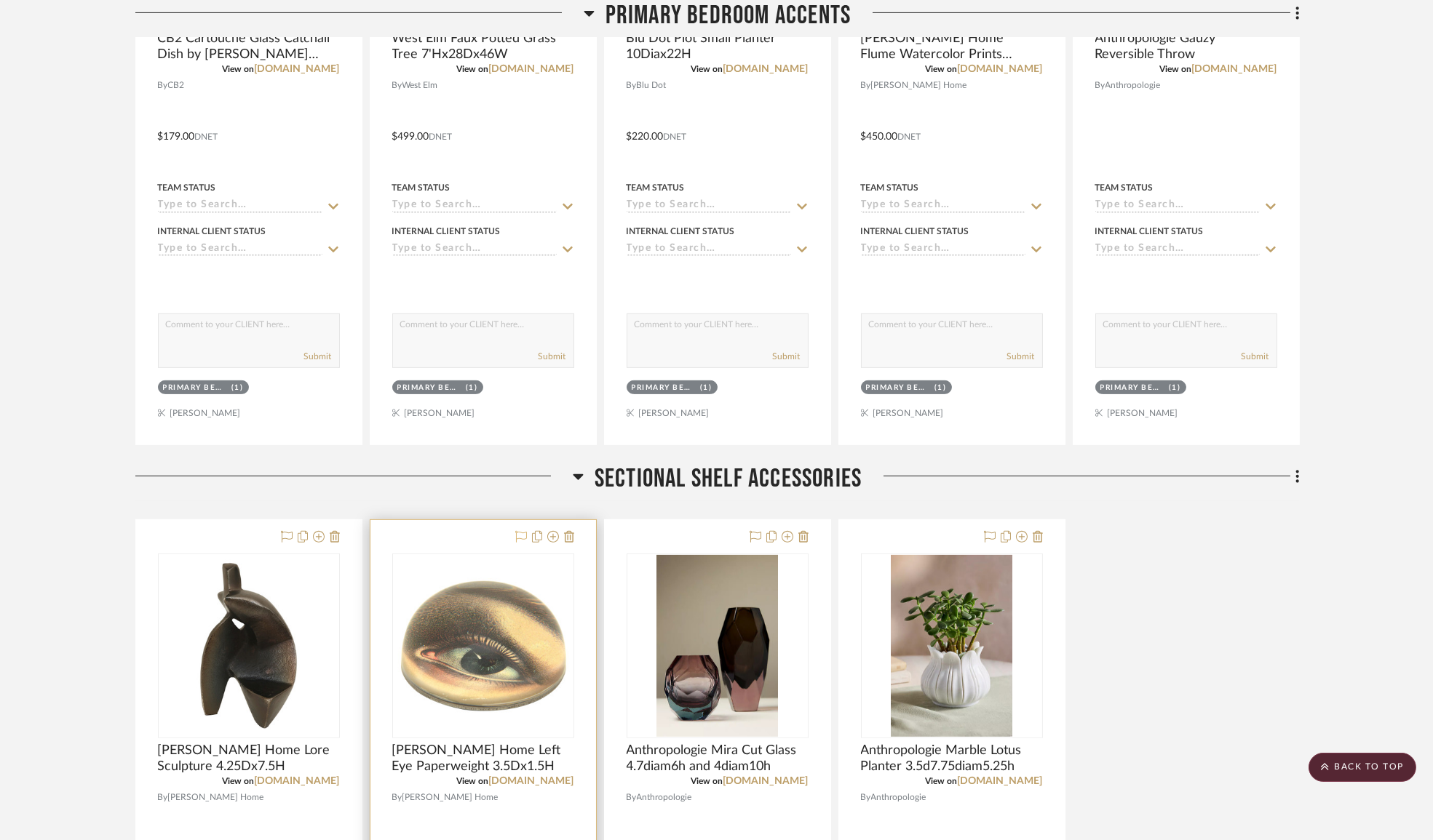
click at [524, 542] on icon at bounding box center [520, 537] width 12 height 12
click at [287, 542] on icon at bounding box center [287, 537] width 12 height 12
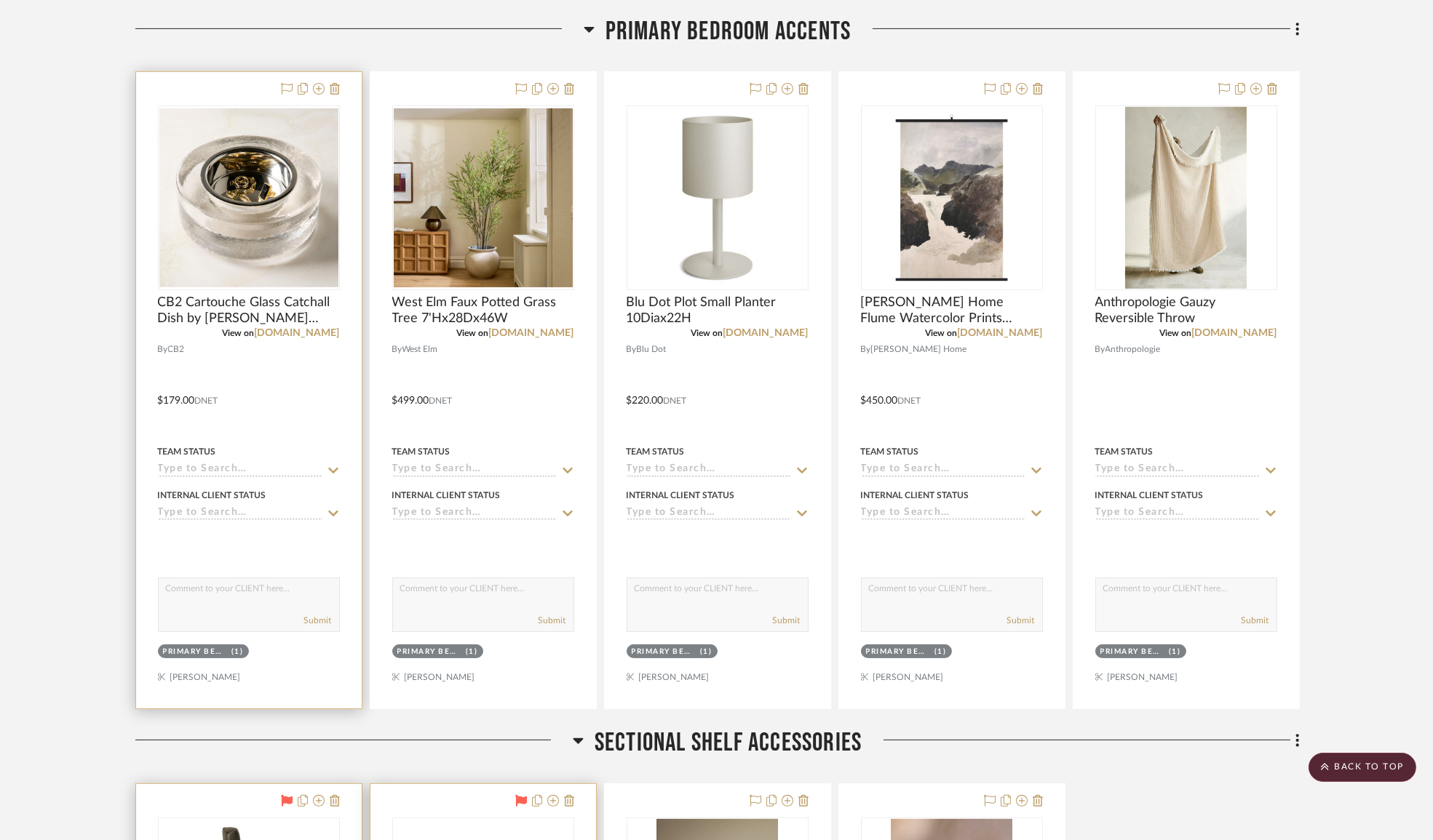
scroll to position [17196, 0]
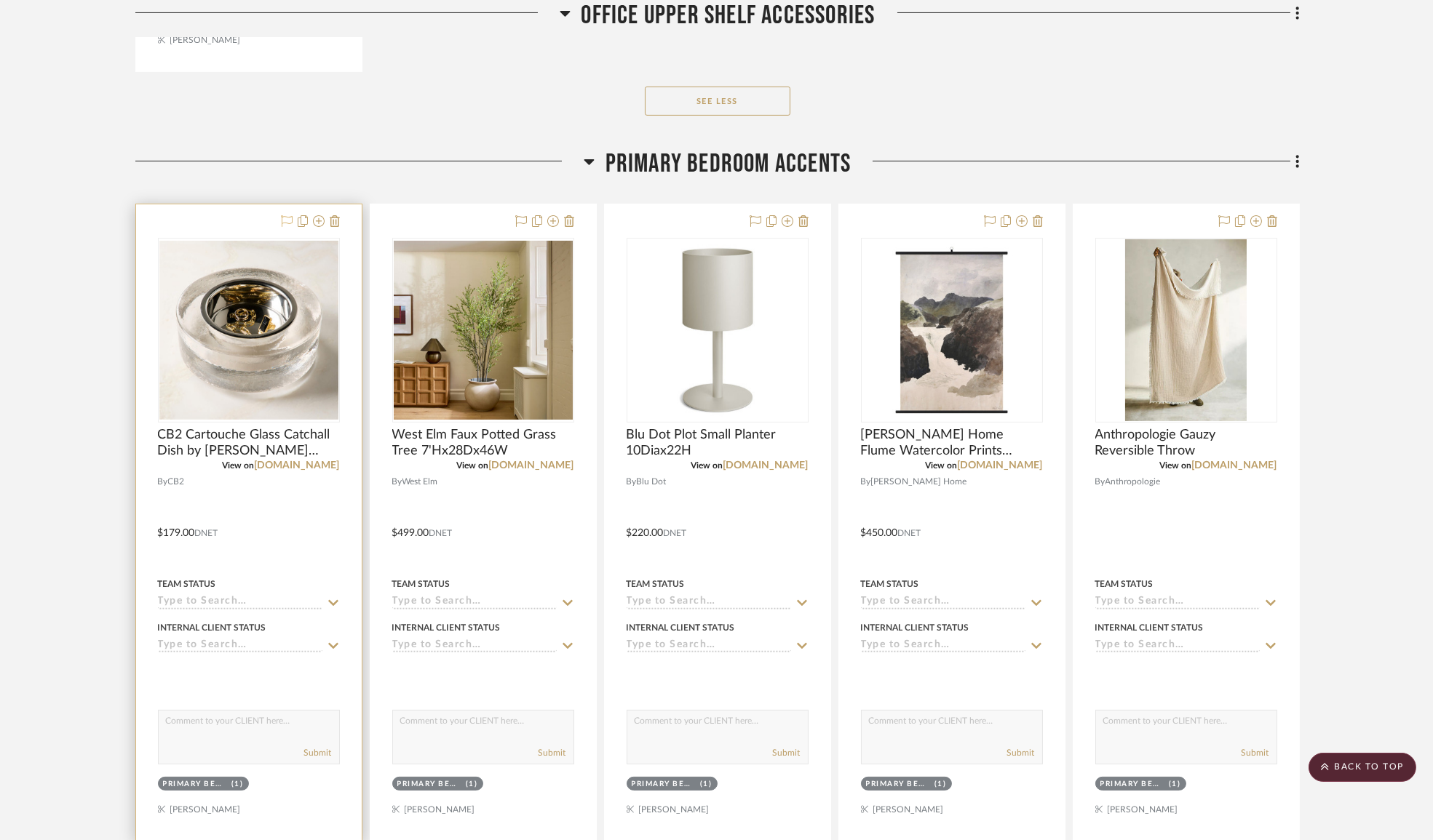
click at [287, 227] on icon at bounding box center [287, 221] width 12 height 12
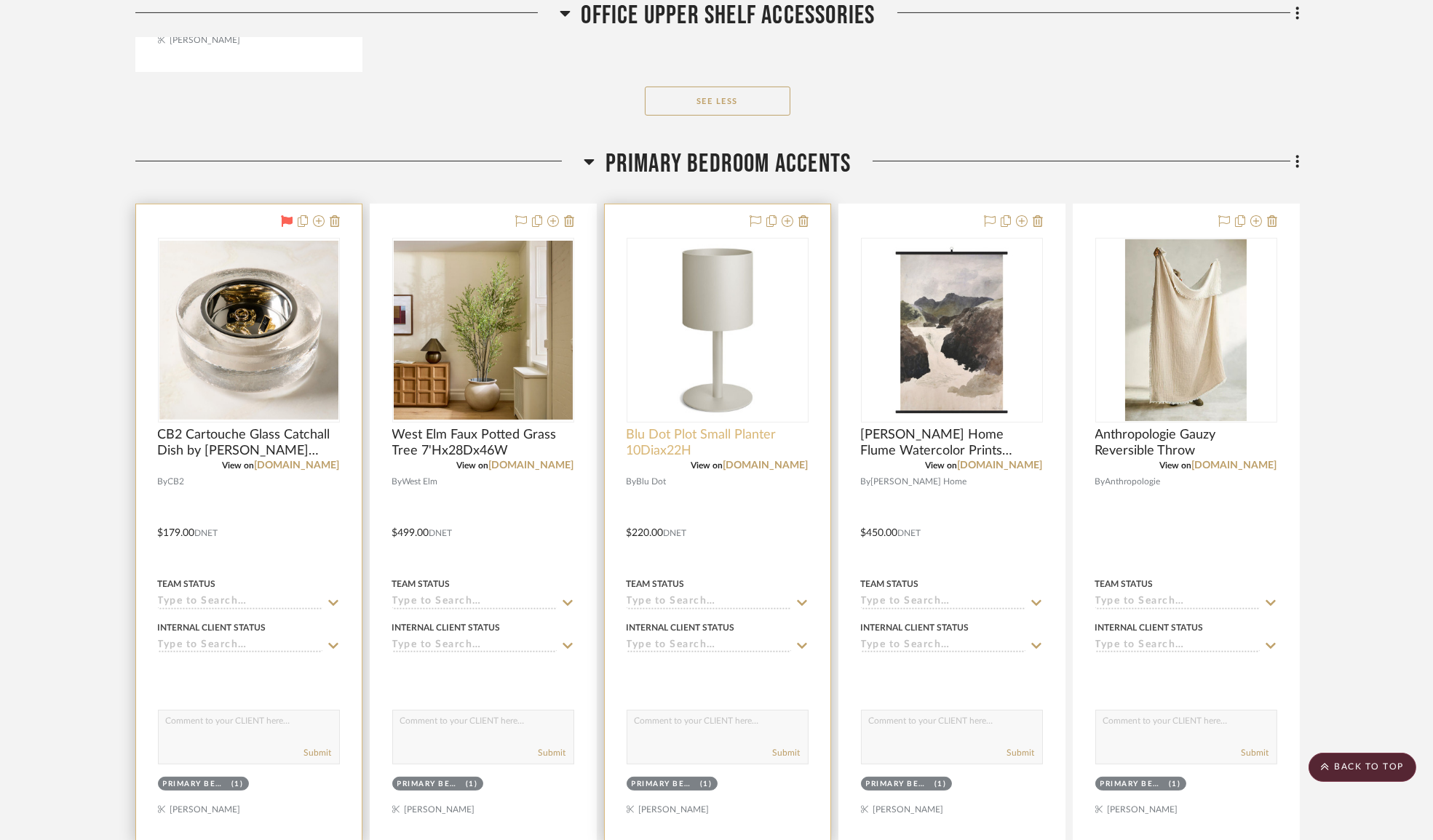
click at [722, 456] on span "Blu Dot Plot Small Planter 10Diax22H" at bounding box center [717, 443] width 182 height 32
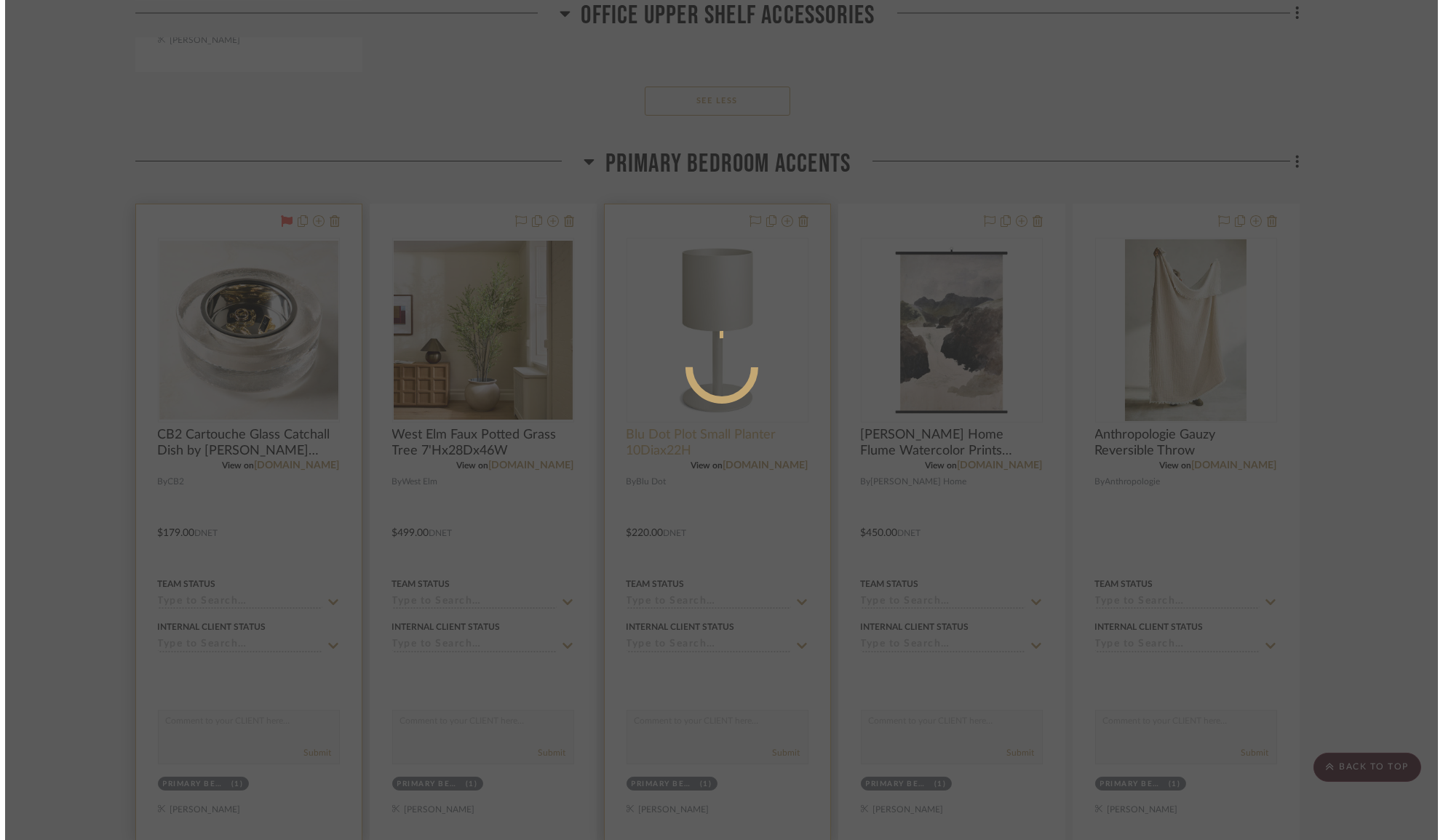
scroll to position [0, 0]
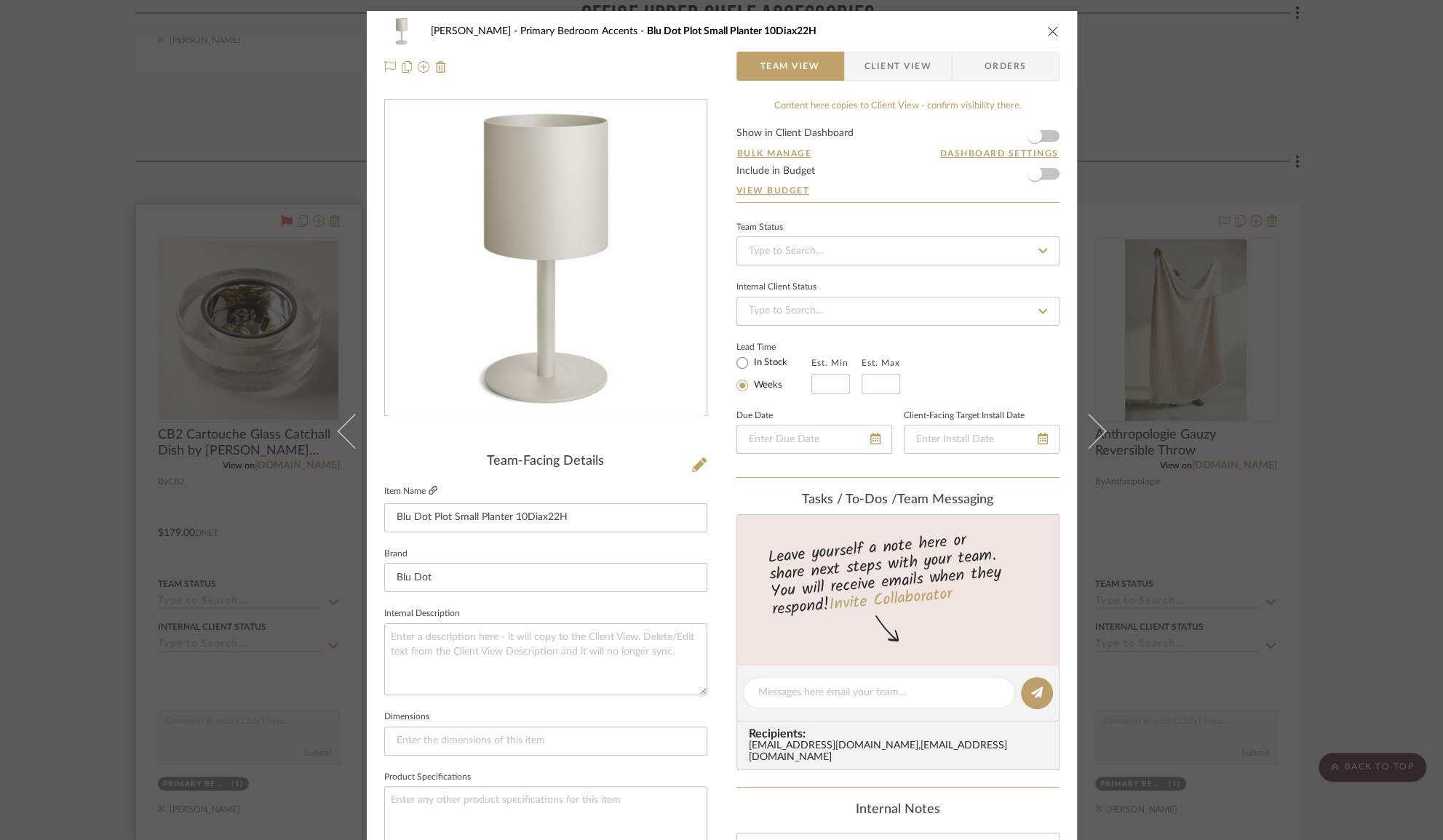
click at [429, 489] on icon at bounding box center [433, 490] width 9 height 9
click at [297, 112] on div "[PERSON_NAME] Primary Bedroom Accents Blu Dot Plot Small Planter 10Diax22H Team…" at bounding box center [721, 420] width 1443 height 840
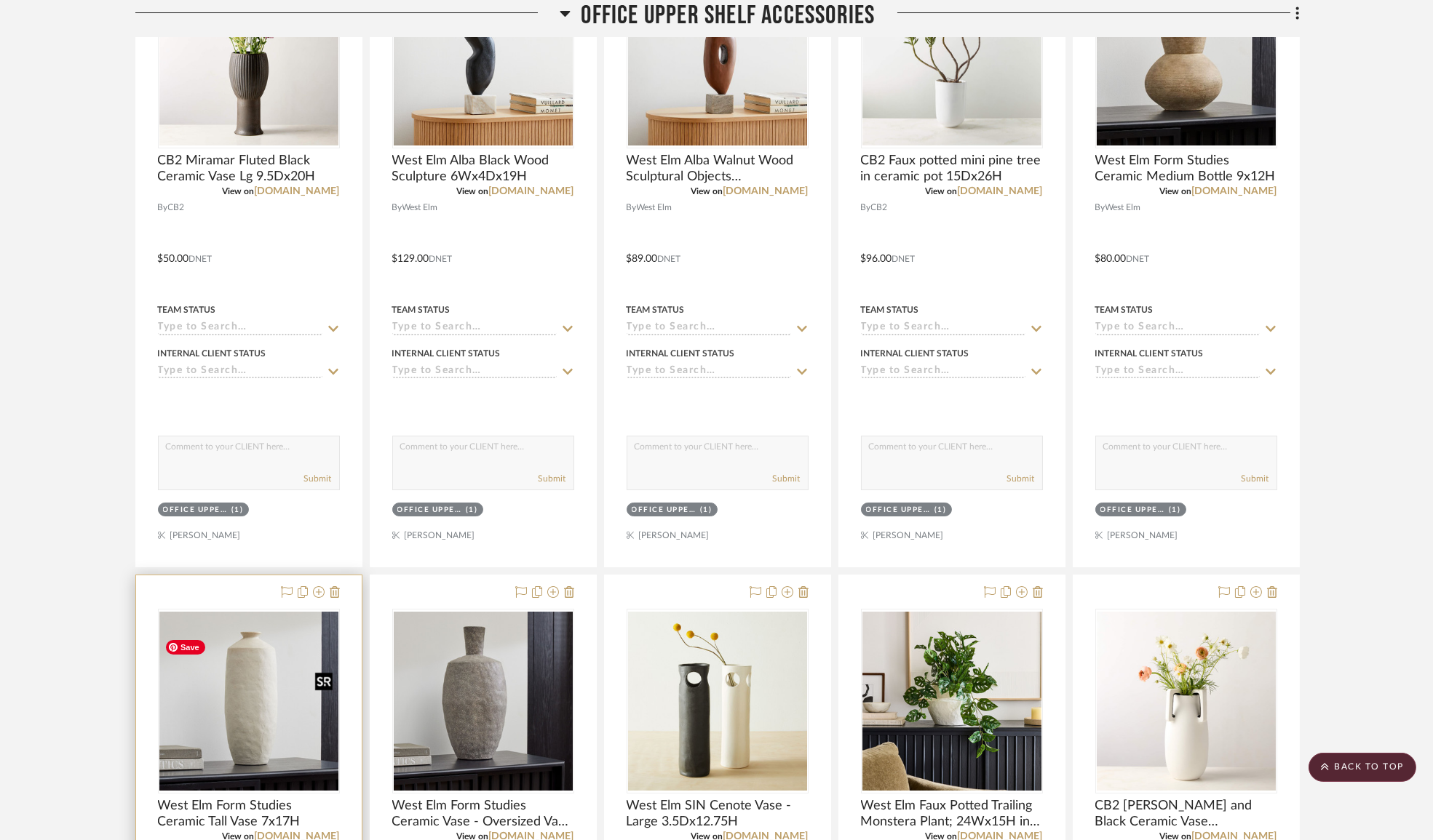
scroll to position [15608, 0]
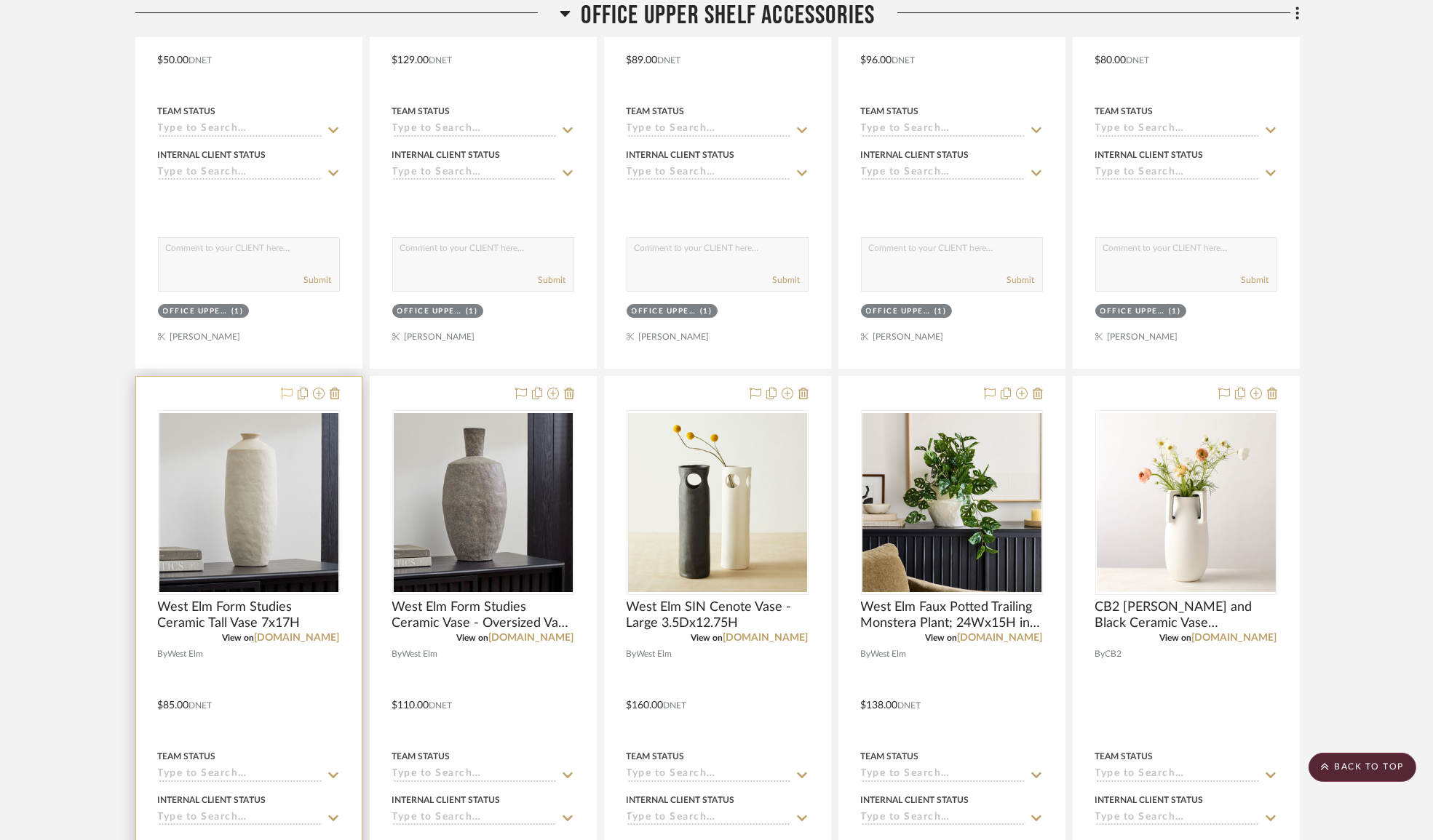
click at [289, 399] on icon at bounding box center [287, 393] width 12 height 12
click at [517, 399] on icon at bounding box center [520, 393] width 12 height 12
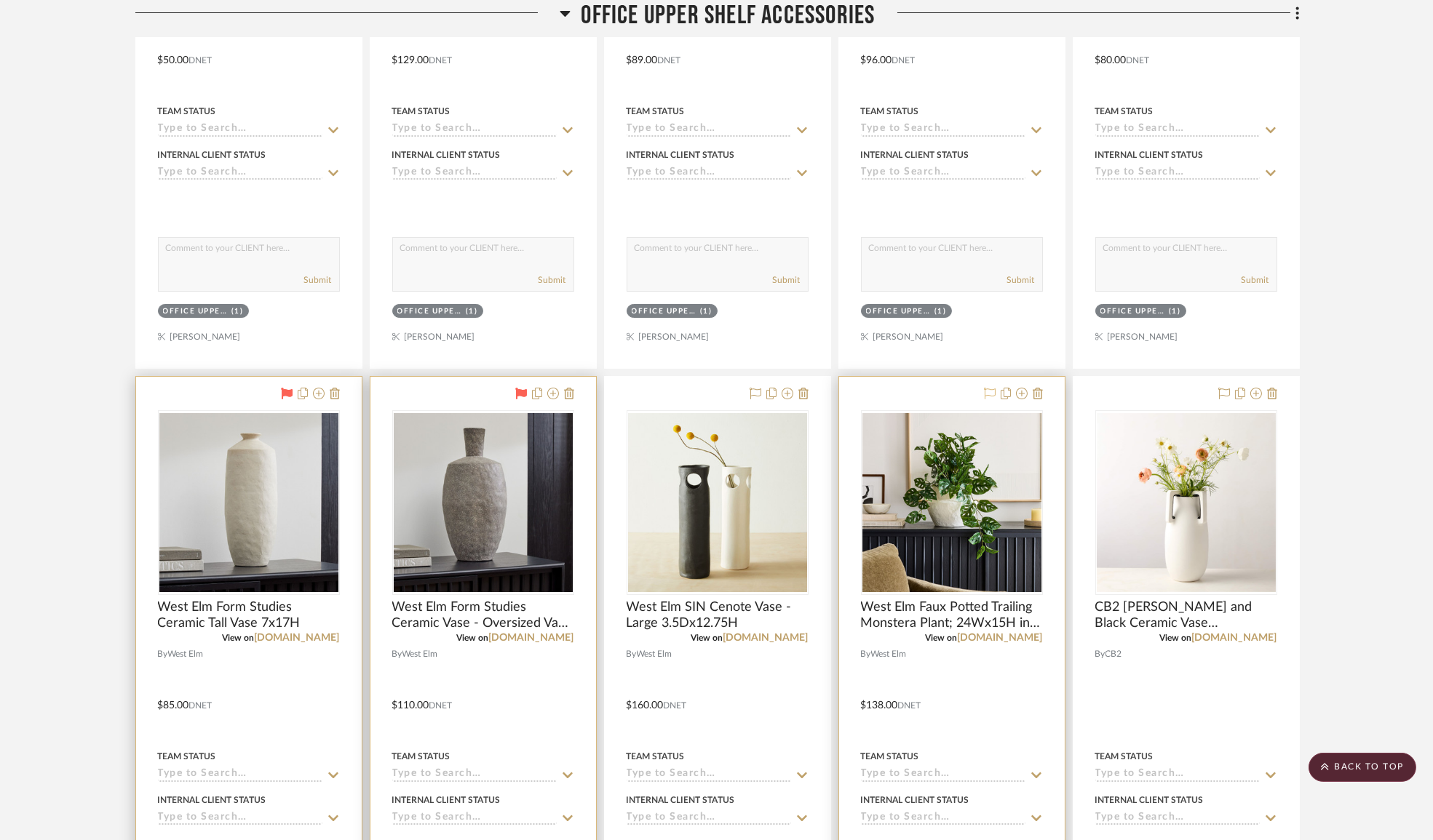
click at [988, 399] on icon at bounding box center [989, 393] width 12 height 12
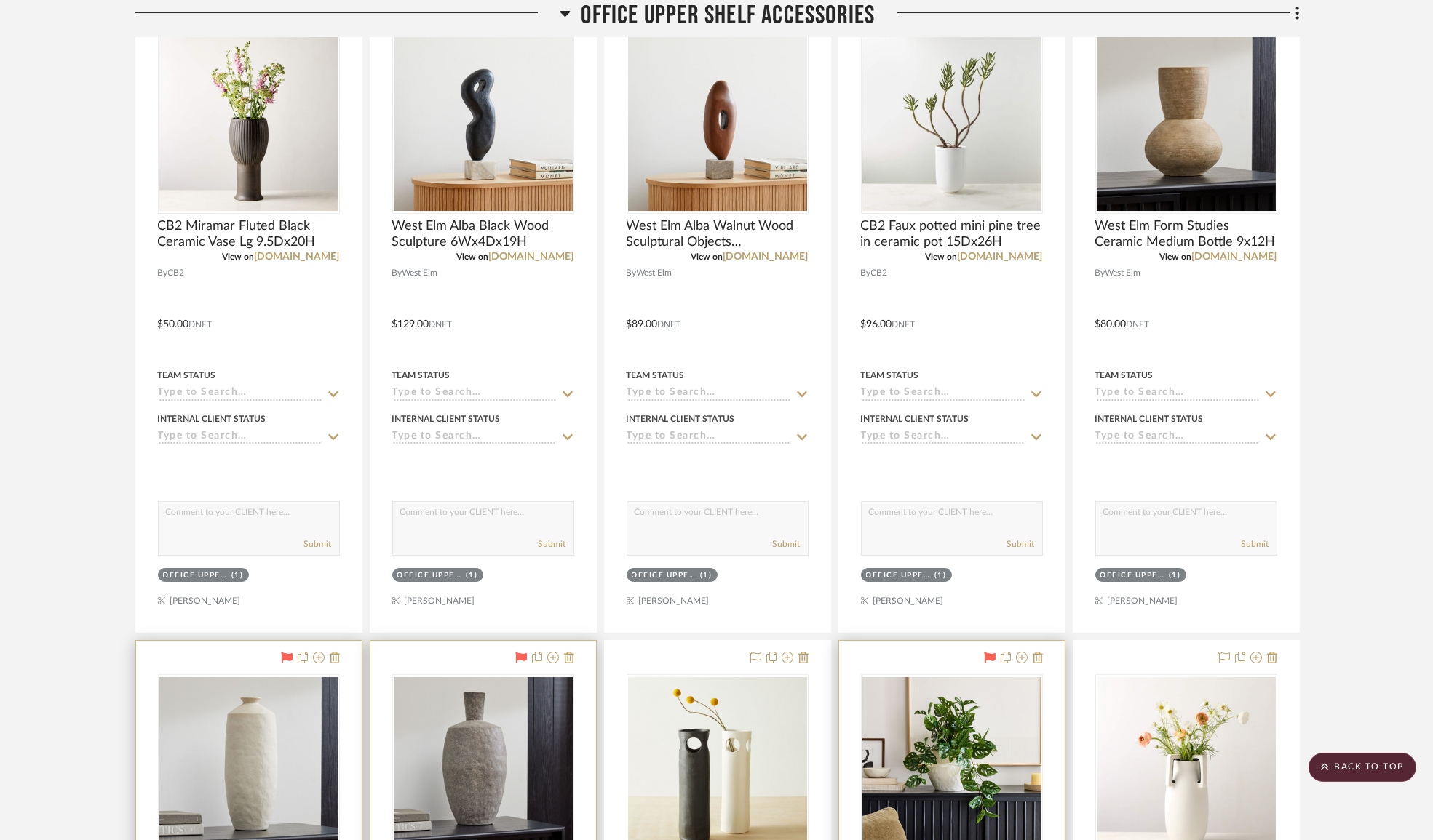
scroll to position [15278, 0]
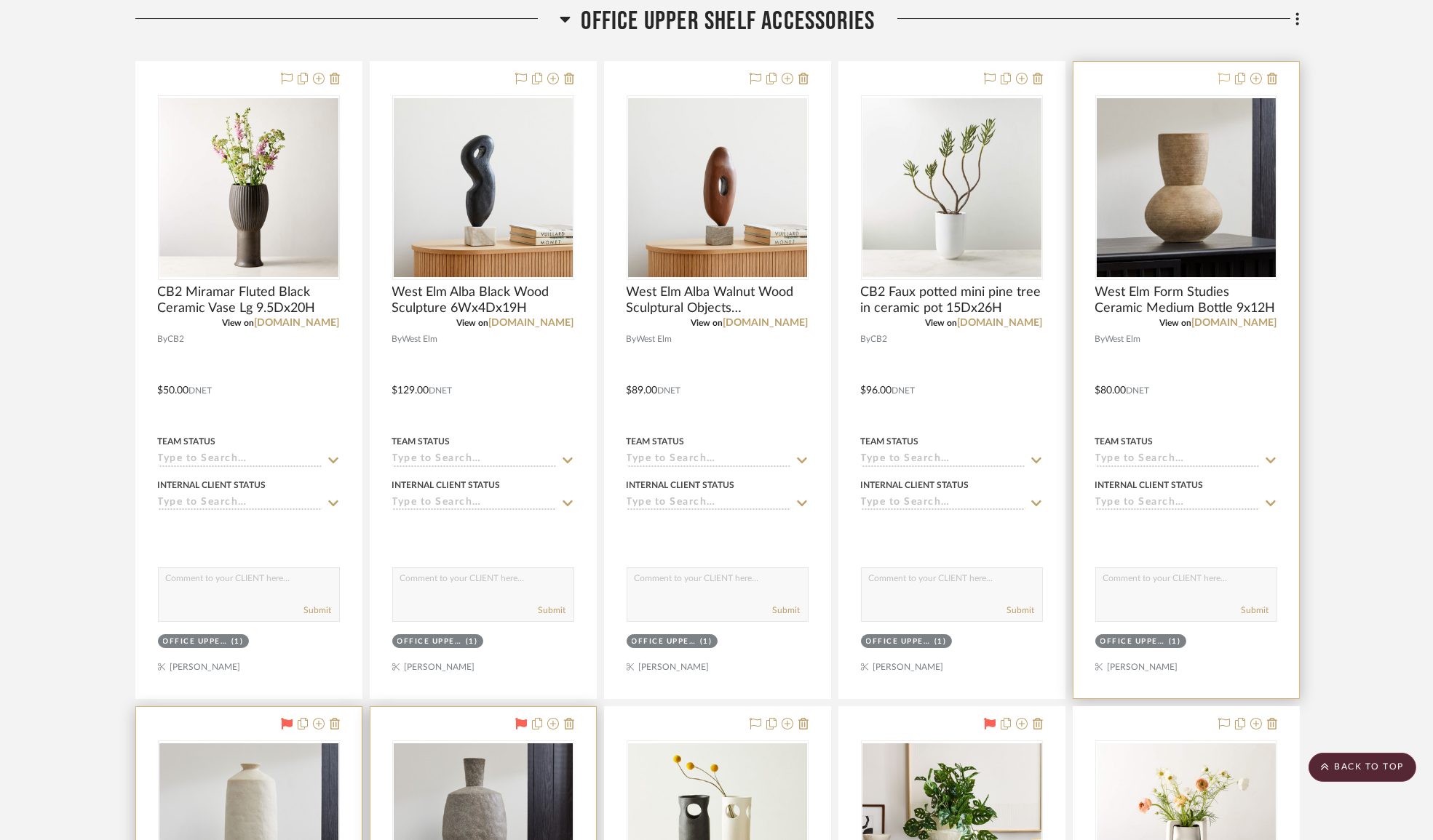
click at [1218, 84] on icon at bounding box center [1224, 78] width 12 height 12
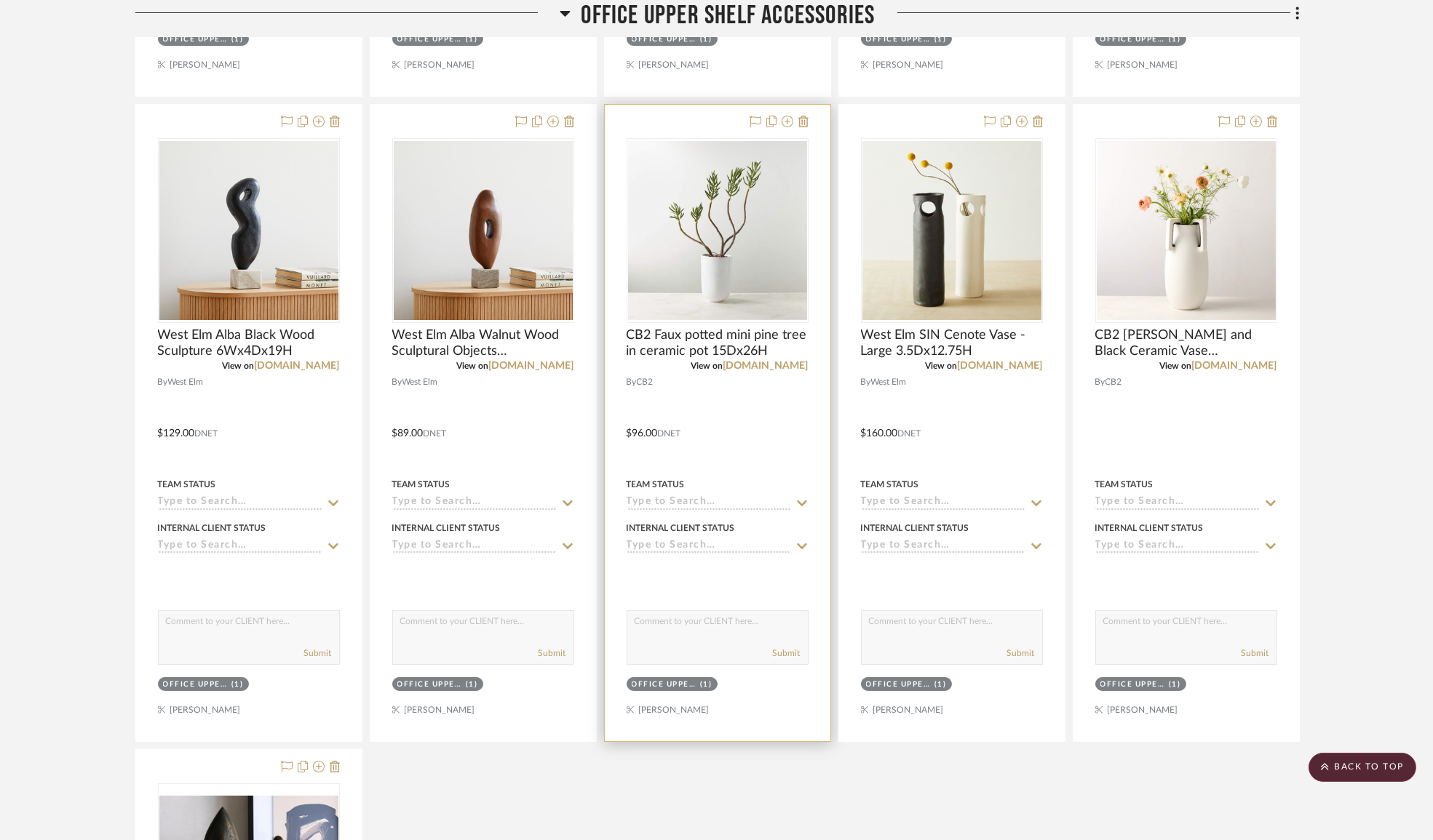
scroll to position [15814, 0]
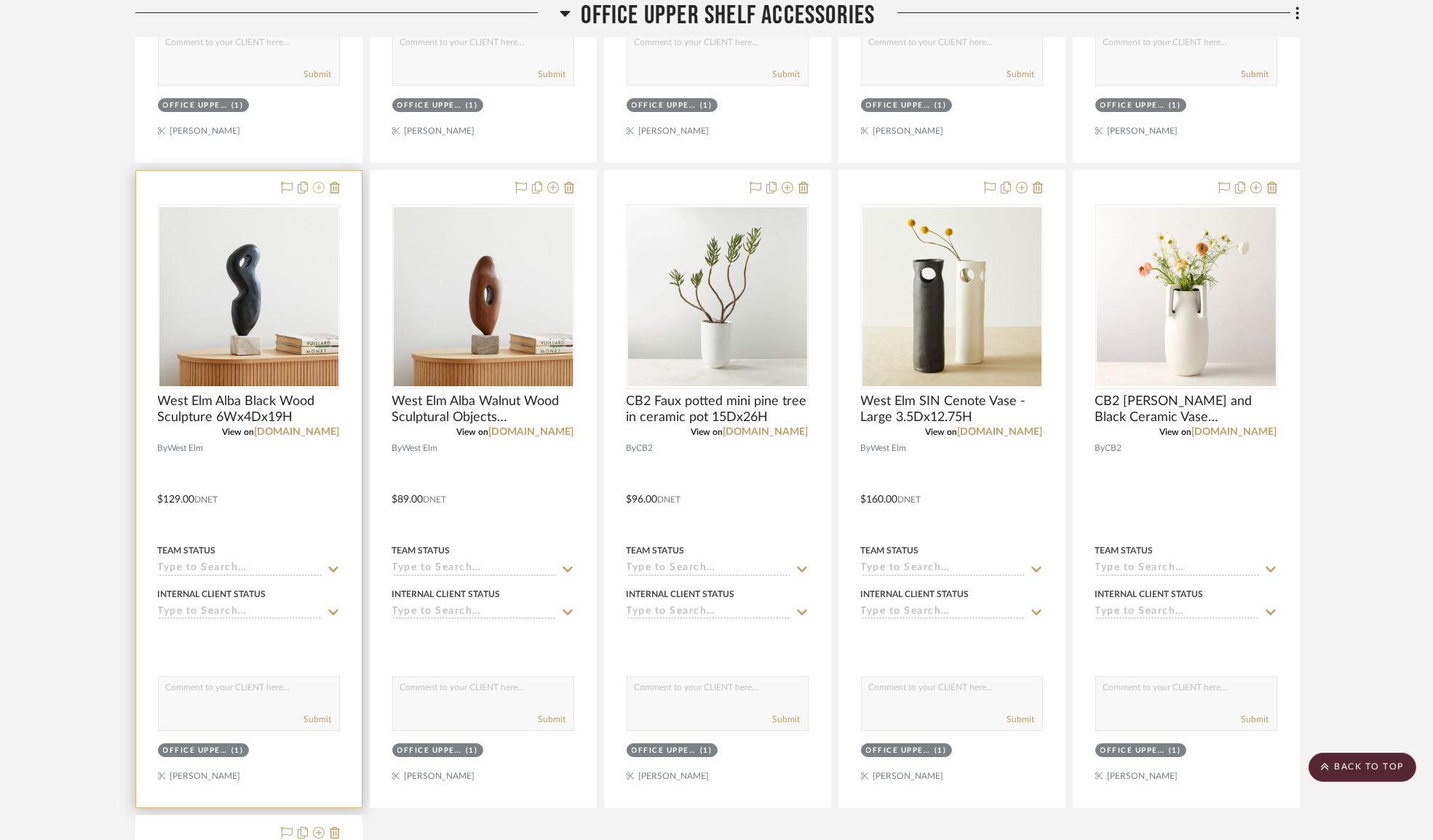
click at [320, 193] on icon at bounding box center [318, 187] width 12 height 12
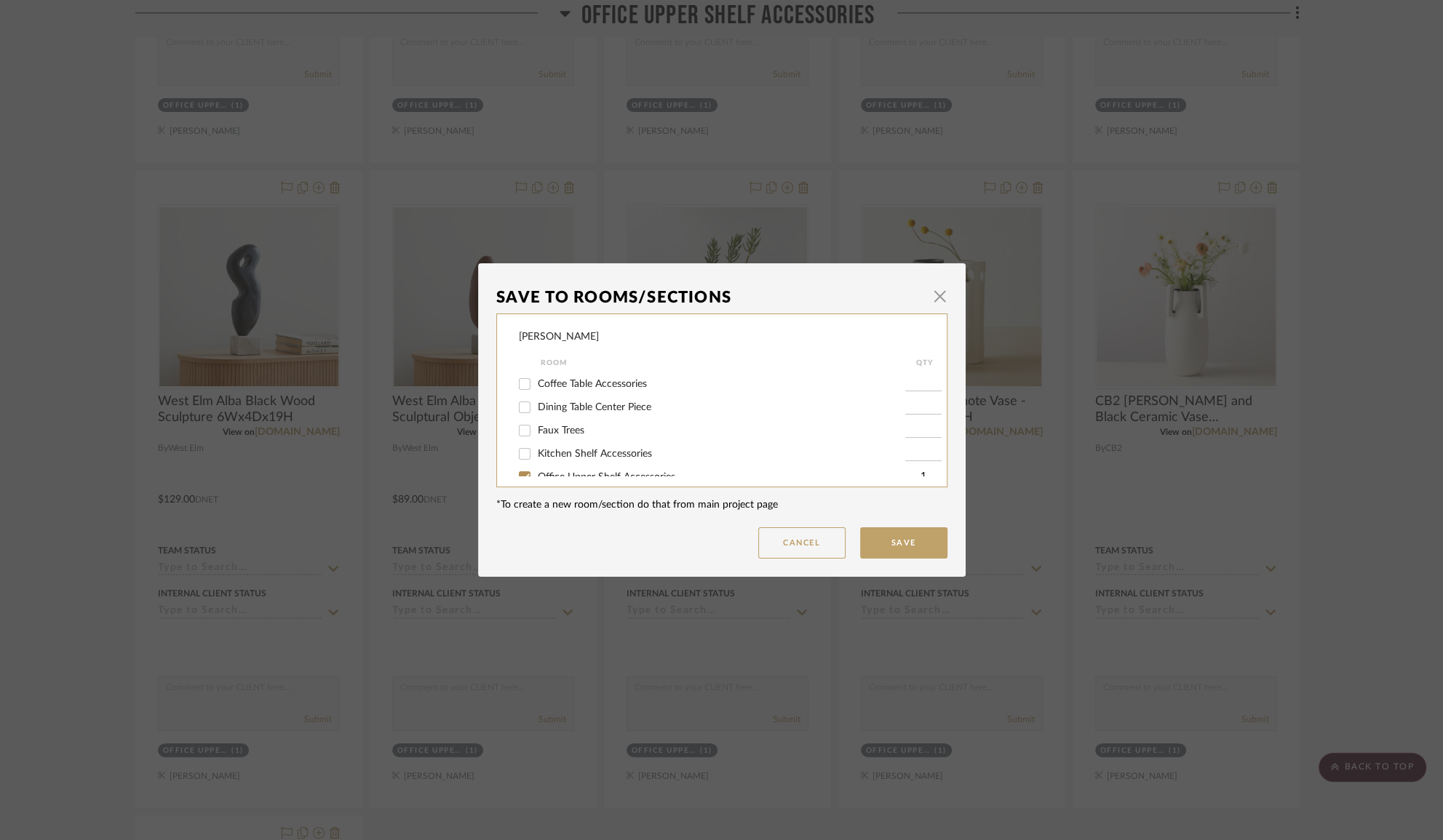
scroll to position [468, 0]
click at [602, 422] on span "Bar Shelf Accessories" at bounding box center [585, 427] width 96 height 10
click at [536, 422] on input "Bar Shelf Accessories" at bounding box center [524, 426] width 23 height 23
checkbox input "true"
type input "1"
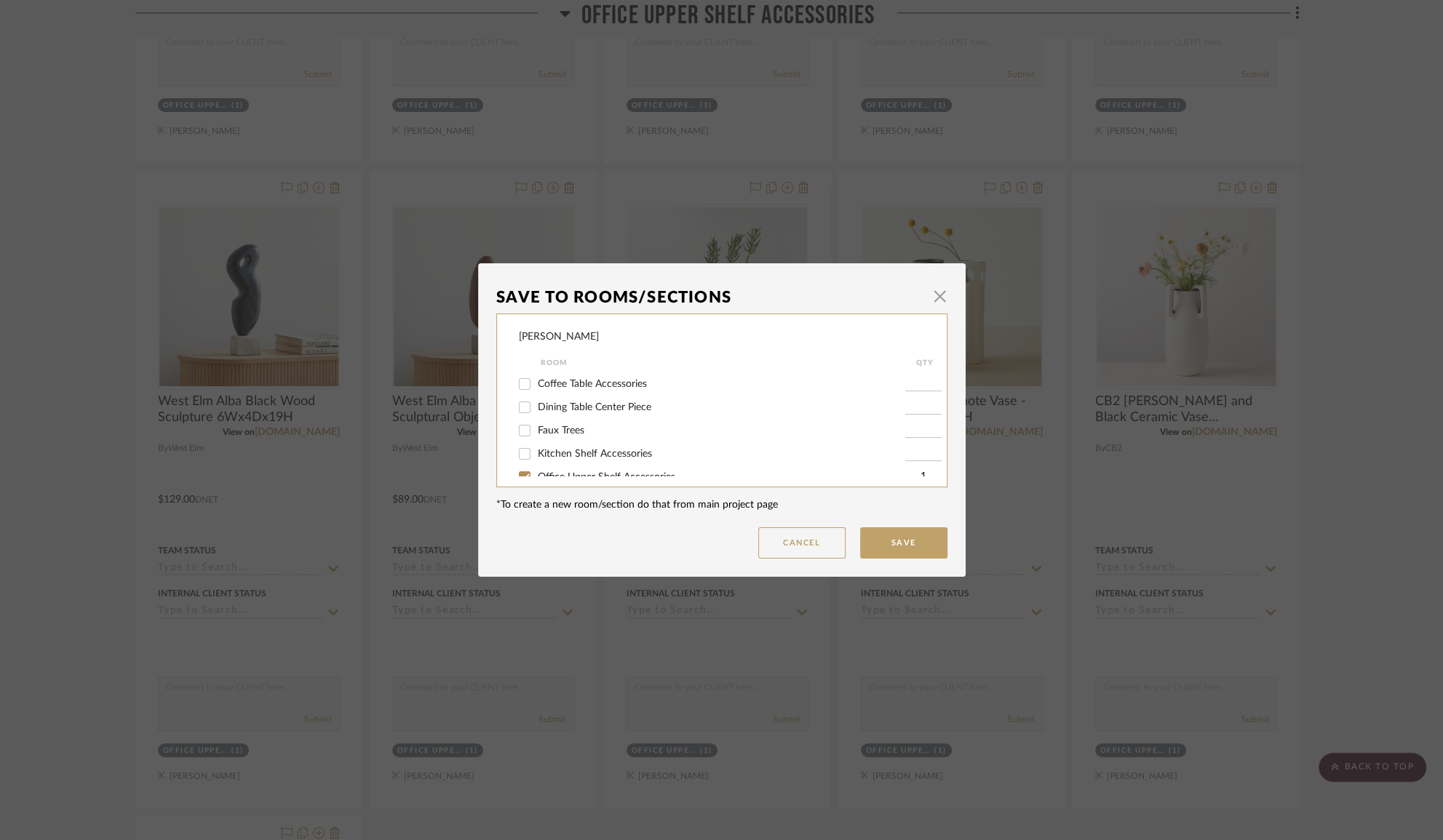
scroll to position [601, 0]
click at [520, 412] on input "Office Upper Shelf Accessories" at bounding box center [524, 411] width 23 height 23
checkbox input "false"
click at [860, 545] on button "Save" at bounding box center [904, 543] width 88 height 32
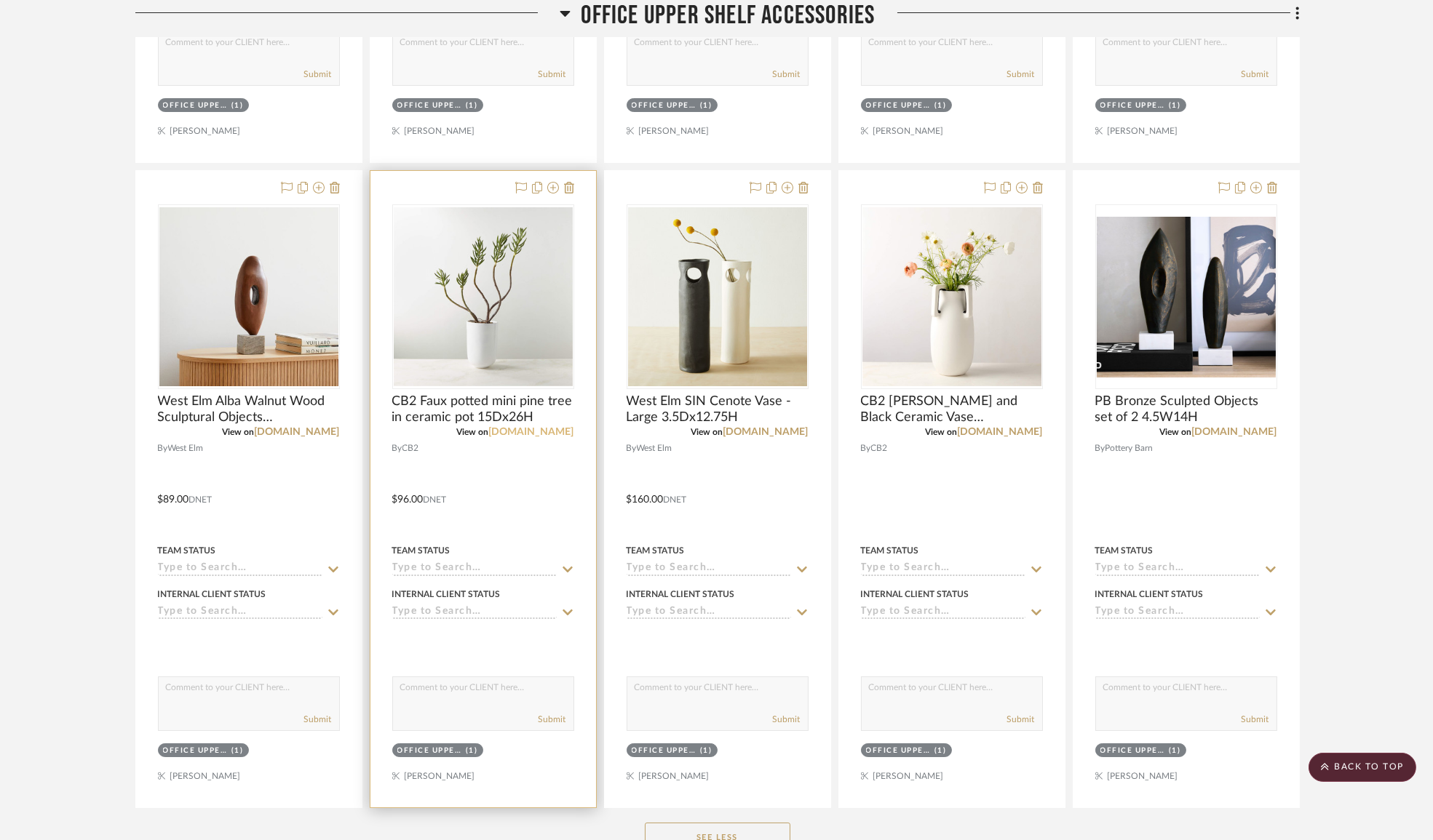
scroll to position [15748, 0]
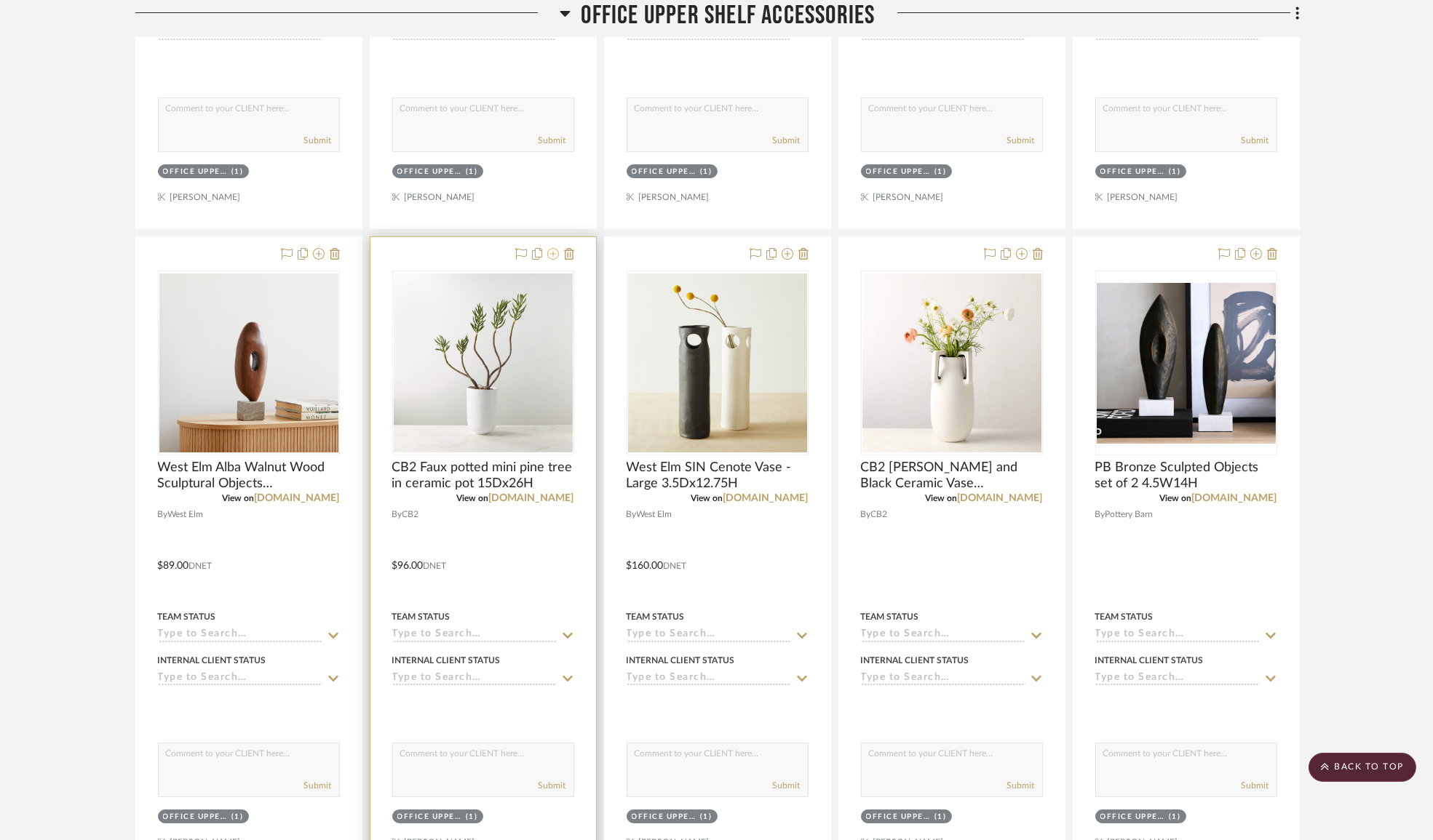
click at [553, 260] on icon at bounding box center [553, 253] width 12 height 12
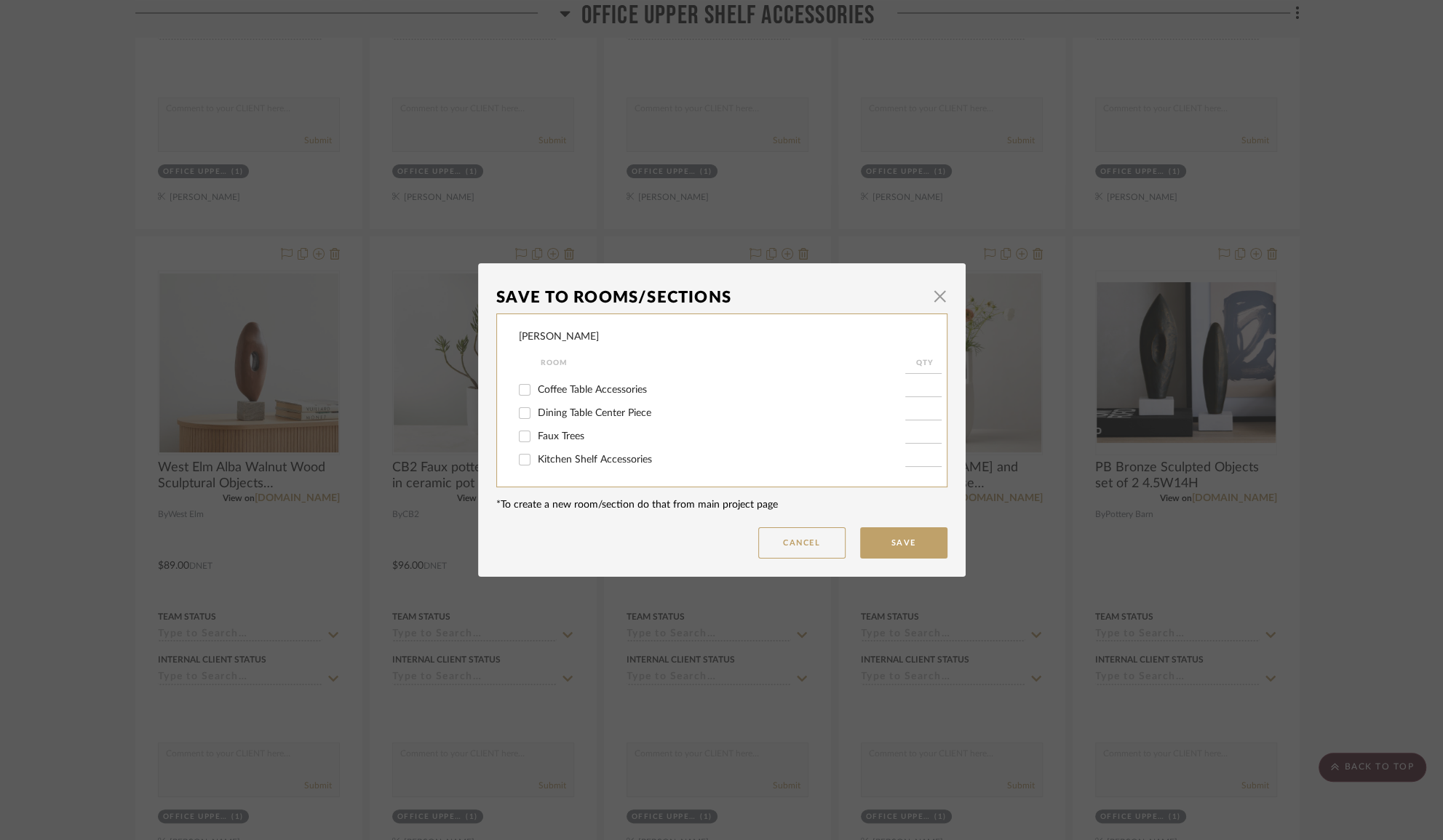
scroll to position [595, 0]
click at [594, 441] on span "Primary Bedroom Accents" at bounding box center [596, 440] width 117 height 10
click at [536, 441] on input "Primary Bedroom Accents" at bounding box center [524, 440] width 23 height 23
checkbox input "true"
type input "1"
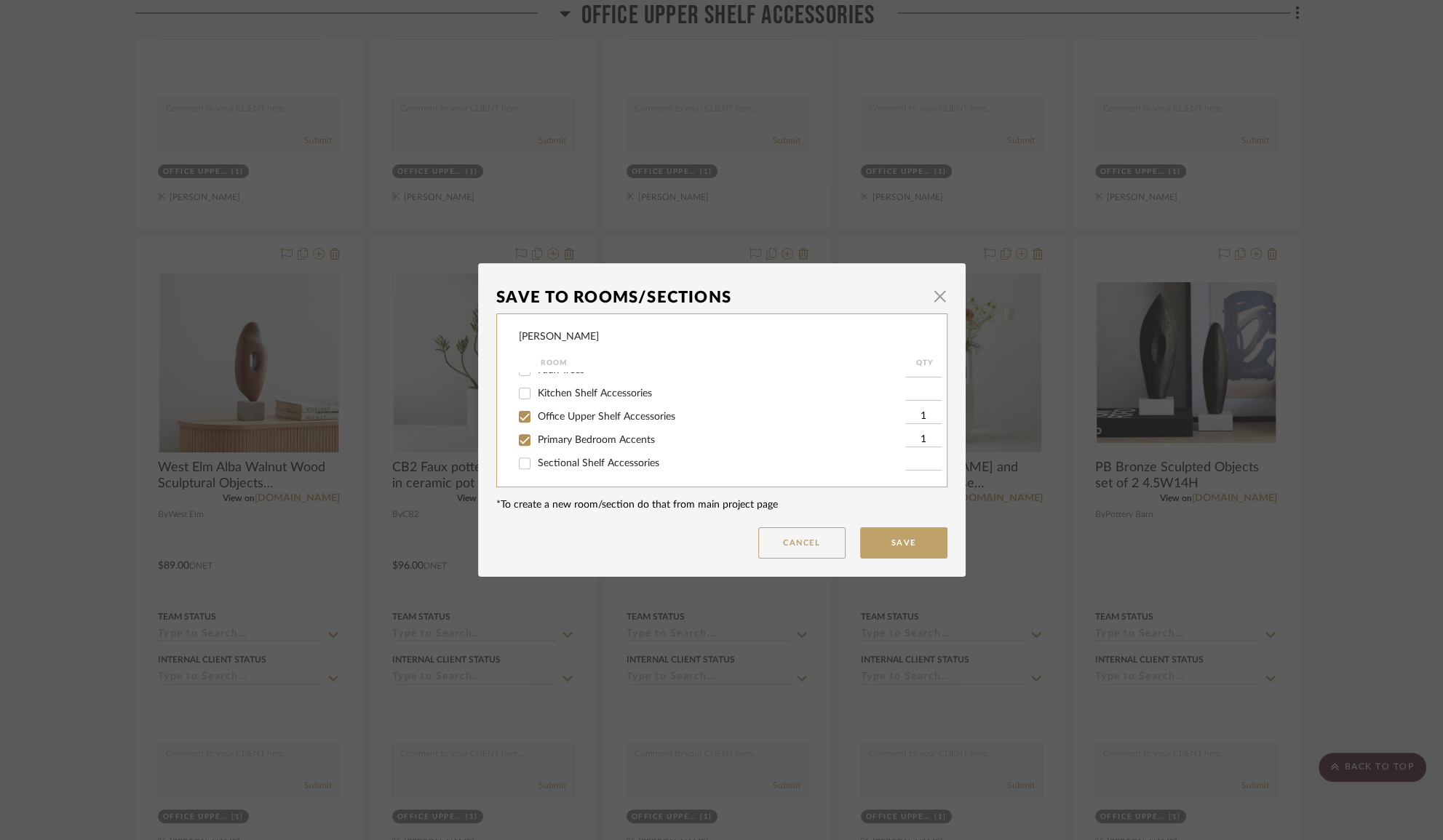
click at [578, 441] on span "Primary Bedroom Accents" at bounding box center [596, 440] width 117 height 10
click at [536, 441] on input "Primary Bedroom Accents" at bounding box center [524, 440] width 23 height 23
checkbox input "false"
click at [597, 465] on span "Primary Bath Tub Accessories" at bounding box center [604, 467] width 133 height 10
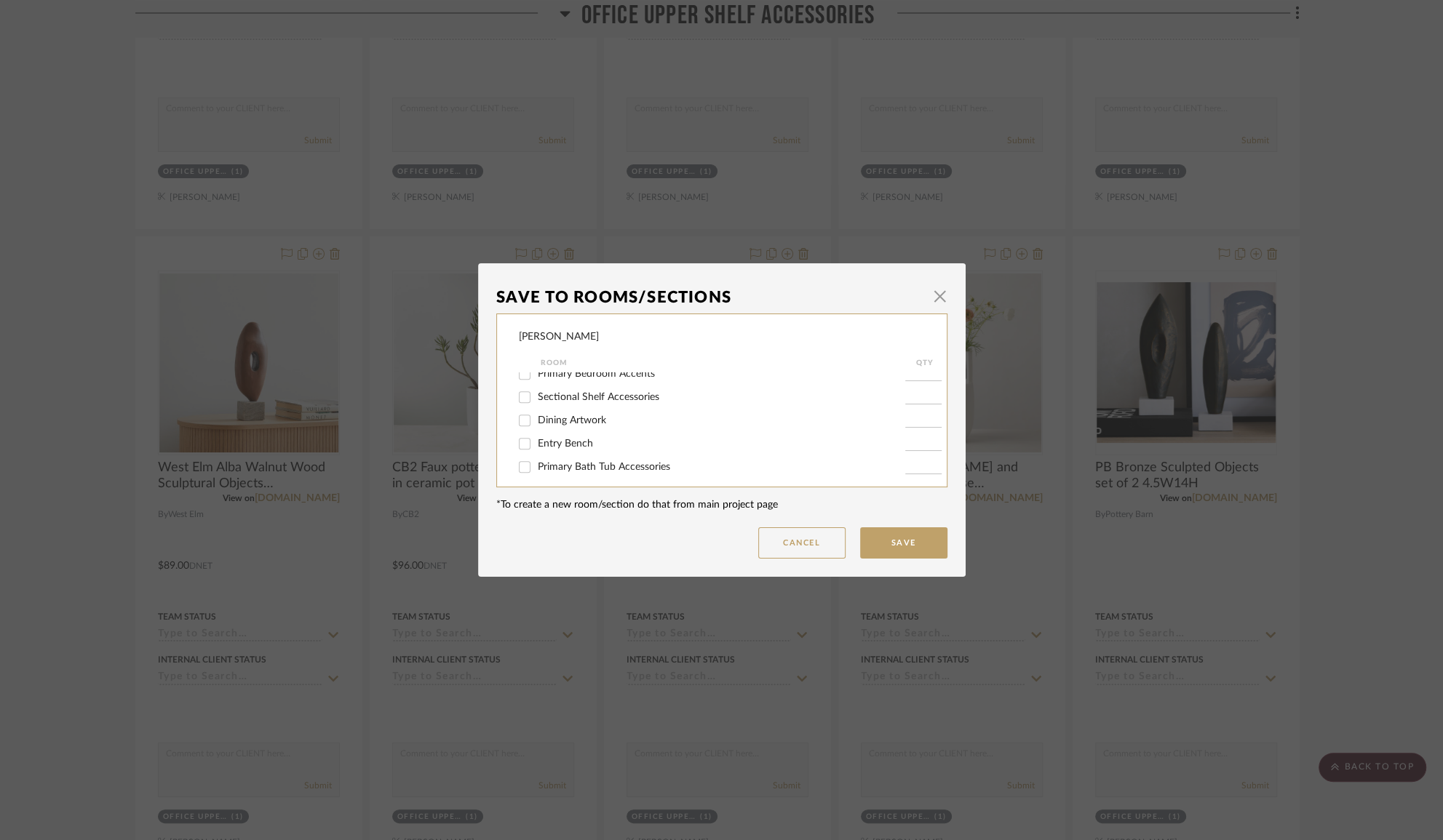
click at [536, 465] on input "Primary Bath Tub Accessories" at bounding box center [524, 467] width 23 height 23
checkbox input "true"
type input "1"
click at [581, 410] on span "Office Upper Shelf Accessories" at bounding box center [607, 414] width 137 height 10
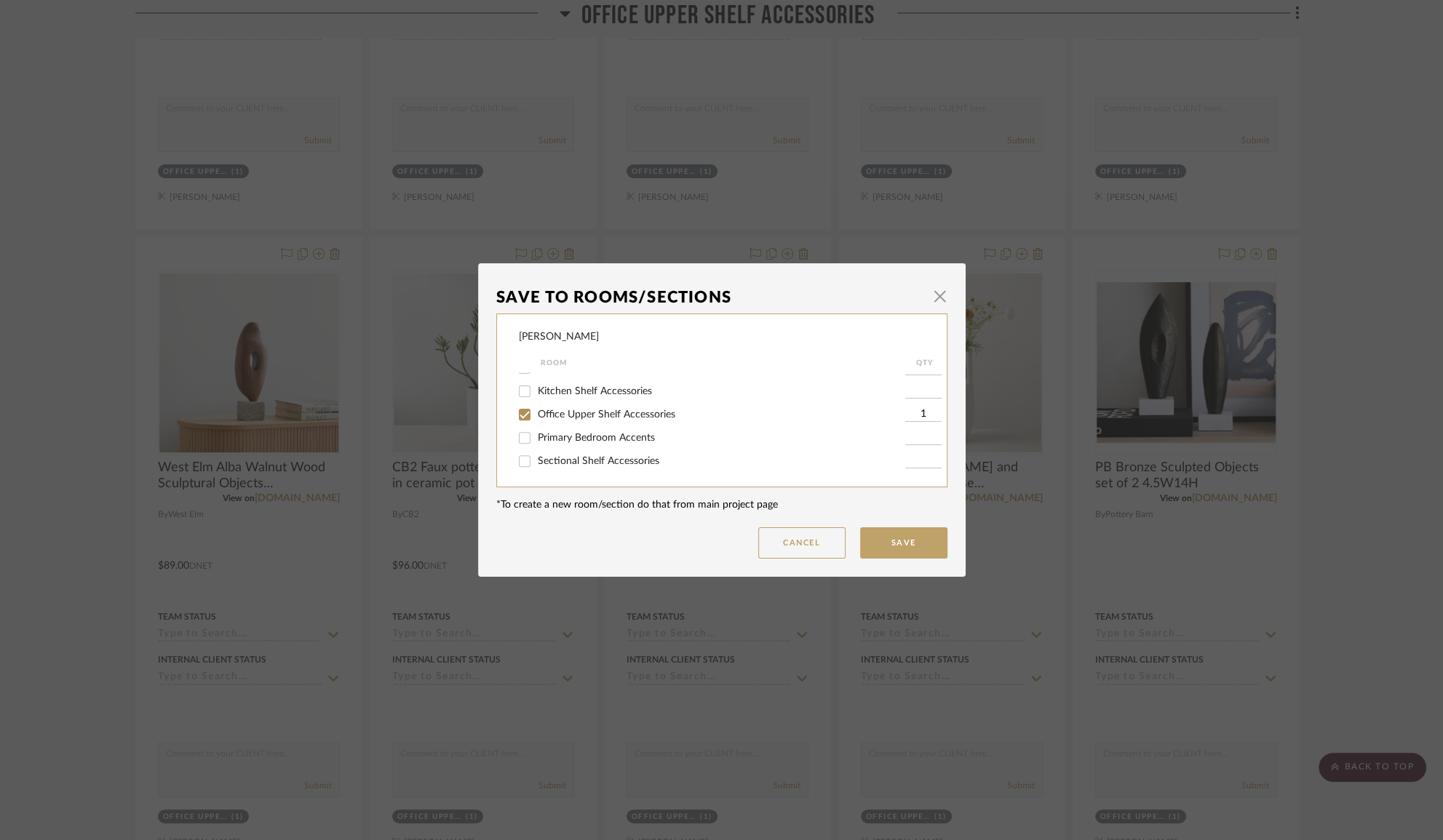
click at [536, 409] on input "Office Upper Shelf Accessories" at bounding box center [524, 414] width 23 height 23
checkbox input "false"
click at [876, 535] on button "Save" at bounding box center [904, 543] width 88 height 32
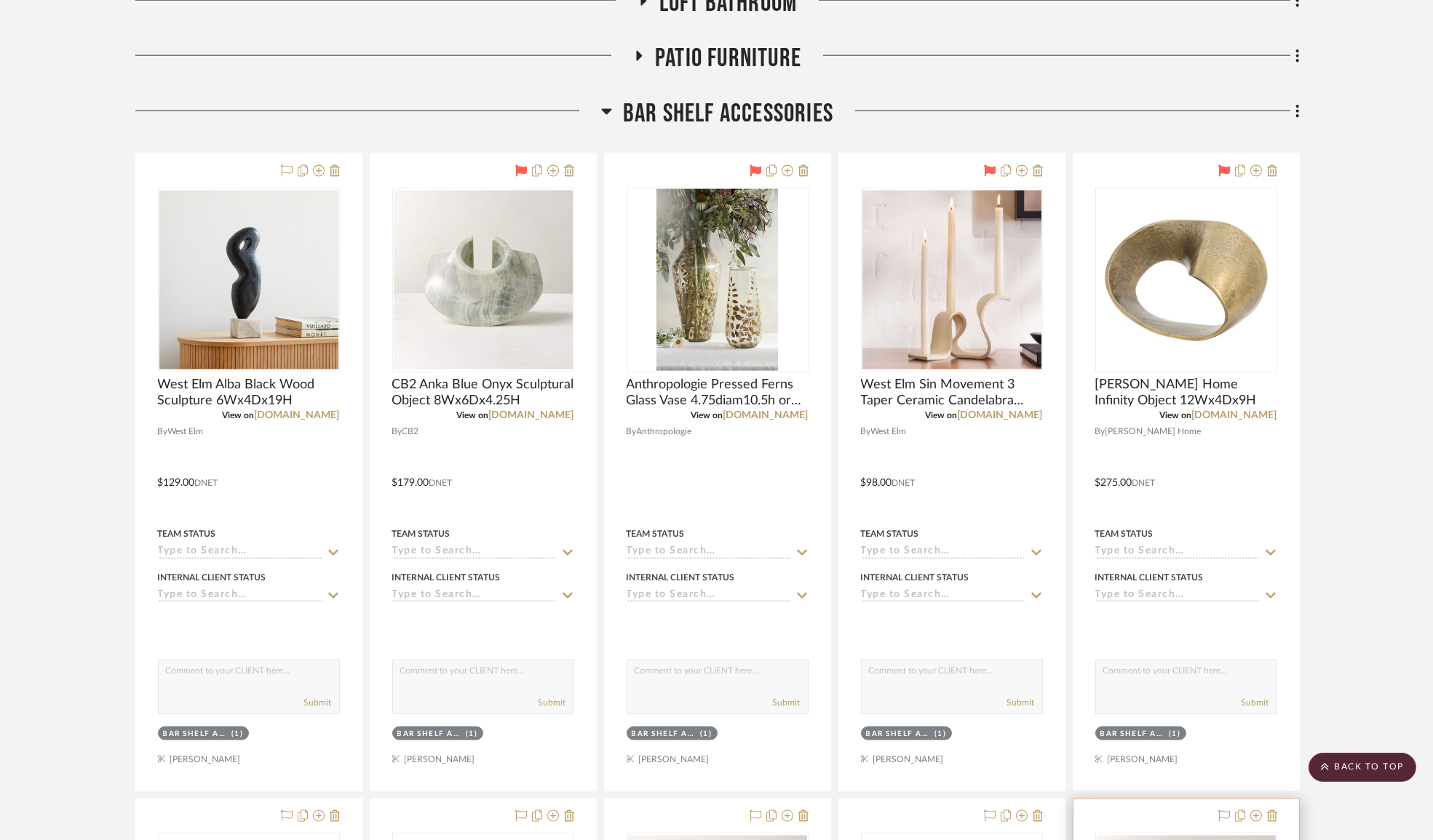
scroll to position [6165, 0]
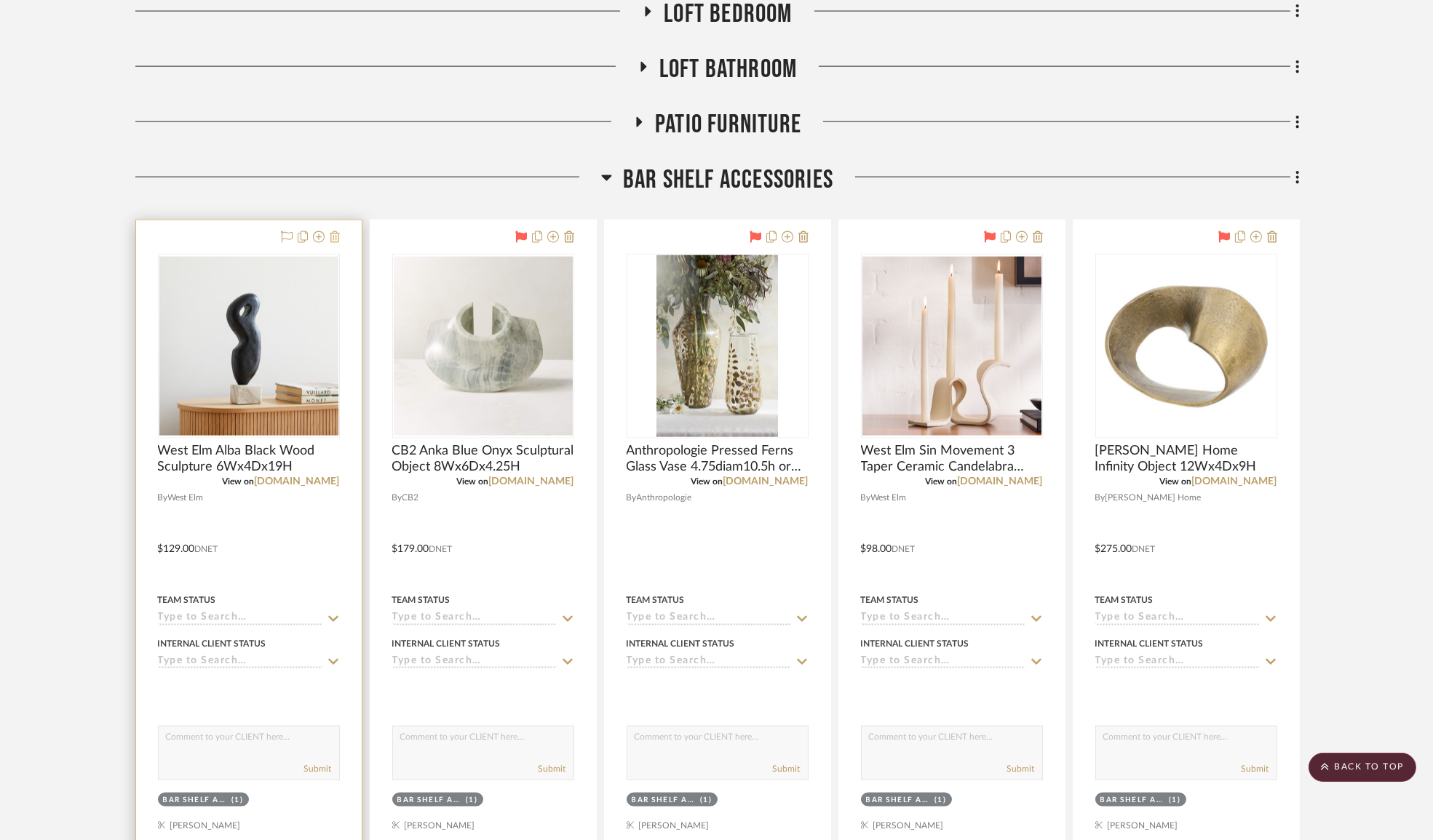
click at [329, 243] on icon at bounding box center [334, 237] width 10 height 12
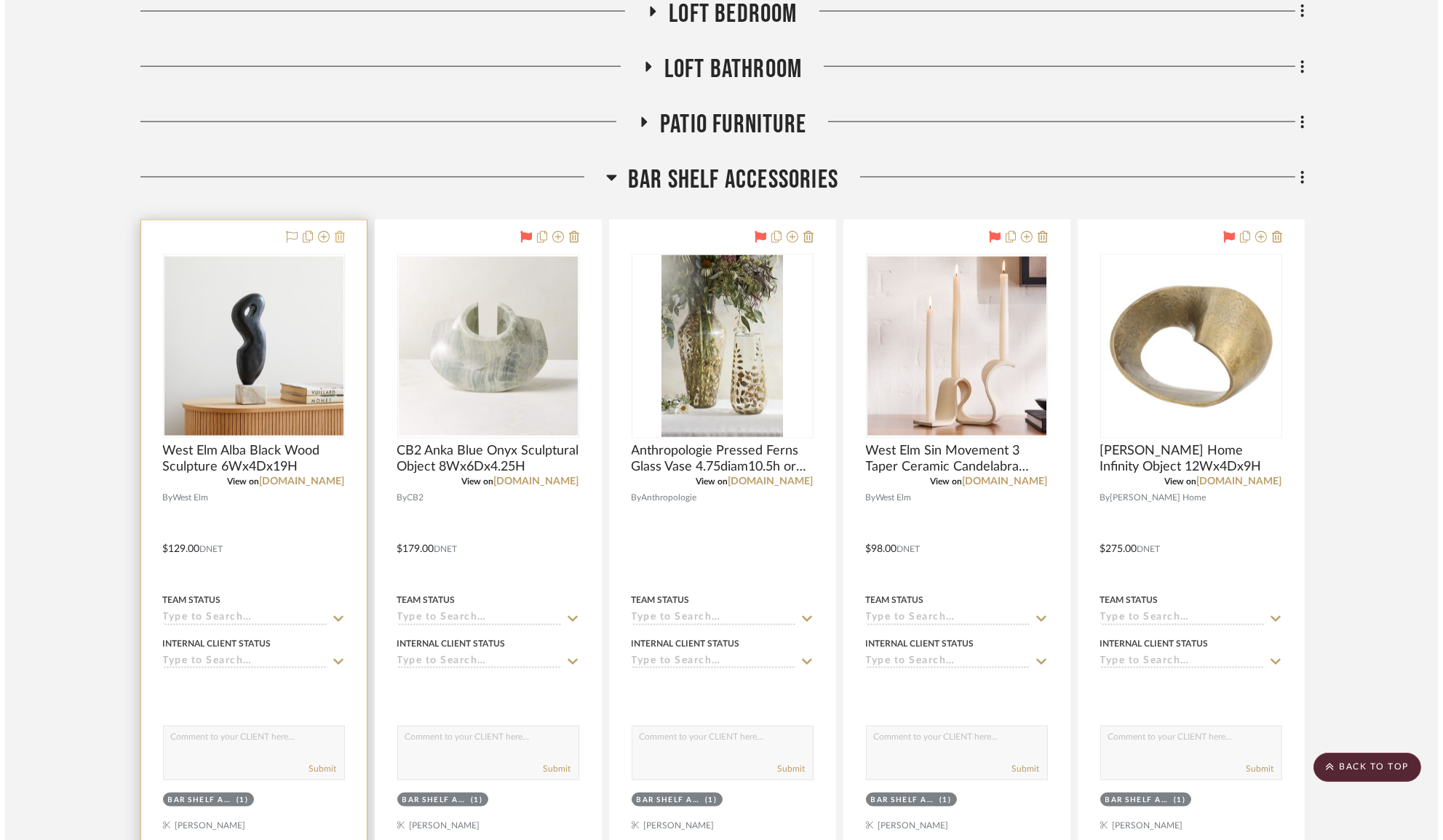
scroll to position [0, 0]
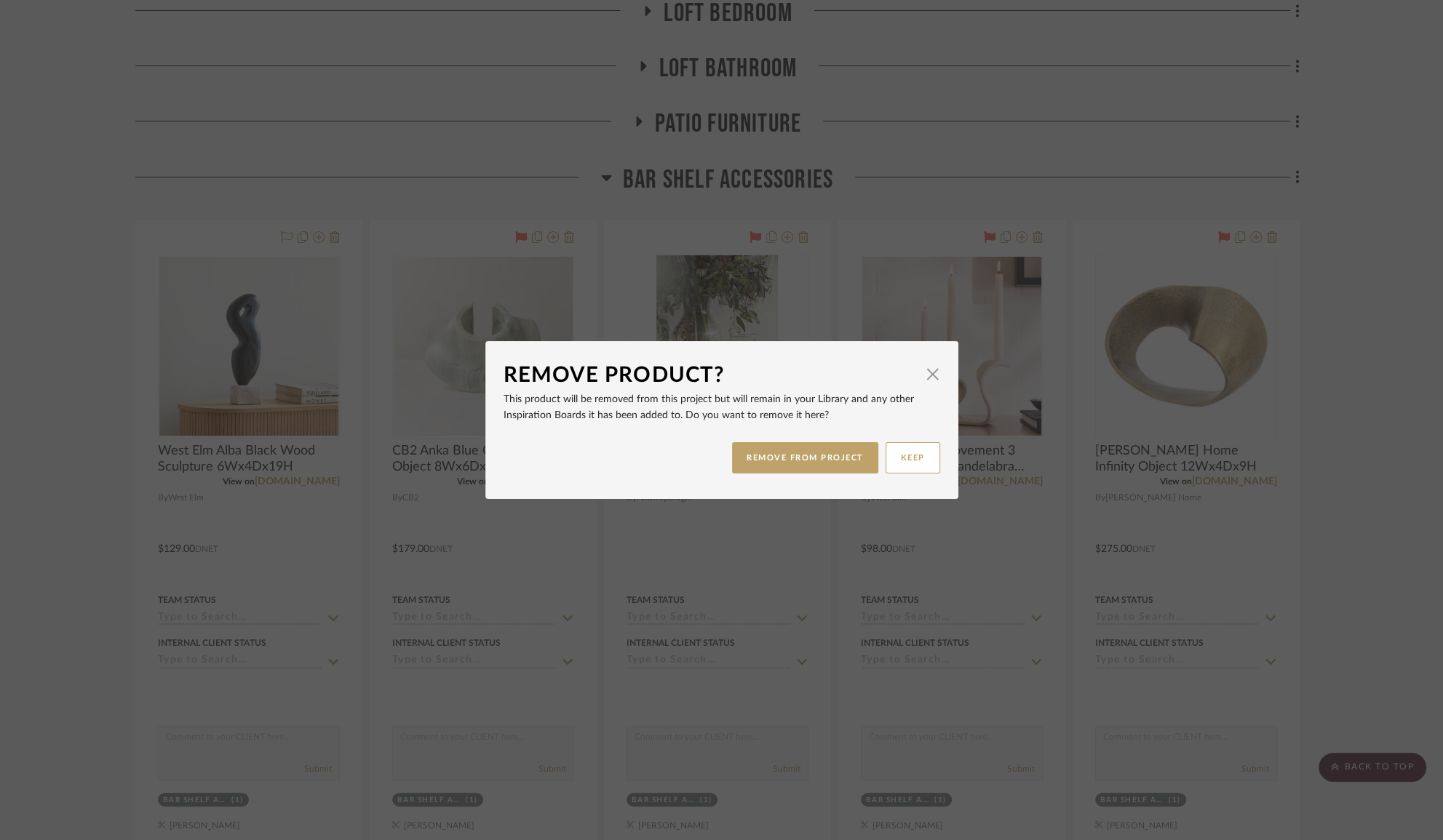
click at [939, 366] on dialog-content "Remove Product? × This product will be removed from this project but will remai…" at bounding box center [722, 420] width 473 height 158
click at [924, 376] on span "button" at bounding box center [933, 373] width 29 height 29
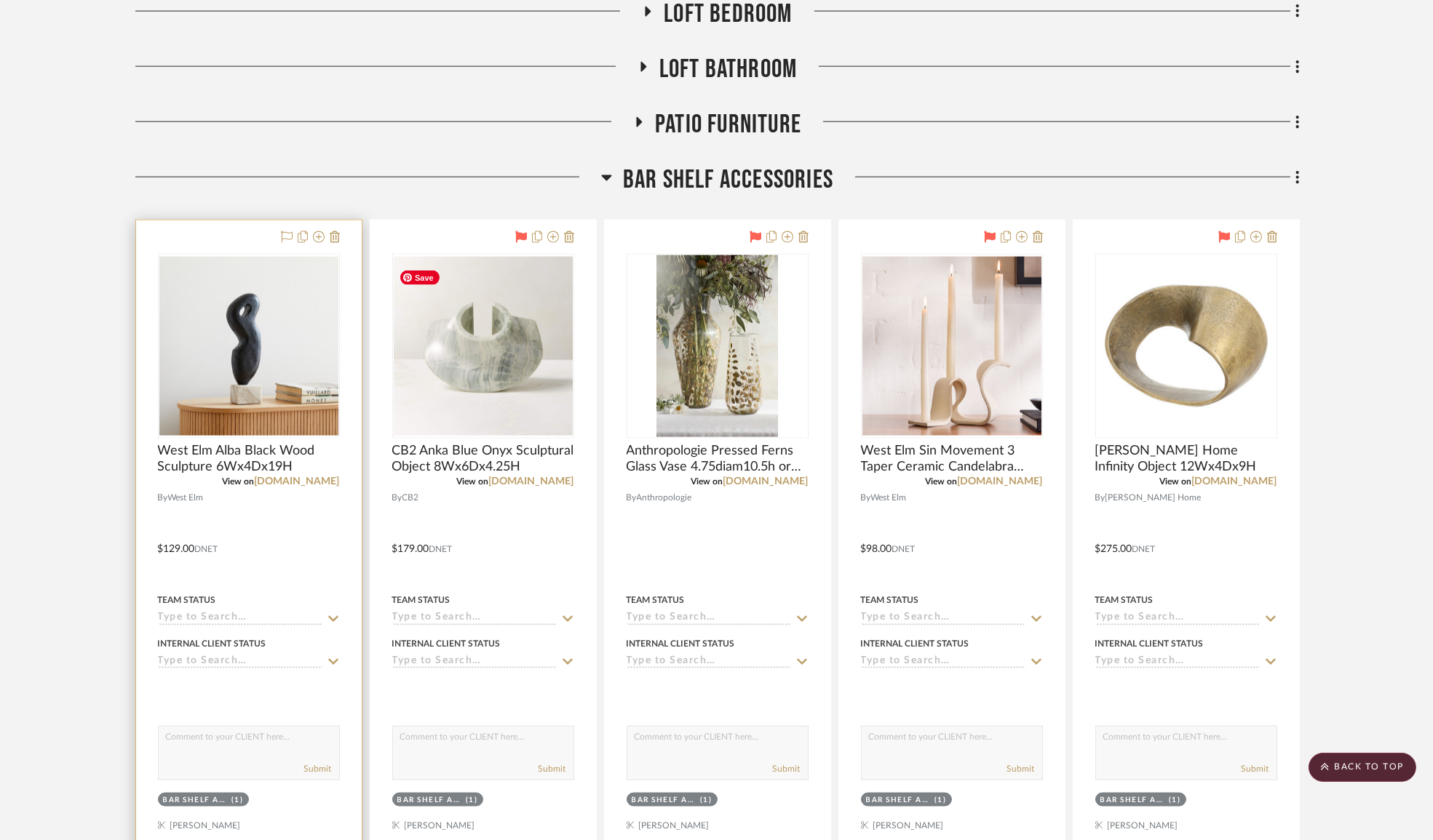
scroll to position [6497, 0]
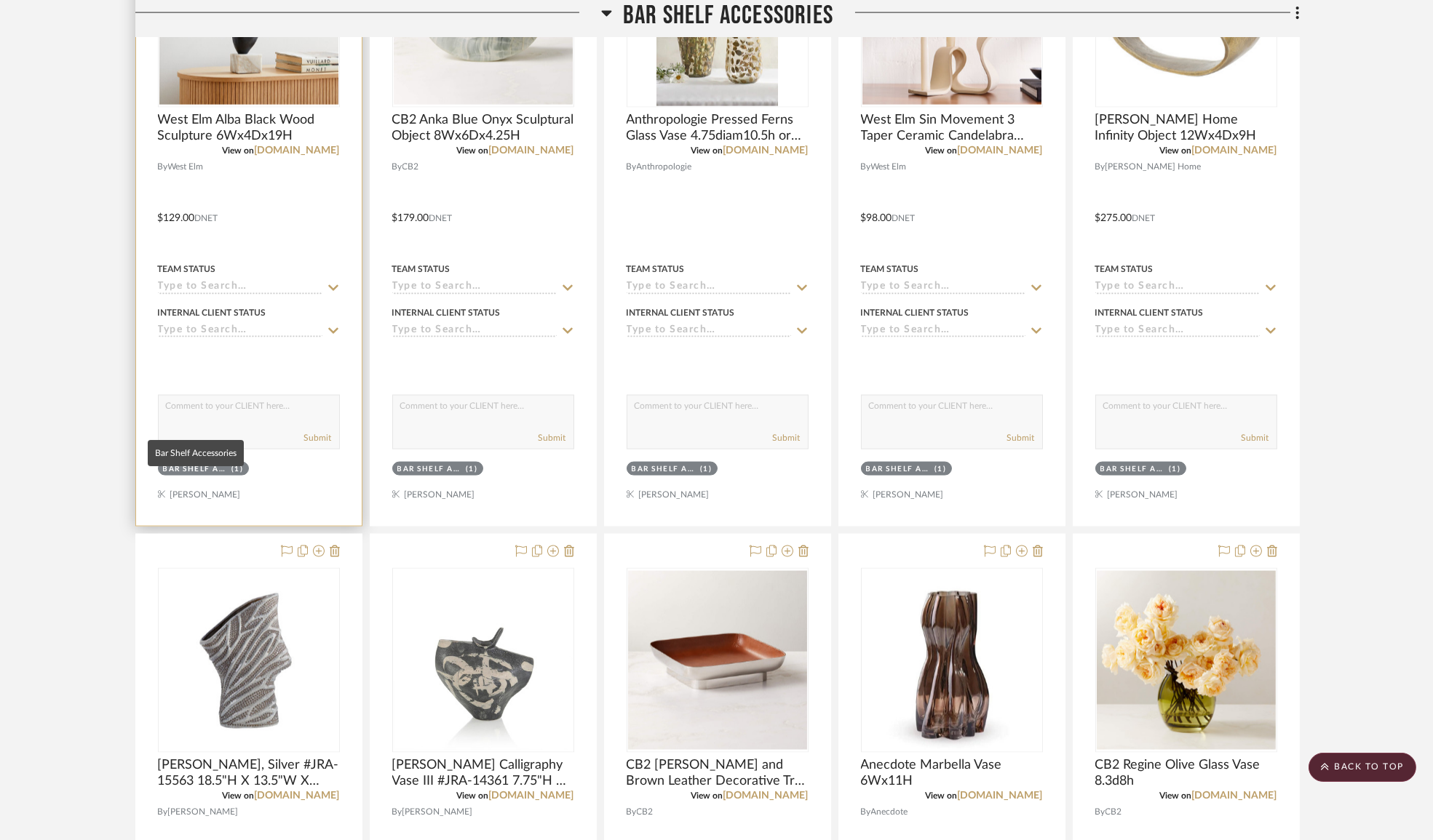
click at [189, 471] on div "Bar Shelf Accessories" at bounding box center [195, 470] width 66 height 11
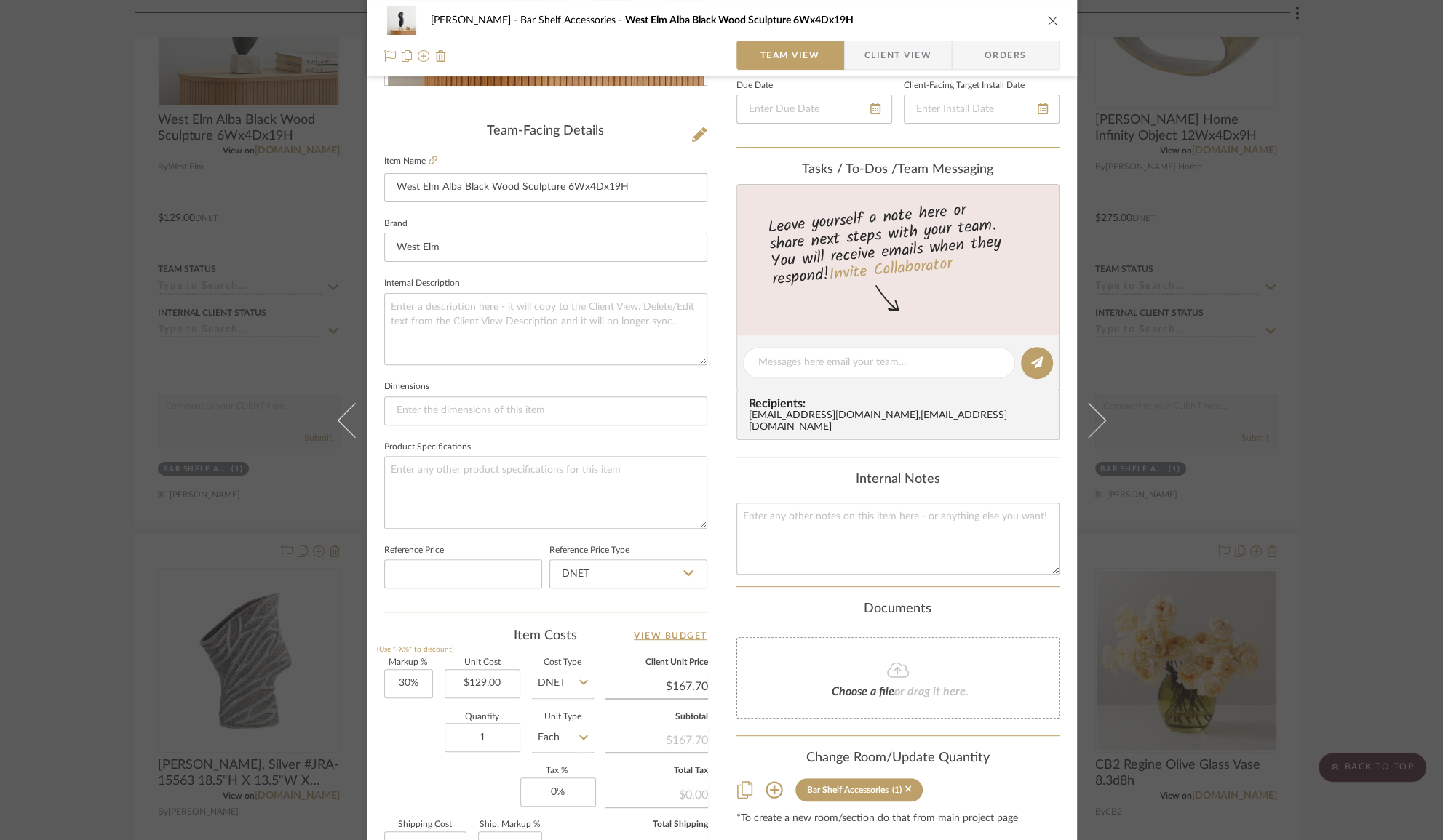
scroll to position [396, 0]
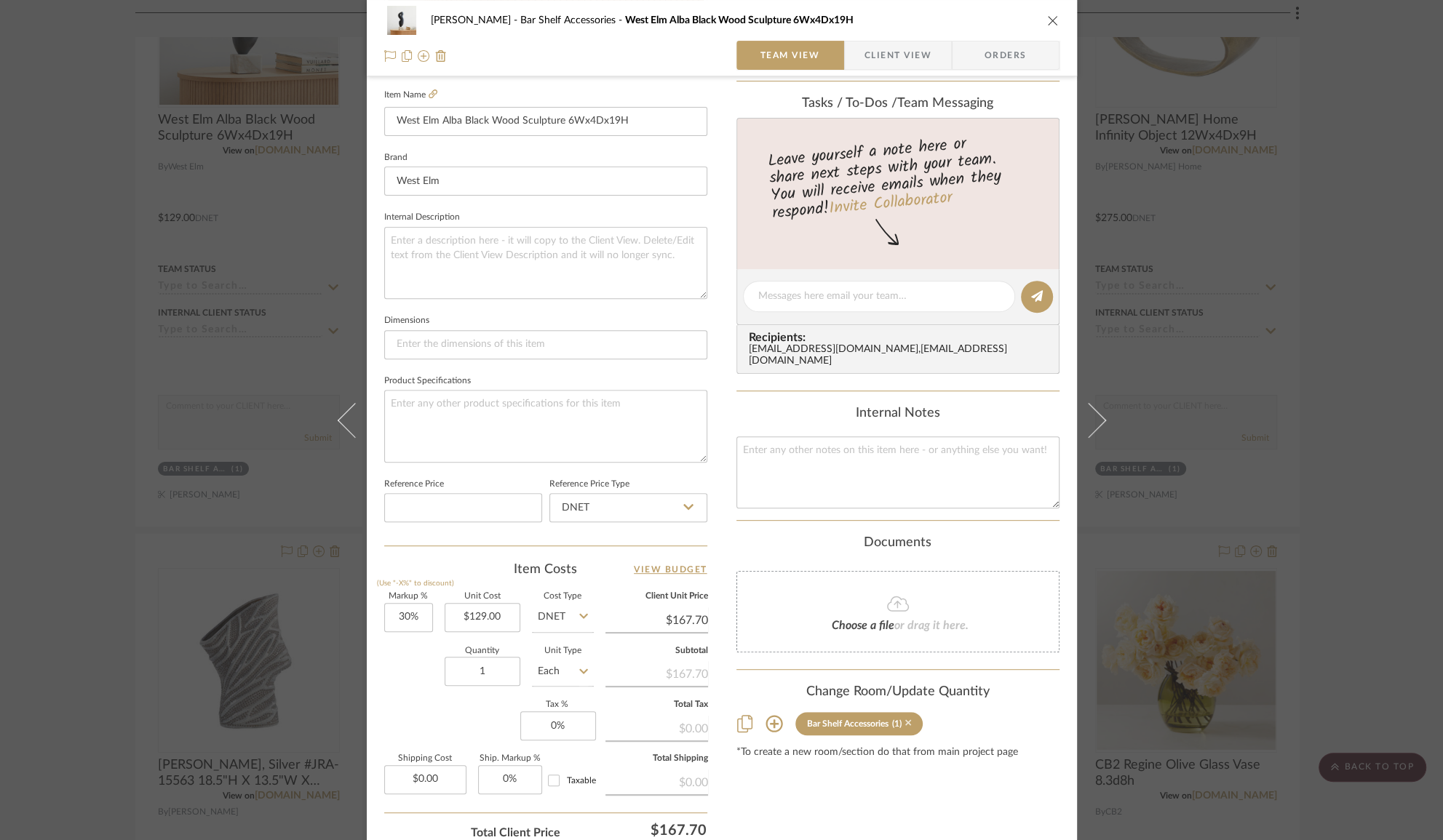
click at [905, 719] on icon at bounding box center [908, 723] width 6 height 10
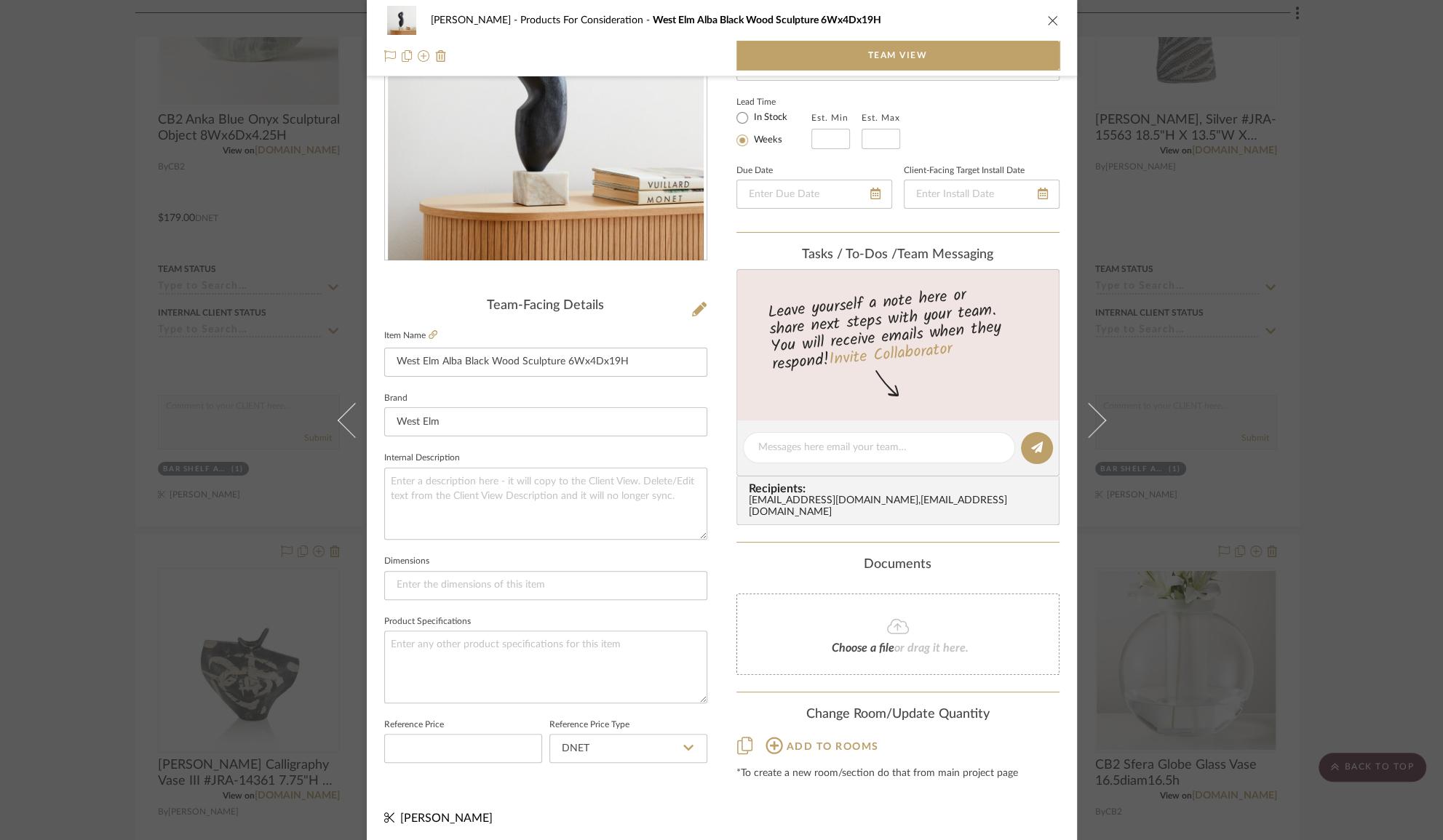
click at [1351, 344] on div "[PERSON_NAME] Products For Consideration West Elm Alba Black Wood Sculpture 6Wx…" at bounding box center [721, 420] width 1443 height 840
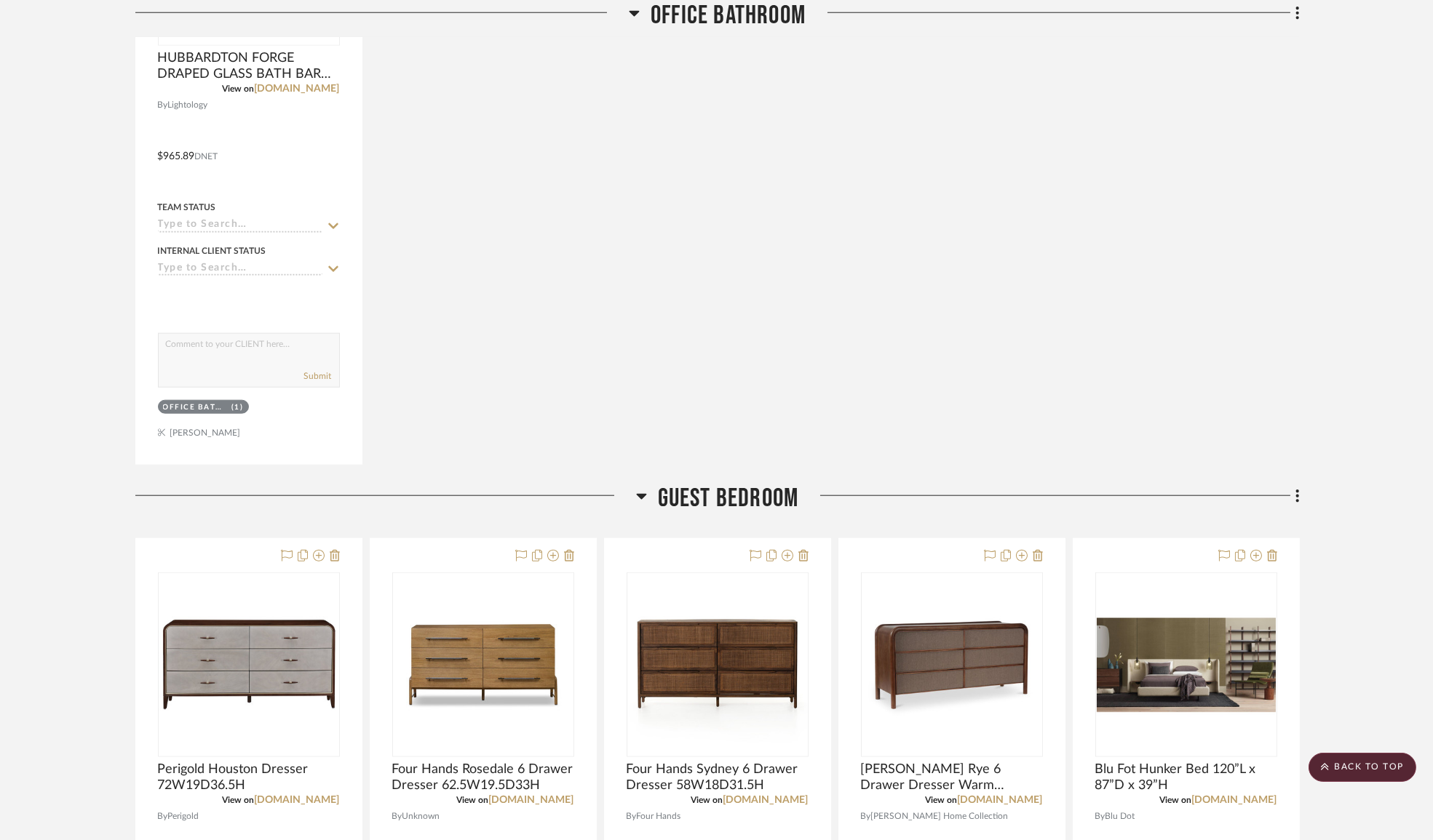
scroll to position [4644, 0]
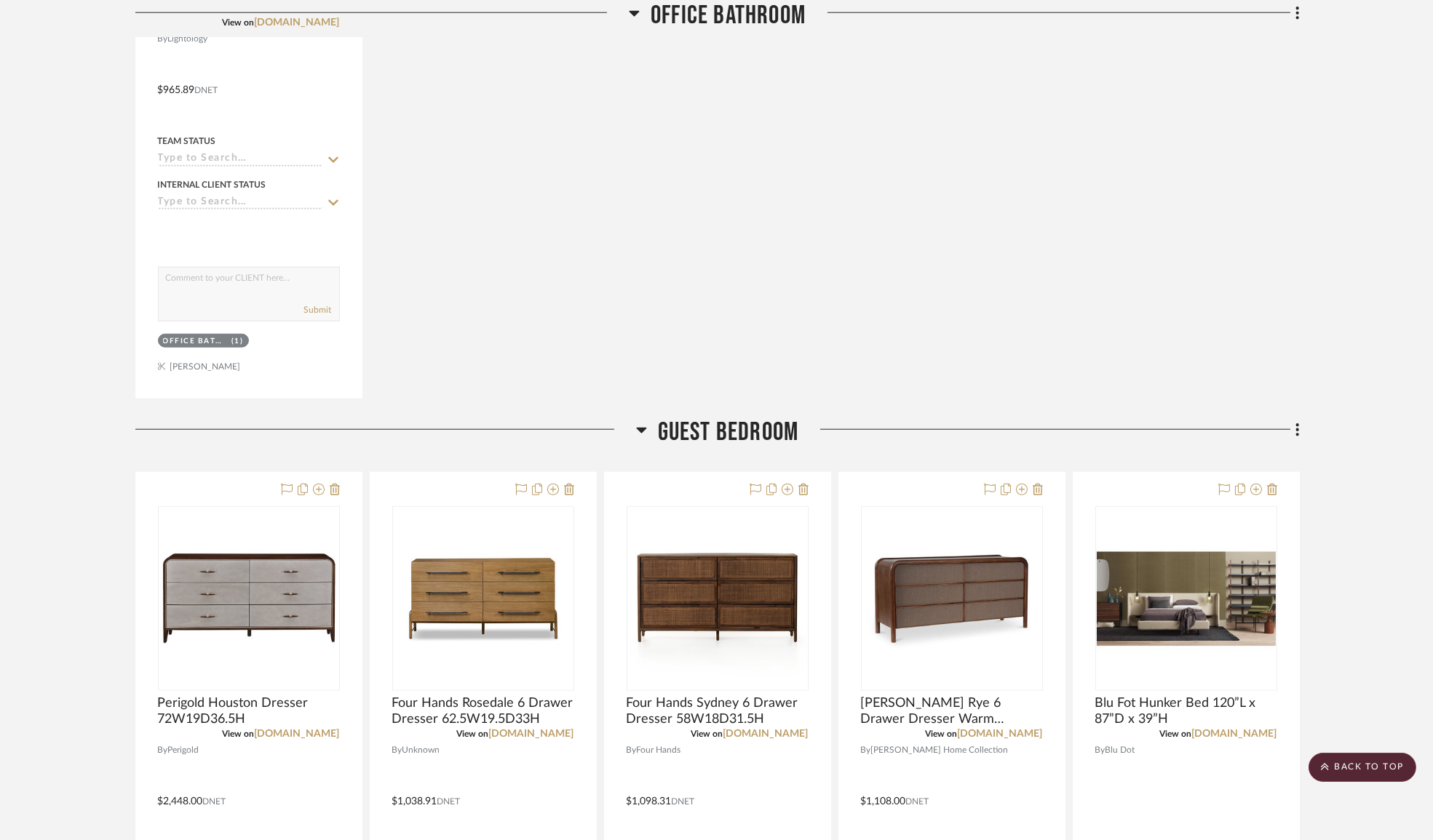
click at [636, 433] on icon at bounding box center [641, 430] width 11 height 17
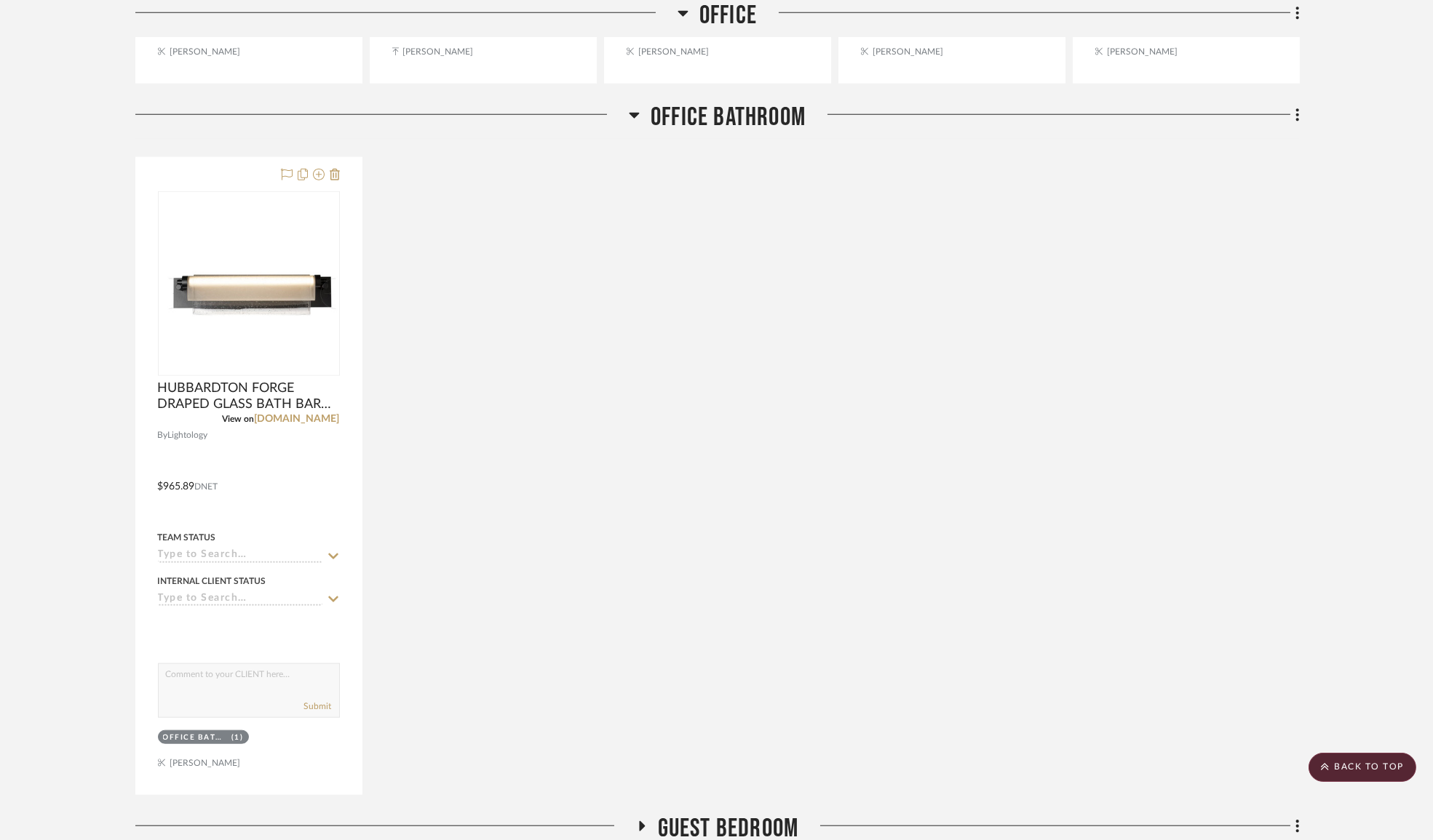
scroll to position [4115, 0]
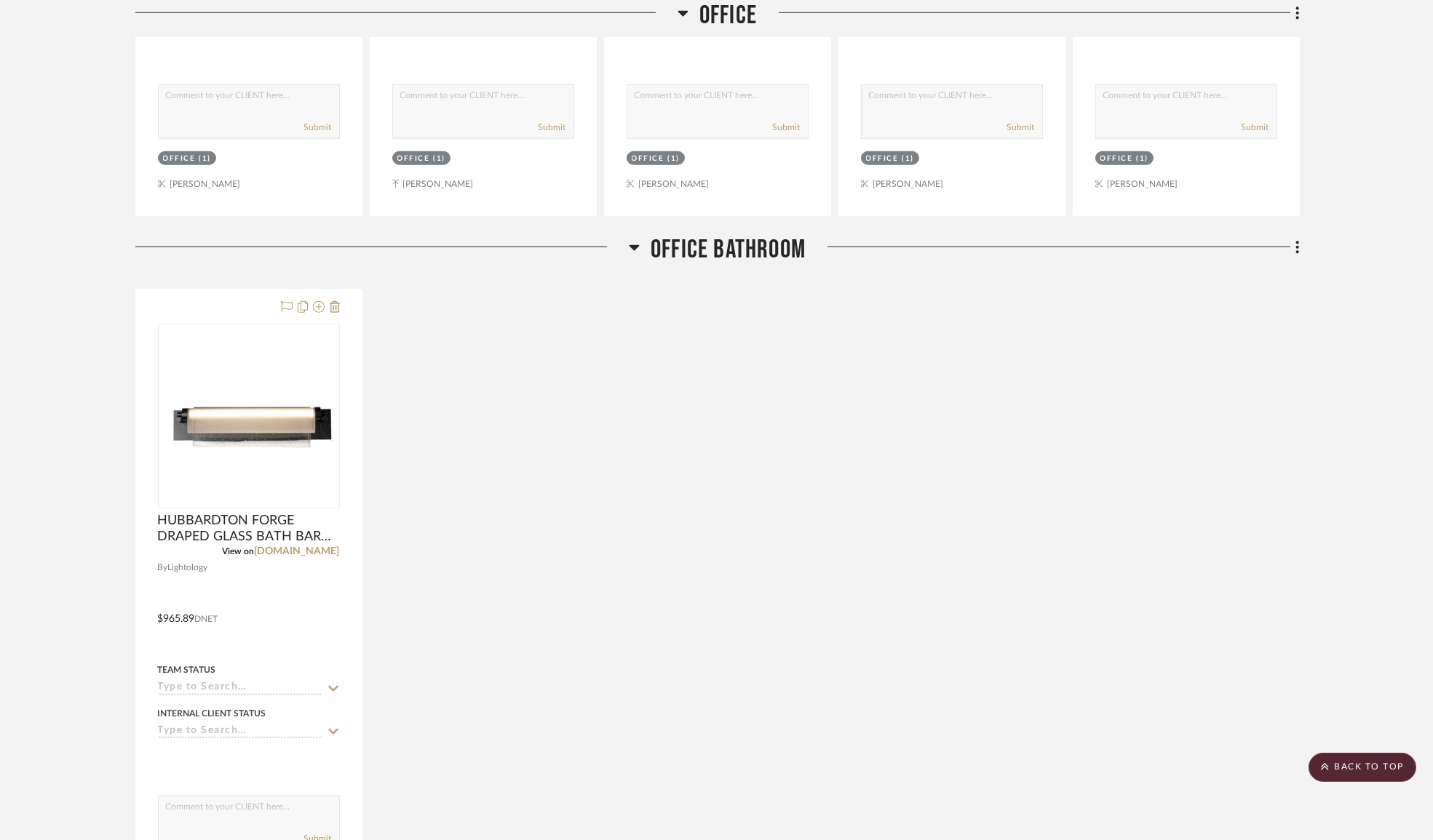
click at [628, 248] on icon at bounding box center [634, 247] width 11 height 17
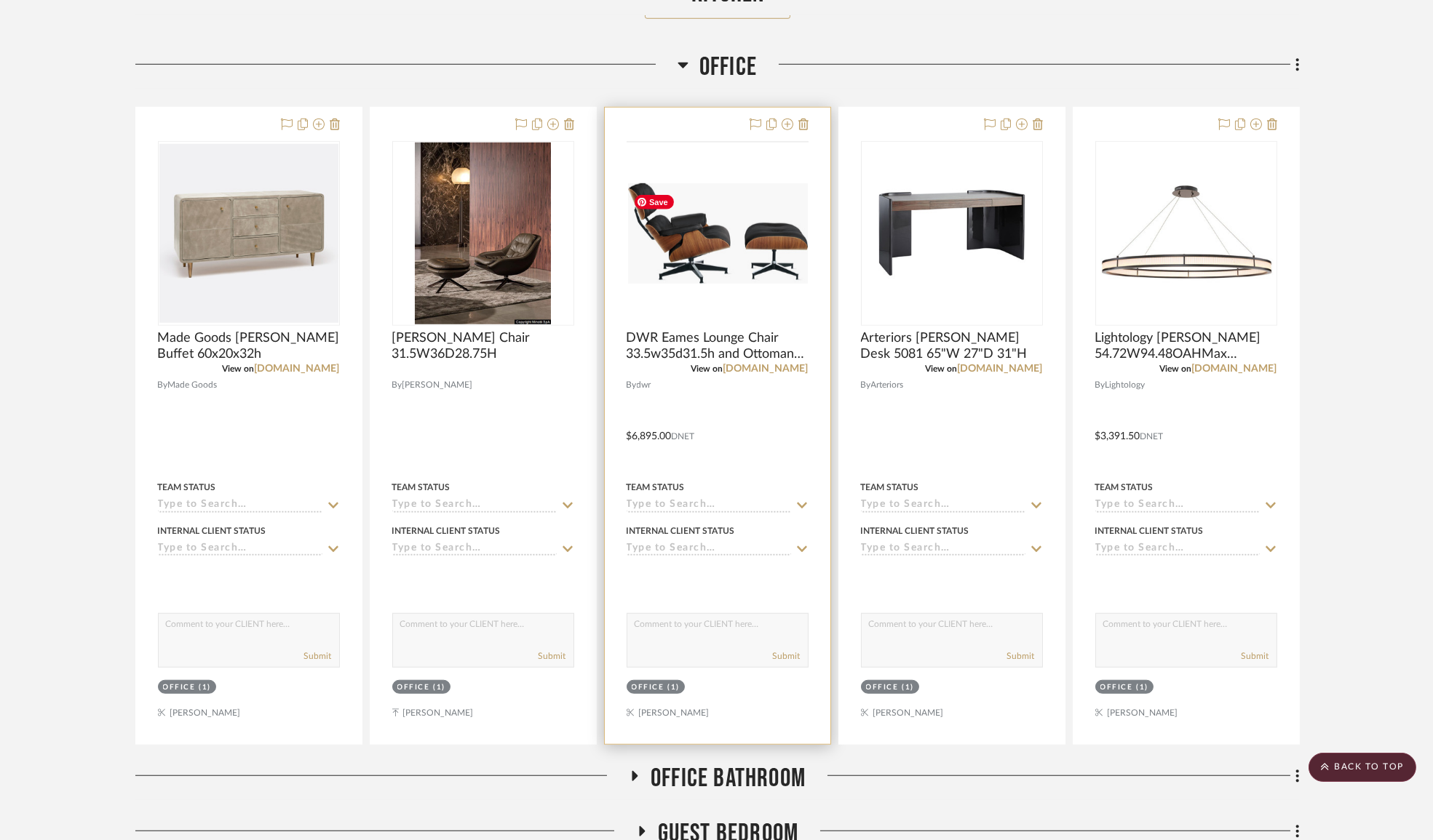
scroll to position [3388, 0]
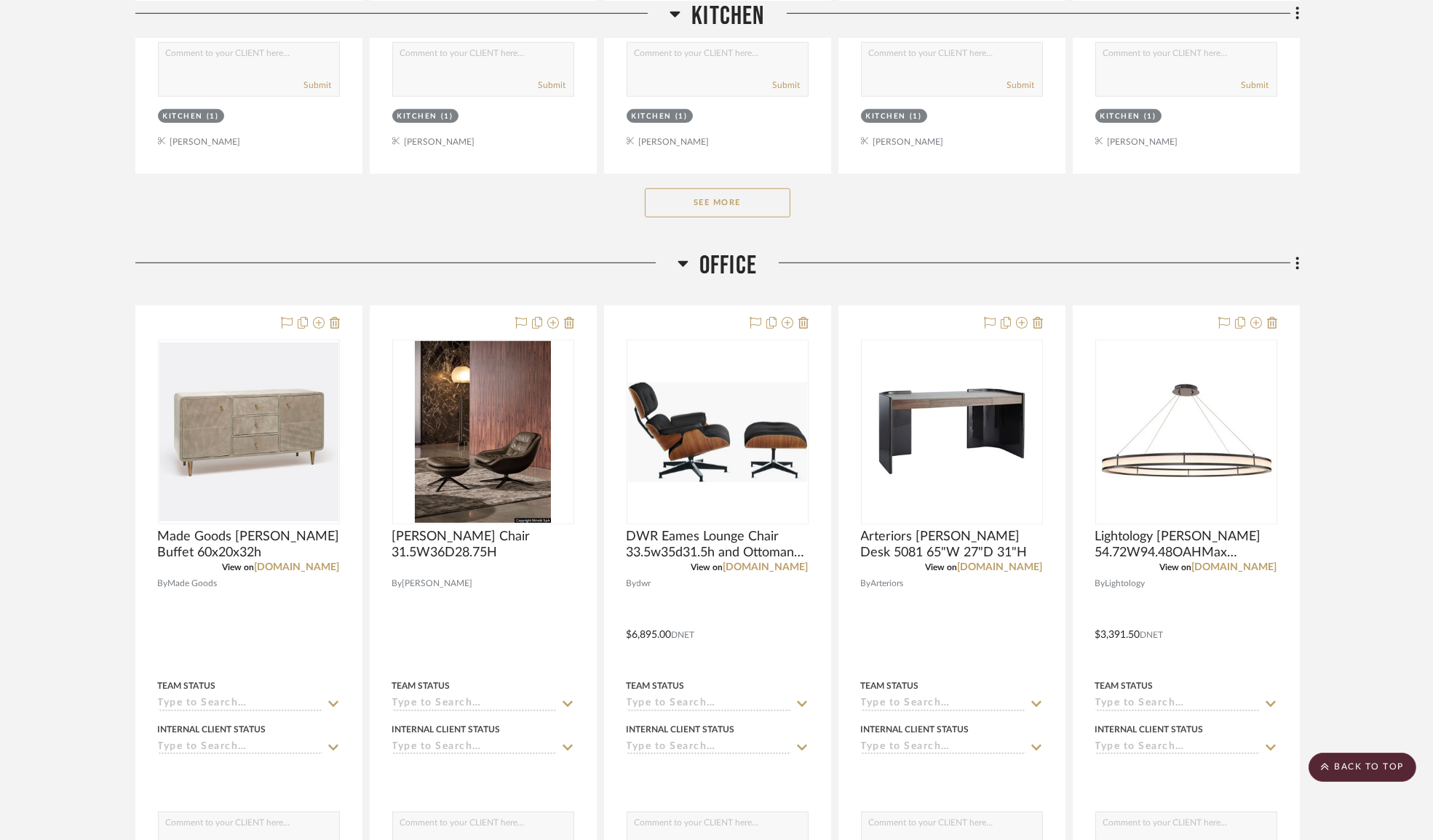
click at [682, 265] on icon at bounding box center [682, 264] width 10 height 6
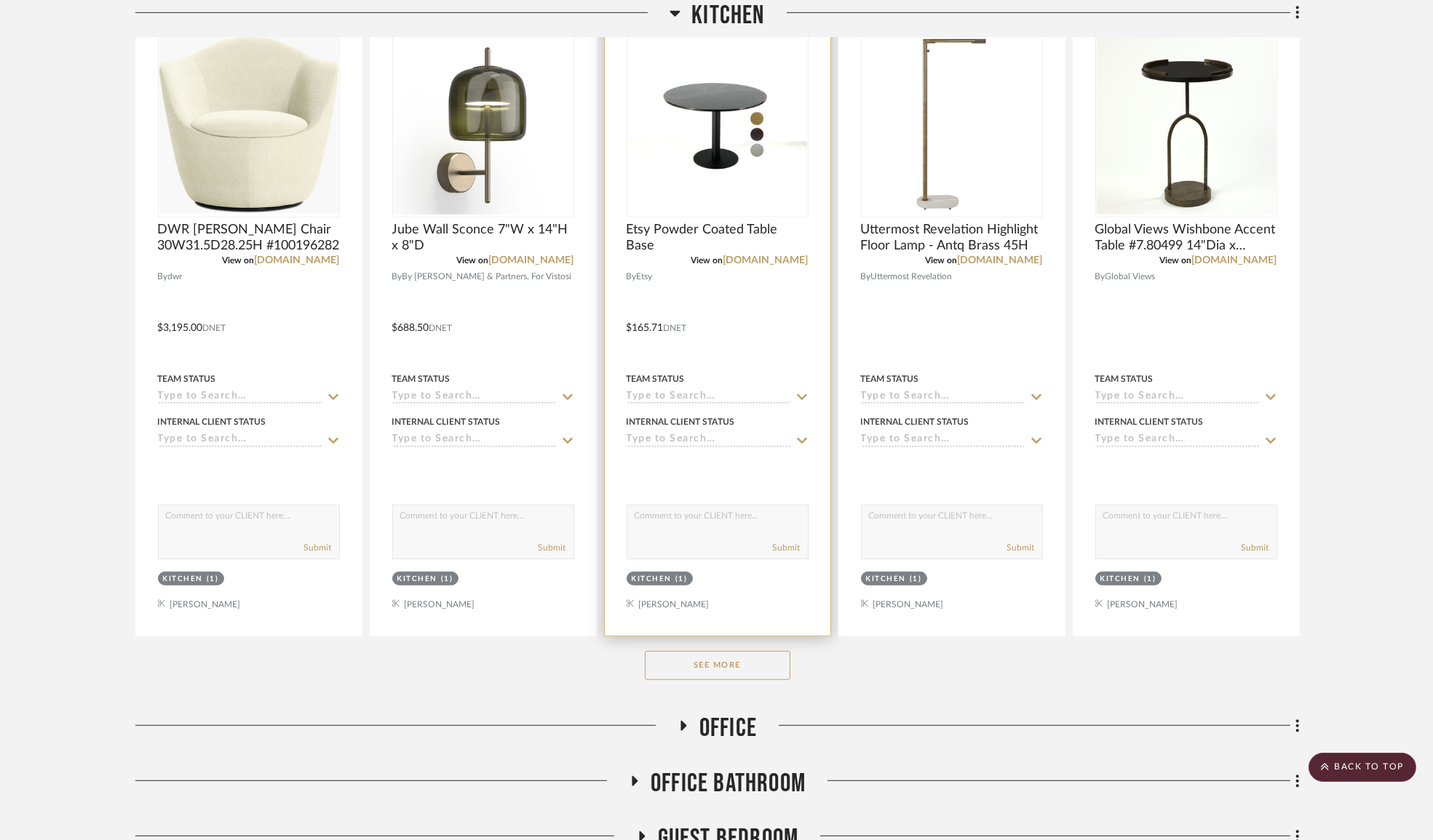
scroll to position [2593, 0]
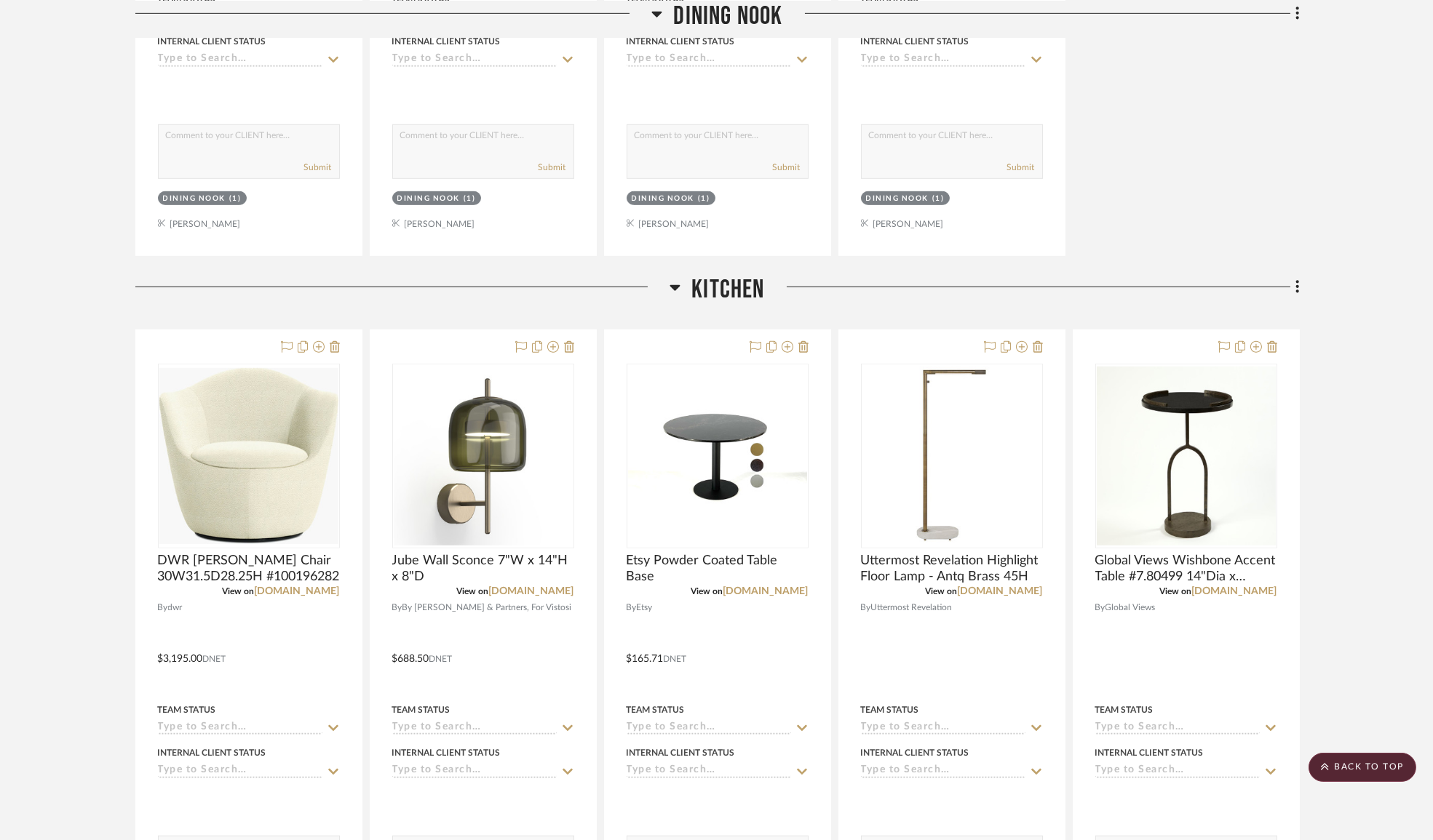
drag, startPoint x: 682, startPoint y: 293, endPoint x: 673, endPoint y: 274, distance: 21.0
click at [682, 293] on h3 "Kitchen" at bounding box center [717, 290] width 95 height 32
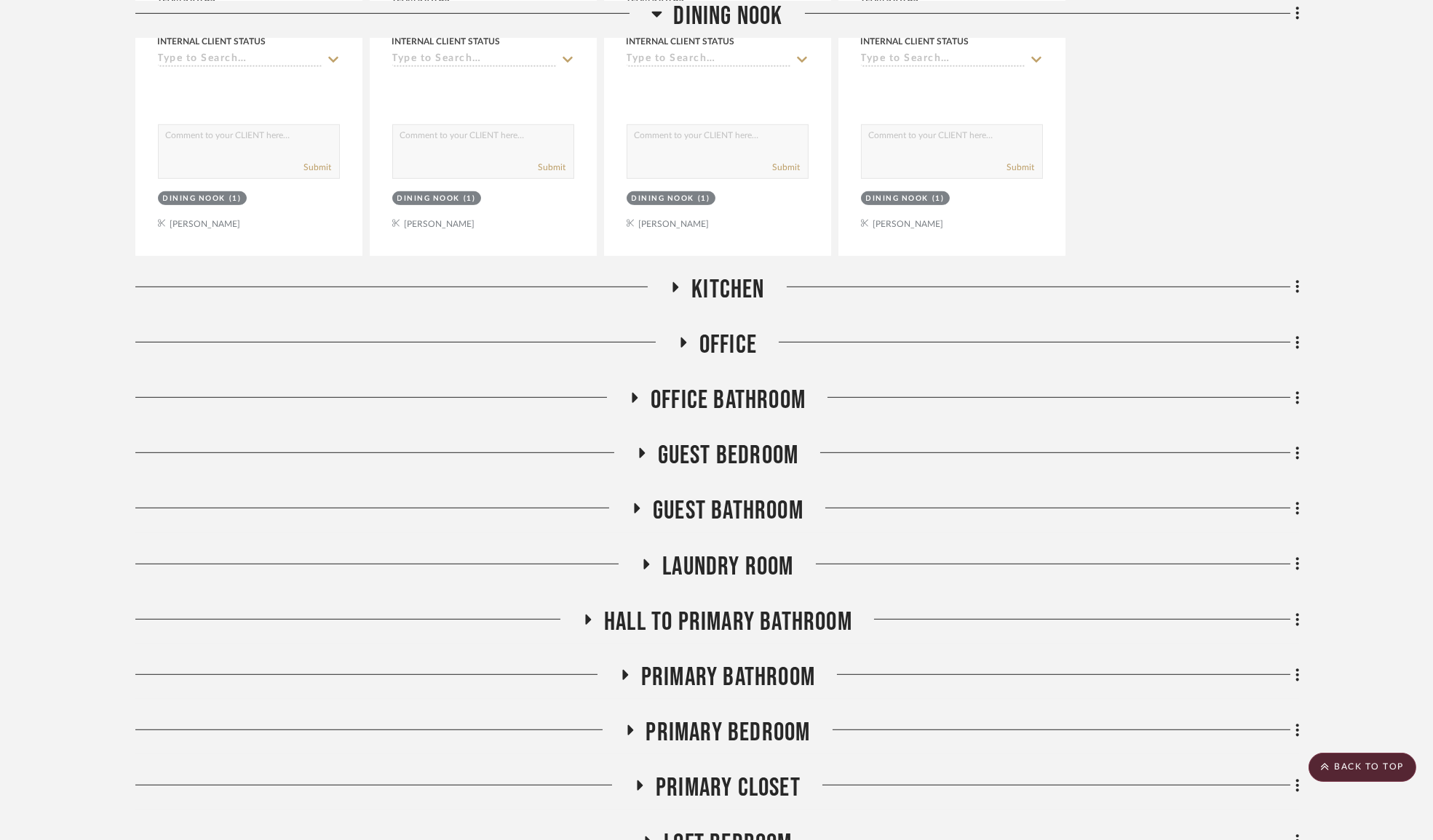
click at [656, 17] on icon at bounding box center [657, 13] width 11 height 17
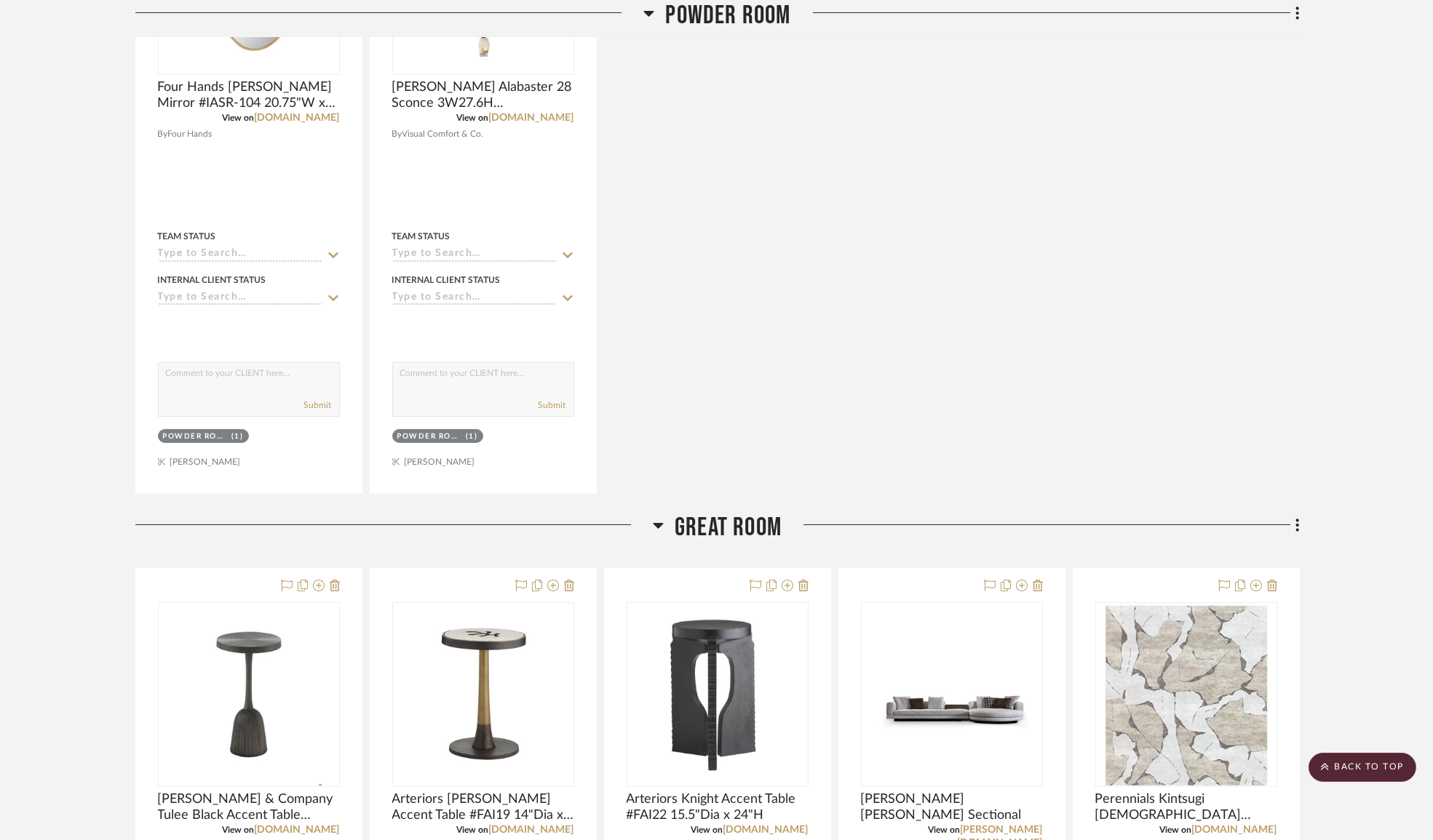
scroll to position [808, 0]
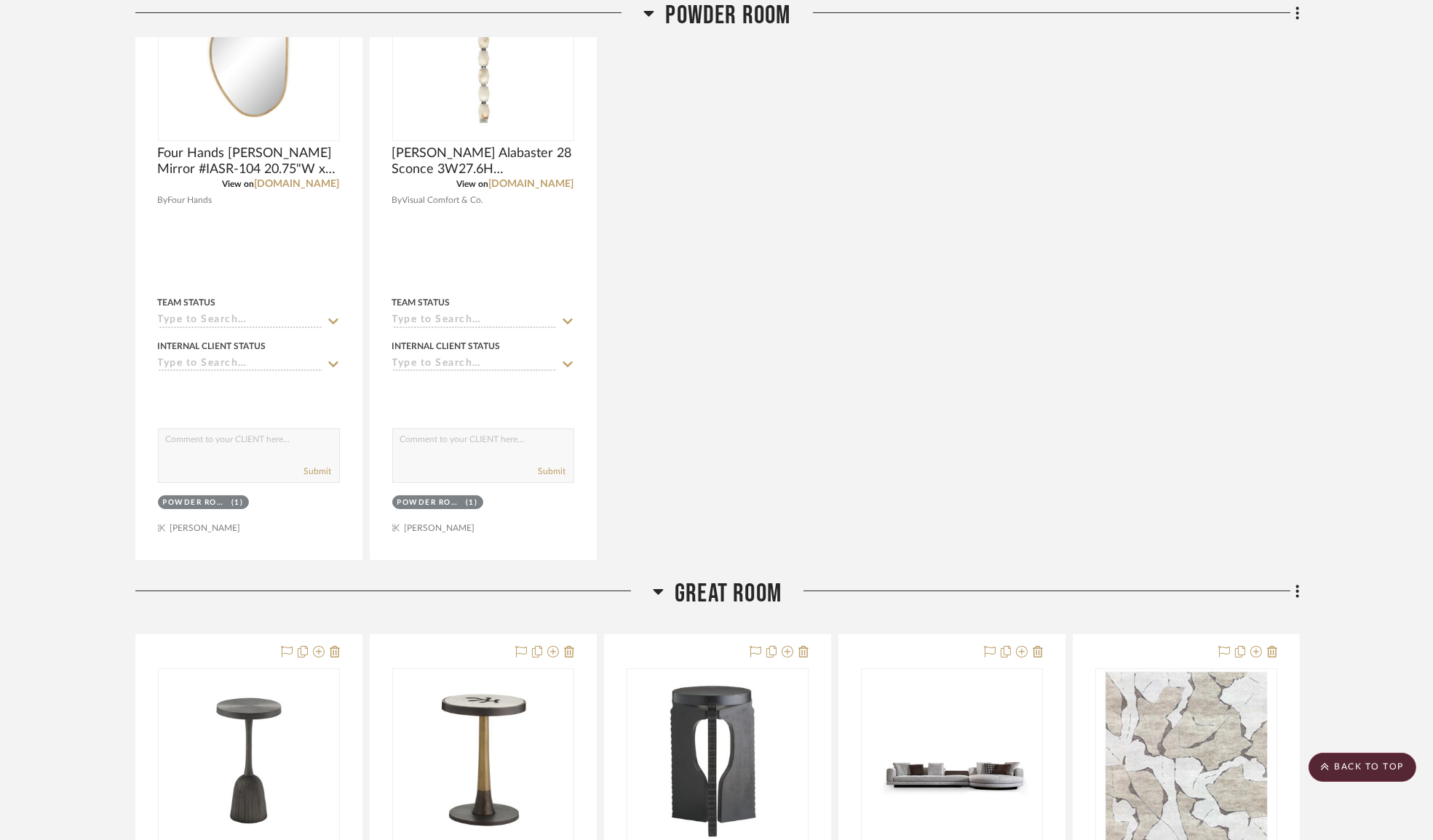
click at [651, 588] on div at bounding box center [394, 597] width 518 height 37
click at [654, 595] on icon at bounding box center [658, 591] width 11 height 17
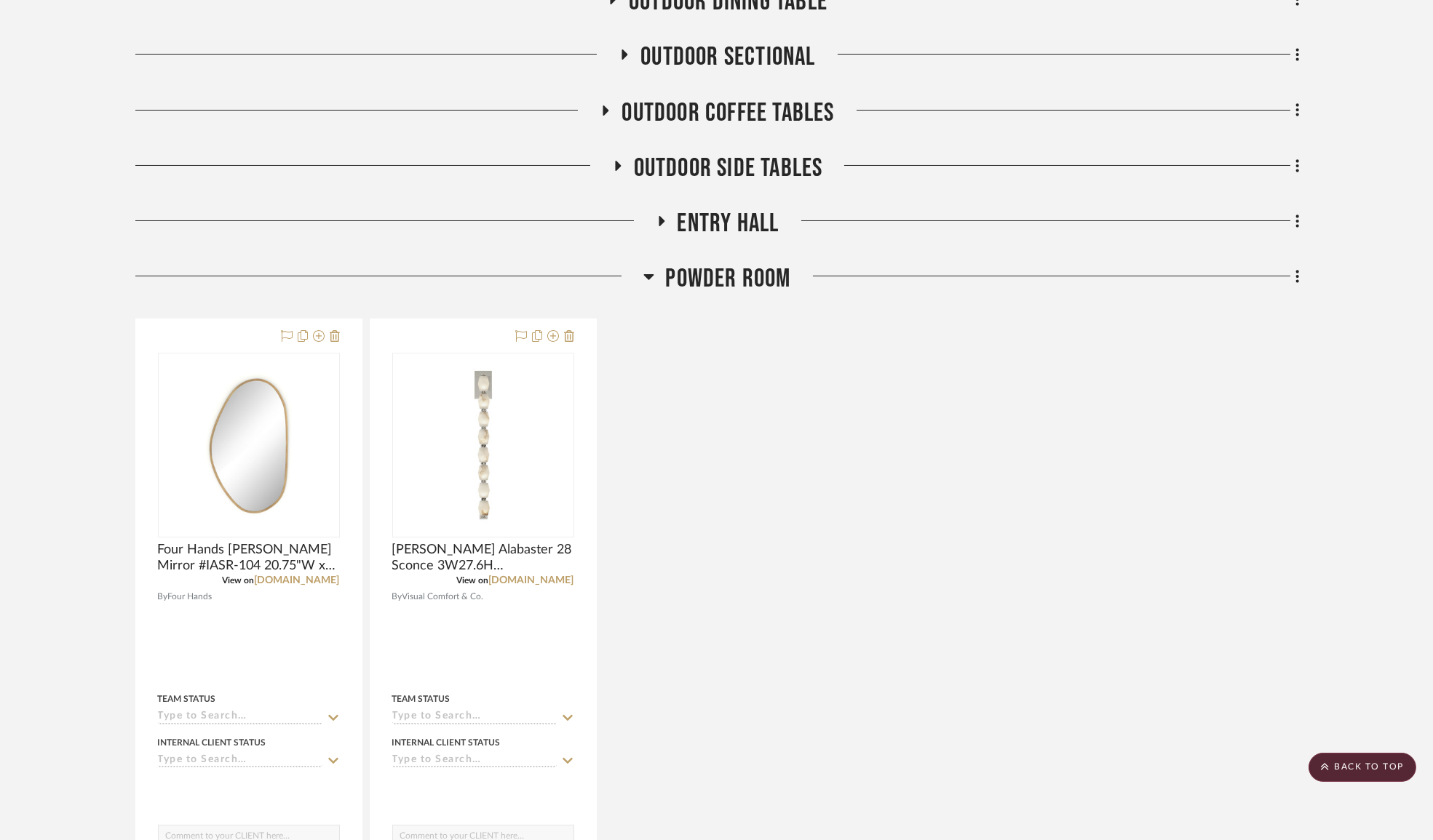
scroll to position [345, 0]
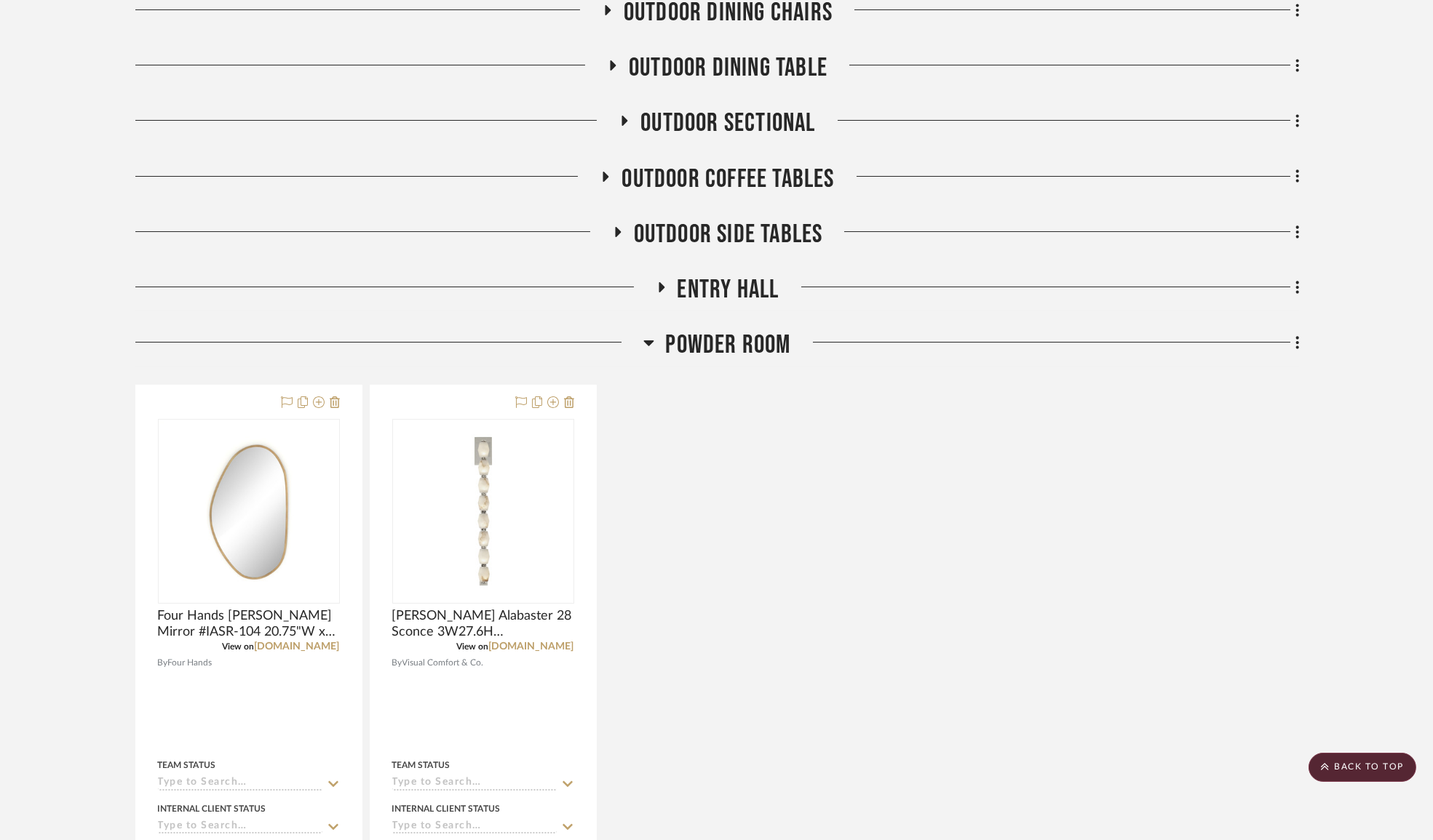
click at [649, 341] on icon at bounding box center [649, 343] width 10 height 6
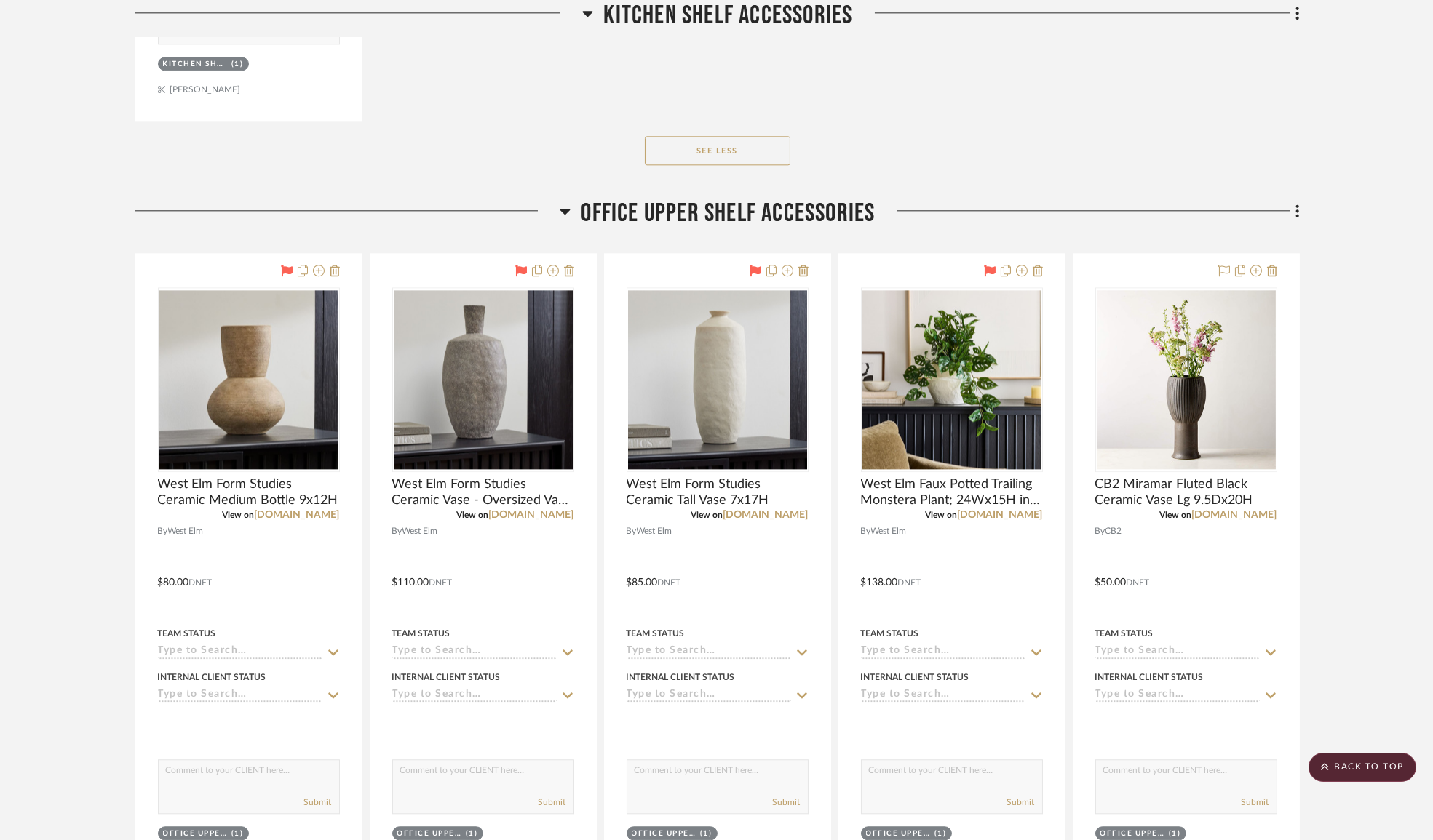
scroll to position [10449, 0]
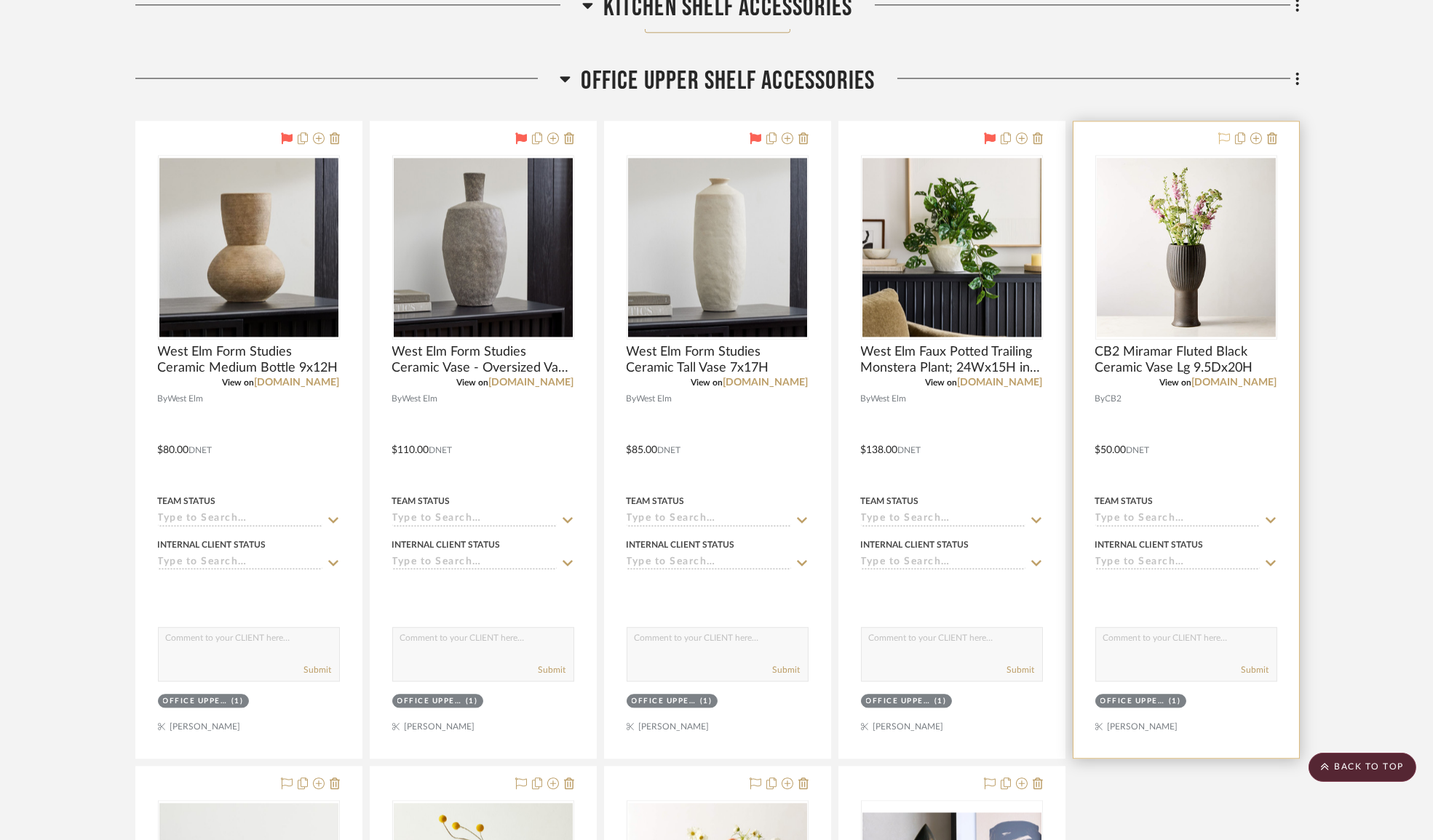
click at [1220, 144] on icon at bounding box center [1224, 138] width 12 height 12
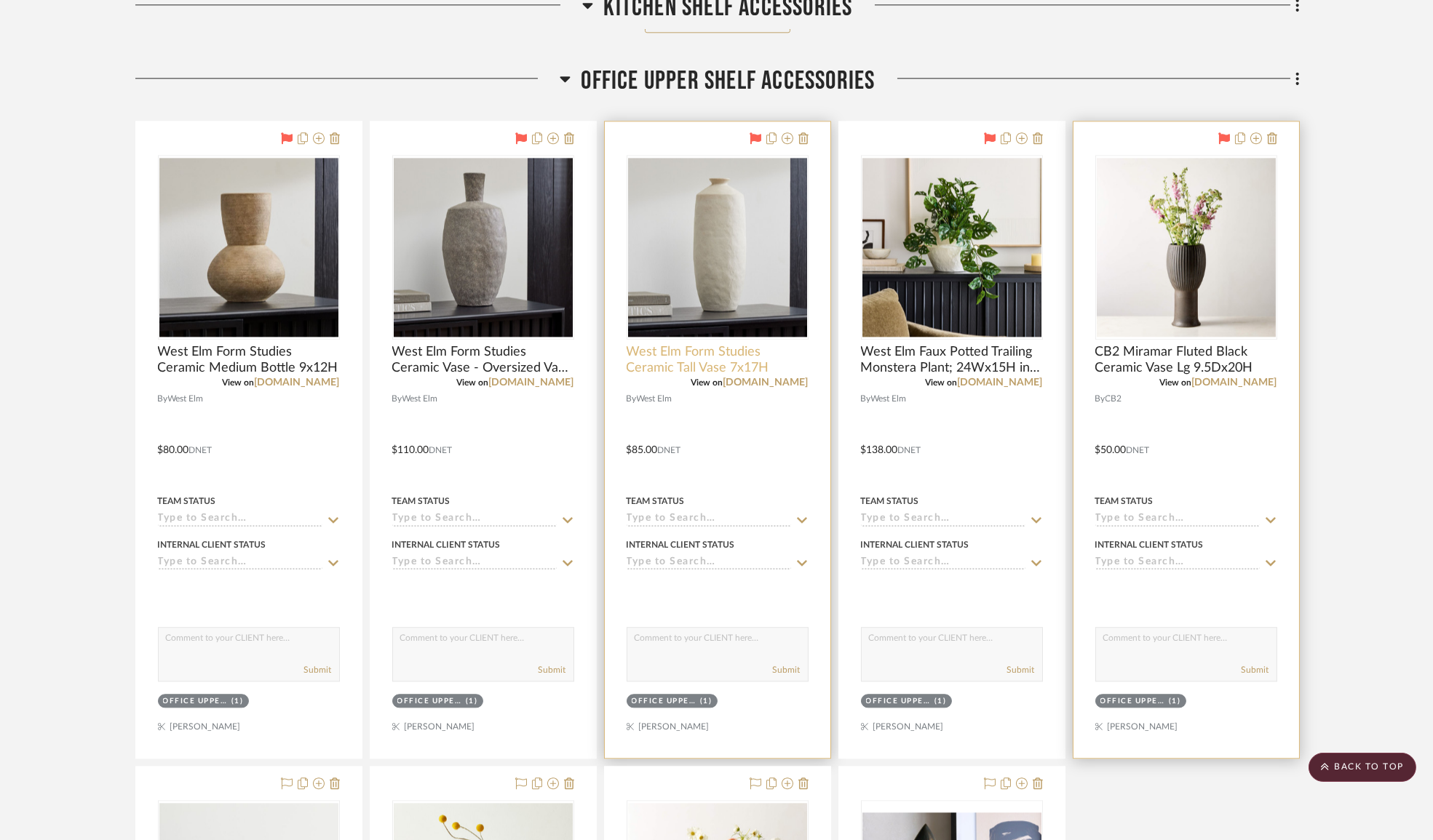
click at [719, 369] on span "West Elm Form Studies Ceramic Tall Vase 7x17H" at bounding box center [717, 360] width 182 height 32
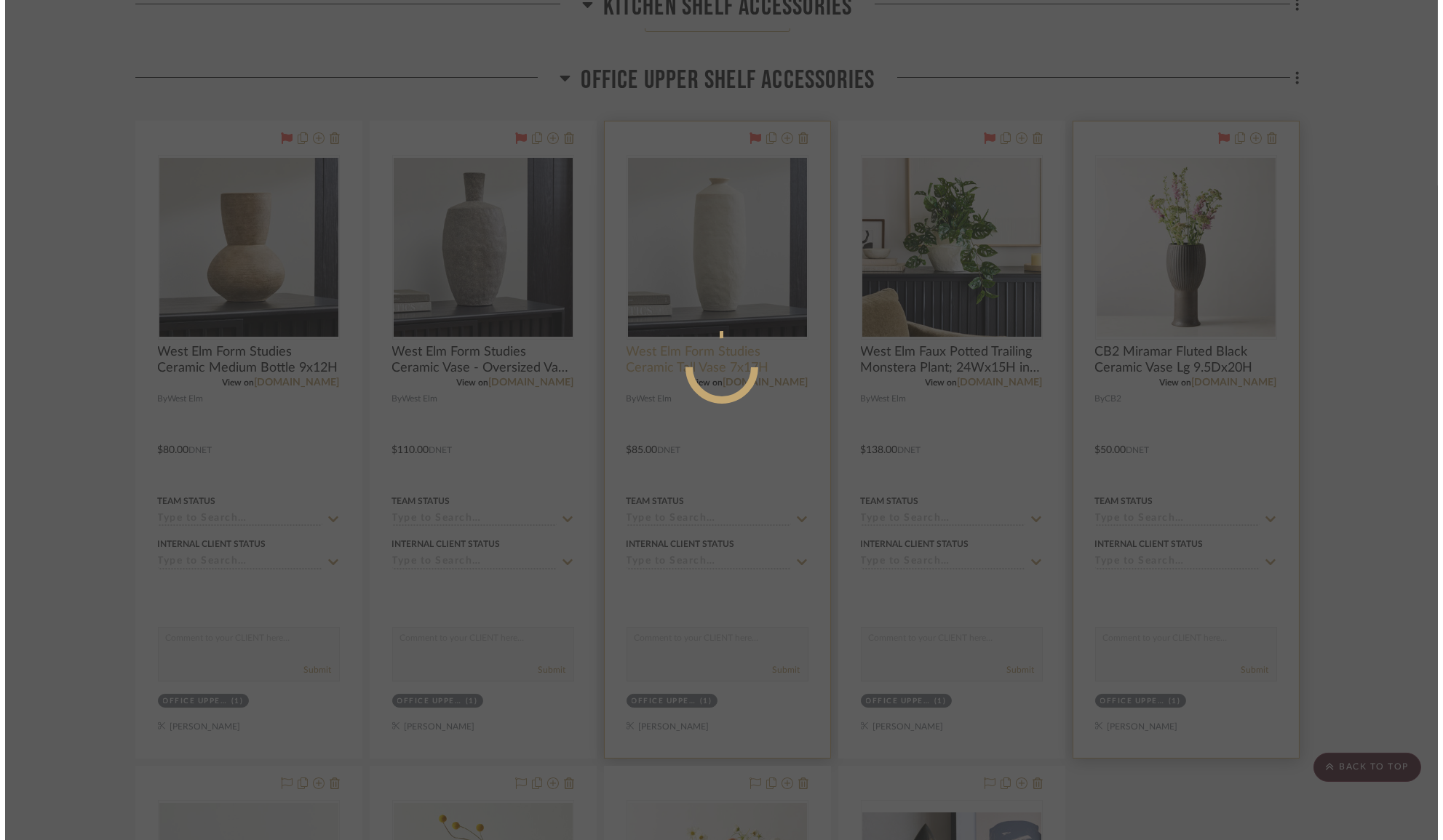
scroll to position [0, 0]
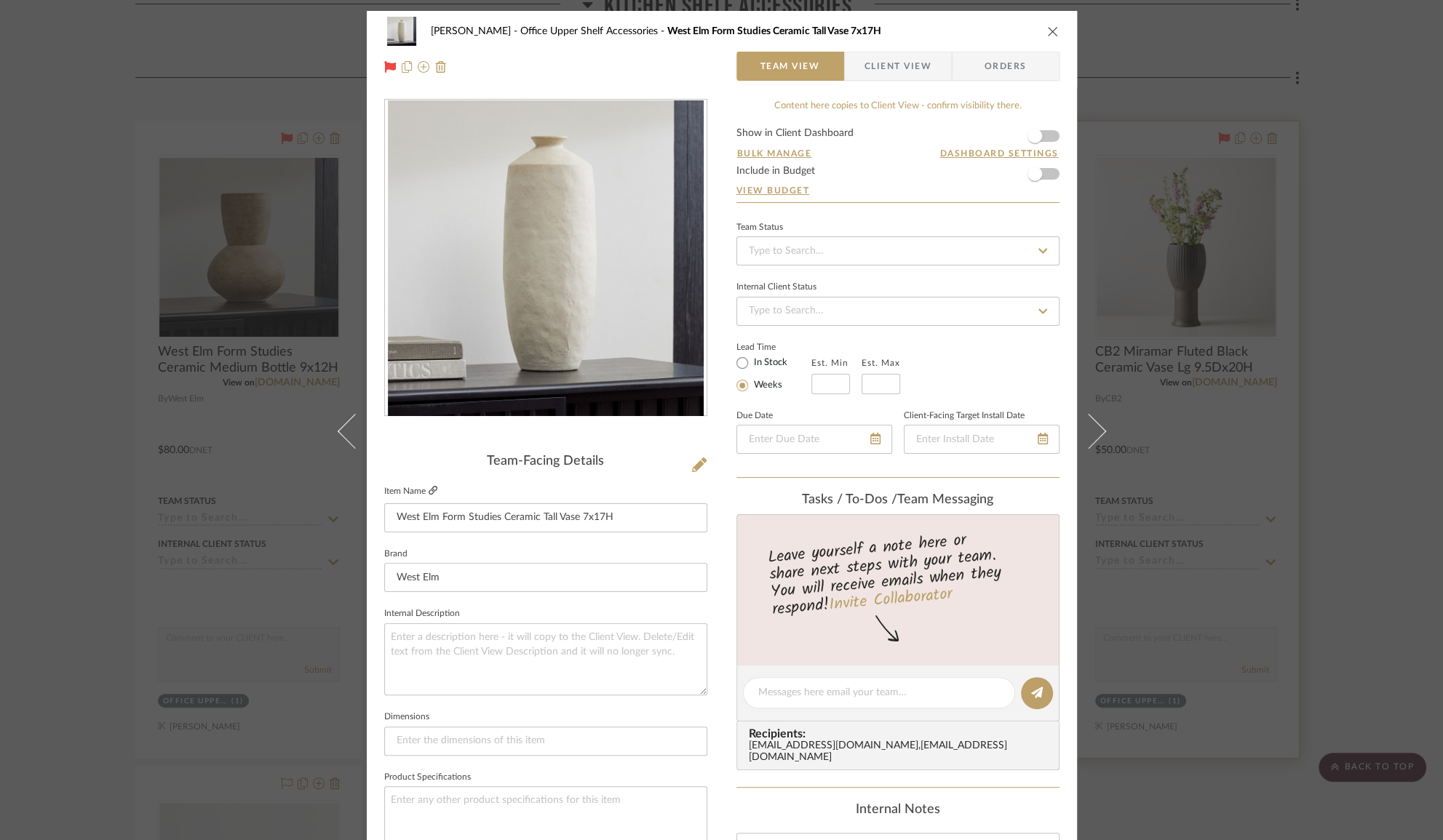
click at [429, 490] on icon at bounding box center [433, 490] width 9 height 9
click at [1355, 342] on div "[PERSON_NAME] Office Upper Shelf Accessories West Elm Form Studies Ceramic Tall…" at bounding box center [721, 420] width 1443 height 840
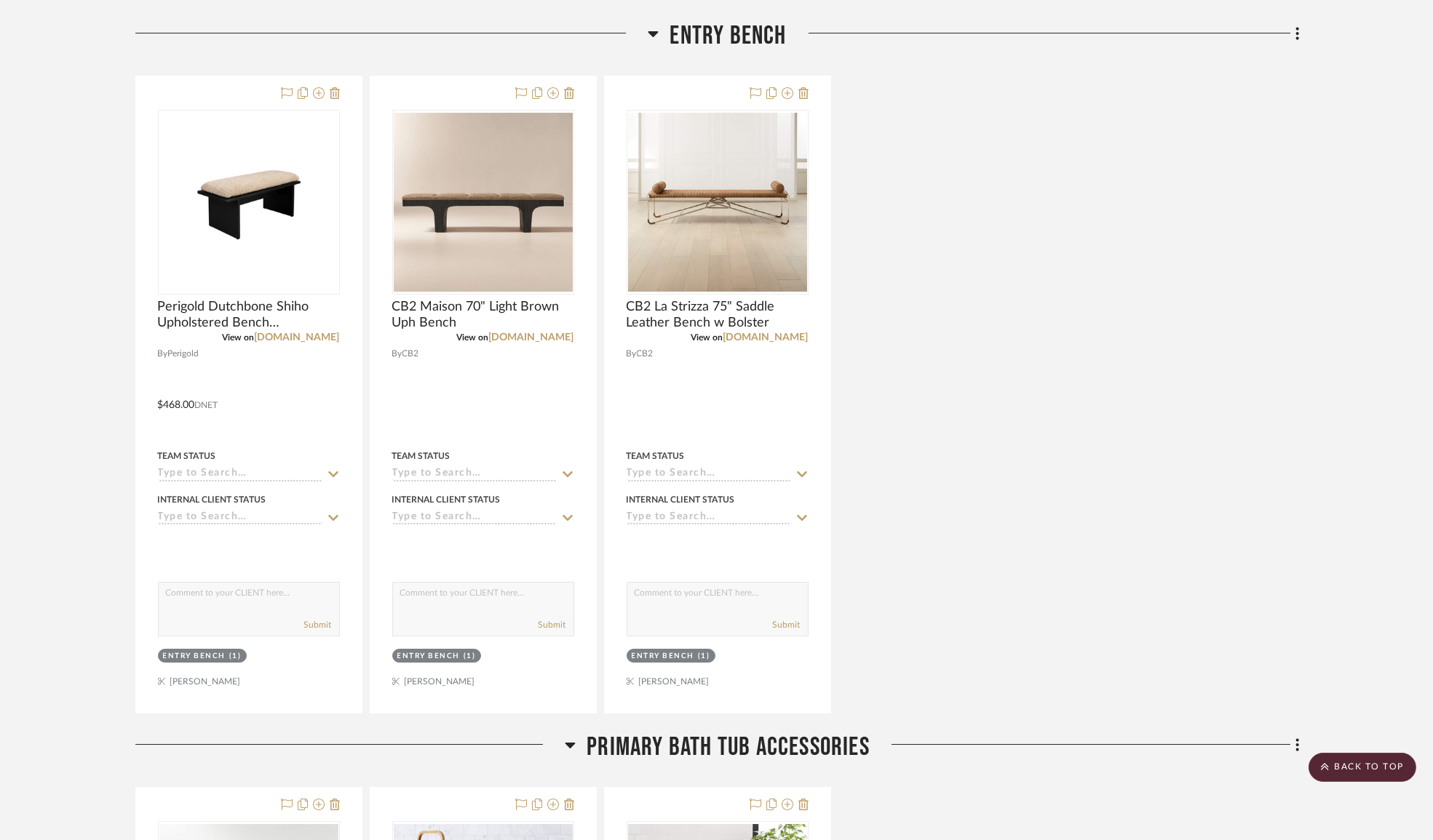
scroll to position [14683, 0]
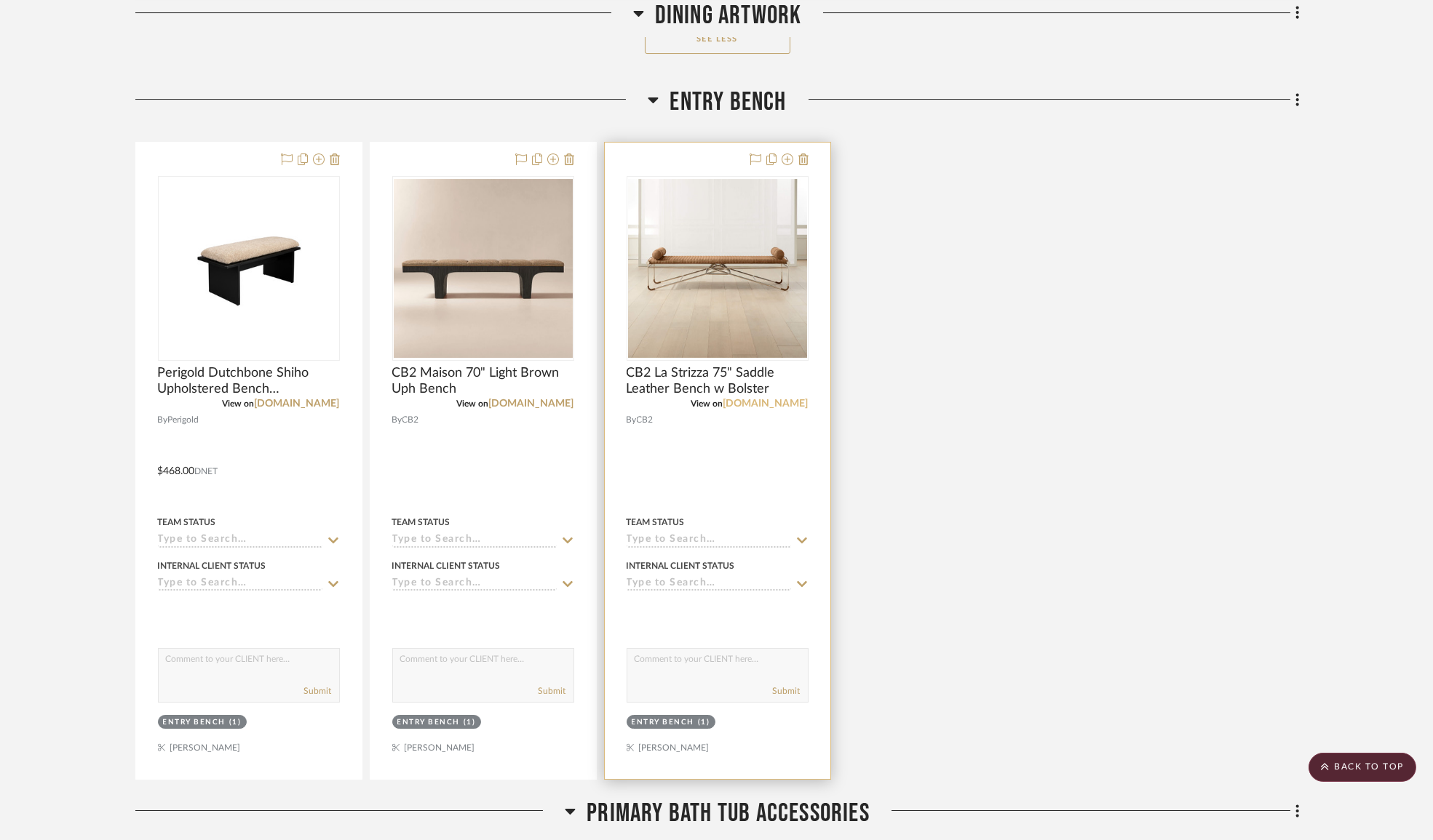
click at [786, 409] on link "[DOMAIN_NAME]" at bounding box center [766, 403] width 85 height 10
click at [671, 728] on div "Entry Bench" at bounding box center [663, 723] width 63 height 11
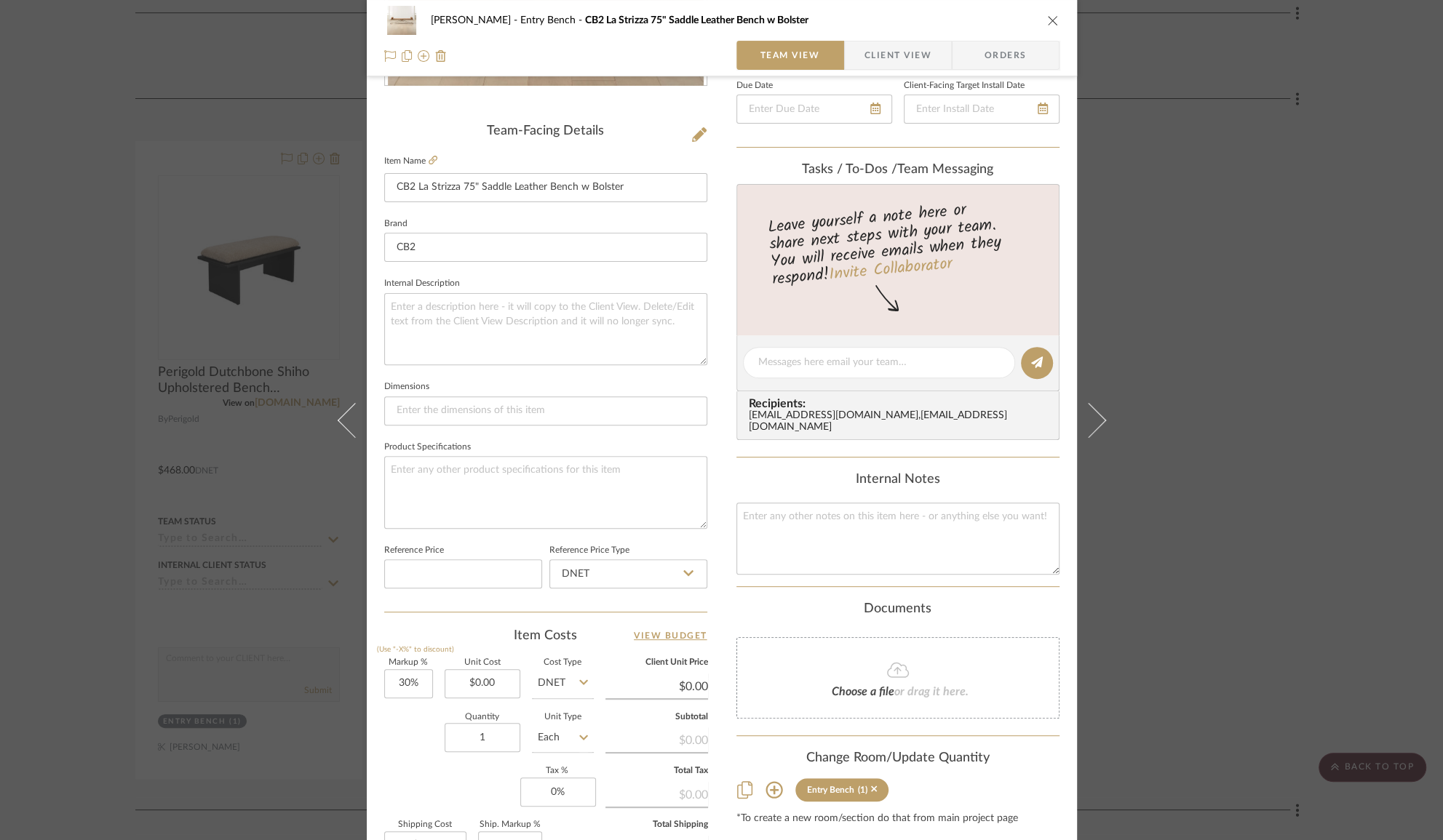
scroll to position [509, 0]
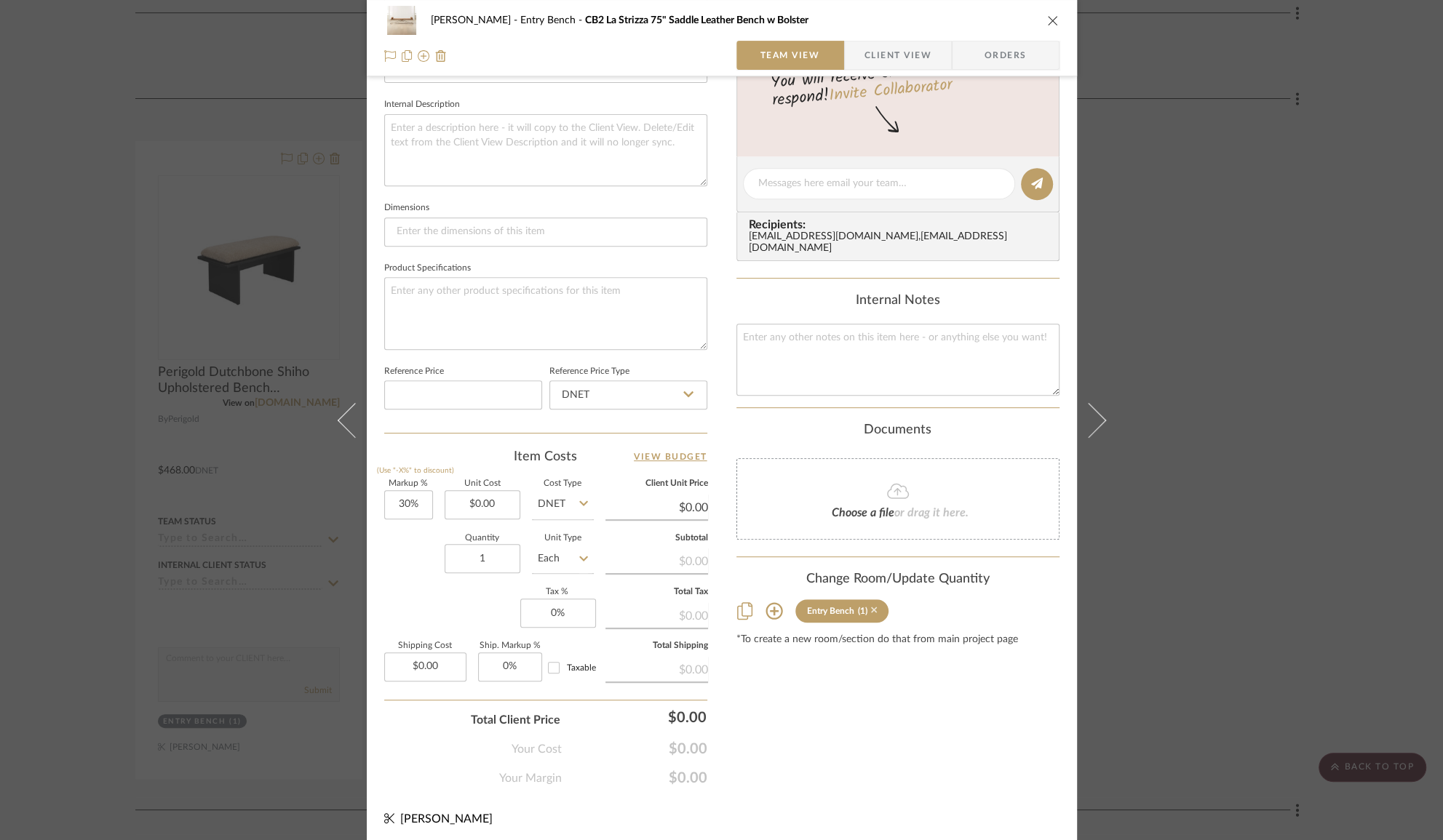
click at [871, 608] on icon at bounding box center [874, 610] width 6 height 10
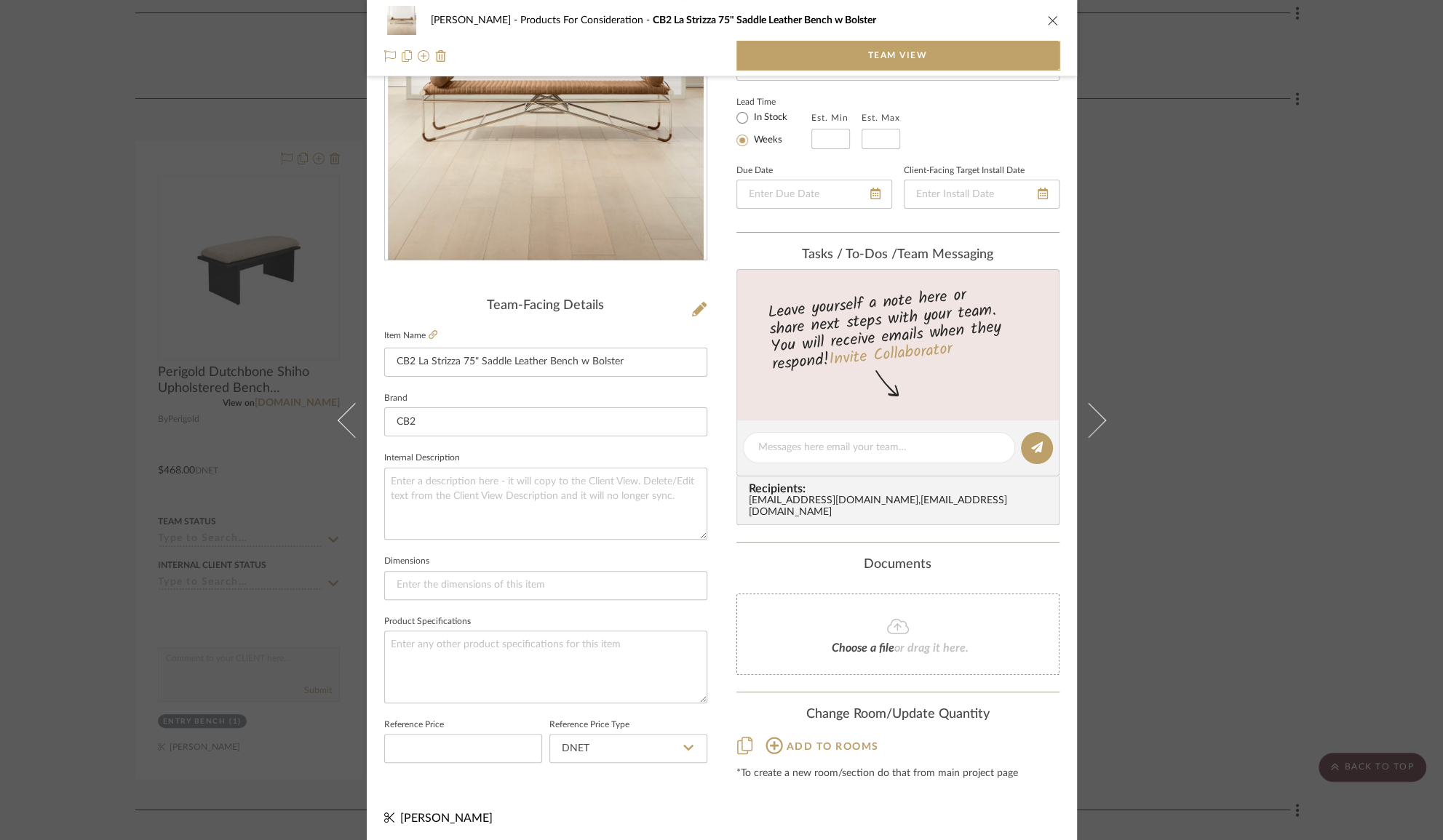
click at [1152, 607] on div "[PERSON_NAME] Products For Consideration CB2 La Strizza 75" Saddle Leather Benc…" at bounding box center [721, 420] width 1443 height 840
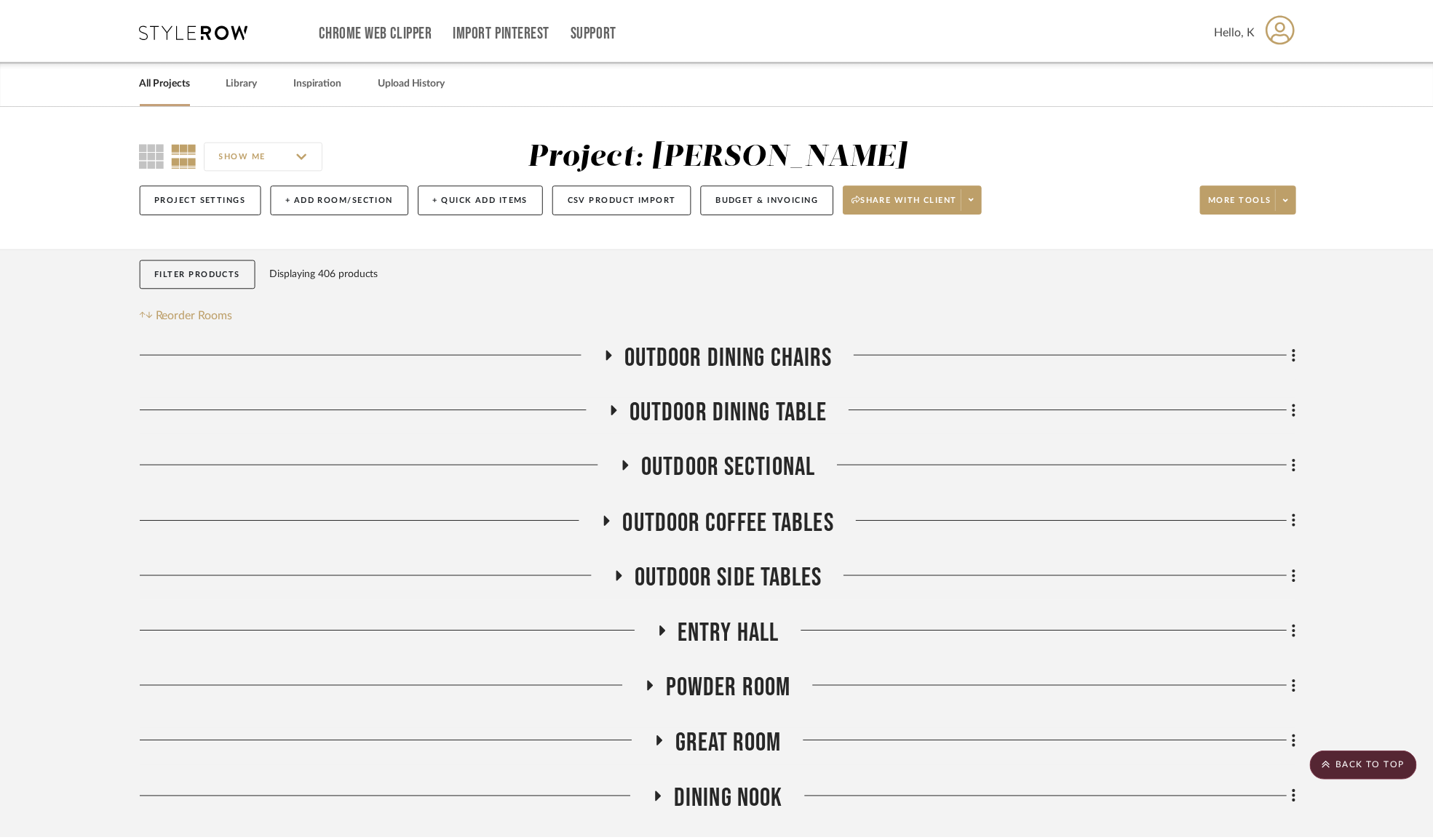
scroll to position [14683, 0]
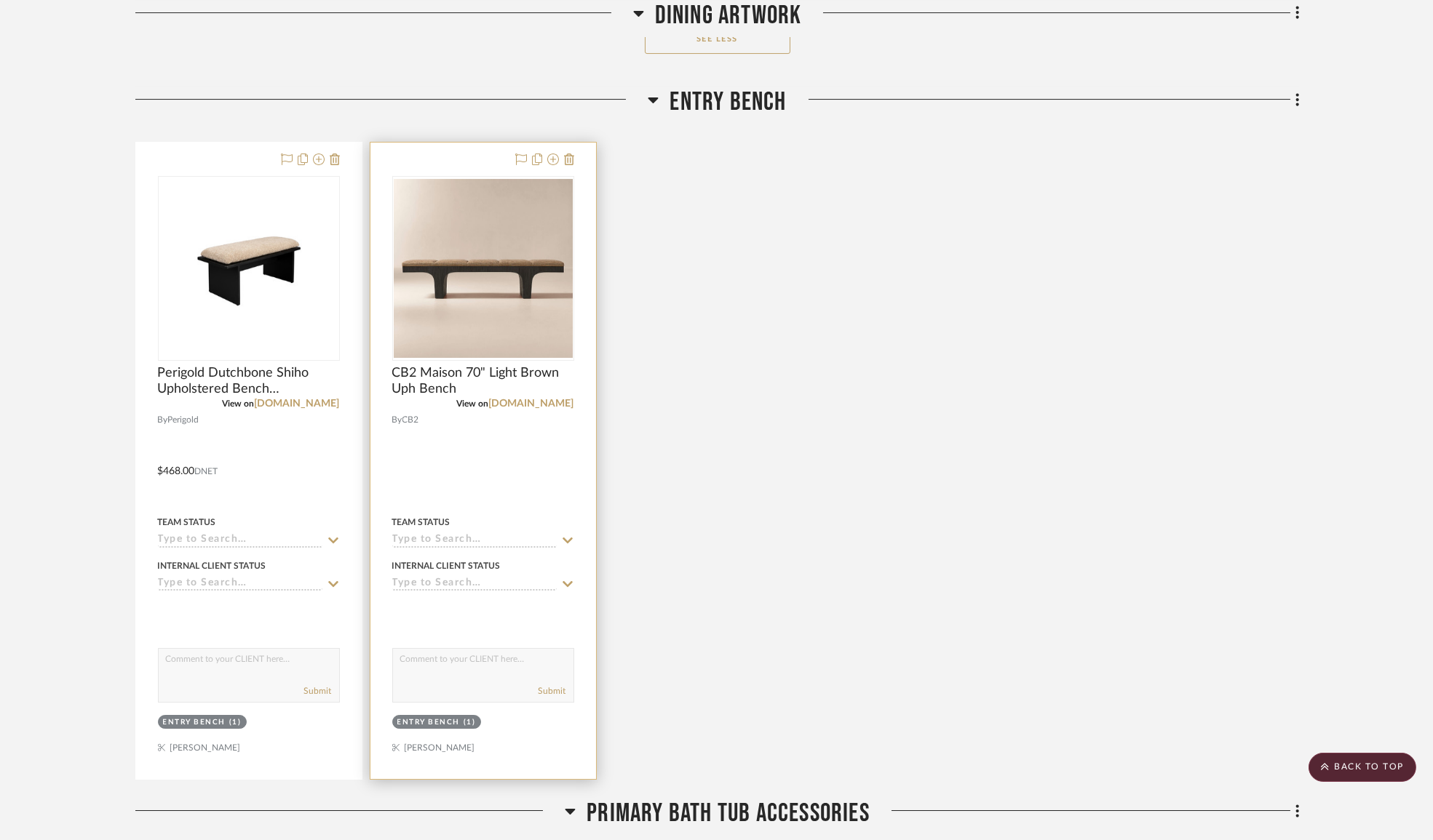
click at [453, 728] on div "Entry Bench" at bounding box center [429, 723] width 63 height 11
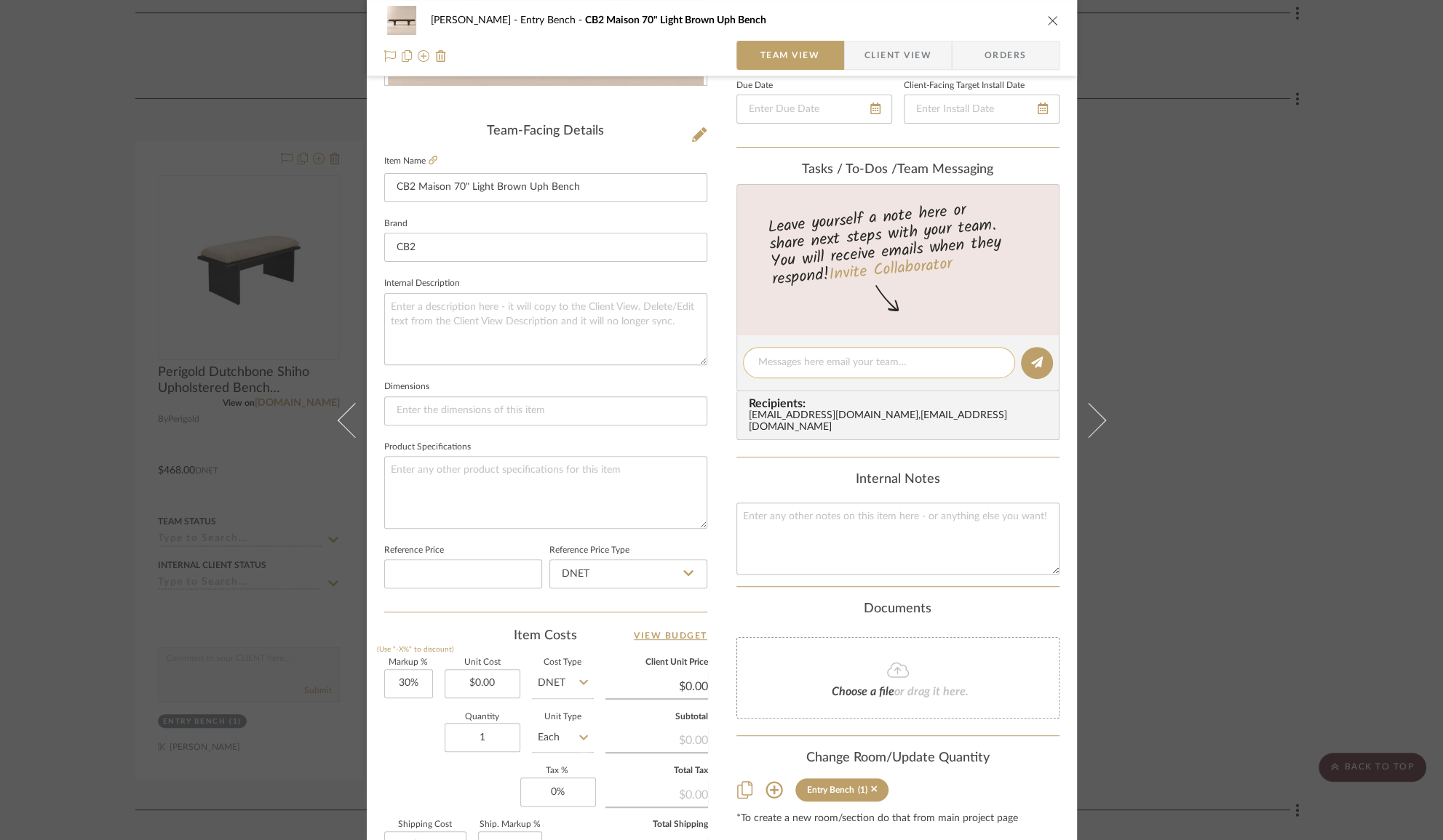
scroll to position [509, 0]
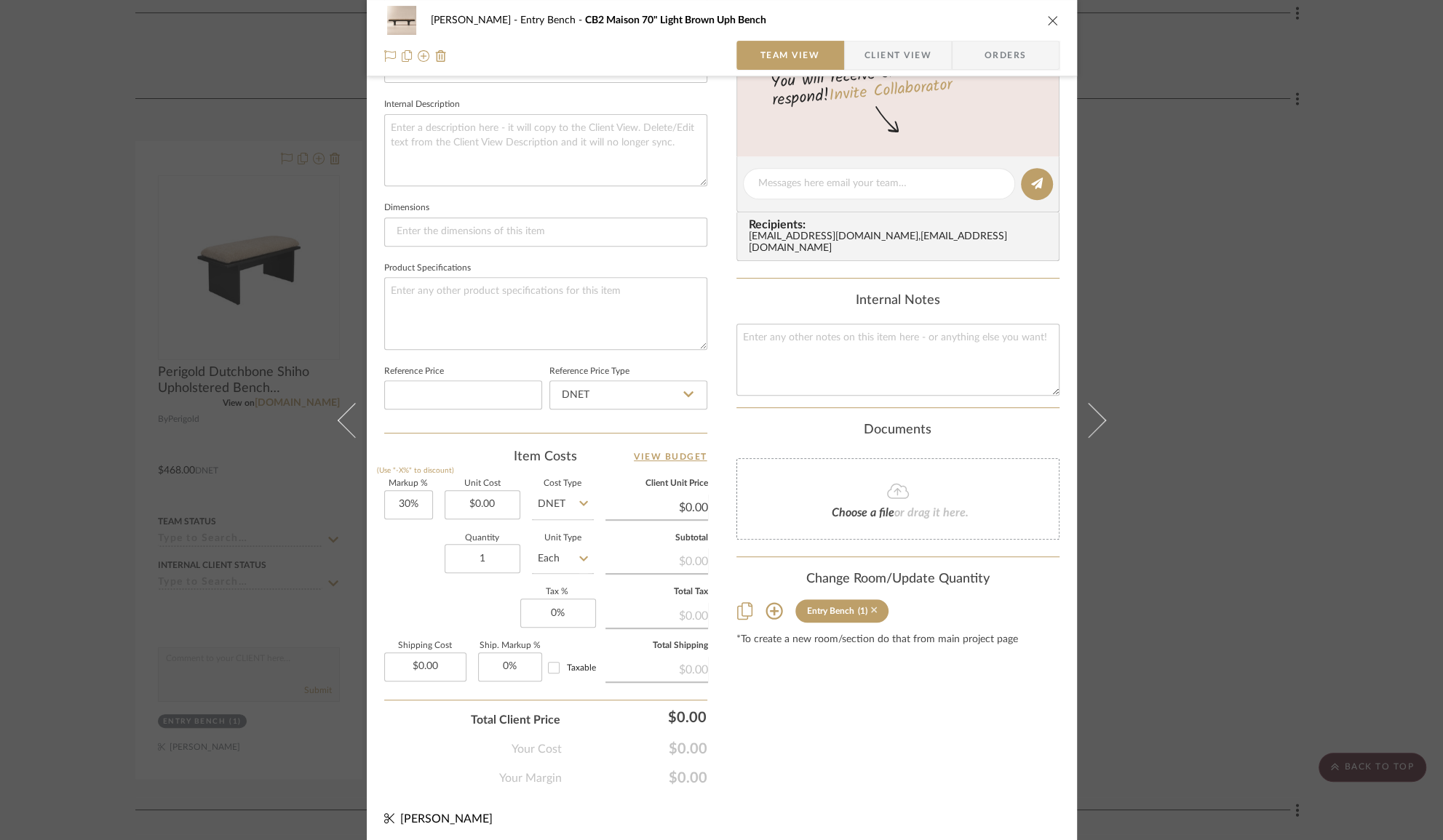
click at [871, 608] on icon at bounding box center [874, 610] width 6 height 10
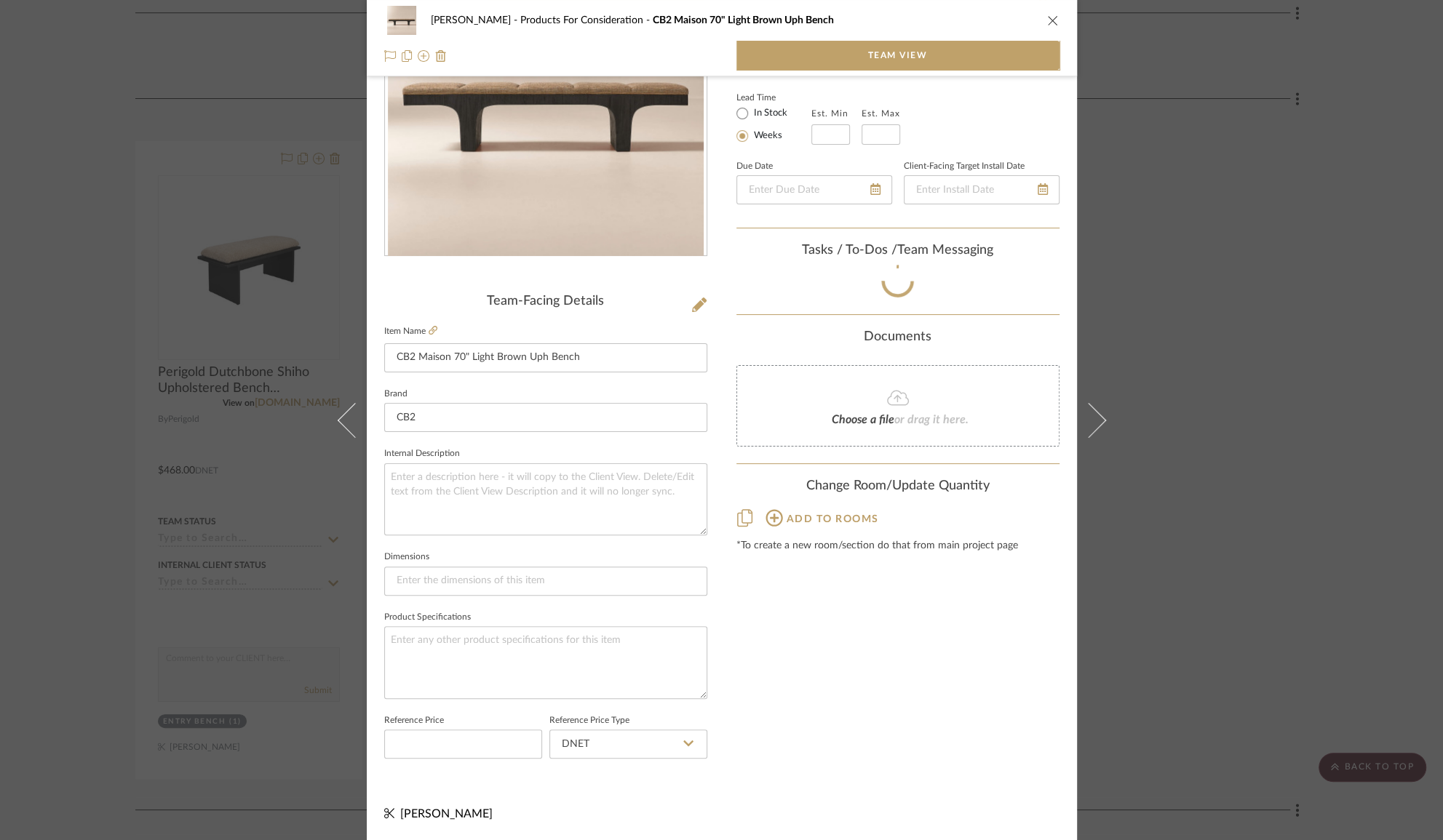
scroll to position [156, 0]
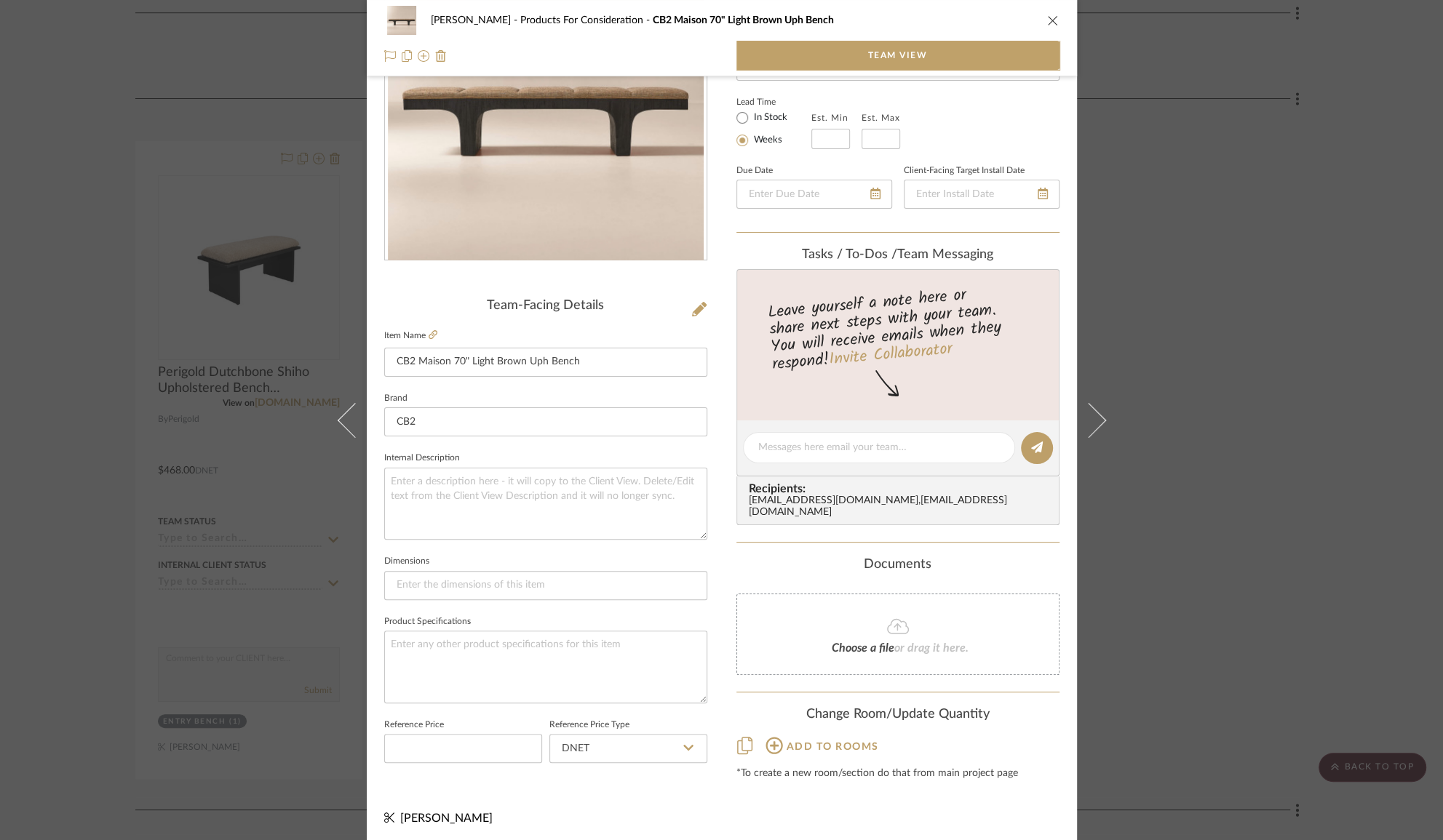
click at [1177, 613] on div "[PERSON_NAME] Products For Consideration CB2 Maison 70" Light Brown Uph Bench T…" at bounding box center [721, 420] width 1443 height 840
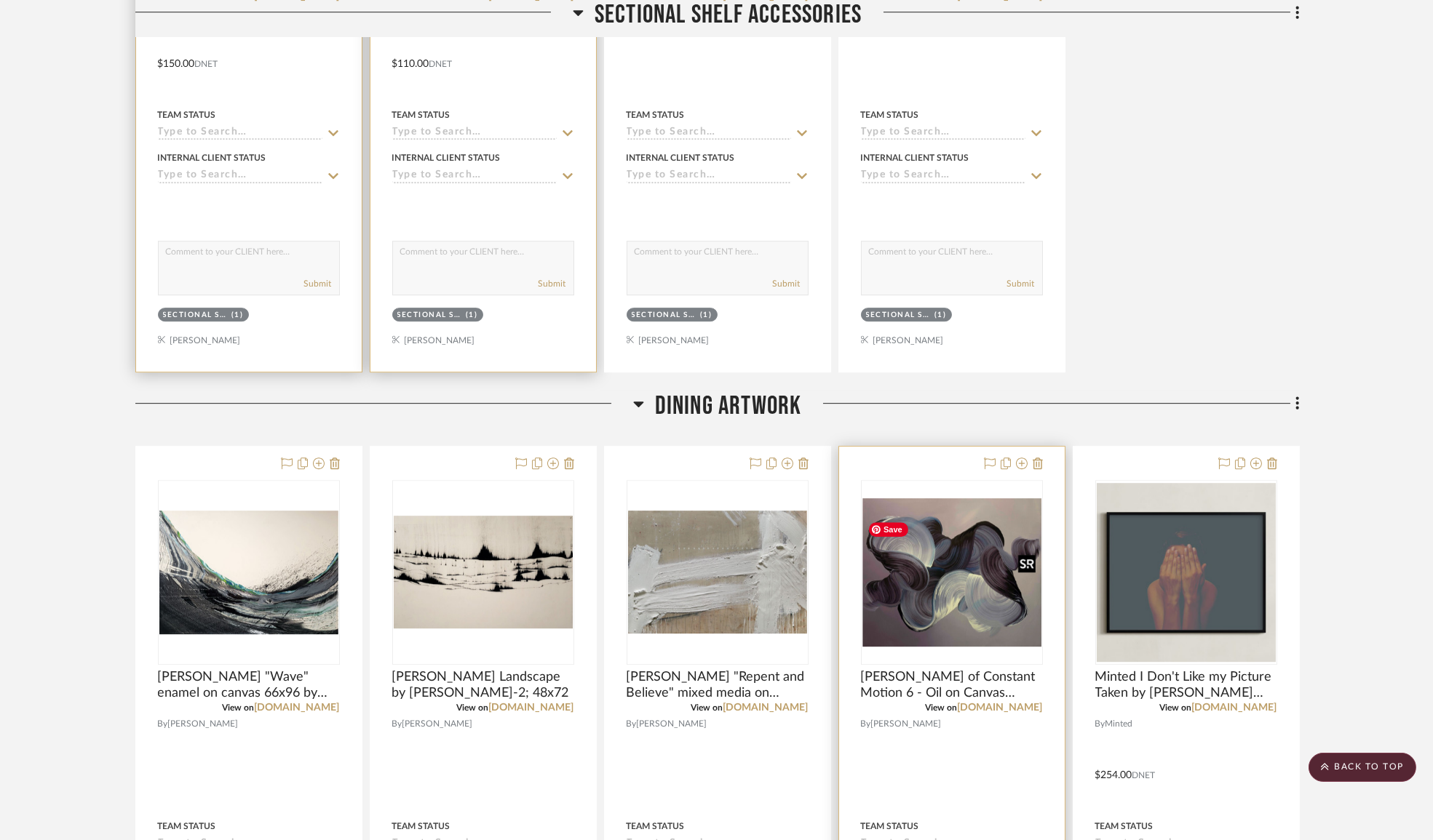
scroll to position [12566, 0]
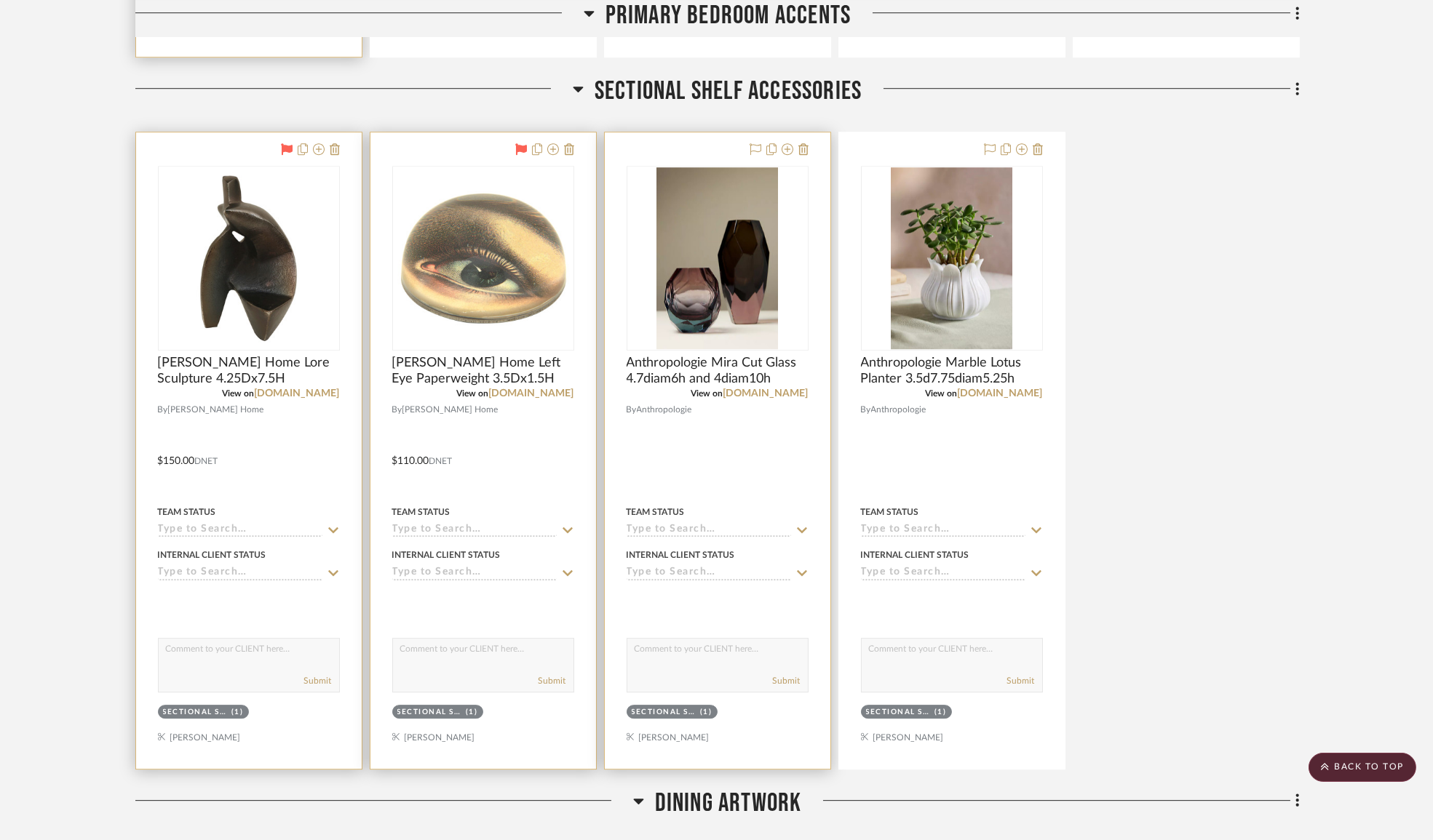
click at [740, 724] on div "Sectional Shelf Accessories (1)" at bounding box center [718, 714] width 185 height 21
click at [680, 718] on div "Sectional Shelf Accessories" at bounding box center [664, 713] width 66 height 11
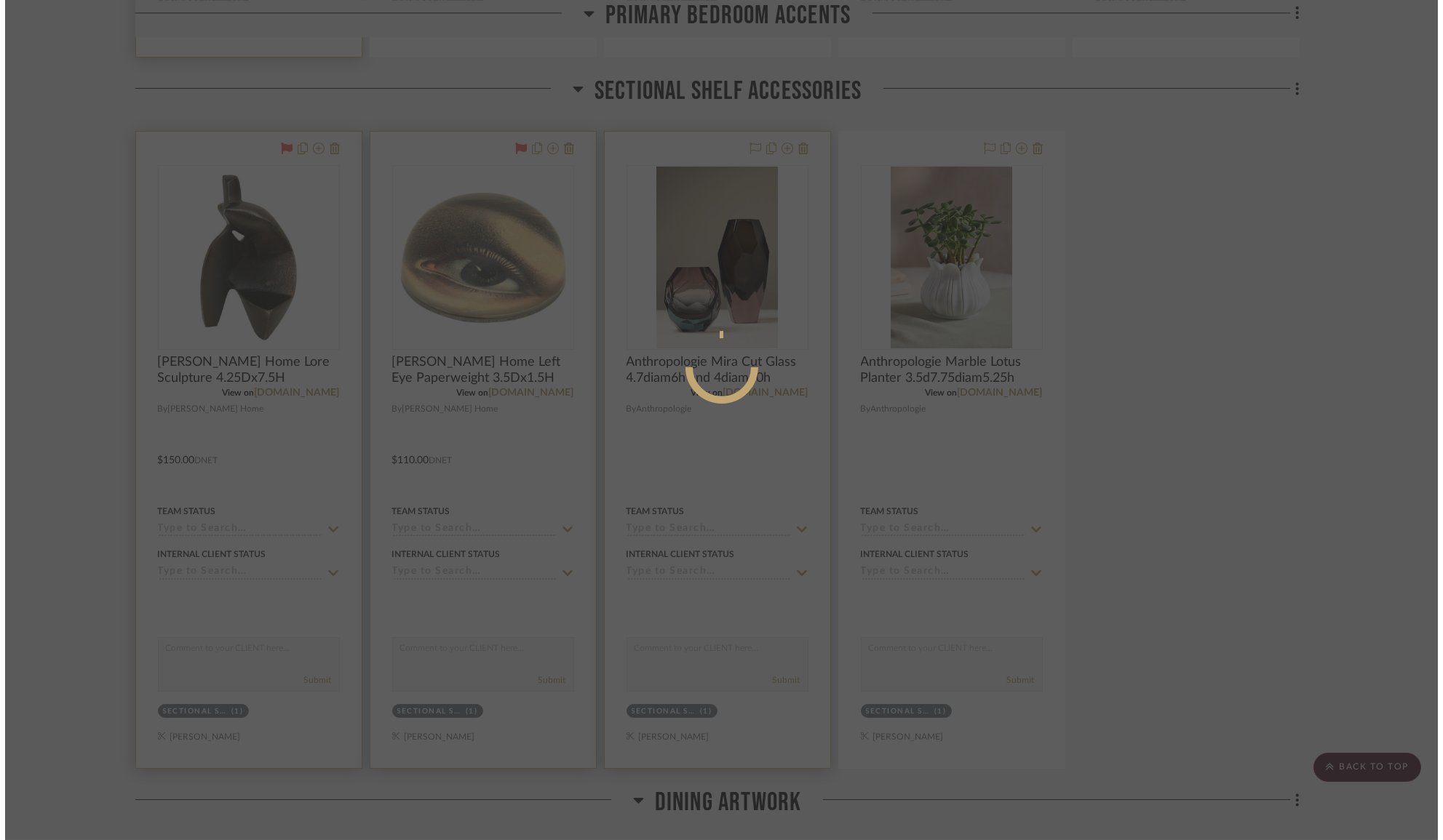
scroll to position [0, 0]
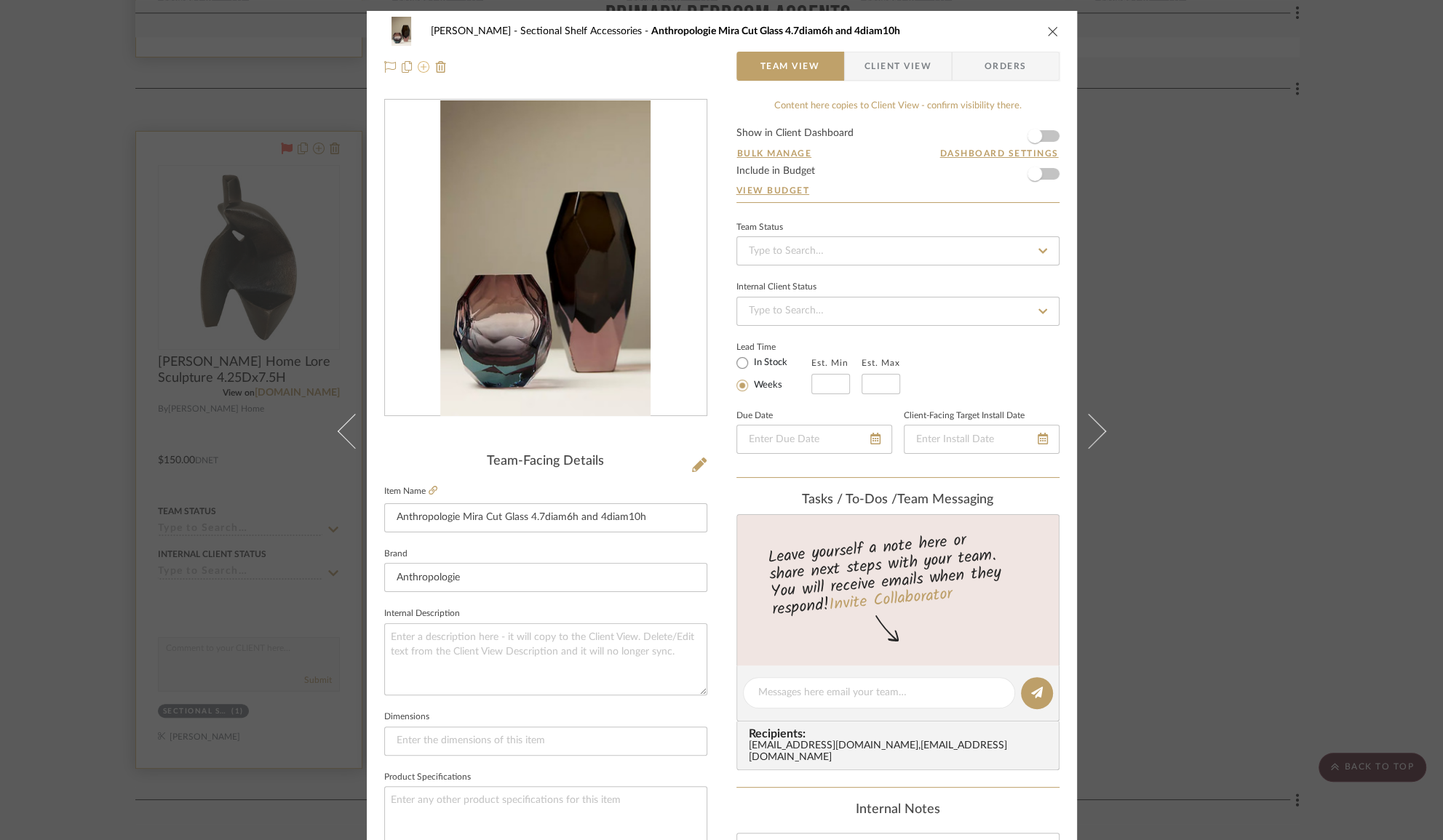
click at [421, 70] on icon at bounding box center [423, 66] width 12 height 12
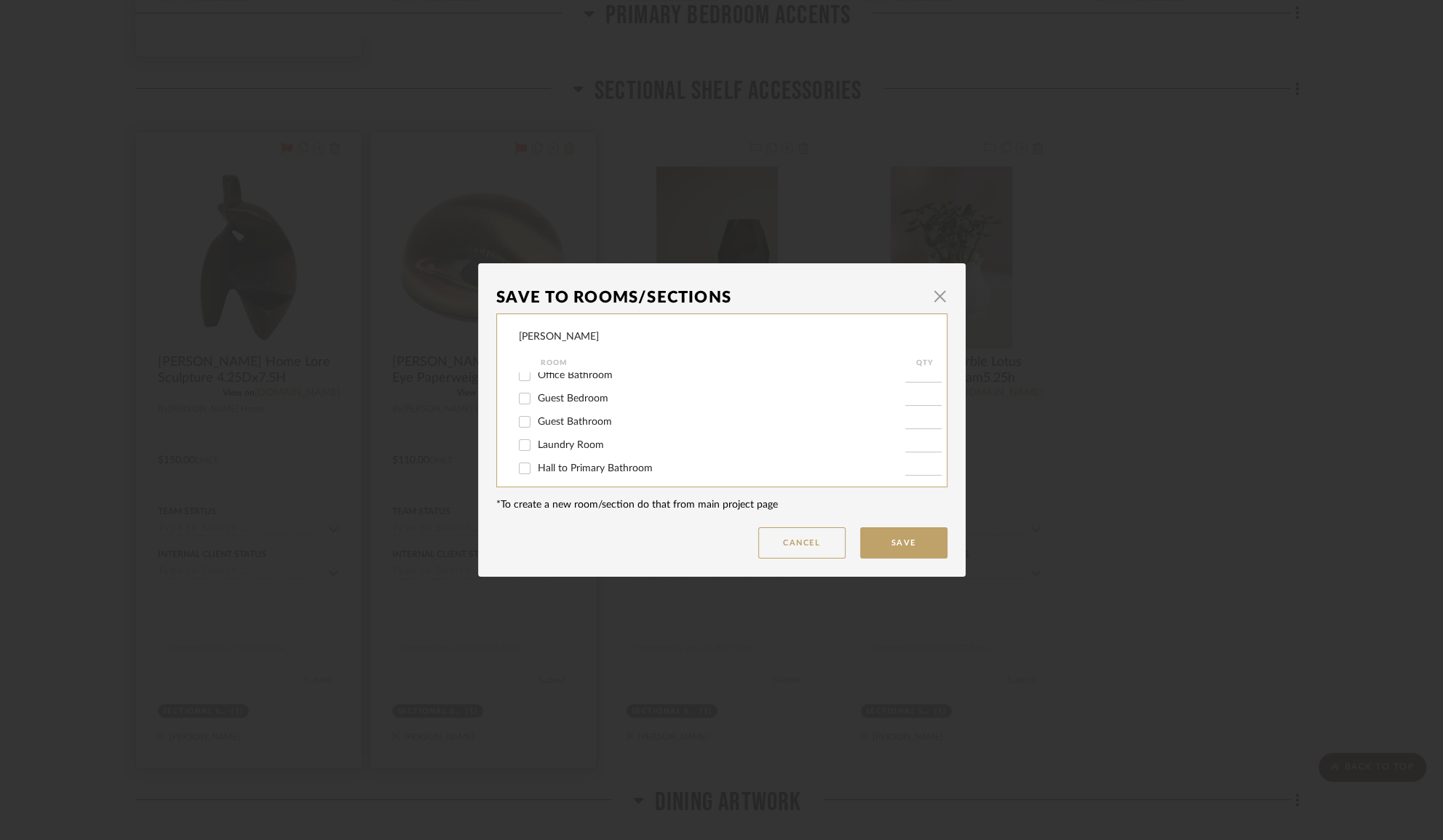
scroll to position [330, 0]
click at [580, 450] on span "Primary Bedroom" at bounding box center [577, 448] width 79 height 10
click at [536, 450] on input "Primary Bedroom" at bounding box center [524, 448] width 23 height 23
checkbox input "true"
type input "1"
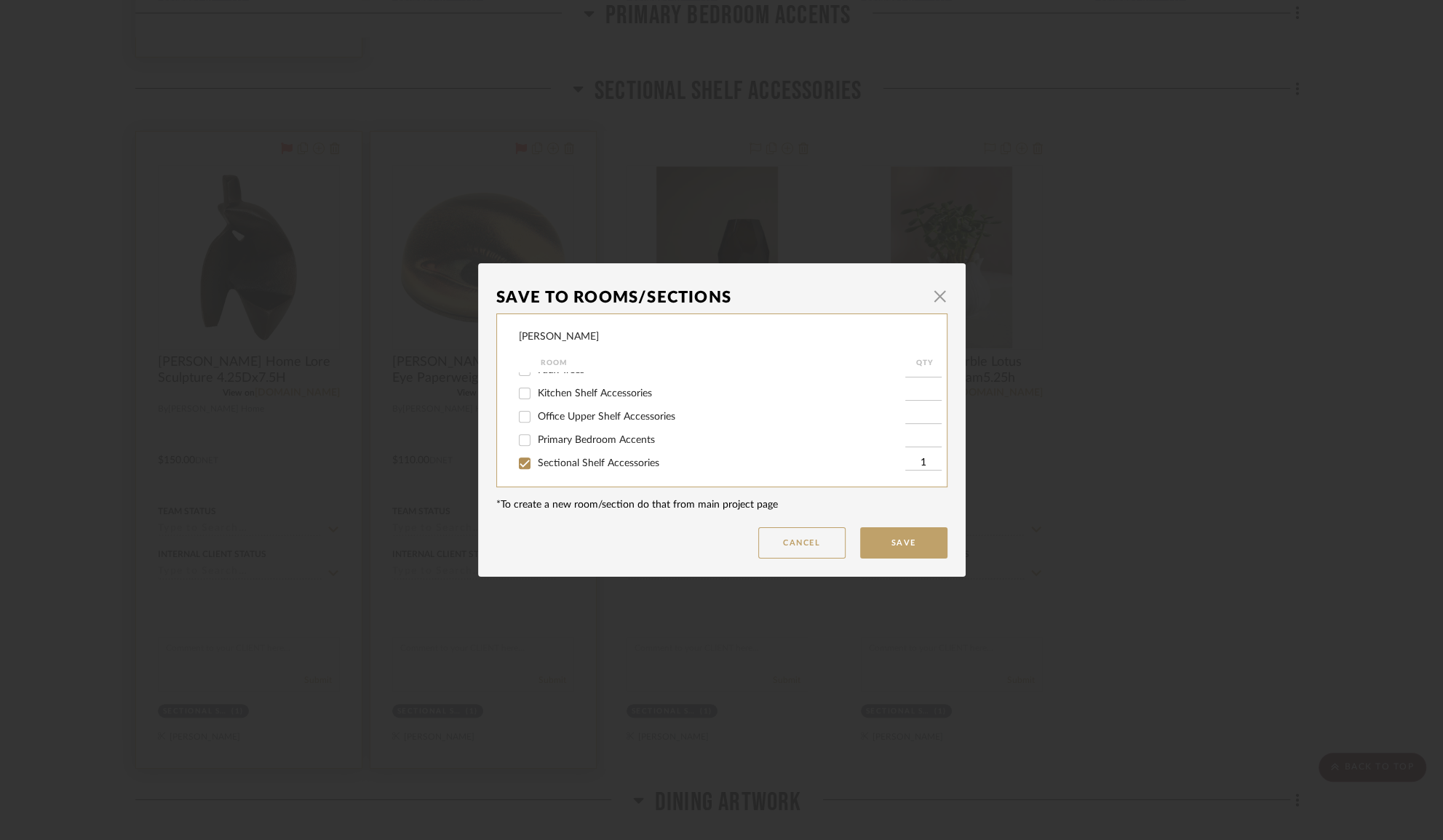
scroll to position [662, 0]
click at [551, 397] on span "Sectional Shelf Accessories" at bounding box center [599, 397] width 122 height 10
click at [536, 397] on input "Sectional Shelf Accessories" at bounding box center [524, 396] width 23 height 23
checkbox input "false"
click at [903, 543] on button "Save" at bounding box center [904, 543] width 88 height 32
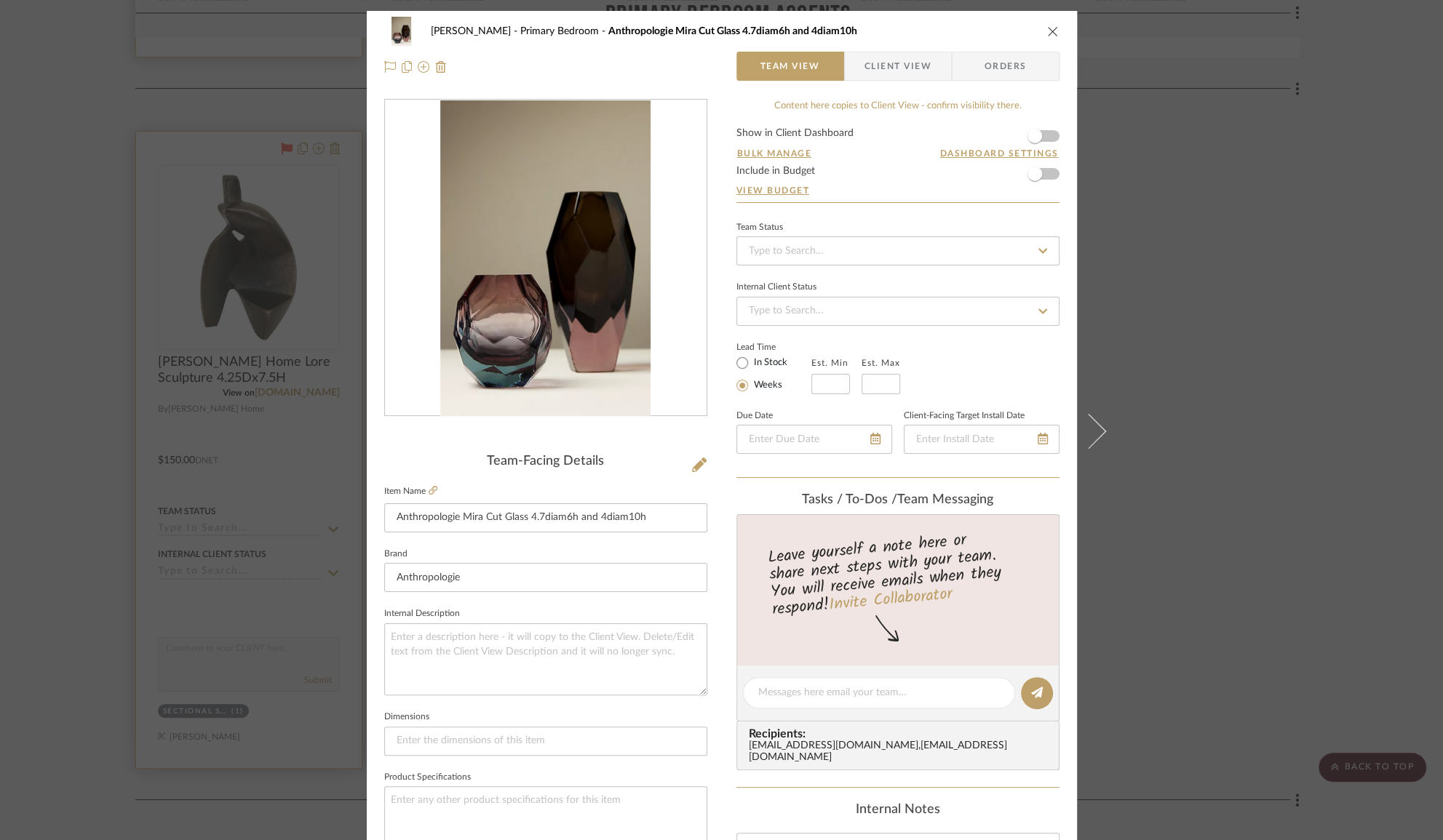
click at [1269, 409] on div "[PERSON_NAME] Primary Bedroom Anthropologie Mira Cut Glass 4.7diam6h and 4diam1…" at bounding box center [721, 420] width 1443 height 840
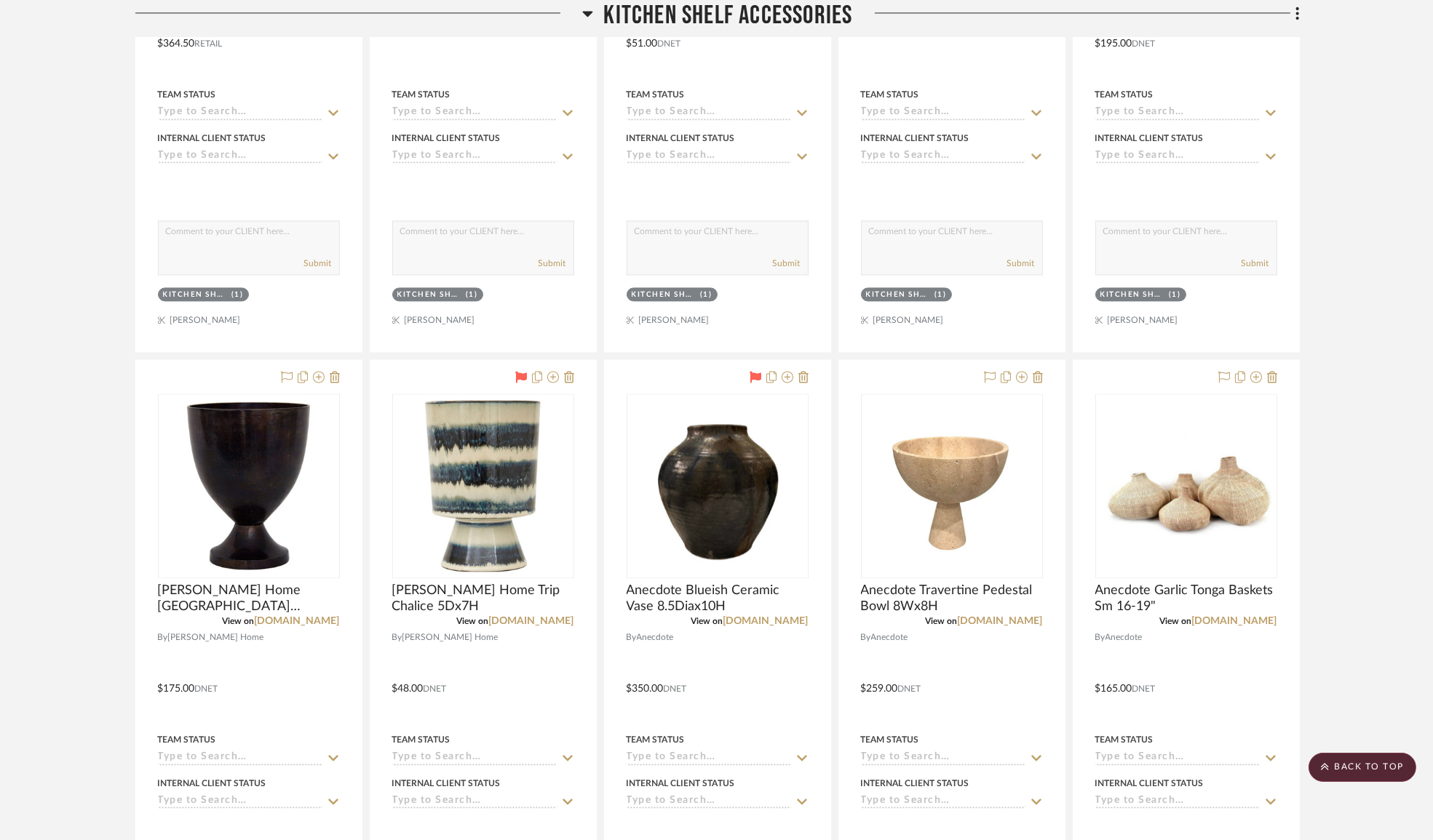
scroll to position [8731, 0]
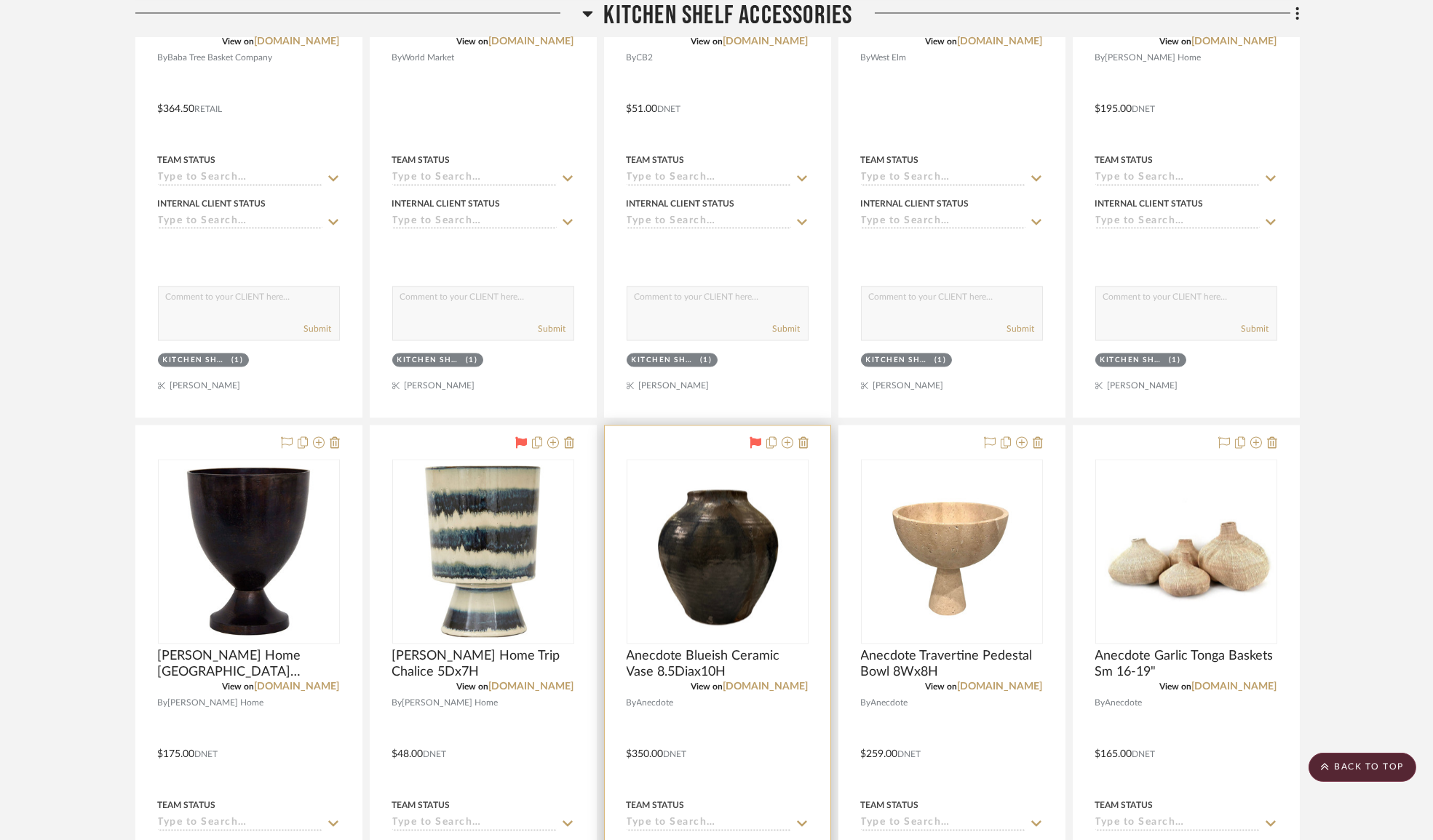
click at [752, 448] on icon at bounding box center [755, 442] width 12 height 12
click at [517, 448] on icon at bounding box center [520, 442] width 12 height 12
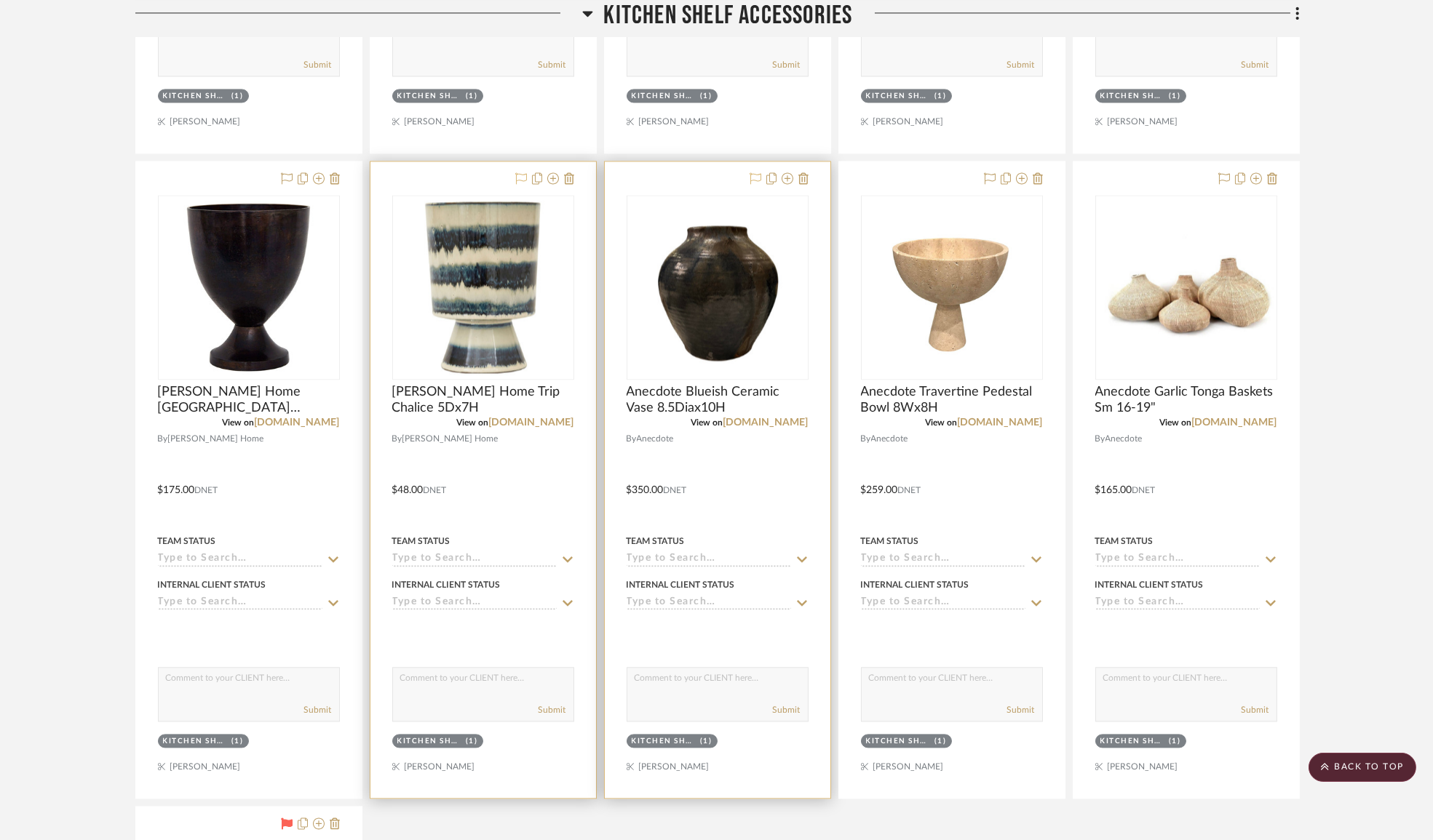
scroll to position [9193, 0]
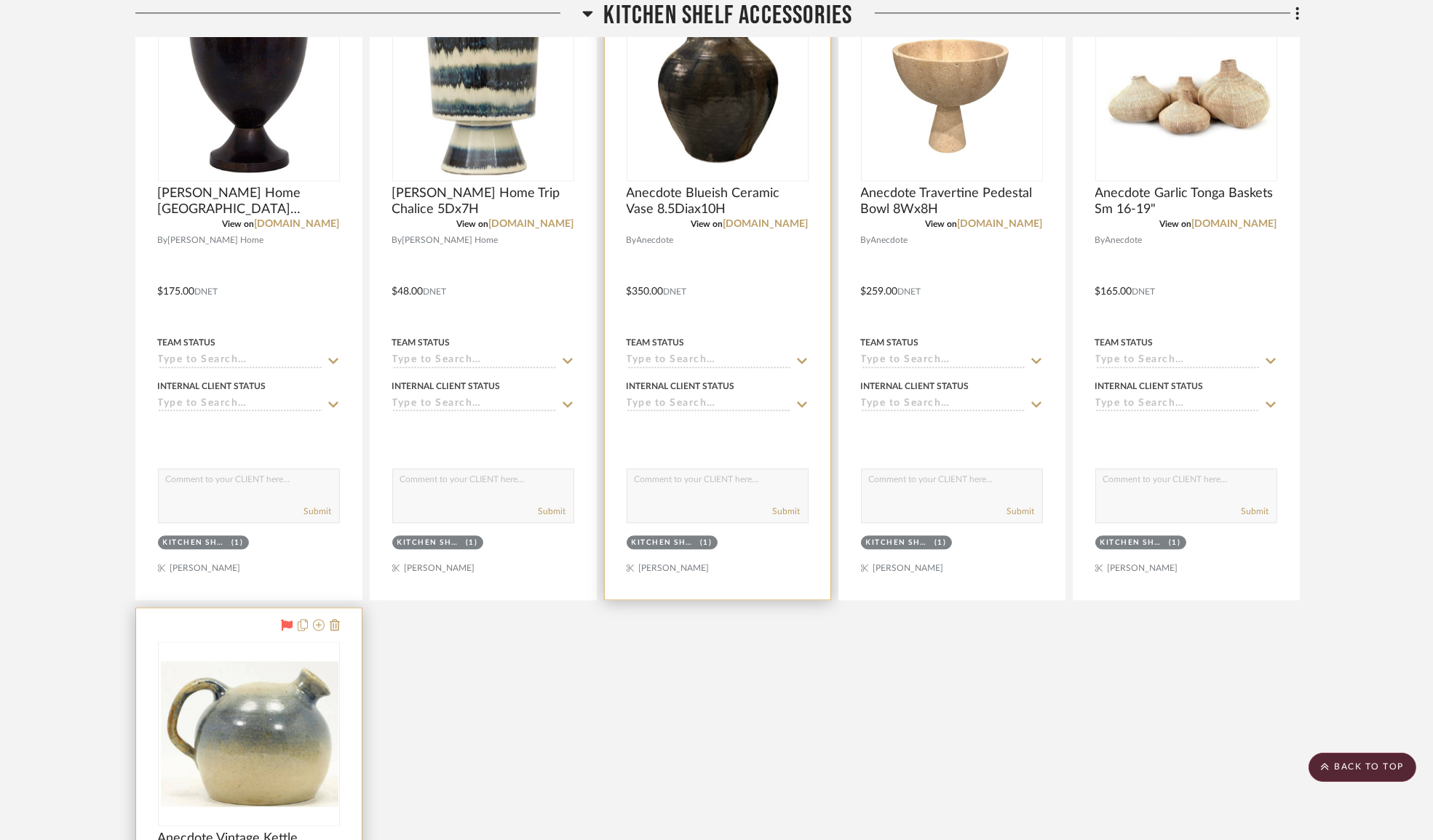
click at [283, 631] on icon at bounding box center [287, 624] width 12 height 12
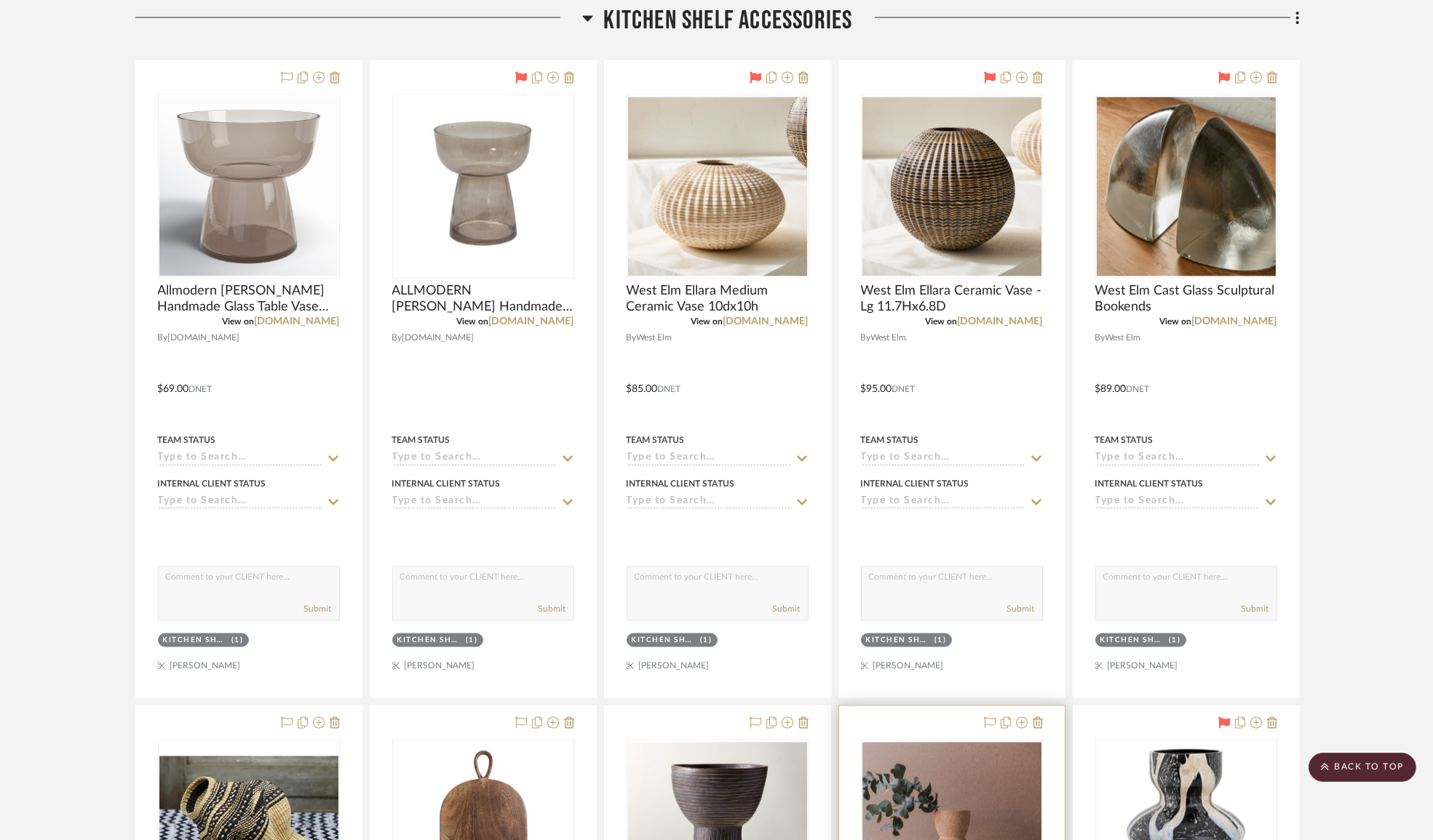
scroll to position [7606, 0]
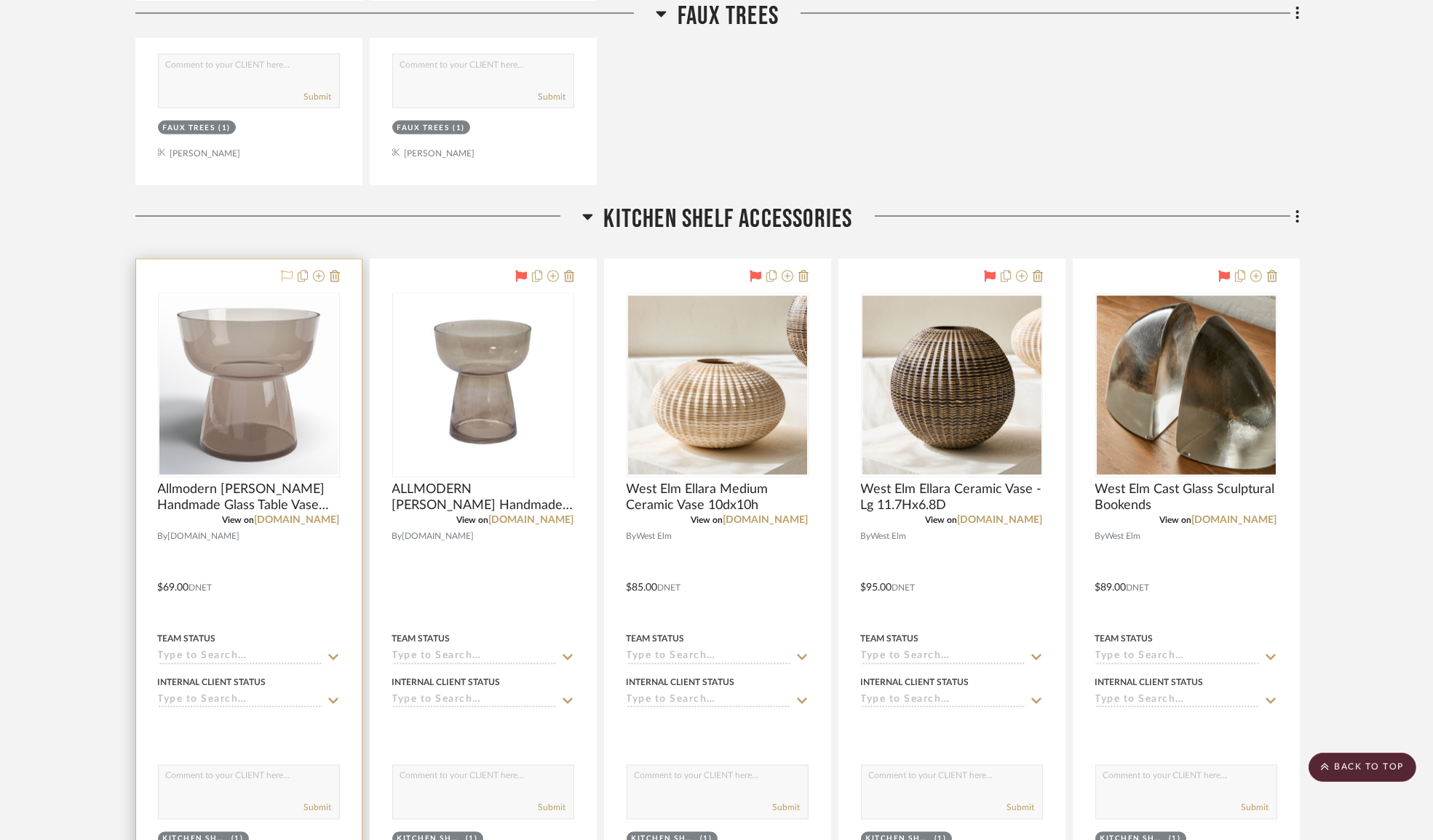
click at [284, 281] on icon at bounding box center [287, 276] width 12 height 12
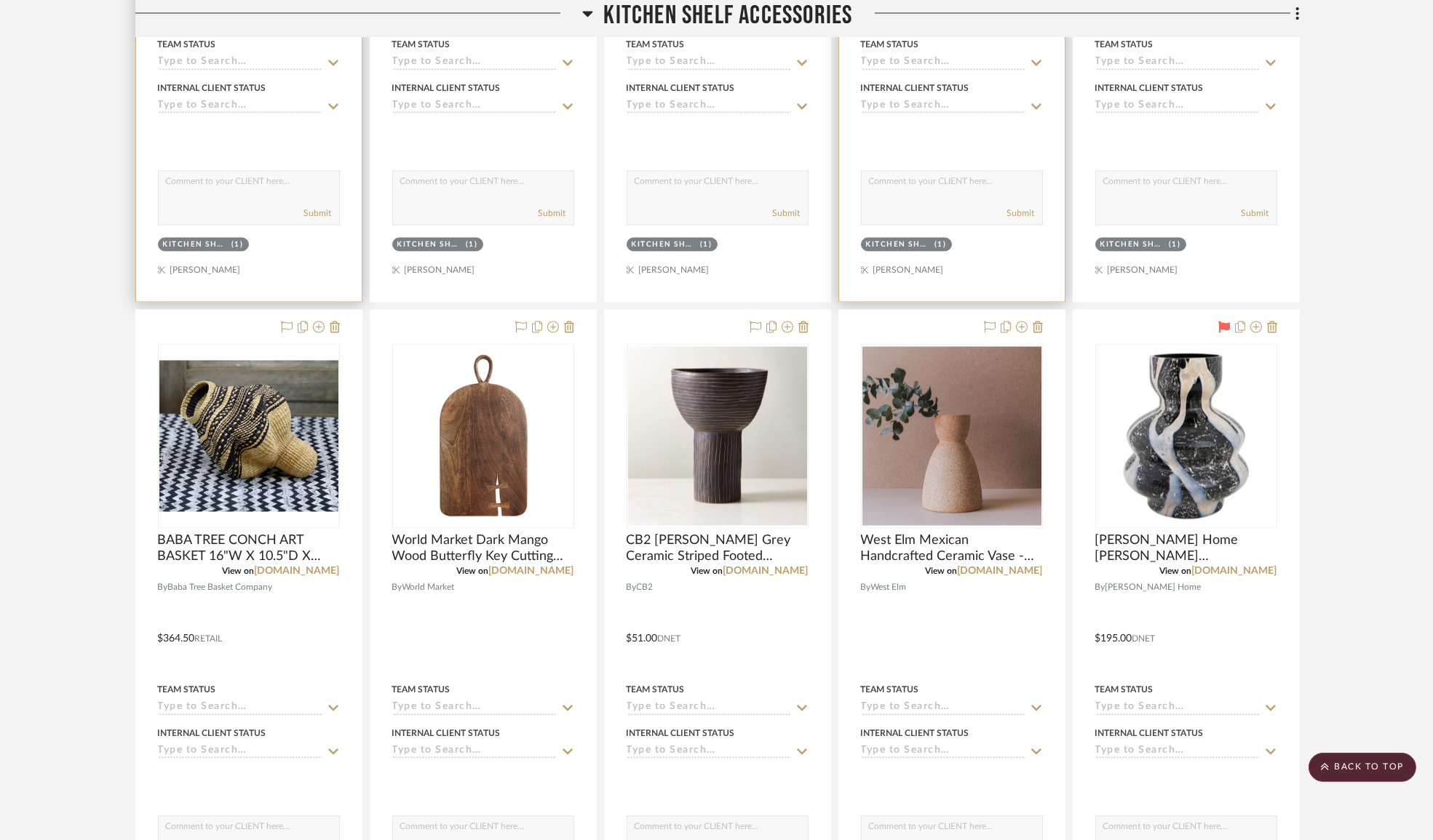
scroll to position [8466, 0]
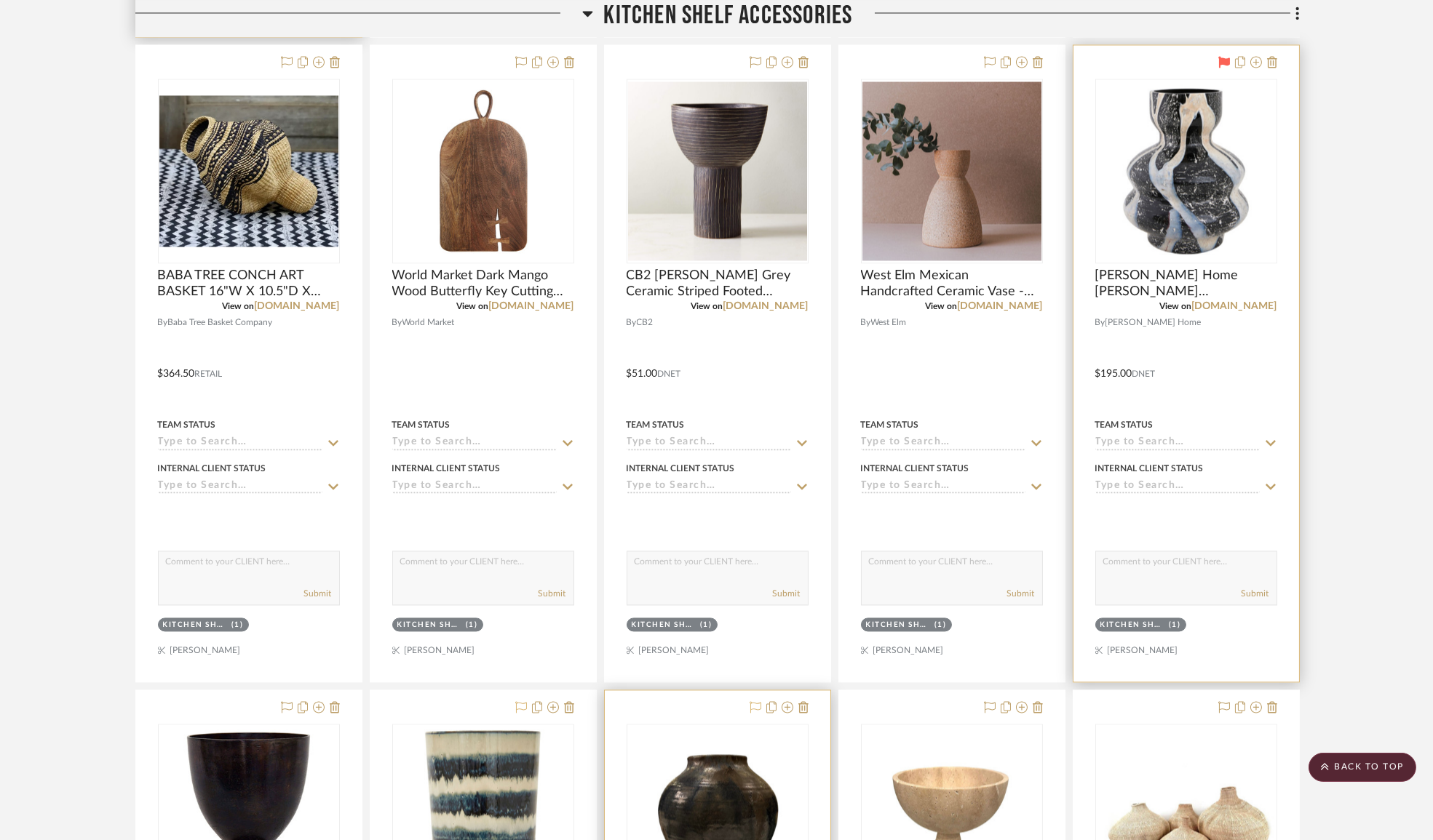
click at [1217, 71] on div at bounding box center [1244, 62] width 64 height 17
click at [1227, 68] on icon at bounding box center [1224, 62] width 12 height 12
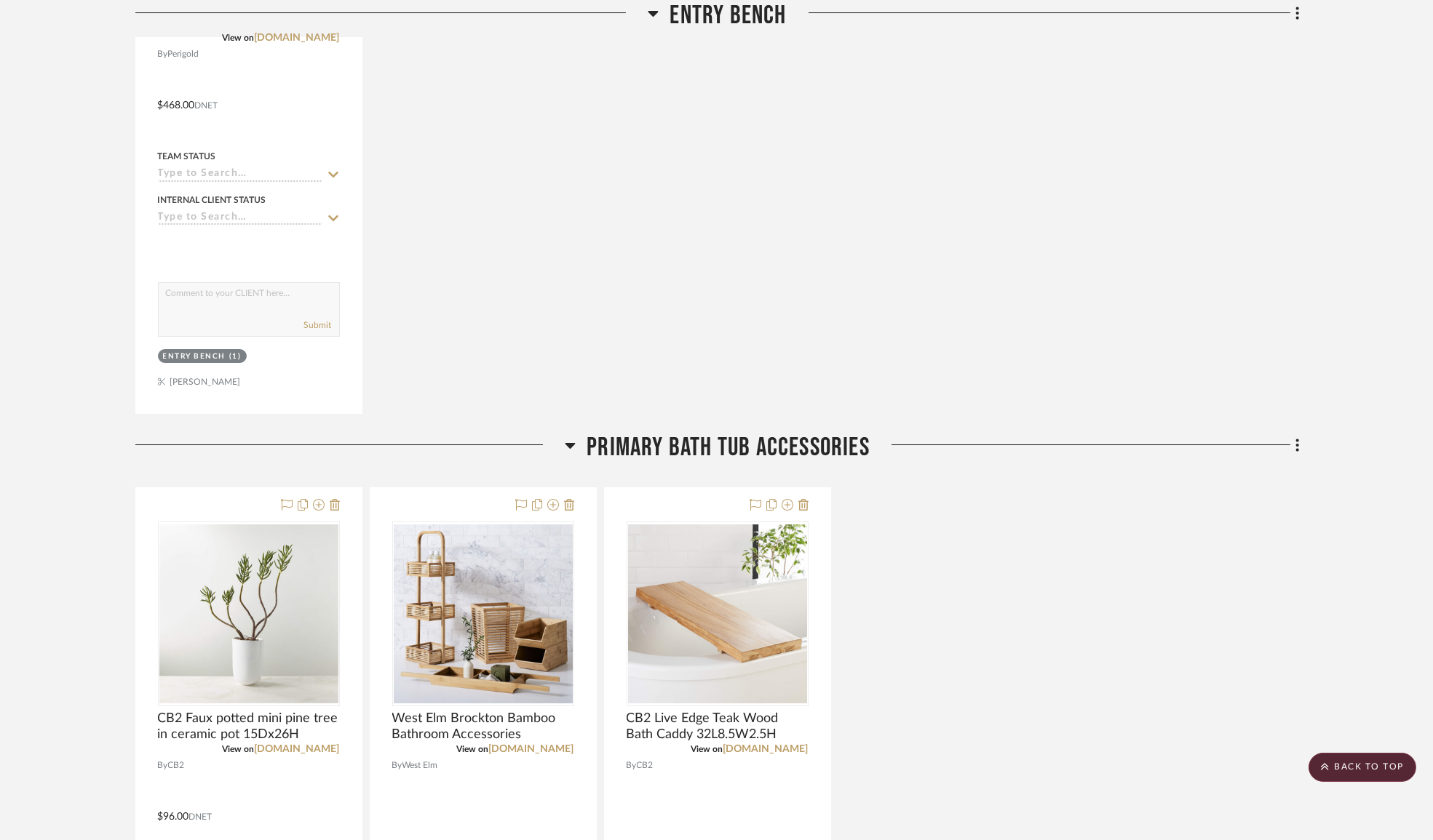
scroll to position [15181, 0]
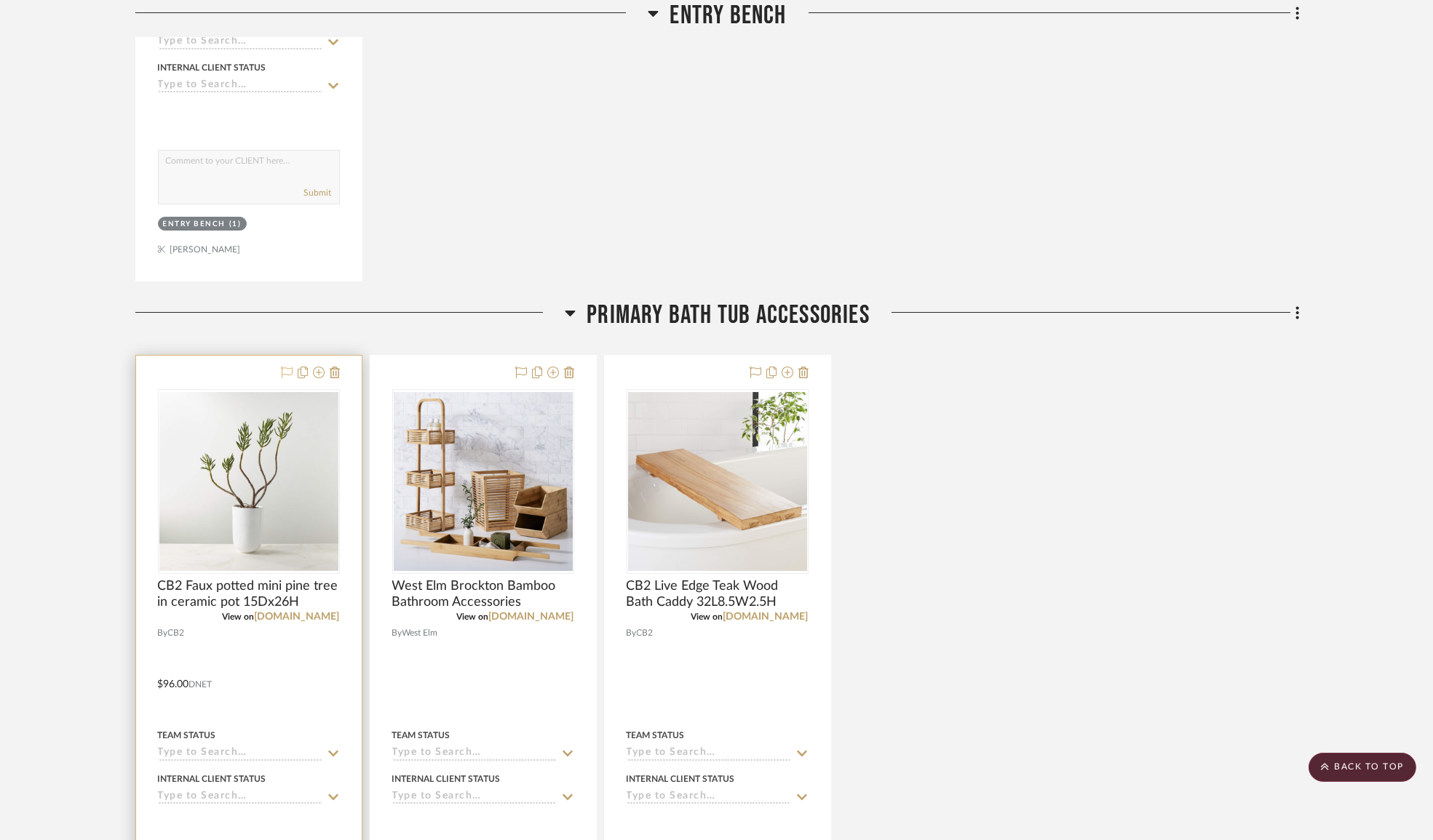
click at [289, 378] on icon at bounding box center [287, 372] width 12 height 12
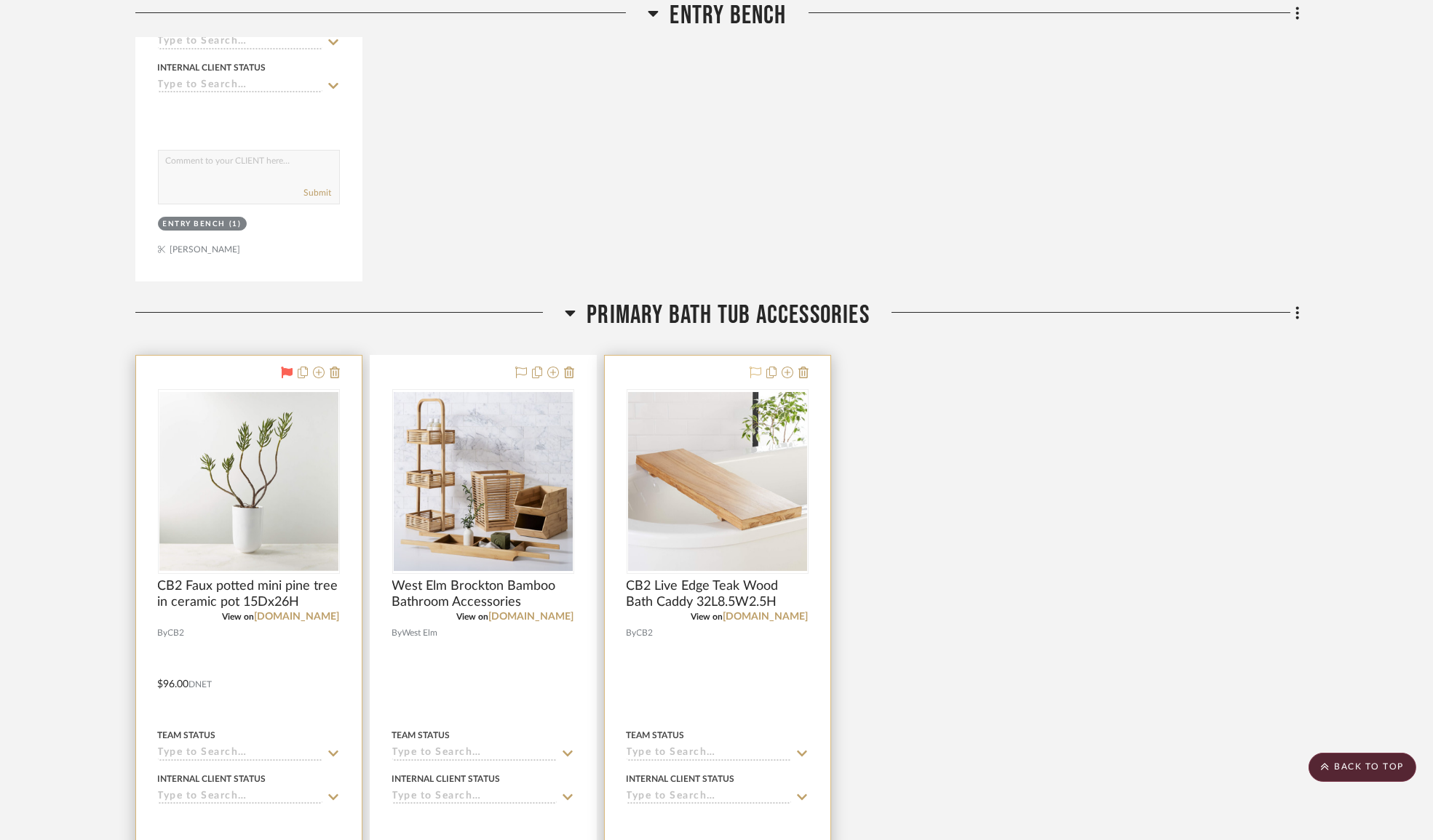
click at [756, 378] on icon at bounding box center [755, 372] width 12 height 12
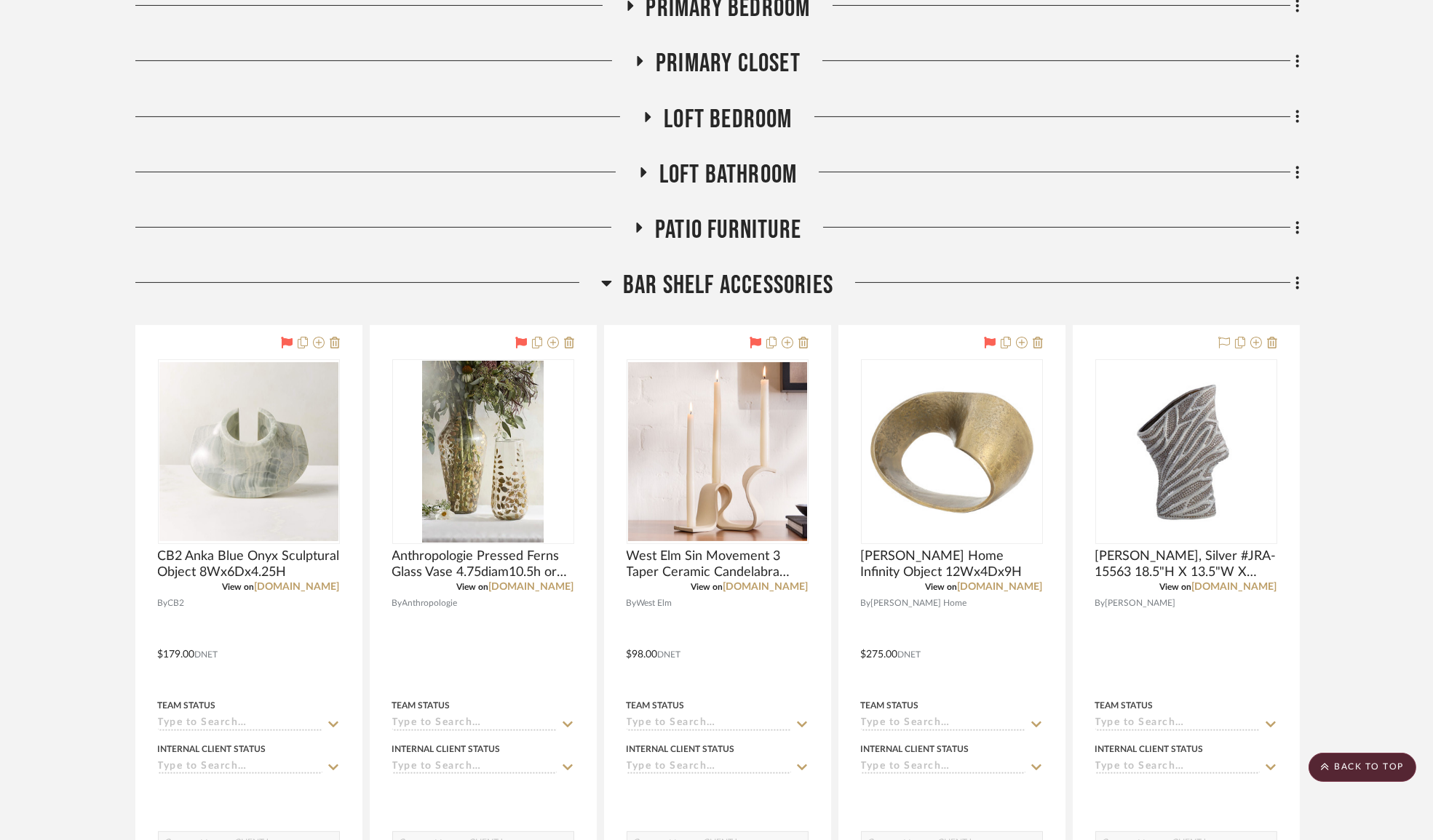
scroll to position [1159, 0]
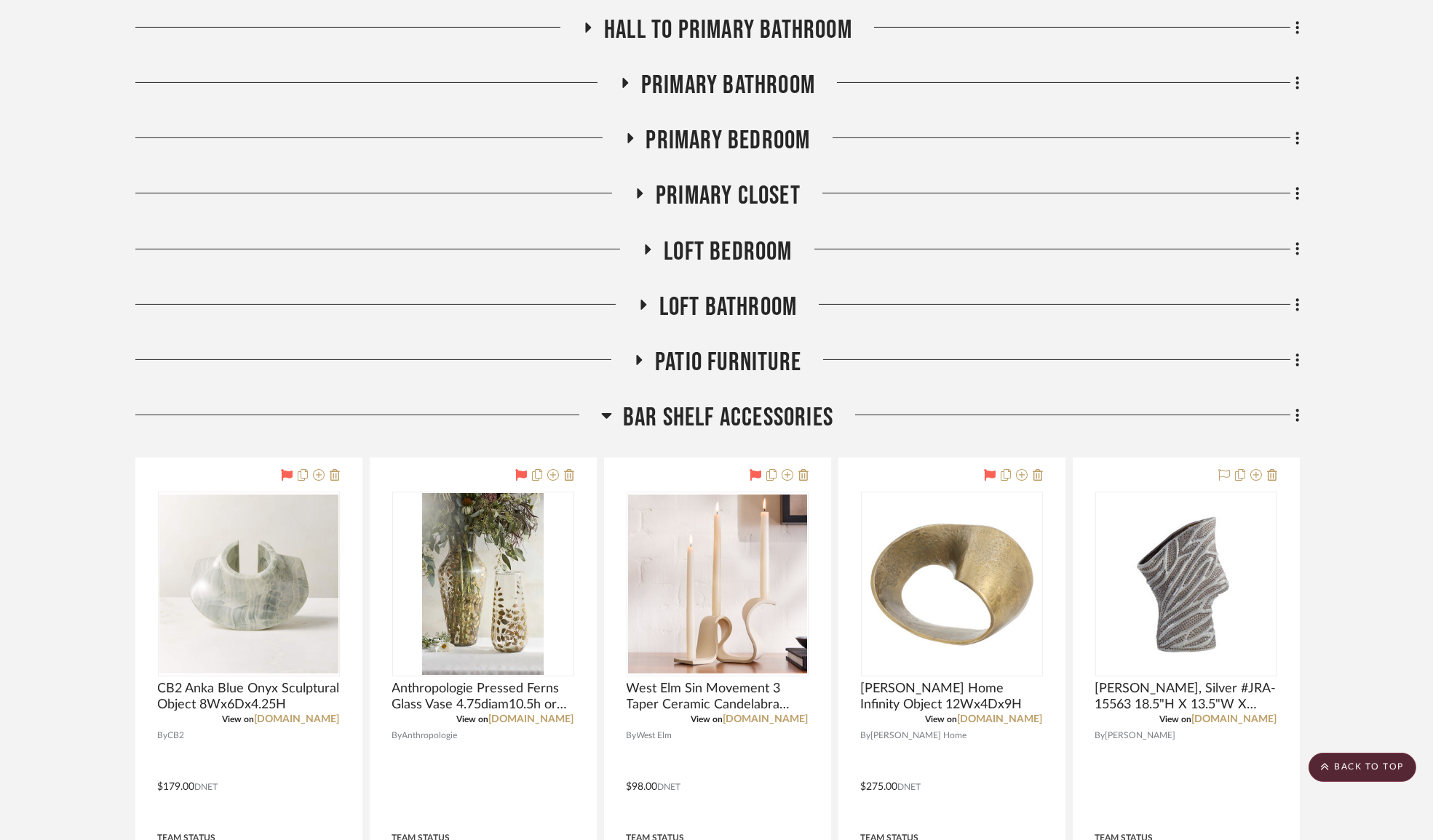
drag, startPoint x: 1432, startPoint y: 80, endPoint x: 1436, endPoint y: 32, distance: 48.2
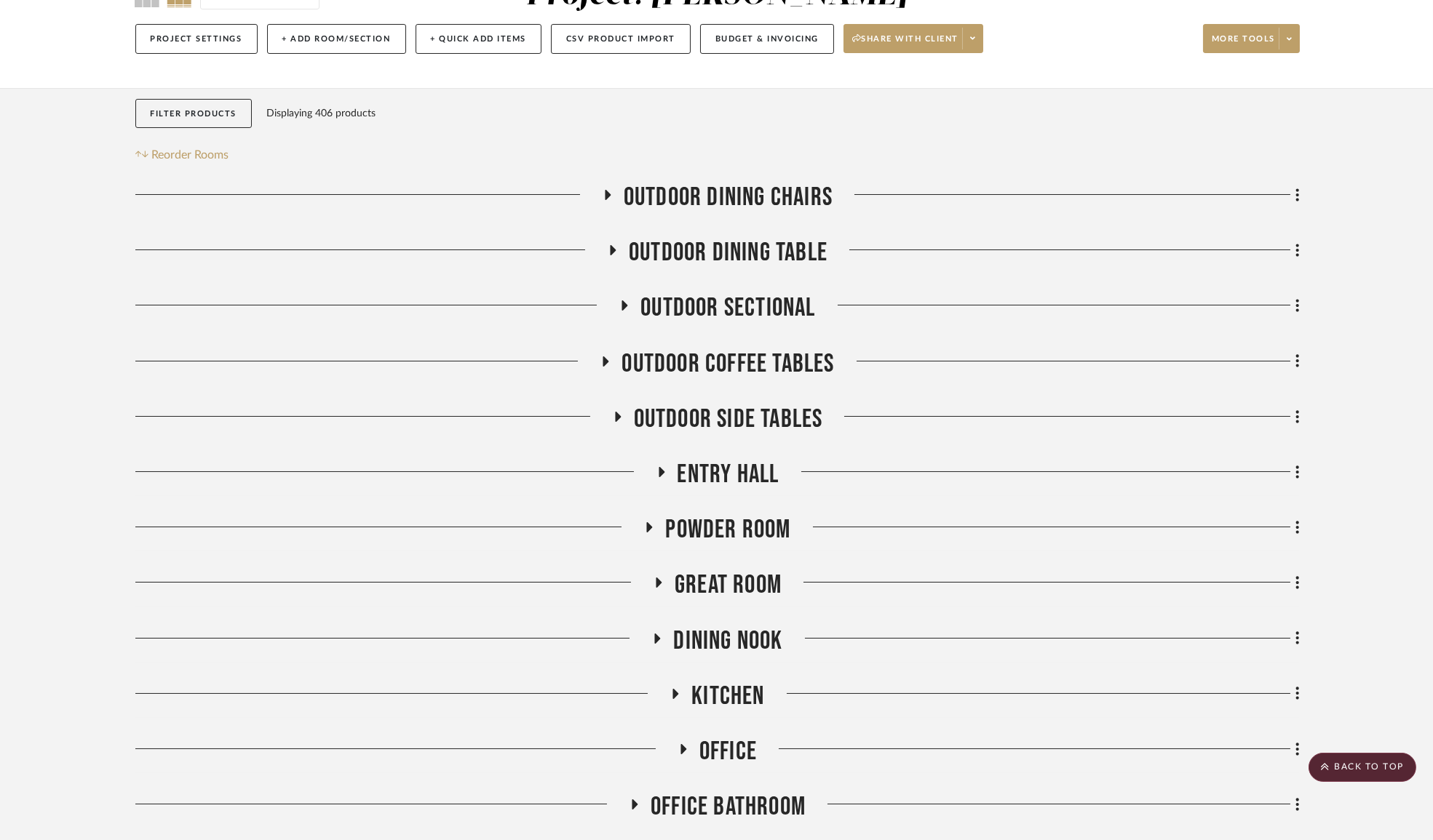
scroll to position [0, 0]
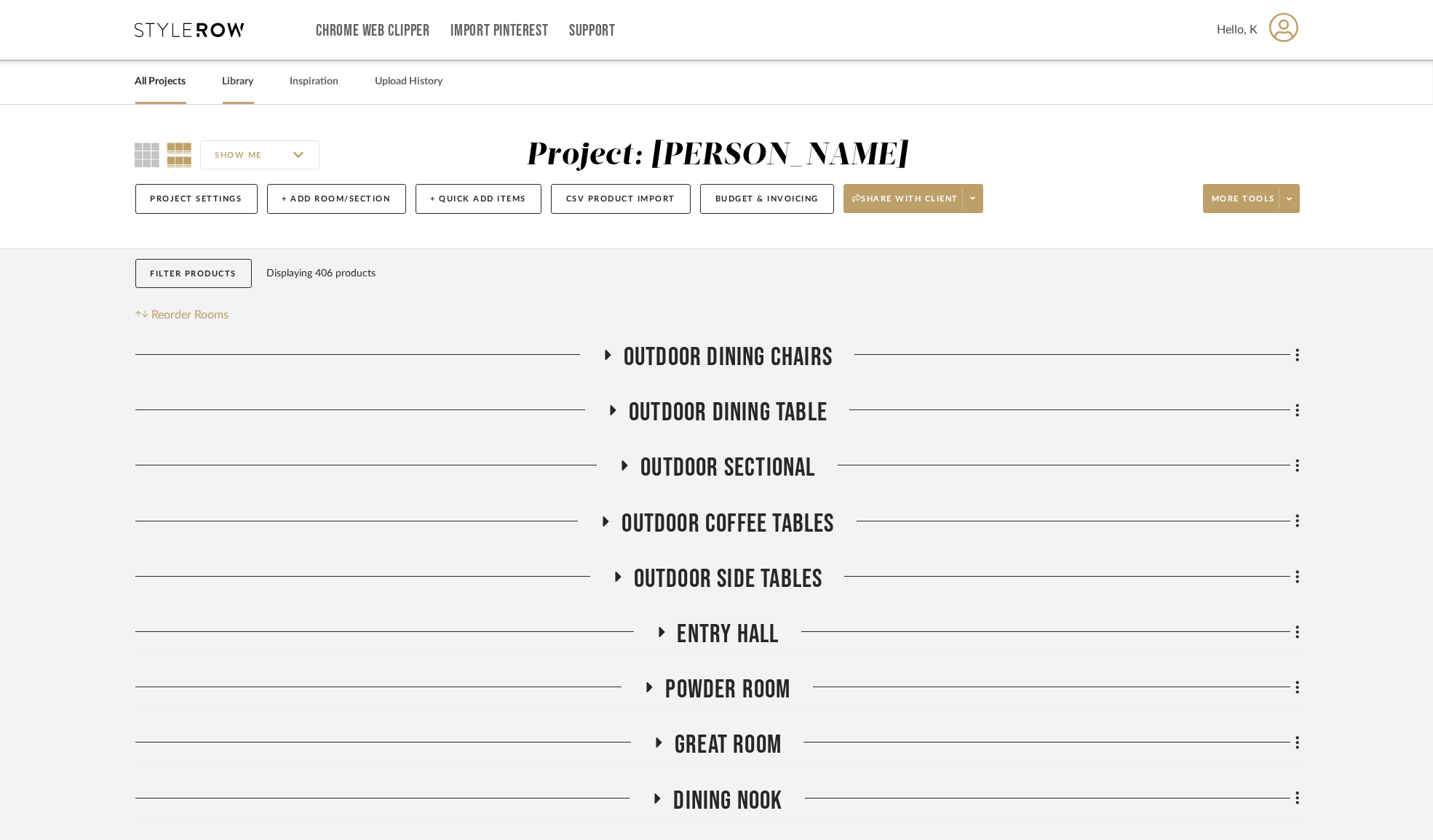
click at [249, 86] on link "Library" at bounding box center [238, 81] width 32 height 20
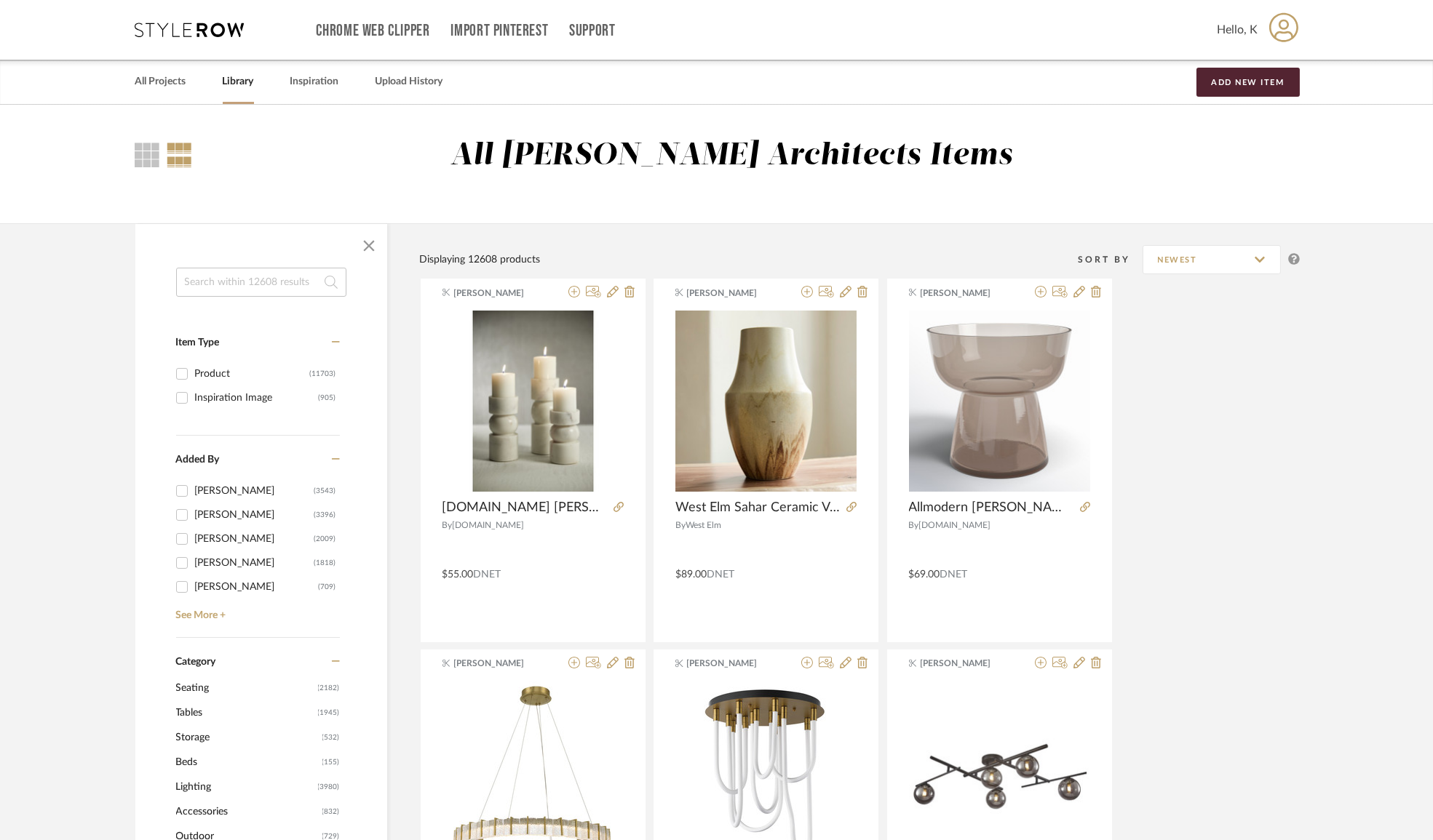
click at [266, 281] on input at bounding box center [261, 282] width 171 height 29
type input "amoire"
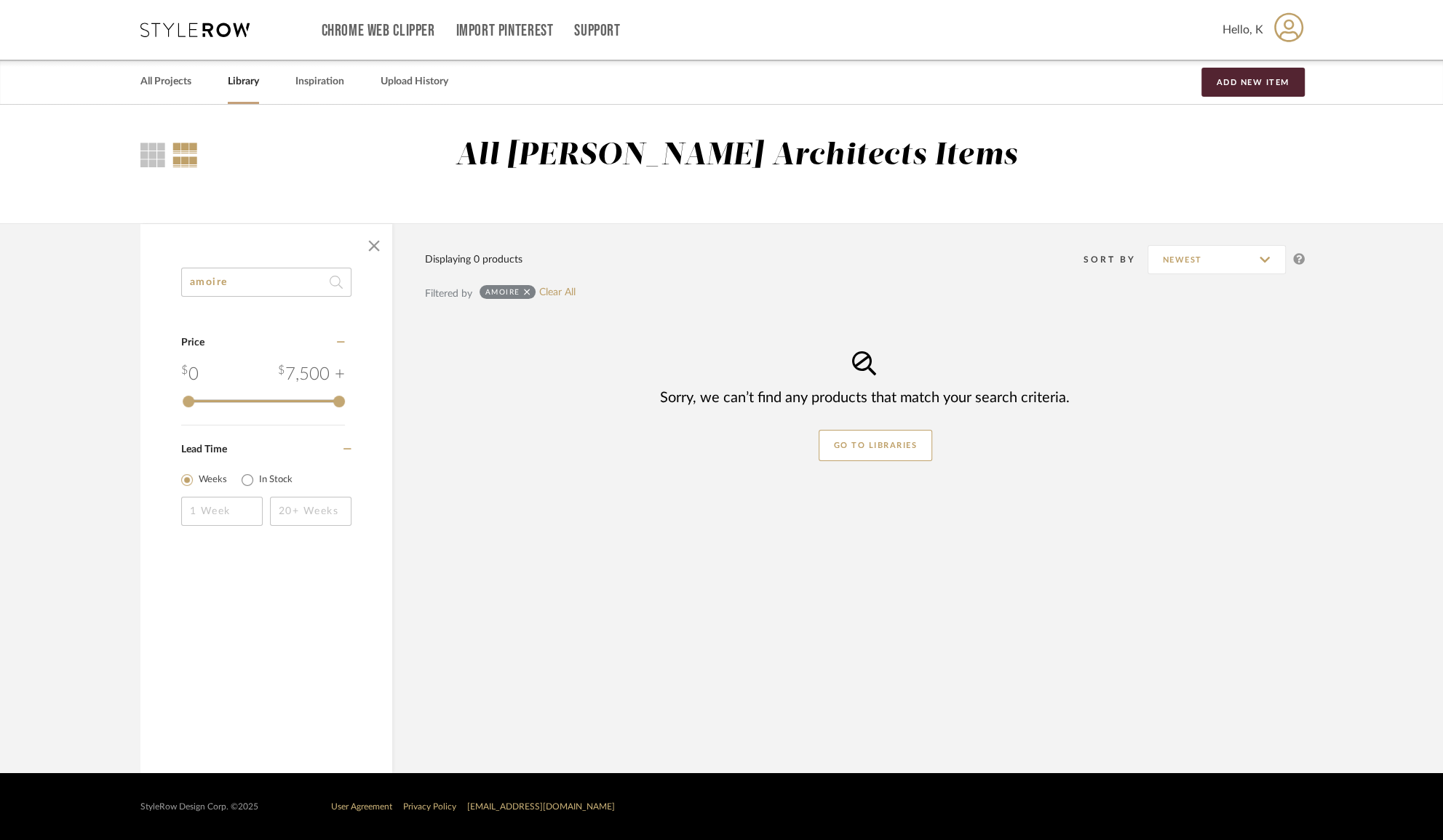
click at [526, 292] on icon at bounding box center [528, 292] width 6 height 6
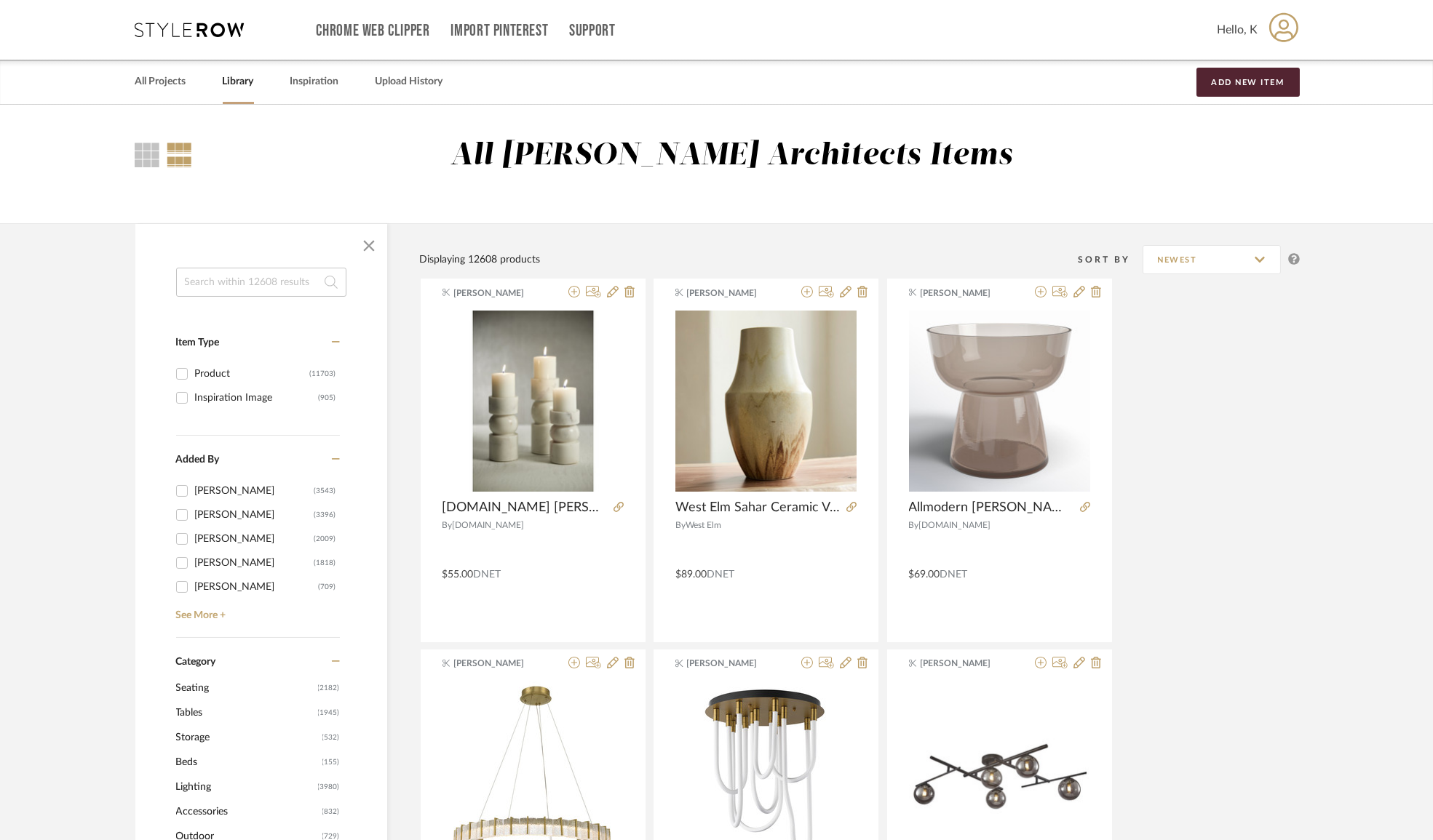
click at [259, 290] on input at bounding box center [261, 282] width 171 height 29
type input "armoire"
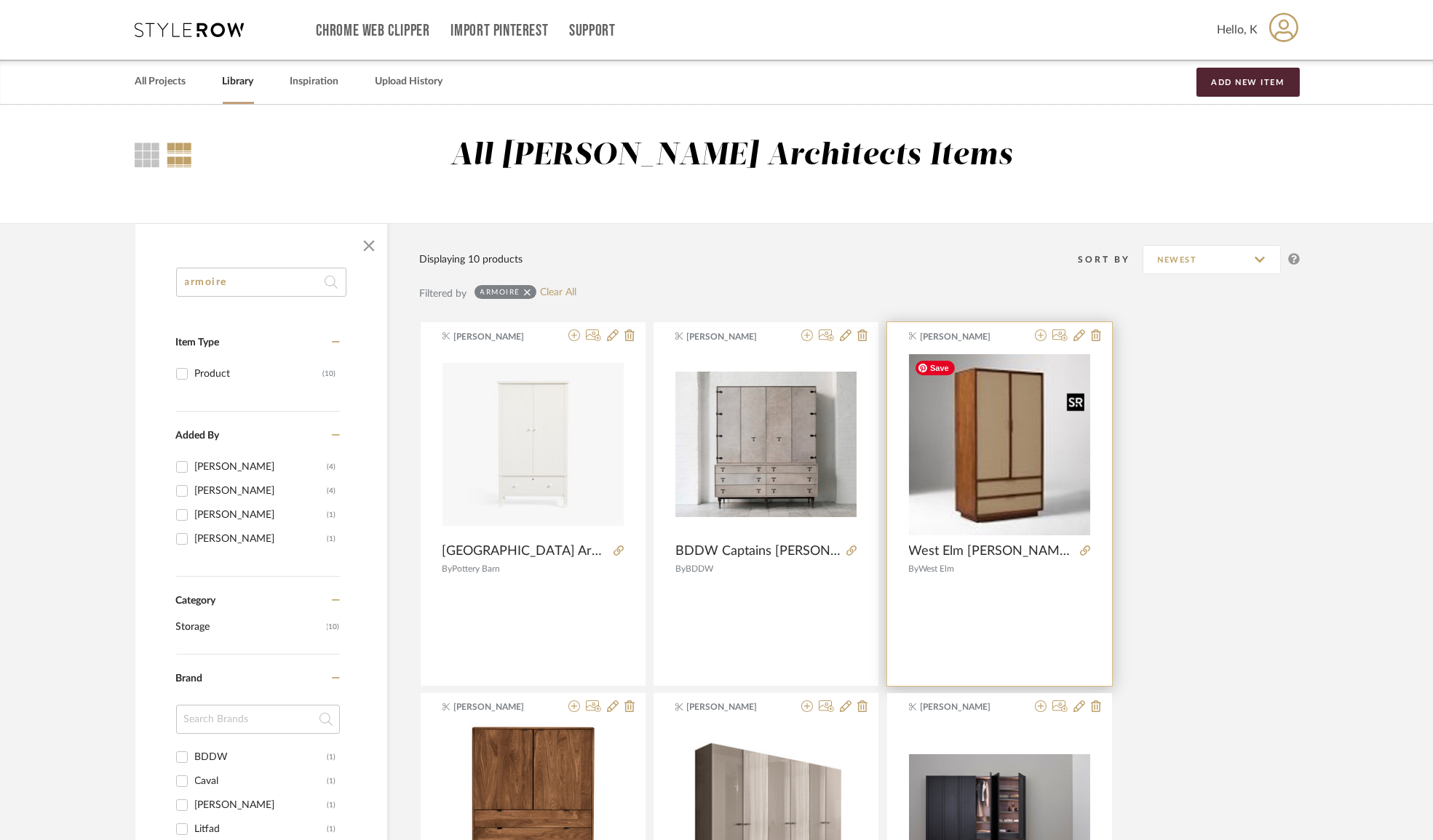
click at [994, 465] on img "0" at bounding box center [999, 444] width 181 height 181
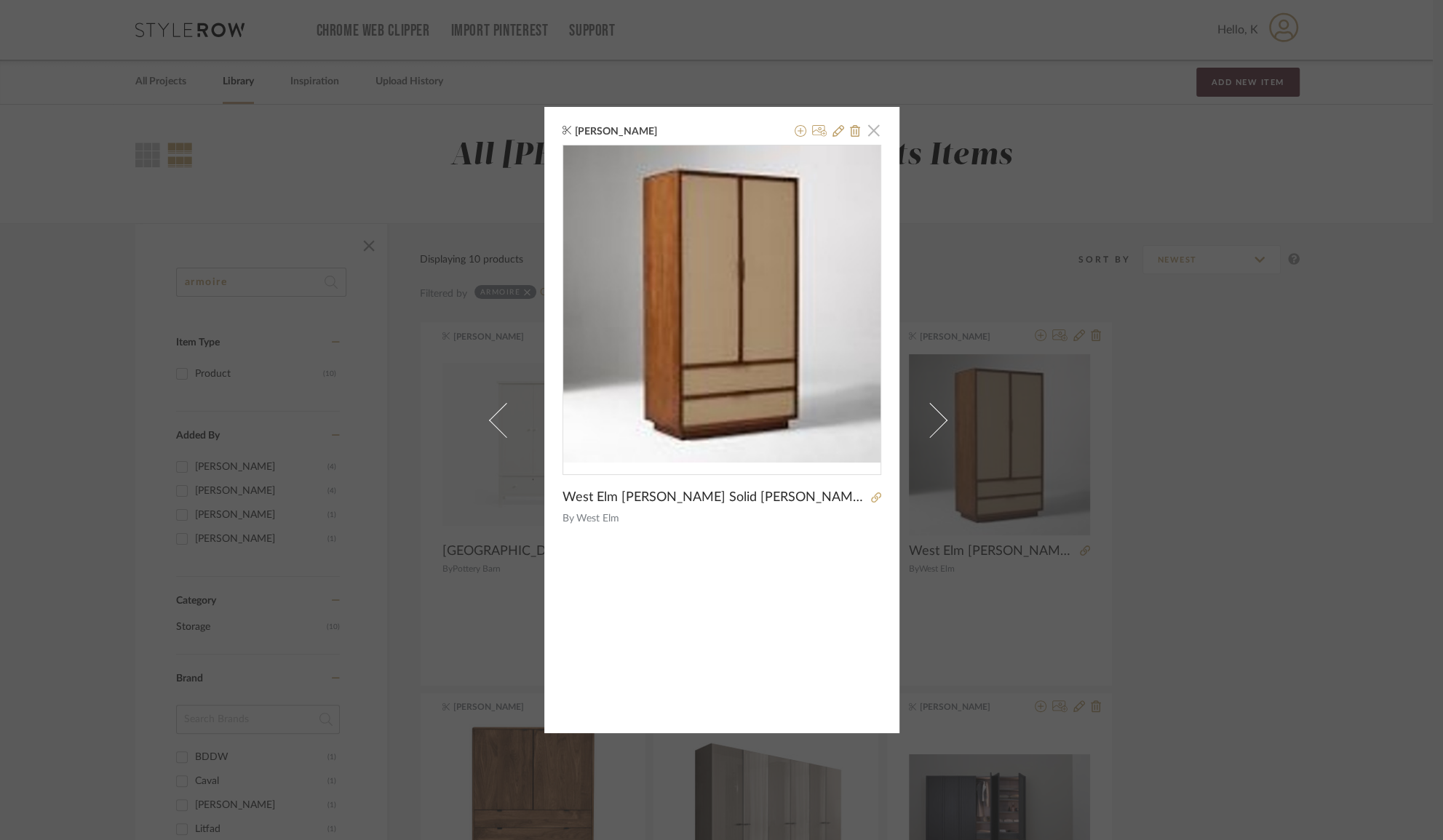
click at [871, 131] on span "button" at bounding box center [874, 130] width 29 height 29
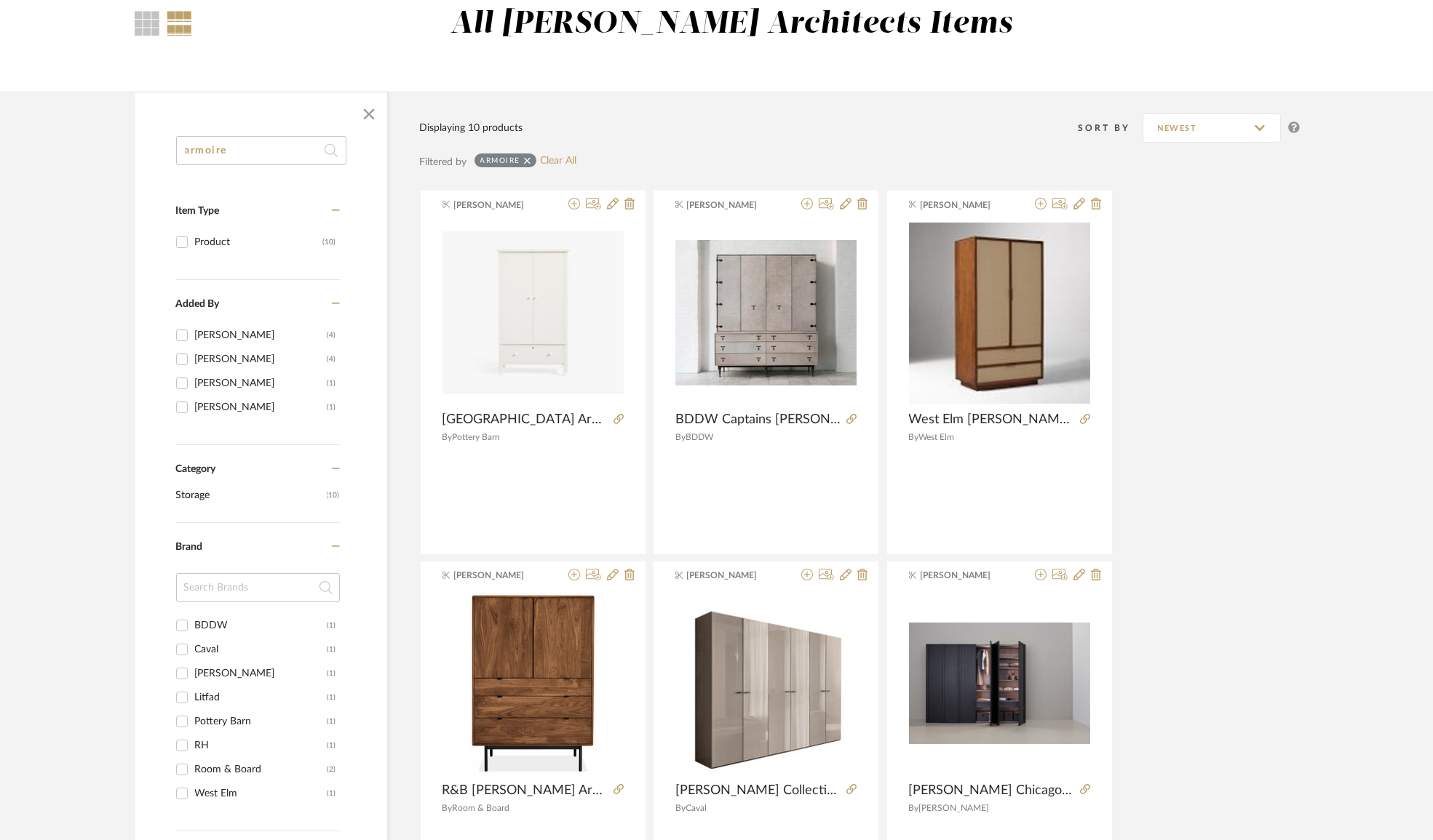
scroll to position [198, 0]
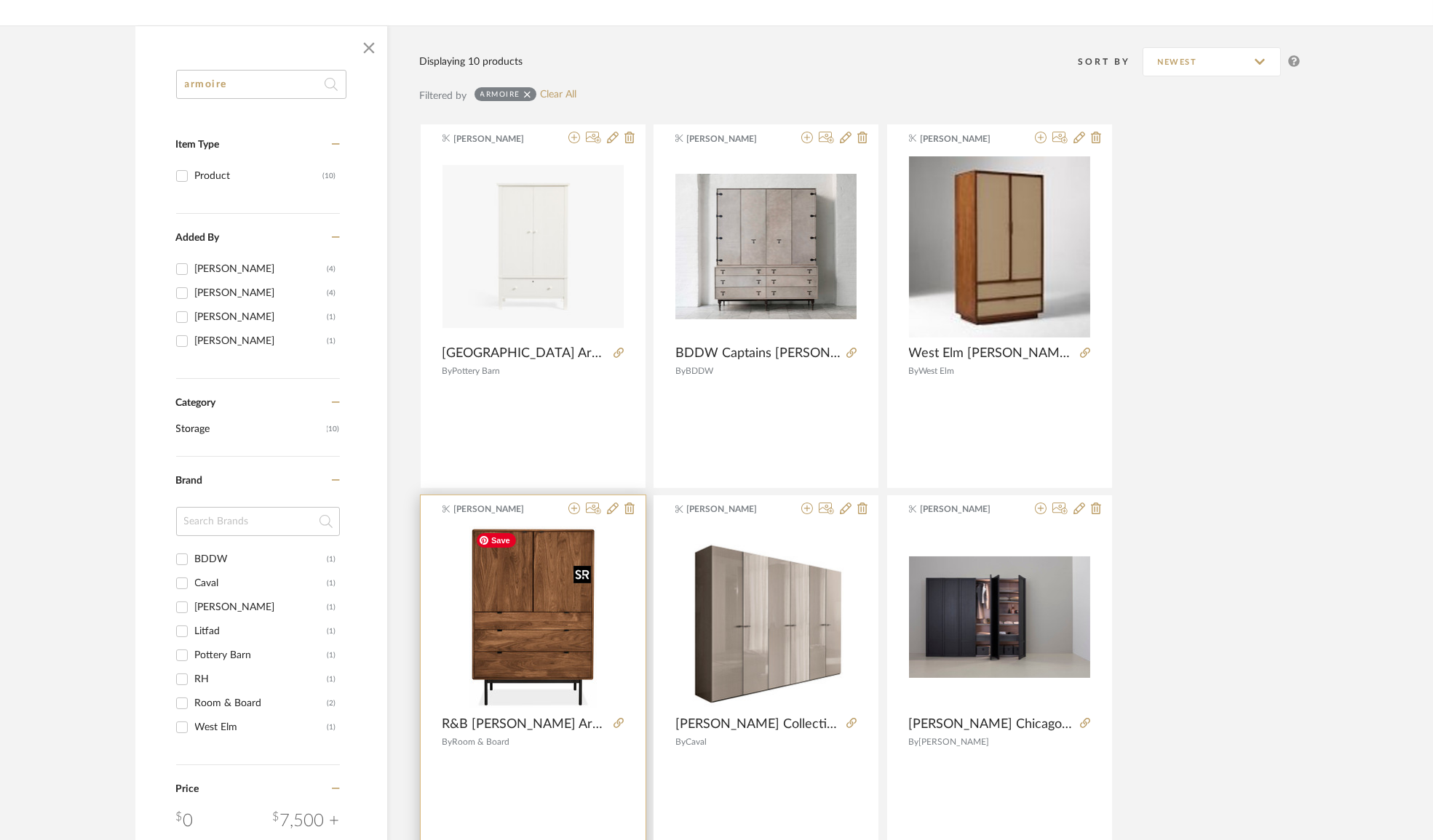
click at [0, 0] on img at bounding box center [0, 0] width 0 height 0
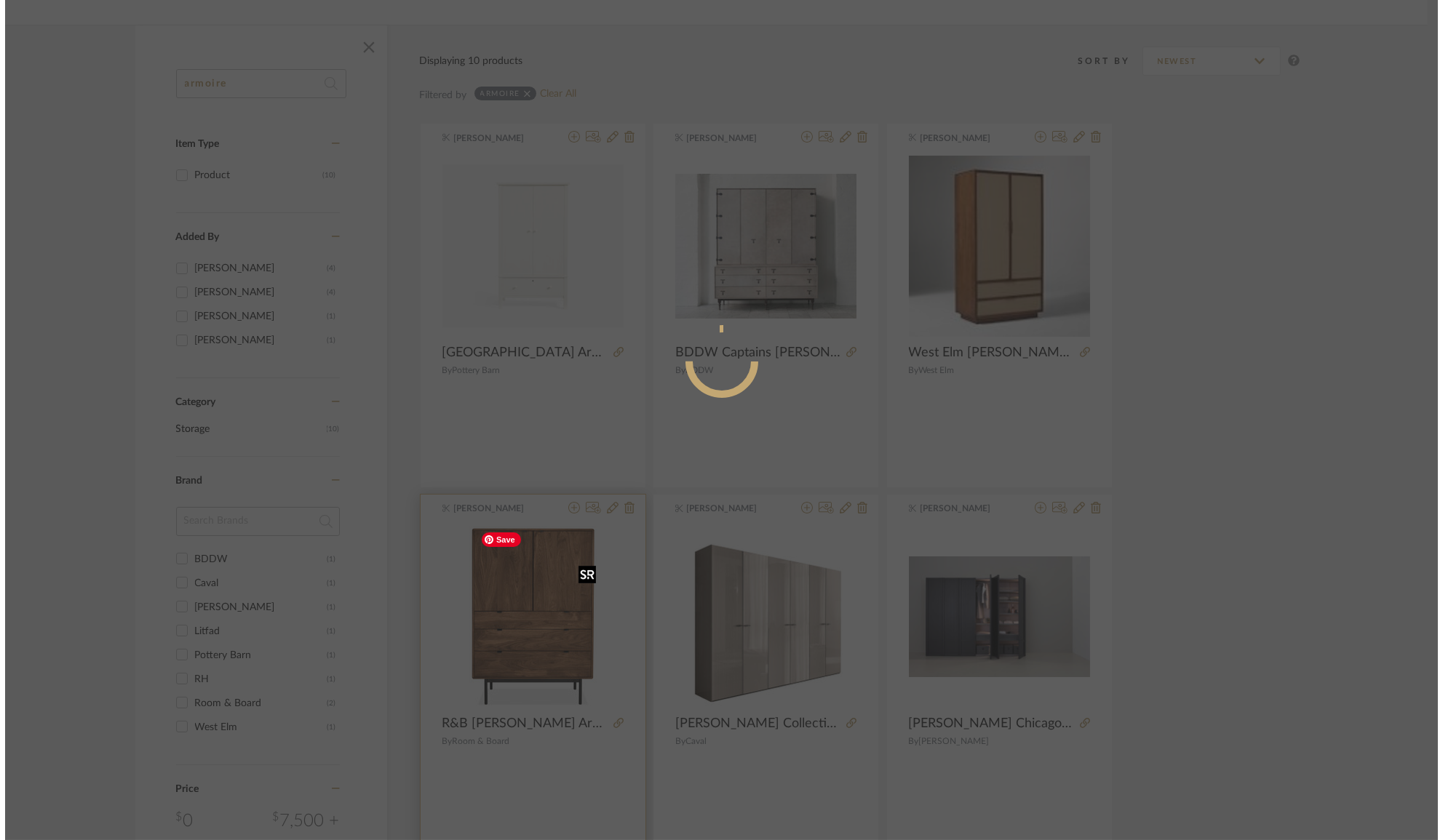
scroll to position [0, 0]
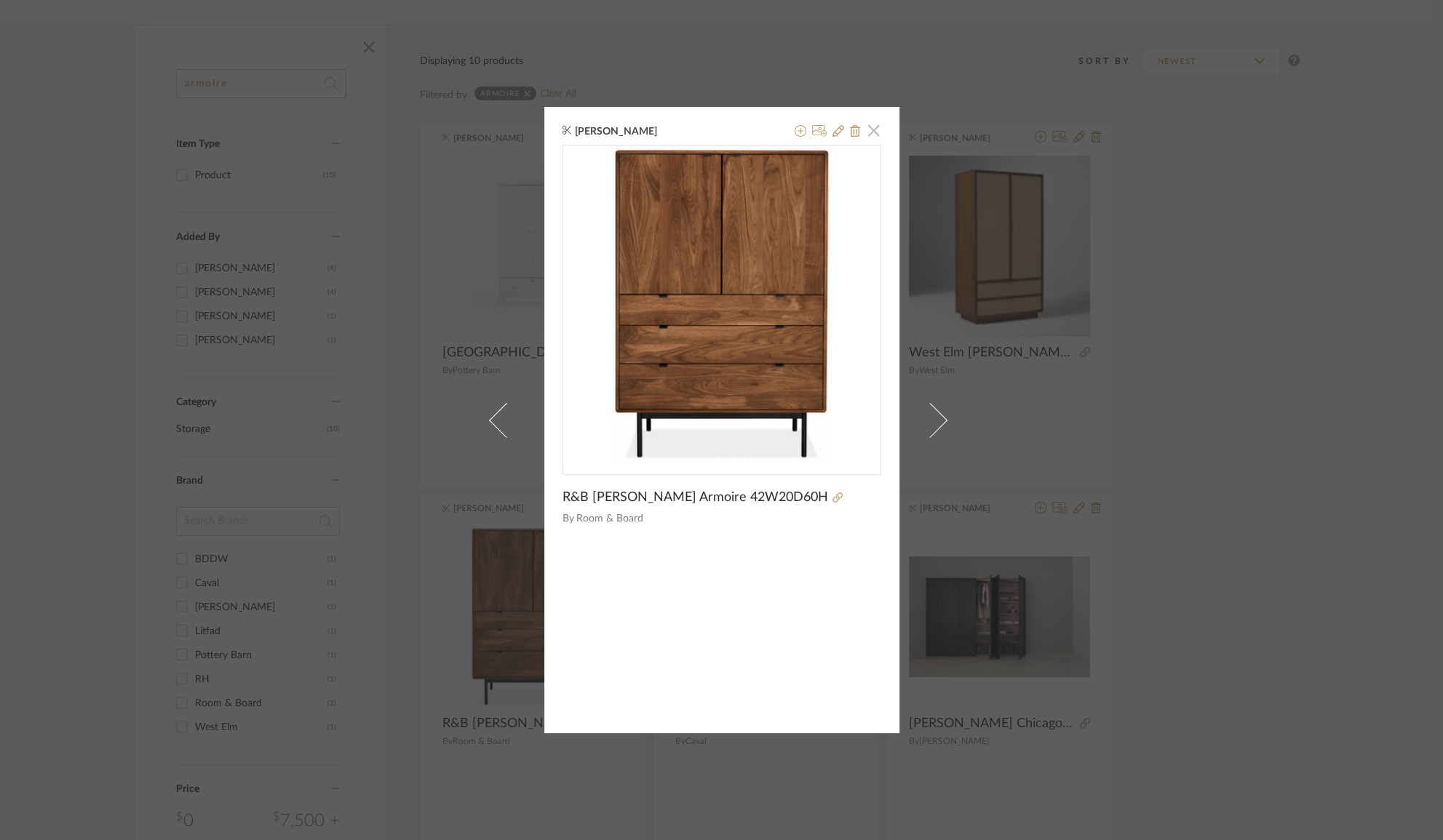
click at [875, 138] on span "button" at bounding box center [874, 130] width 29 height 29
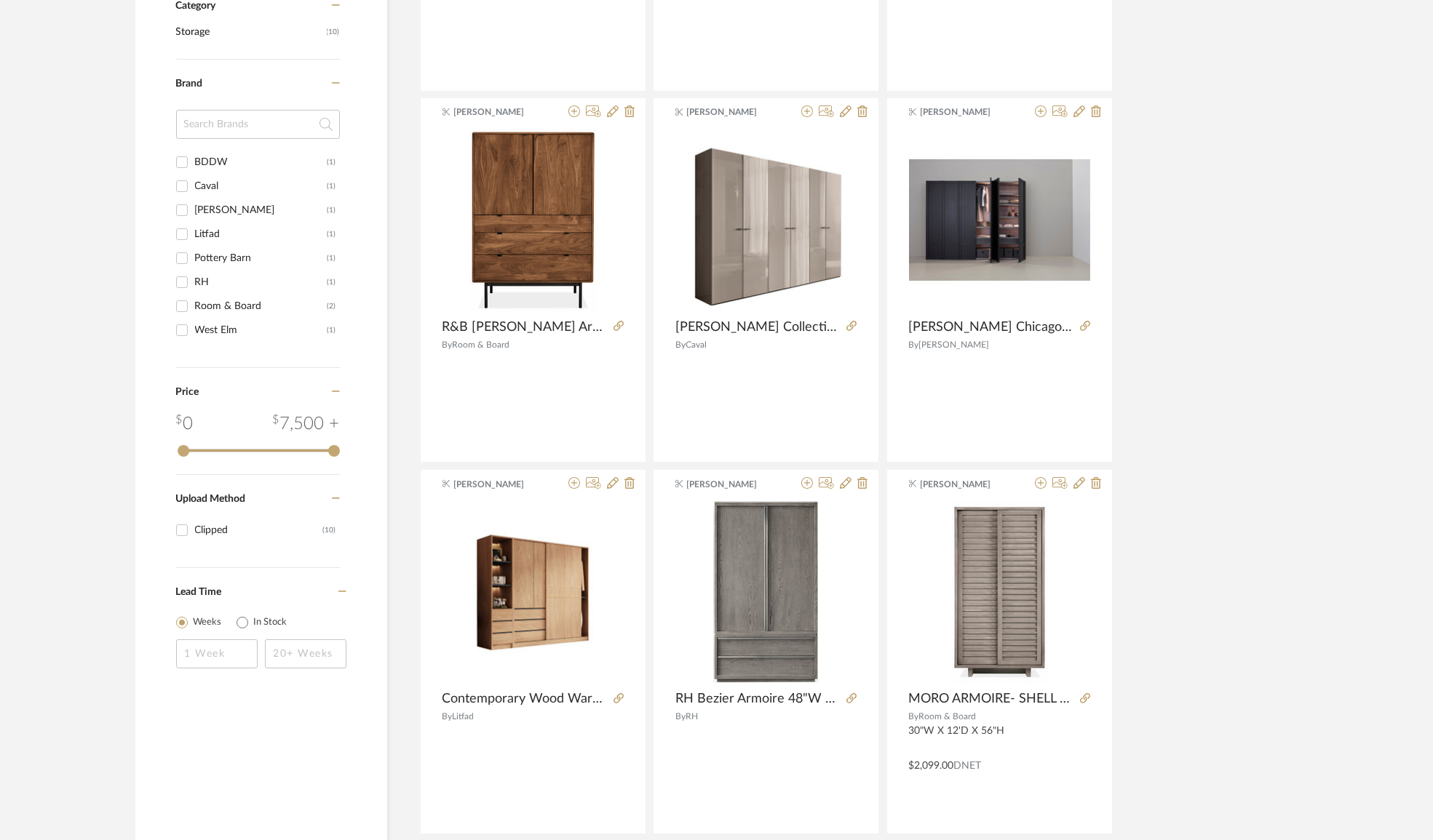
scroll to position [793, 0]
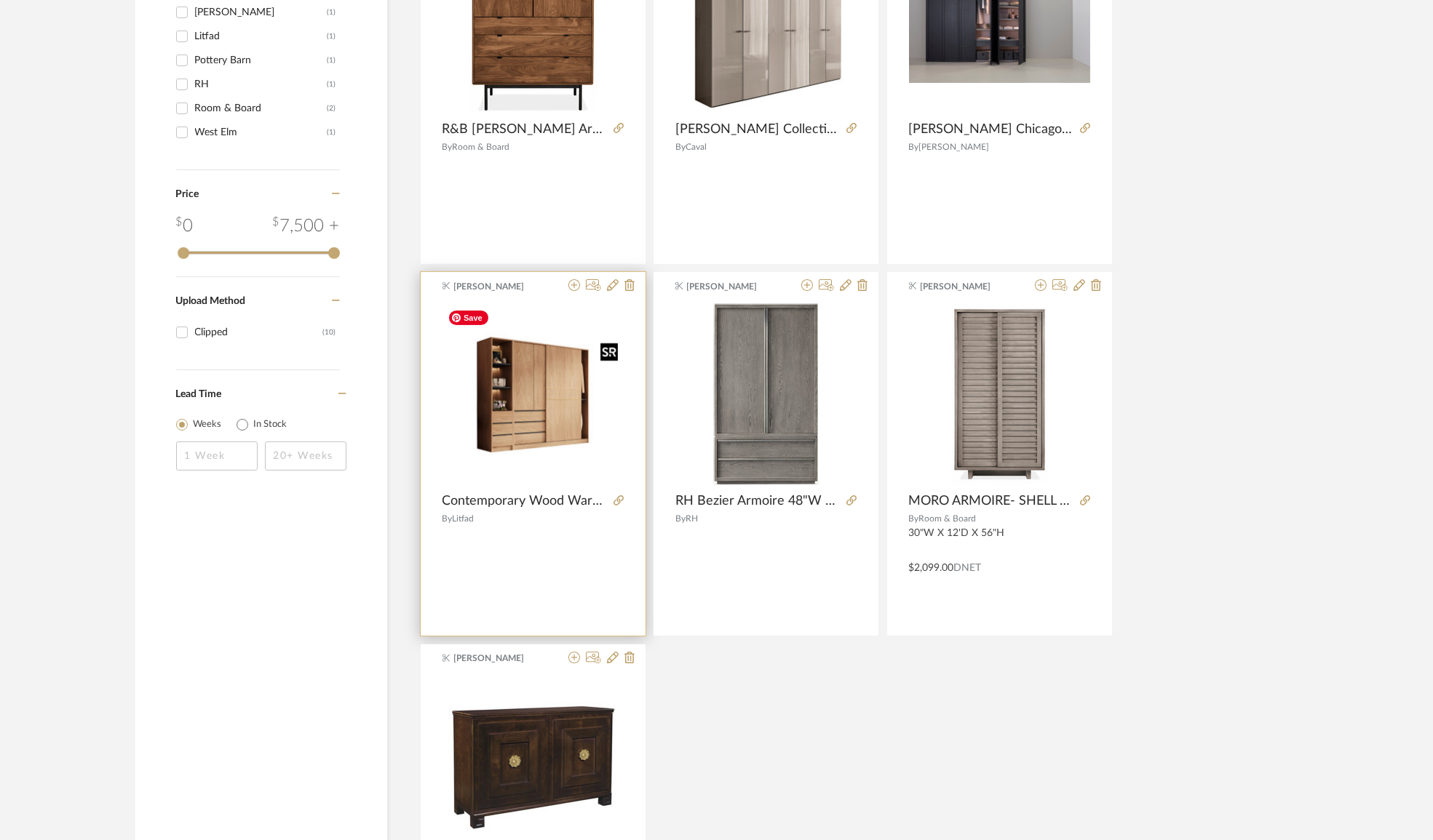
click at [525, 431] on img "0" at bounding box center [532, 394] width 181 height 181
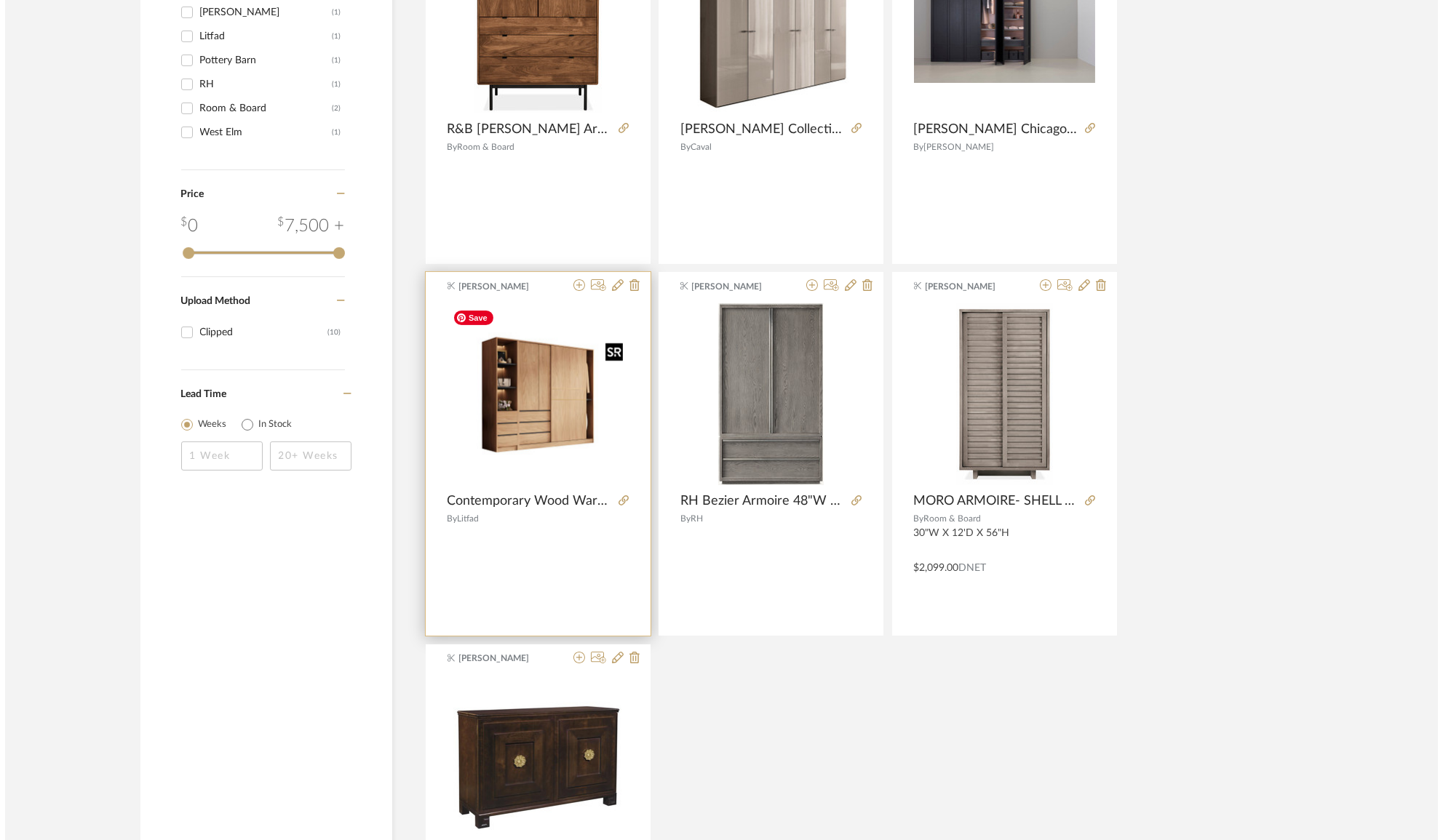
scroll to position [0, 0]
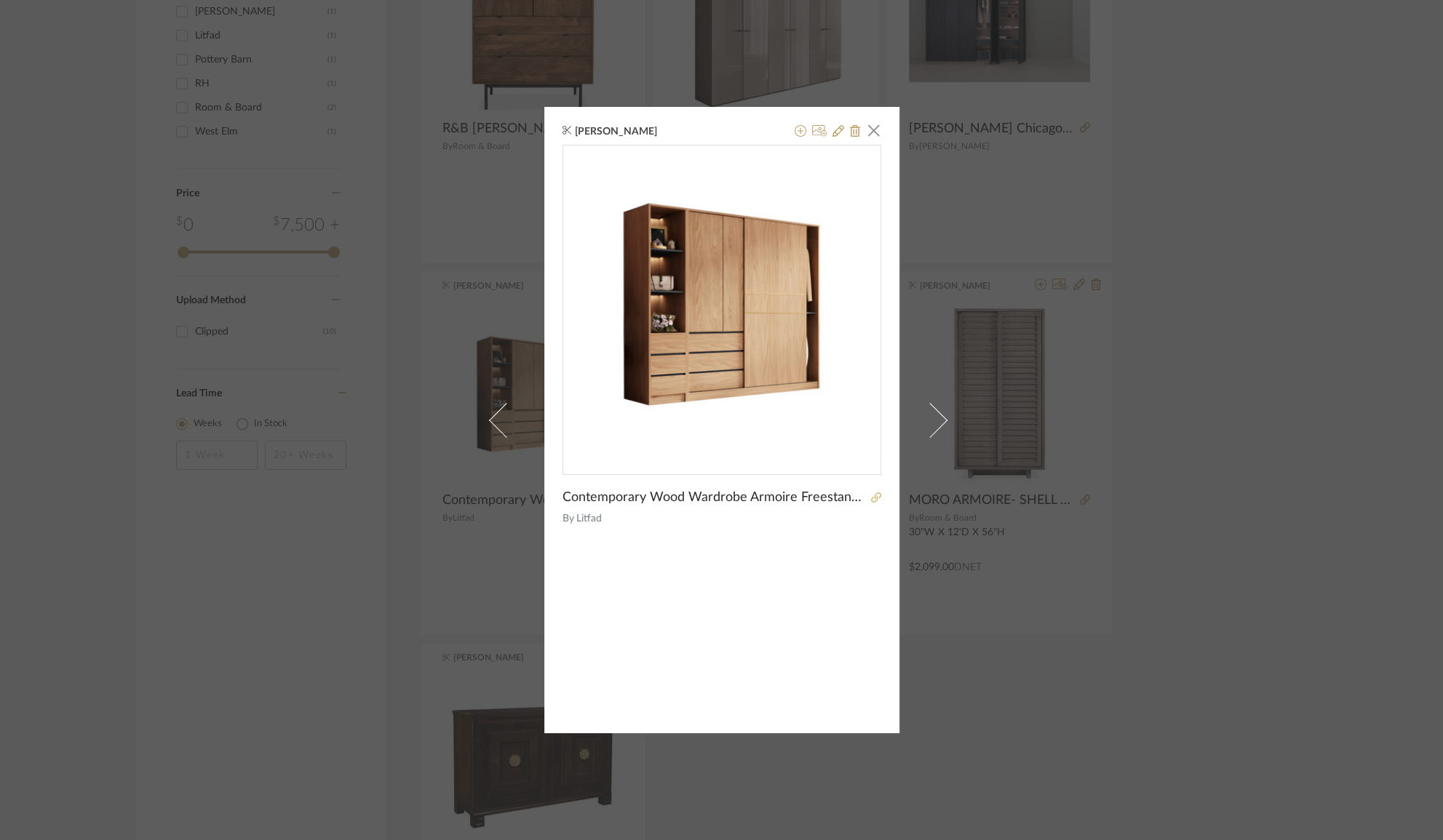
click at [872, 501] on icon at bounding box center [876, 497] width 10 height 10
click at [1245, 329] on div "[PERSON_NAME] × Contemporary Wood Wardrobe Armoire Freestanding Adjustable Shel…" at bounding box center [721, 420] width 1443 height 840
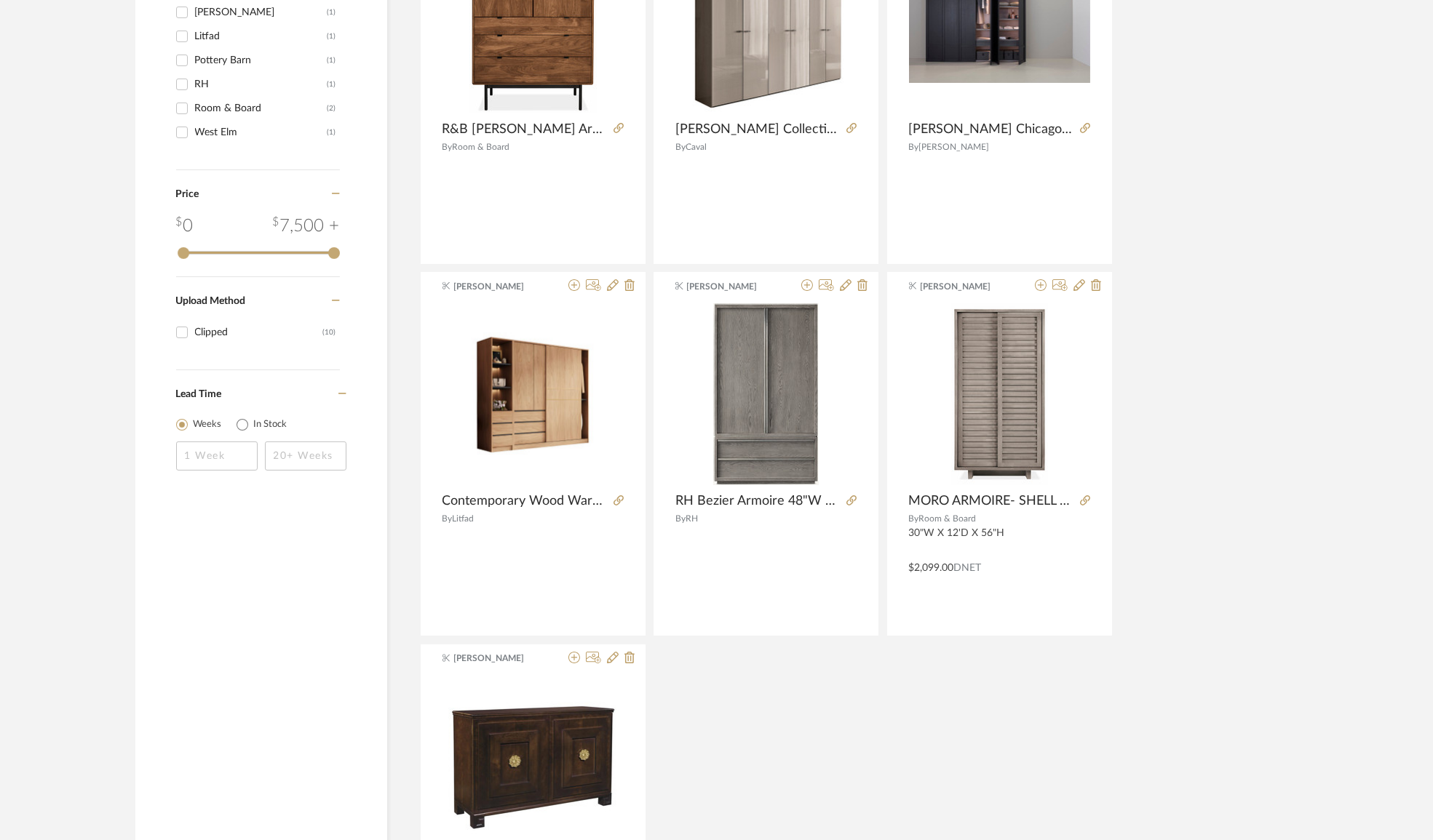
scroll to position [662, 0]
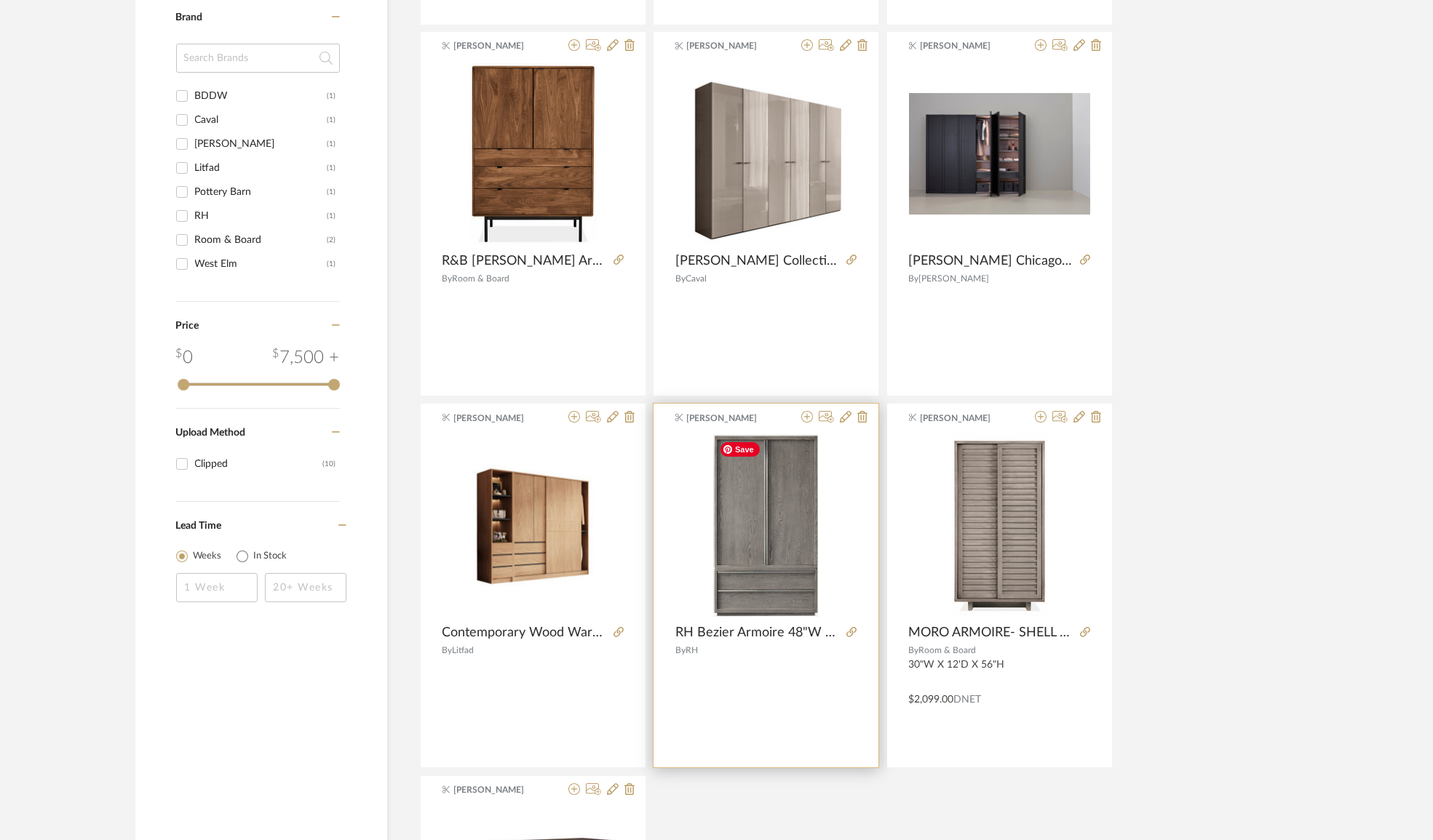
click at [793, 526] on img "0" at bounding box center [766, 526] width 106 height 182
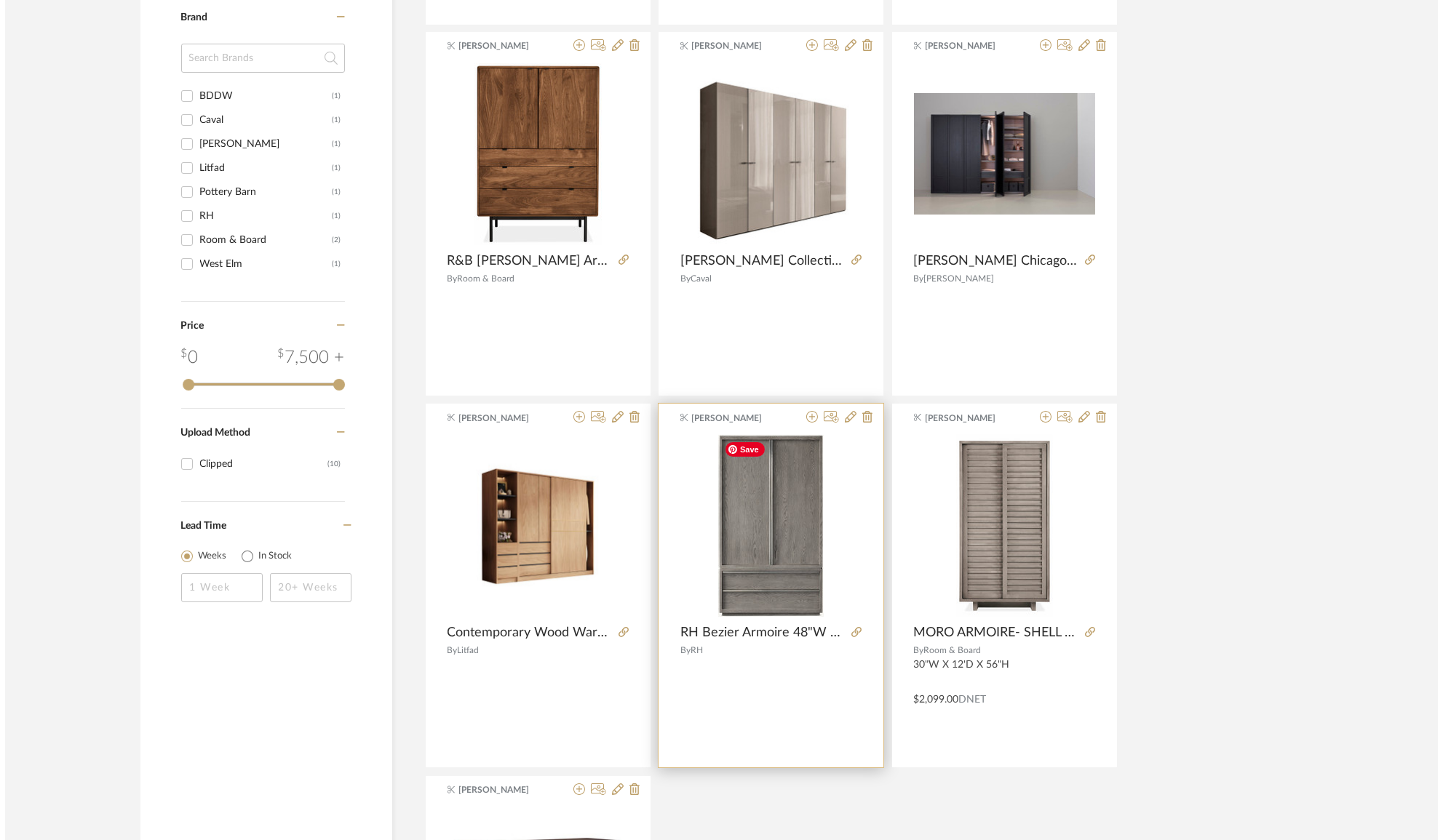
scroll to position [0, 0]
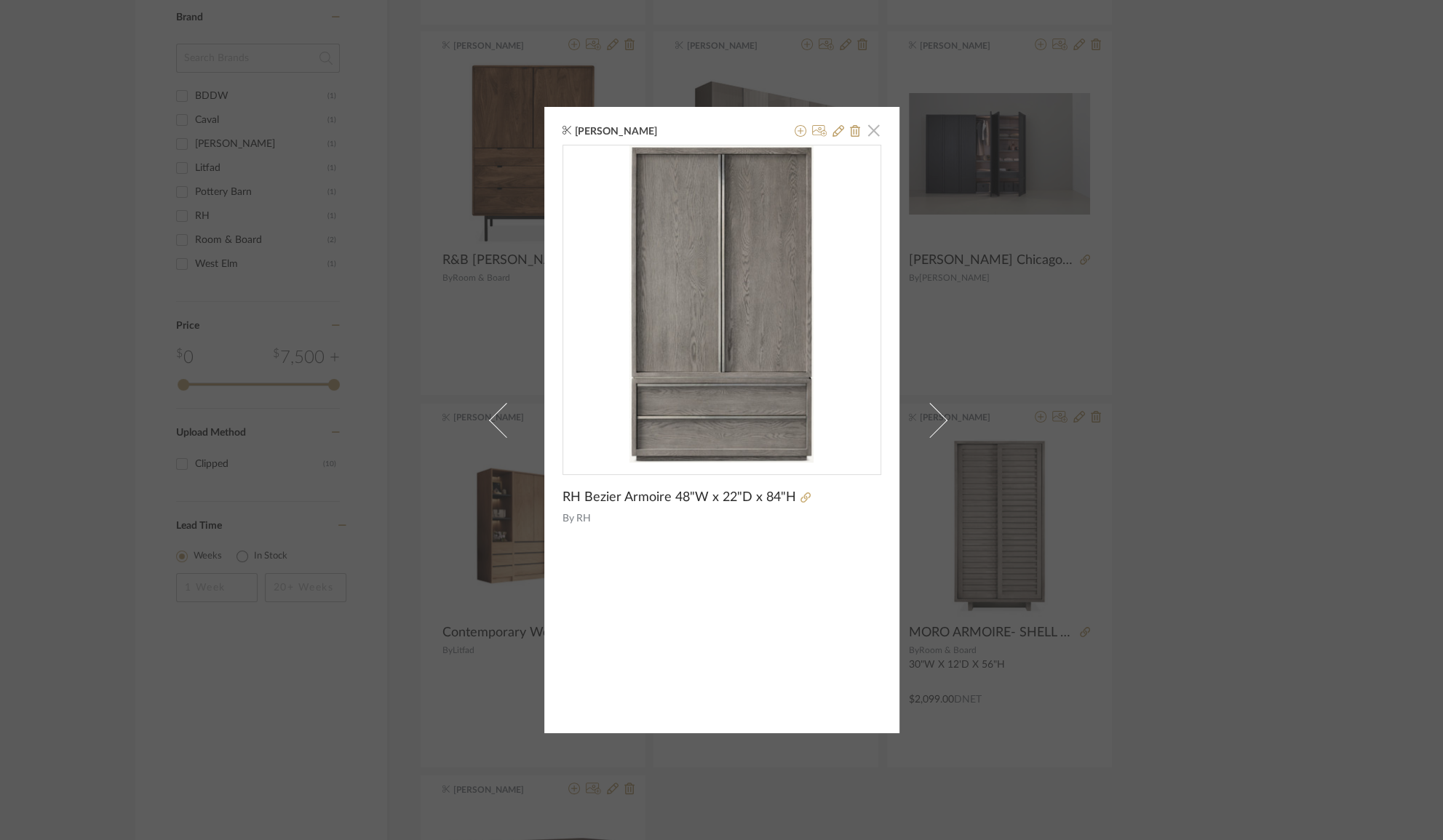
click at [871, 137] on span "button" at bounding box center [874, 130] width 29 height 29
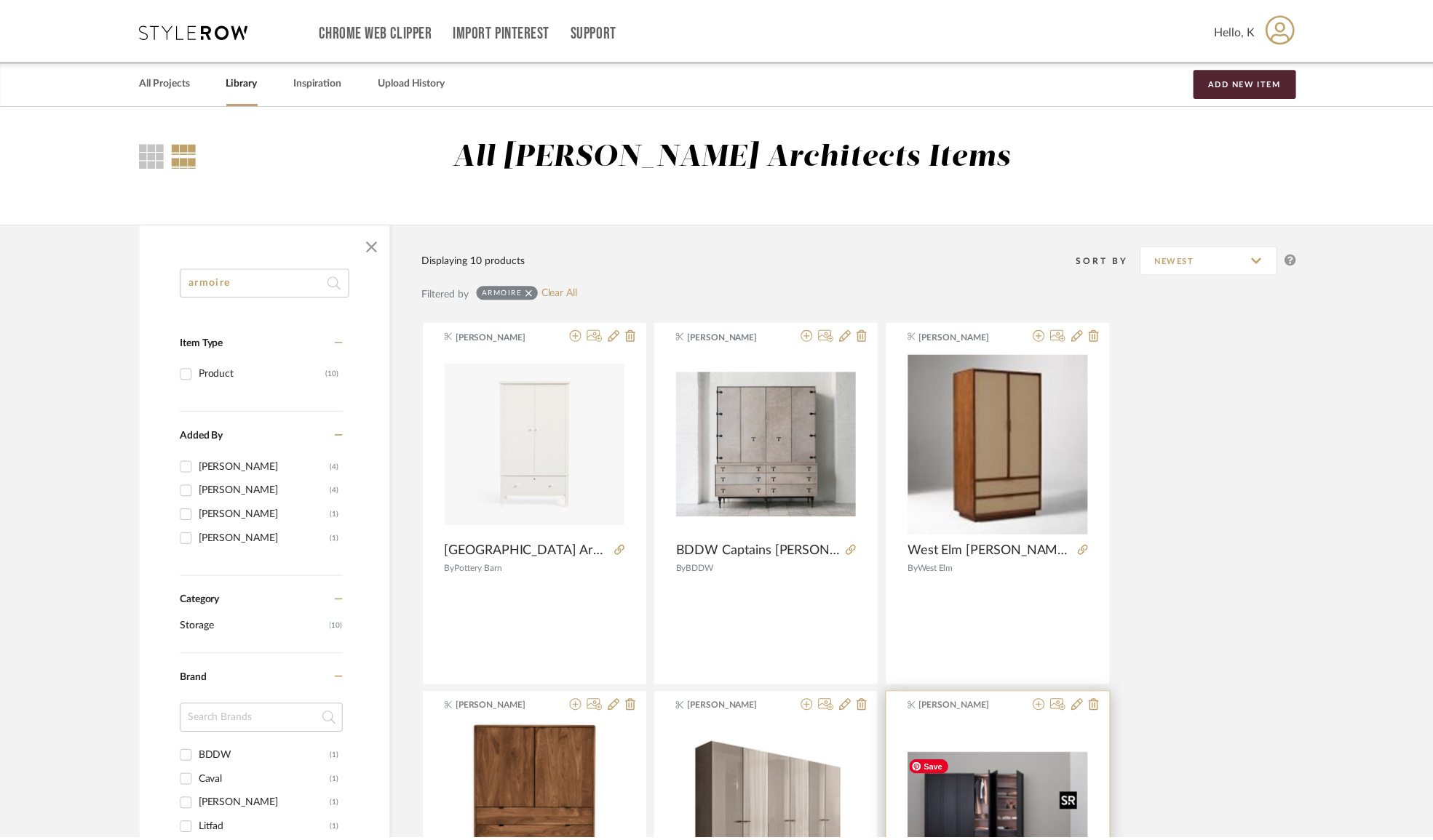
scroll to position [662, 0]
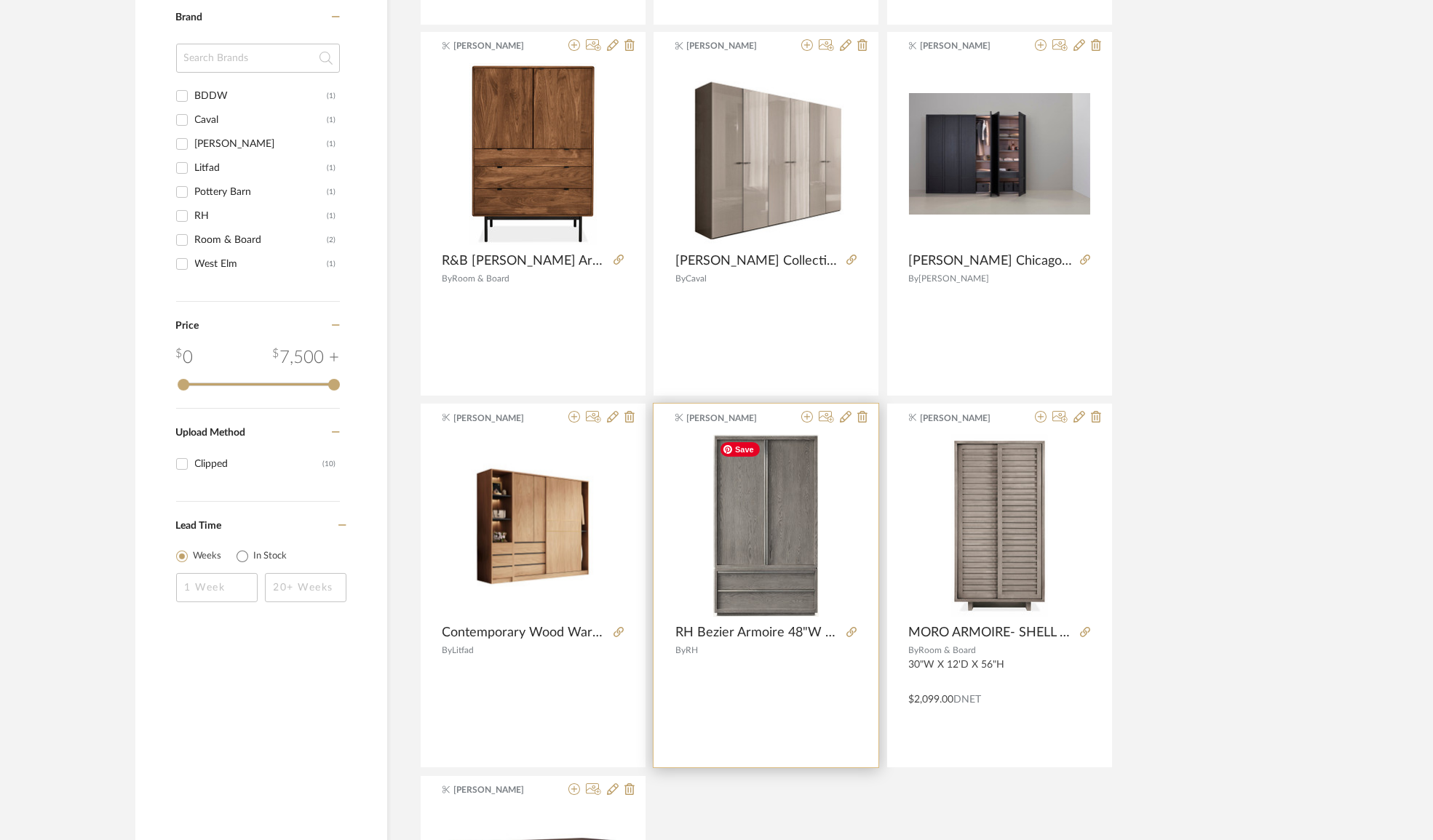
click at [731, 531] on img "0" at bounding box center [766, 526] width 106 height 182
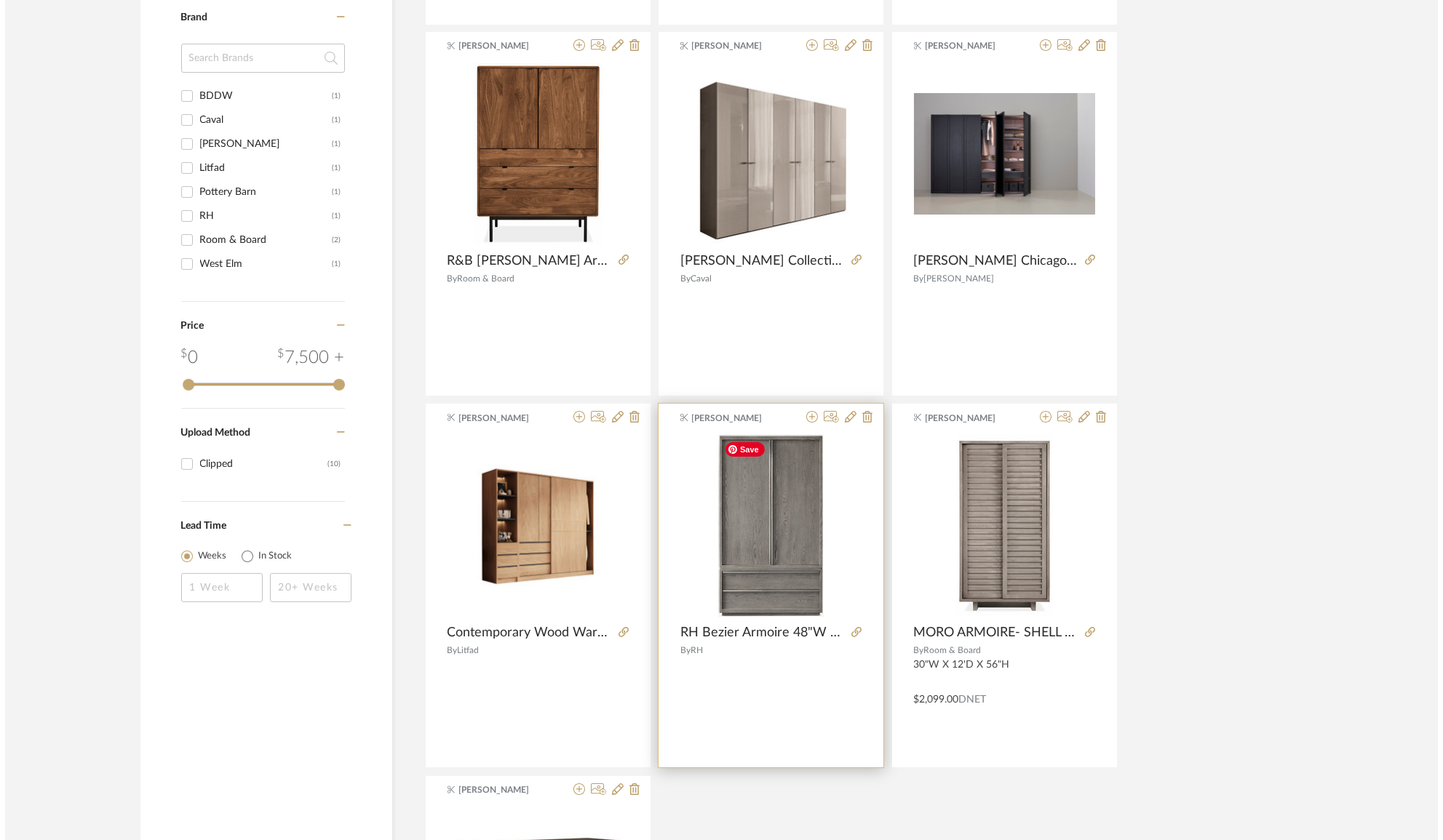
scroll to position [0, 0]
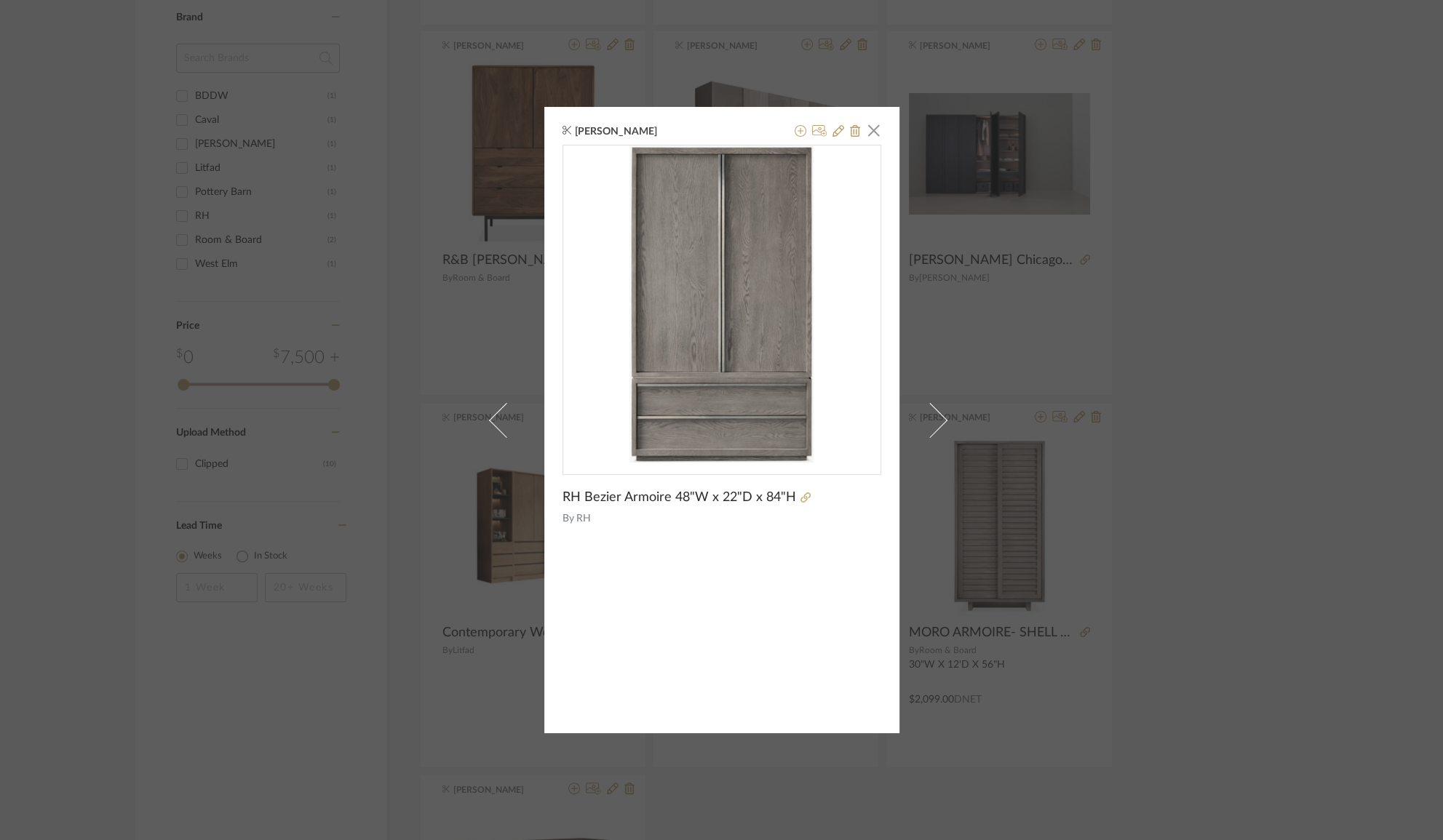
click at [1282, 296] on div "[PERSON_NAME] × RH Bezier Armoire 48"W x 22"D x 84"H By RH" at bounding box center [721, 420] width 1443 height 840
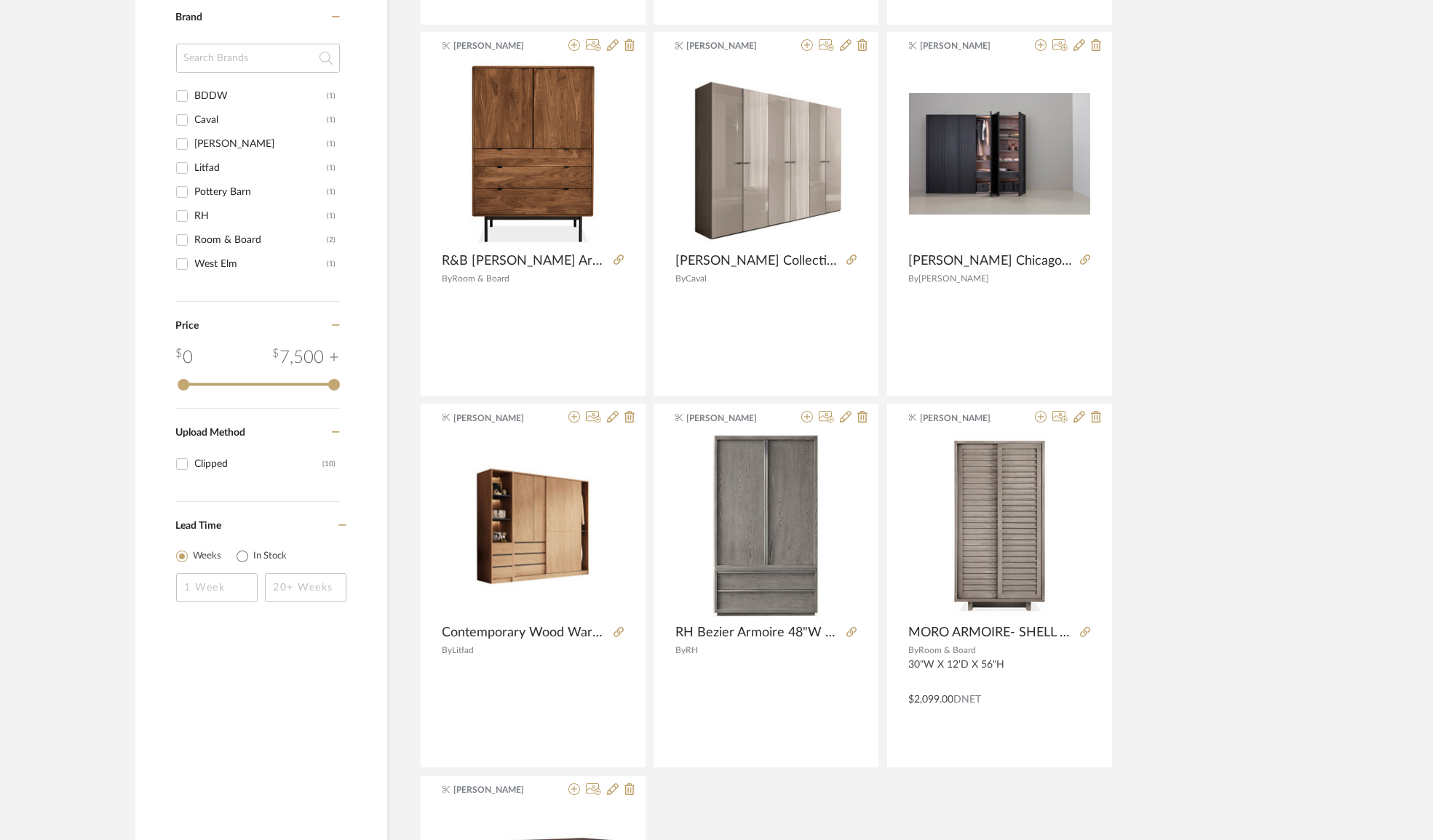
scroll to position [595, 0]
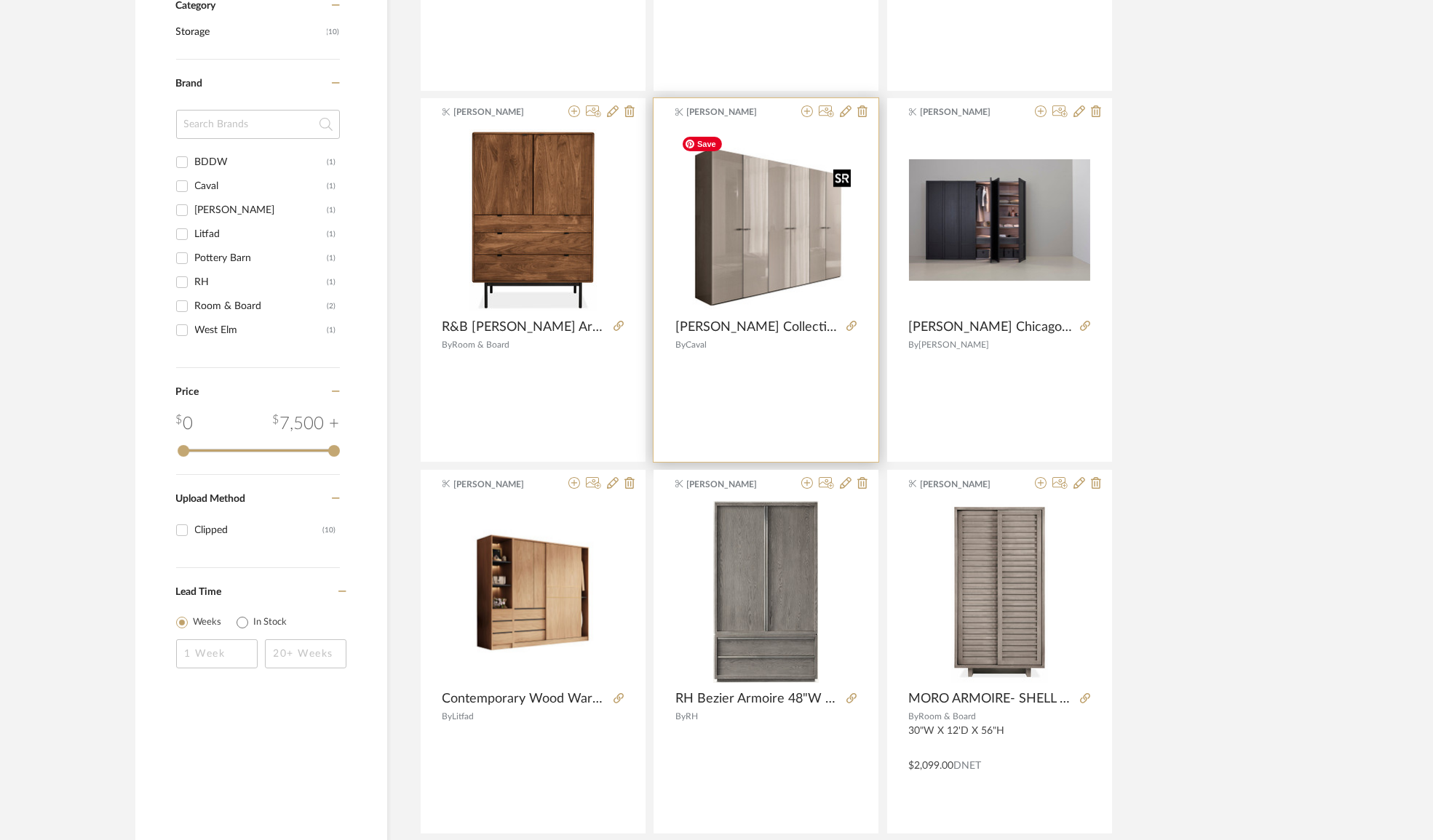
click at [797, 264] on img "0" at bounding box center [765, 220] width 181 height 181
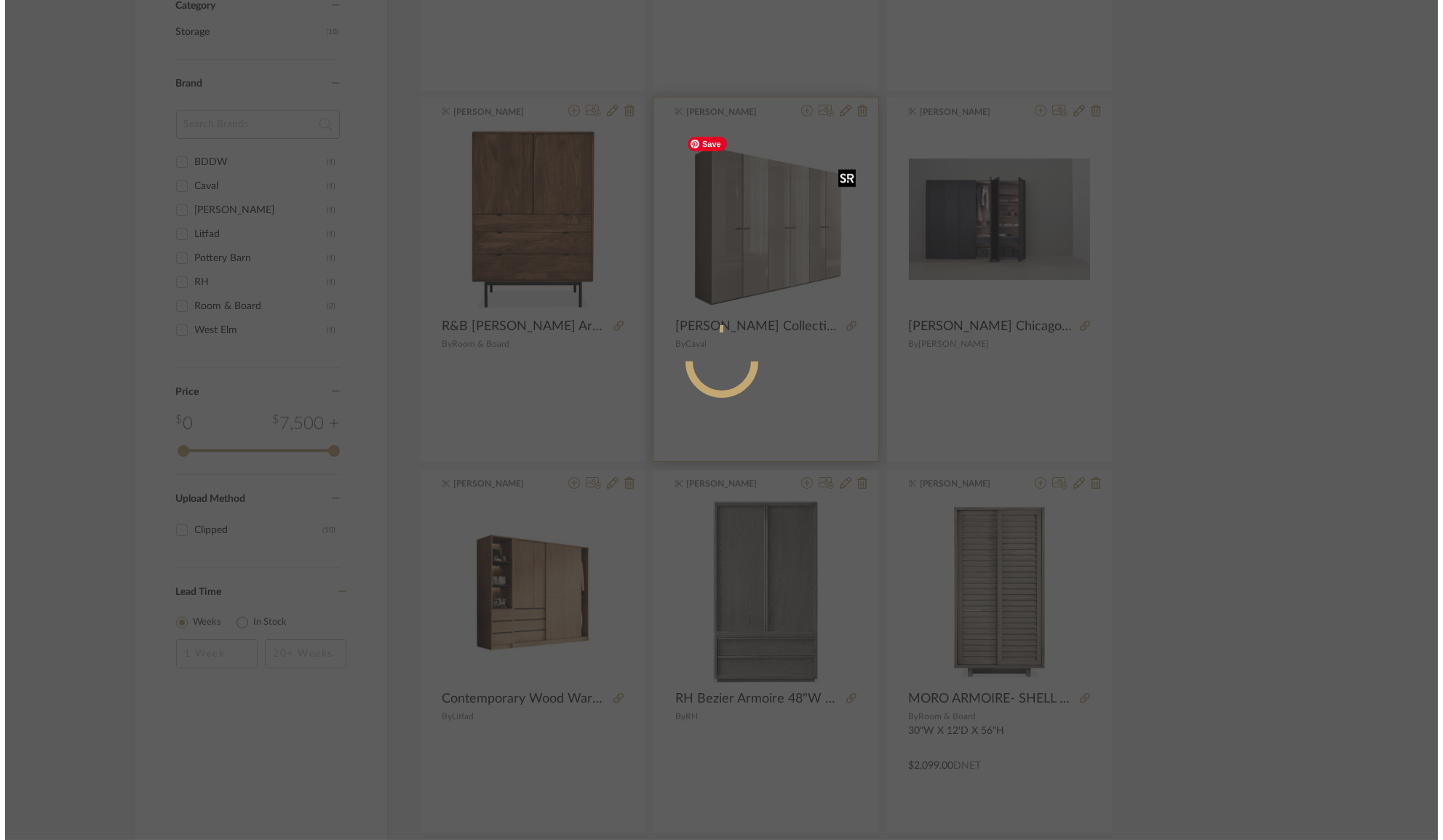
scroll to position [0, 0]
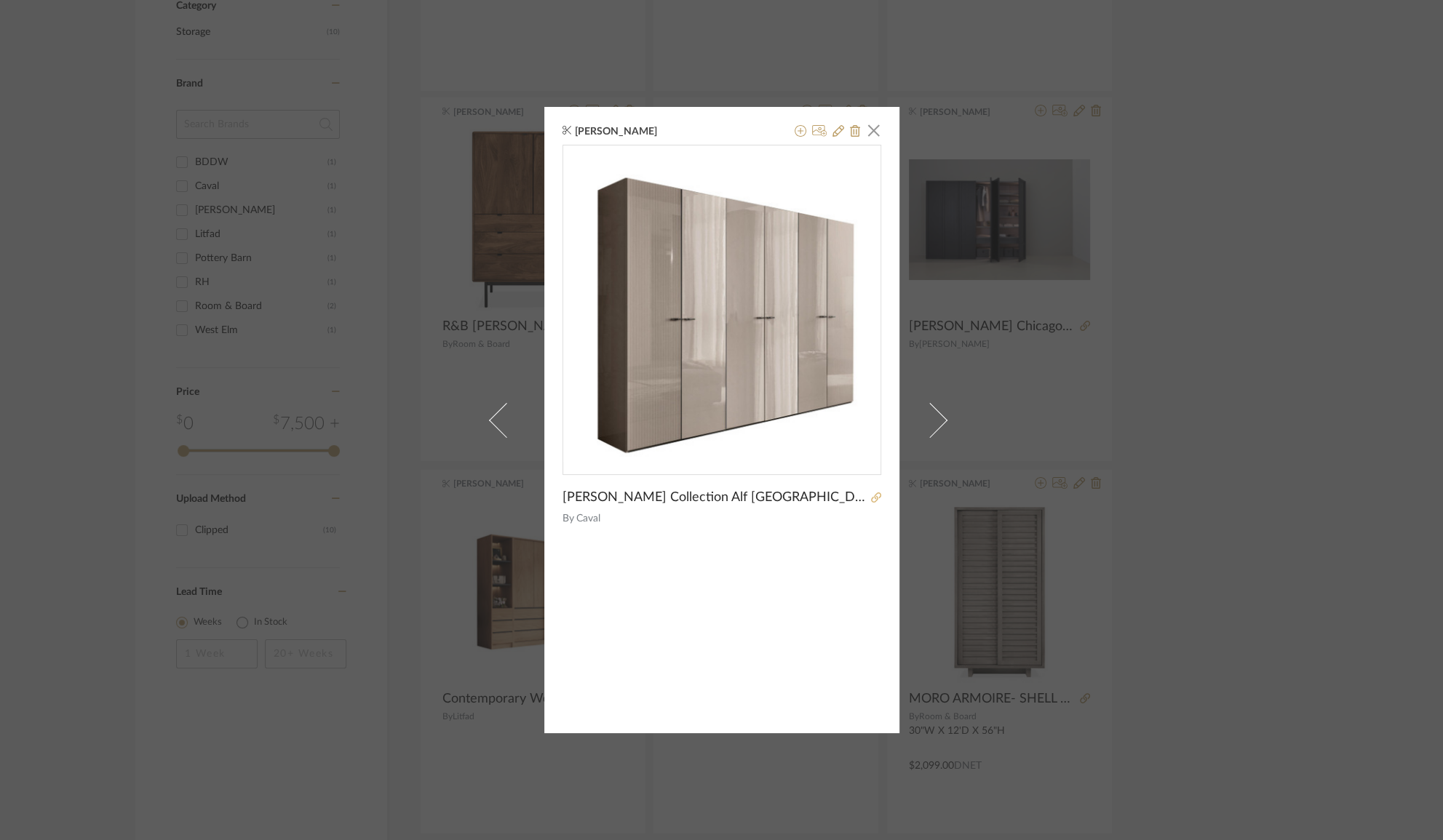
click at [872, 497] on icon at bounding box center [876, 497] width 10 height 10
drag, startPoint x: 1271, startPoint y: 329, endPoint x: 1288, endPoint y: 334, distance: 17.7
click at [1271, 329] on div "[PERSON_NAME] × [PERSON_NAME] Collection [PERSON_NAME][GEOGRAPHIC_DATA] Varying…" at bounding box center [721, 420] width 1443 height 840
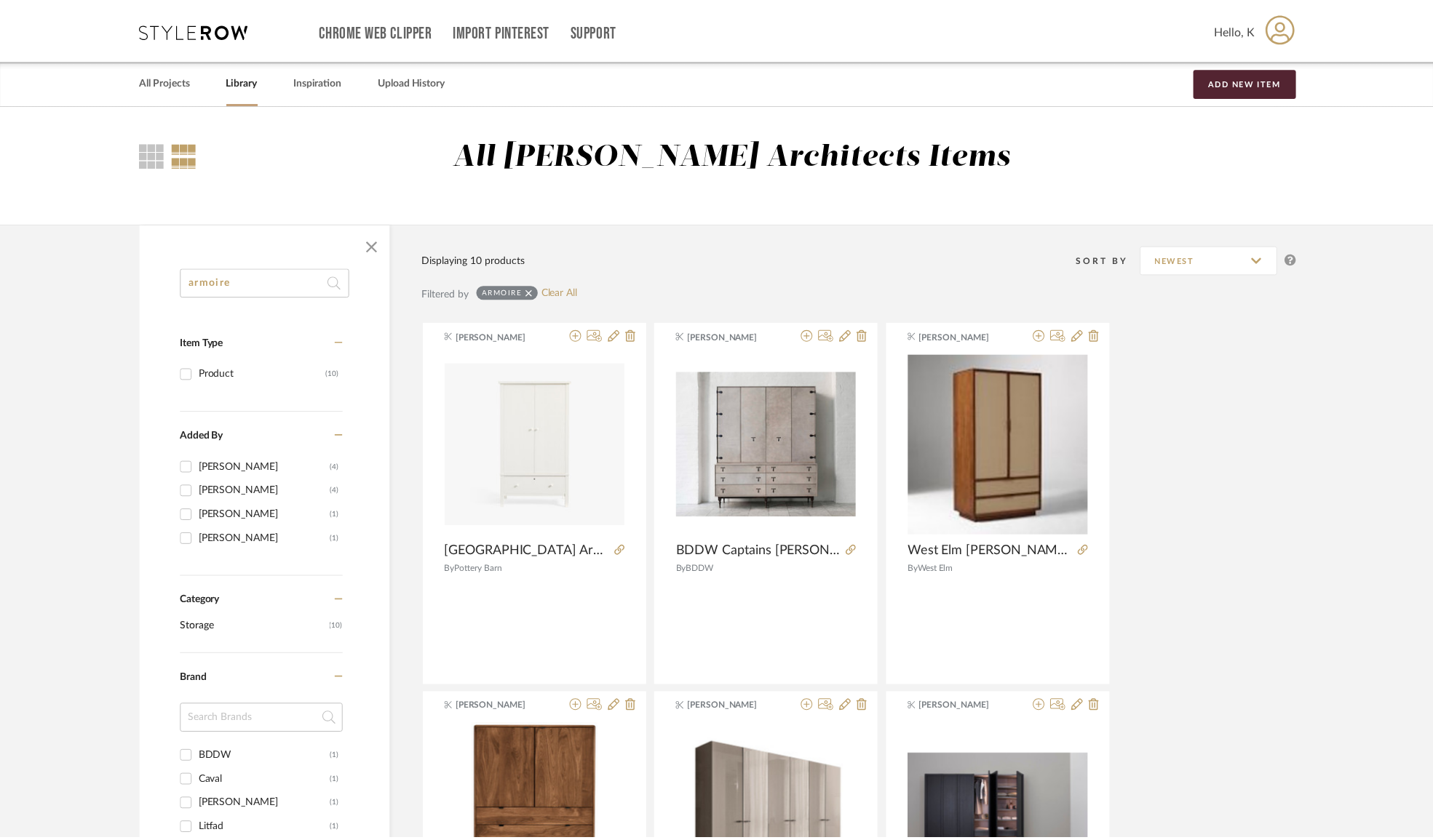
scroll to position [595, 0]
